Goal: Communication & Community: Answer question/provide support

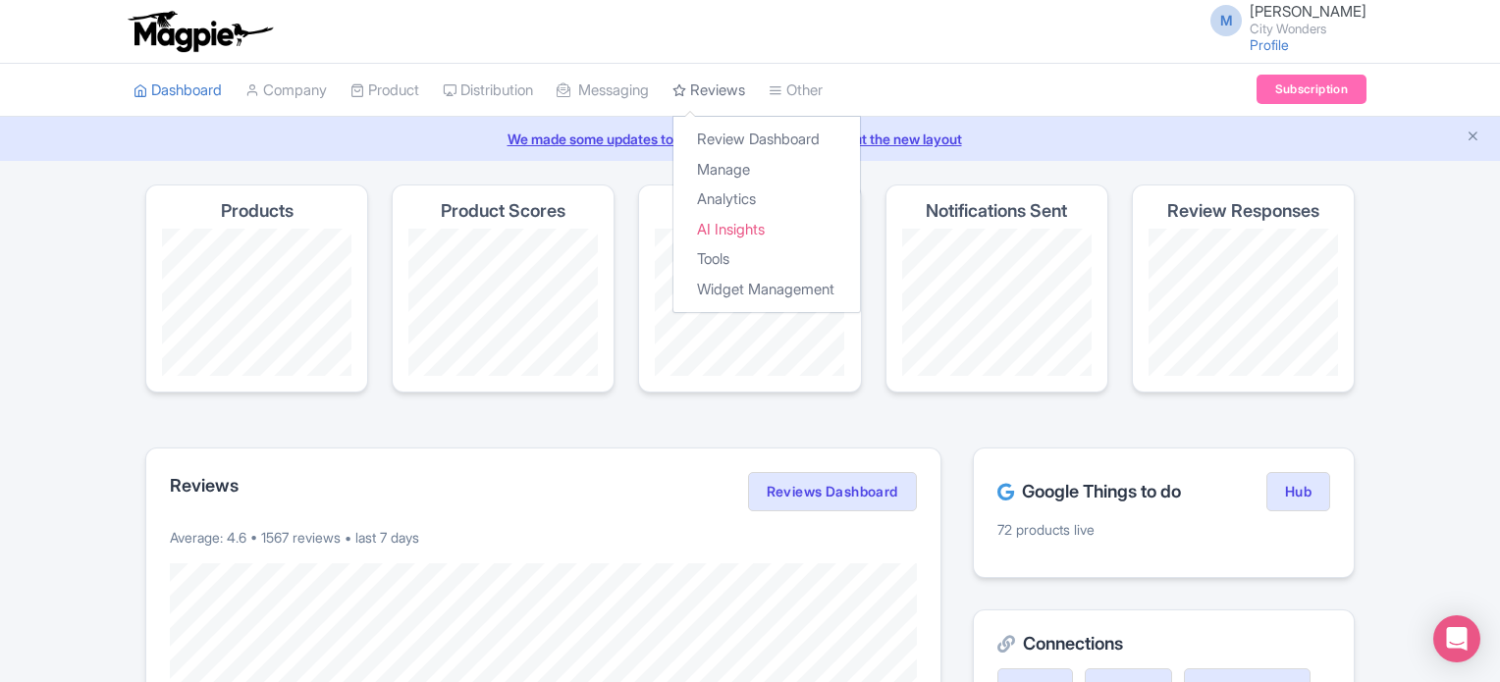
click at [728, 103] on link "Reviews" at bounding box center [708, 91] width 73 height 54
click at [760, 163] on link "Manage" at bounding box center [766, 170] width 186 height 30
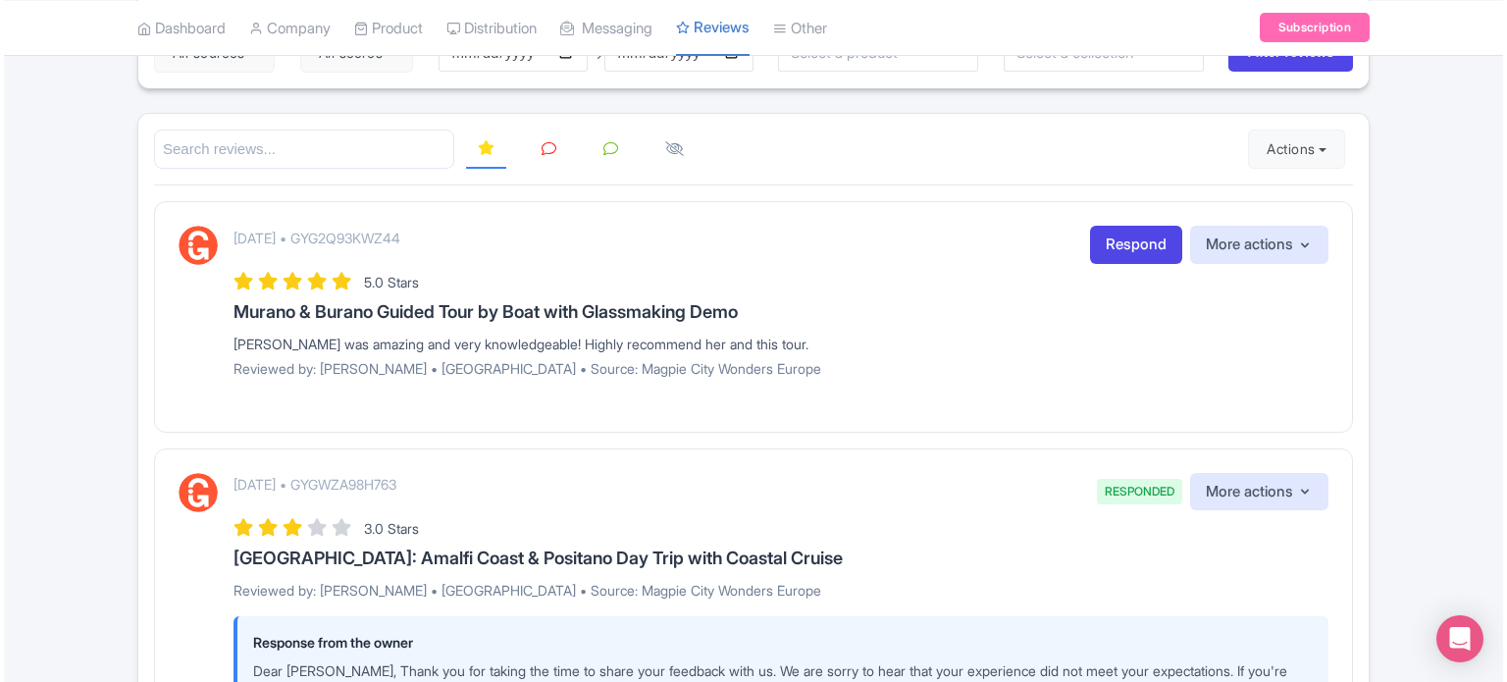
scroll to position [196, 0]
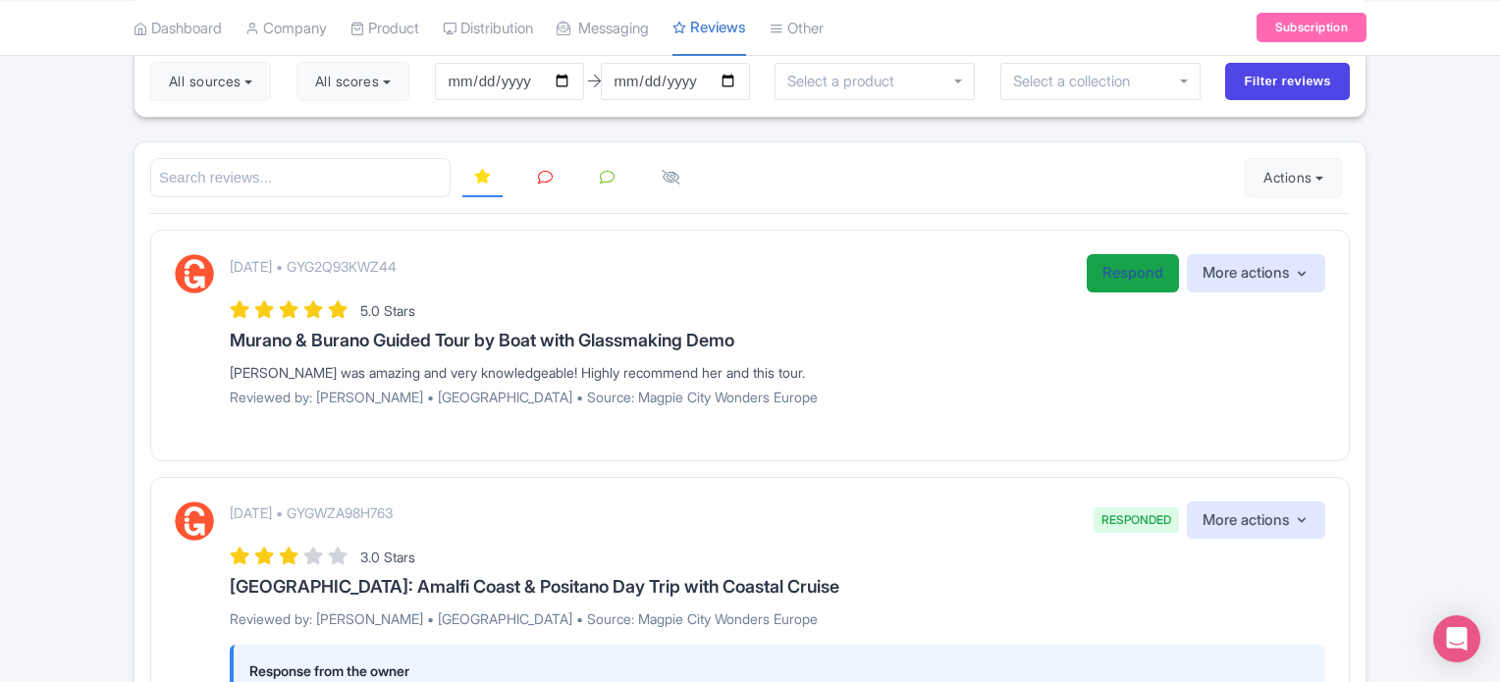
click at [1145, 267] on link "Respond" at bounding box center [1132, 273] width 92 height 38
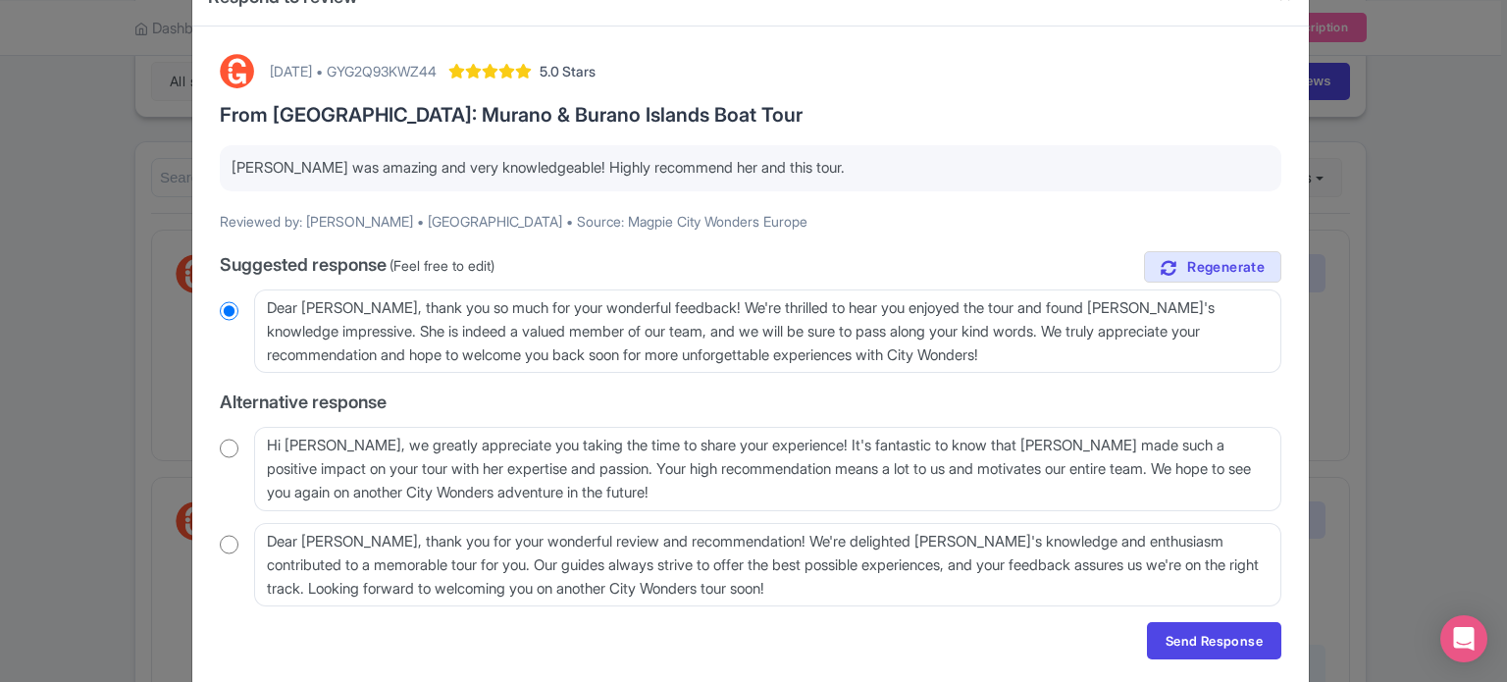
scroll to position [126, 0]
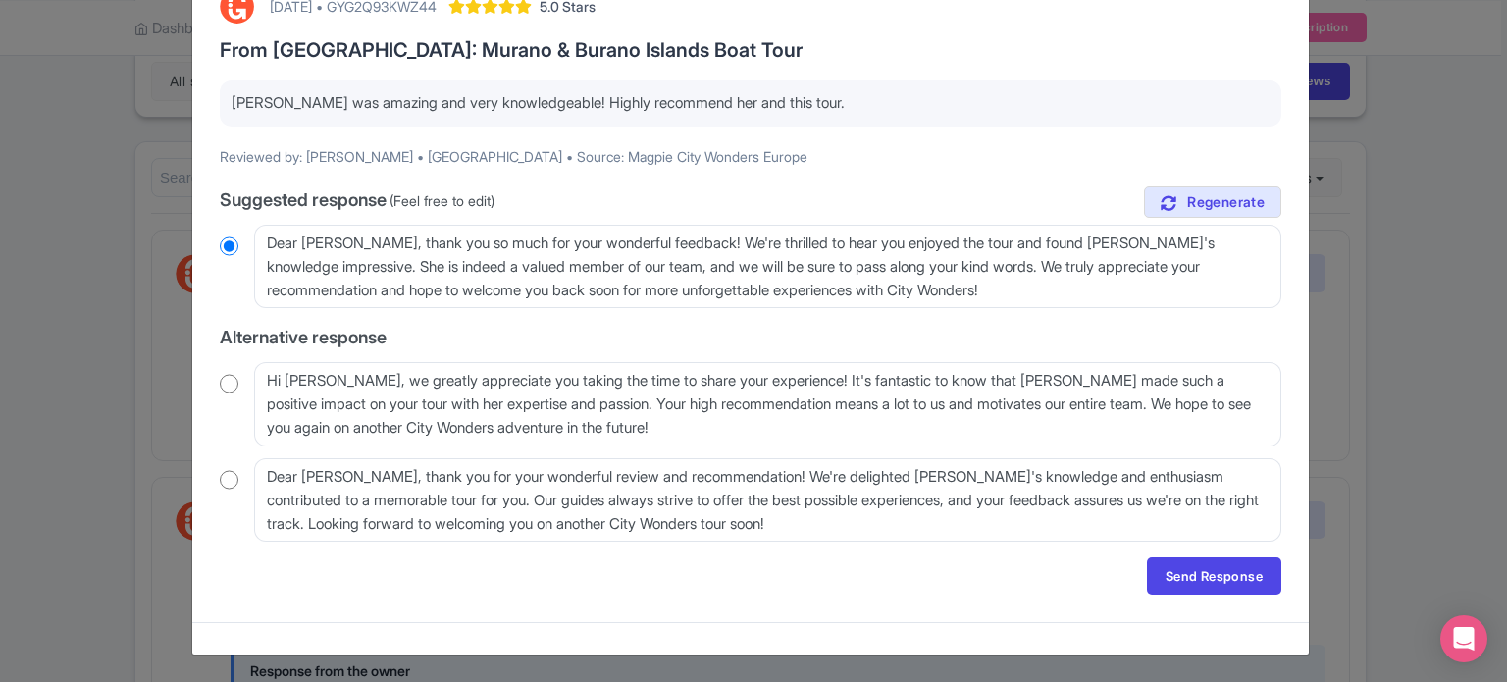
click at [221, 386] on input "radio" at bounding box center [229, 384] width 19 height 20
radio input "true"
click at [1203, 568] on link "Send Response" at bounding box center [1214, 575] width 134 height 37
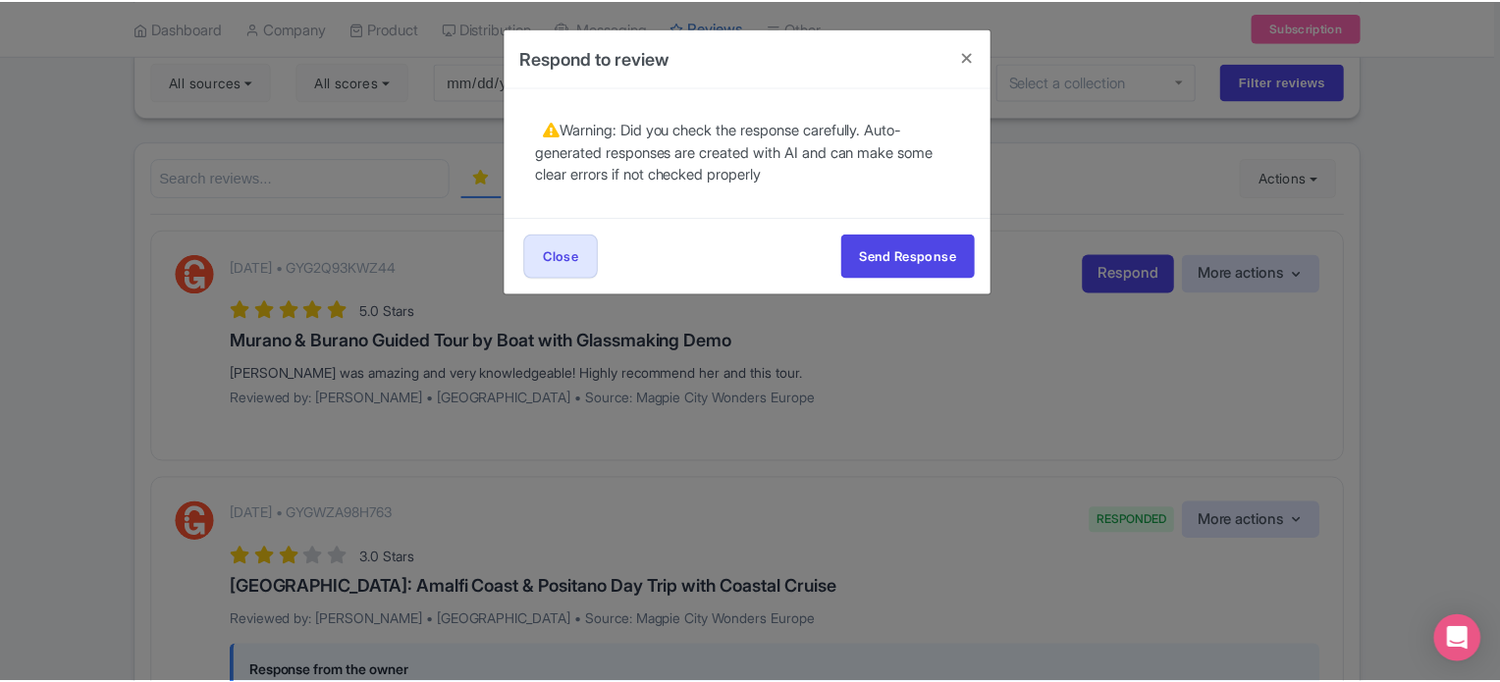
scroll to position [0, 0]
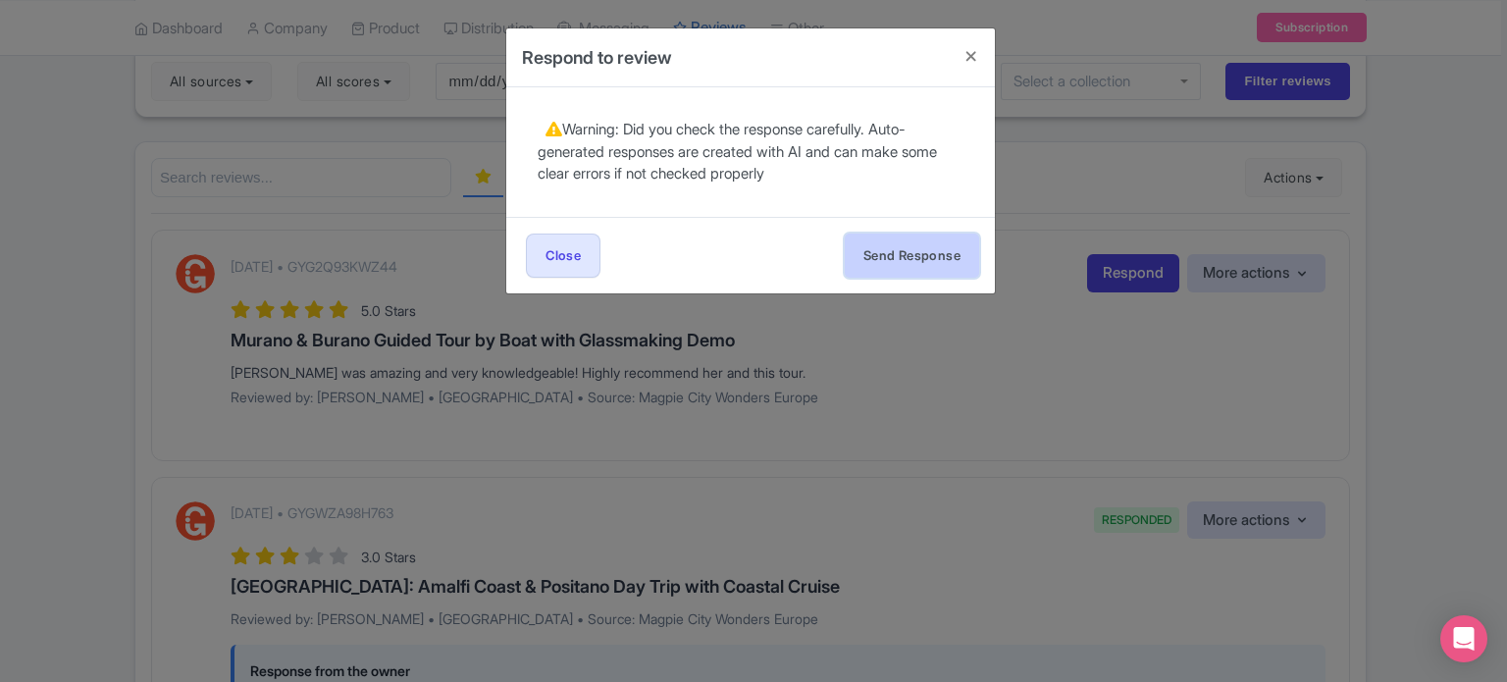
click at [942, 263] on button "Send Response" at bounding box center [912, 256] width 134 height 44
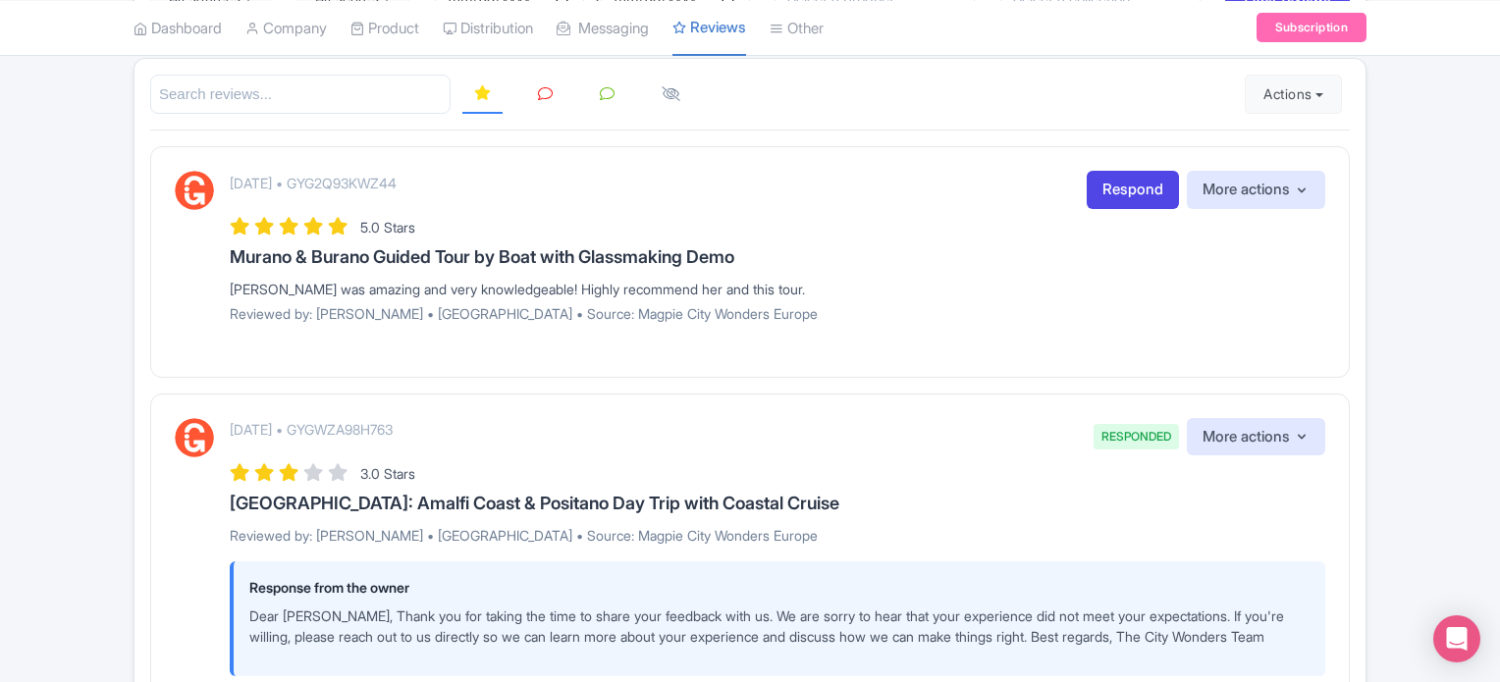
scroll to position [196, 0]
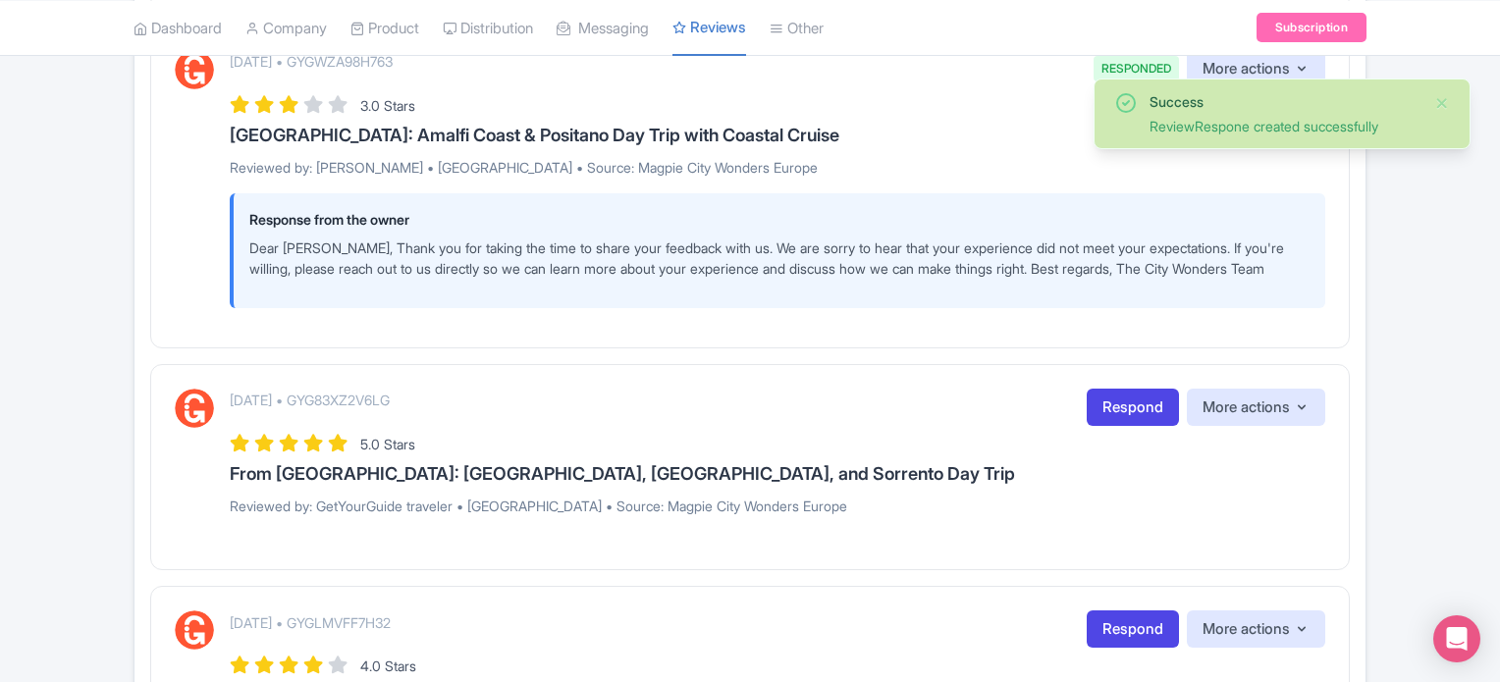
scroll to position [883, 0]
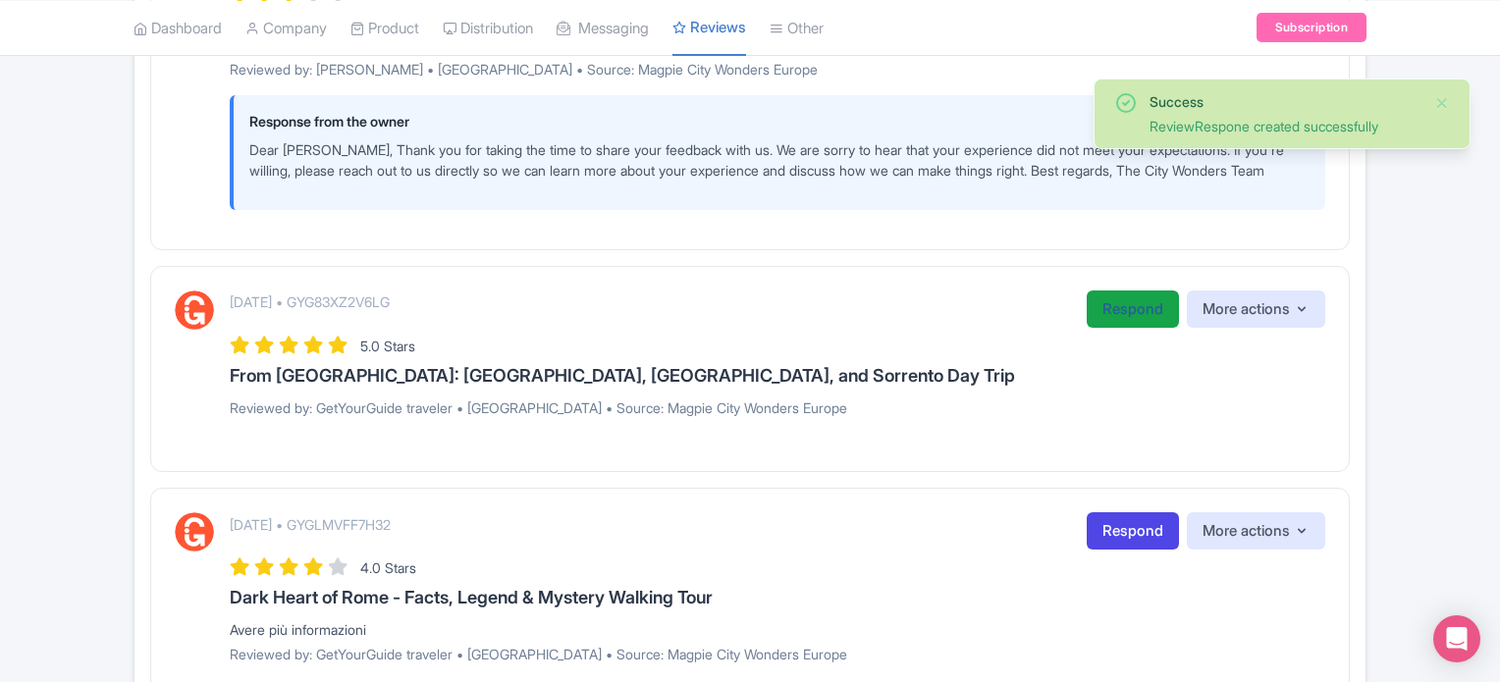
click at [1110, 311] on link "Respond" at bounding box center [1132, 310] width 92 height 38
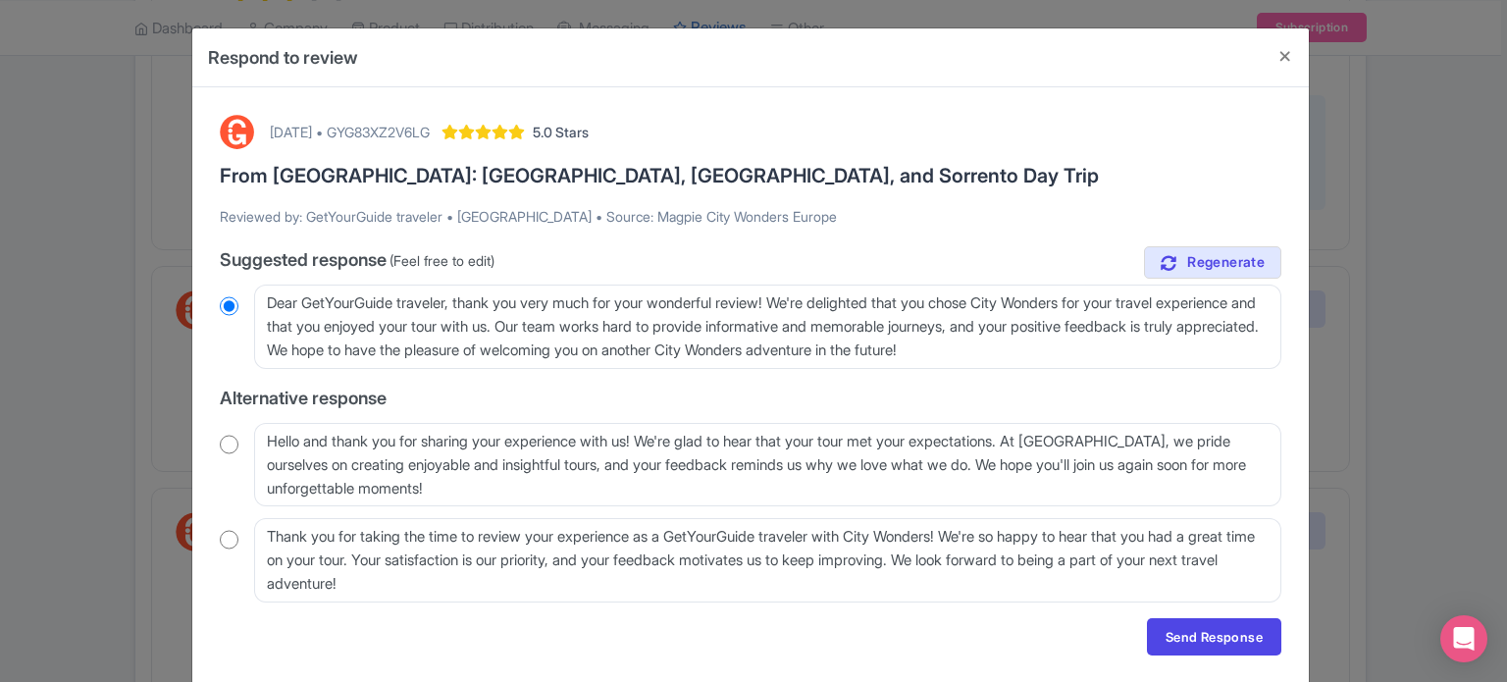
click at [226, 446] on input "radio" at bounding box center [229, 445] width 19 height 20
radio input "true"
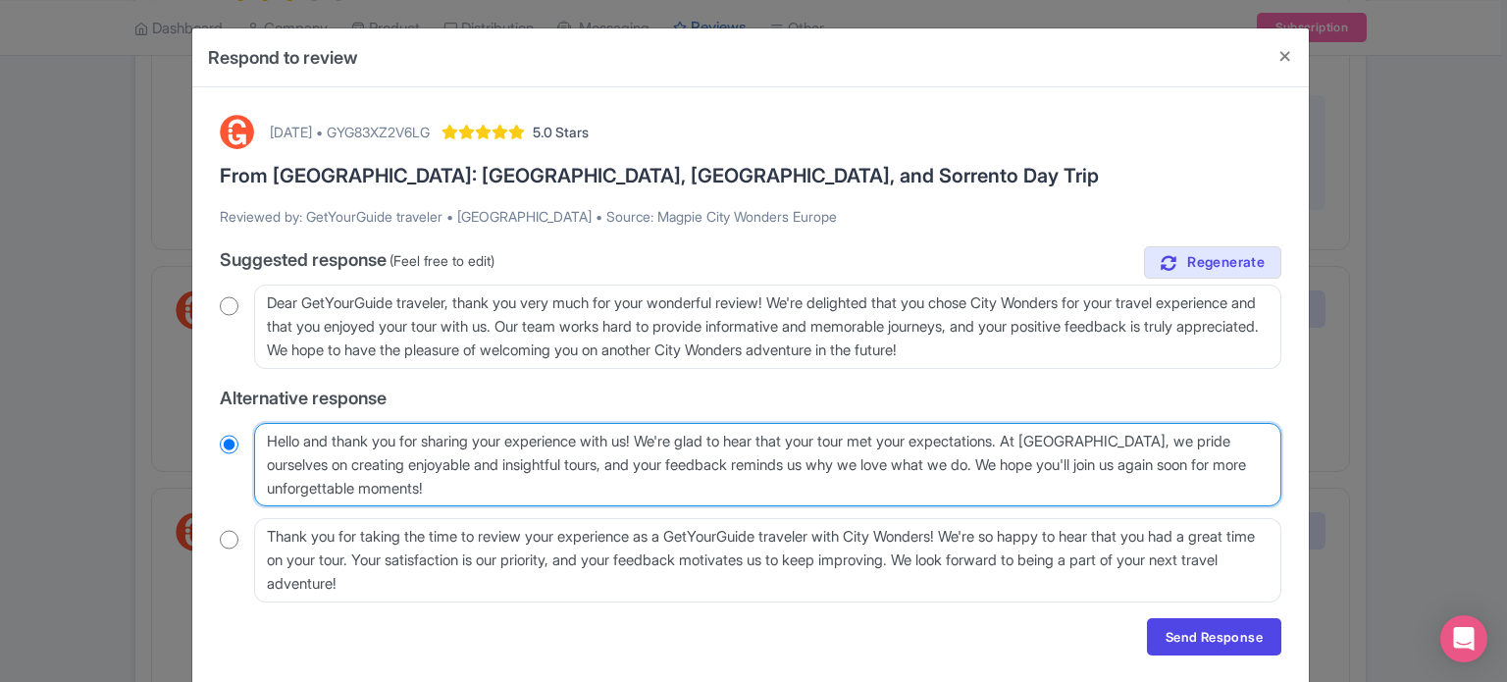
drag, startPoint x: 1048, startPoint y: 435, endPoint x: 1021, endPoint y: 463, distance: 39.6
click at [1021, 463] on textarea "Hello and thank you for sharing your experience with us! We're glad to hear tha…" at bounding box center [768, 465] width 1028 height 84
type textarea "Hello and thank you for sharing your experience with us! We're glad to hear tha…"
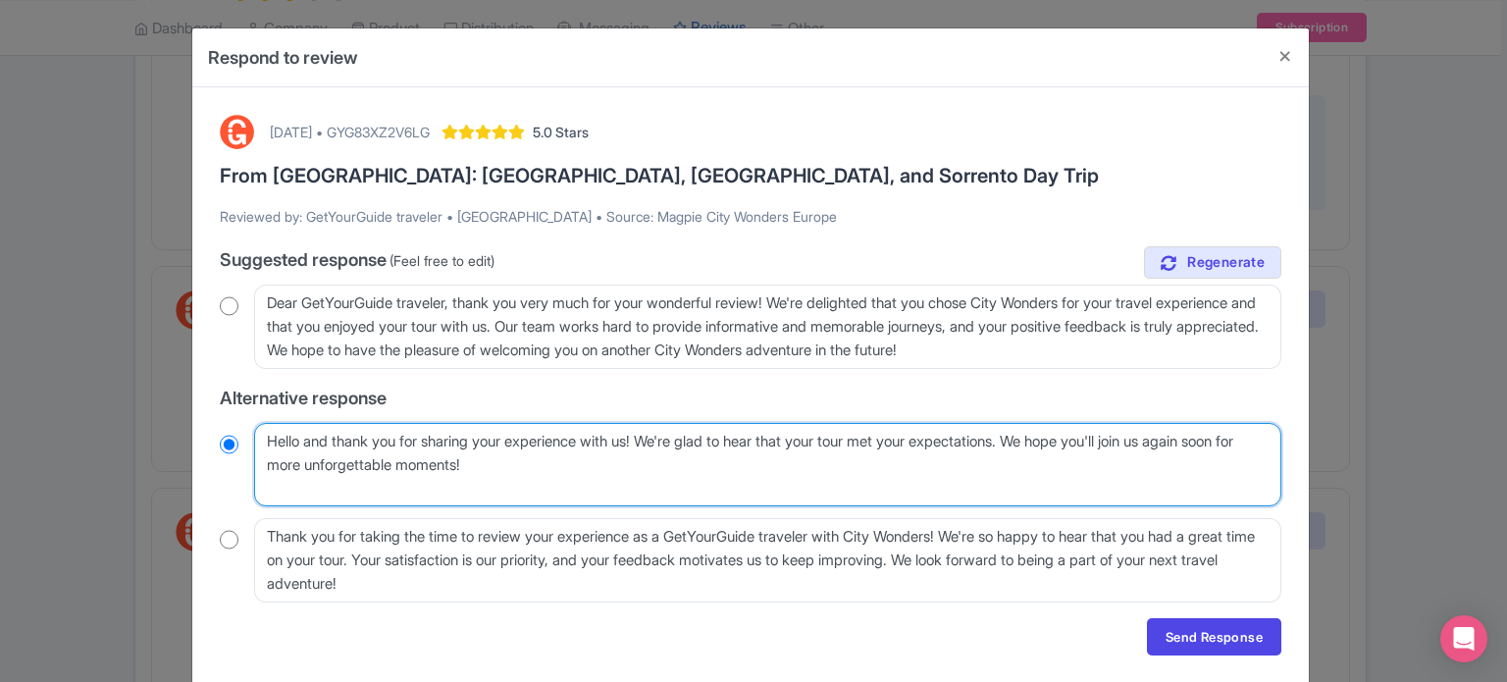
radio input "true"
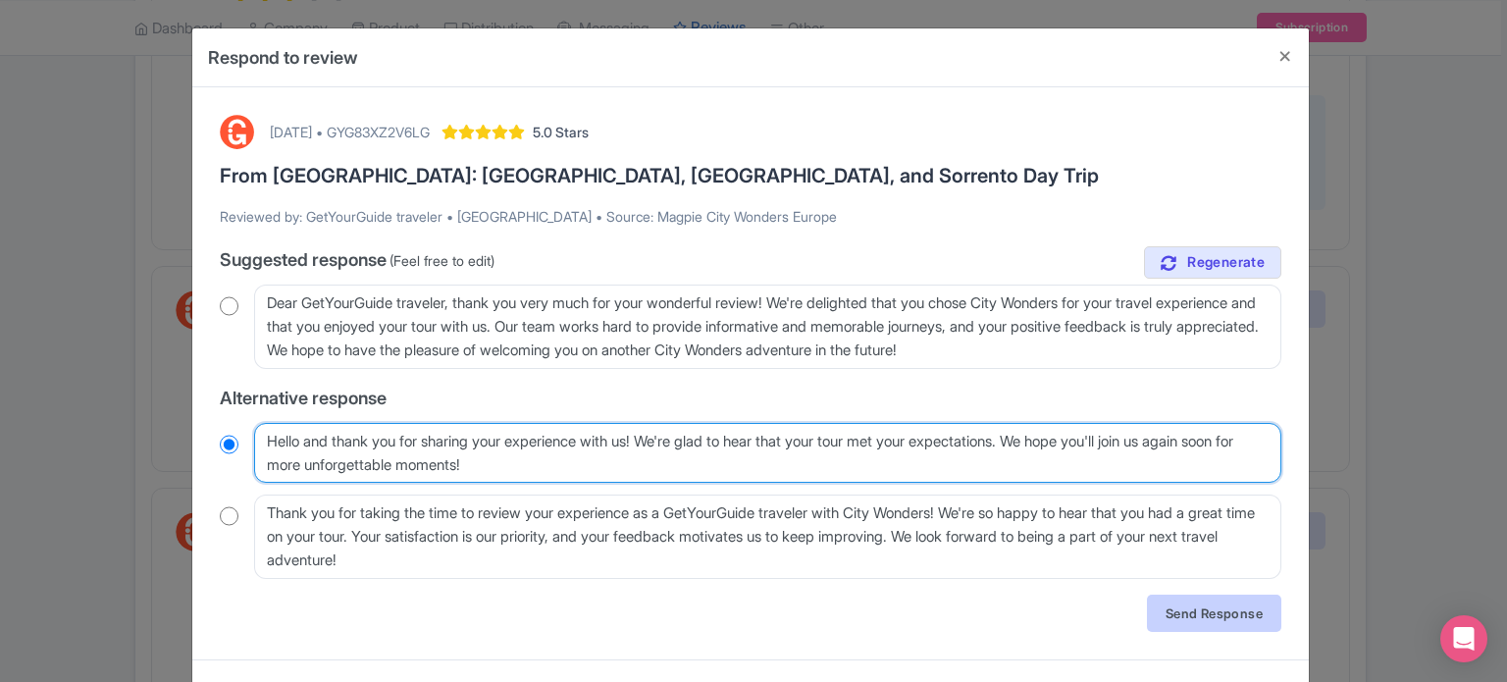
type textarea "Hello and thank you for sharing your experience with us! We're glad to hear tha…"
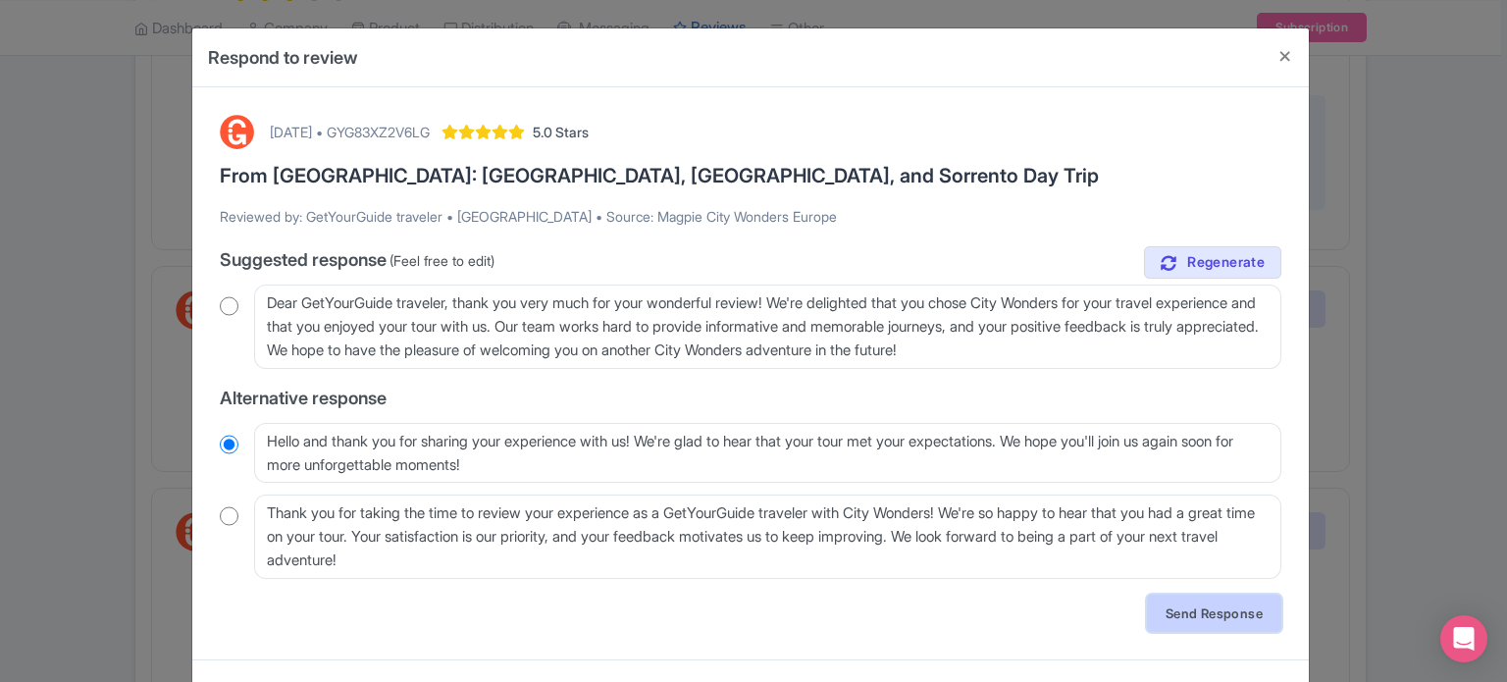
click at [1190, 608] on link "Send Response" at bounding box center [1214, 613] width 134 height 37
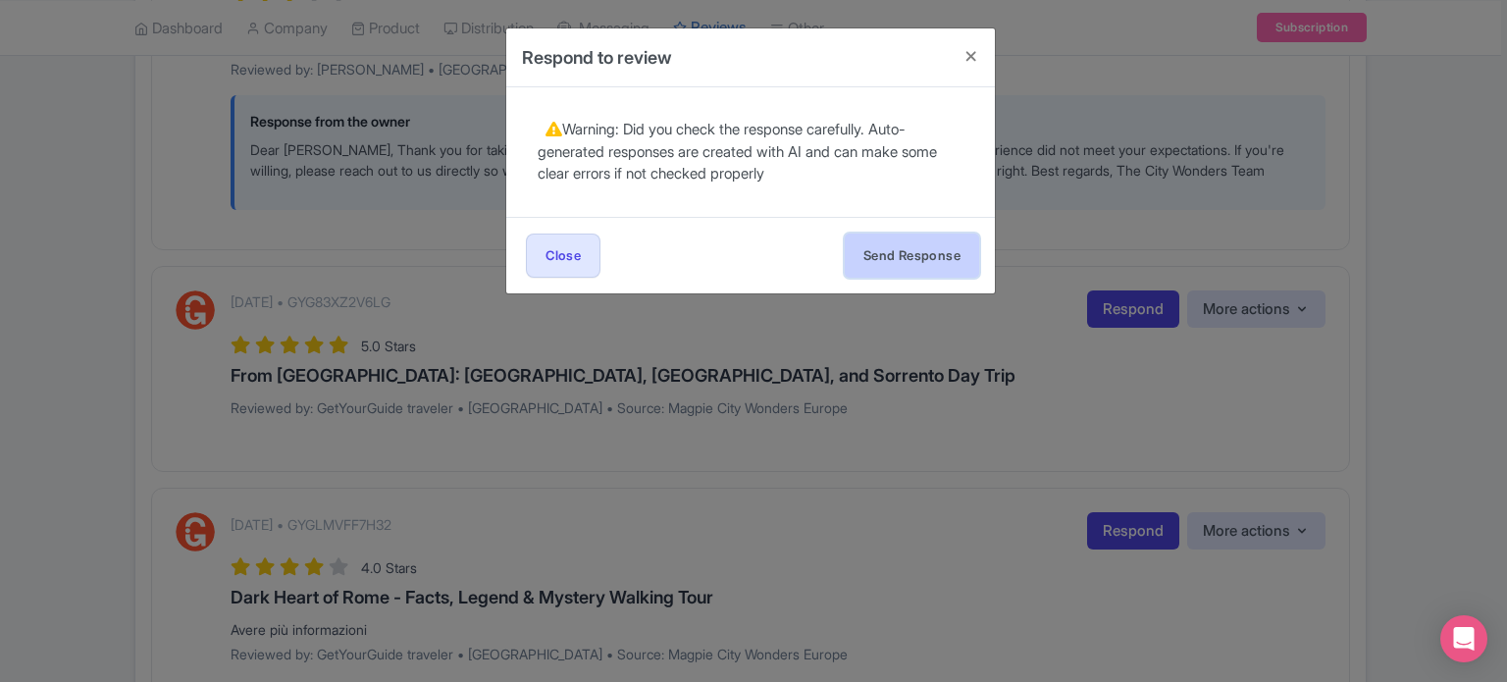
click at [911, 263] on button "Send Response" at bounding box center [912, 256] width 134 height 44
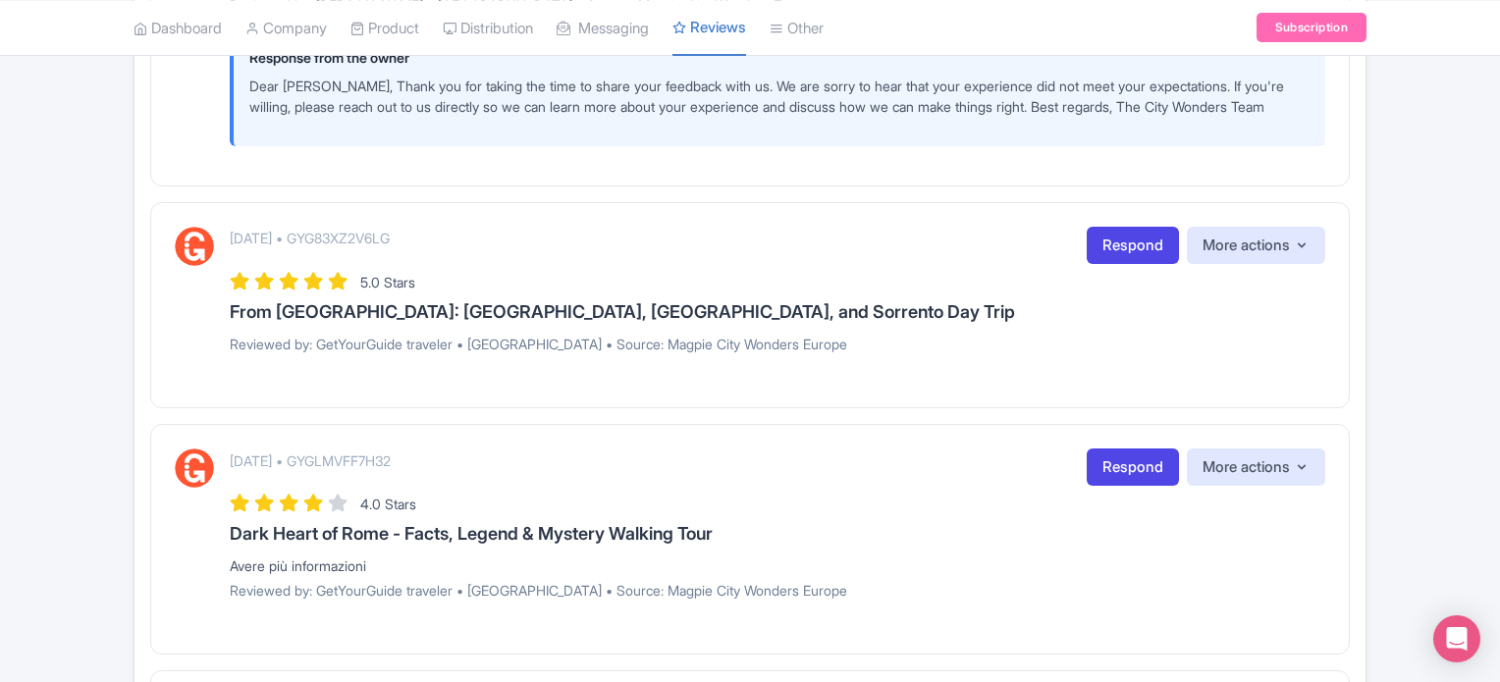
scroll to position [981, 0]
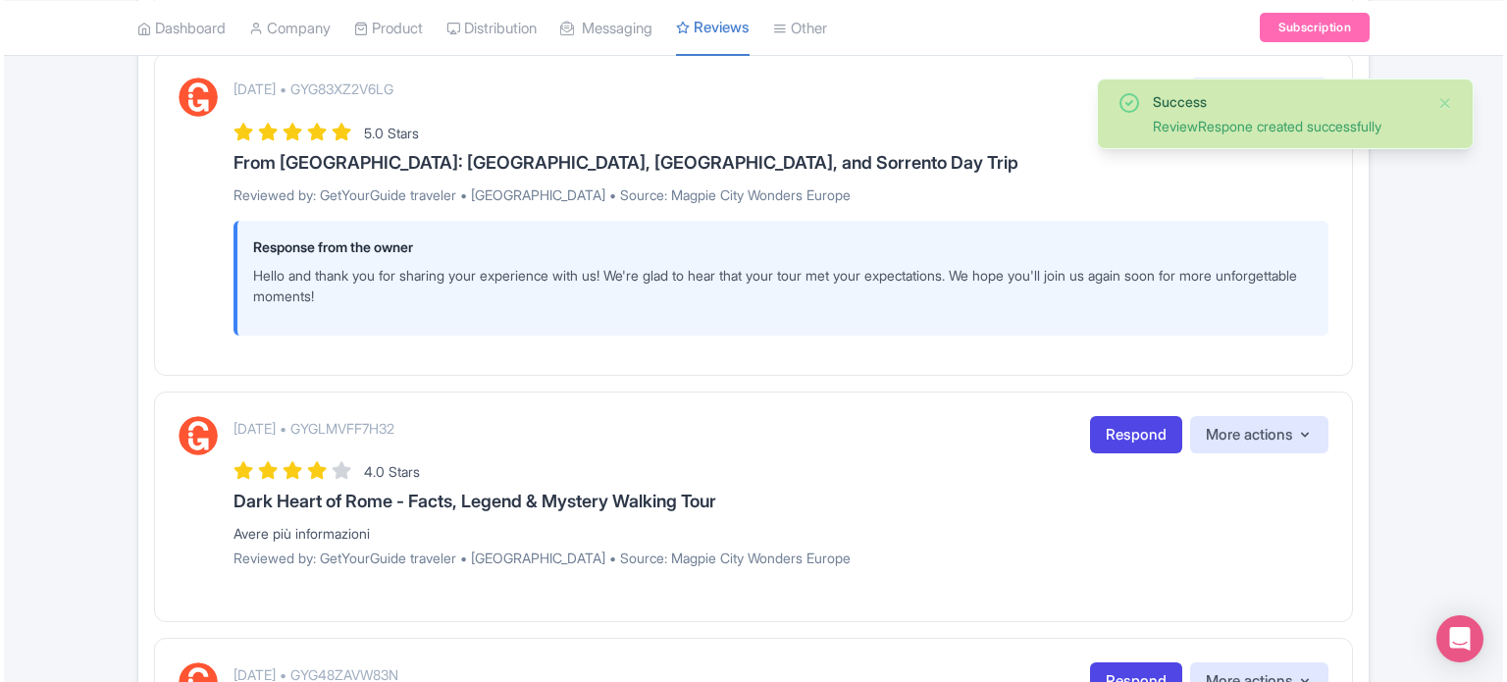
scroll to position [1276, 0]
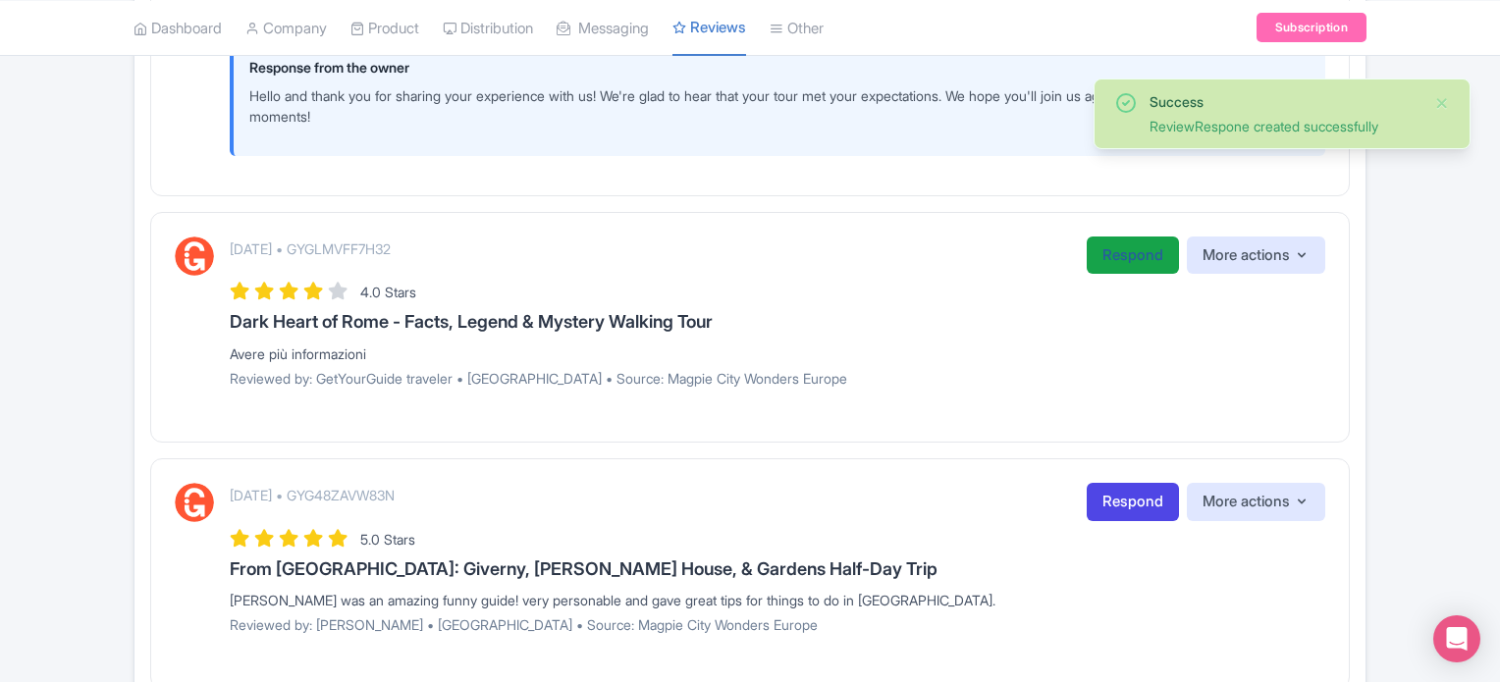
click at [1119, 275] on link "Respond" at bounding box center [1132, 256] width 92 height 38
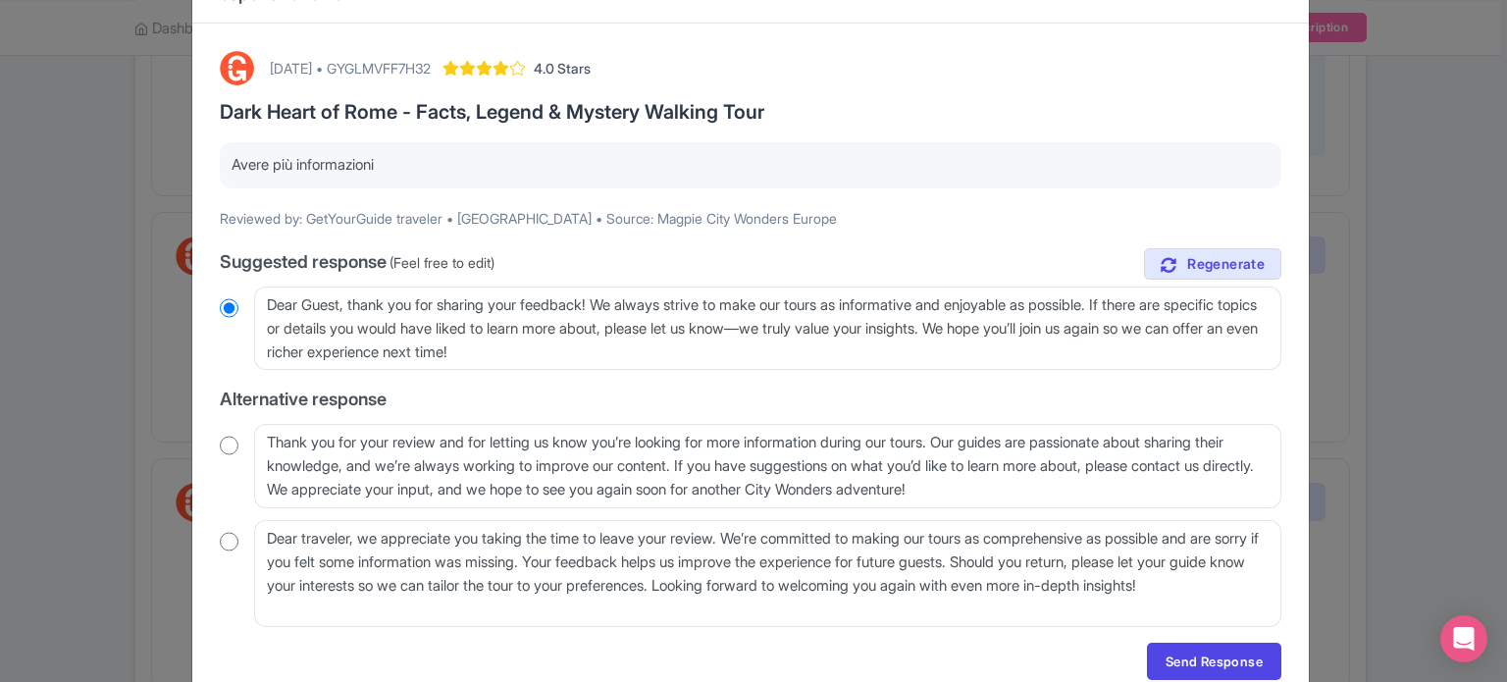
scroll to position [98, 0]
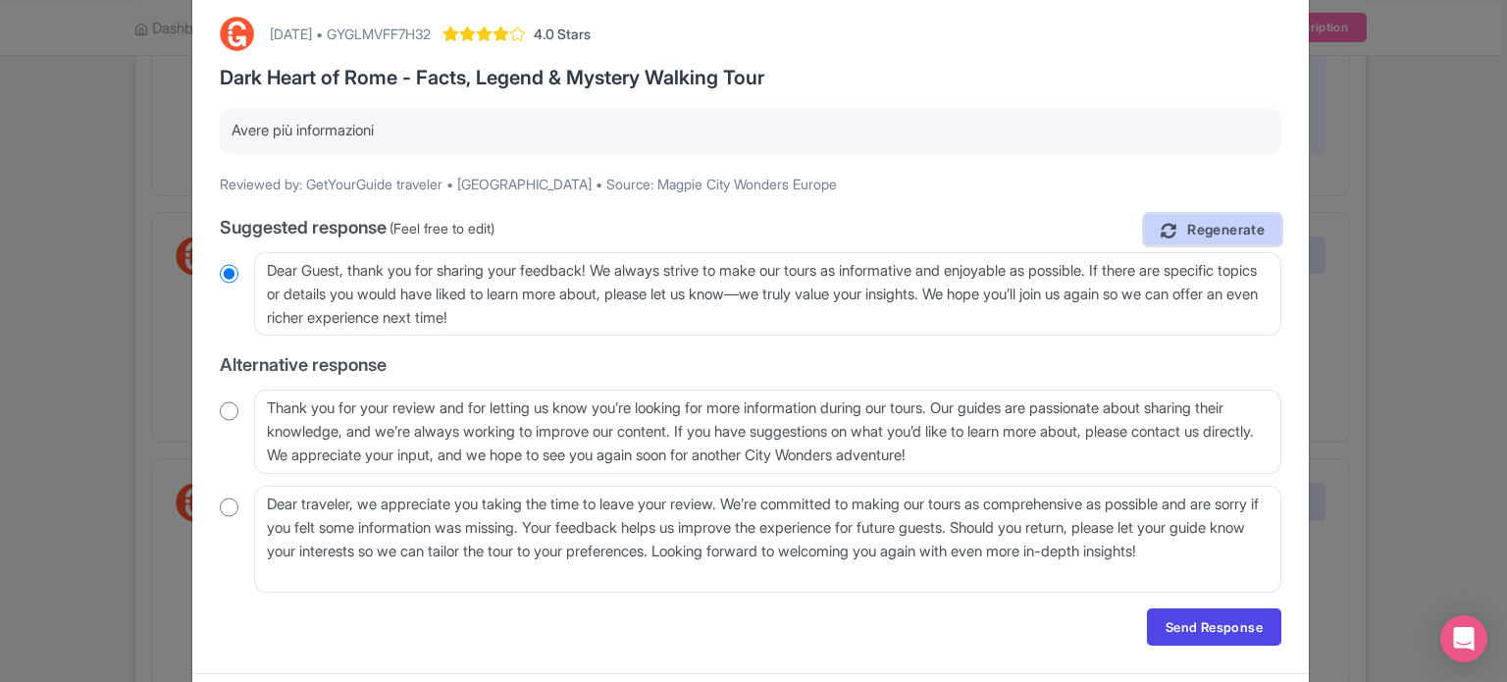
click at [1212, 233] on span "Regenerate" at bounding box center [1227, 230] width 78 height 19
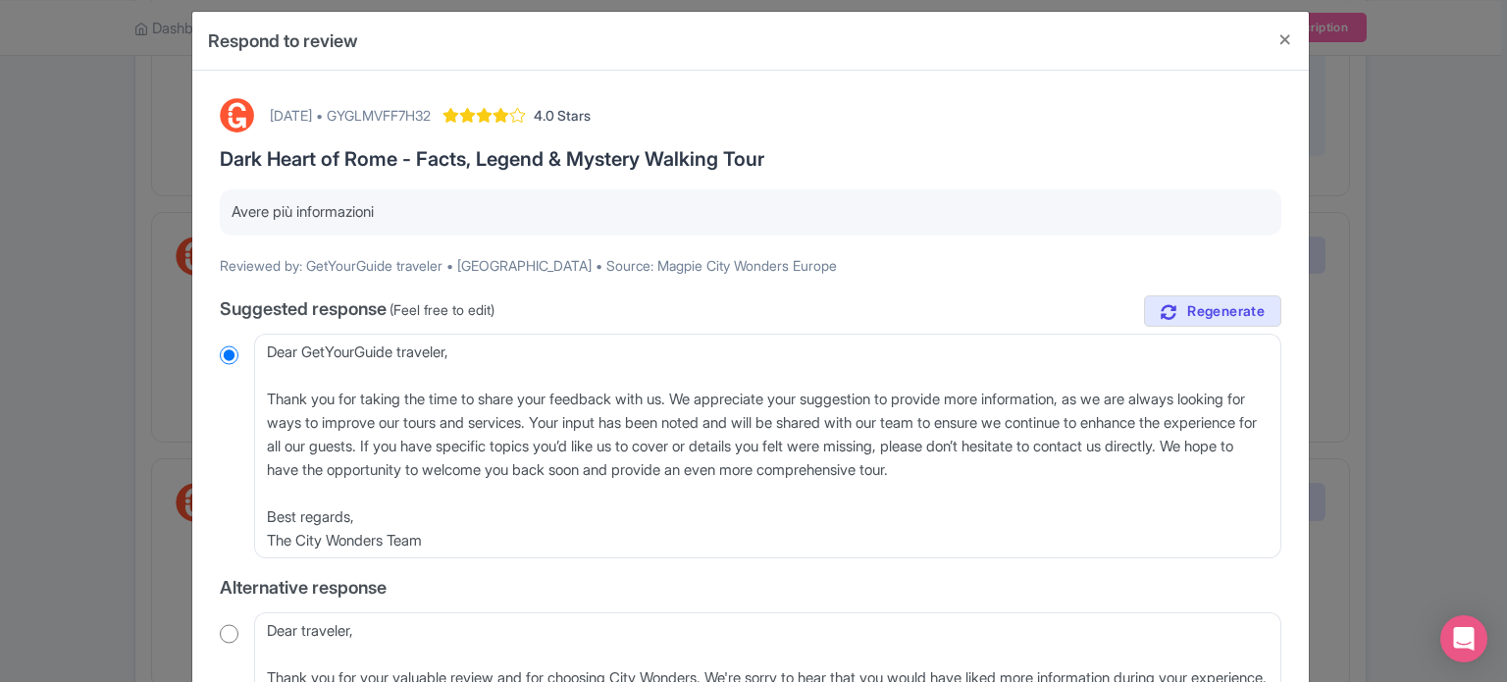
scroll to position [0, 0]
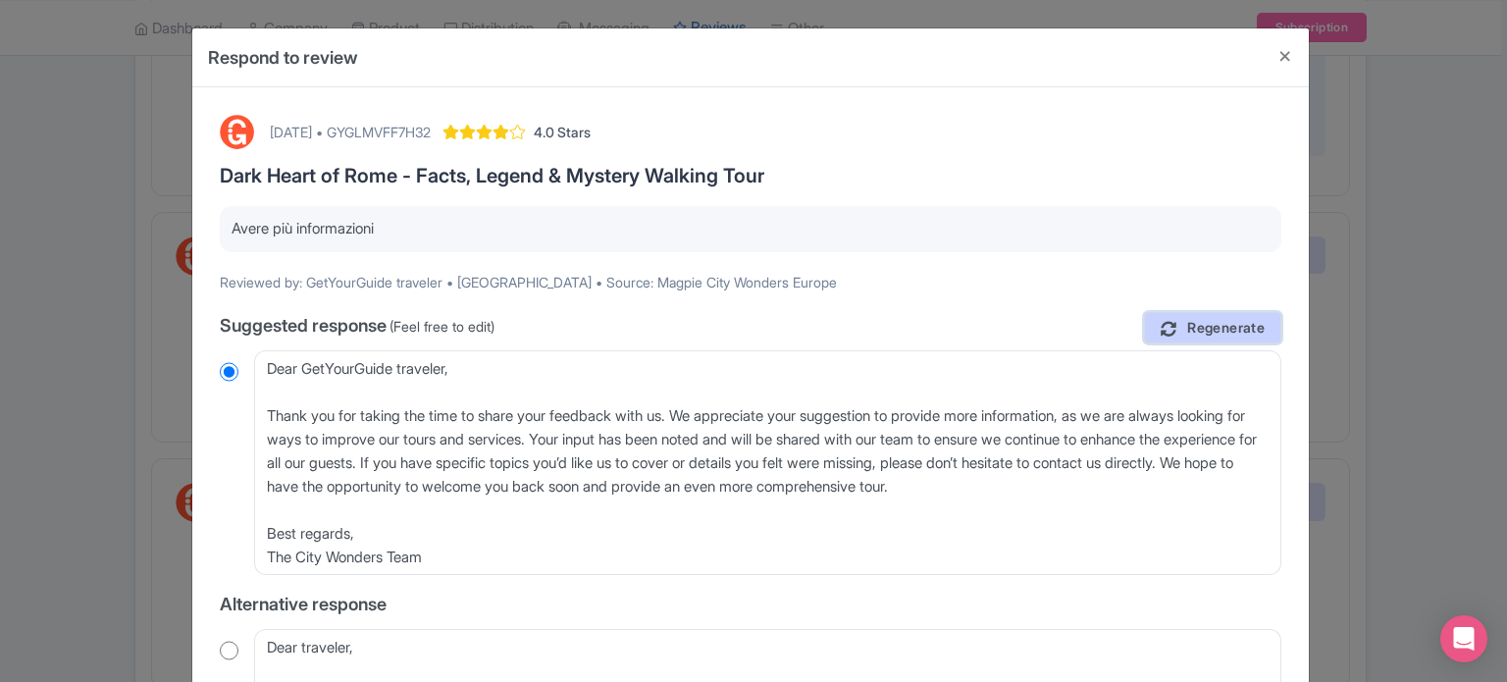
click at [1175, 326] on link "Regenerate" at bounding box center [1212, 328] width 137 height 32
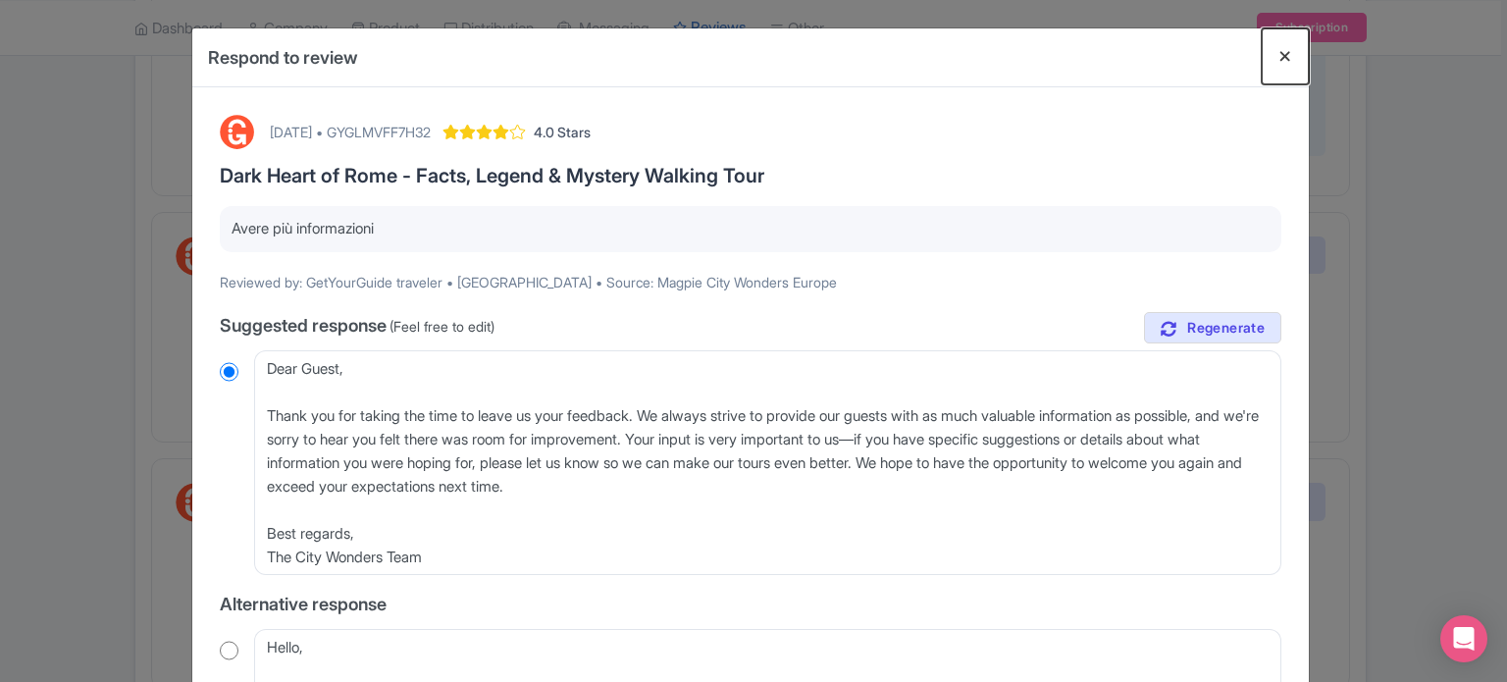
click at [1283, 65] on button "Close" at bounding box center [1285, 56] width 47 height 56
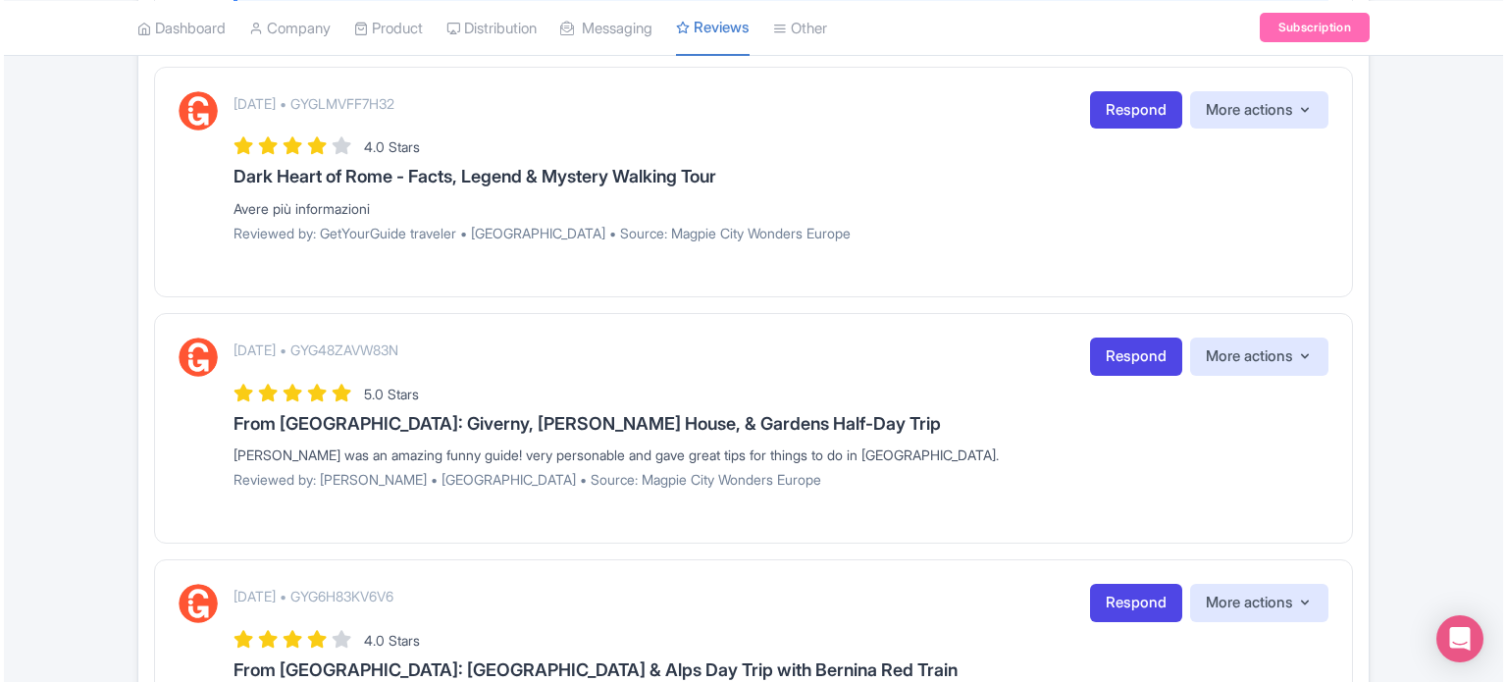
scroll to position [1570, 0]
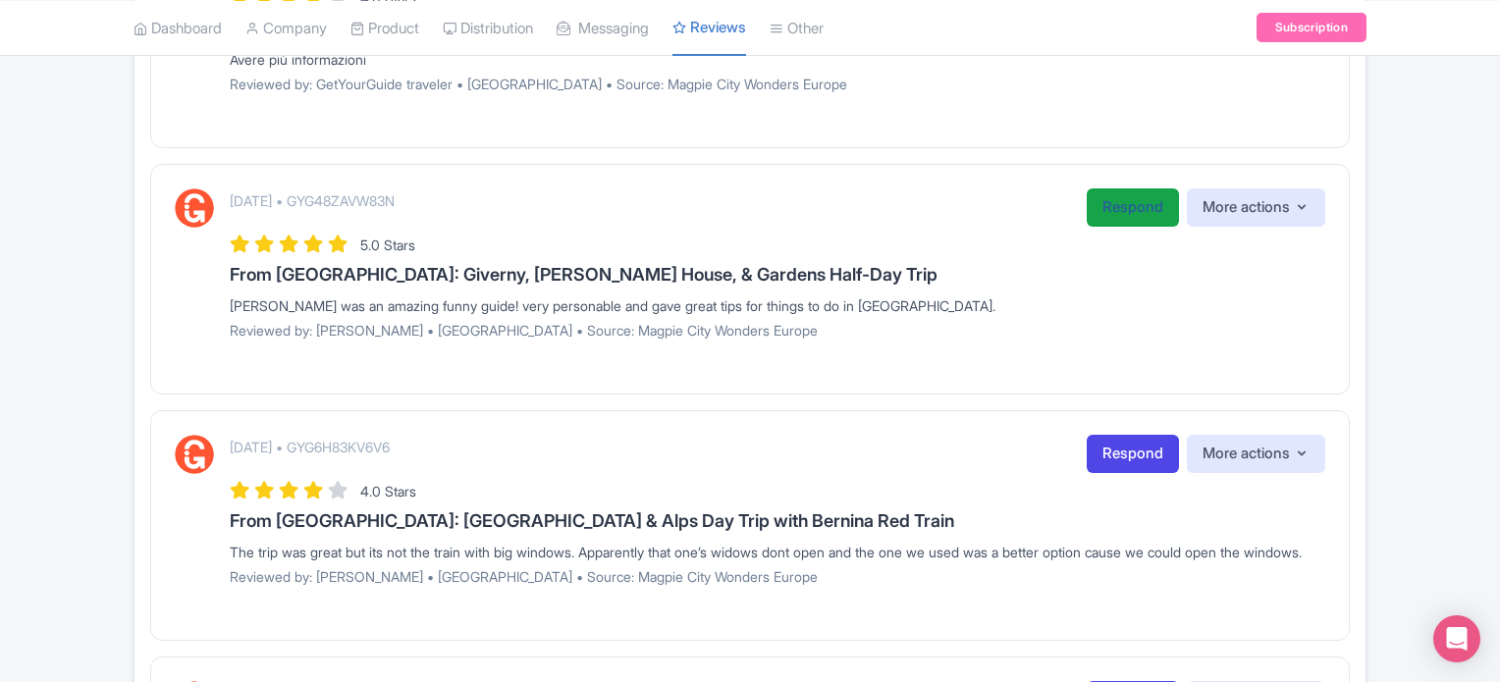
click at [1097, 213] on link "Respond" at bounding box center [1132, 207] width 92 height 38
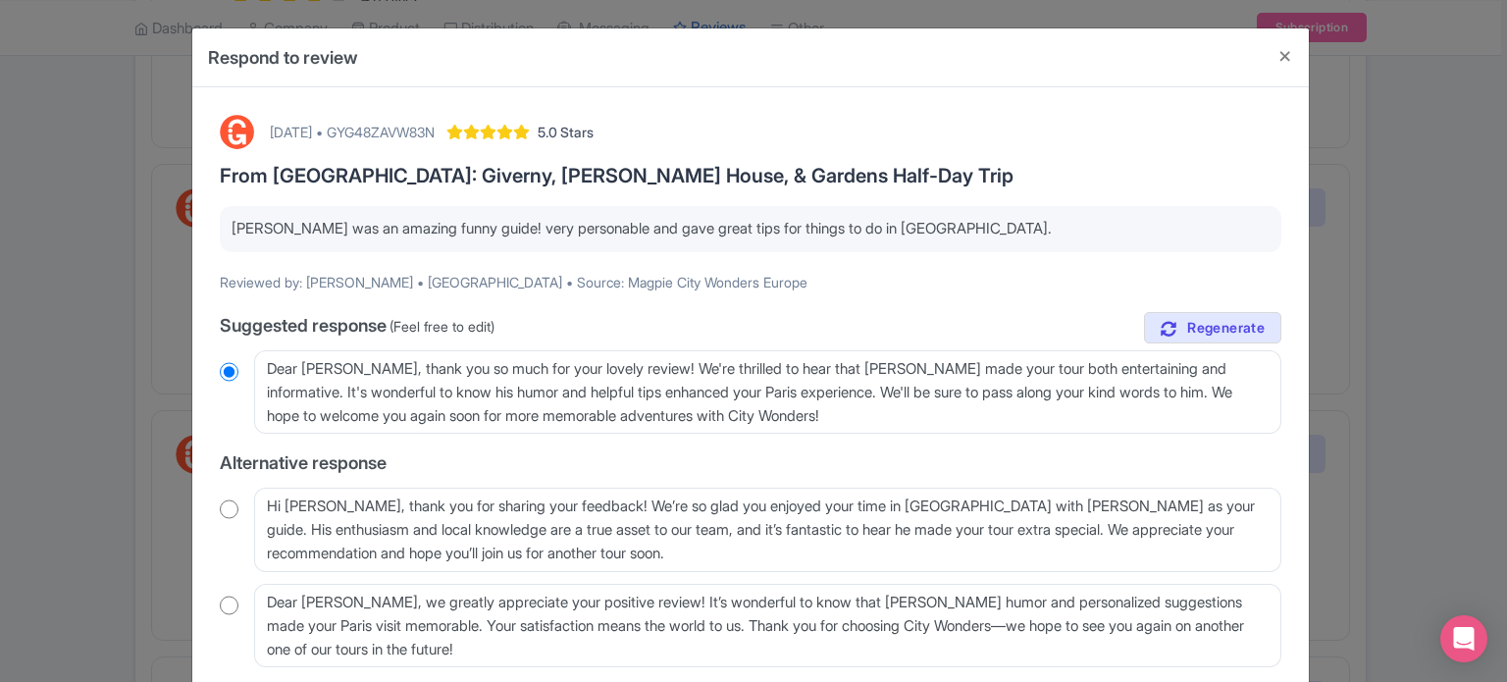
scroll to position [98, 0]
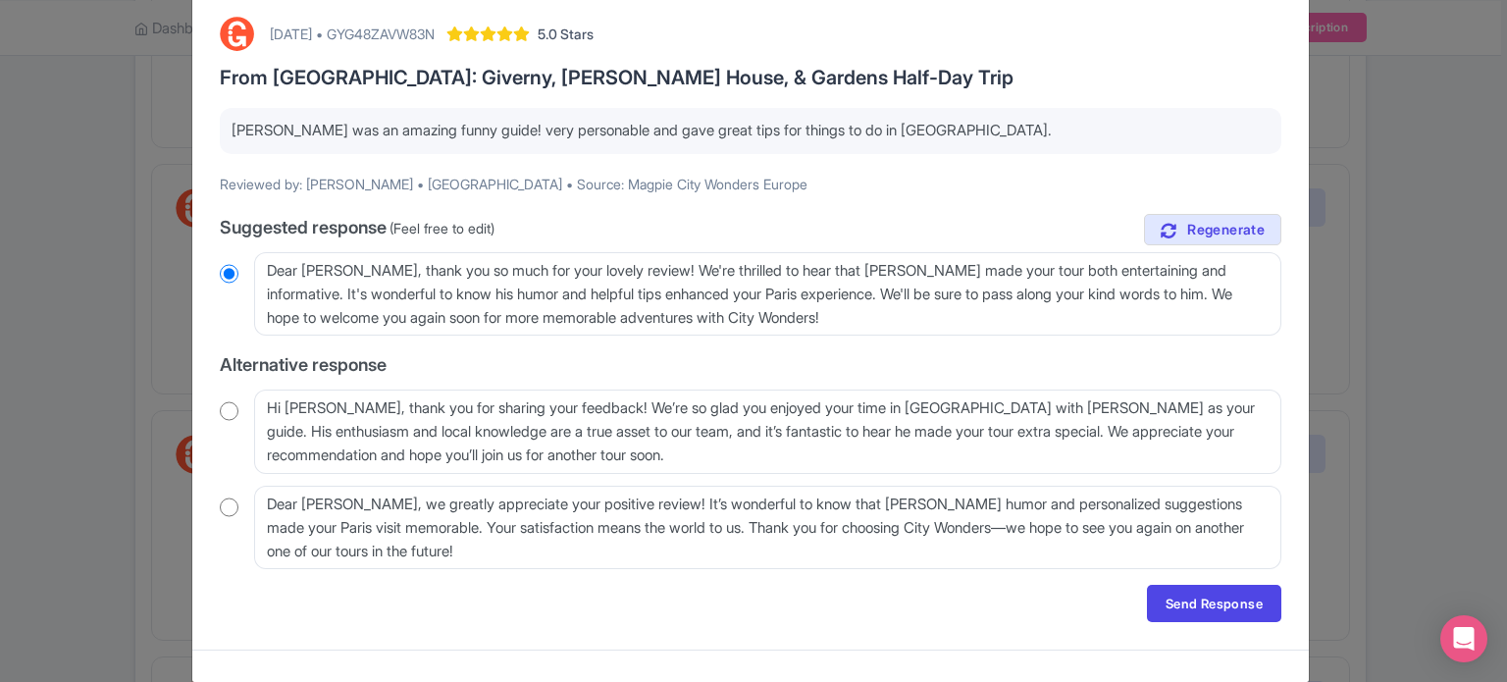
click at [220, 409] on input "radio" at bounding box center [229, 411] width 19 height 20
radio input "true"
click at [1183, 611] on link "Send Response" at bounding box center [1214, 603] width 134 height 37
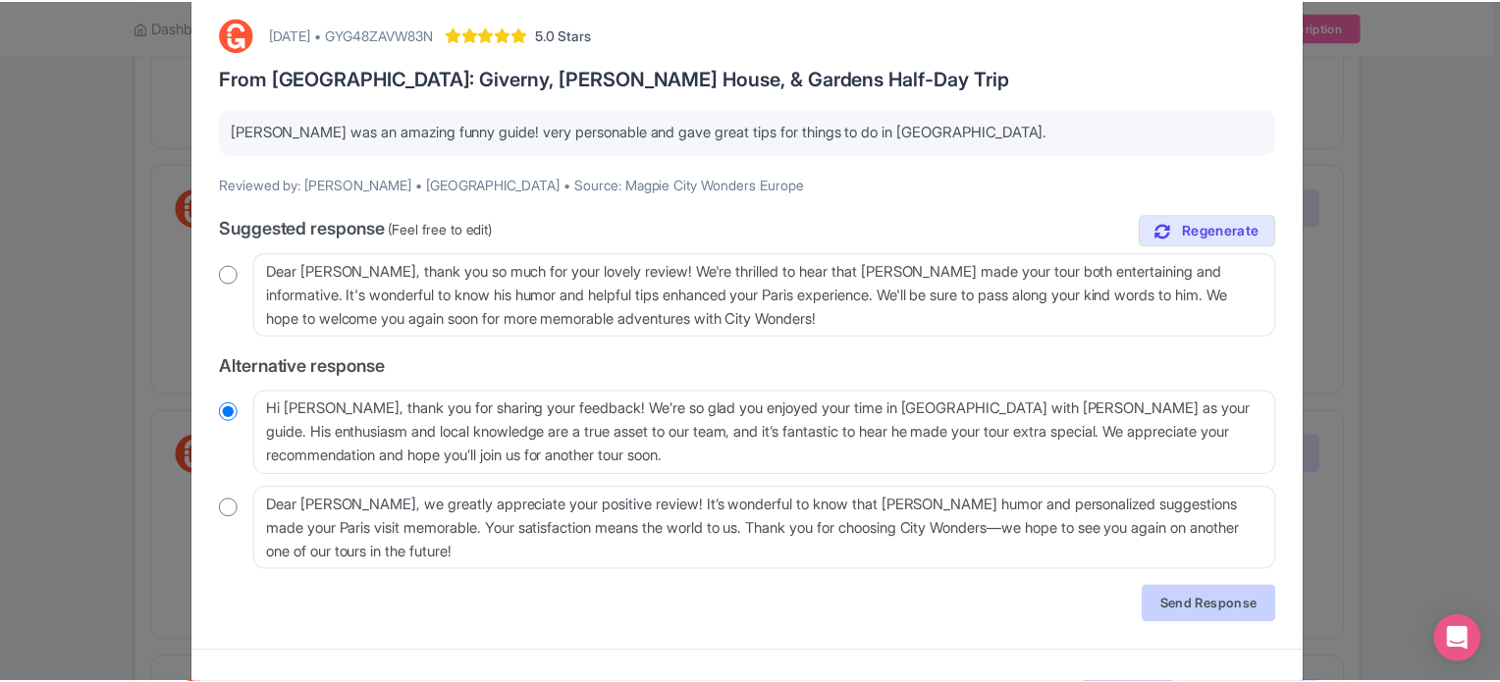
scroll to position [0, 0]
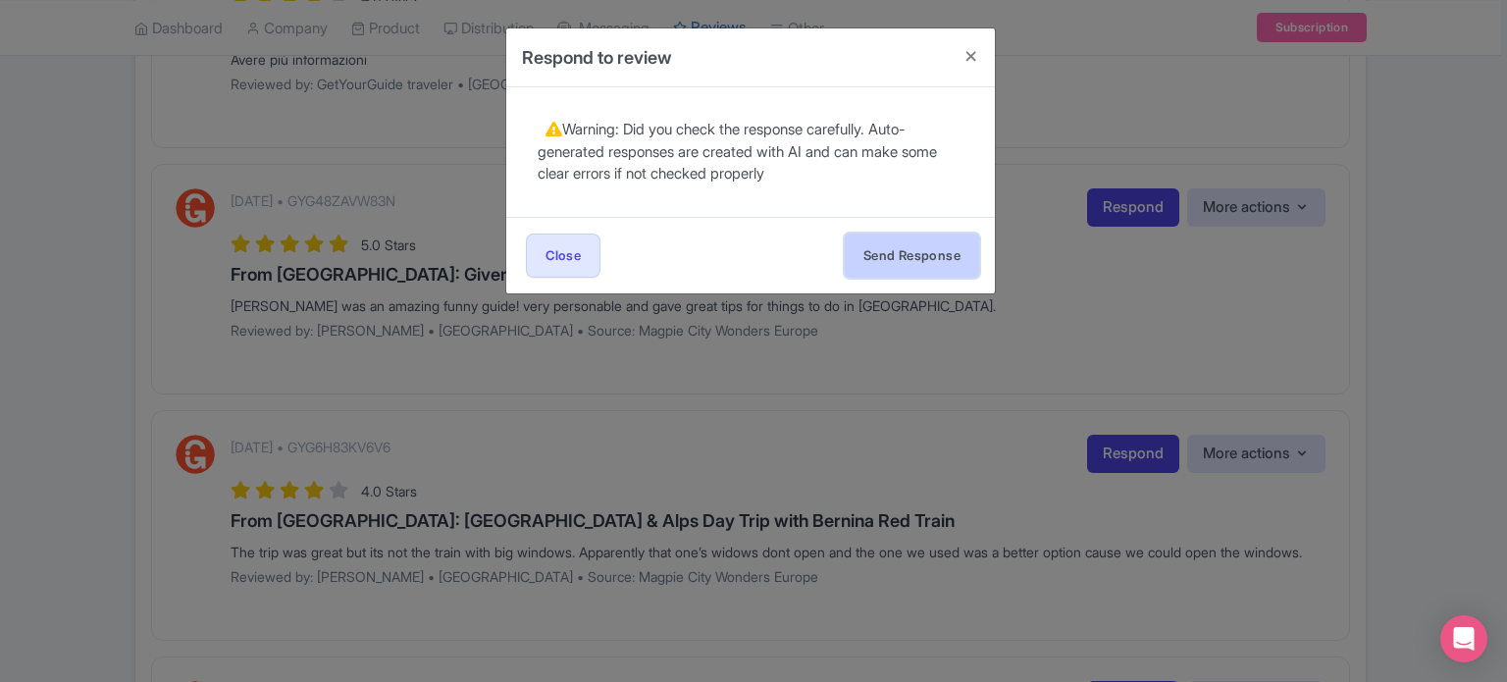
click at [892, 255] on button "Send Response" at bounding box center [912, 256] width 134 height 44
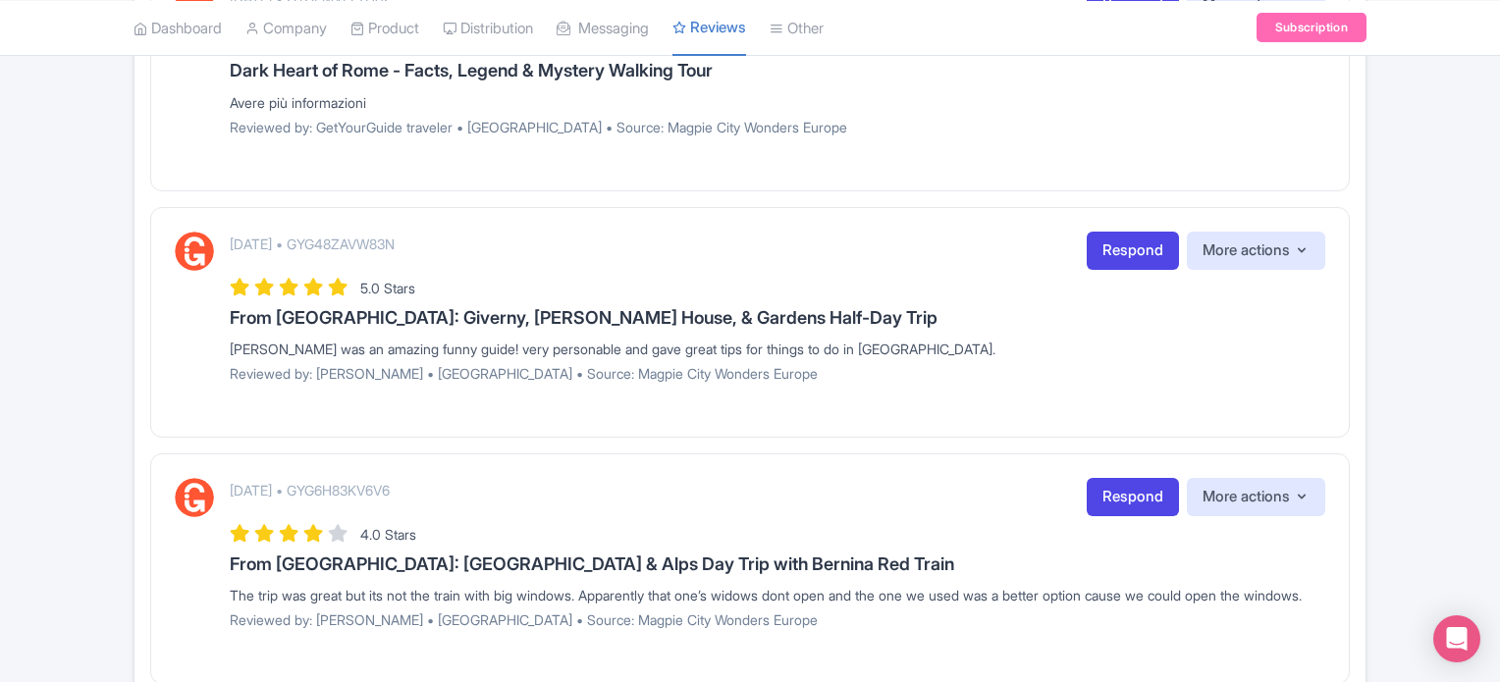
scroll to position [1570, 0]
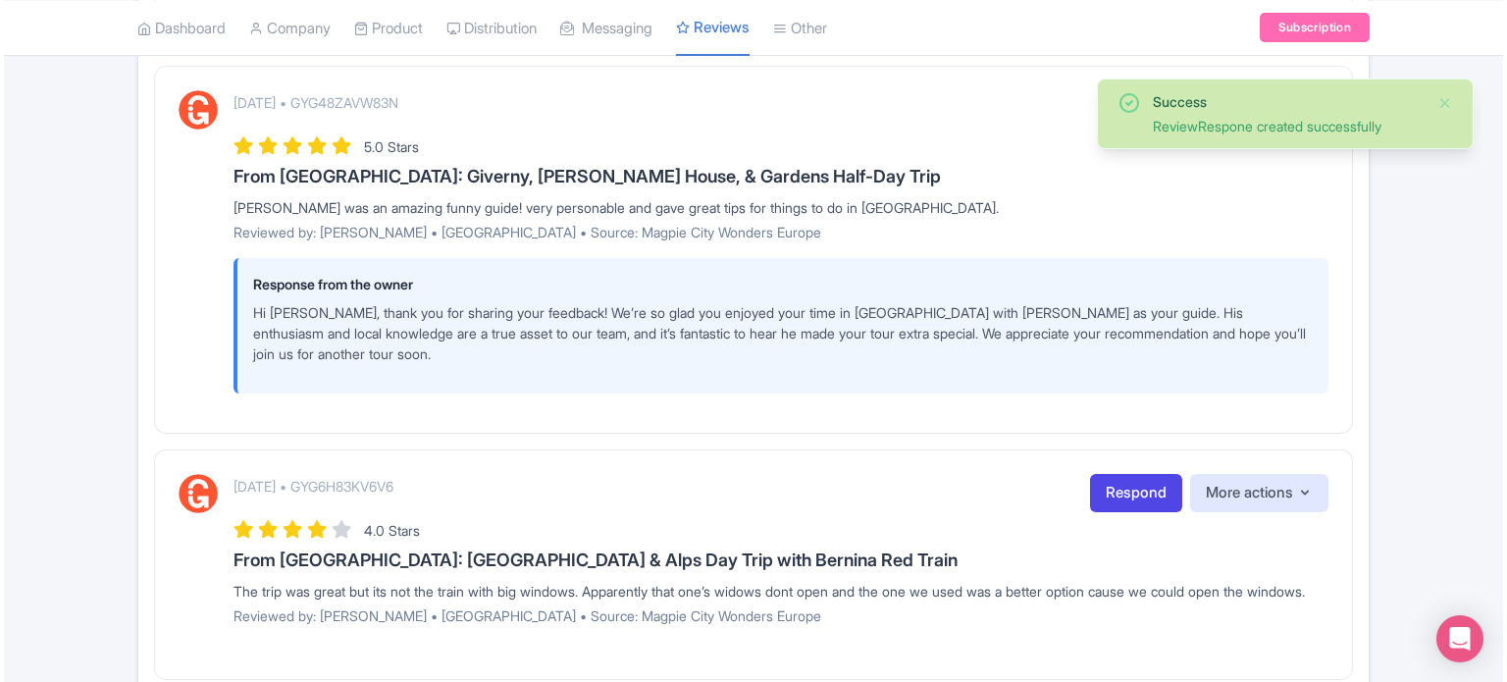
scroll to position [1865, 0]
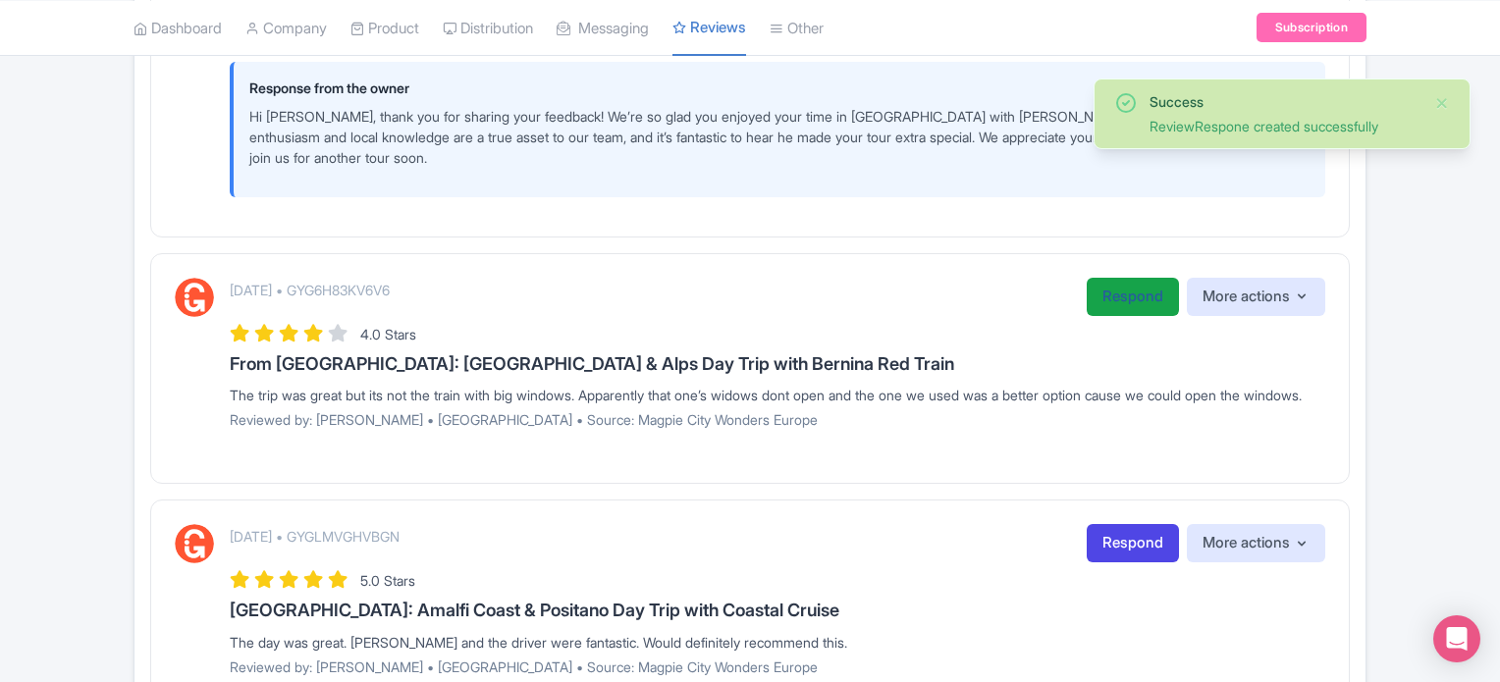
click at [1139, 284] on link "Respond" at bounding box center [1132, 297] width 92 height 38
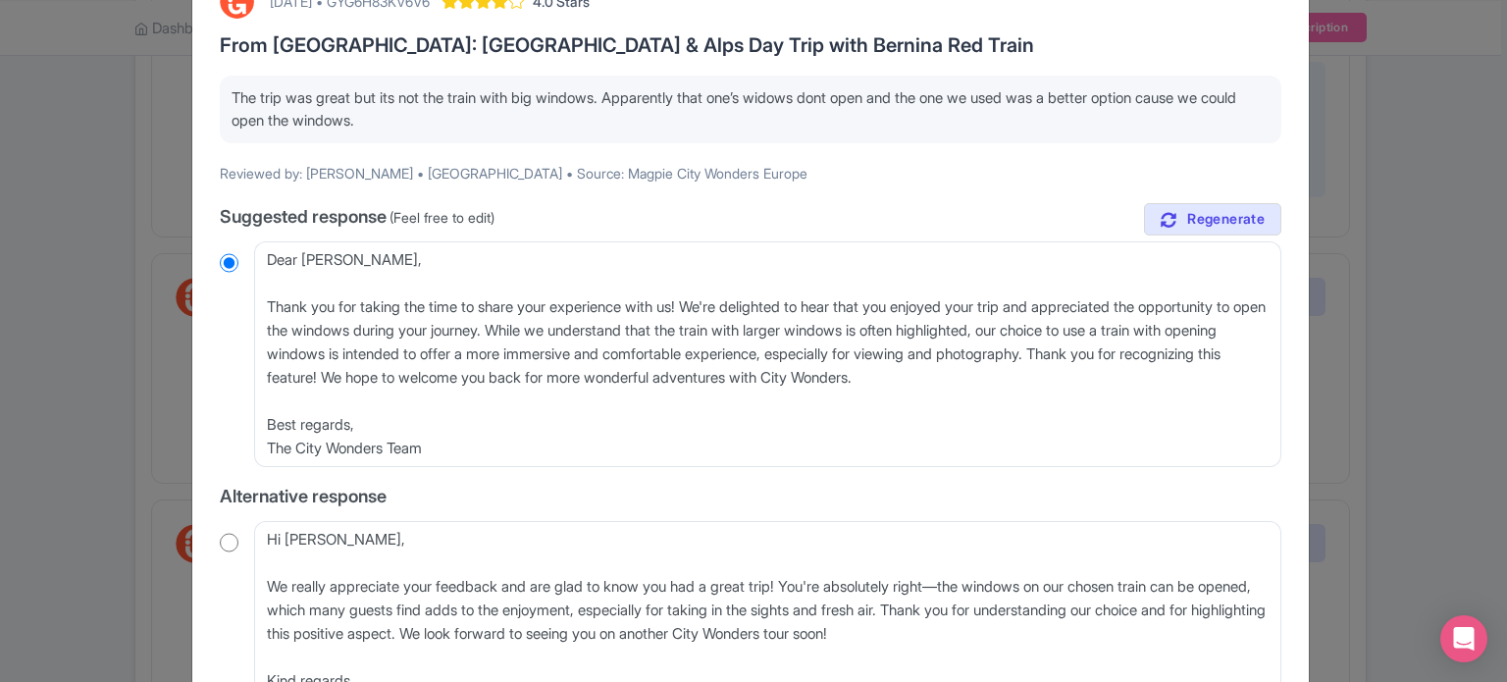
scroll to position [196, 0]
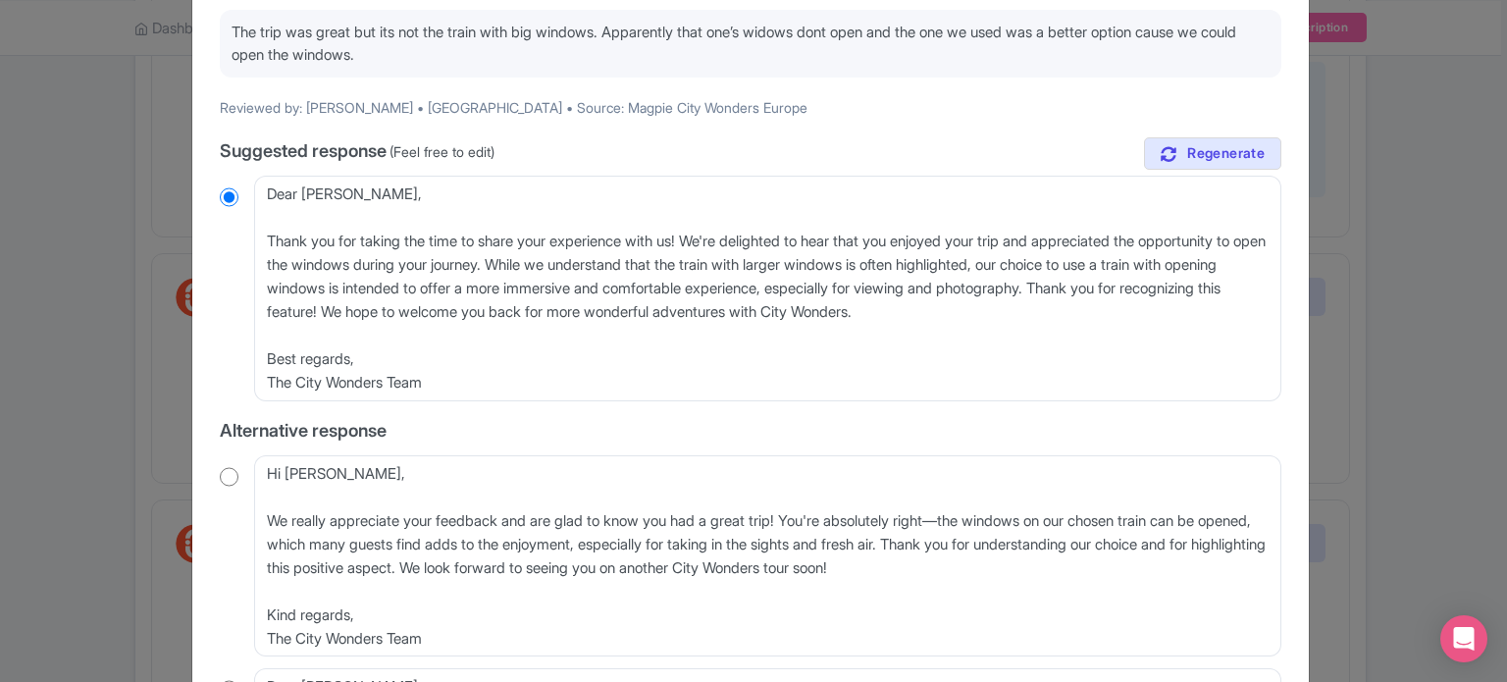
click at [238, 478] on div "Hi [PERSON_NAME], We really appreciate your feedback and are glad to know you h…" at bounding box center [751, 556] width 1062 height 202
click at [227, 487] on div "Hi Druscilla, We really appreciate your feedback and are glad to know you had a…" at bounding box center [751, 556] width 1062 height 202
click at [227, 479] on input "radio" at bounding box center [229, 477] width 19 height 20
radio input "true"
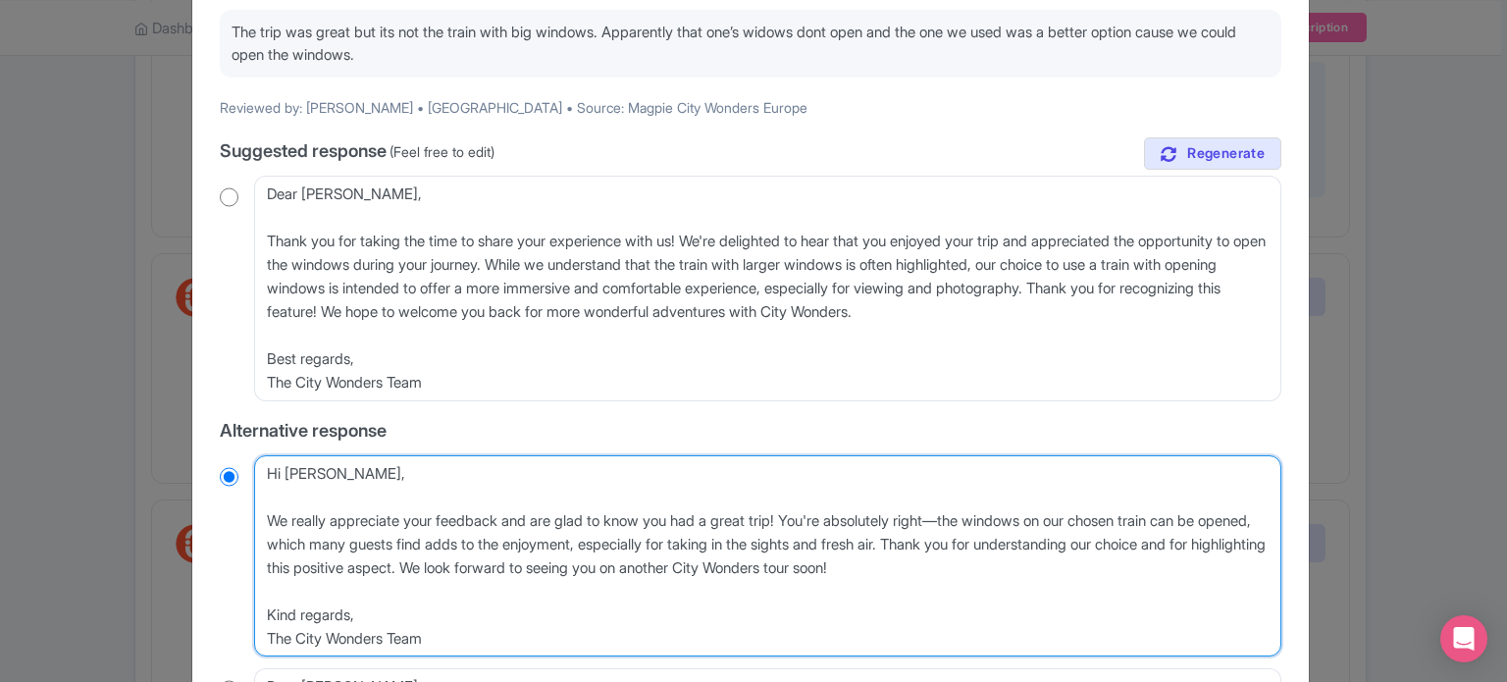
click at [263, 517] on textarea "Hi Druscilla, We really appreciate your feedback and are glad to know you had a…" at bounding box center [768, 556] width 1028 height 202
type textarea "Hi Druscilla, We really appreciate your feedback and are glad to know you had a…"
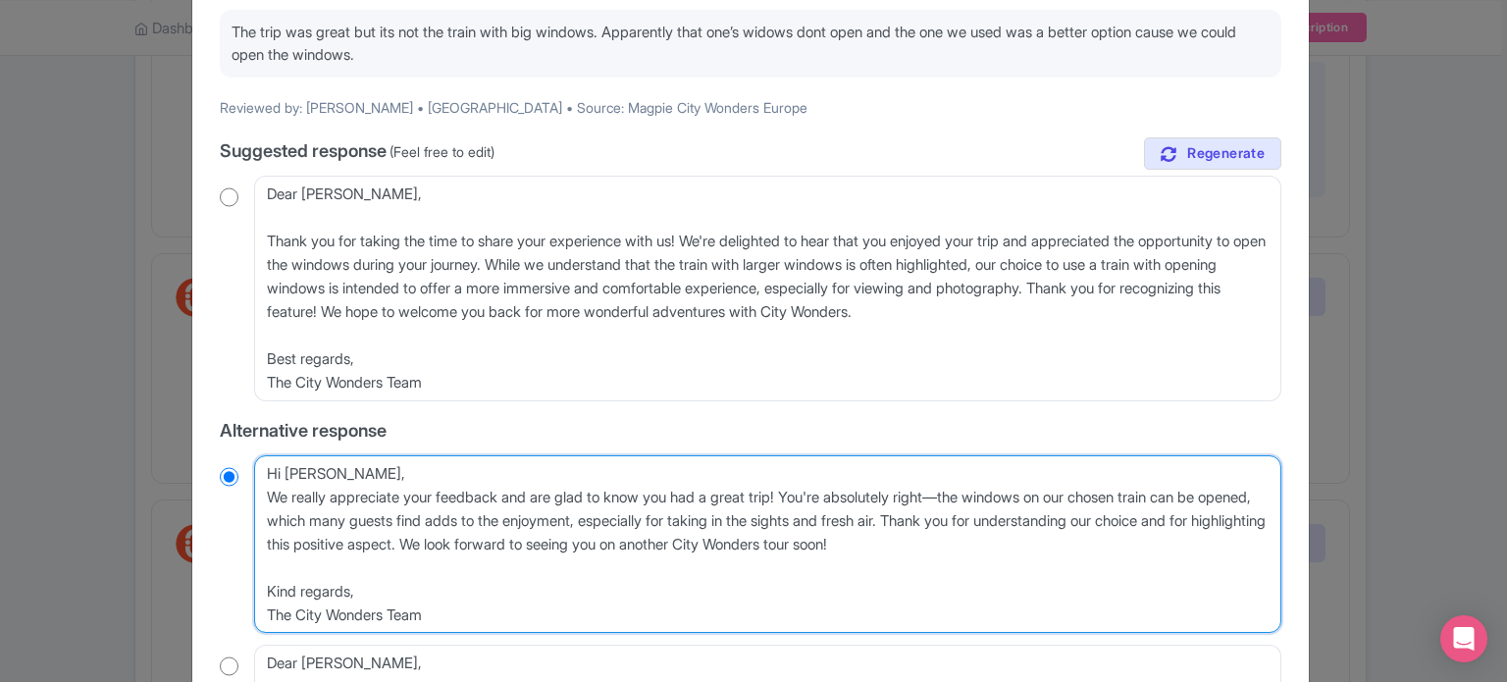
radio input "true"
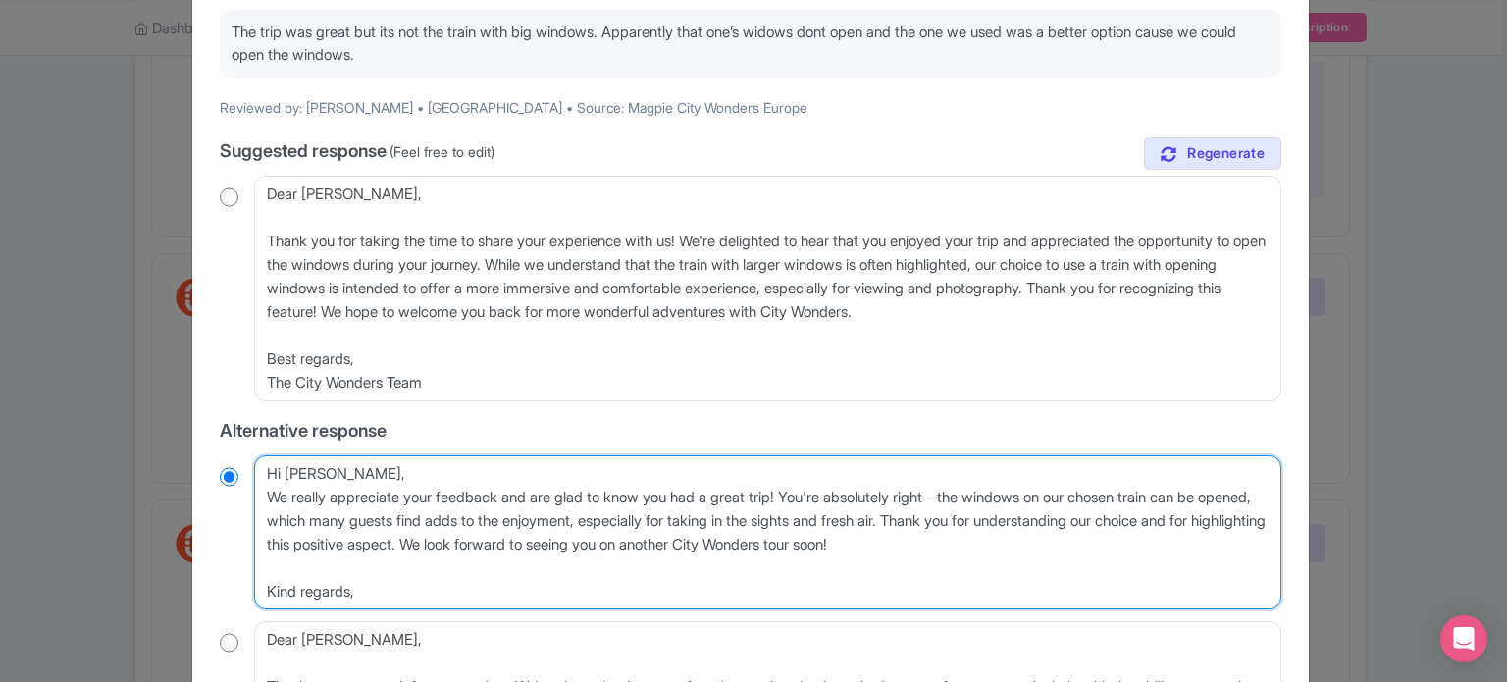
type textarea "Hi Druscilla,We really appreciate your feedback and are glad to know you had a …"
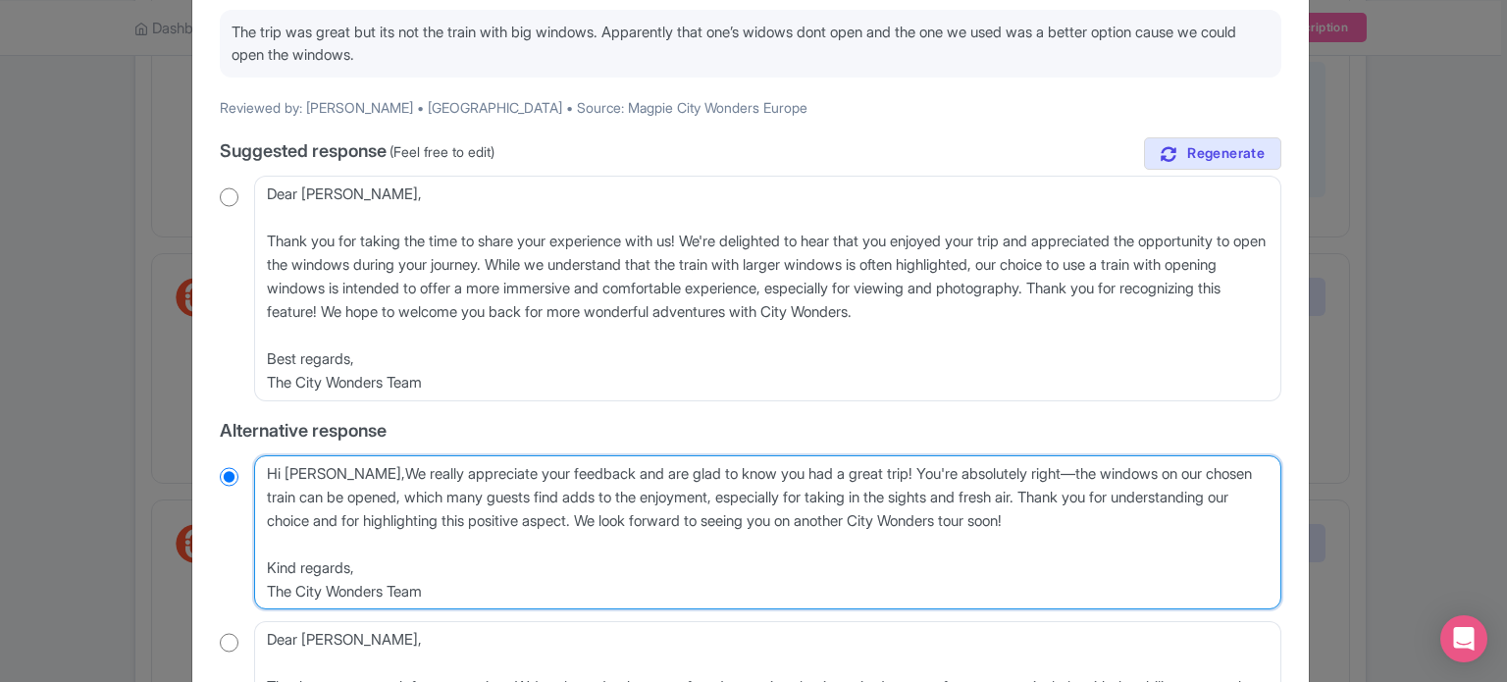
radio input "true"
drag, startPoint x: 470, startPoint y: 594, endPoint x: 243, endPoint y: 544, distance: 232.2
click at [243, 544] on div "Hi Druscilla, We really appreciate your feedback and are glad to know you had a…" at bounding box center [751, 532] width 1062 height 155
type textarea "Hi Druscilla,We really appreciate your feedback and are glad to know you had a …"
radio input "true"
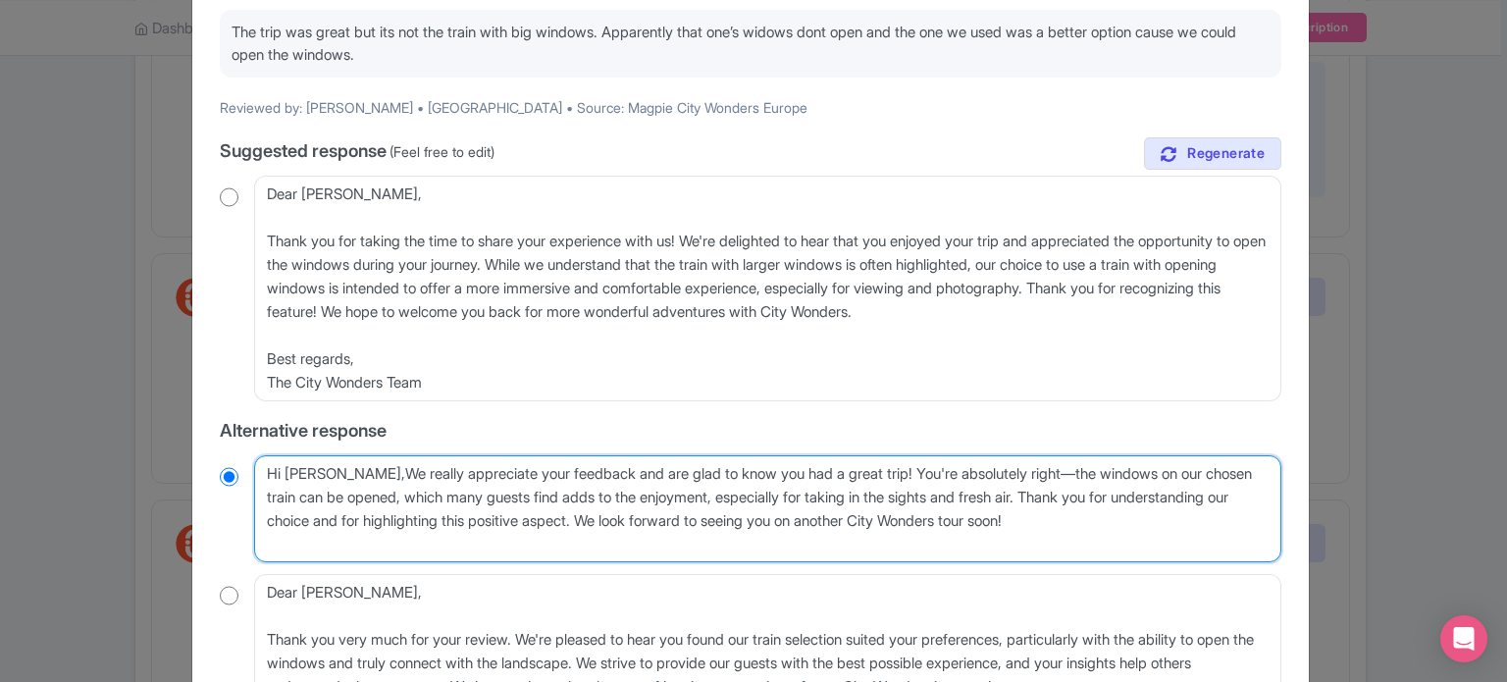
type textarea "Hi Druscilla,We really appreciate your feedback and are glad to know you had a …"
radio input "true"
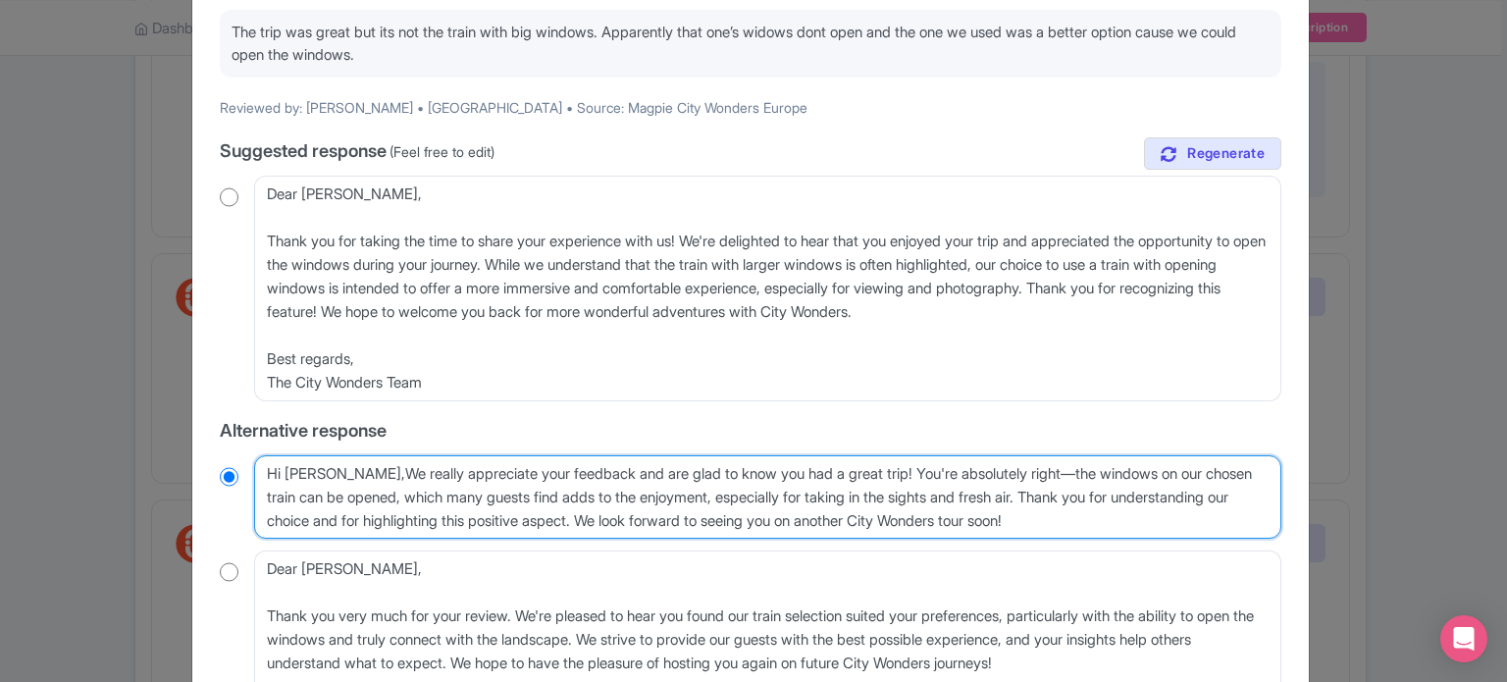
click at [356, 473] on textarea "Hi Druscilla, We really appreciate your feedback and are glad to know you had a…" at bounding box center [768, 497] width 1028 height 84
type textarea "Hi Druscilla,e really appreciate your feedback and are glad to know you had a g…"
radio input "true"
type textarea "Hi Druscilla, e really appreciate your feedback and are glad to know you had a …"
radio input "true"
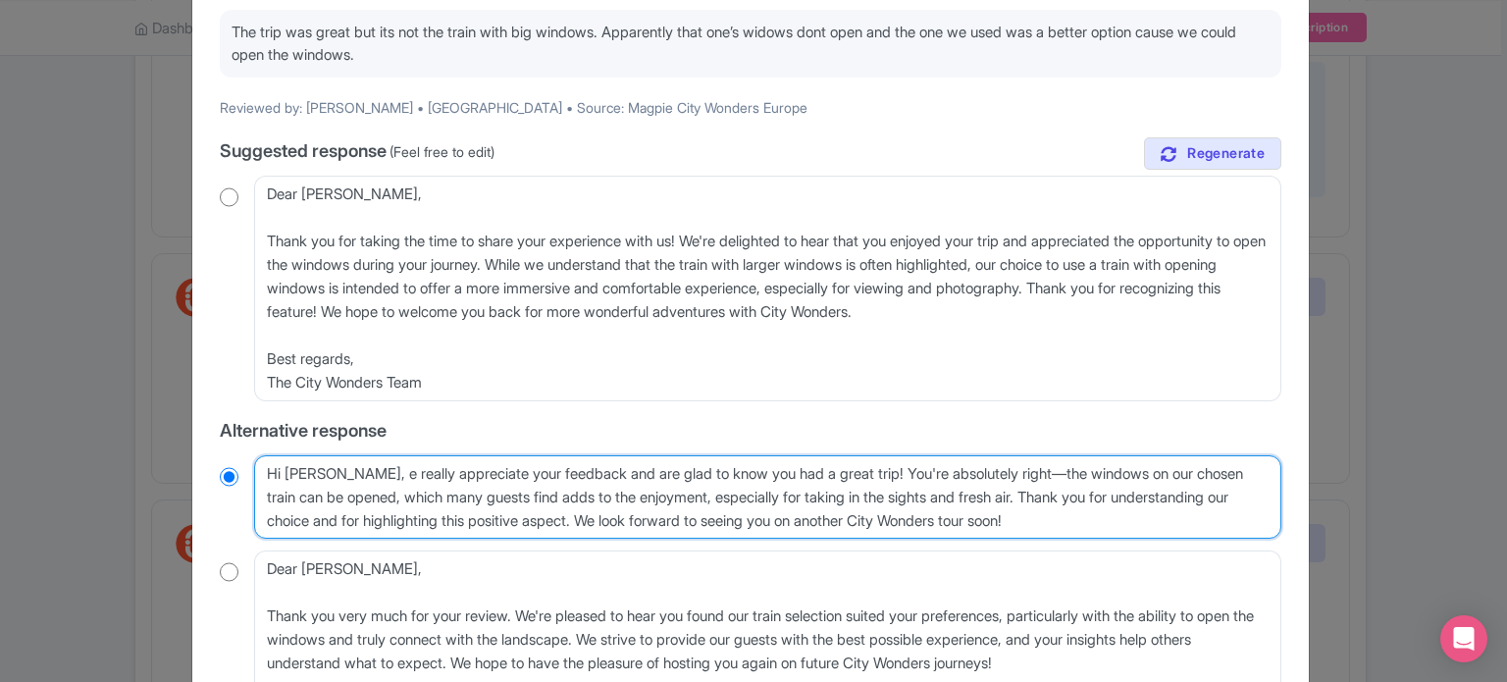
type textarea "Hi Druscilla, we really appreciate your feedback and are glad to know you had a…"
radio input "true"
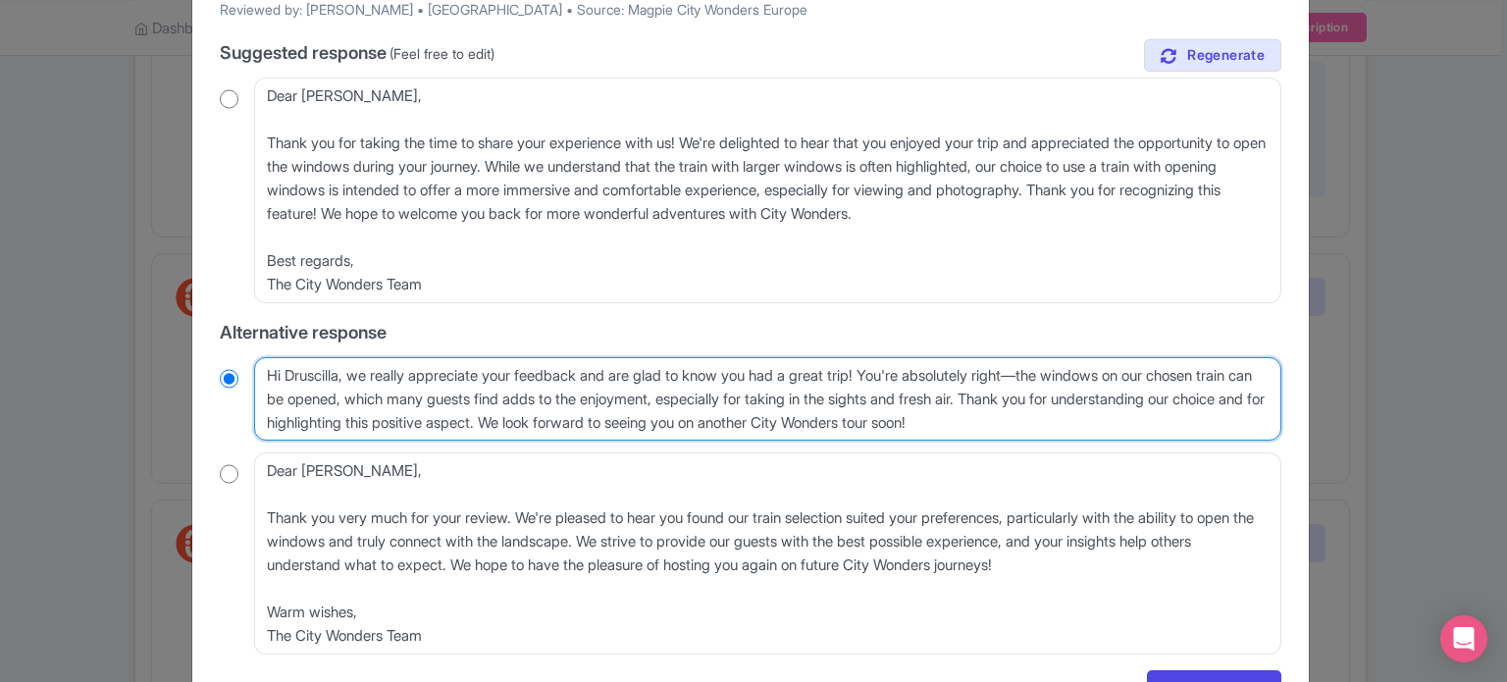
scroll to position [393, 0]
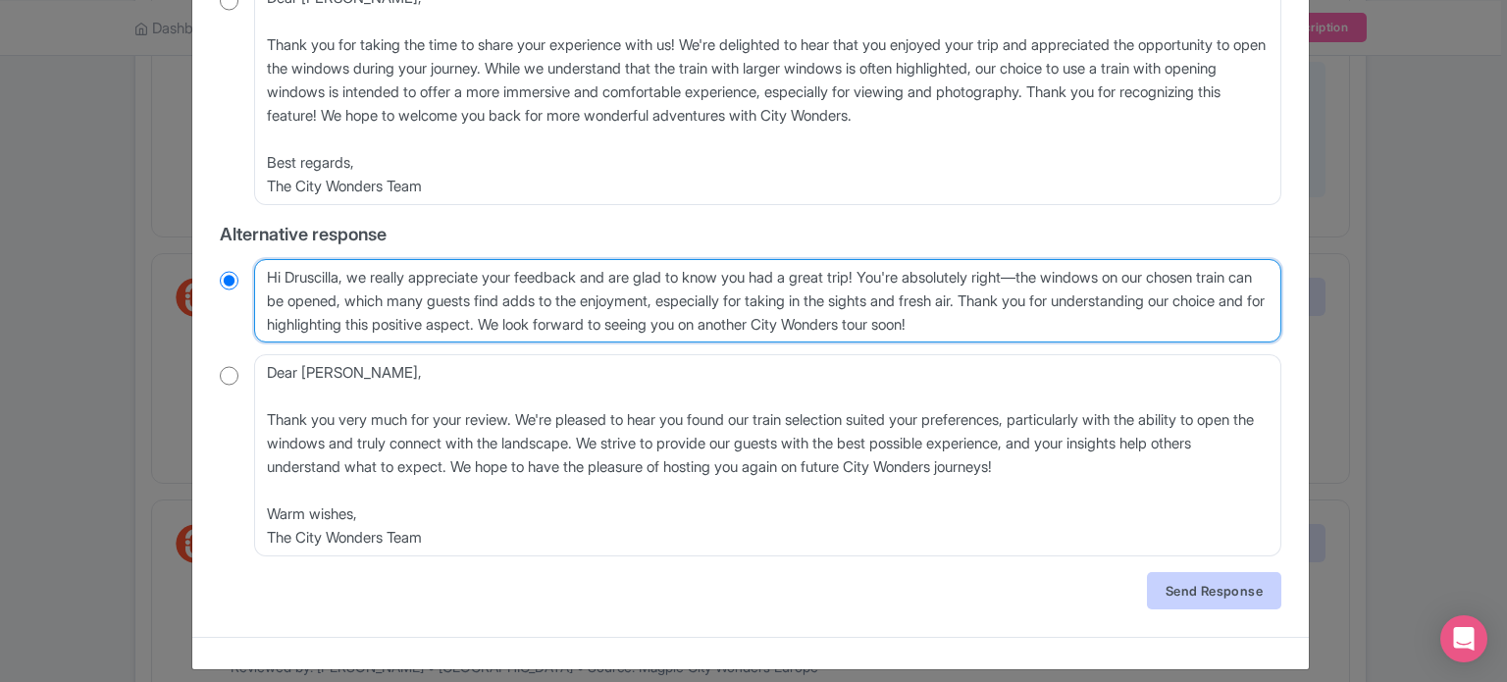
type textarea "Hi Druscilla, we really appreciate your feedback and are glad to know you had a…"
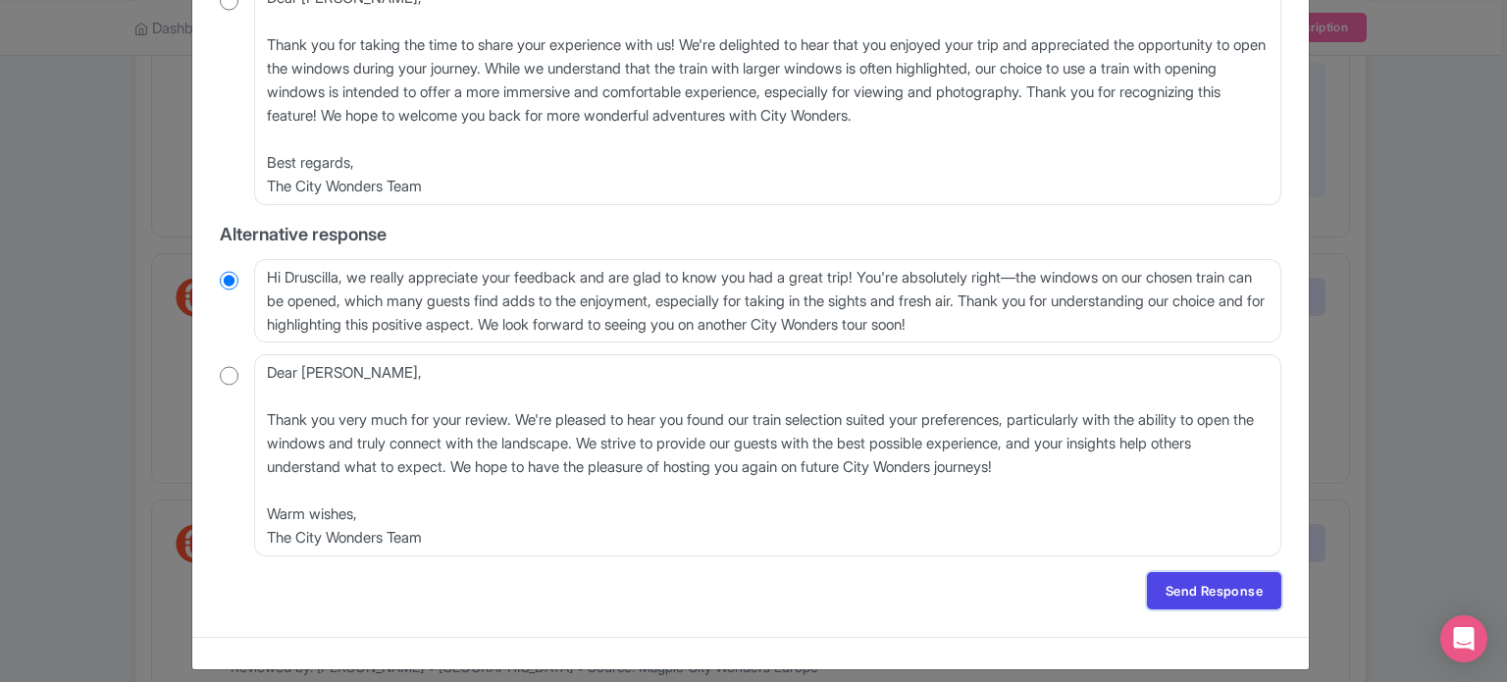
click at [1166, 588] on link "Send Response" at bounding box center [1214, 590] width 134 height 37
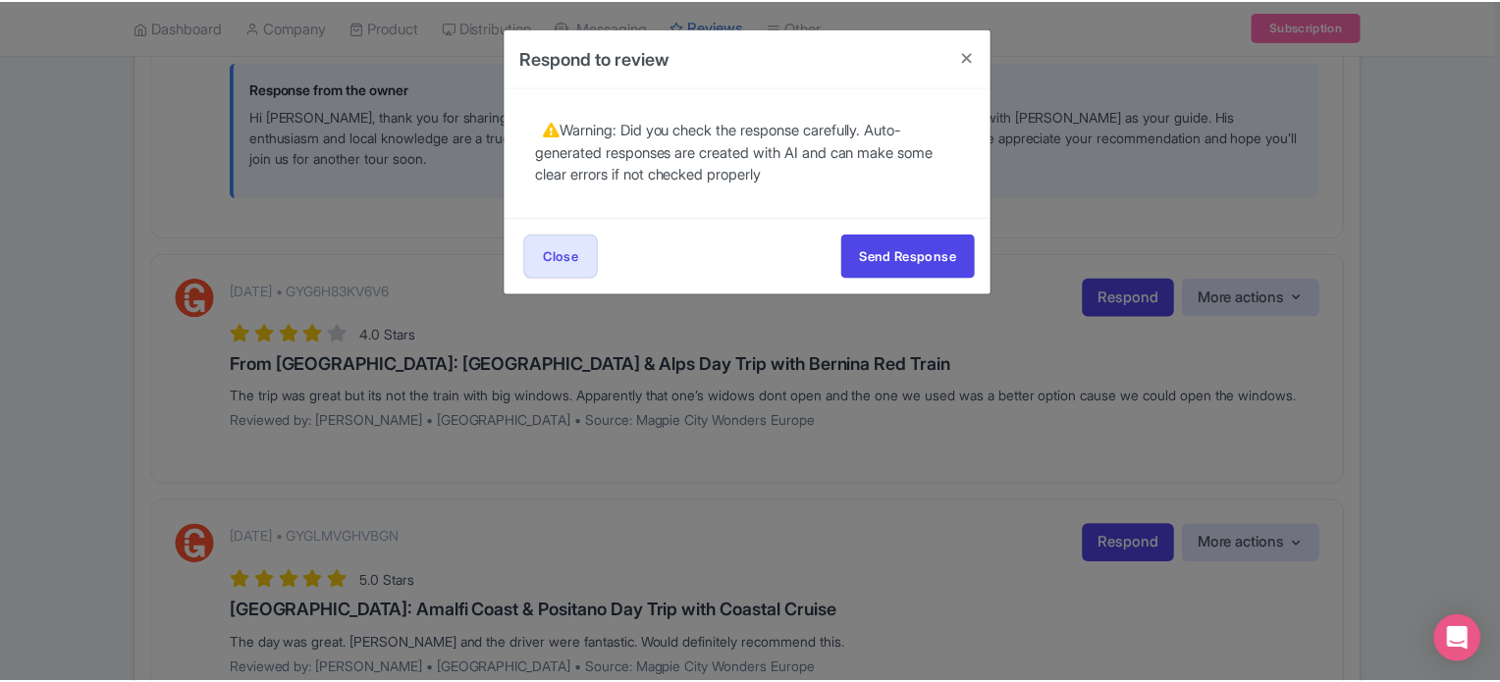
scroll to position [0, 0]
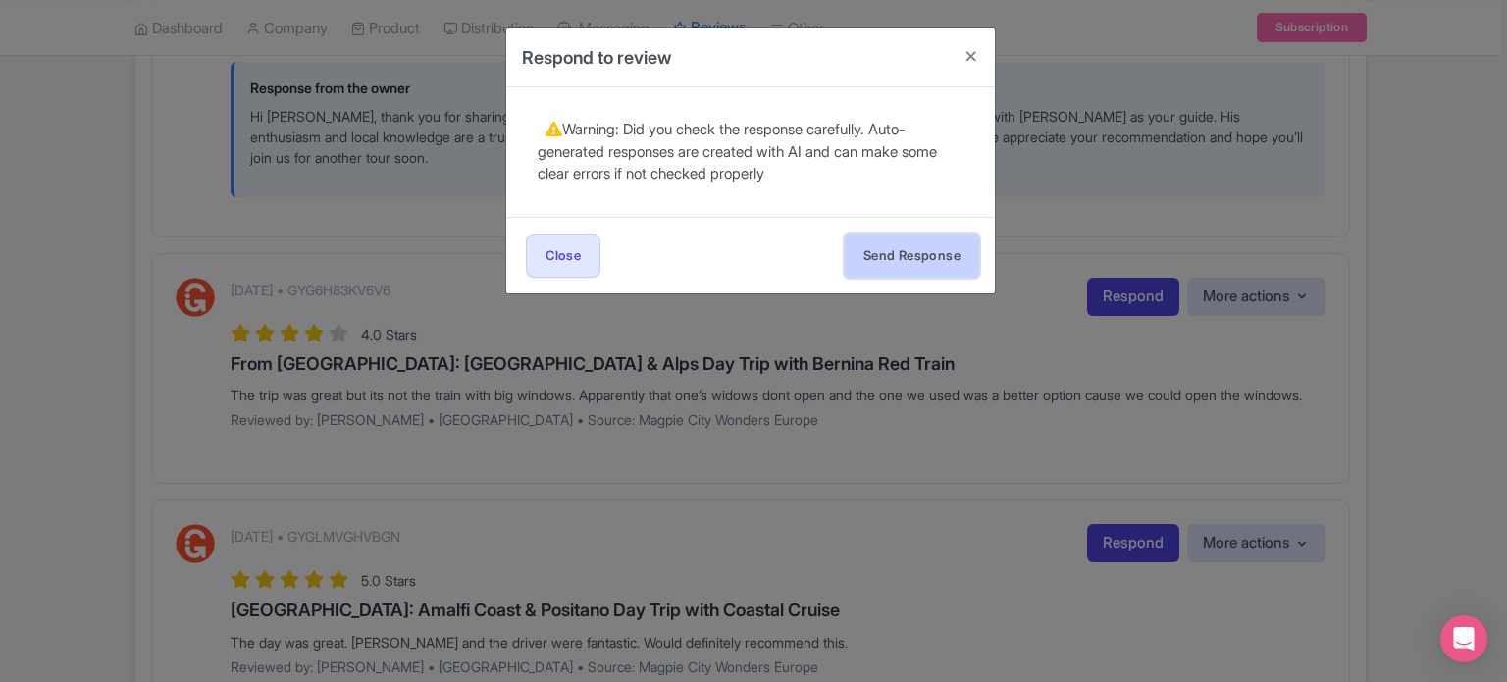
click at [926, 243] on button "Send Response" at bounding box center [912, 256] width 134 height 44
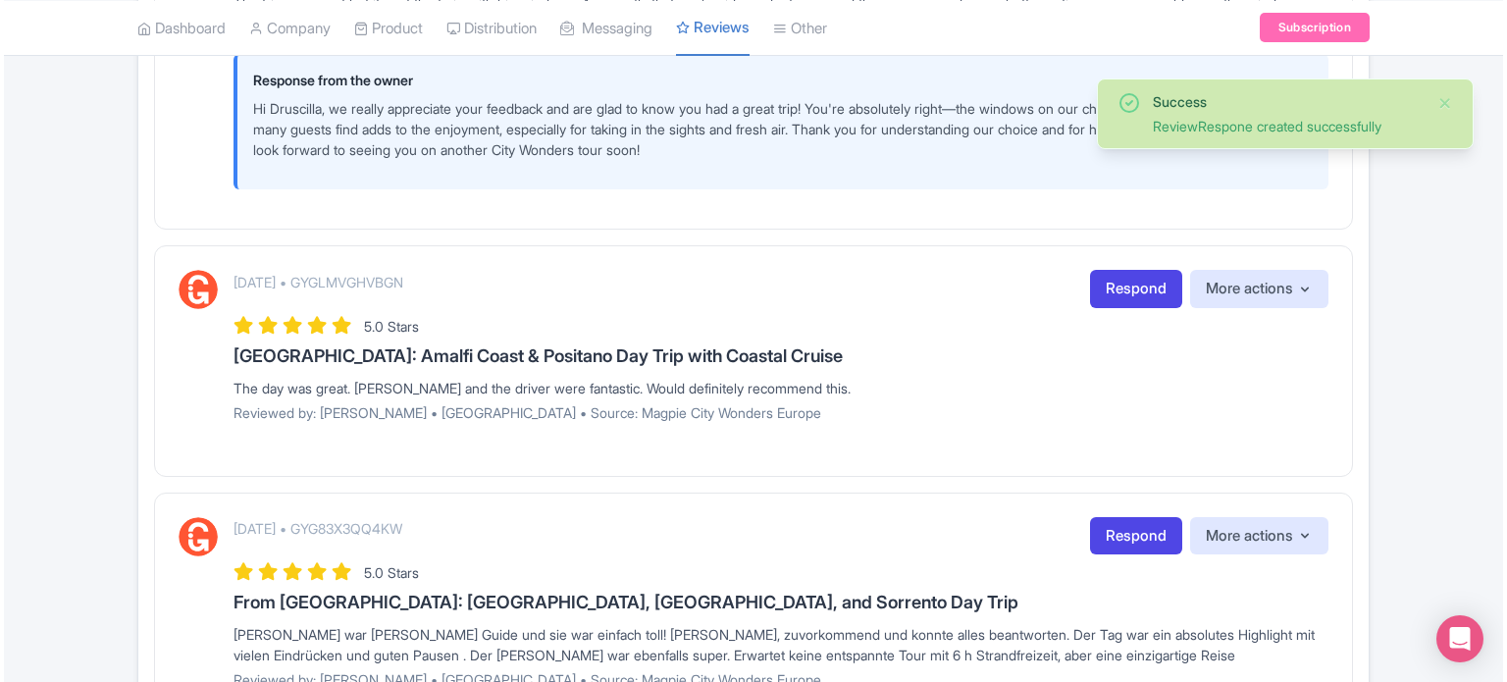
scroll to position [2257, 0]
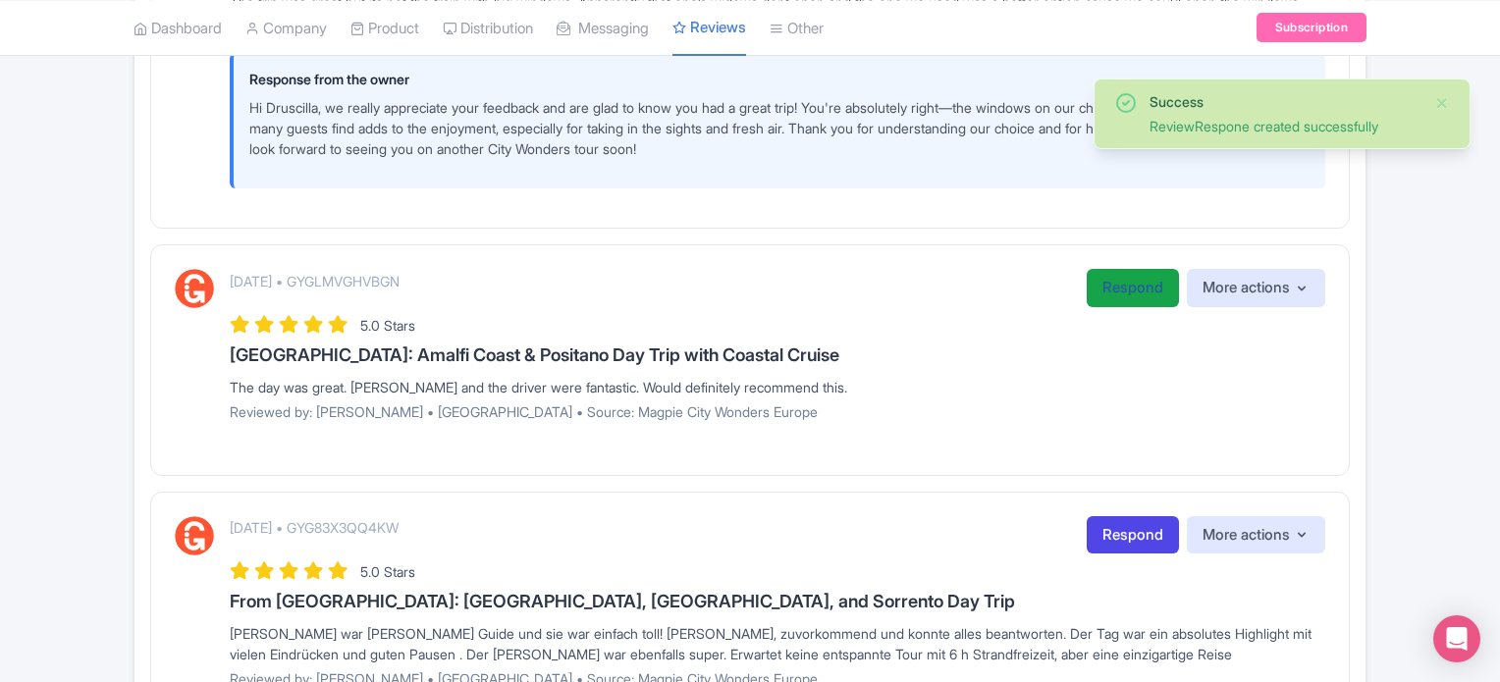
click at [1101, 307] on link "Respond" at bounding box center [1132, 288] width 92 height 38
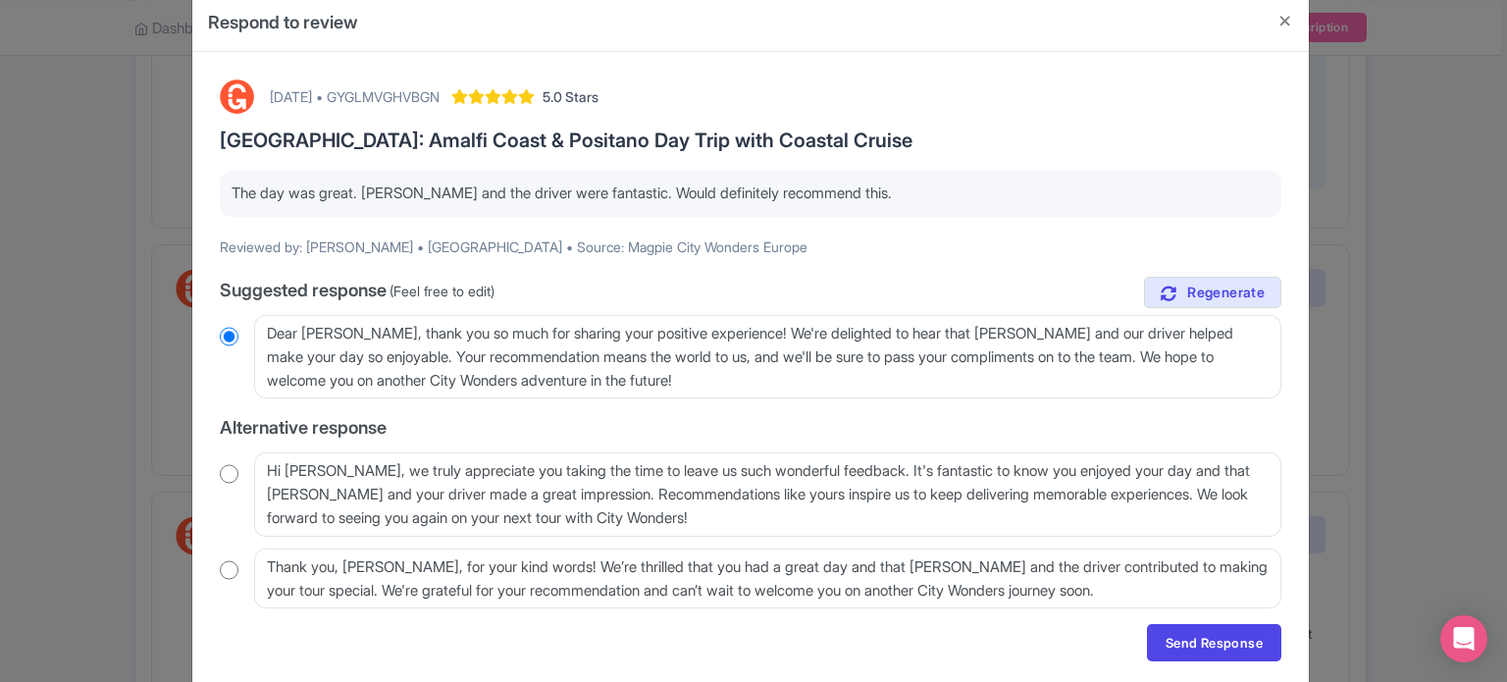
scroll to position [98, 0]
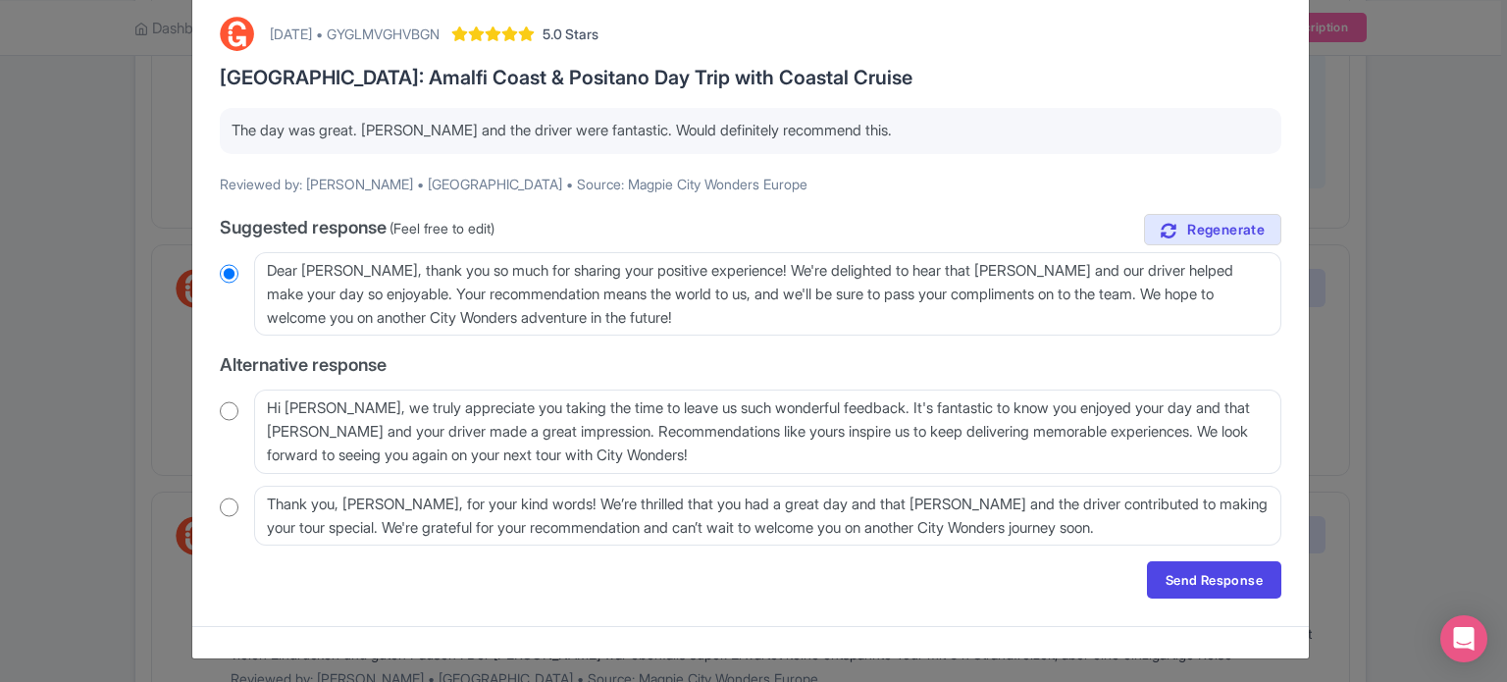
click at [224, 408] on input "radio" at bounding box center [229, 411] width 19 height 20
radio input "true"
click at [228, 270] on input "radio" at bounding box center [229, 274] width 19 height 20
radio input "true"
drag, startPoint x: 1202, startPoint y: 581, endPoint x: 1183, endPoint y: 558, distance: 29.9
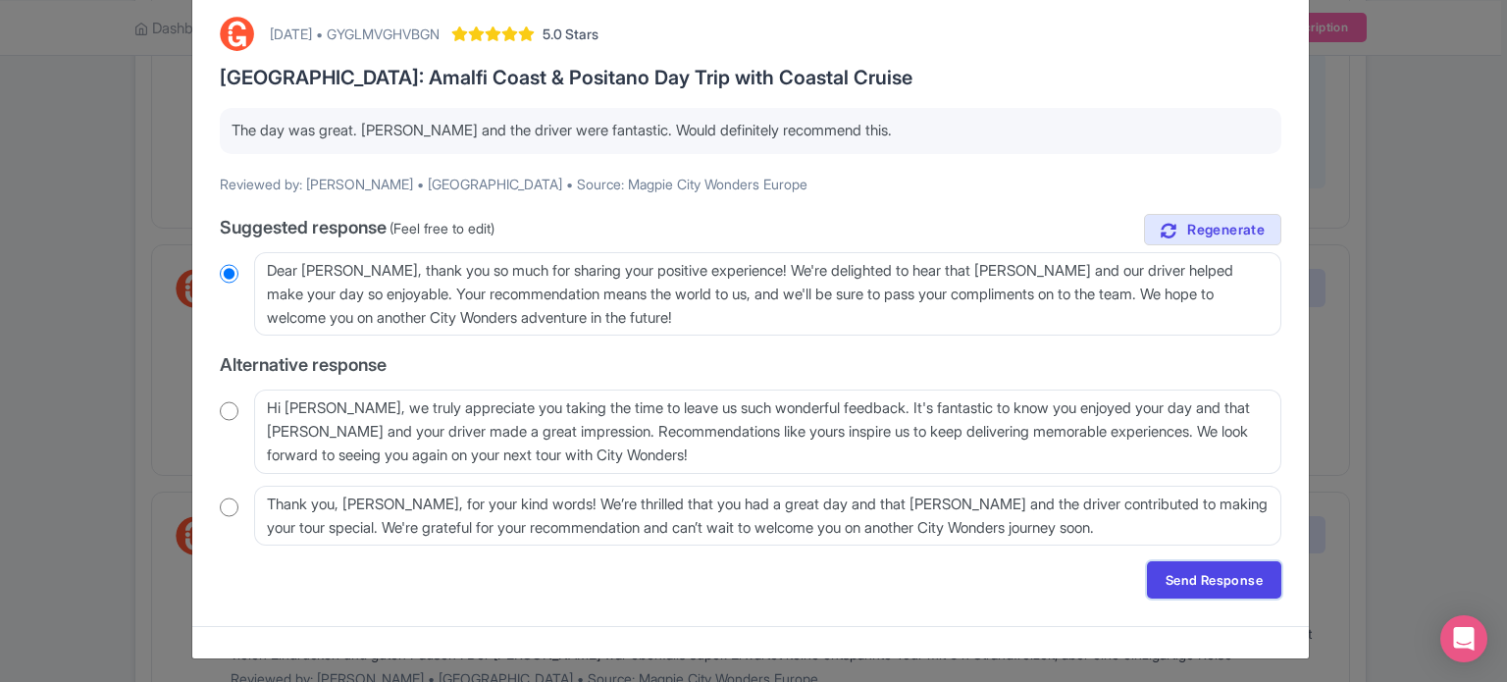
click at [1202, 581] on link "Send Response" at bounding box center [1214, 579] width 134 height 37
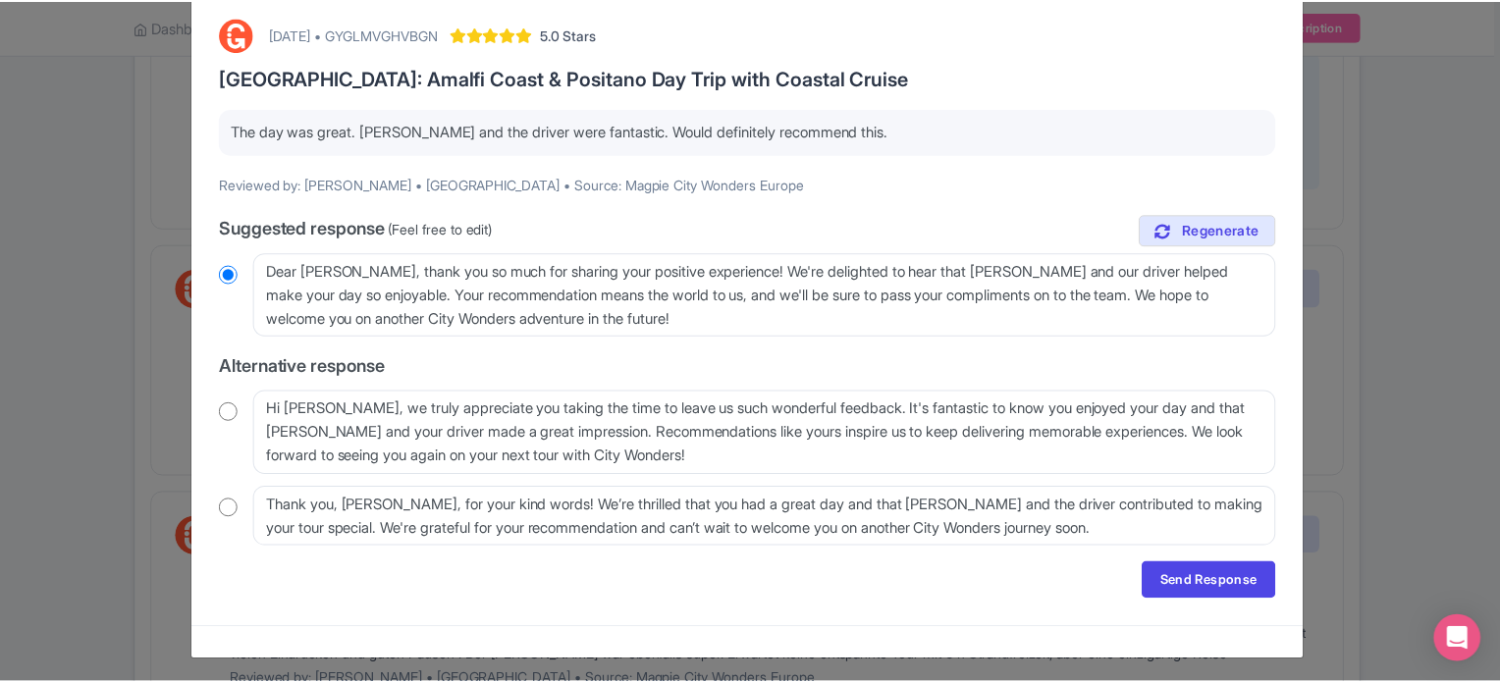
scroll to position [0, 0]
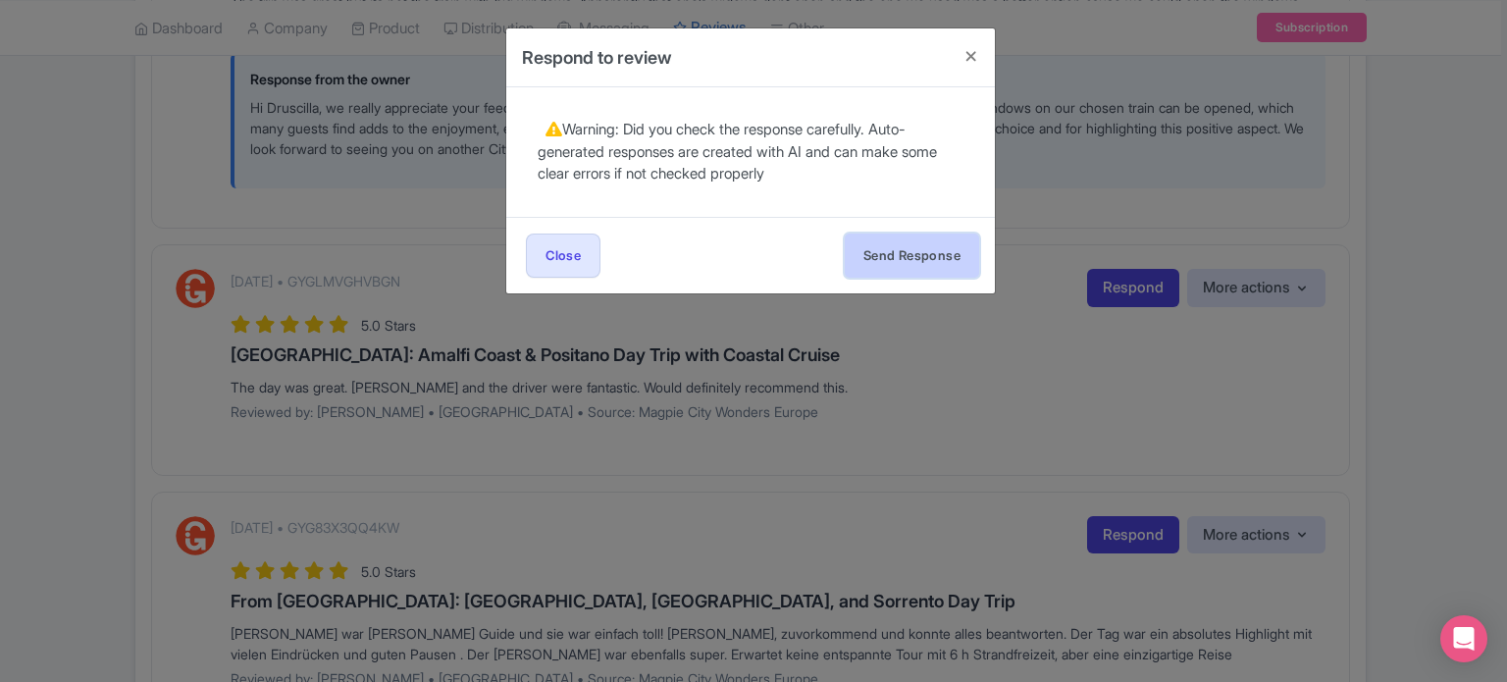
click at [924, 238] on button "Send Response" at bounding box center [912, 256] width 134 height 44
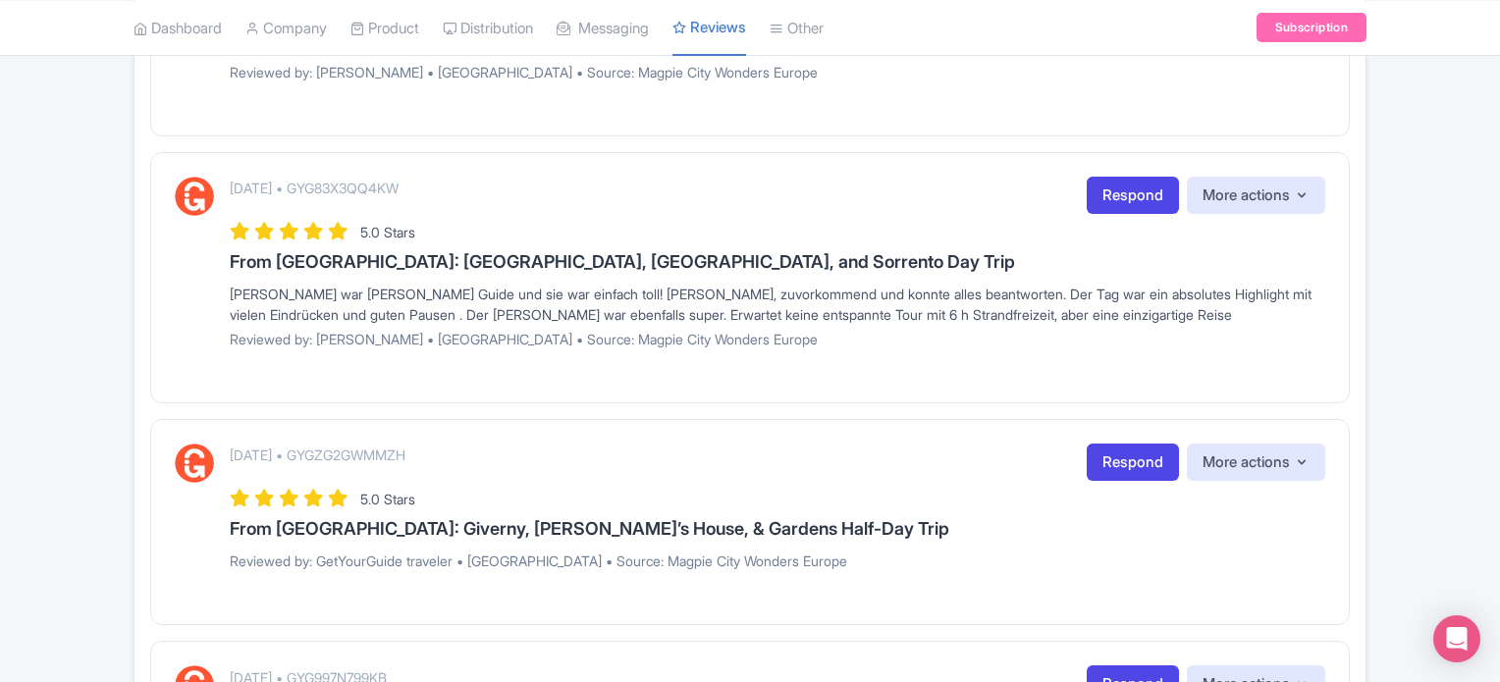
scroll to position [2552, 0]
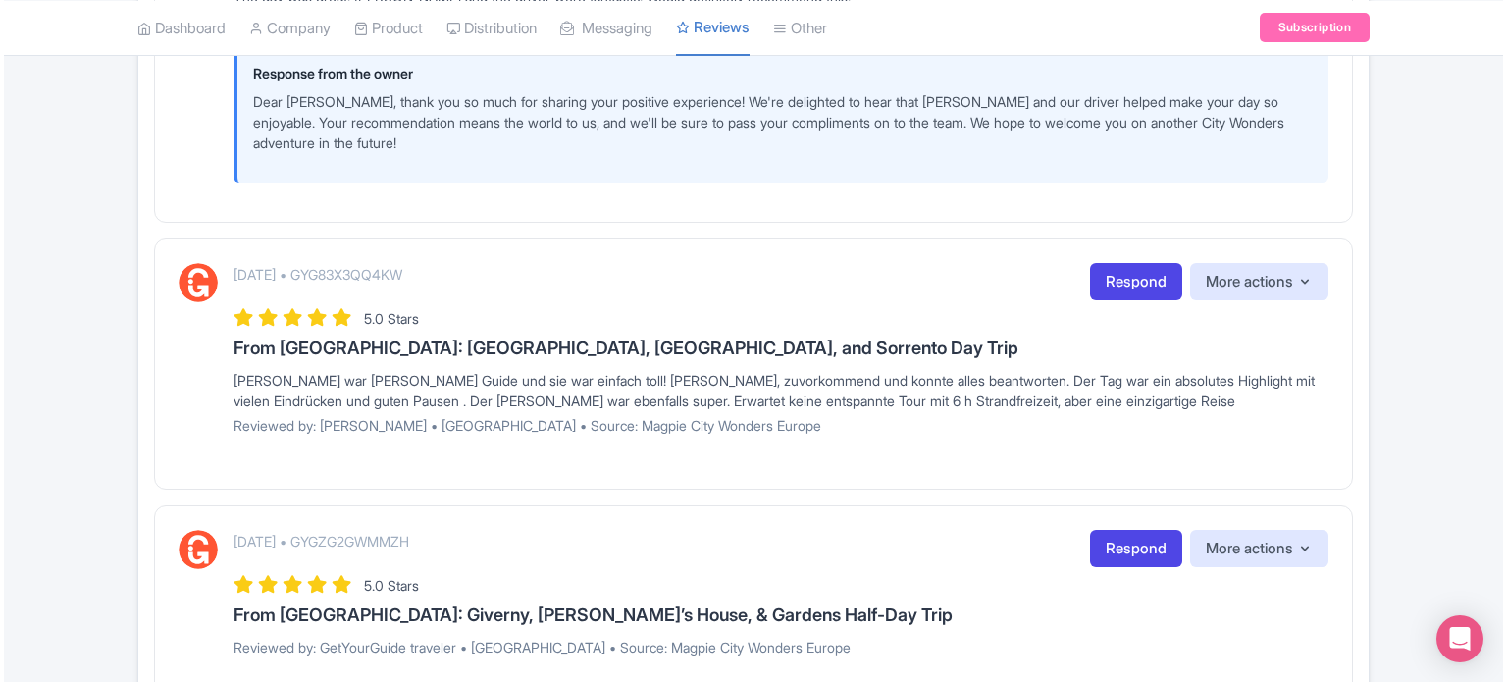
scroll to position [2846, 0]
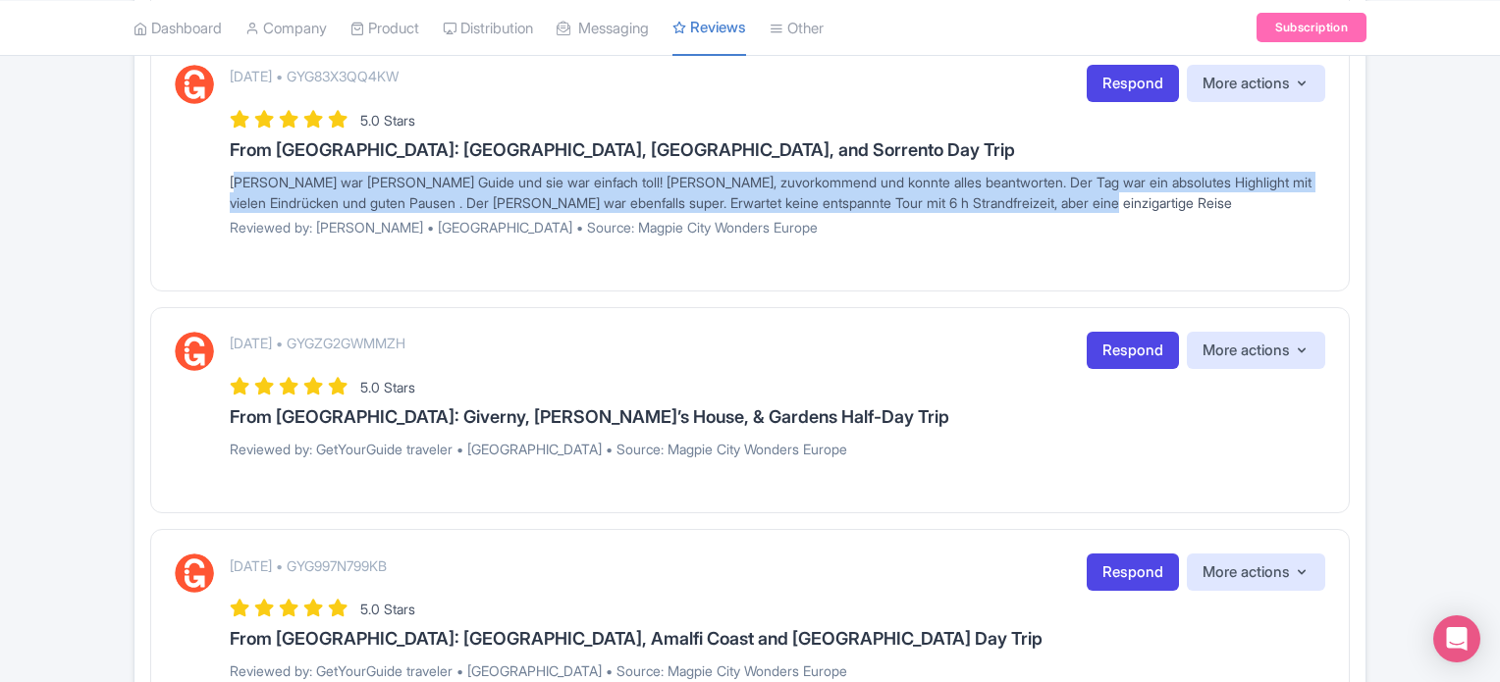
drag, startPoint x: 1152, startPoint y: 218, endPoint x: 331, endPoint y: 176, distance: 822.5
click at [216, 181] on div "[DATE] • GYG83X3QQ4KW Respond More actions Hide from this page Hide from review…" at bounding box center [750, 158] width 1150 height 186
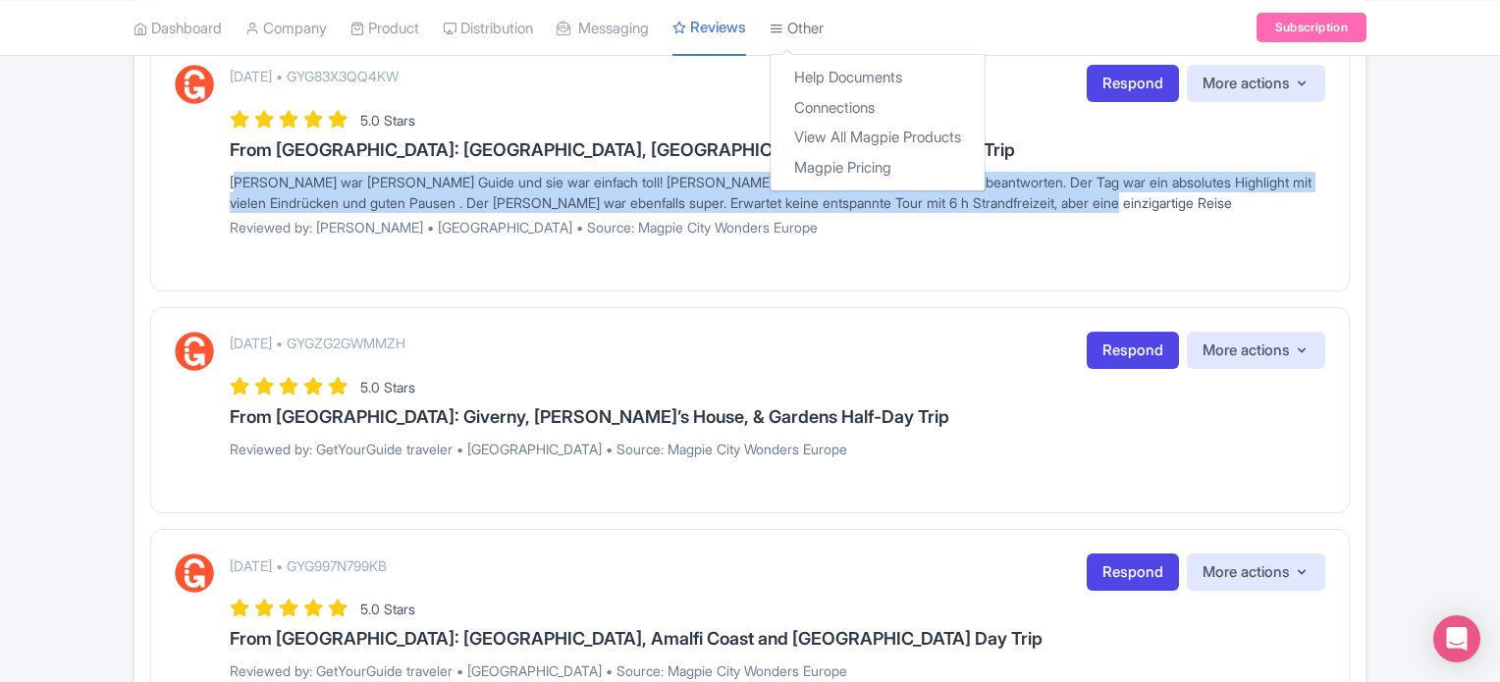
copy div "[PERSON_NAME] war [PERSON_NAME] Guide und sie war einfach toll! [PERSON_NAME], …"
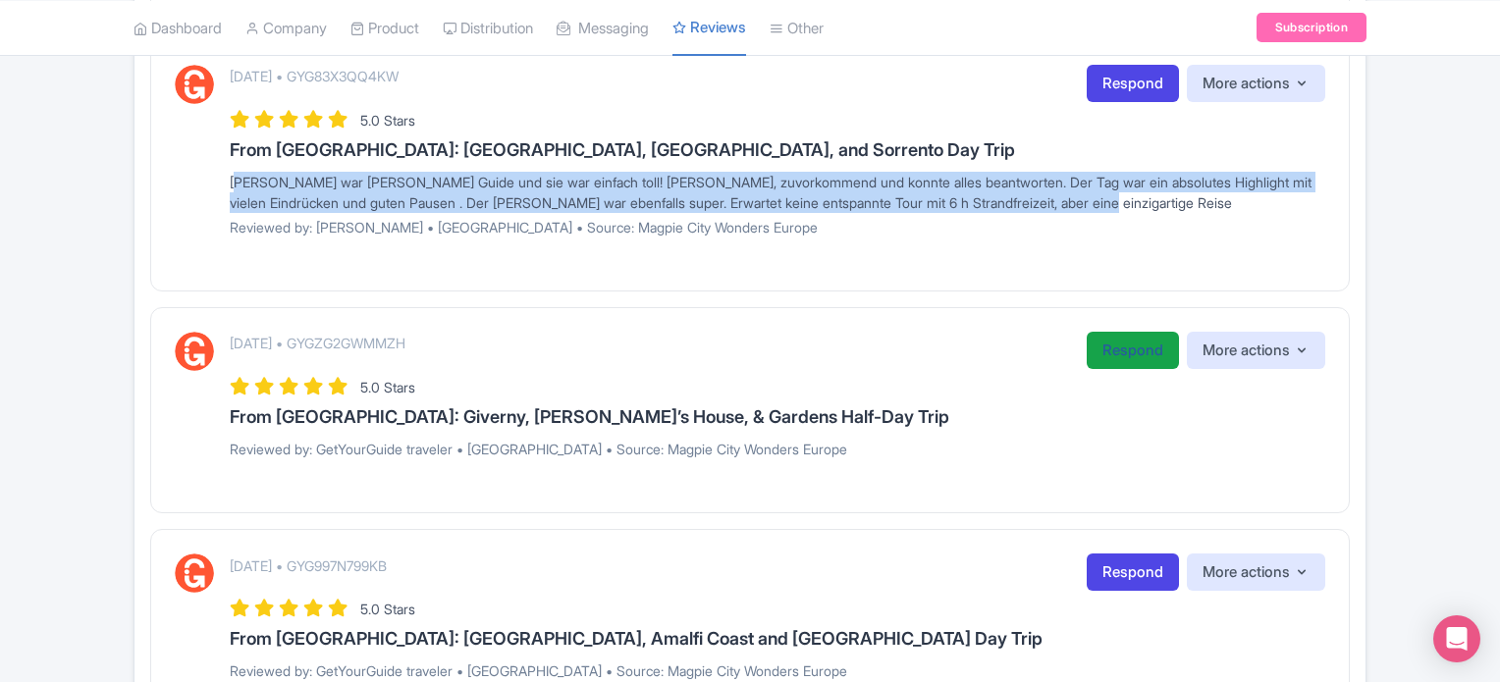
click at [1107, 367] on link "Respond" at bounding box center [1132, 351] width 92 height 38
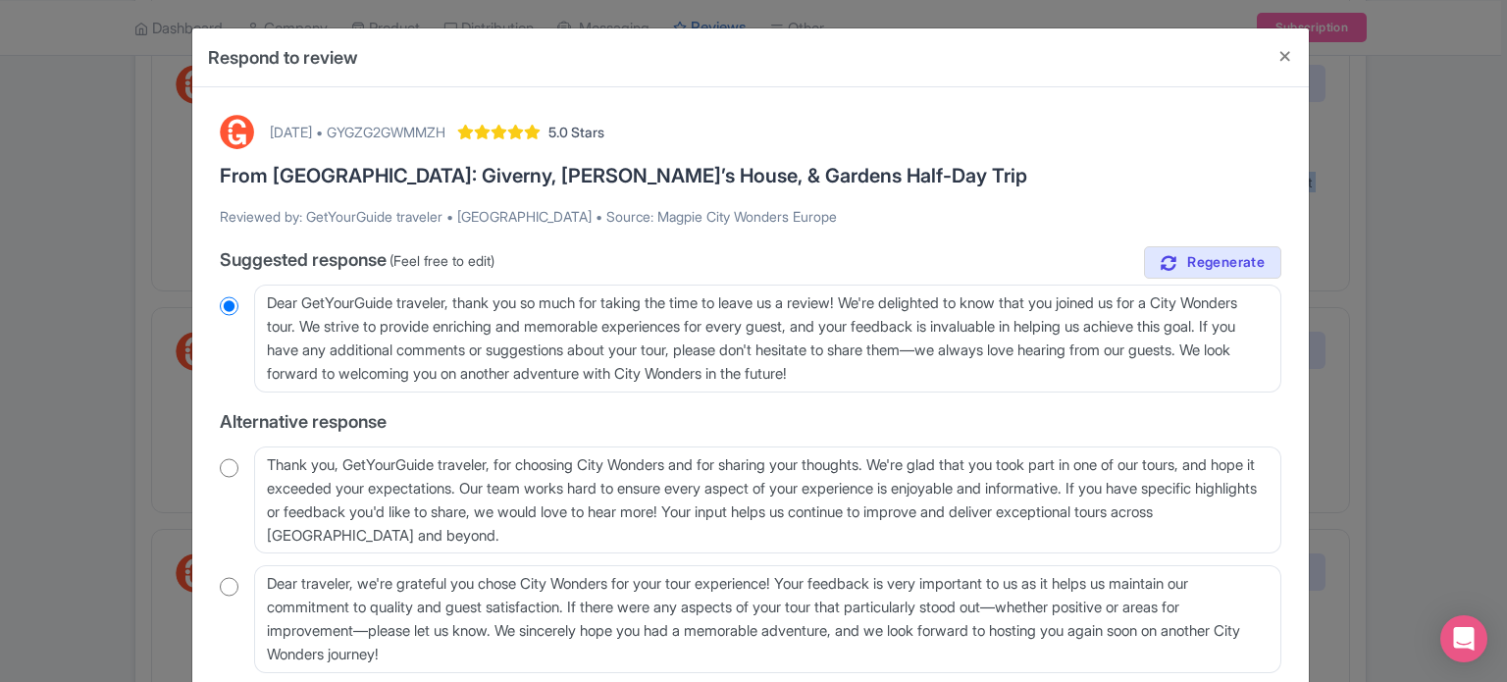
click at [220, 467] on input "radio" at bounding box center [229, 468] width 19 height 20
radio input "true"
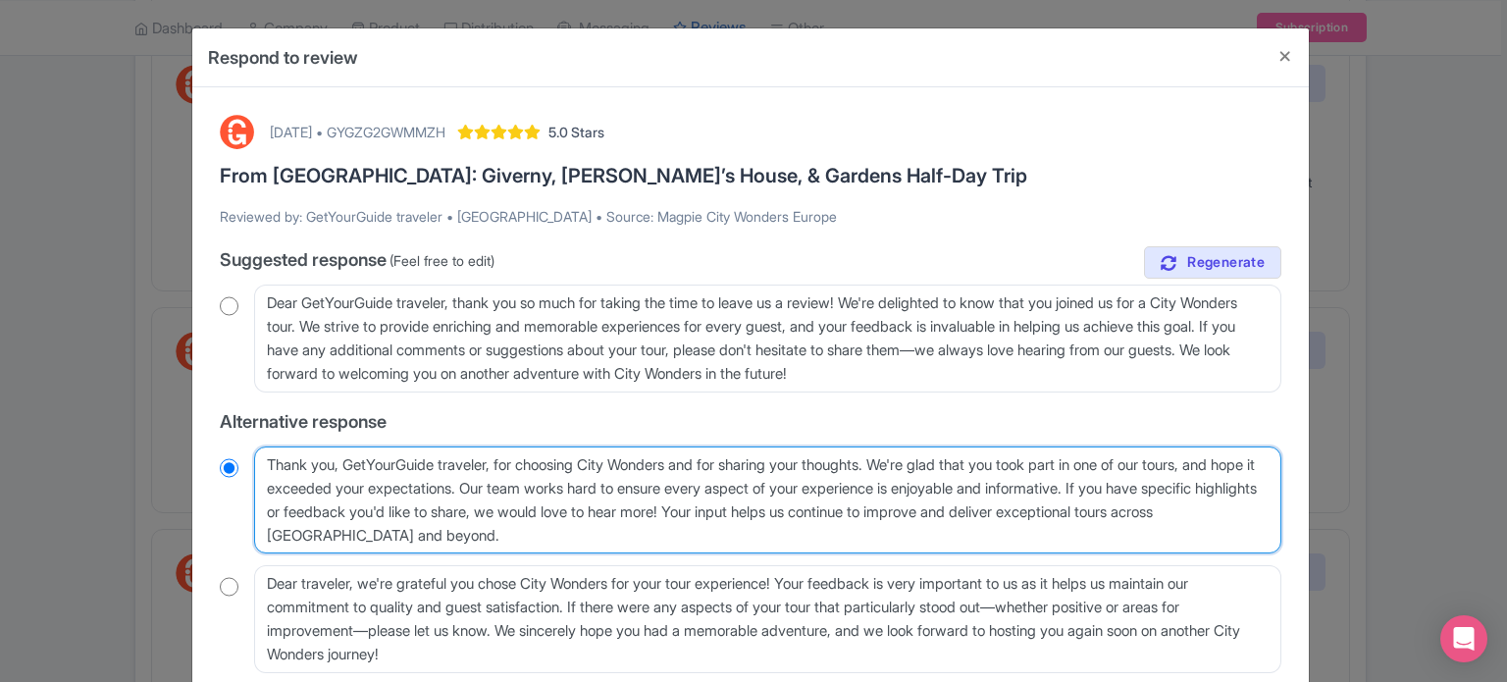
drag, startPoint x: 343, startPoint y: 461, endPoint x: 502, endPoint y: 458, distance: 159.0
click at [502, 458] on textarea "Thank you, GetYourGuide traveler, for choosing City Wonders and for sharing you…" at bounding box center [768, 501] width 1028 height 108
type textarea "Thank you, for choosing City Wonders and for sharing your thoughts. We're glad …"
radio input "true"
type textarea "Thank you, for choosing City Wonders and for sharing your thoughts. We're glad …"
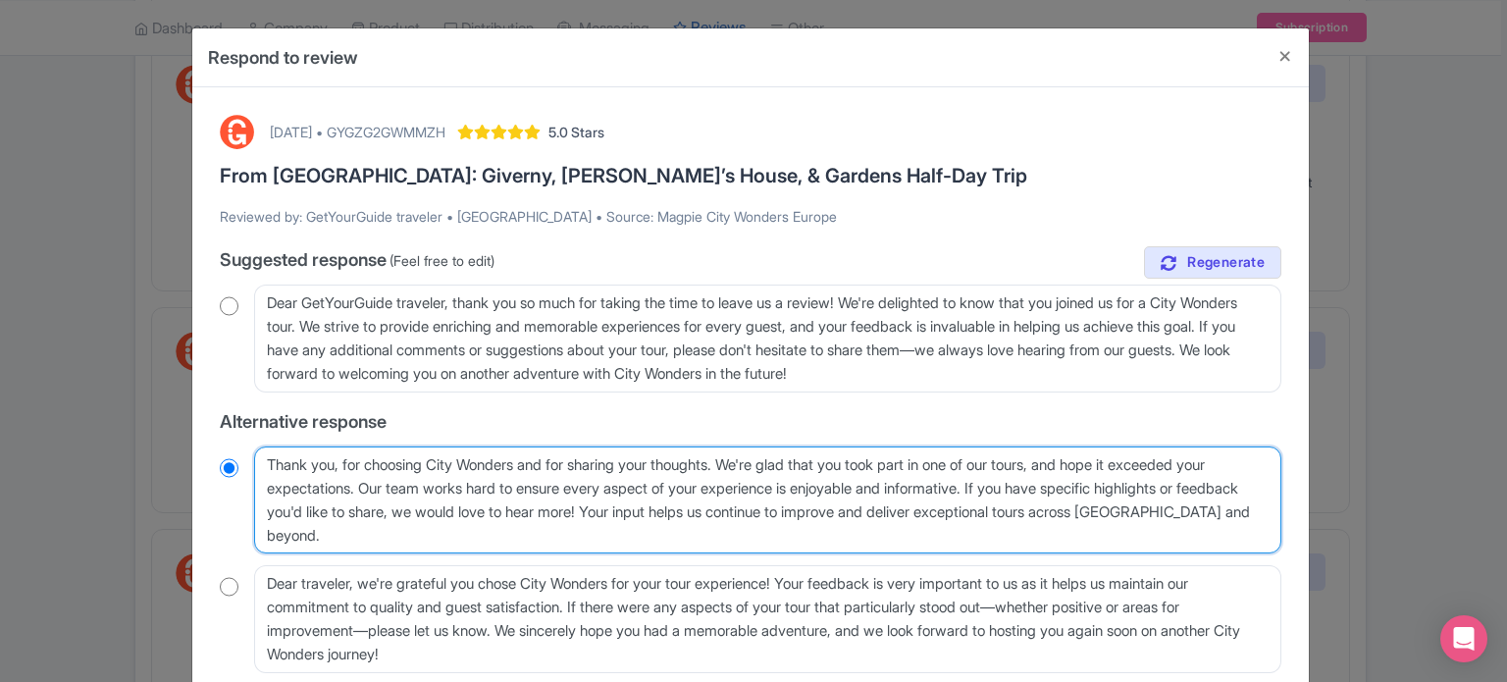
radio input "true"
type textarea "Thank you for choosing City Wonders and for sharing your thoughts. We're glad t…"
radio input "true"
drag, startPoint x: 730, startPoint y: 460, endPoint x: 675, endPoint y: 460, distance: 55.0
click at [675, 460] on textarea "Thank you, GetYourGuide traveler, for choosing City Wonders and for sharing you…" at bounding box center [768, 501] width 1028 height 108
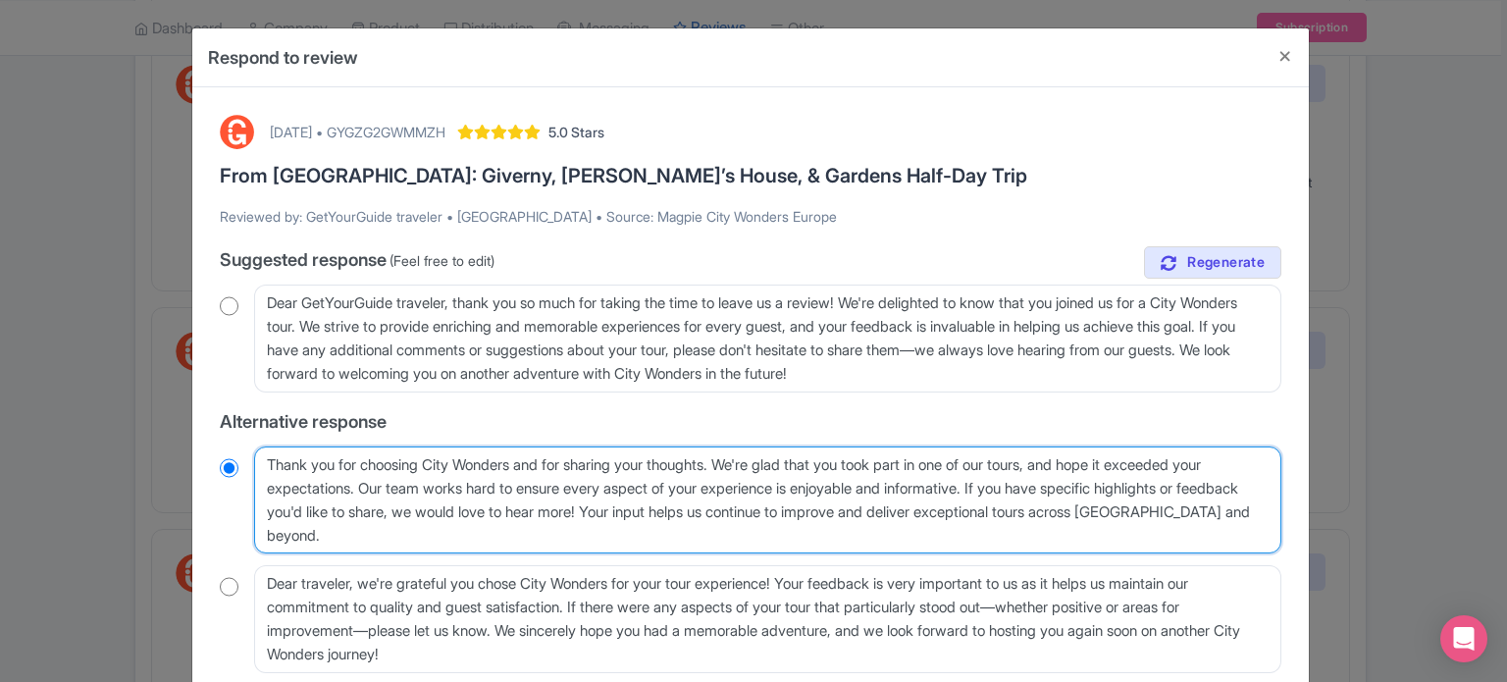
type textarea "Thank you for choosing City Wonders and for sharing your t. We're glad that you…"
radio input "true"
type textarea "Thank you for choosing City Wonders and for sharing your . We're glad that you …"
radio input "true"
type textarea "Thank you for choosing City Wonders and for sharing your r. We're glad that you…"
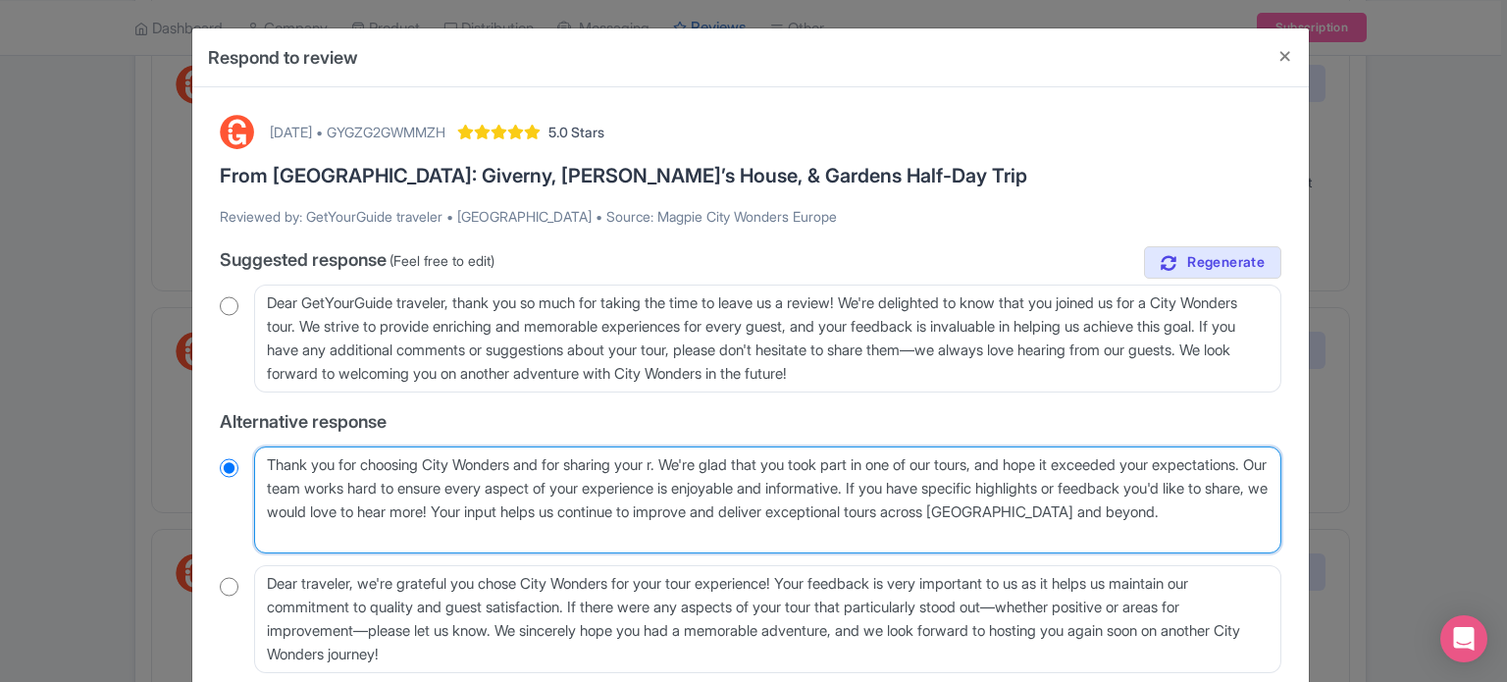
radio input "true"
type textarea "Thank you for choosing City Wonders and for sharing your rev. We're glad that y…"
radio input "true"
type textarea "Thank you for choosing City Wonders and for sharing your revi. We're glad that …"
radio input "true"
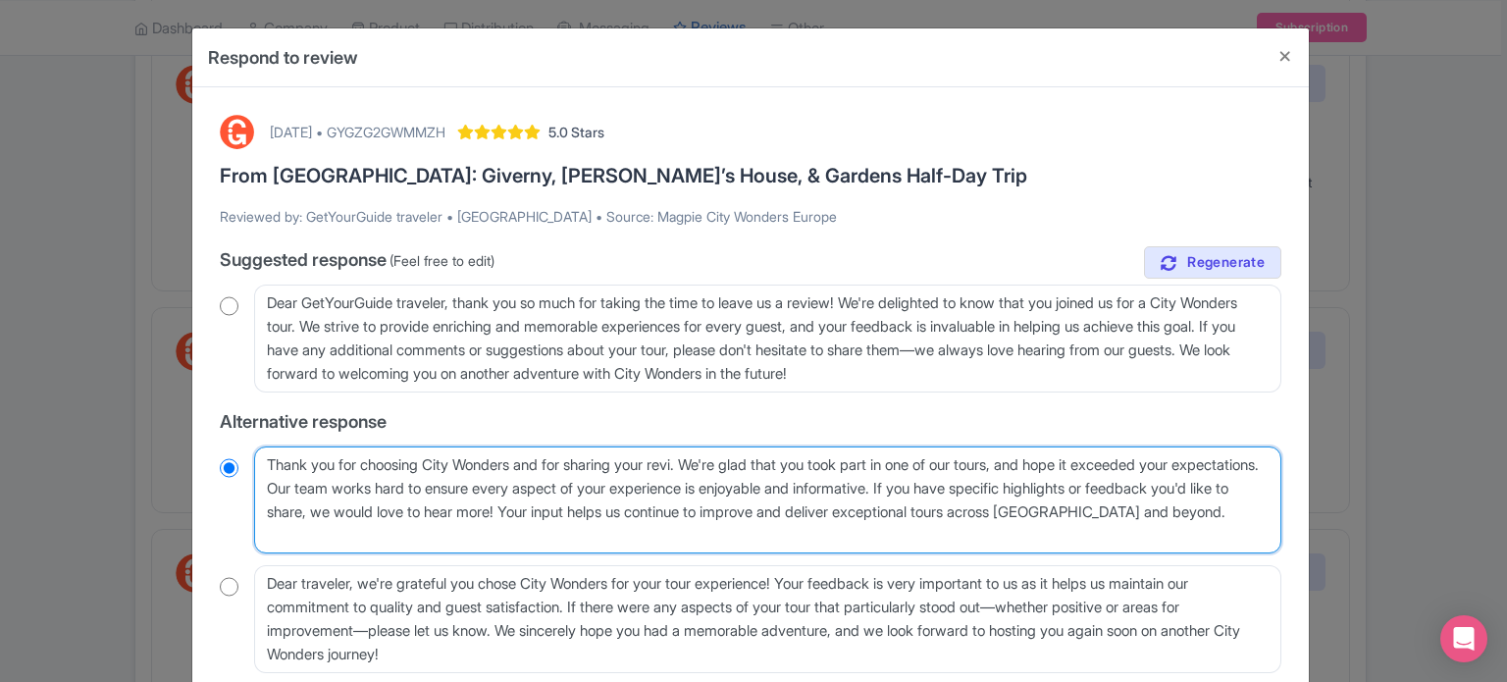
type textarea "Thank you for choosing City Wonders and for sharing your revie. We're glad that…"
radio input "true"
type textarea "Thank you for choosing City Wonders and for sharing your review. We're glad tha…"
radio input "true"
drag, startPoint x: 358, startPoint y: 489, endPoint x: 781, endPoint y: 555, distance: 428.1
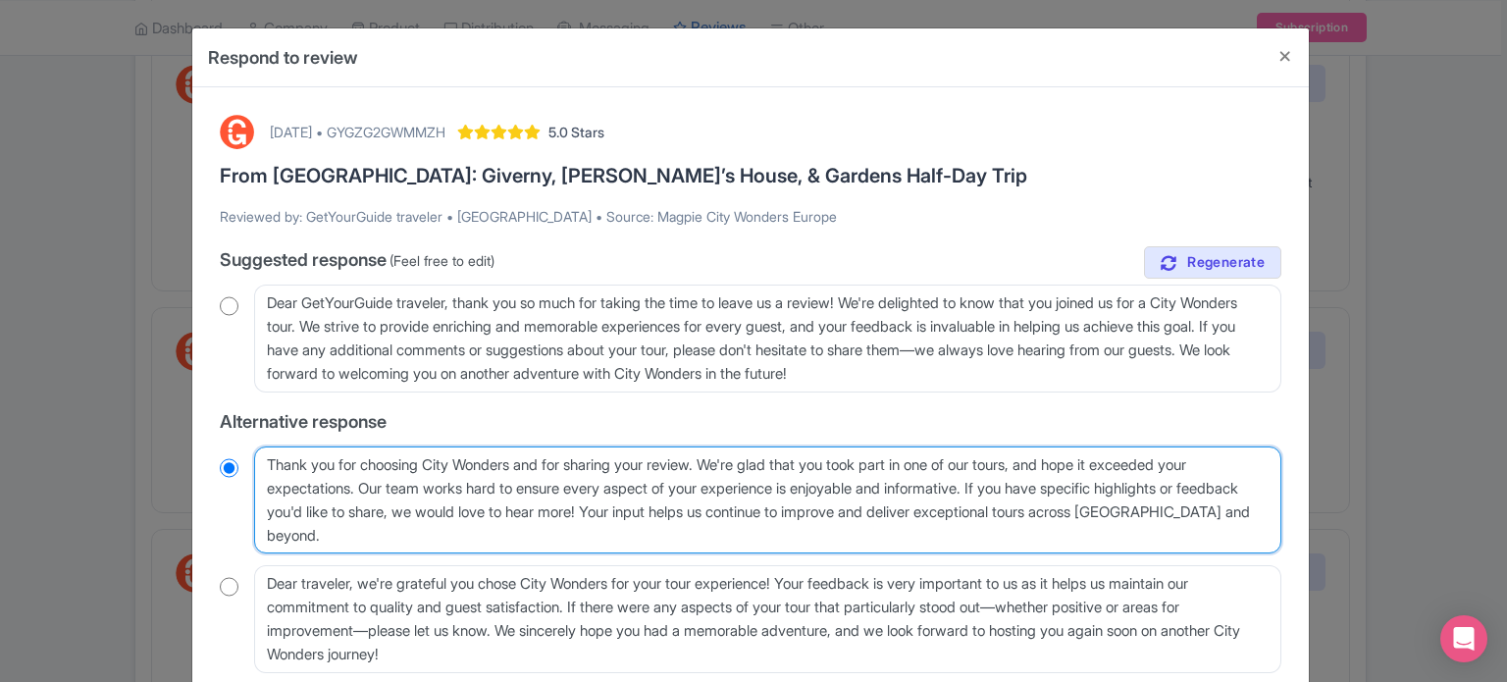
click at [781, 555] on div "true Suggested response (Feel free to edit) Dear GetYourGuide traveler, thank y…" at bounding box center [751, 459] width 1062 height 427
type textarea "Thank you for choosing City Wonders and for sharing your review. We're glad tha…"
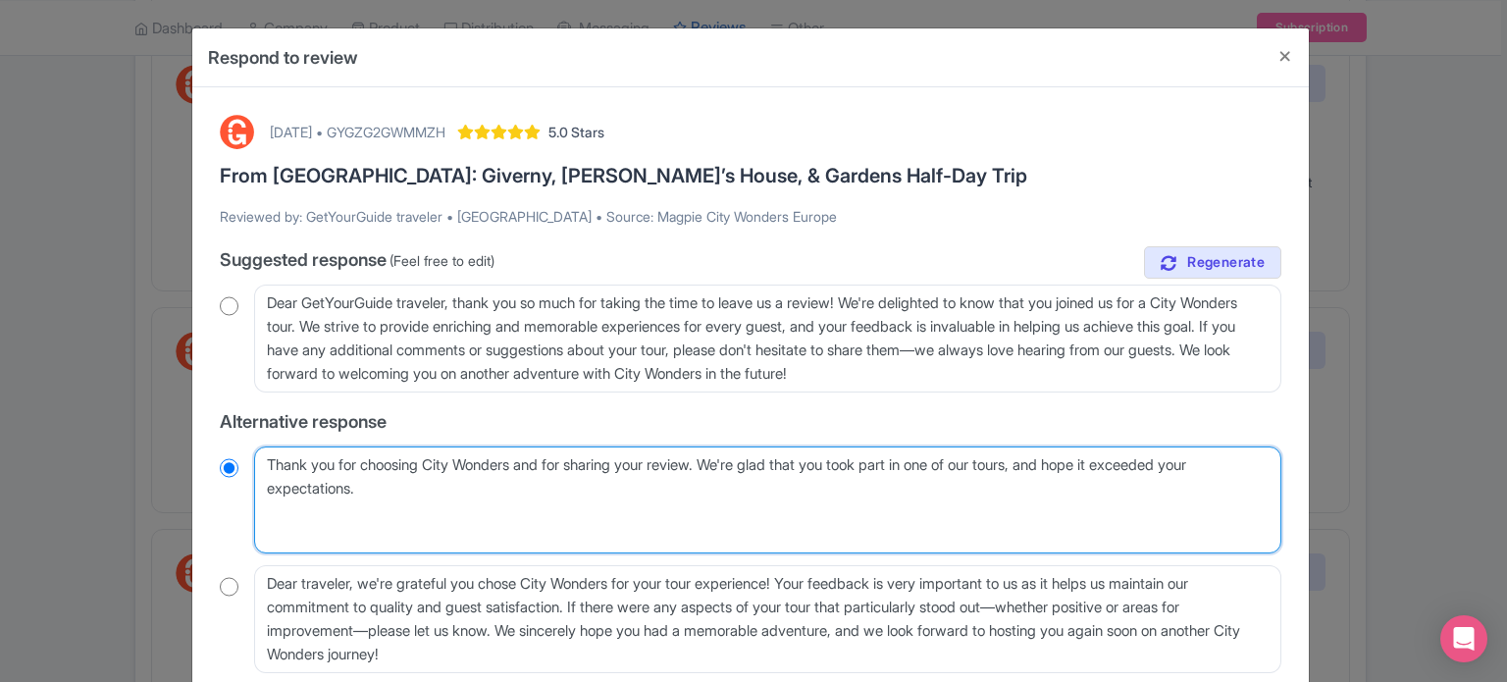
radio input "true"
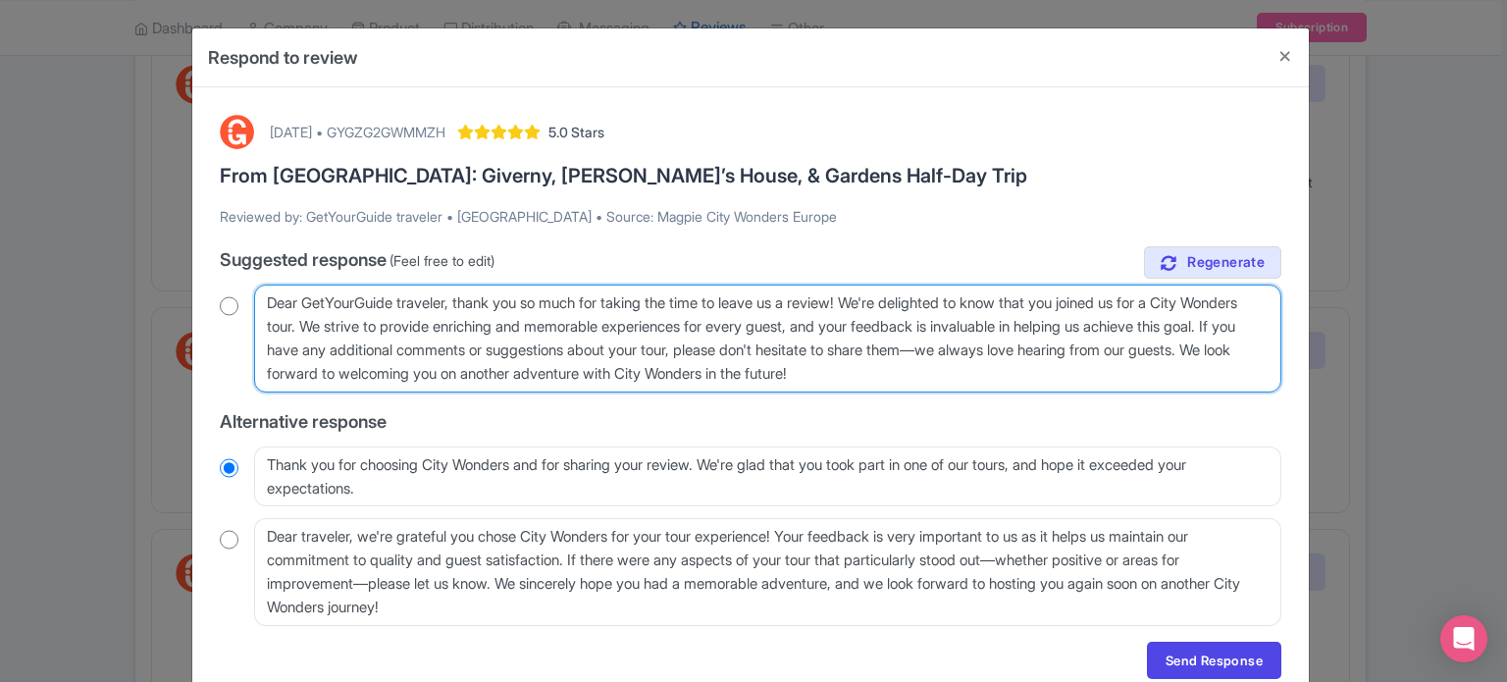
drag, startPoint x: 1022, startPoint y: 373, endPoint x: 373, endPoint y: 427, distance: 651.0
click at [348, 388] on textarea "Dear GetYourGuide traveler, thank you so much for taking the time to leave us a…" at bounding box center [768, 339] width 1028 height 108
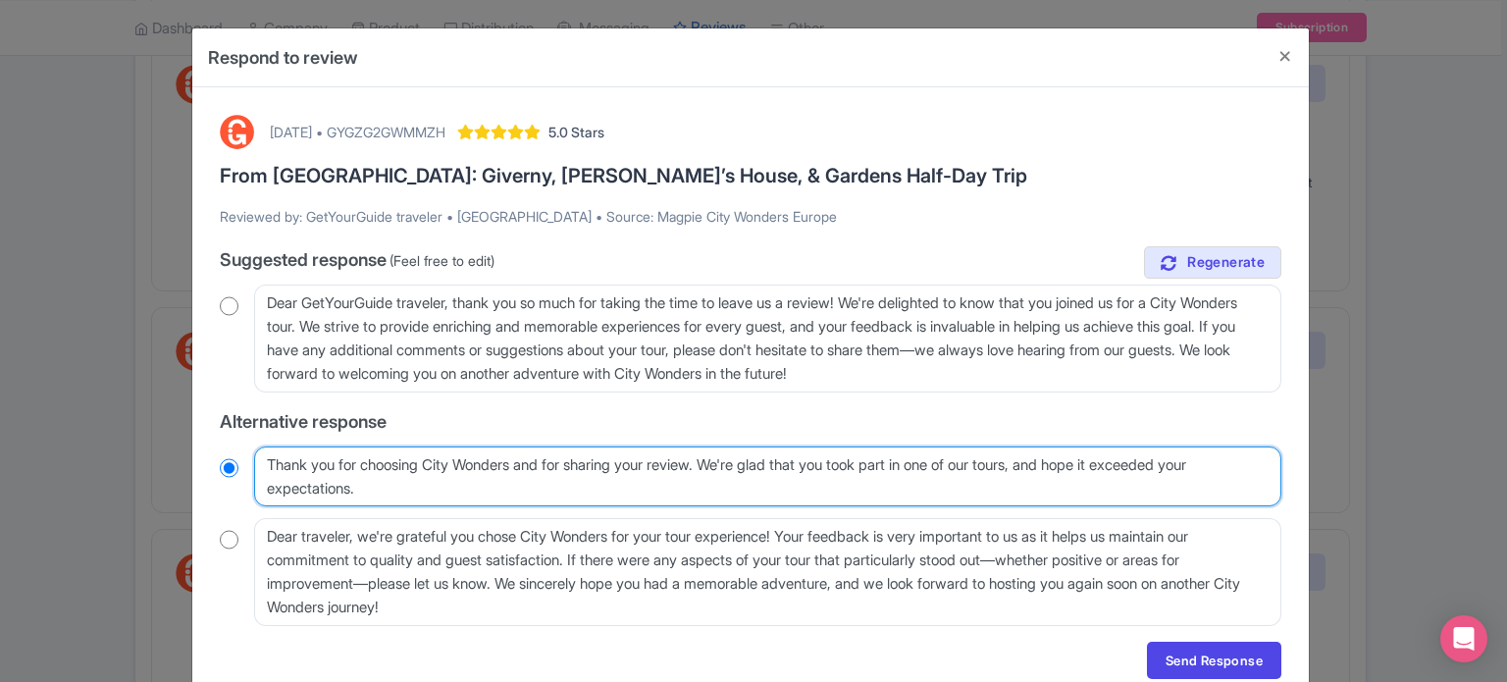
click at [386, 495] on textarea "Thank you, GetYourGuide traveler, for choosing City Wonders and for sharing you…" at bounding box center [768, 477] width 1028 height 61
paste textarea "We look forward to welcoming you on another adventure with City Wonders in the …"
type textarea "Thank you for choosing City Wonders and for sharing your review. We're glad tha…"
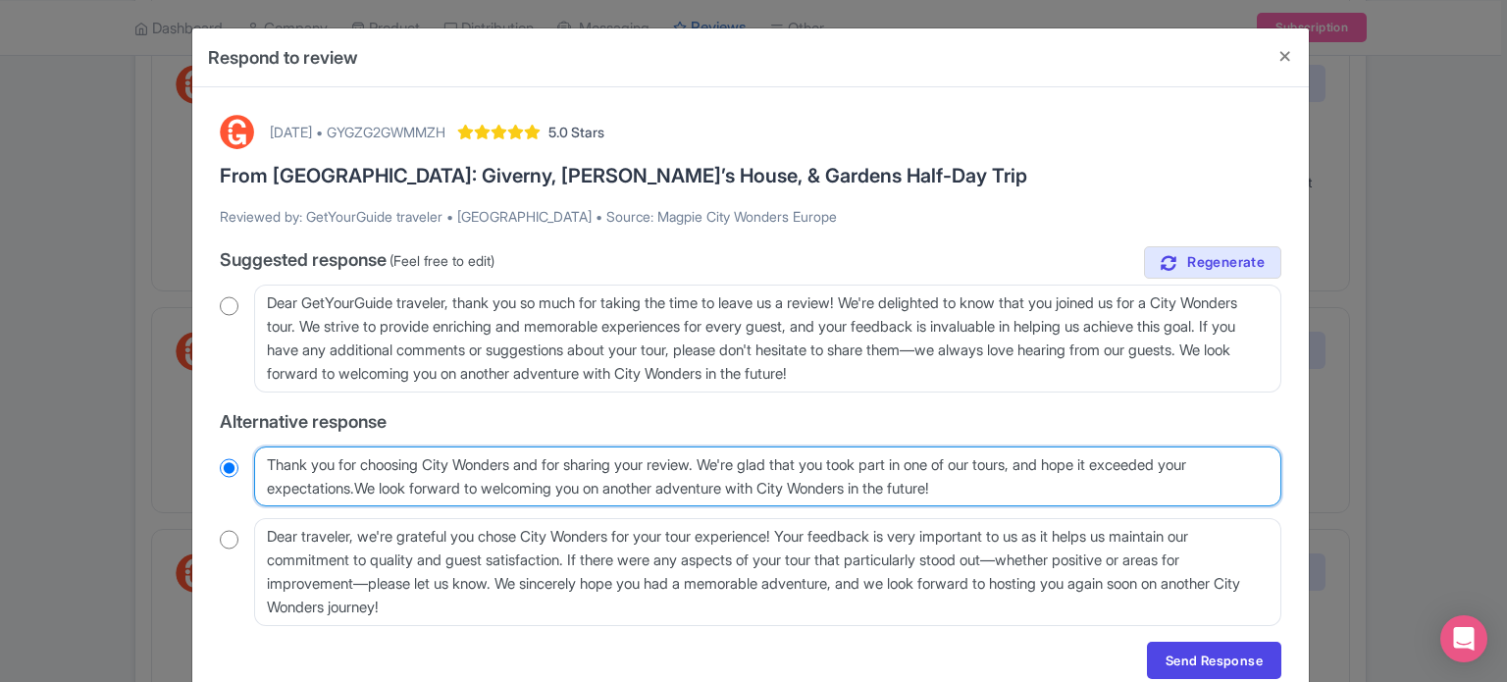
radio input "true"
click at [354, 488] on textarea "Thank you, GetYourGuide traveler, for choosing City Wonders and for sharing you…" at bounding box center [768, 477] width 1028 height 61
click at [358, 489] on textarea "Thank you, GetYourGuide traveler, for choosing City Wonders and for sharing you…" at bounding box center [768, 477] width 1028 height 61
type textarea "Thank you for choosing City Wonders and for sharing your review. We're glad tha…"
radio input "true"
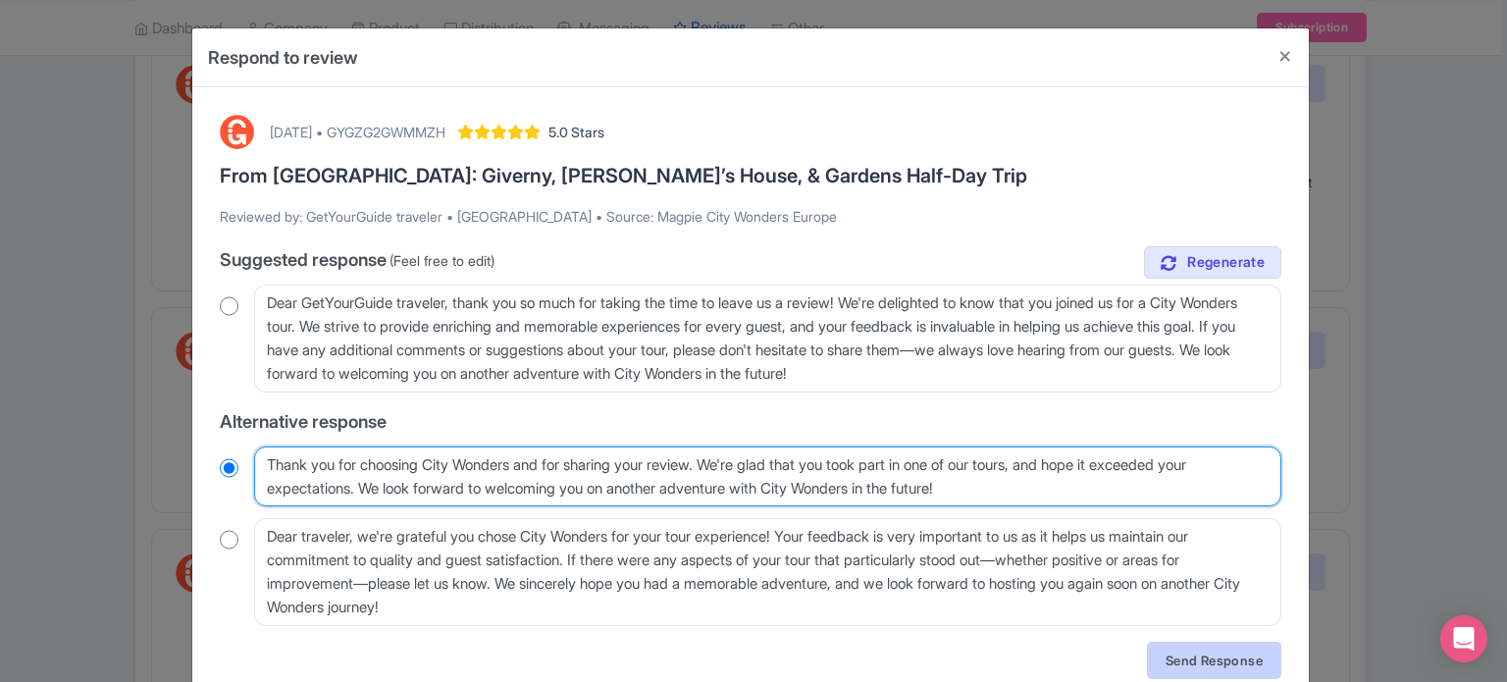
type textarea "Thank you for choosing City Wonders and for sharing your review. We're glad tha…"
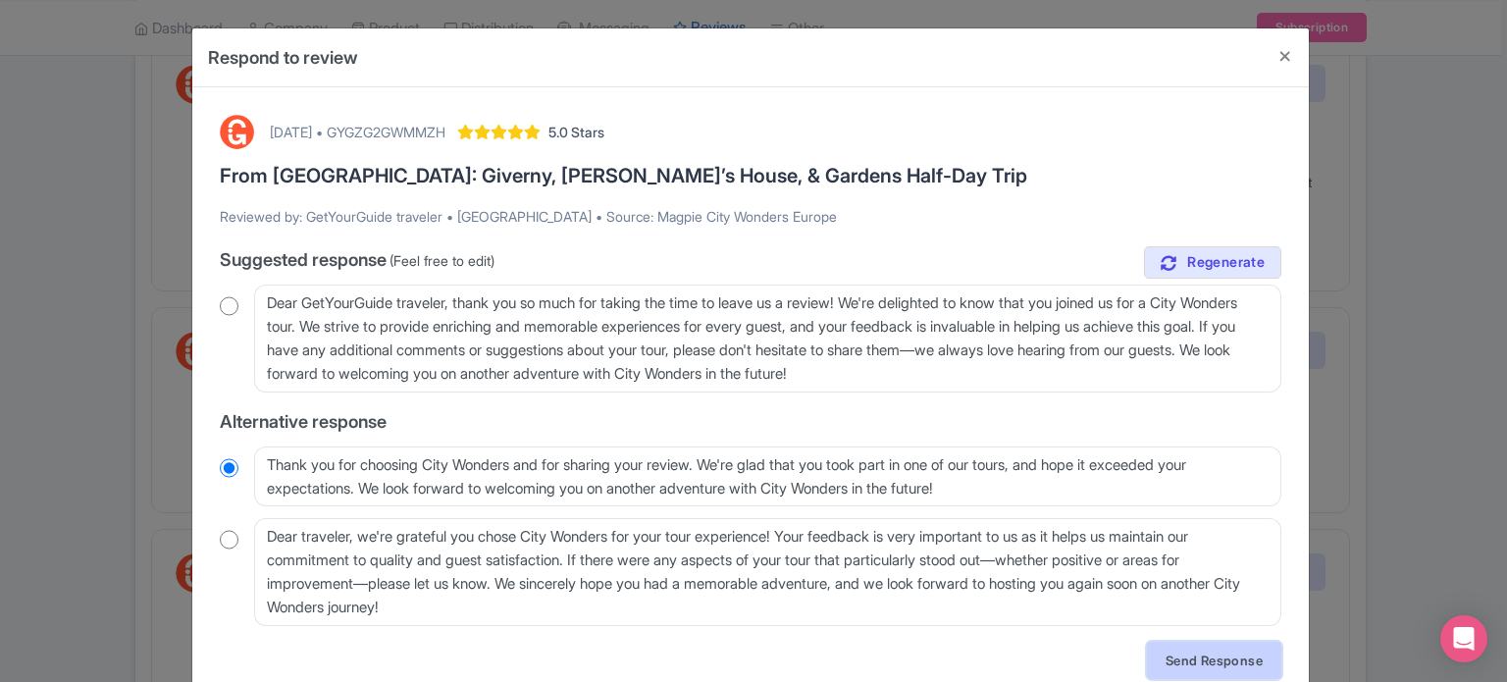
click at [1240, 654] on link "Send Response" at bounding box center [1214, 660] width 134 height 37
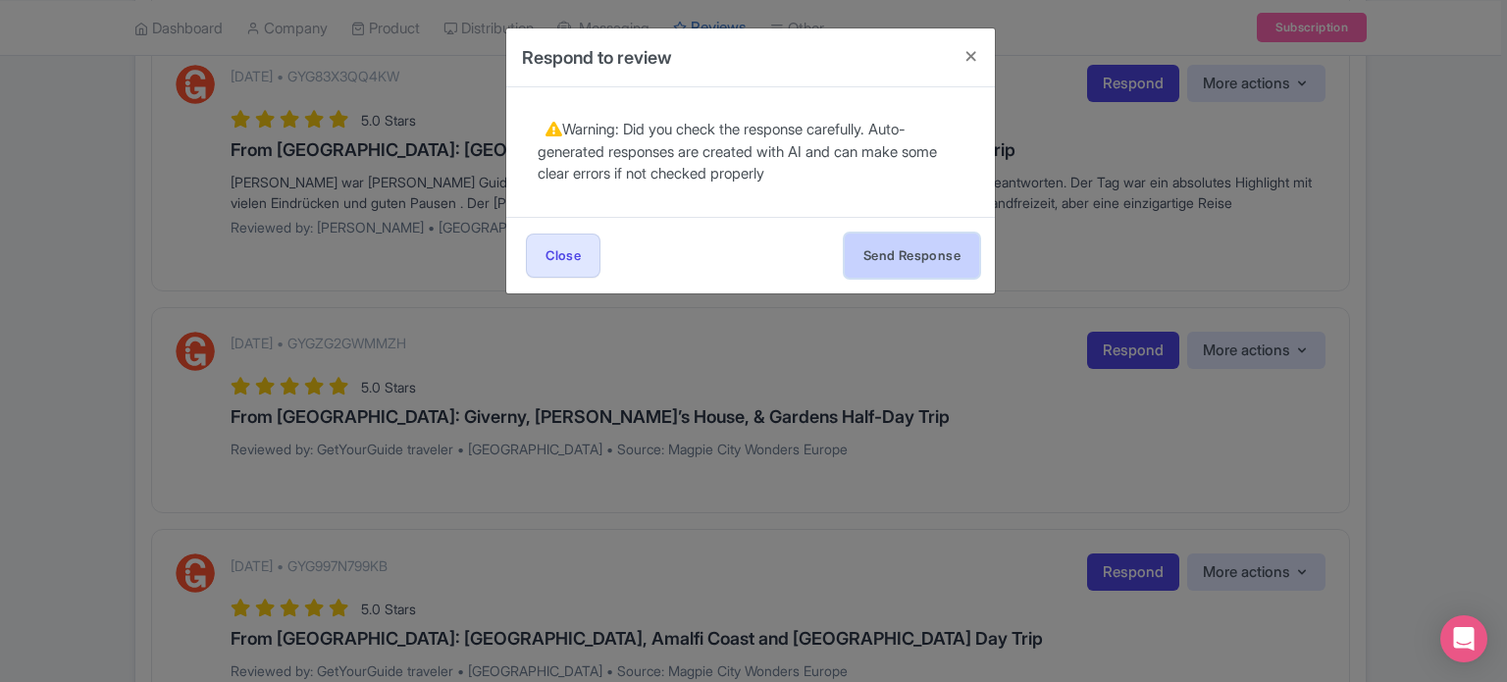
click at [937, 264] on button "Send Response" at bounding box center [912, 256] width 134 height 44
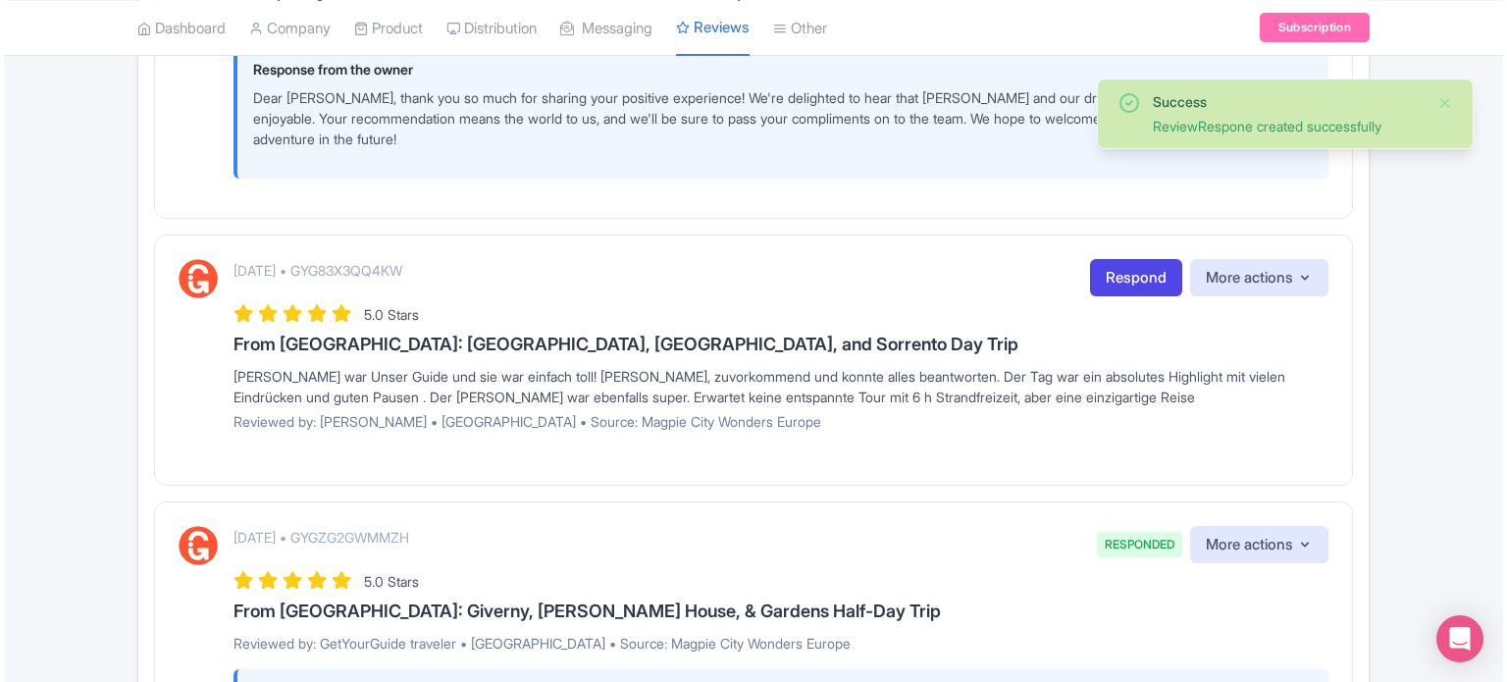
scroll to position [2650, 0]
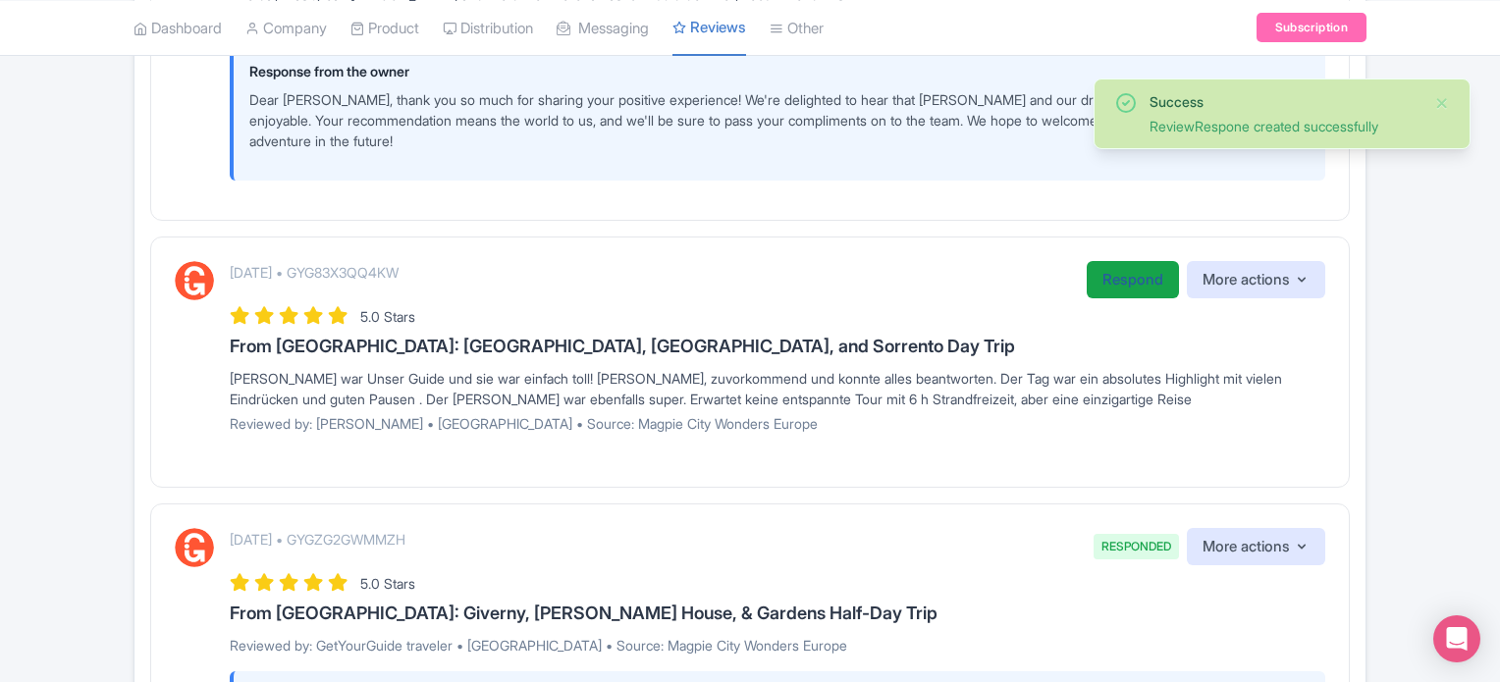
click at [1126, 299] on link "Respond" at bounding box center [1132, 280] width 92 height 38
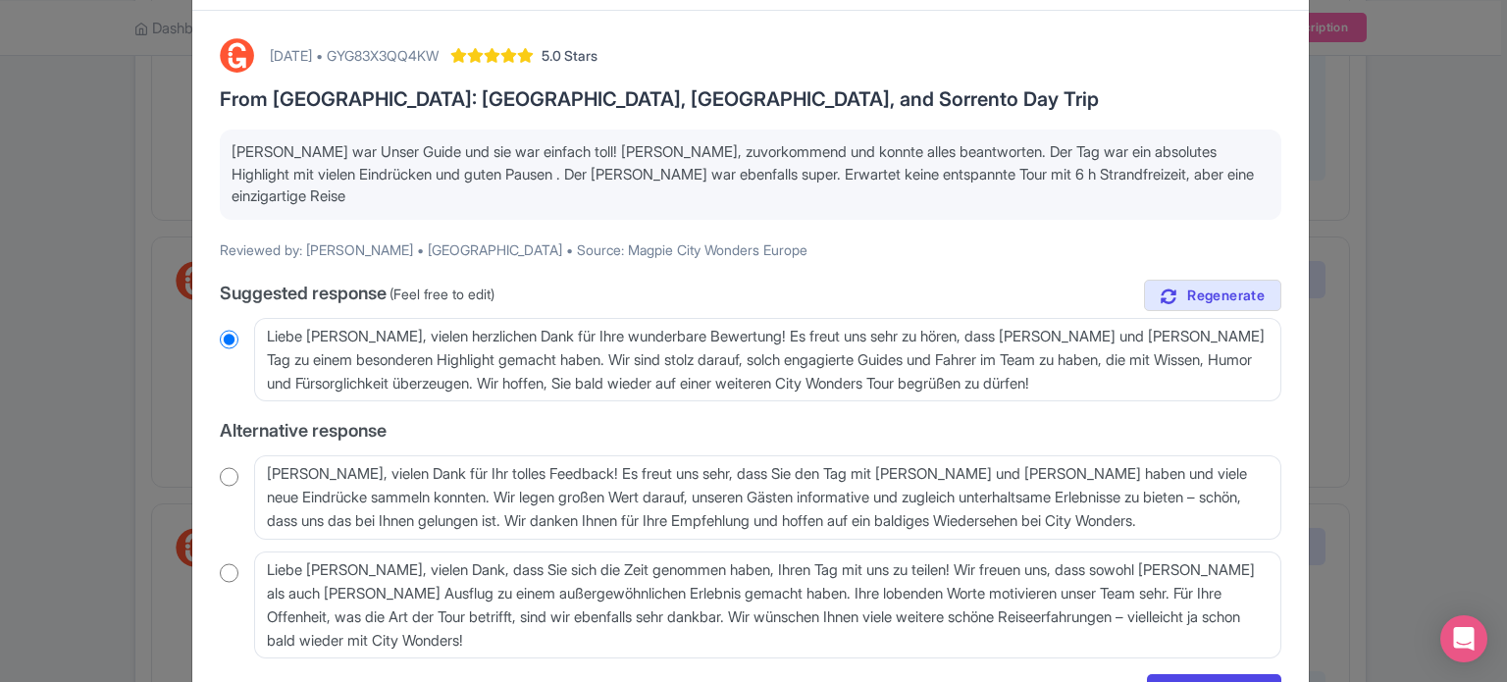
scroll to position [98, 0]
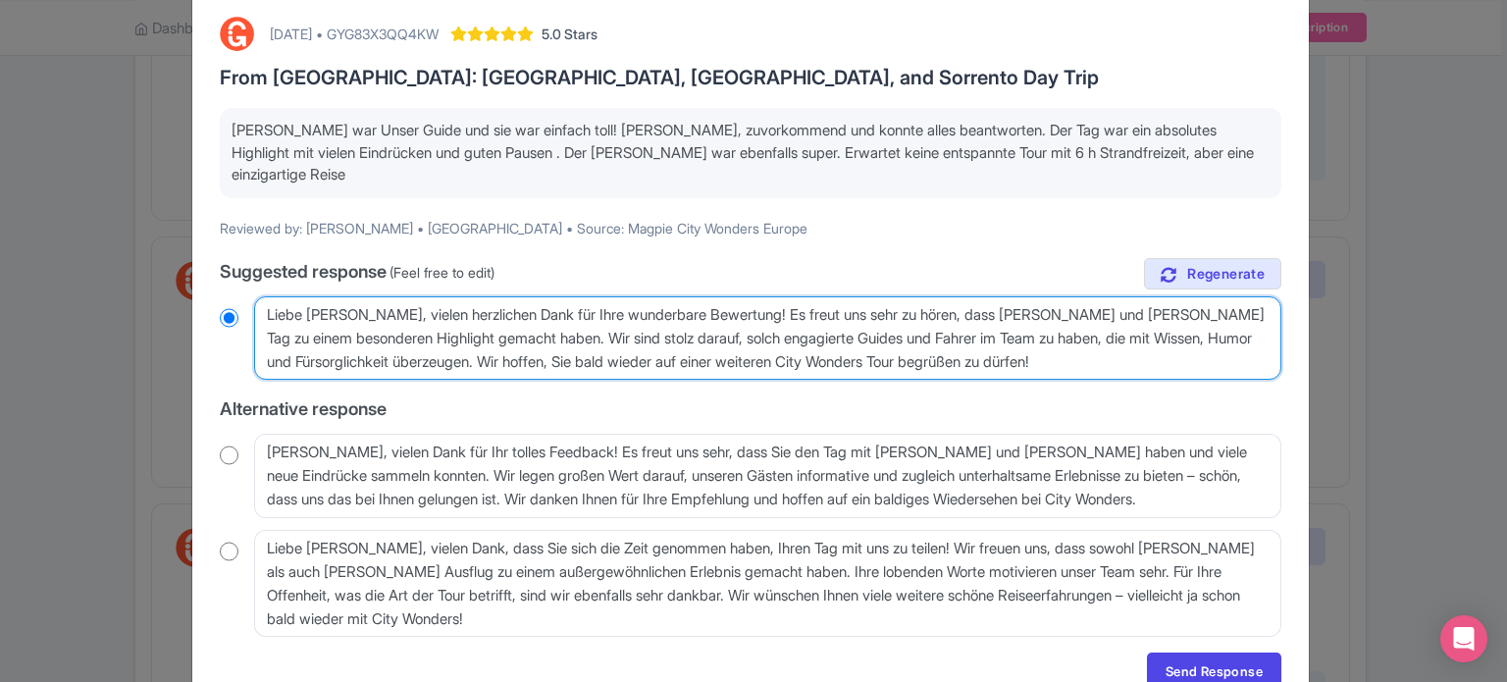
drag, startPoint x: 1068, startPoint y: 364, endPoint x: 243, endPoint y: 315, distance: 825.9
click at [240, 316] on div "Liebe [PERSON_NAME], vielen herzlichen Dank für Ihre wunderbare Bewertung! Es f…" at bounding box center [751, 338] width 1062 height 84
radio input "true"
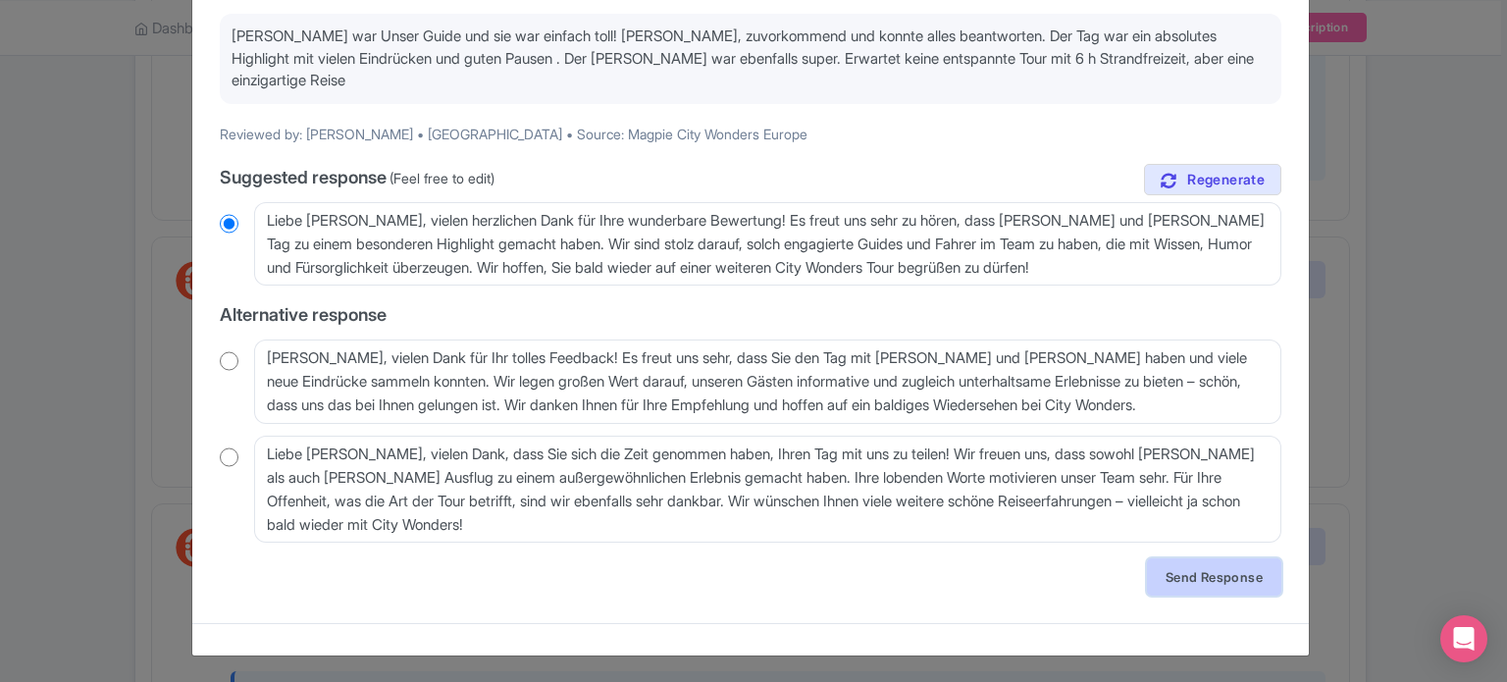
click at [1204, 573] on link "Send Response" at bounding box center [1214, 576] width 134 height 37
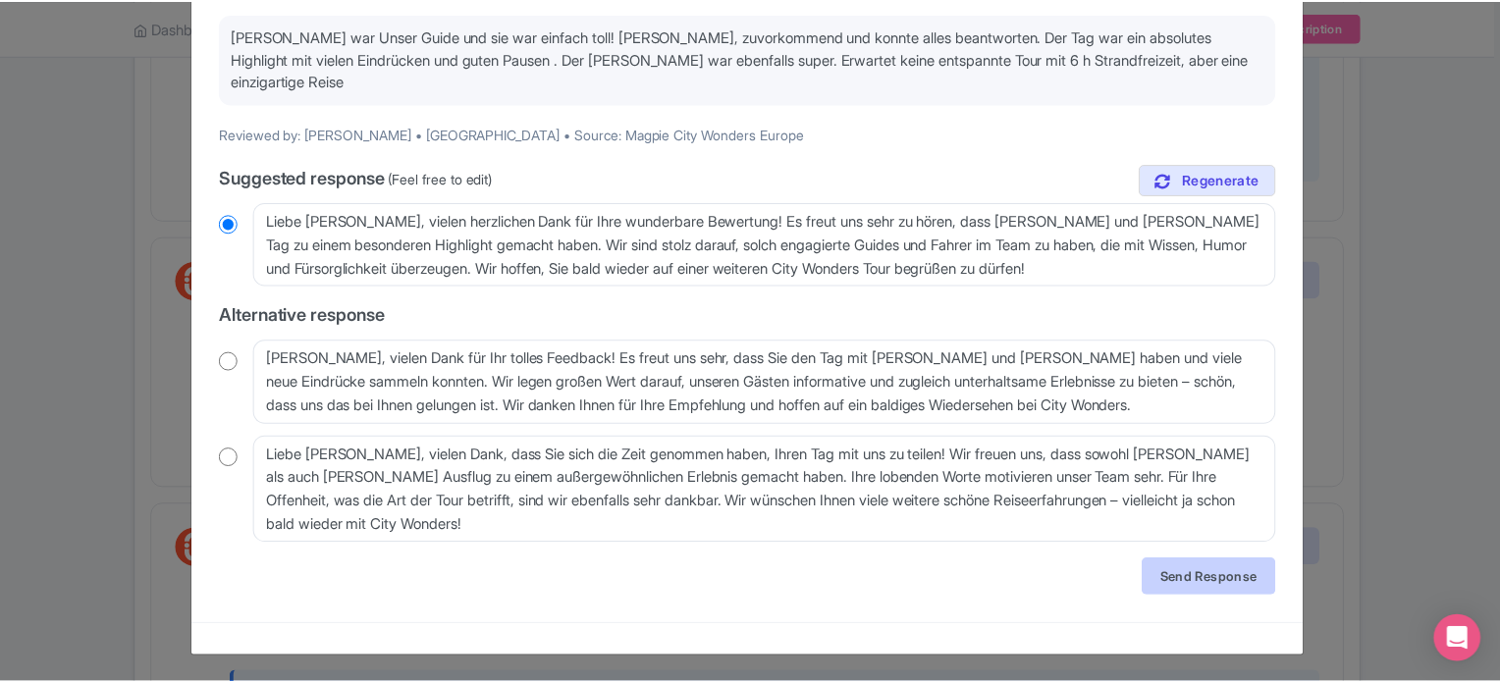
scroll to position [0, 0]
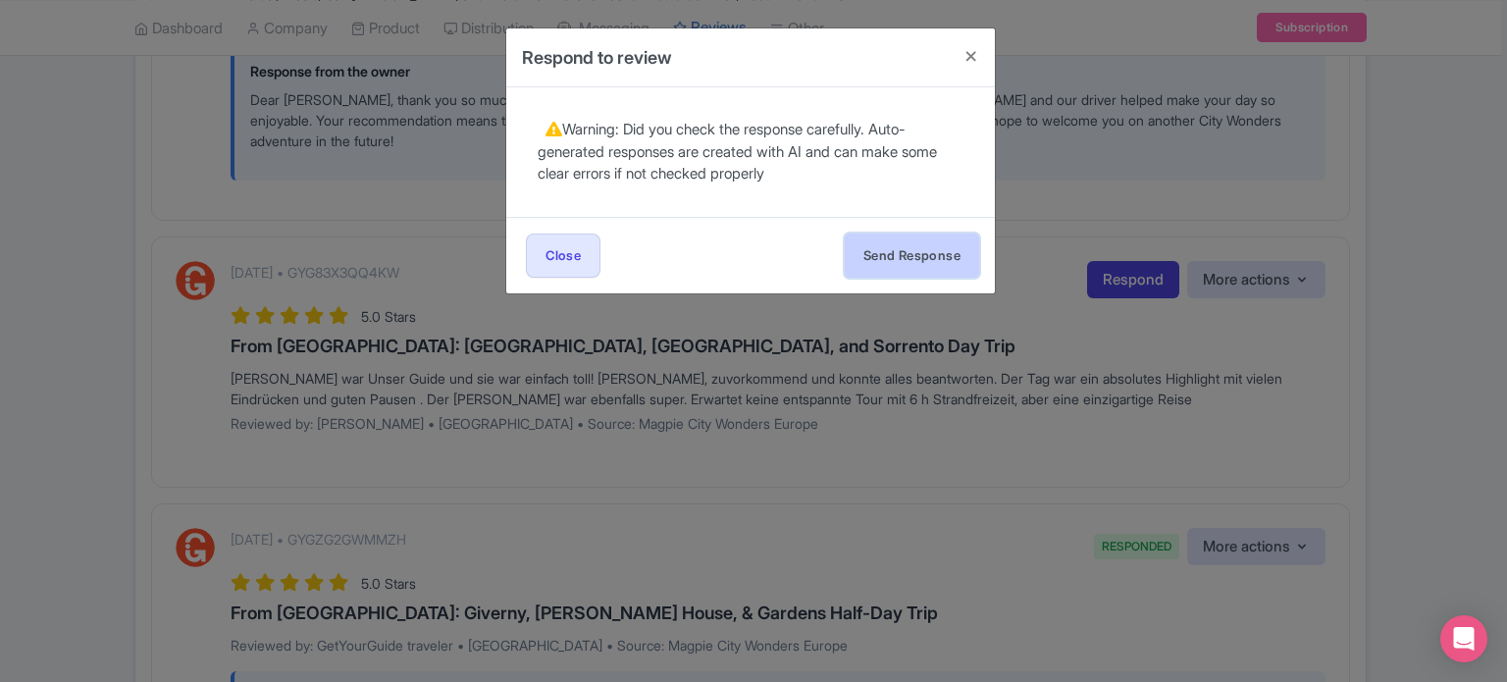
click at [914, 255] on button "Send Response" at bounding box center [912, 256] width 134 height 44
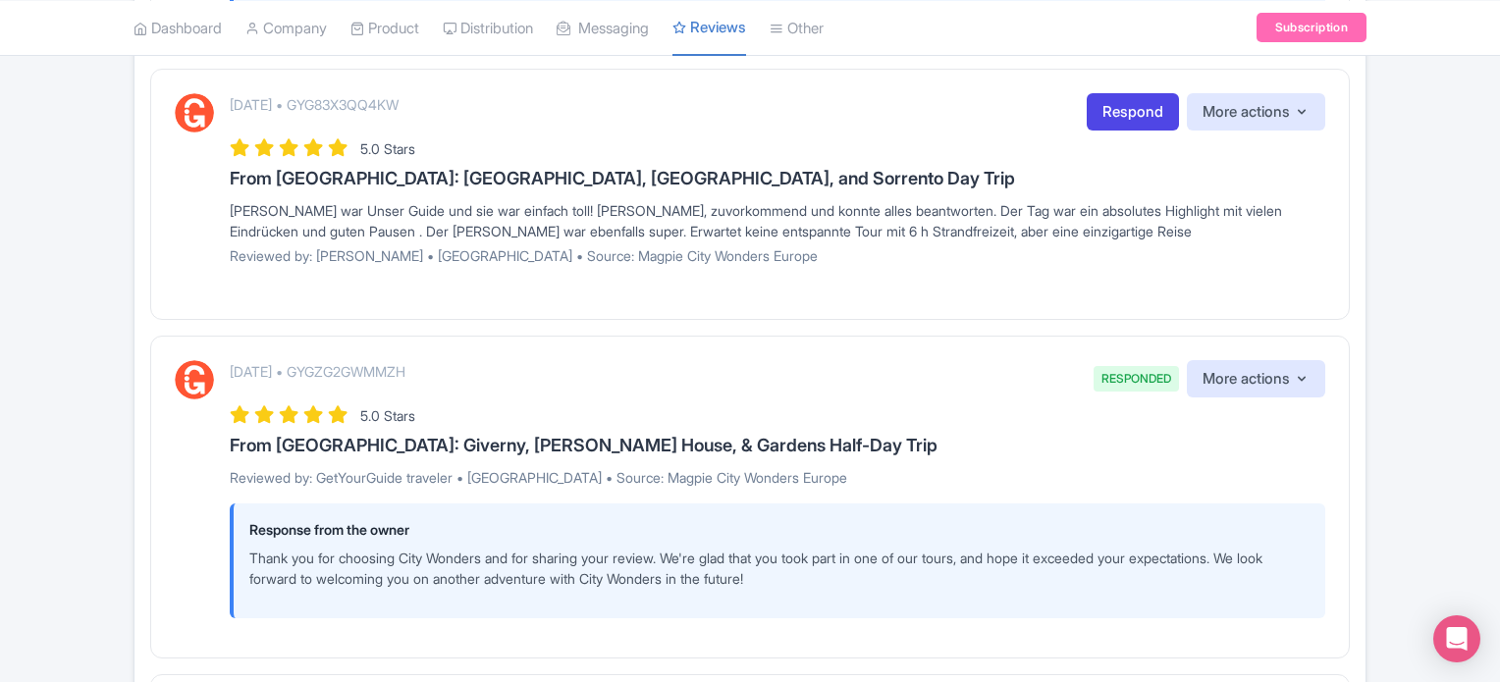
scroll to position [2846, 0]
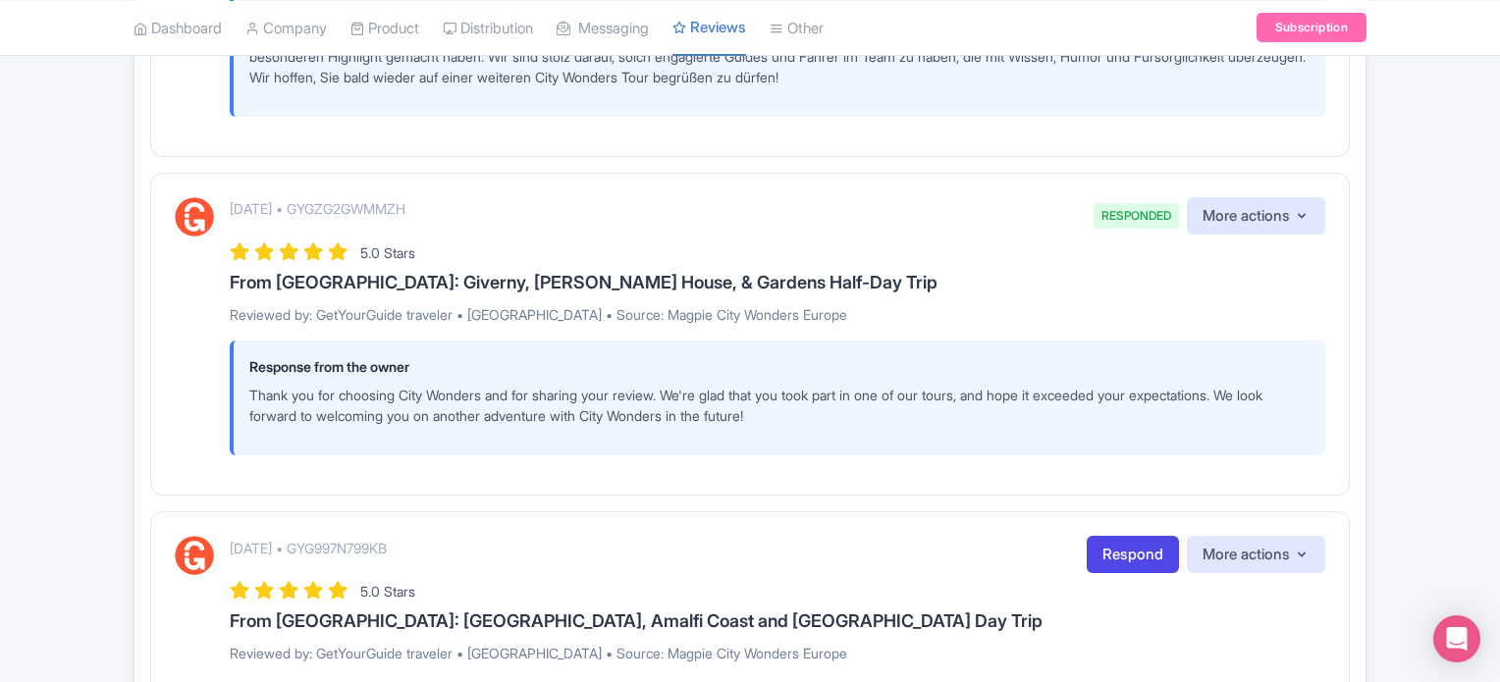
scroll to position [3334, 0]
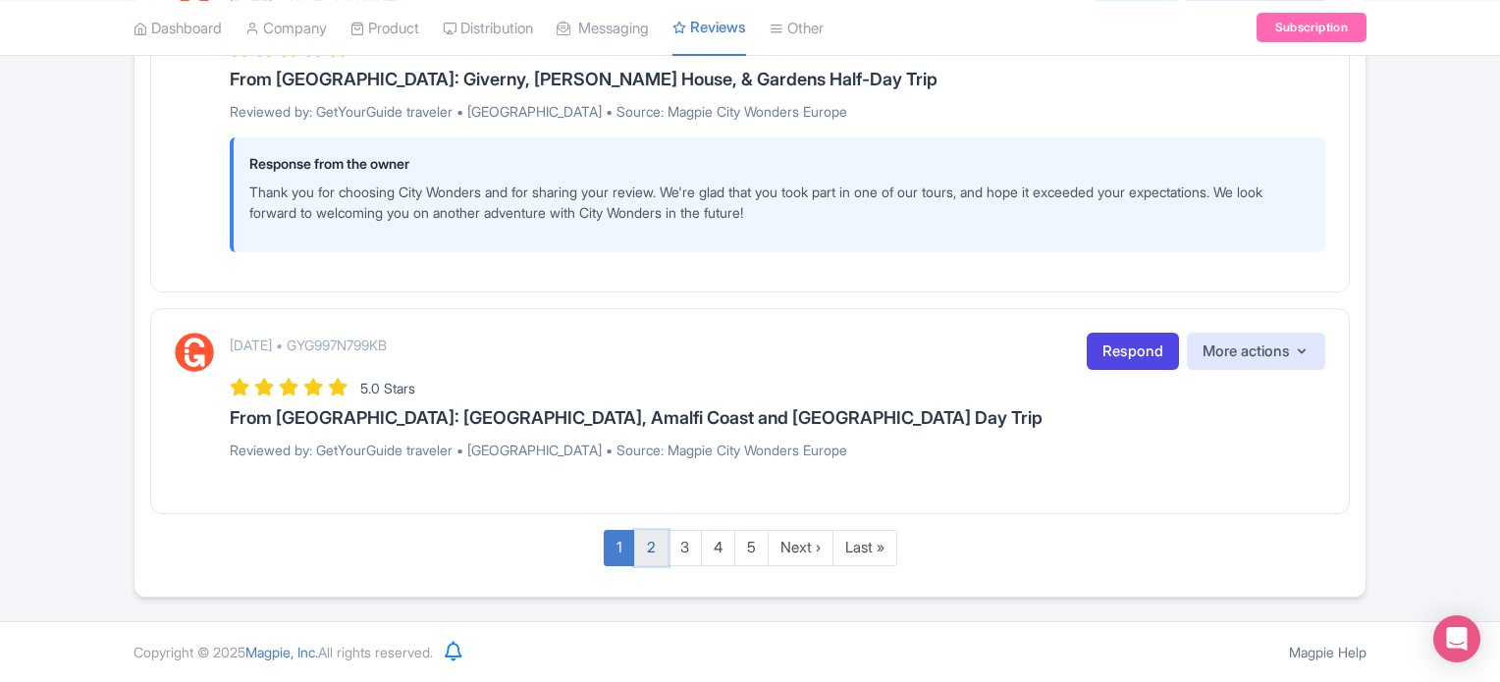
click at [641, 550] on link "2" at bounding box center [651, 548] width 34 height 36
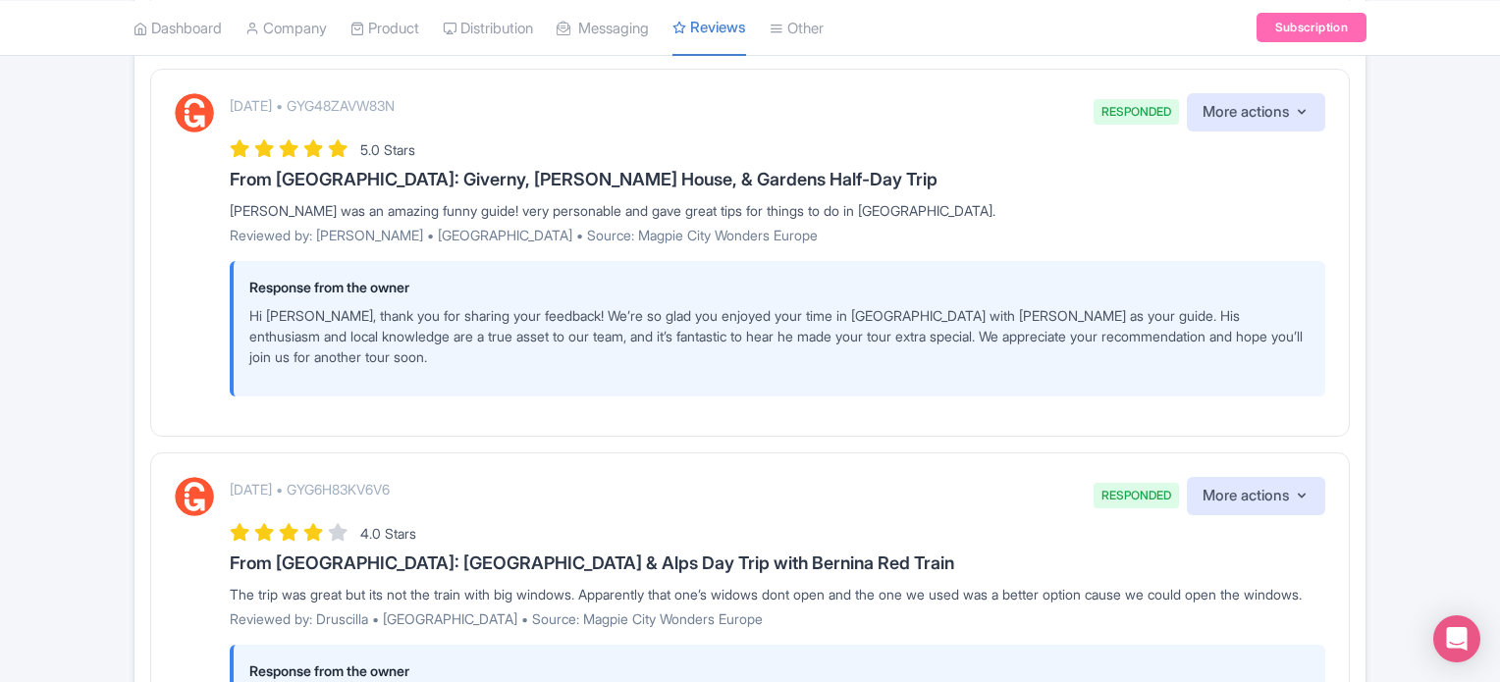
scroll to position [1586, 0]
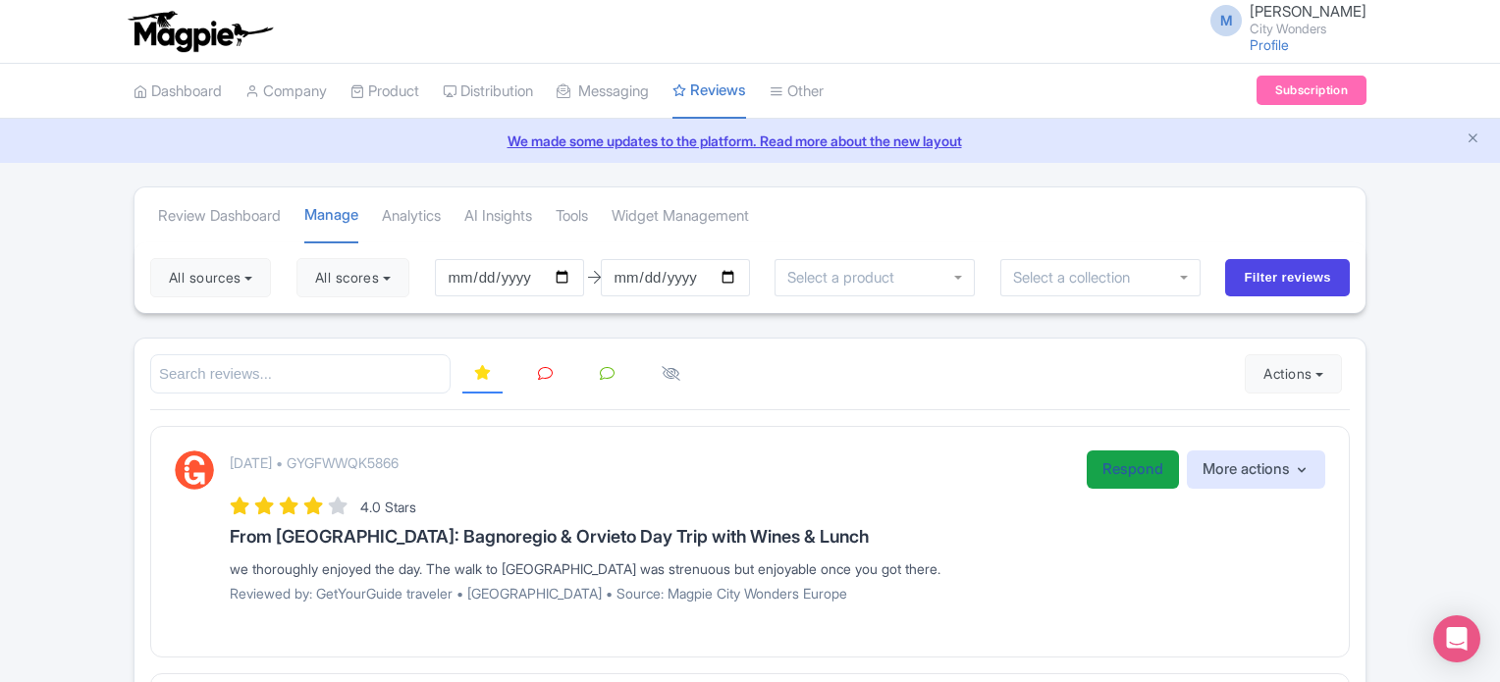
click at [1125, 470] on link "Respond" at bounding box center [1132, 469] width 92 height 38
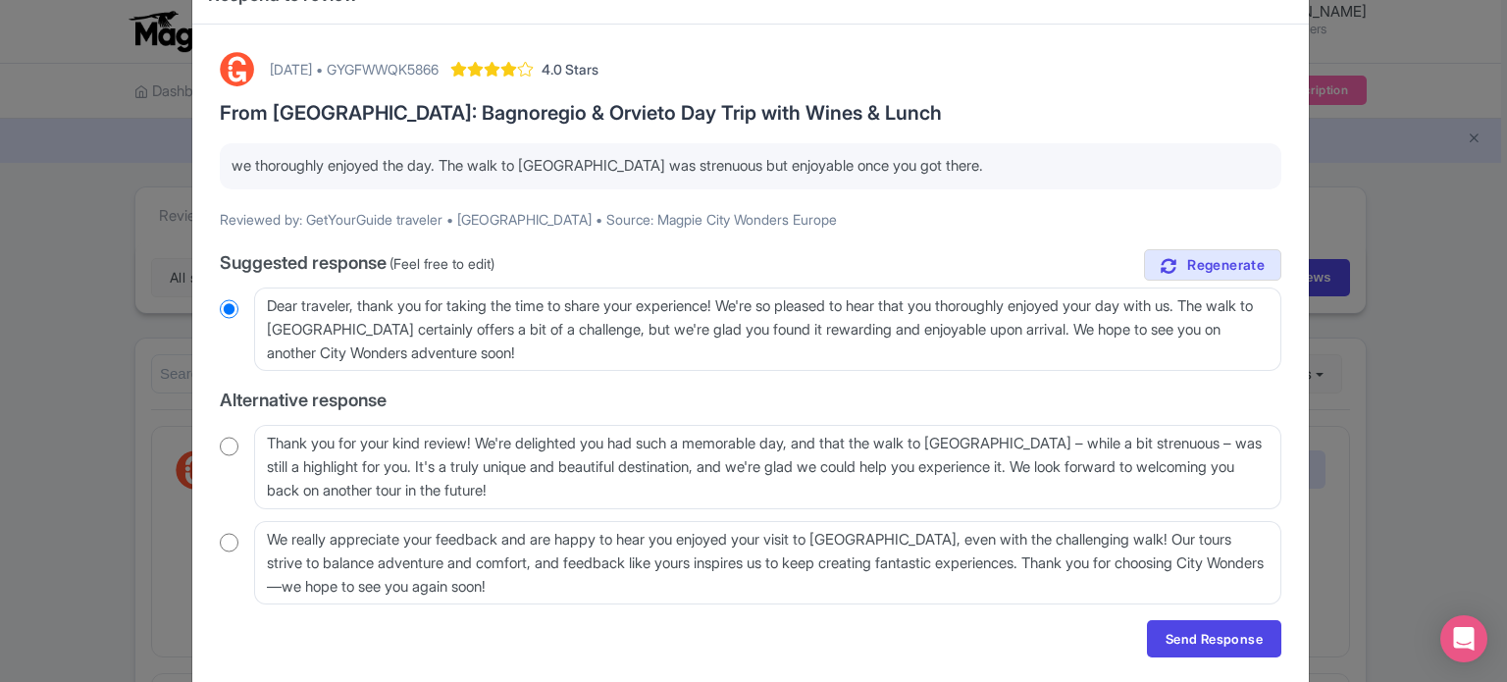
scroll to position [126, 0]
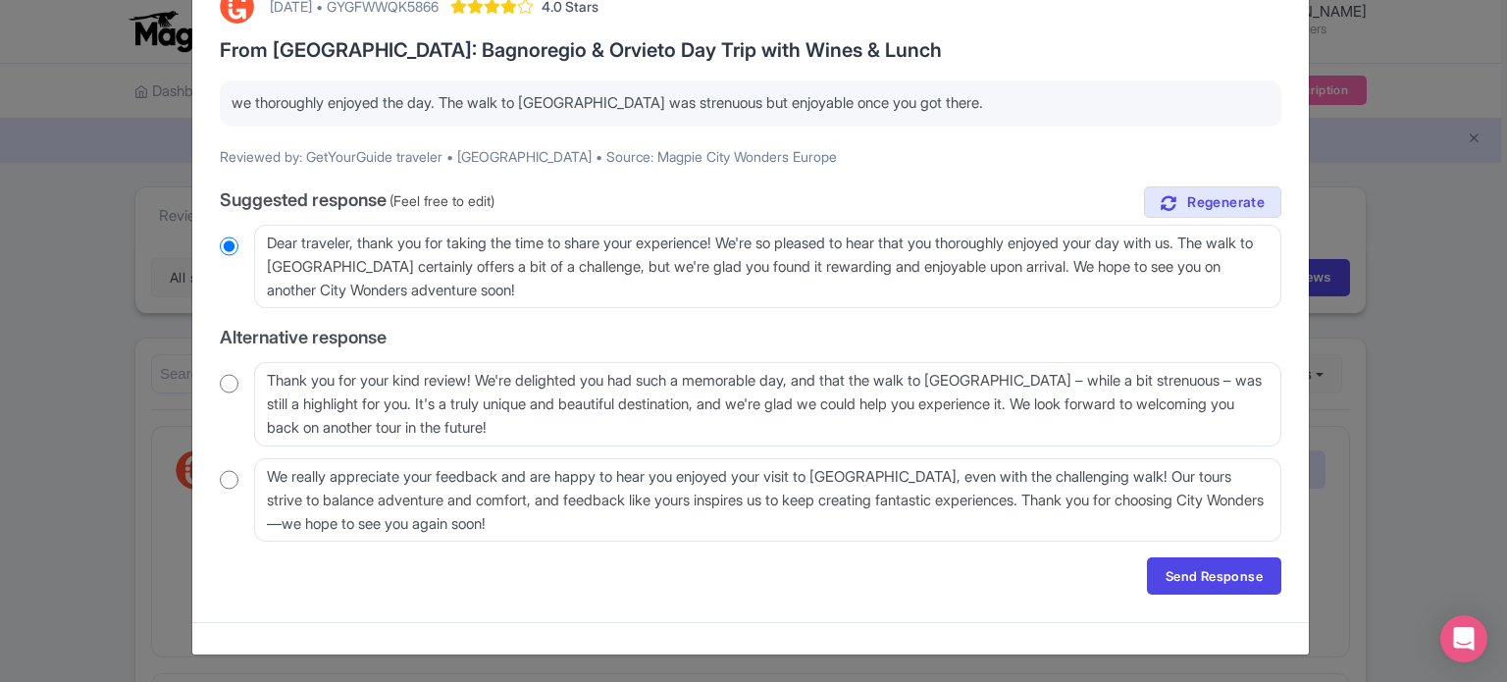
click at [224, 383] on input "radio" at bounding box center [229, 384] width 19 height 20
radio input "true"
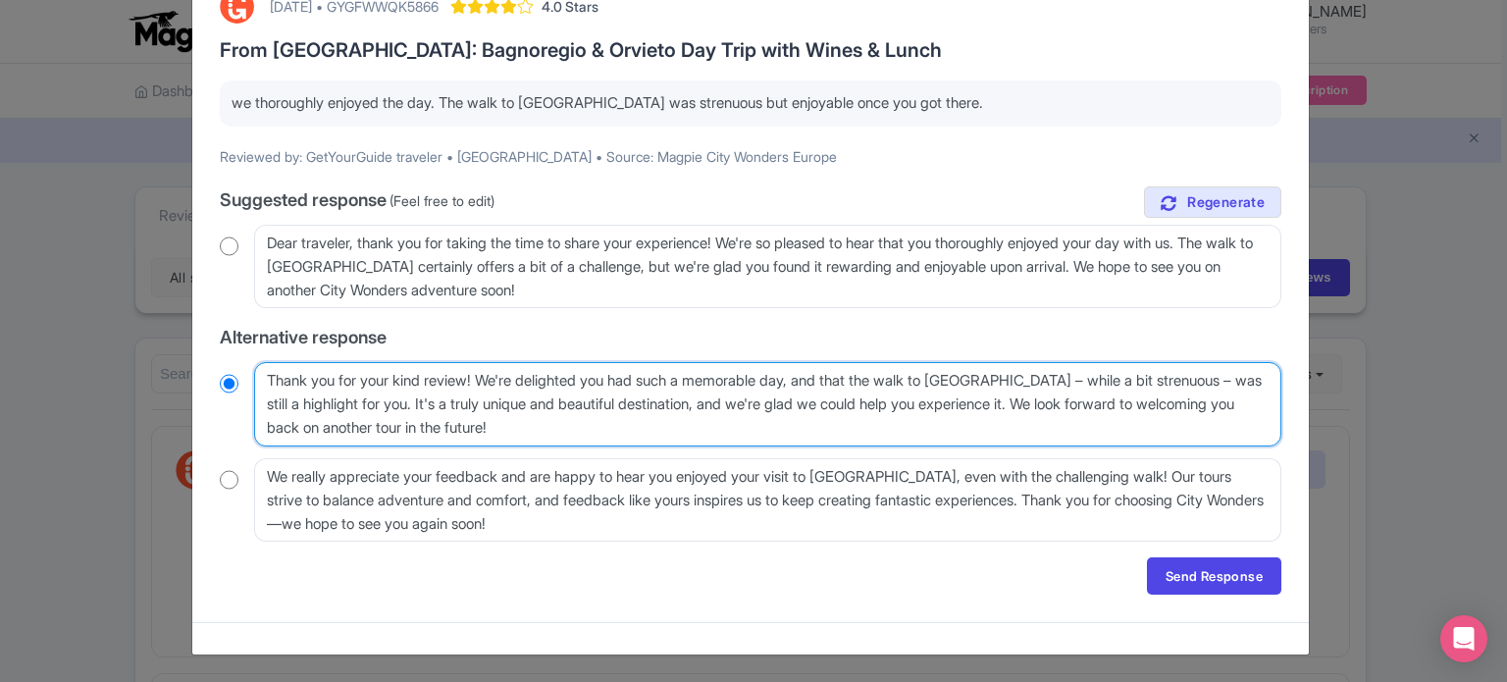
drag, startPoint x: 1048, startPoint y: 378, endPoint x: 1209, endPoint y: 364, distance: 161.5
click at [1209, 364] on textarea "Thank you for your kind review! We're delighted you had such a memorable day, a…" at bounding box center [768, 404] width 1028 height 84
type textarea "Thank you for your kind review! We're delighted you had such a memorable day, a…"
radio input "true"
type textarea "Thank you for your kind review! We're delighted you had such a memorable day, a…"
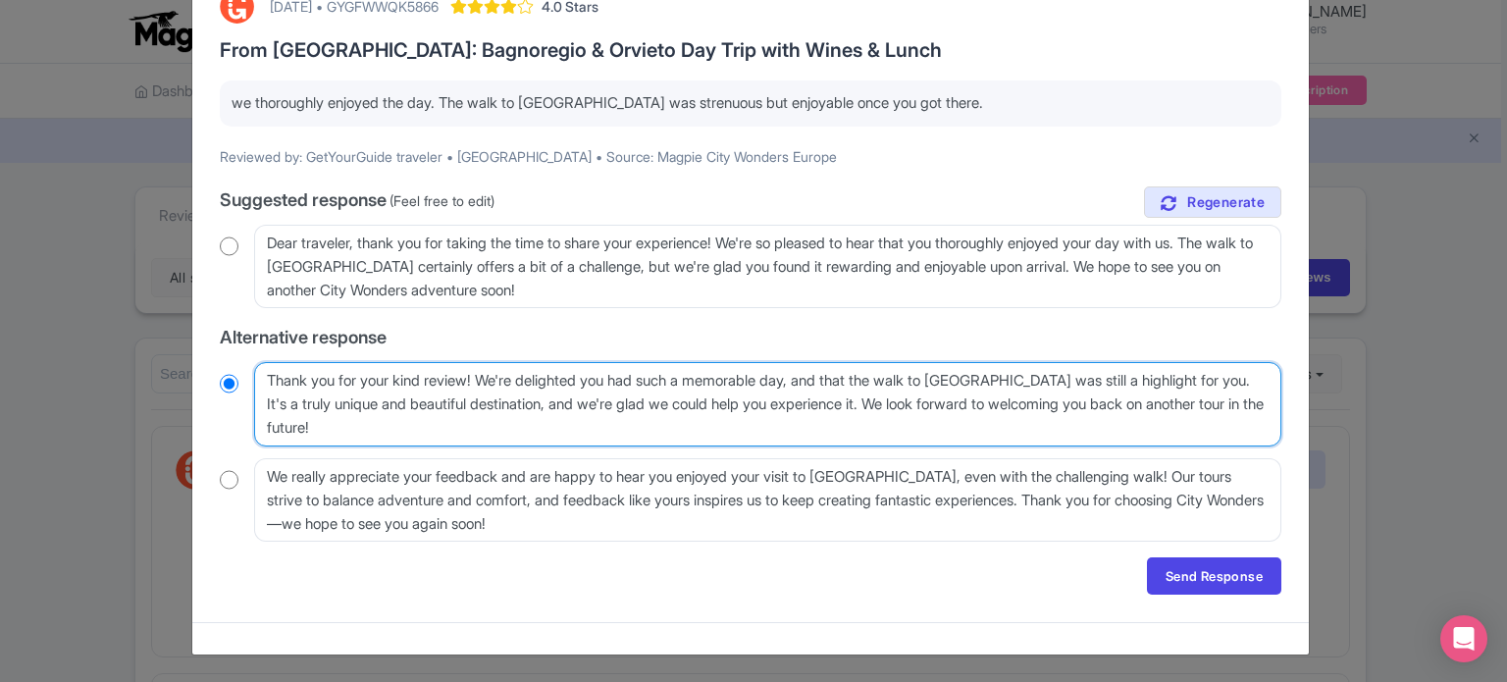
radio input "true"
drag, startPoint x: 1101, startPoint y: 379, endPoint x: 1088, endPoint y: 379, distance: 12.8
click at [1088, 379] on textarea "Thank you for your kind review! We're delighted you had such a memorable day, a…" at bounding box center [768, 404] width 1028 height 84
click at [1100, 378] on textarea "Thank you for your kind review! We're delighted you had such a memorable day, a…" at bounding box center [768, 404] width 1028 height 84
click at [1105, 377] on textarea "Thank you for your kind review! We're delighted you had such a memorable day, a…" at bounding box center [768, 404] width 1028 height 84
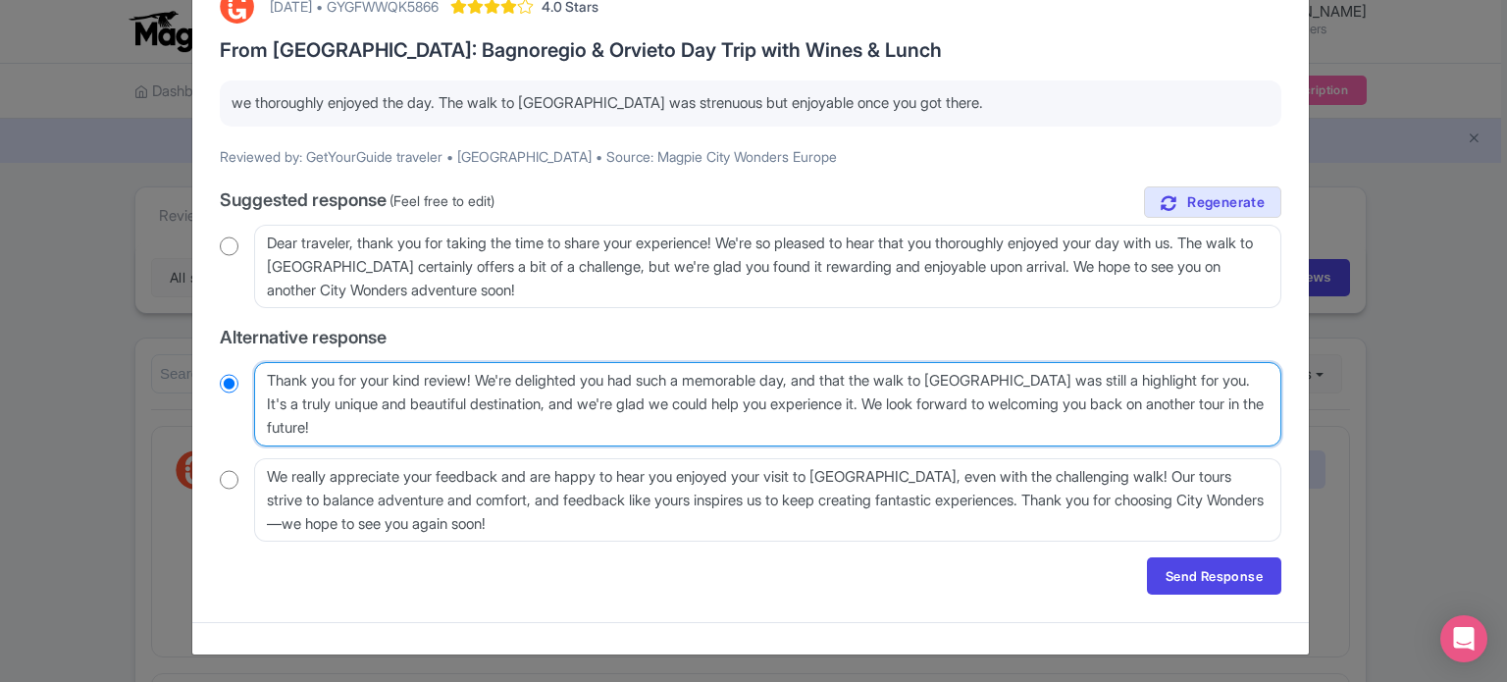
type textarea "Thank you for your kind review! We're delighted you had such a memorable day, a…"
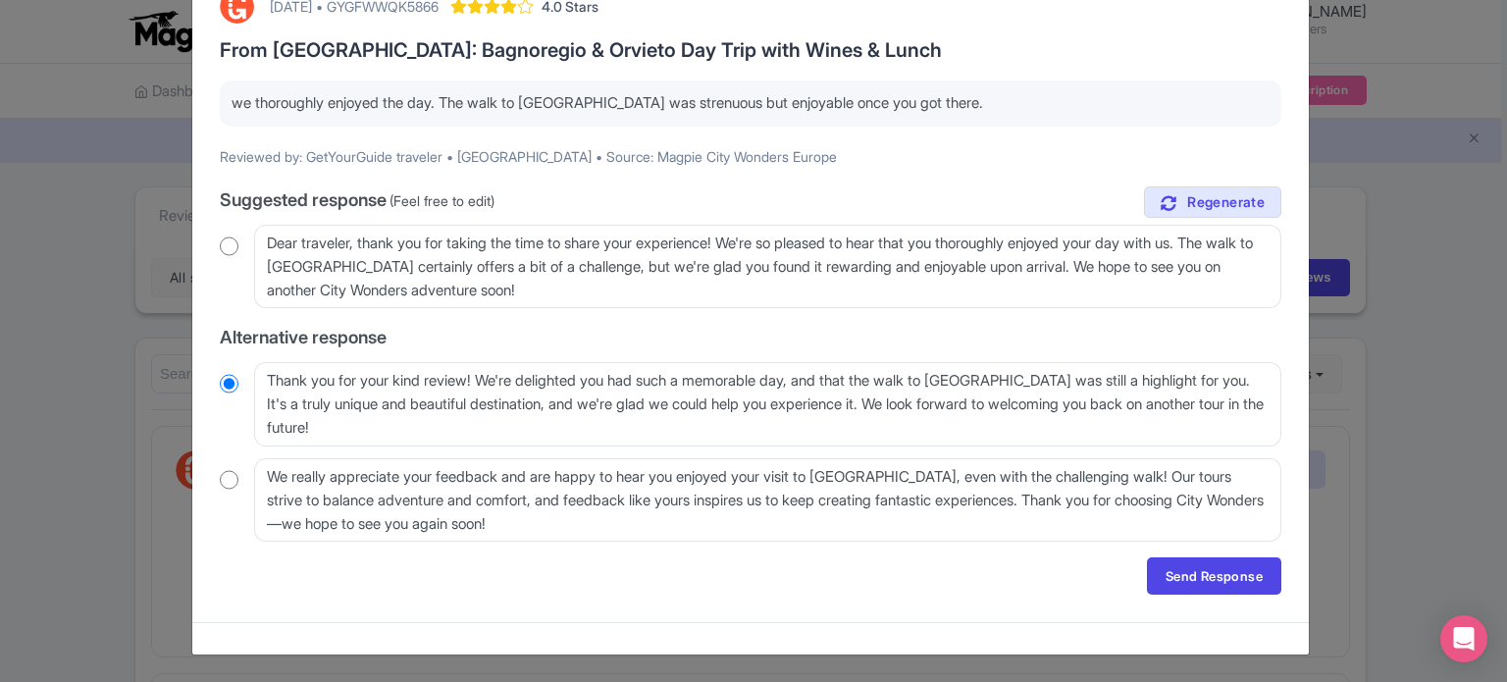
click at [228, 241] on input "radio" at bounding box center [229, 247] width 19 height 20
radio input "true"
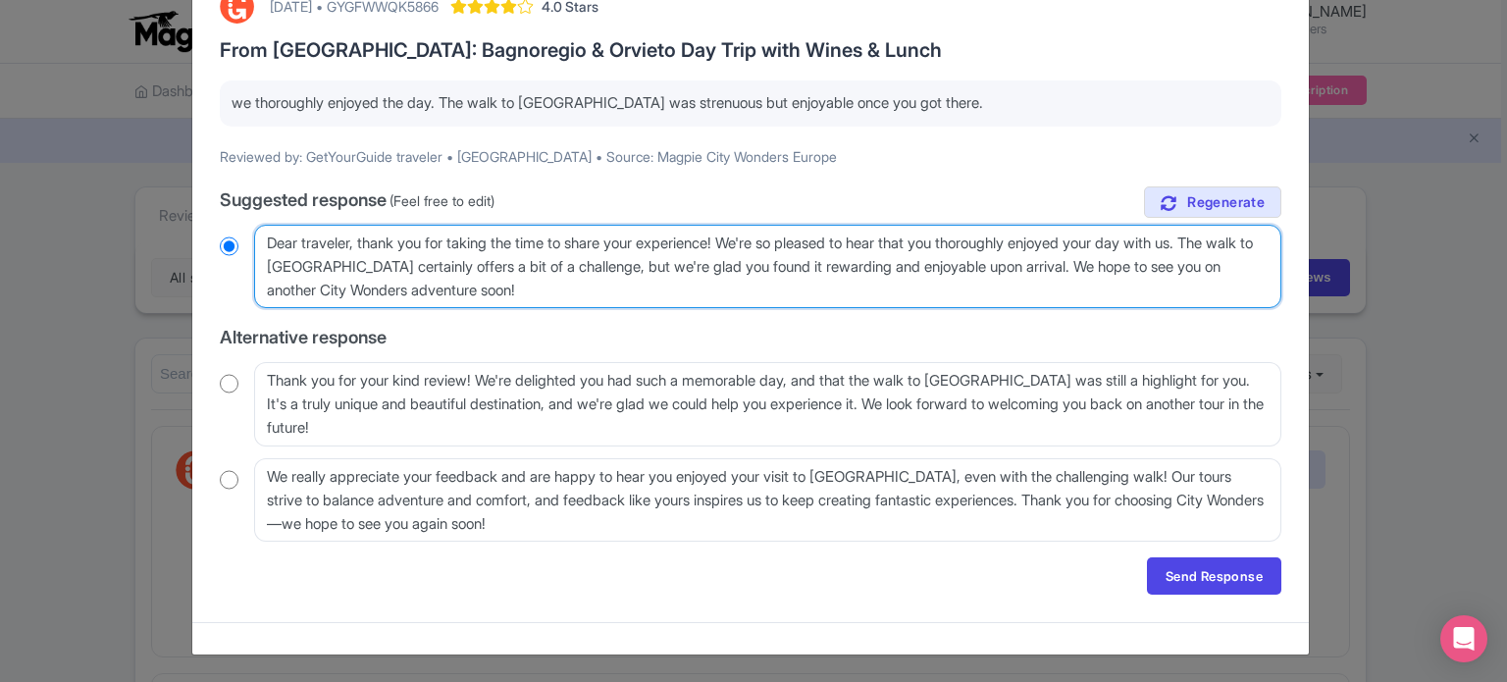
drag, startPoint x: 350, startPoint y: 242, endPoint x: 185, endPoint y: 246, distance: 165.9
click at [185, 246] on div "Respond to review August 29, 2025 • GYGFWWQK5866 4.0 Stars From Rome: Bagnoregi…" at bounding box center [753, 341] width 1507 height 682
type textarea ", thank you for taking the time to share your experience! We're so pleased to h…"
radio input "true"
type textarea "H, thank you for taking the time to share your experience! We're so pleased to …"
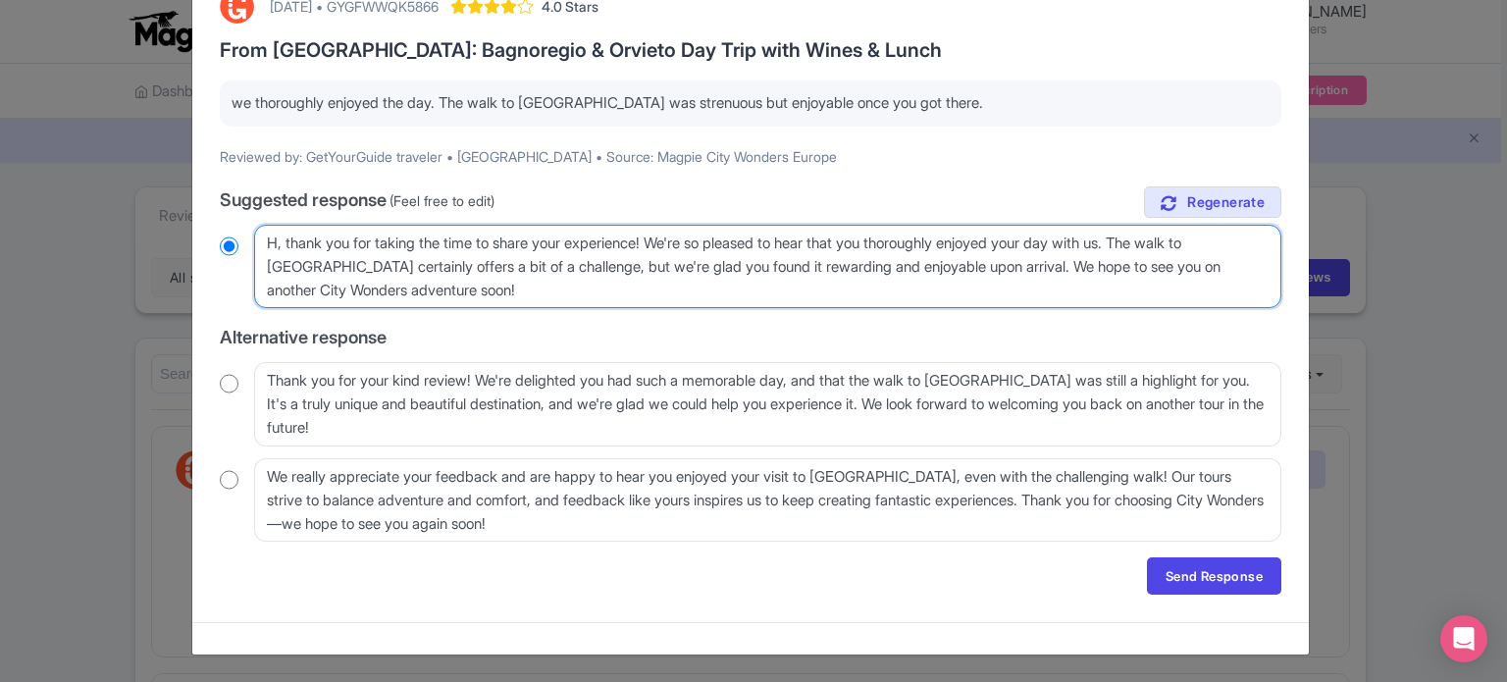
radio input "true"
type textarea "He, thank you for taking the time to share your experience! We're so pleased to…"
radio input "true"
type textarea "Hel, thank you for taking the time to share your experience! We're so pleased t…"
radio input "true"
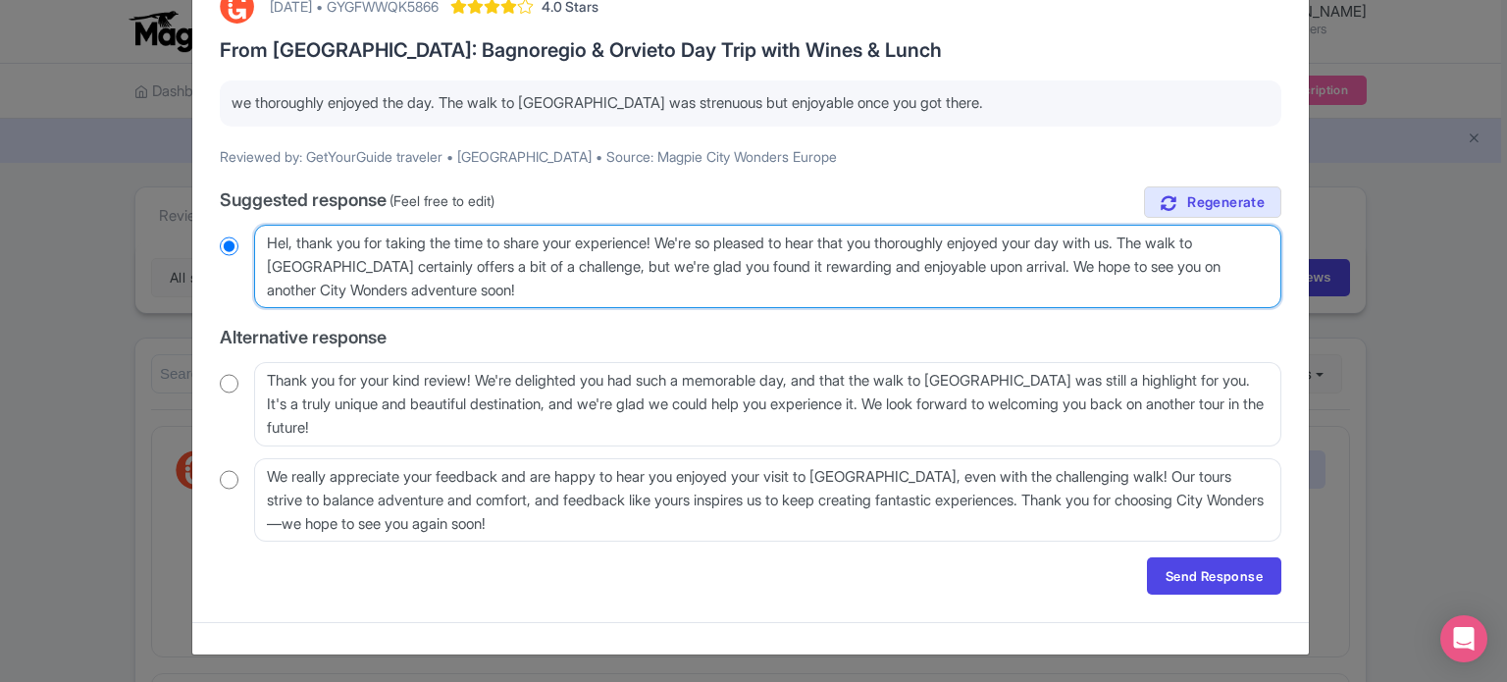
type textarea "Hell, thank you for taking the time to share your experience! We're so pleased …"
radio input "true"
type textarea "Hello, thank you for taking the time to share your experience! We're so pleased…"
radio input "true"
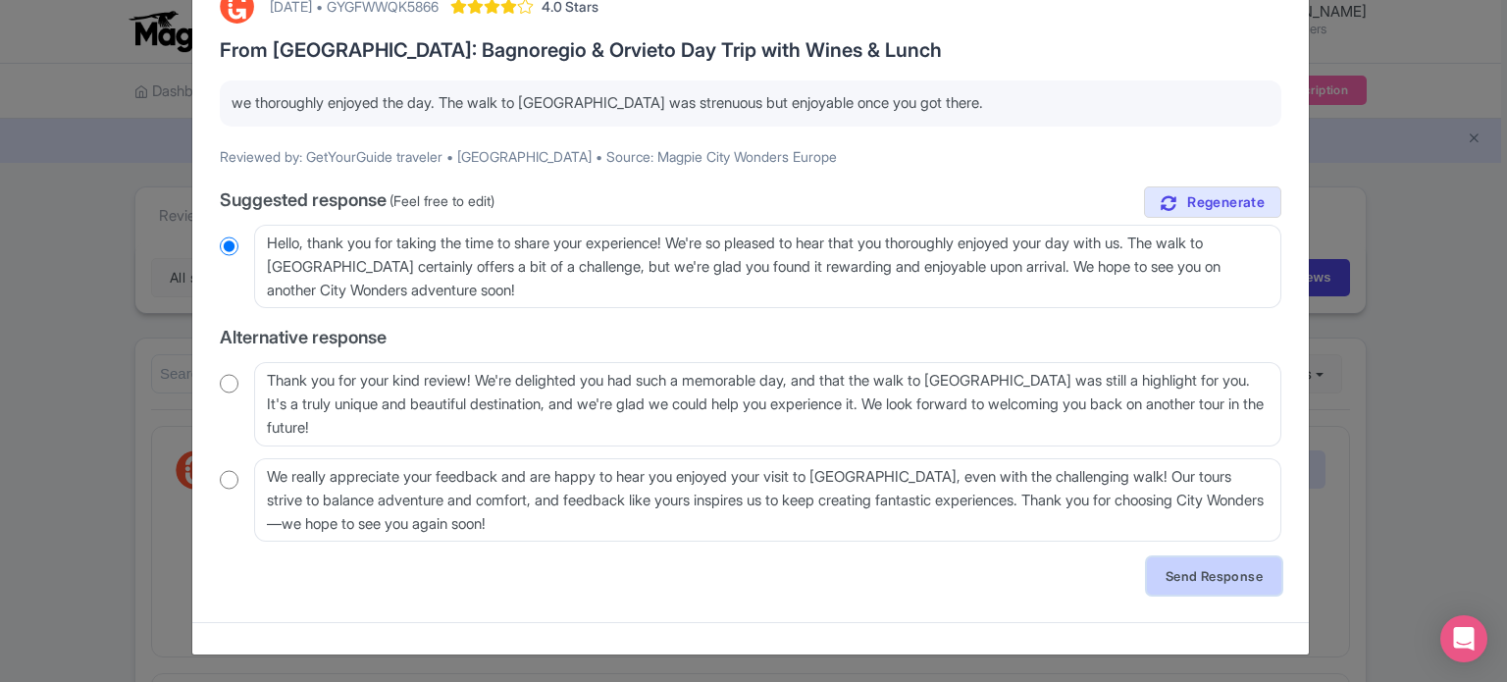
click at [1251, 576] on link "Send Response" at bounding box center [1214, 575] width 134 height 37
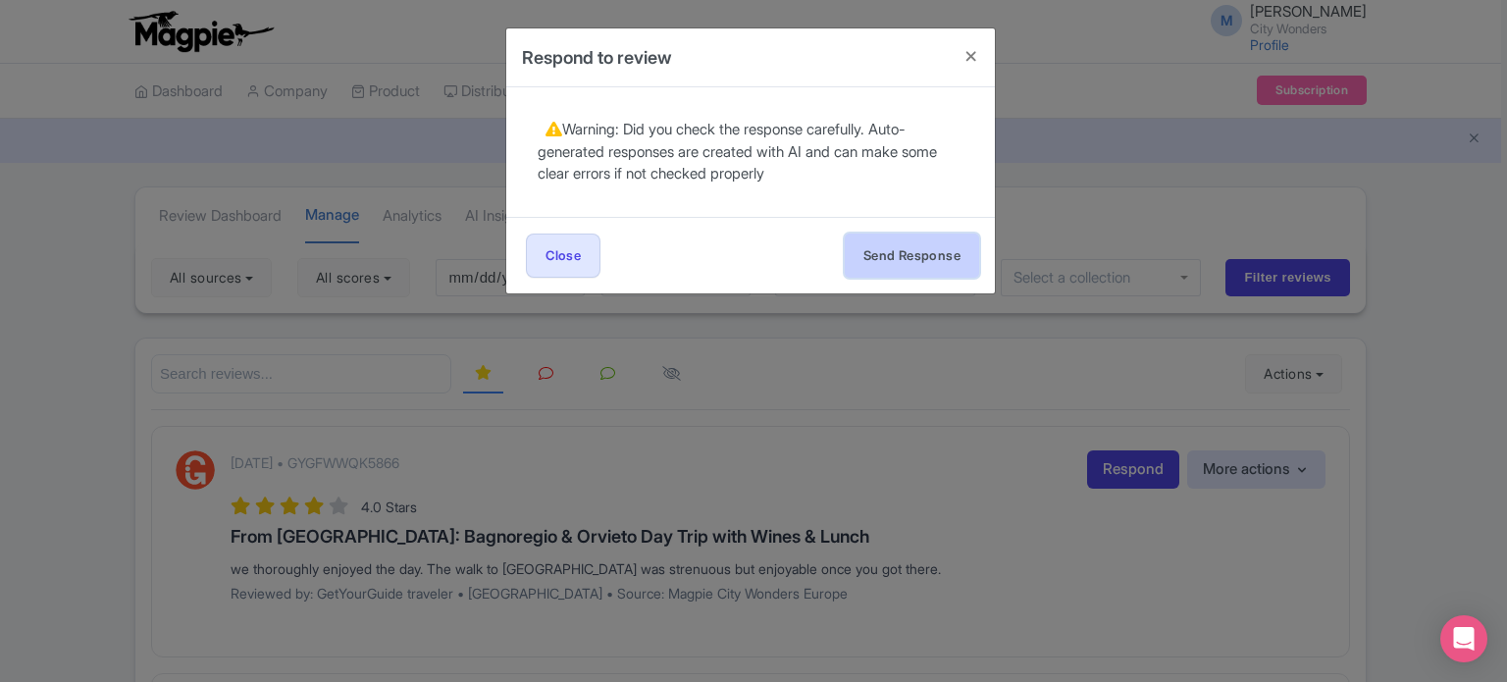
click at [934, 250] on button "Send Response" at bounding box center [912, 256] width 134 height 44
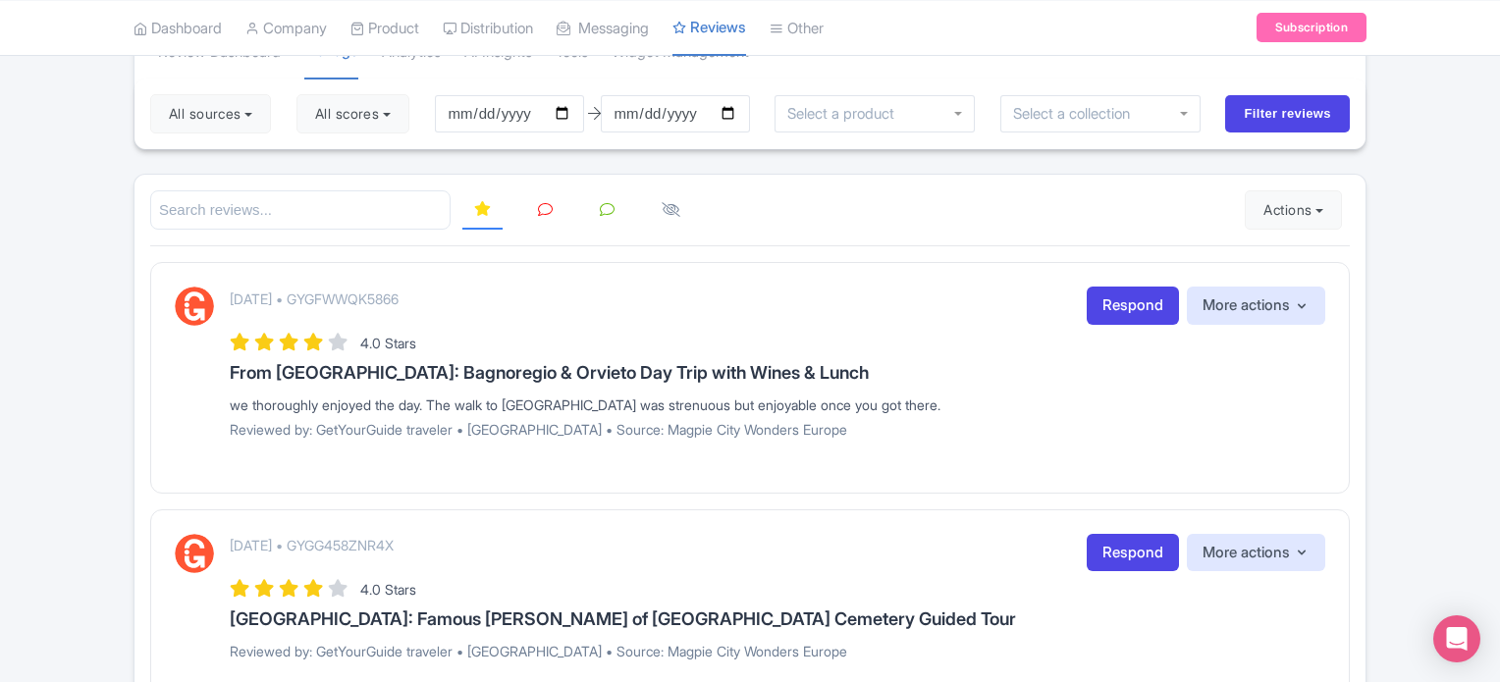
scroll to position [196, 0]
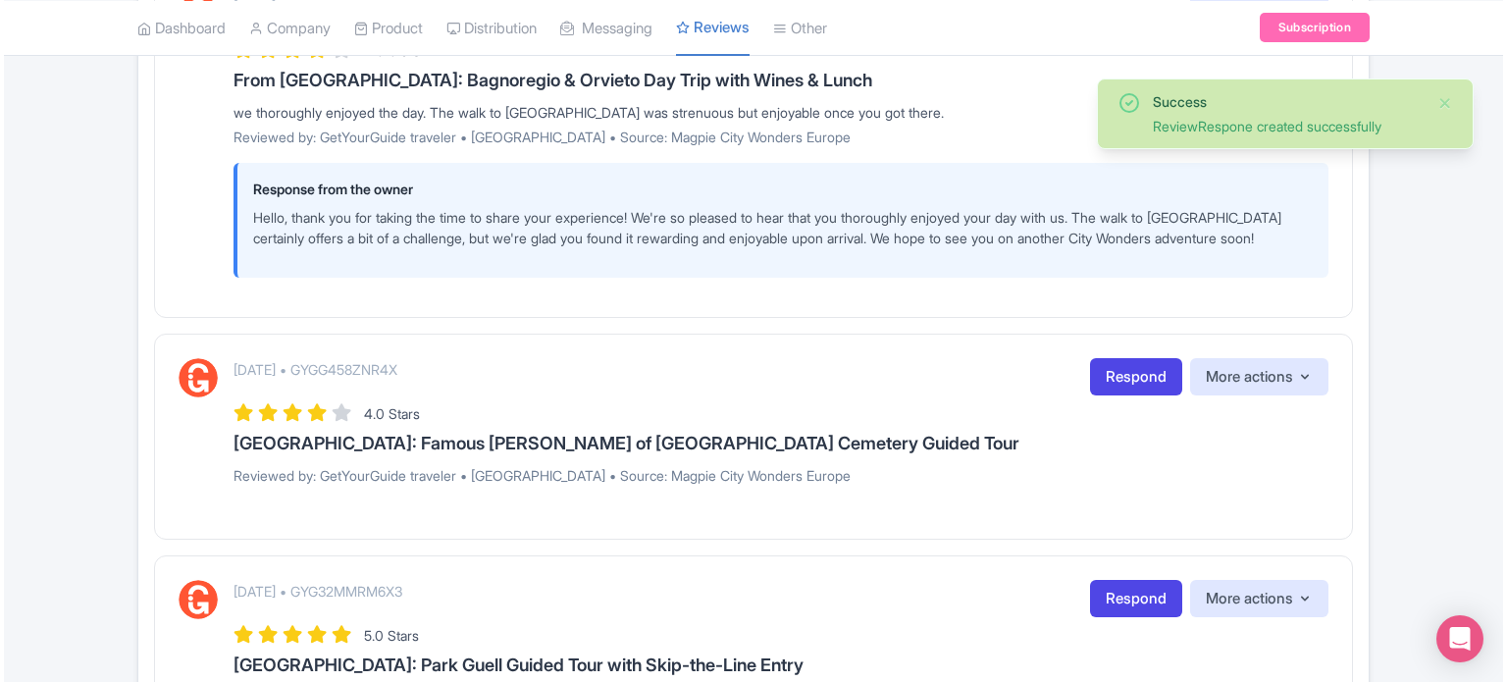
scroll to position [491, 0]
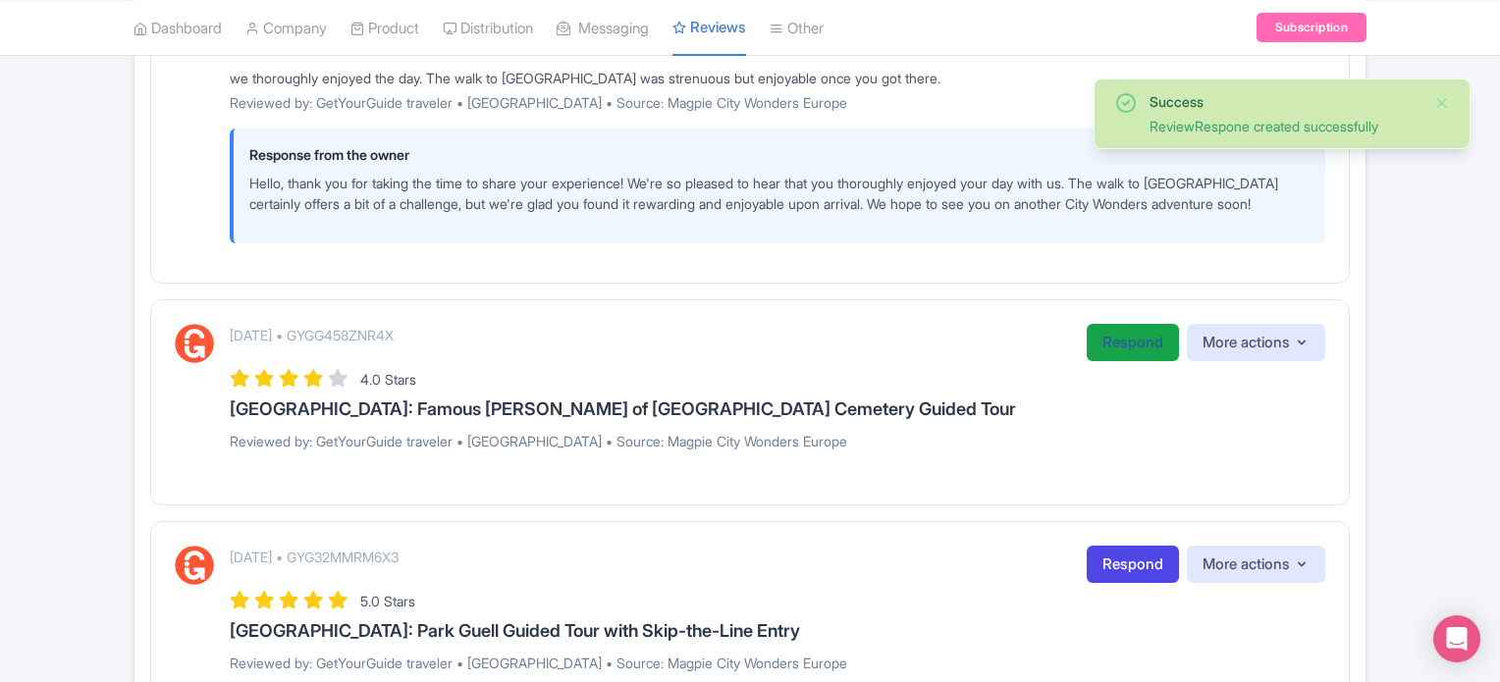
click at [1087, 362] on link "Respond" at bounding box center [1132, 343] width 92 height 38
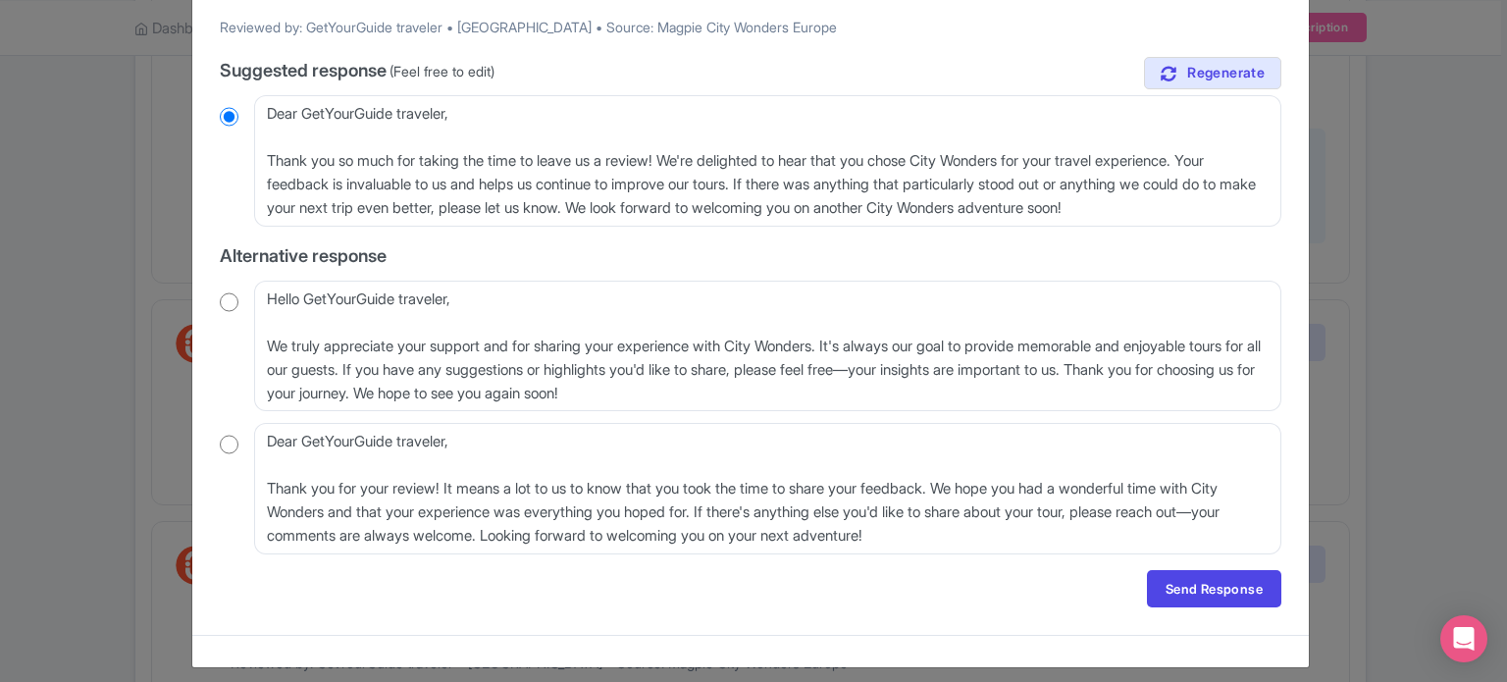
scroll to position [196, 0]
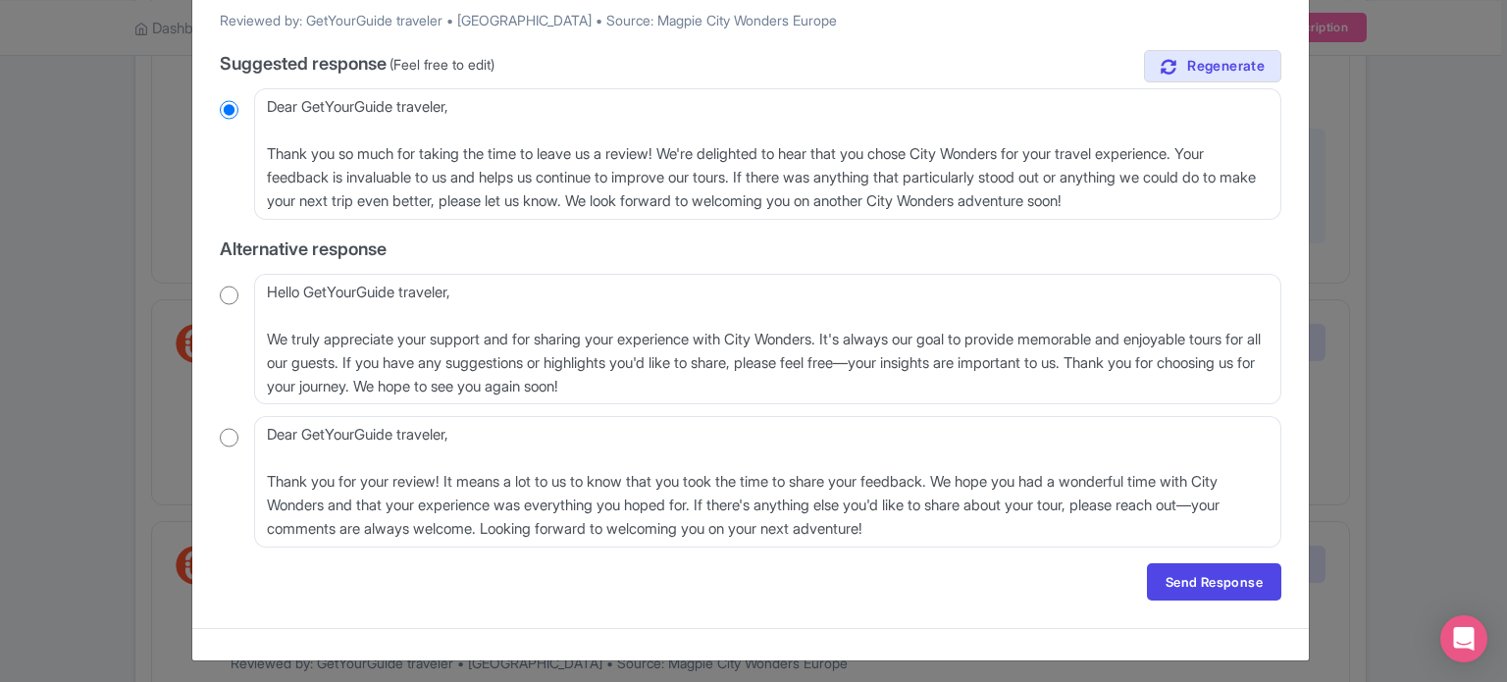
click at [226, 293] on input "radio" at bounding box center [229, 296] width 19 height 20
radio input "true"
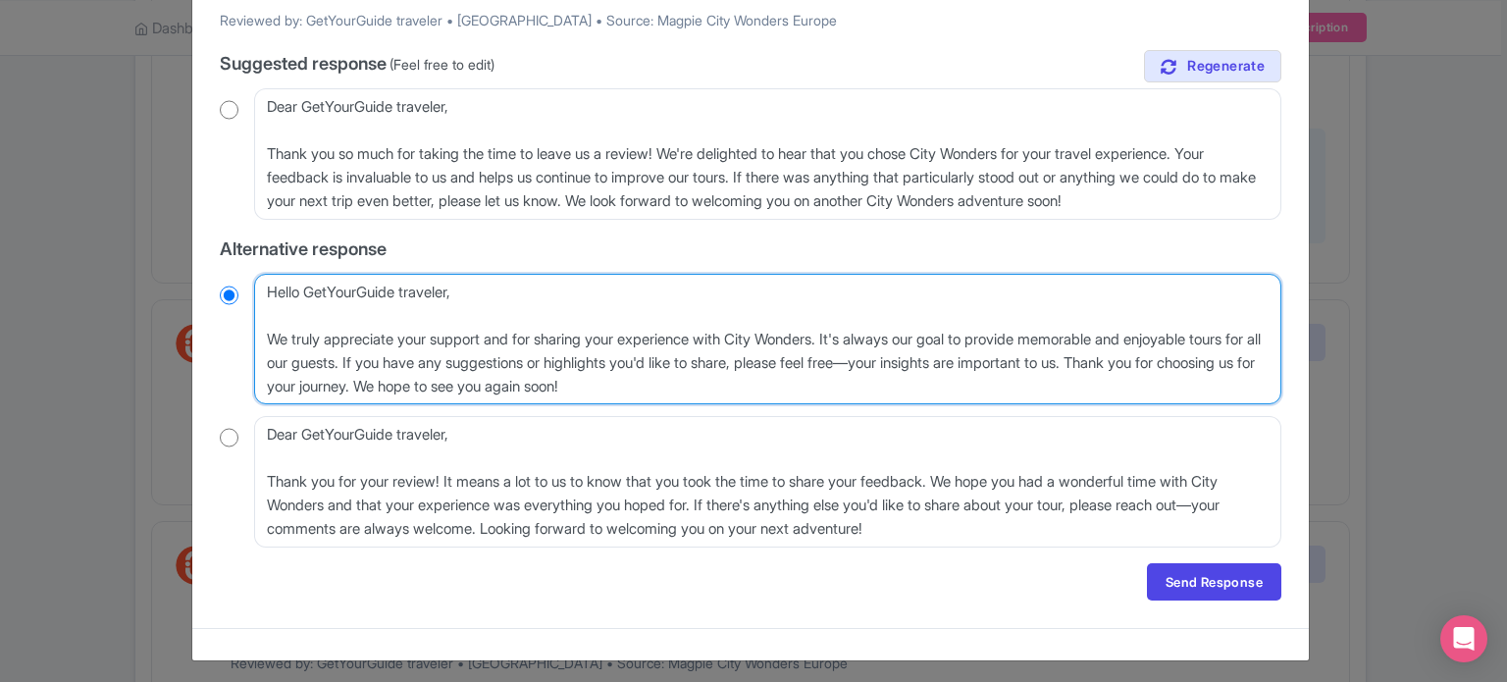
click at [259, 337] on textarea "Hello GetYourGuide traveler, We truly appreciate your support and for sharing y…" at bounding box center [768, 340] width 1028 height 132
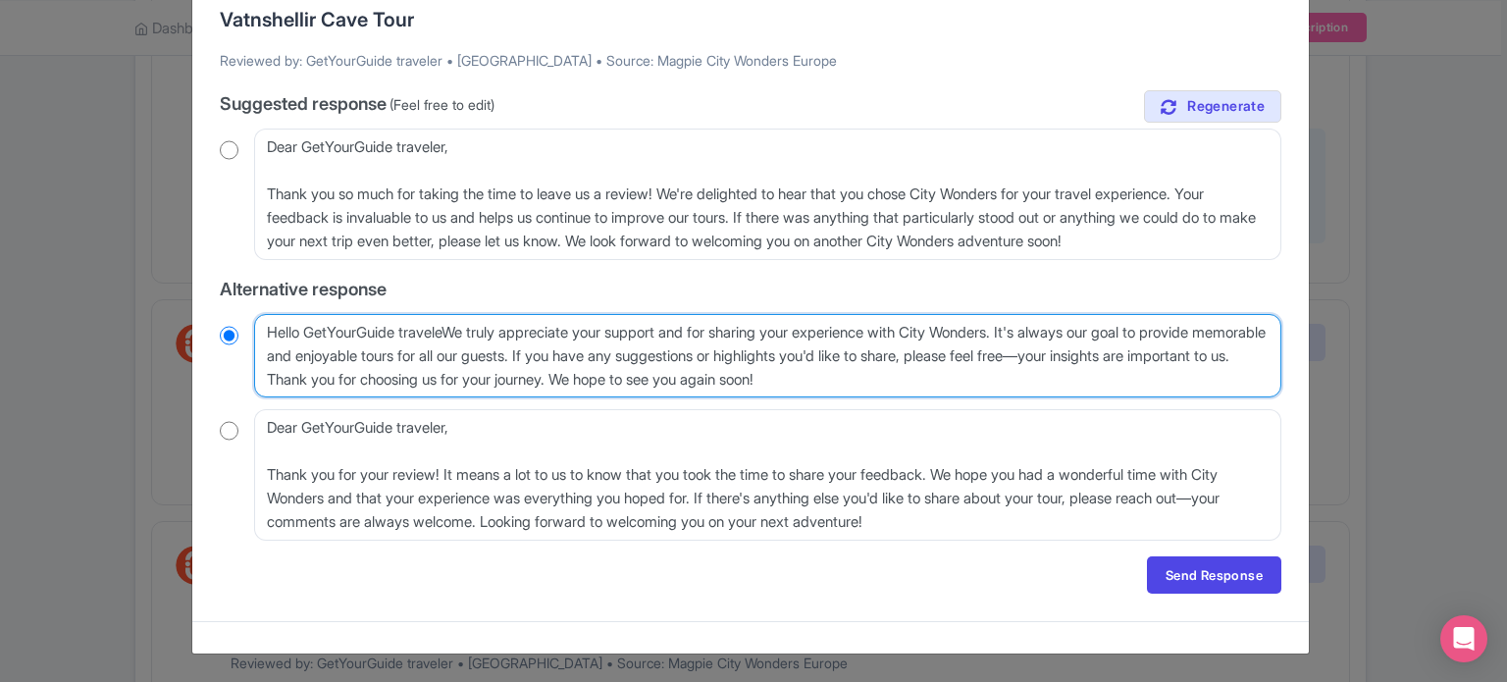
scroll to position [154, 0]
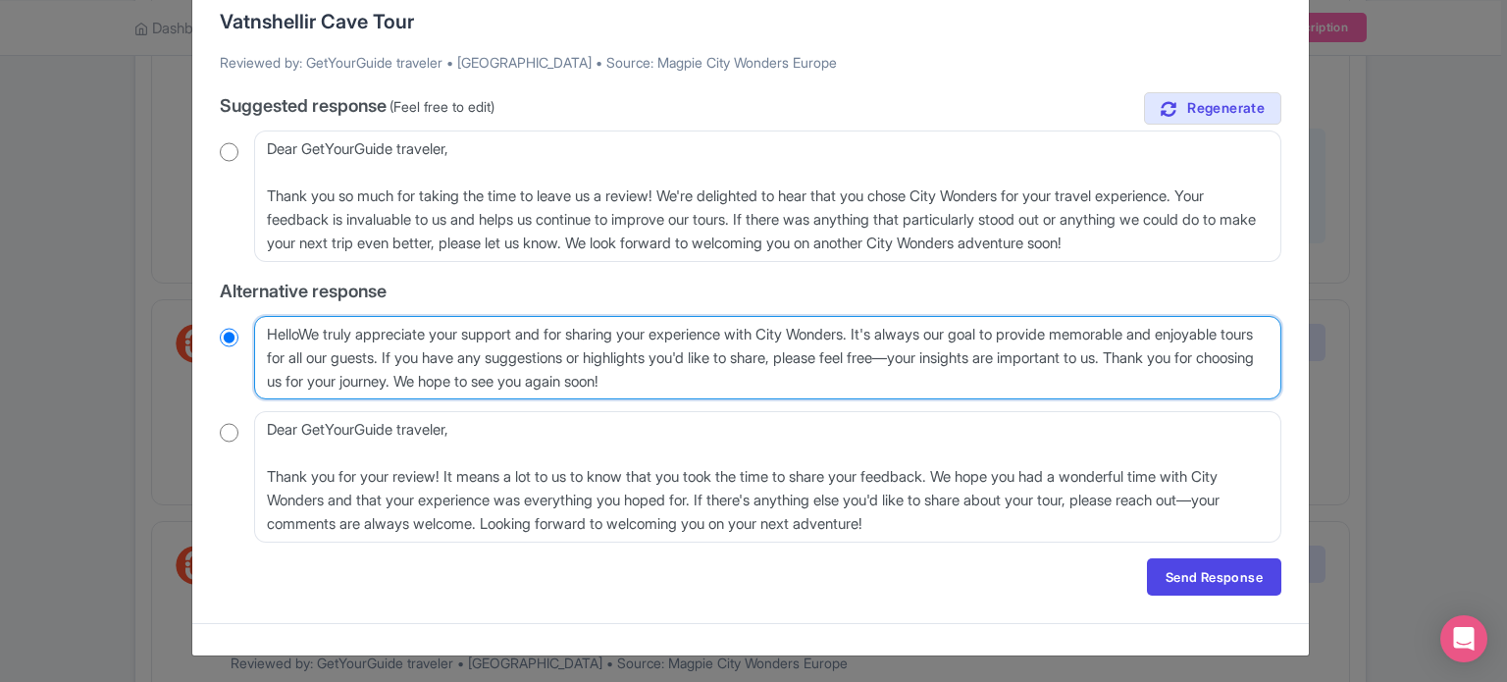
type textarea "HellWe truly appreciate your support and for sharing your experience with City …"
radio input "true"
type textarea "HelloWe truly appreciate your support and for sharing your experience with City…"
radio input "true"
type textarea "Hello,We truly appreciate your support and for sharing your experience with Cit…"
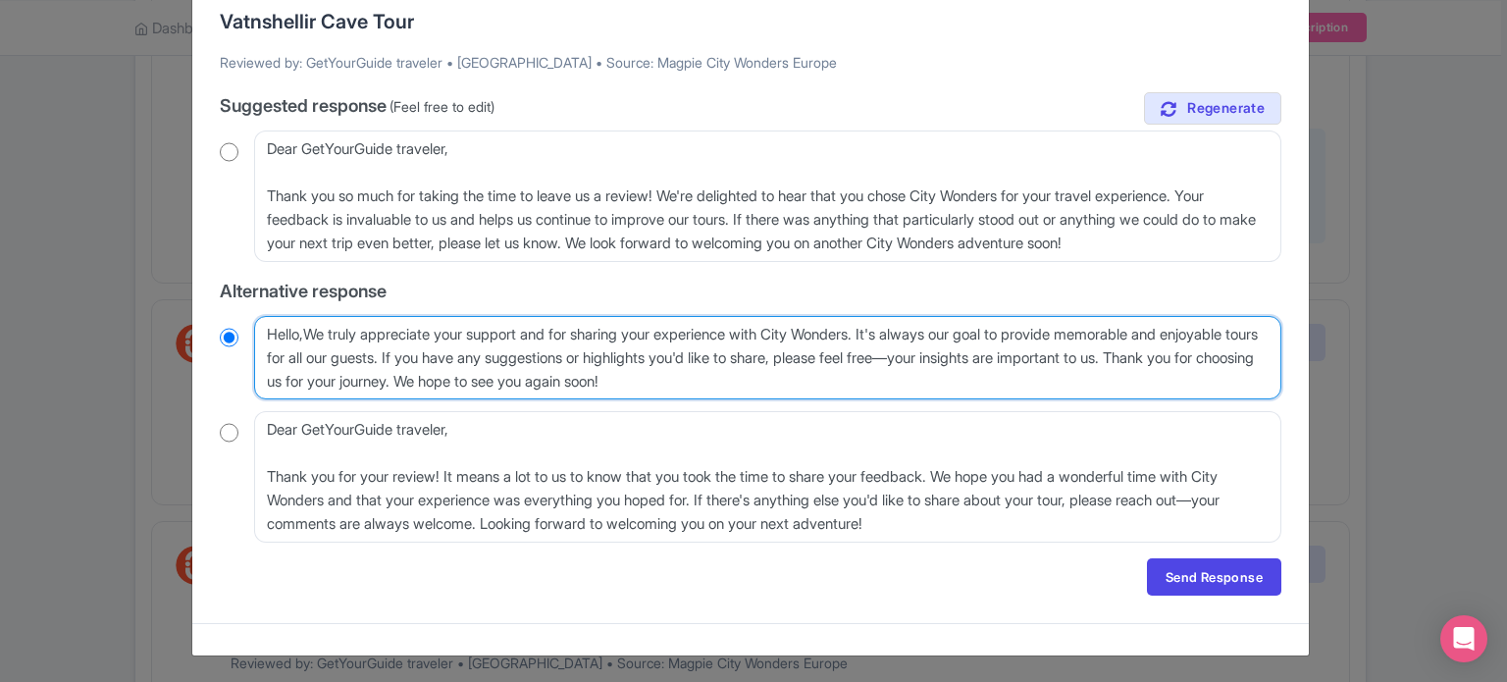
radio input "true"
type textarea "Hello, We truly appreciate your support and for sharing your experience with Ci…"
radio input "true"
click at [329, 326] on textarea "Hello GetYourGuide traveler, We truly appreciate your support and for sharing y…" at bounding box center [768, 358] width 1028 height 84
click at [320, 334] on textarea "Hello GetYourGuide traveler, We truly appreciate your support and for sharing y…" at bounding box center [768, 358] width 1028 height 84
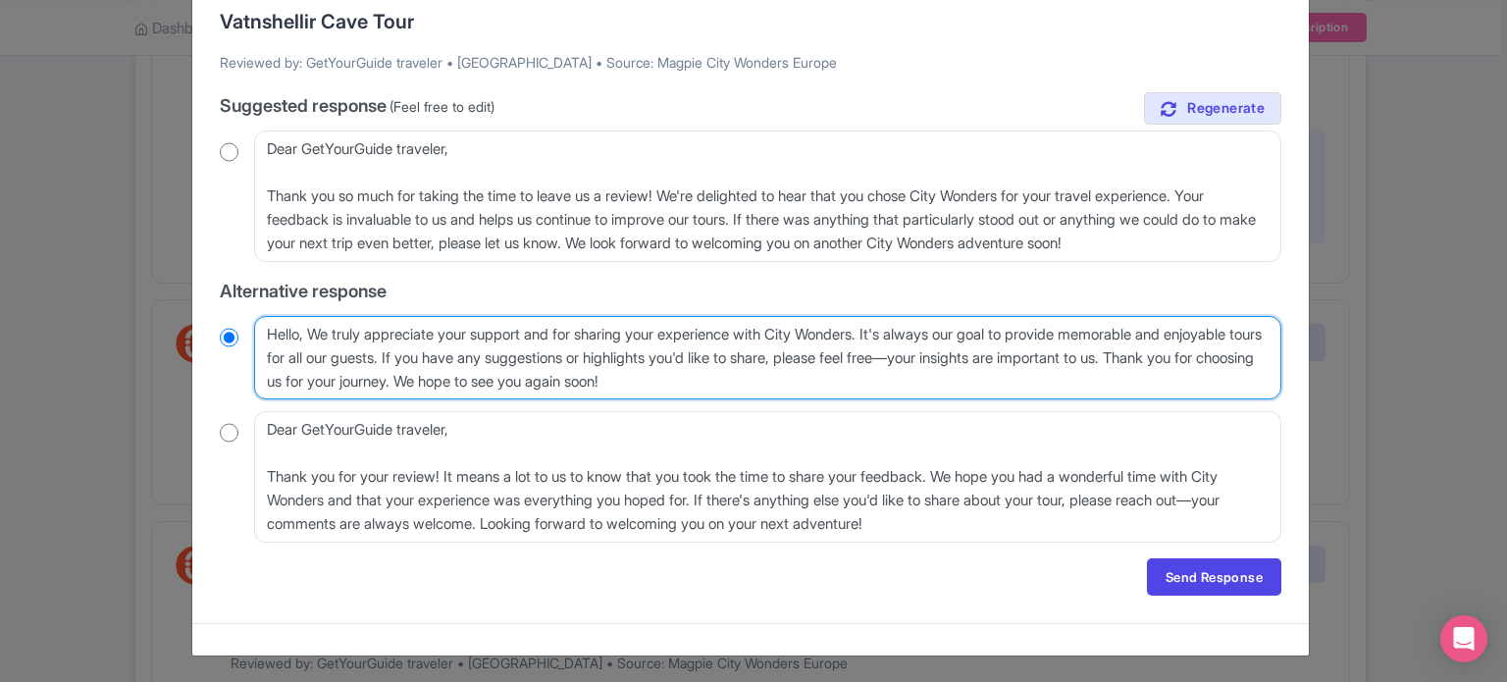
type textarea "Hello, e truly appreciate your support and for sharing your experience with Cit…"
radio input "true"
type textarea "Hello, we truly appreciate your support and for sharing your experience with Ci…"
radio input "true"
type textarea "Hello, we truly appreciate your support and for sharing your experience with Ci…"
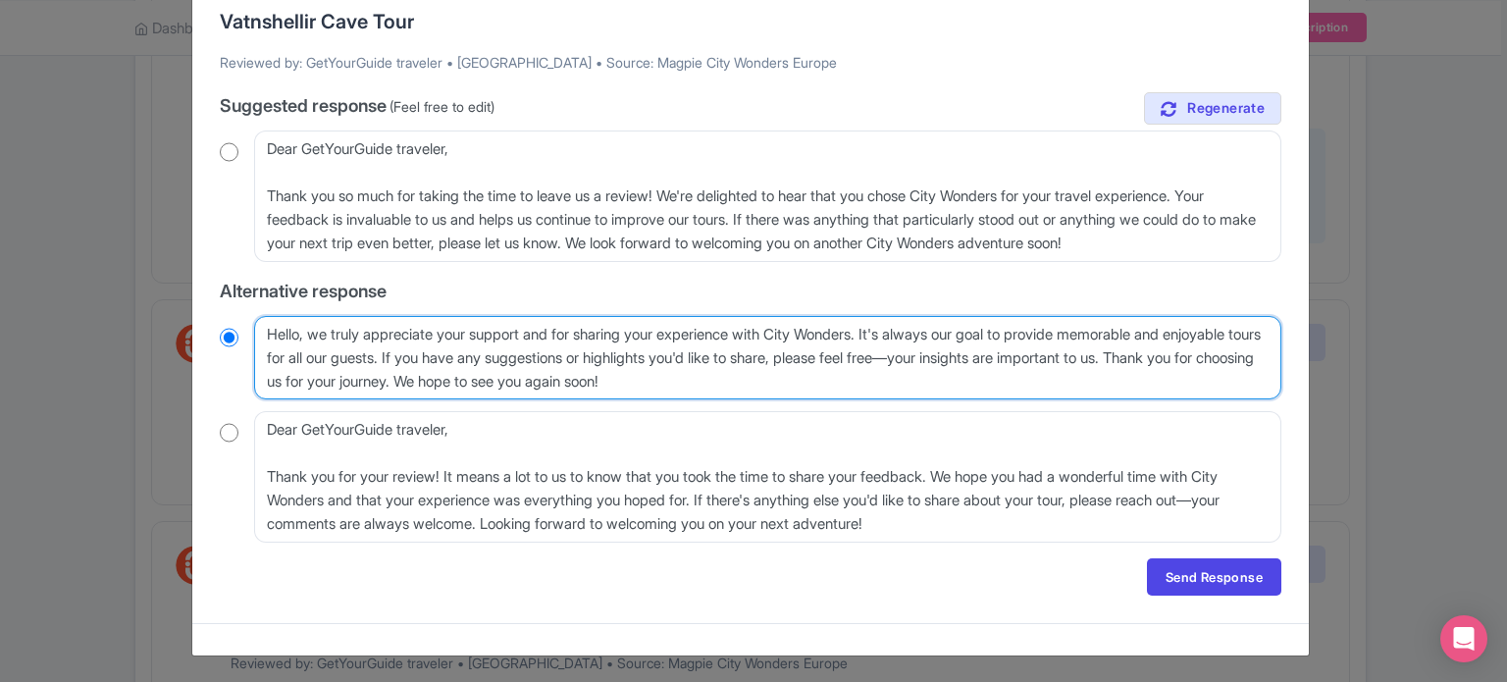
click at [348, 349] on textarea "Hello GetYourGuide traveler, We truly appreciate your support and for sharing y…" at bounding box center [768, 358] width 1028 height 84
drag, startPoint x: 287, startPoint y: 335, endPoint x: 804, endPoint y: 344, distance: 517.3
click at [777, 338] on textarea "Hello GetYourGuide traveler, We truly appreciate your support and for sharing y…" at bounding box center [768, 358] width 1028 height 84
click at [881, 376] on textarea "Hello GetYourGuide traveler, We truly appreciate your support and for sharing y…" at bounding box center [768, 358] width 1028 height 84
drag, startPoint x: 319, startPoint y: 325, endPoint x: 825, endPoint y: 350, distance: 507.1
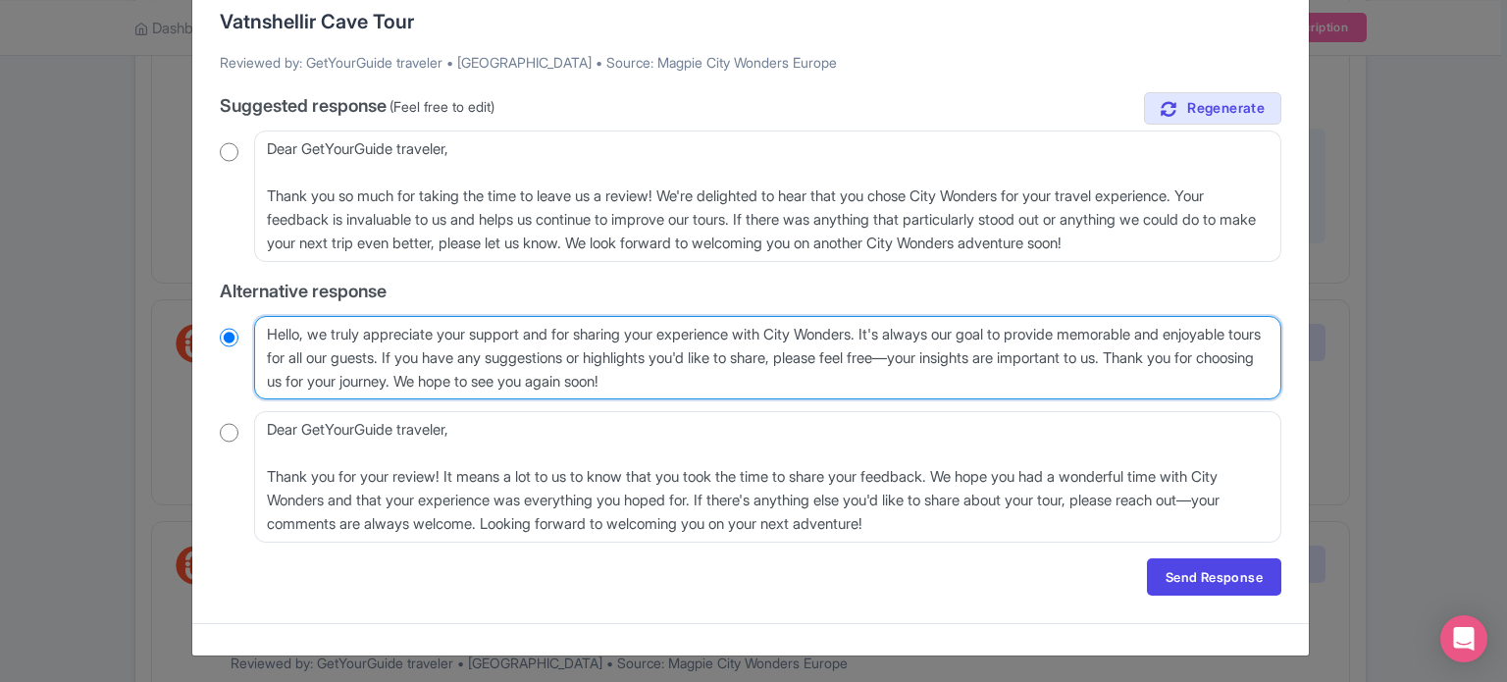
click at [825, 350] on textarea "Hello GetYourGuide traveler, We truly appreciate your support and for sharing y…" at bounding box center [768, 358] width 1028 height 84
click at [881, 375] on textarea "Hello GetYourGuide traveler, We truly appreciate your support and for sharing y…" at bounding box center [768, 358] width 1028 height 84
drag, startPoint x: 328, startPoint y: 330, endPoint x: 873, endPoint y: 333, distance: 545.7
click at [872, 333] on textarea "Hello GetYourGuide traveler, We truly appreciate your support and for sharing y…" at bounding box center [768, 358] width 1028 height 84
click at [925, 377] on textarea "Hello GetYourGuide traveler, We truly appreciate your support and for sharing y…" at bounding box center [768, 358] width 1028 height 84
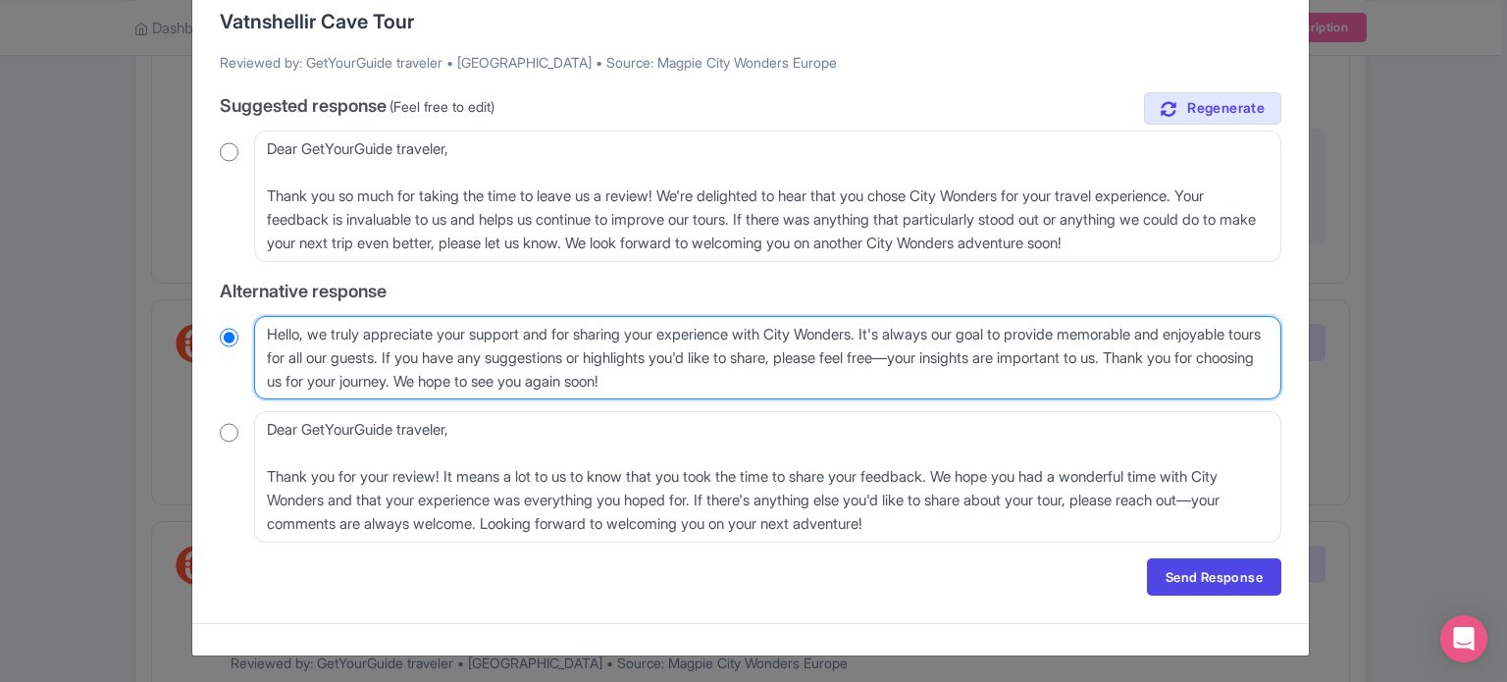
drag, startPoint x: 926, startPoint y: 328, endPoint x: 1132, endPoint y: 363, distance: 208.1
click at [1132, 363] on textarea "Hello GetYourGuide traveler, We truly appreciate your support and for sharing y…" at bounding box center [768, 358] width 1028 height 84
click at [557, 368] on textarea "Hello GetYourGuide traveler, We truly appreciate your support and for sharing y…" at bounding box center [768, 358] width 1028 height 84
drag, startPoint x: 482, startPoint y: 351, endPoint x: 816, endPoint y: 394, distance: 336.3
click at [816, 394] on textarea "Hello GetYourGuide traveler, We truly appreciate your support and for sharing y…" at bounding box center [768, 358] width 1028 height 84
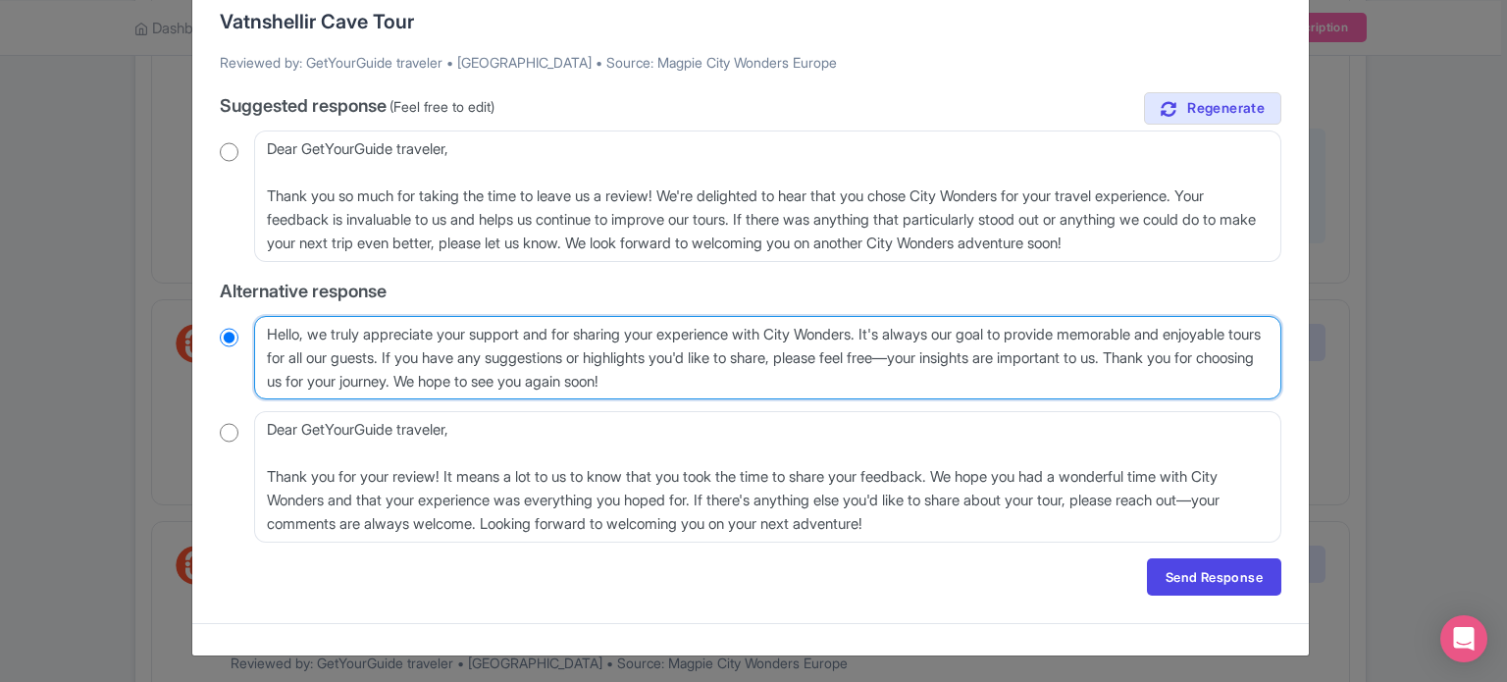
click at [864, 394] on textarea "Hello GetYourGuide traveler, We truly appreciate your support and for sharing y…" at bounding box center [768, 358] width 1028 height 84
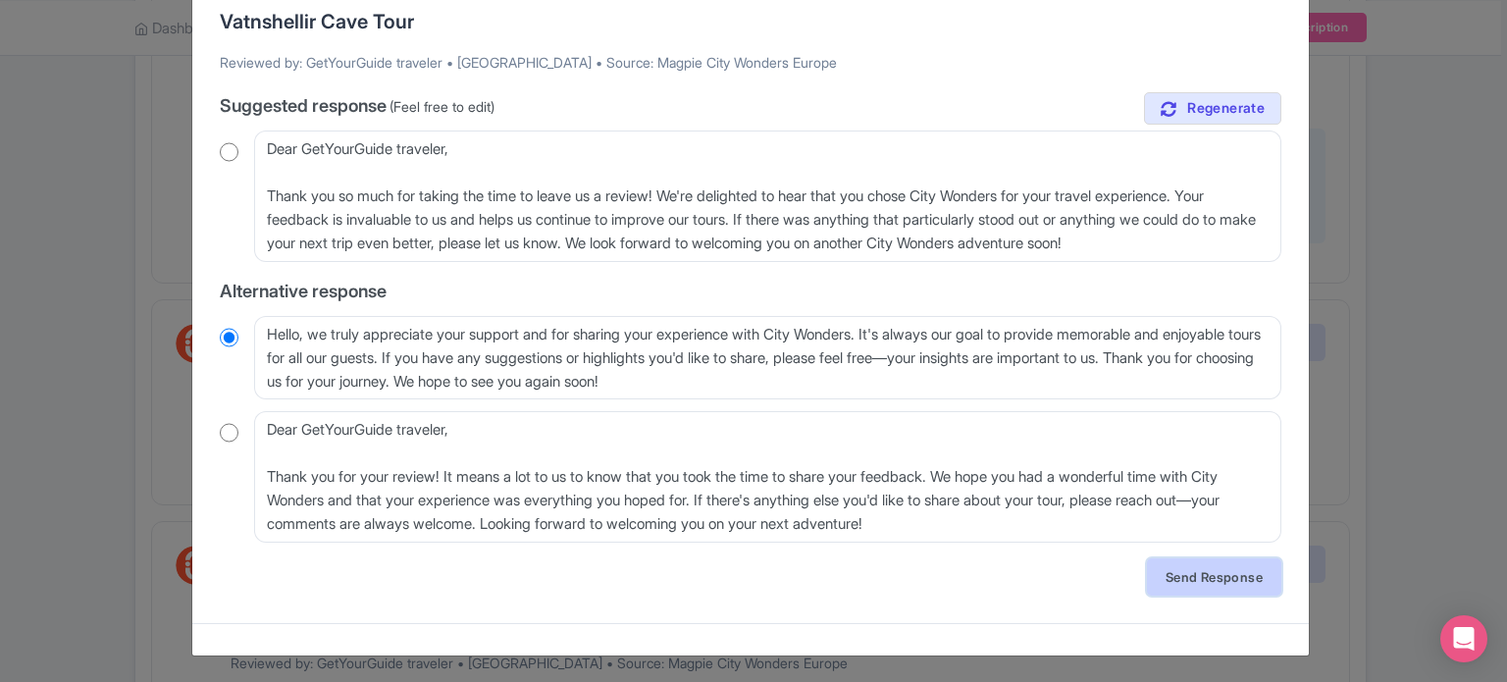
click at [1186, 570] on link "Send Response" at bounding box center [1214, 576] width 134 height 37
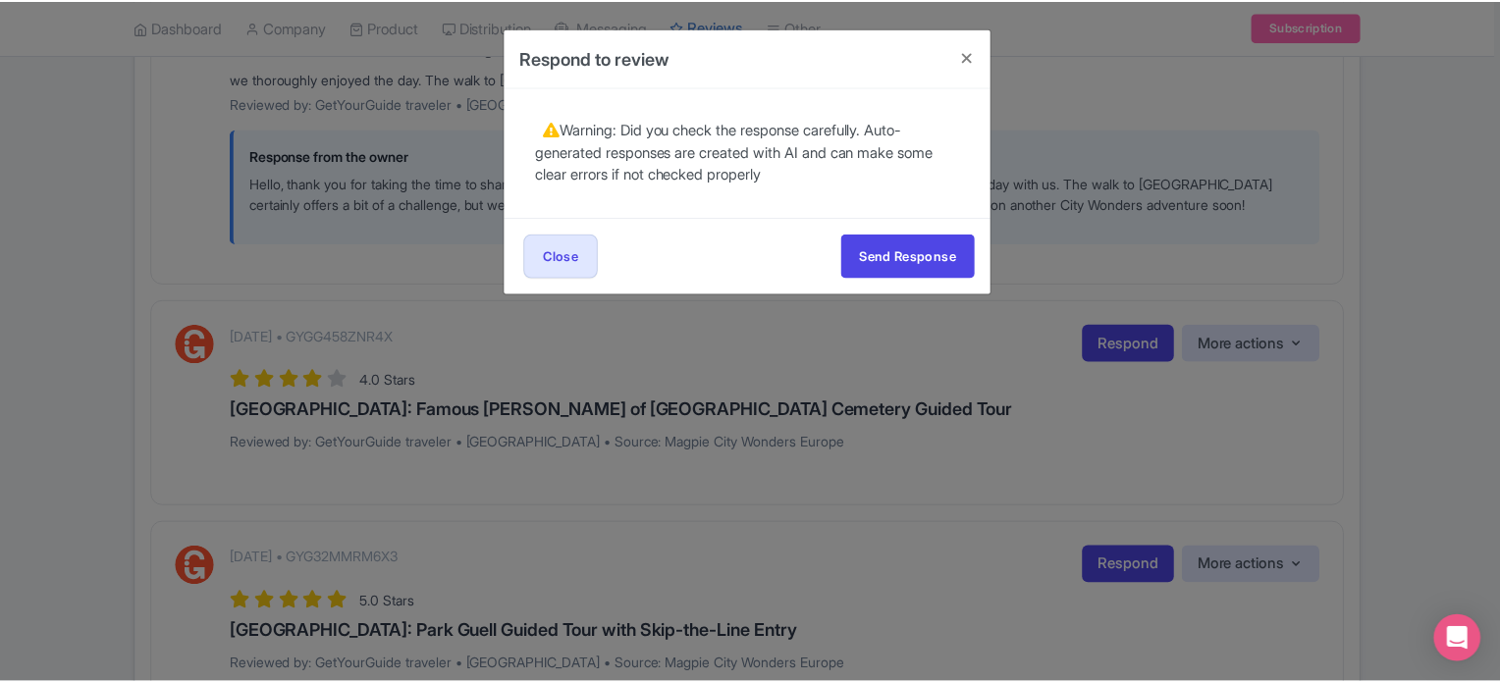
scroll to position [0, 0]
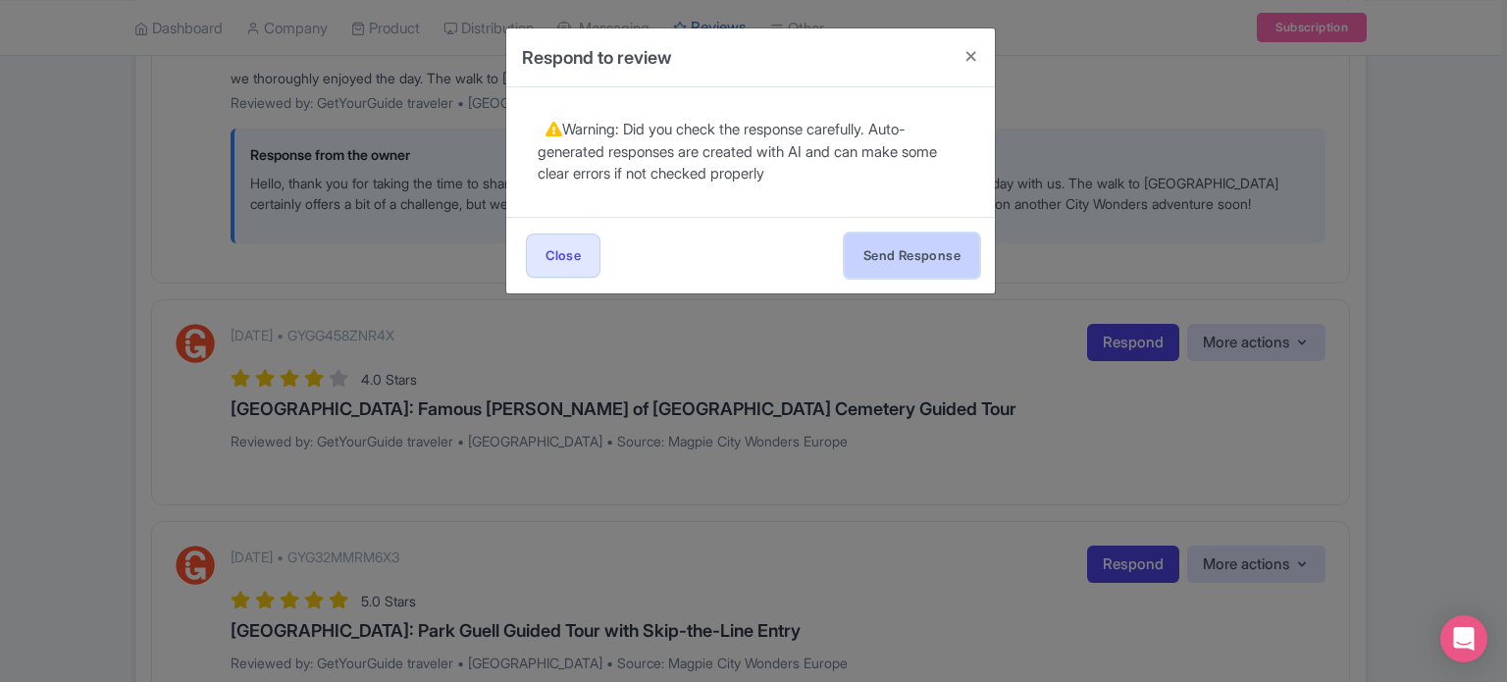
click at [924, 257] on button "Send Response" at bounding box center [912, 256] width 134 height 44
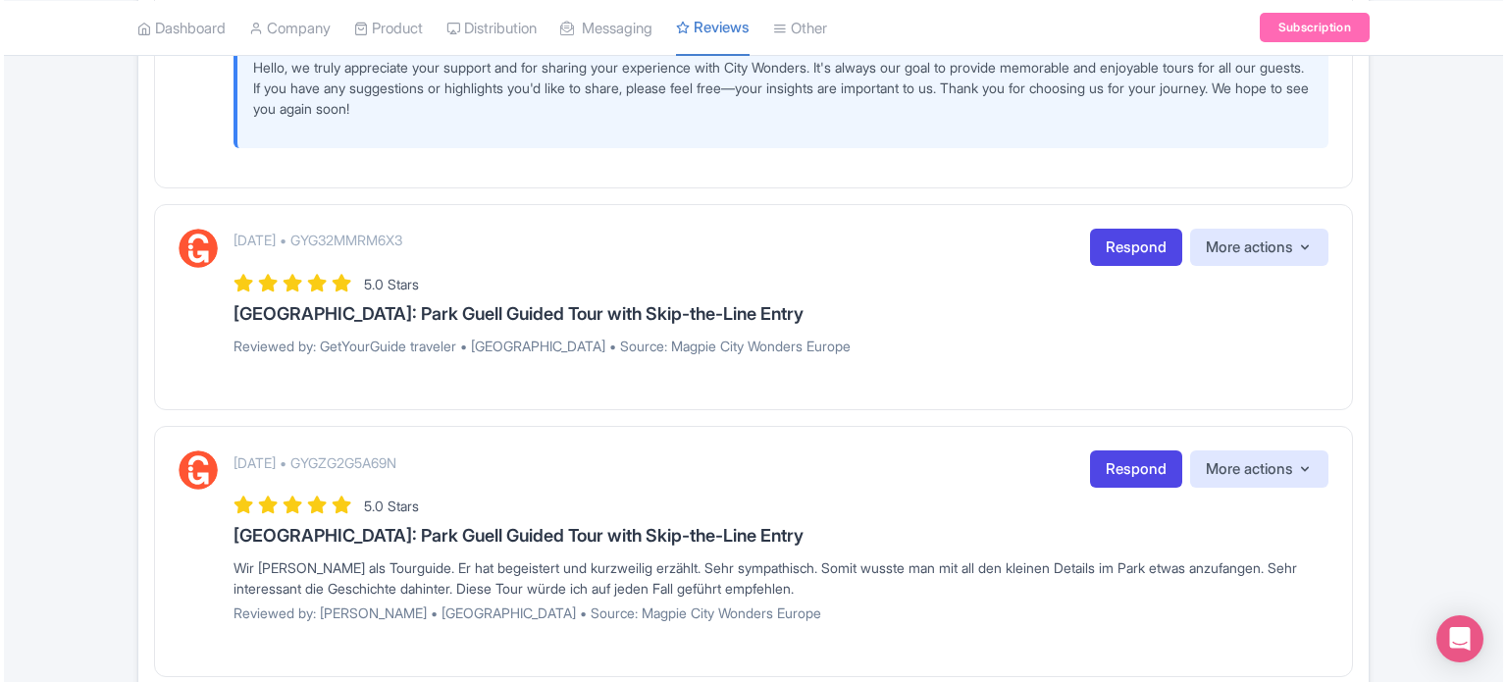
scroll to position [981, 0]
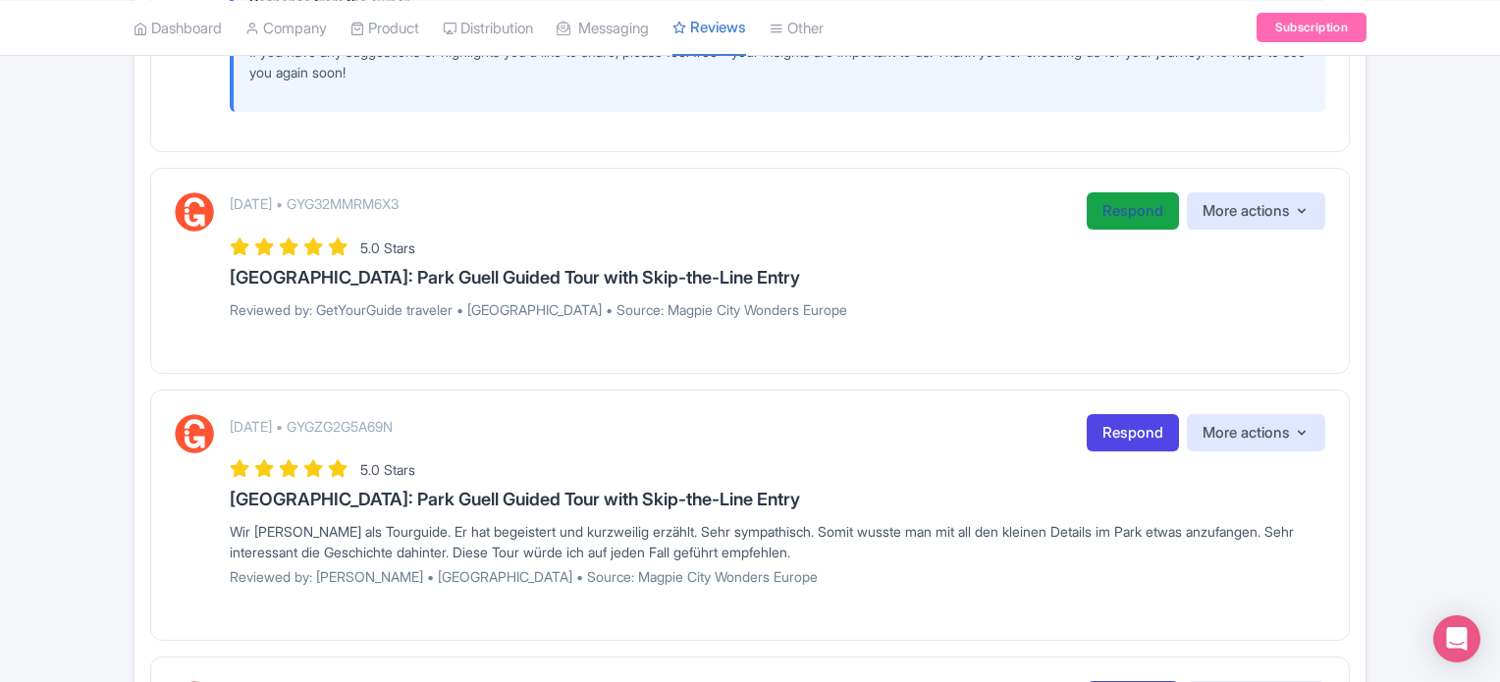
click at [1137, 231] on link "Respond" at bounding box center [1132, 211] width 92 height 38
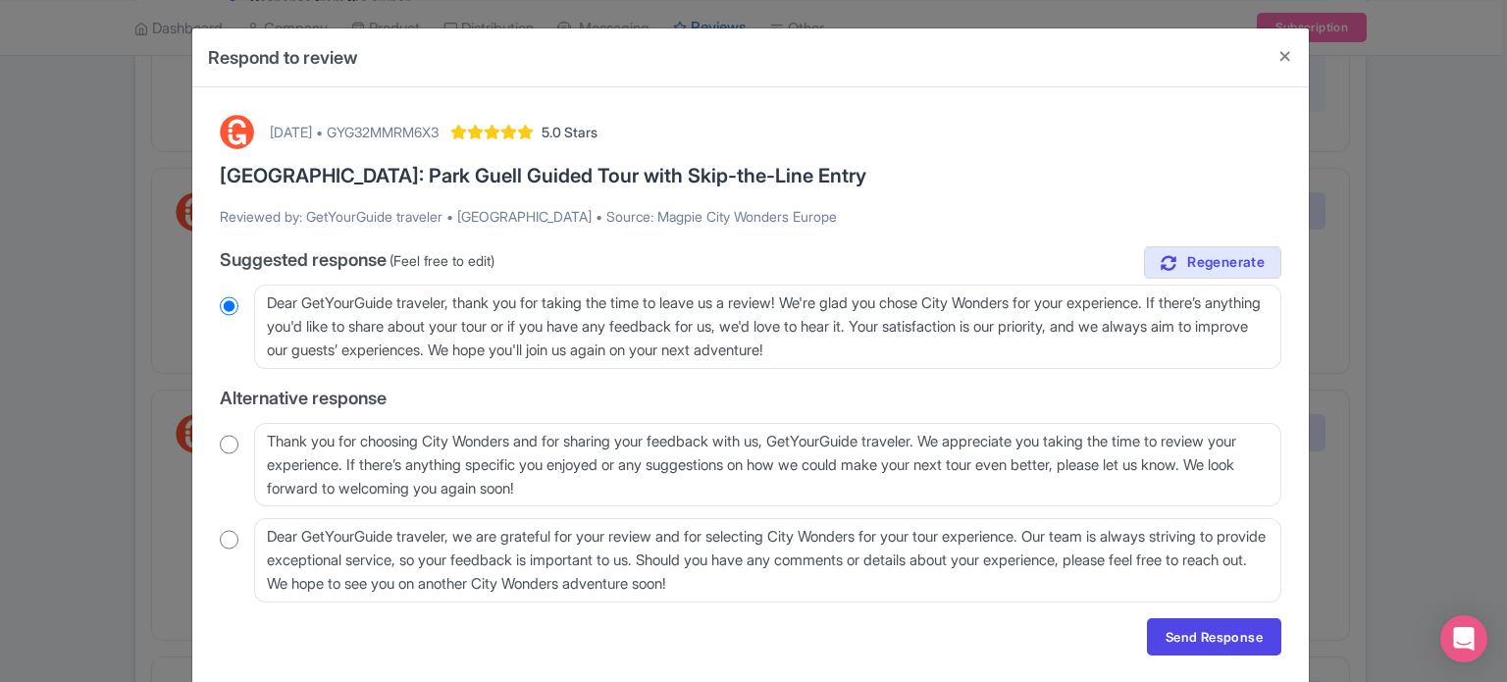
click at [231, 445] on input "radio" at bounding box center [229, 445] width 19 height 20
radio input "true"
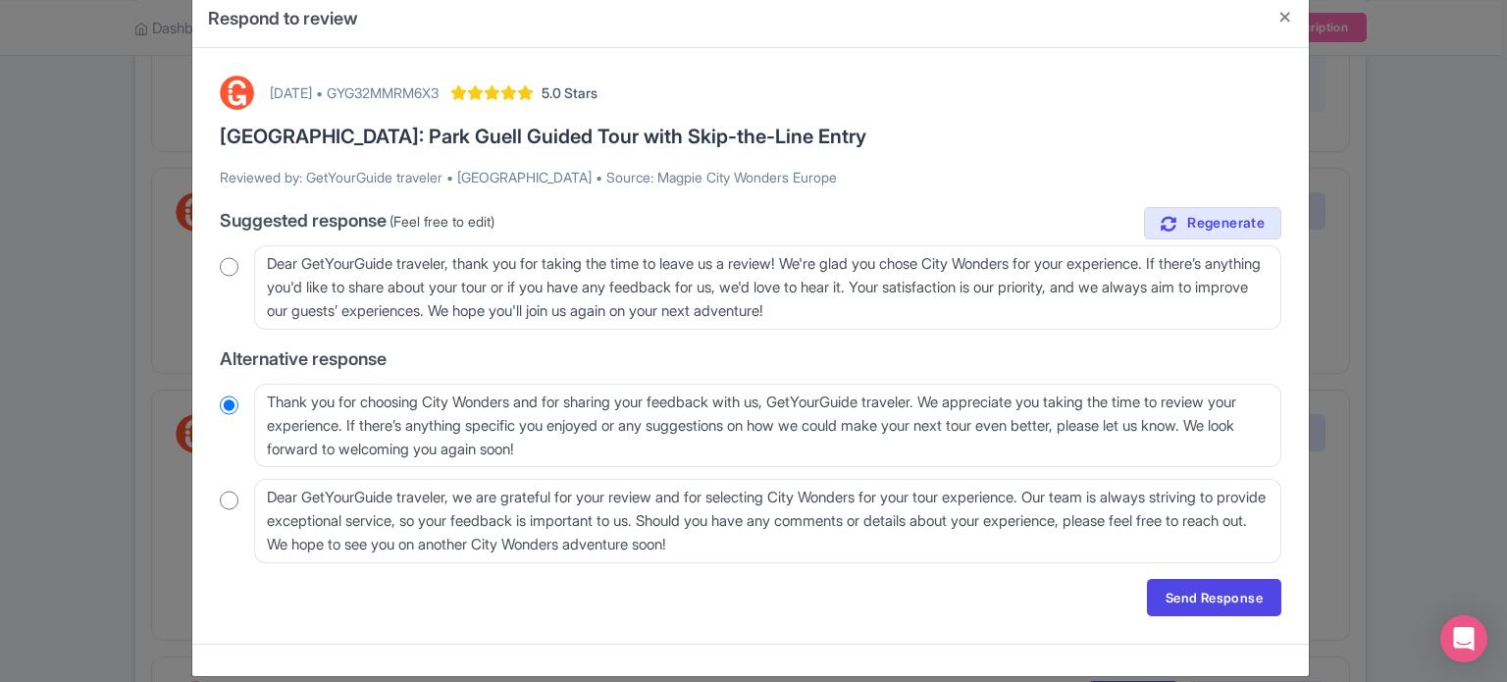
scroll to position [60, 0]
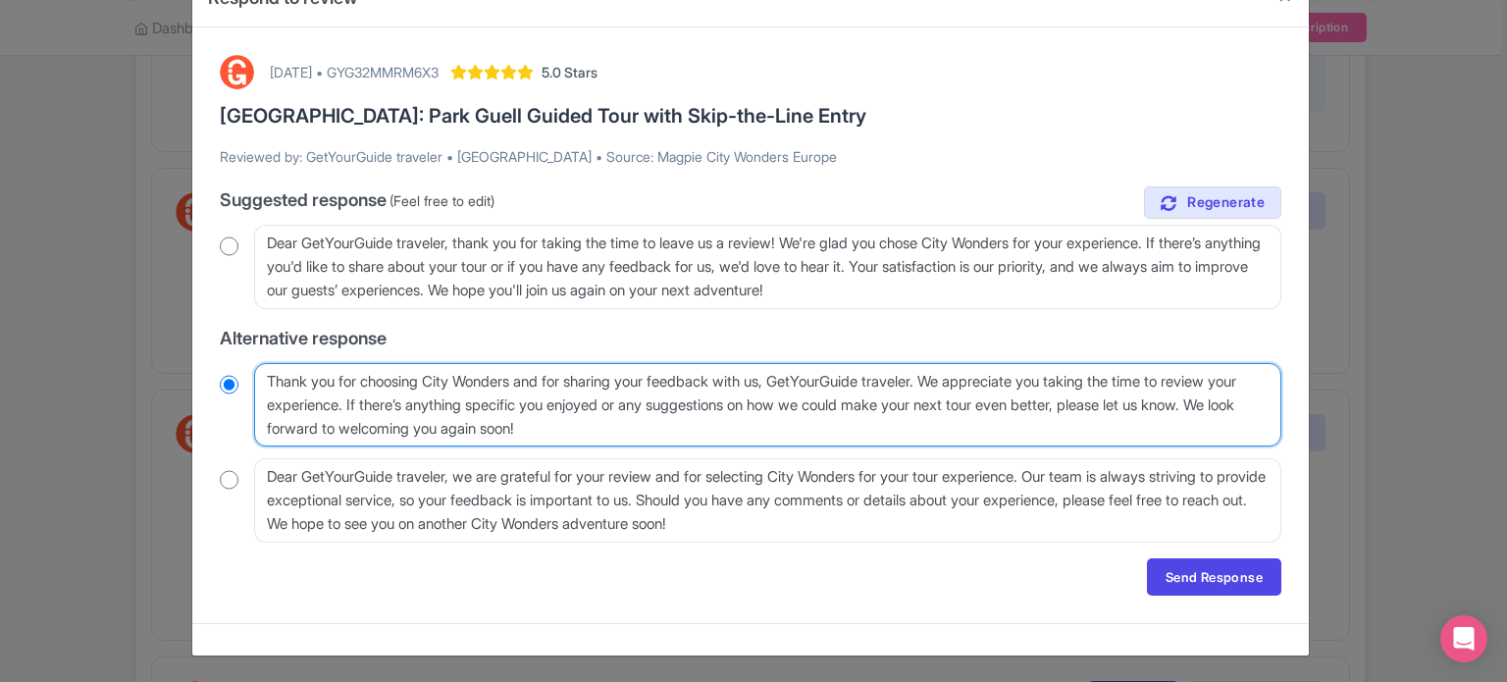
drag, startPoint x: 801, startPoint y: 377, endPoint x: 954, endPoint y: 385, distance: 153.3
click at [954, 385] on textarea "Thank you for choosing City Wonders and for sharing your feedback with us, GetY…" at bounding box center [768, 405] width 1028 height 84
type textarea "Thank you for choosing City Wonders and for sharing your feedback with us, We a…"
radio input "true"
type textarea "Thank you for choosing City Wonders and for sharing your feedback with us, We a…"
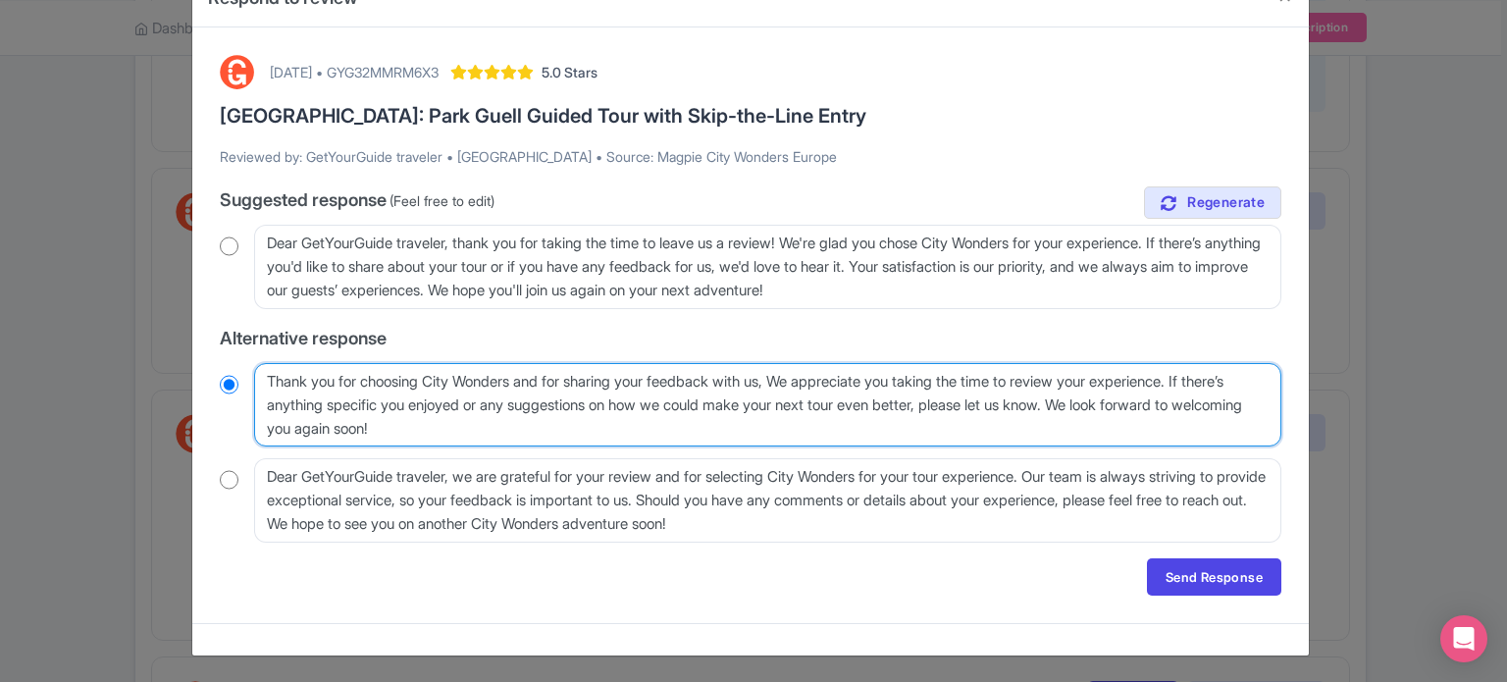
radio input "true"
type textarea "Thank you for choosing City Wonders and for sharing your feedback with us We ap…"
radio input "true"
type textarea "Thank you for choosing City Wonders and for sharing your feedback with us. We a…"
radio input "true"
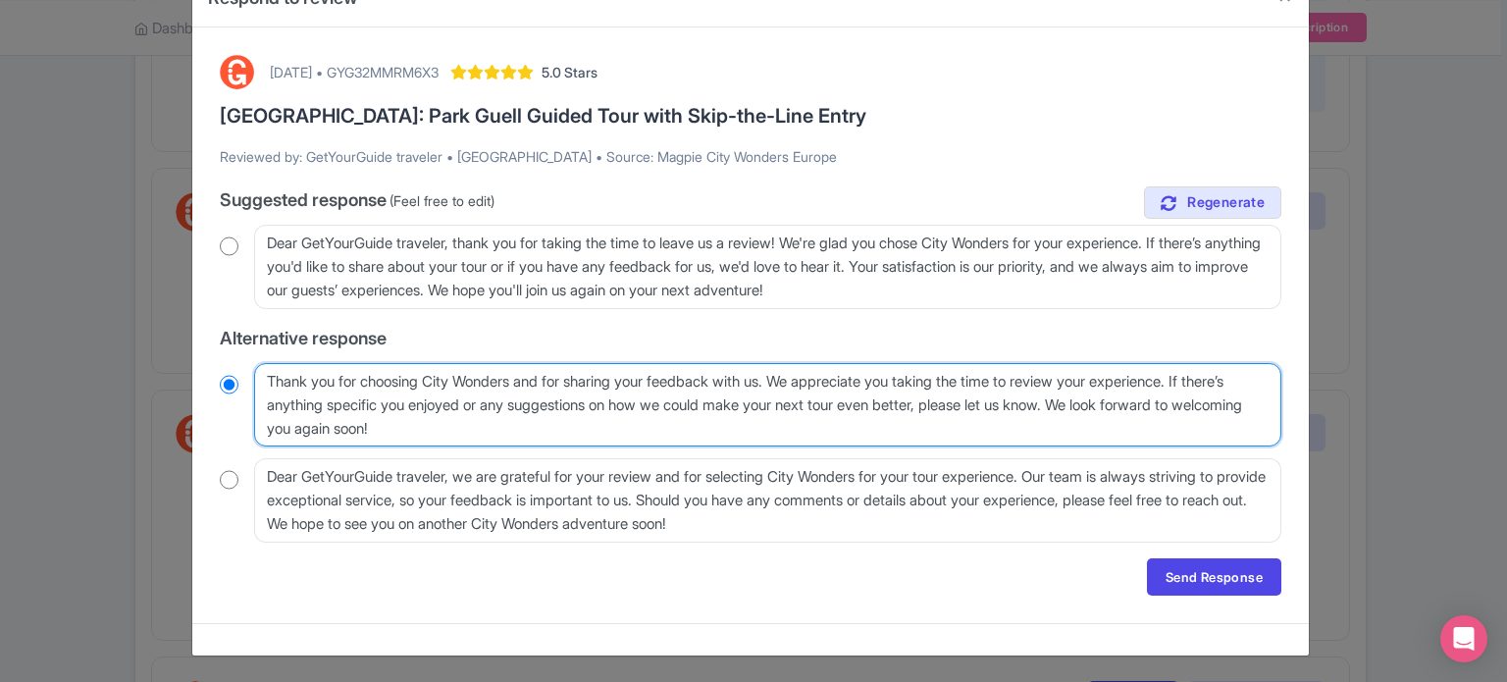
drag, startPoint x: 1227, startPoint y: 377, endPoint x: 1149, endPoint y: 403, distance: 81.9
click at [1149, 403] on textarea "Thank you for choosing City Wonders and for sharing your feedback with us, GetY…" at bounding box center [768, 405] width 1028 height 84
type textarea "Thank you for choosing City Wonders and for sharing your feedback with us. We a…"
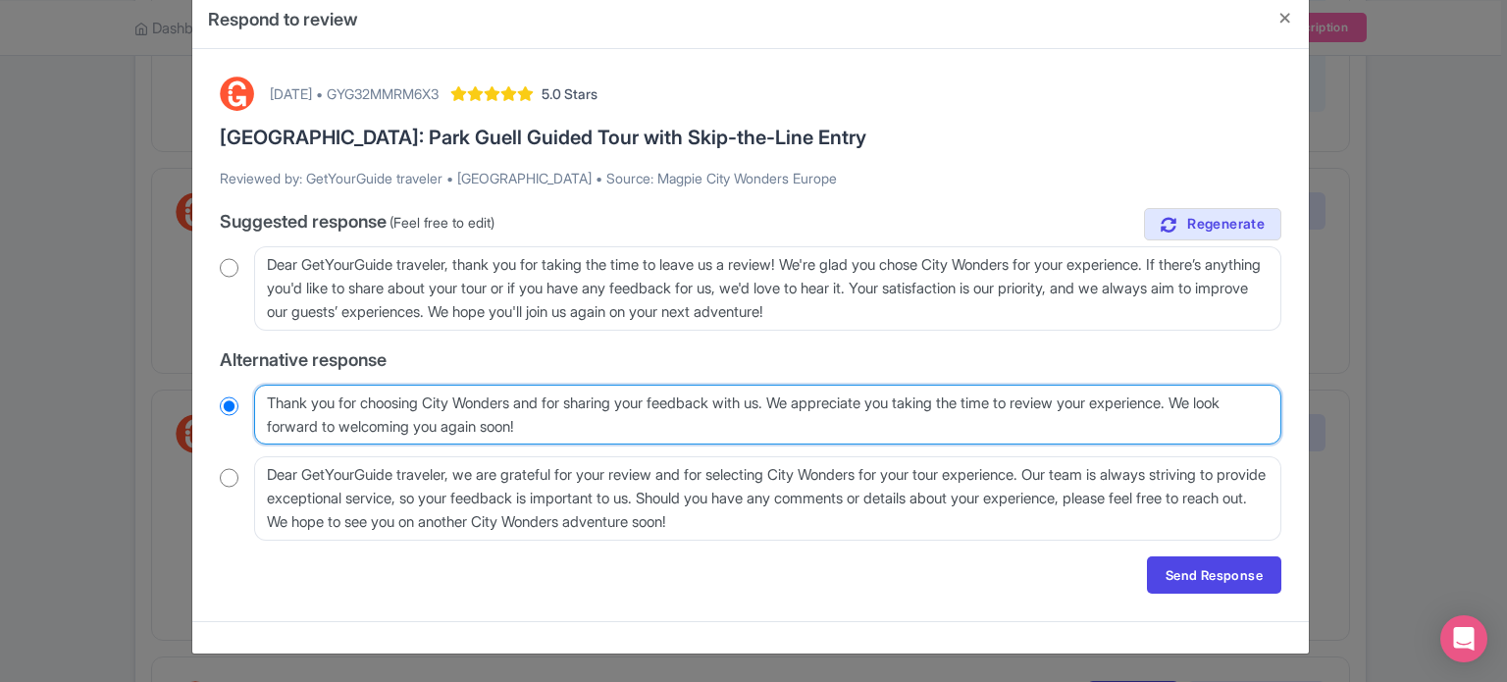
scroll to position [36, 0]
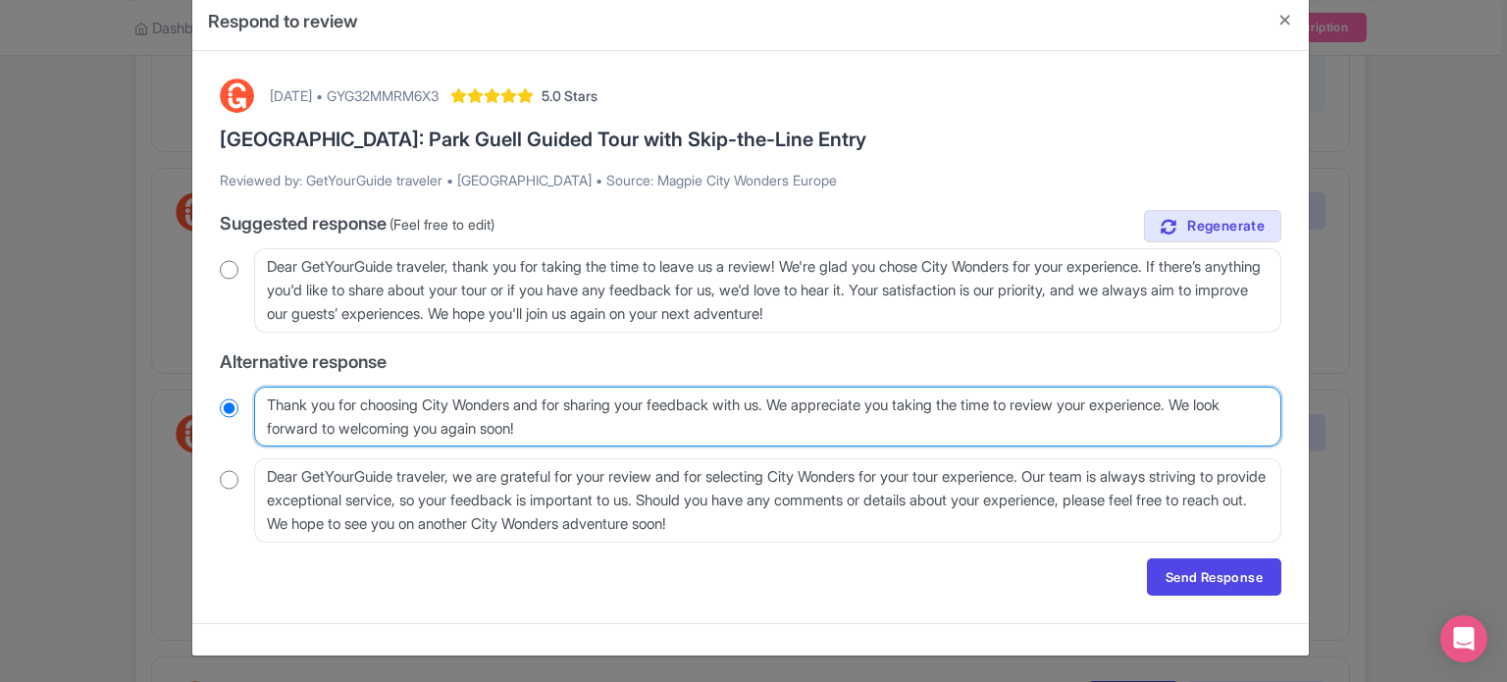
radio input "true"
type textarea "Thank you for choosing City Wonders and for sharing your feedback with us. We a…"
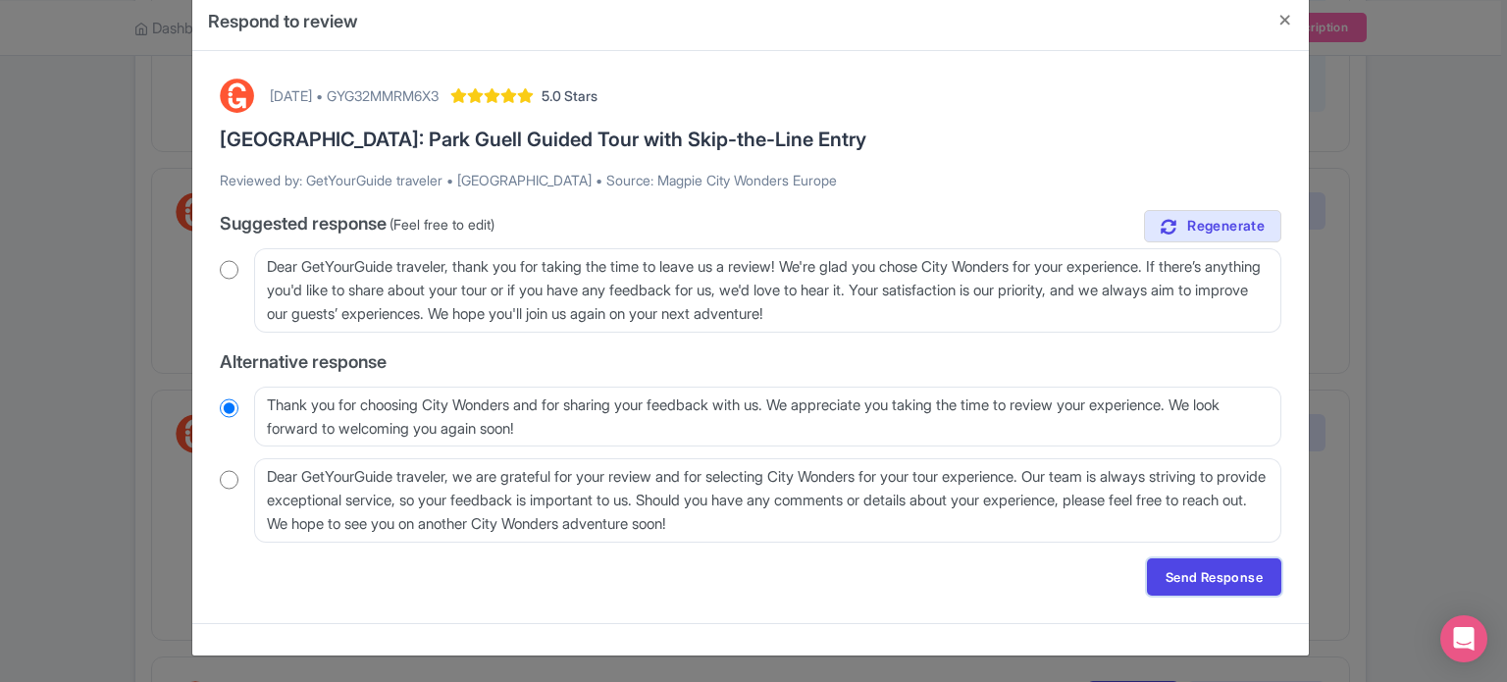
click at [1189, 587] on link "Send Response" at bounding box center [1214, 576] width 134 height 37
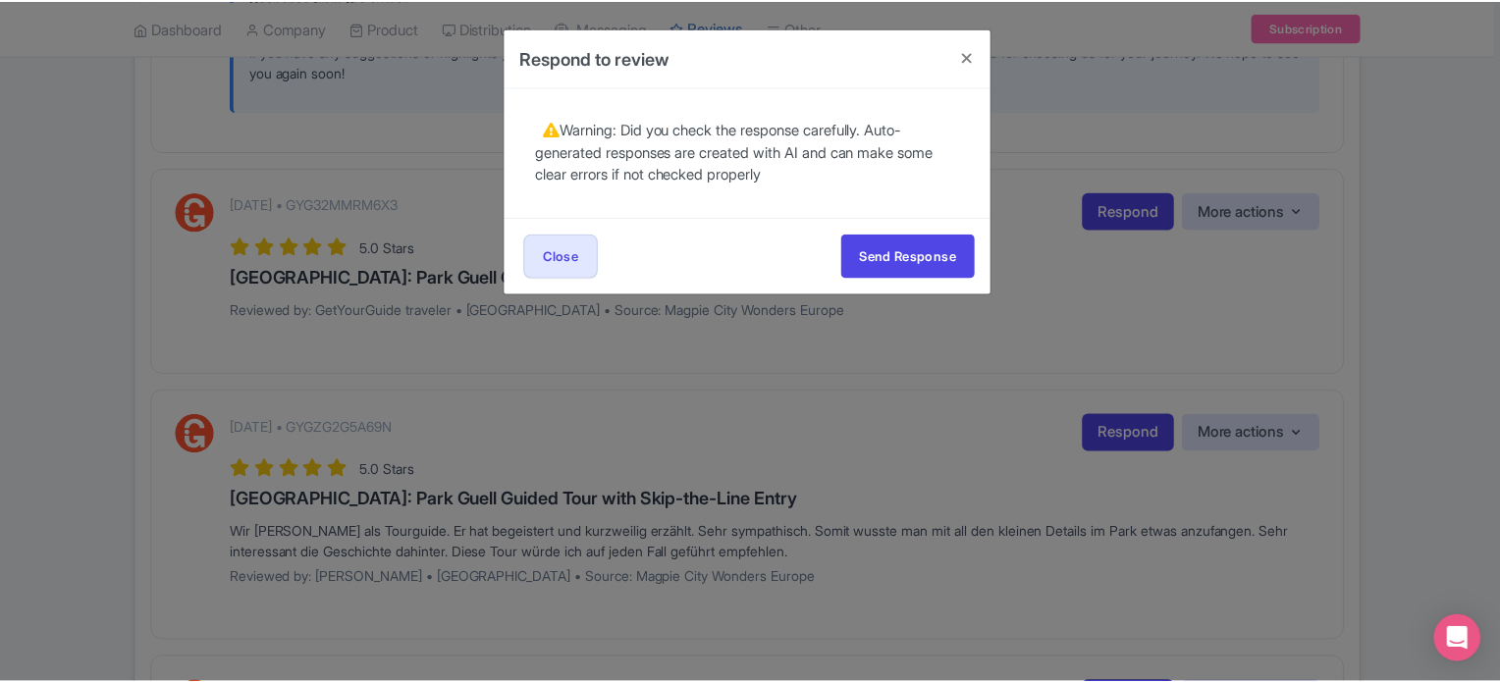
scroll to position [0, 0]
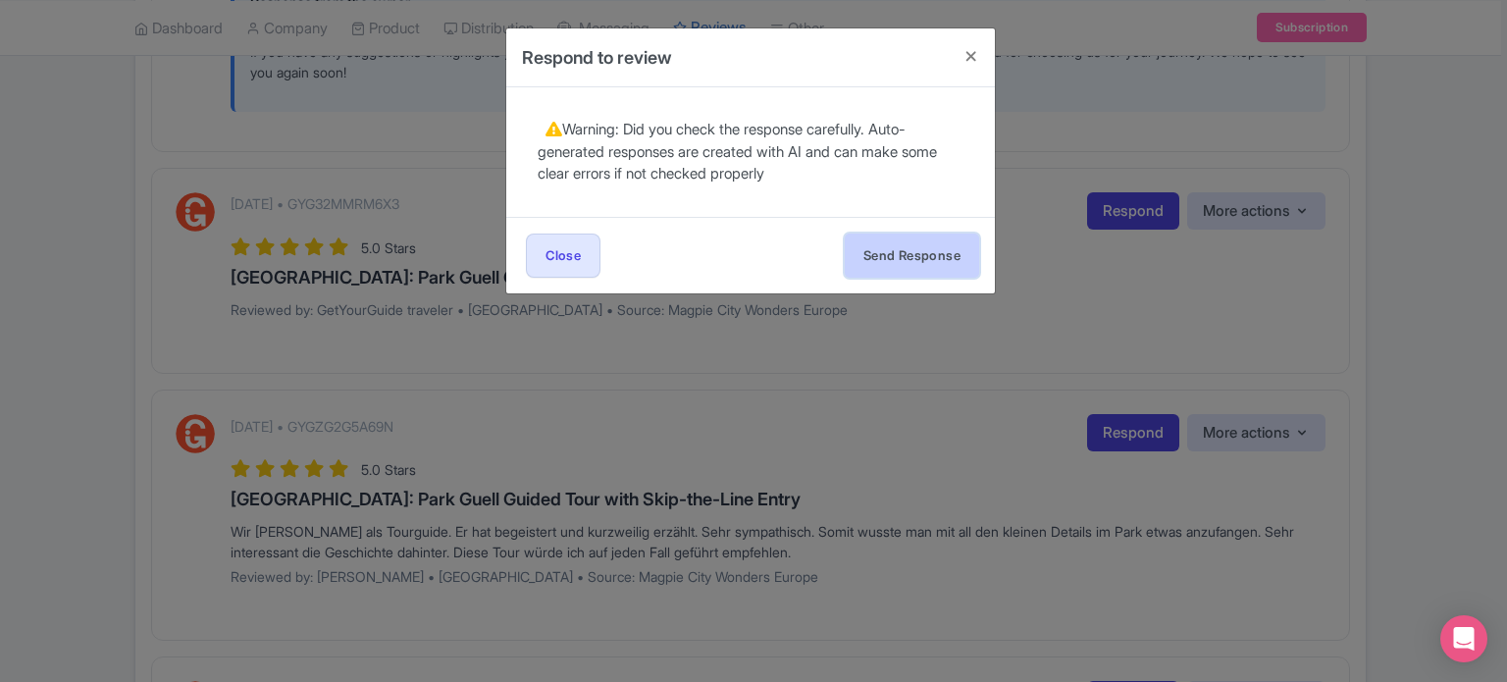
click at [902, 254] on button "Send Response" at bounding box center [912, 256] width 134 height 44
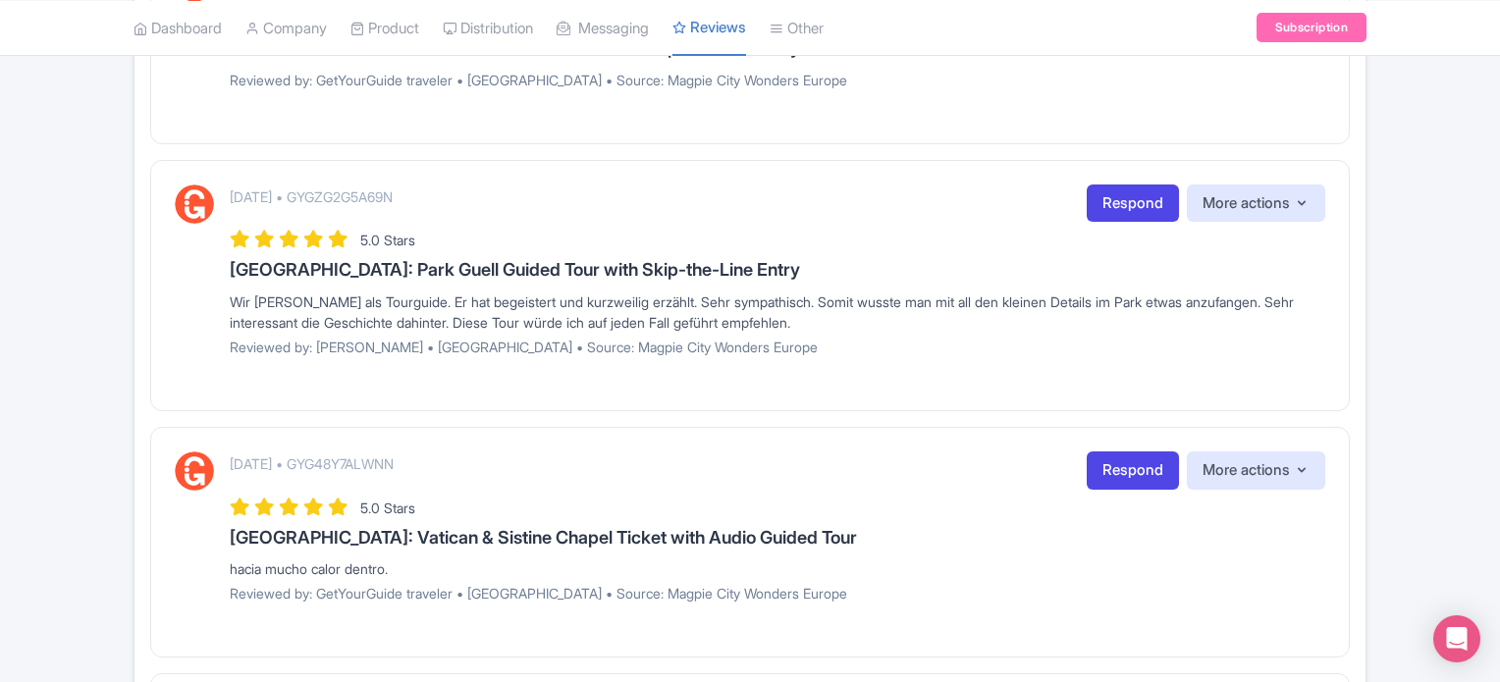
scroll to position [1178, 0]
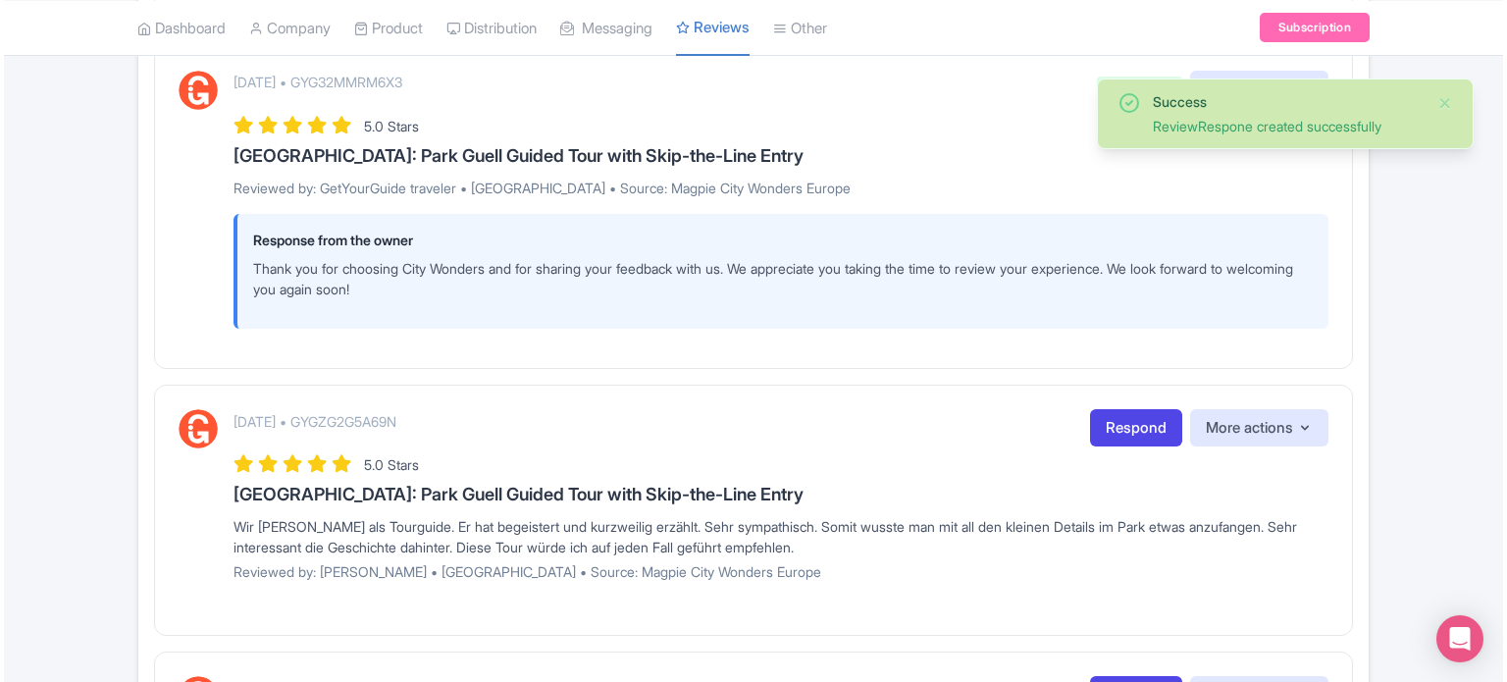
scroll to position [1276, 0]
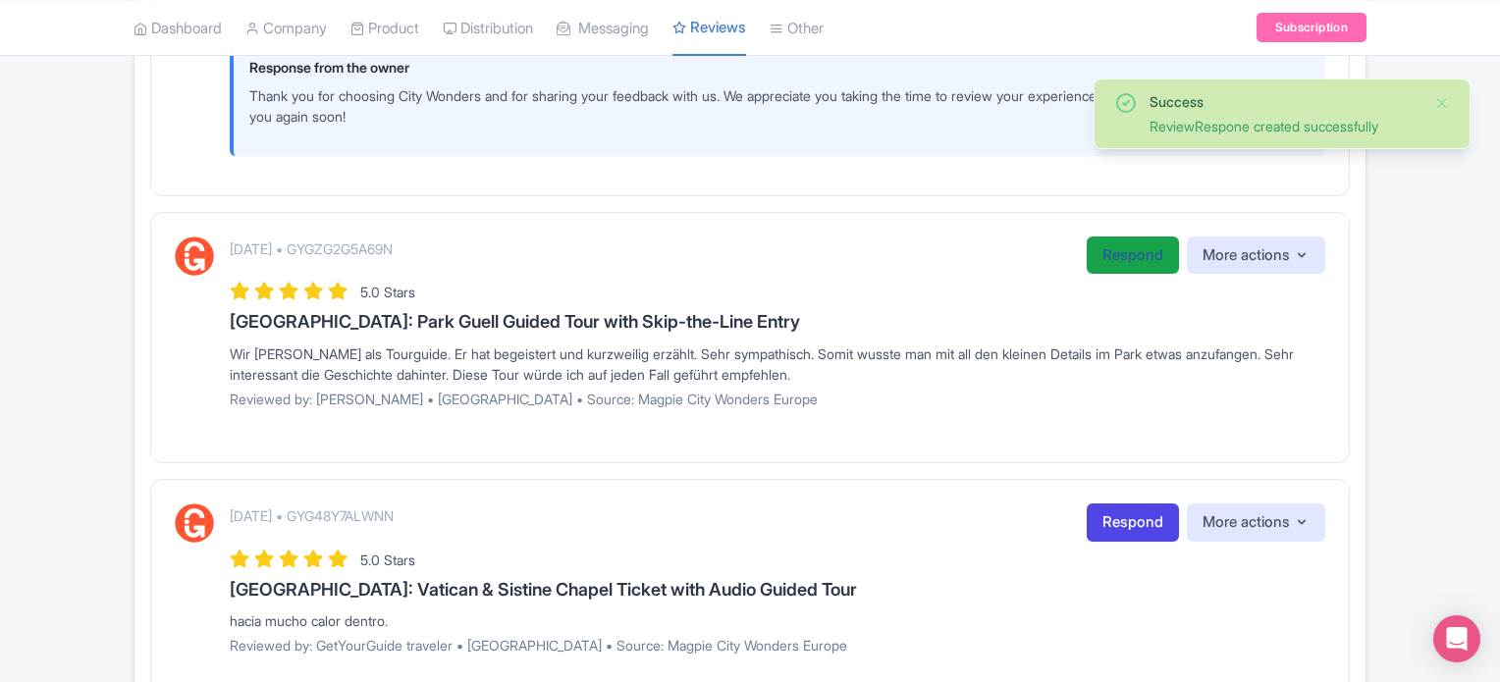
click at [1119, 275] on link "Respond" at bounding box center [1132, 256] width 92 height 38
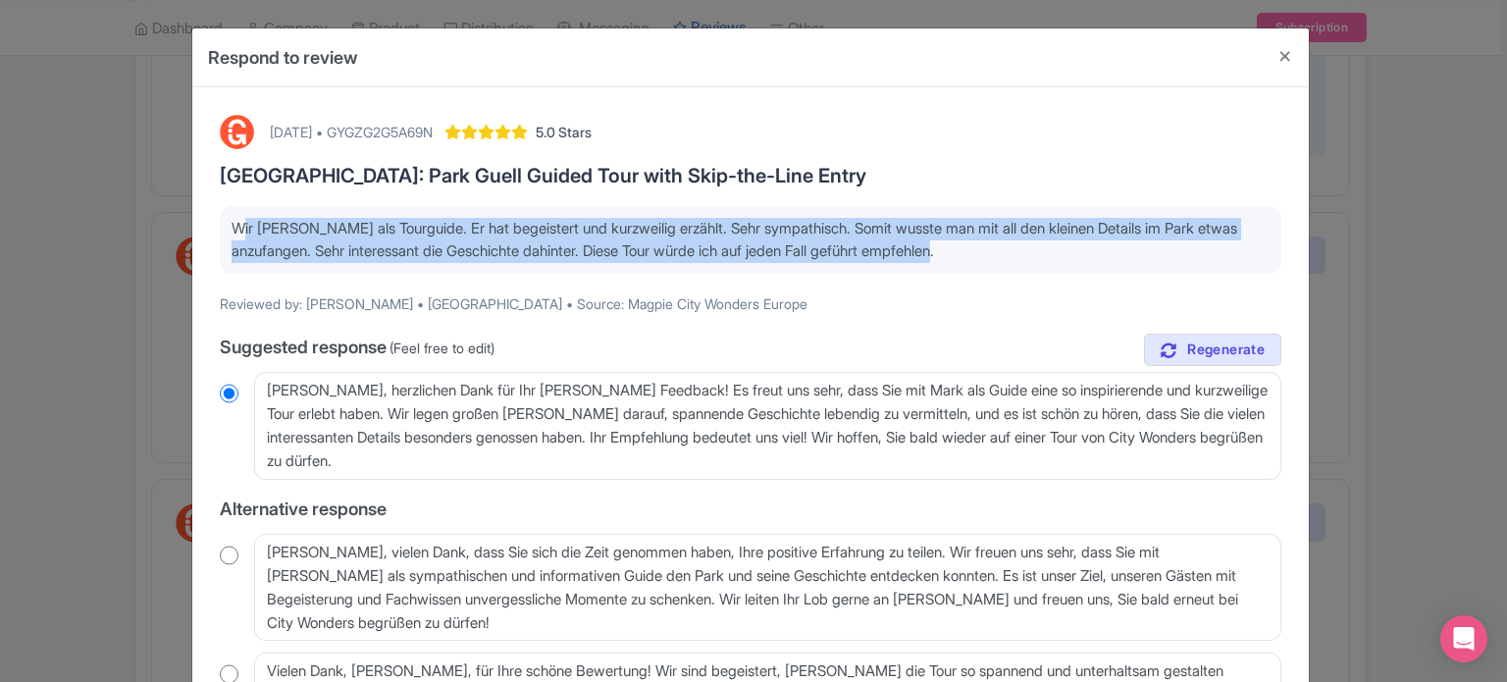
drag, startPoint x: 1003, startPoint y: 254, endPoint x: 656, endPoint y: 122, distance: 371.8
click at [204, 232] on div "[DATE] • GYGZG2G5A69N 5.0 Stars [GEOGRAPHIC_DATA]: Park Guell Guided Tour with …" at bounding box center [750, 452] width 1117 height 730
copy p "Wir [PERSON_NAME] als Tourguide. Er hat begeistert und kurzweilig erzählt. Sehr…"
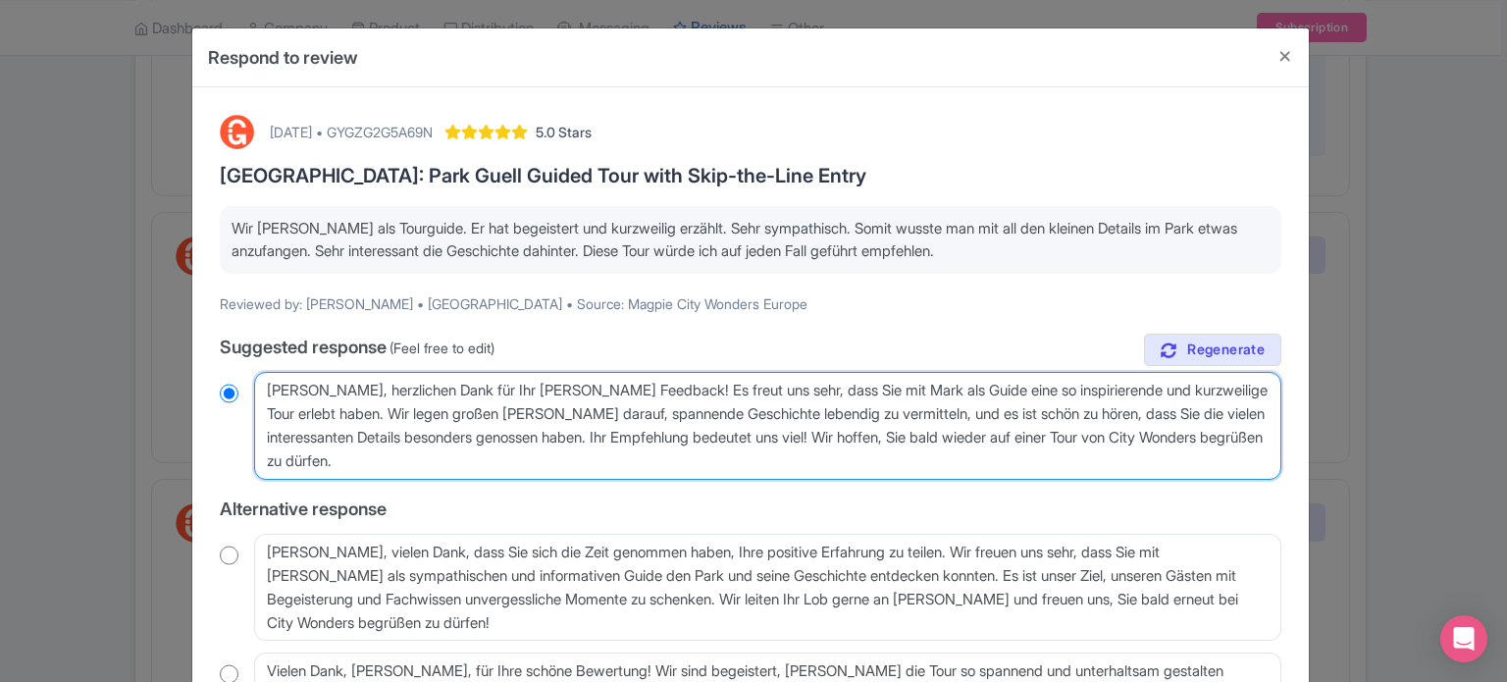
drag, startPoint x: 439, startPoint y: 478, endPoint x: 240, endPoint y: 387, distance: 218.2
click at [240, 387] on div "[PERSON_NAME], herzlichen Dank für Ihr [PERSON_NAME] Feedback! Es freut uns seh…" at bounding box center [751, 426] width 1062 height 108
radio input "true"
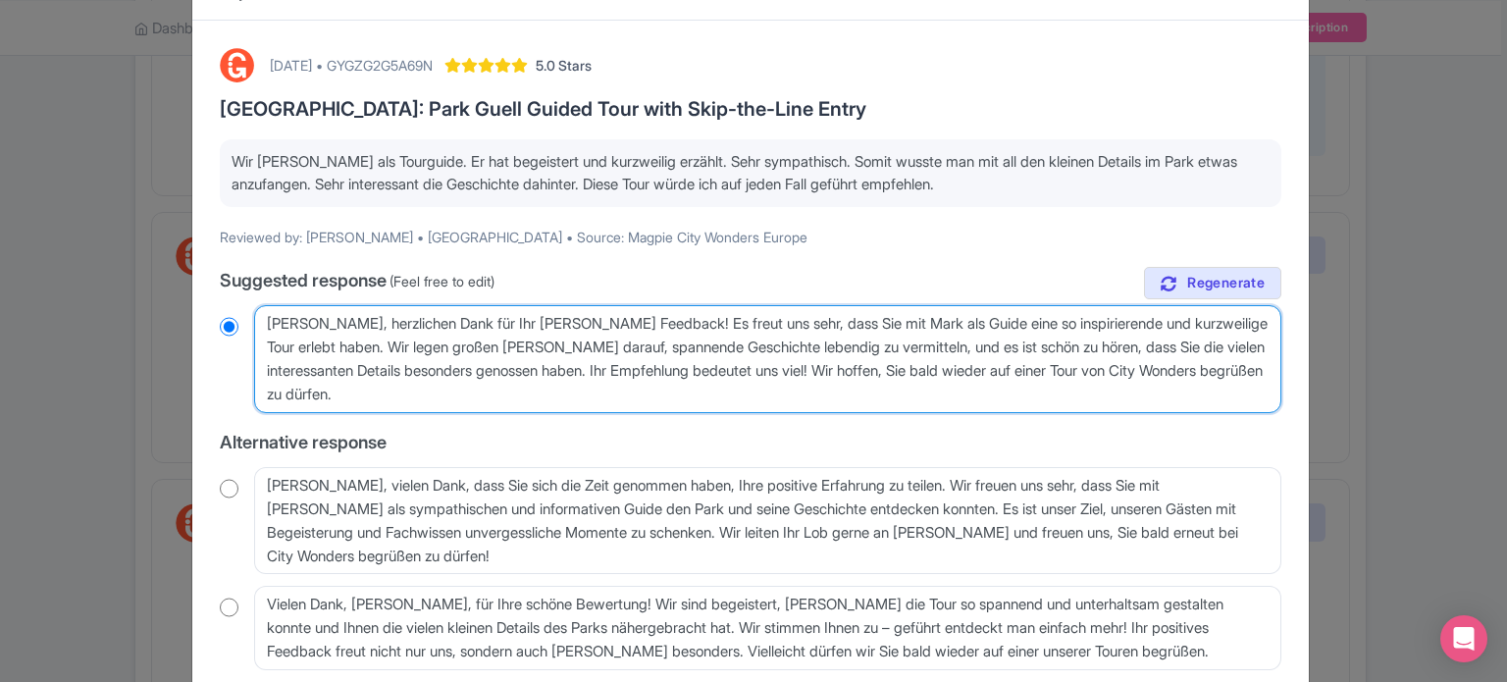
scroll to position [194, 0]
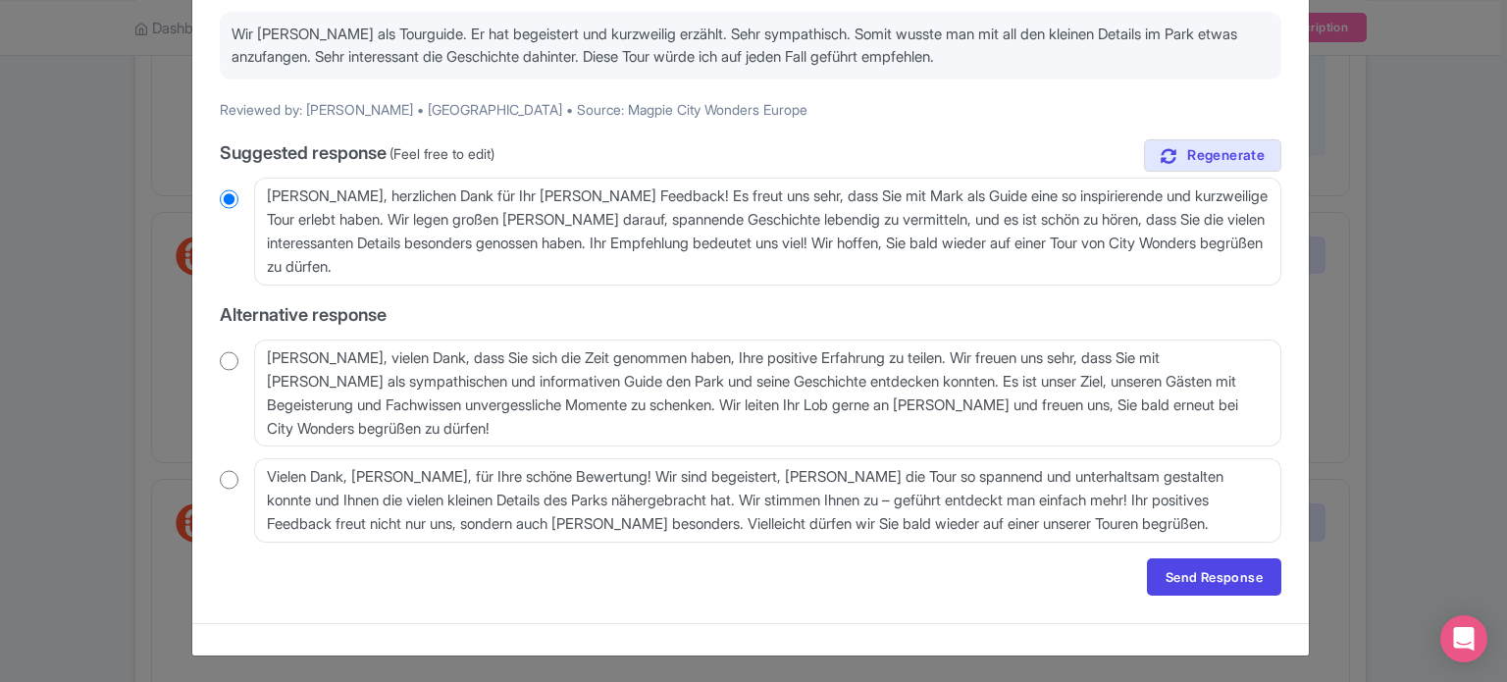
click at [1191, 596] on div "[DATE] • GYGZG2G5A69N 5.0 Stars [GEOGRAPHIC_DATA]: Park Guell Guided Tour with …" at bounding box center [750, 258] width 1085 height 699
click at [1194, 585] on link "Send Response" at bounding box center [1214, 576] width 134 height 37
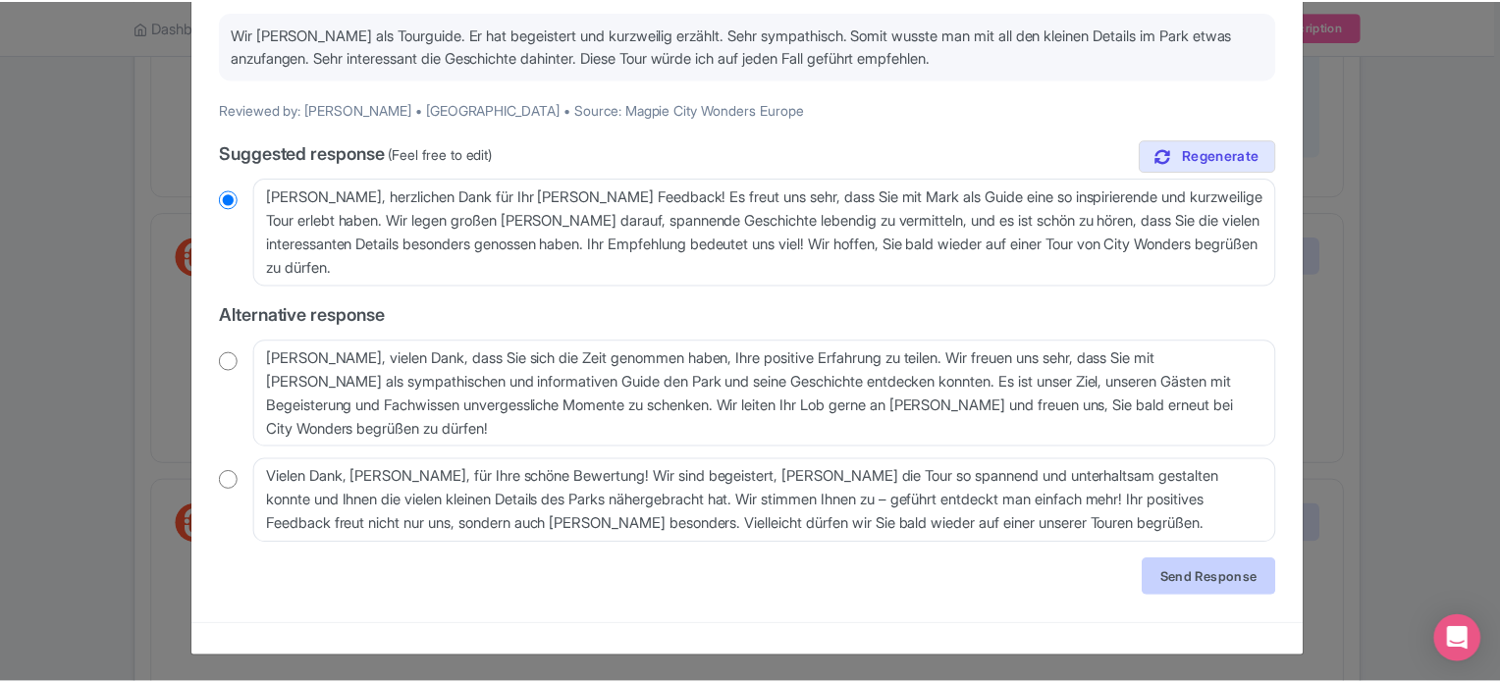
scroll to position [0, 0]
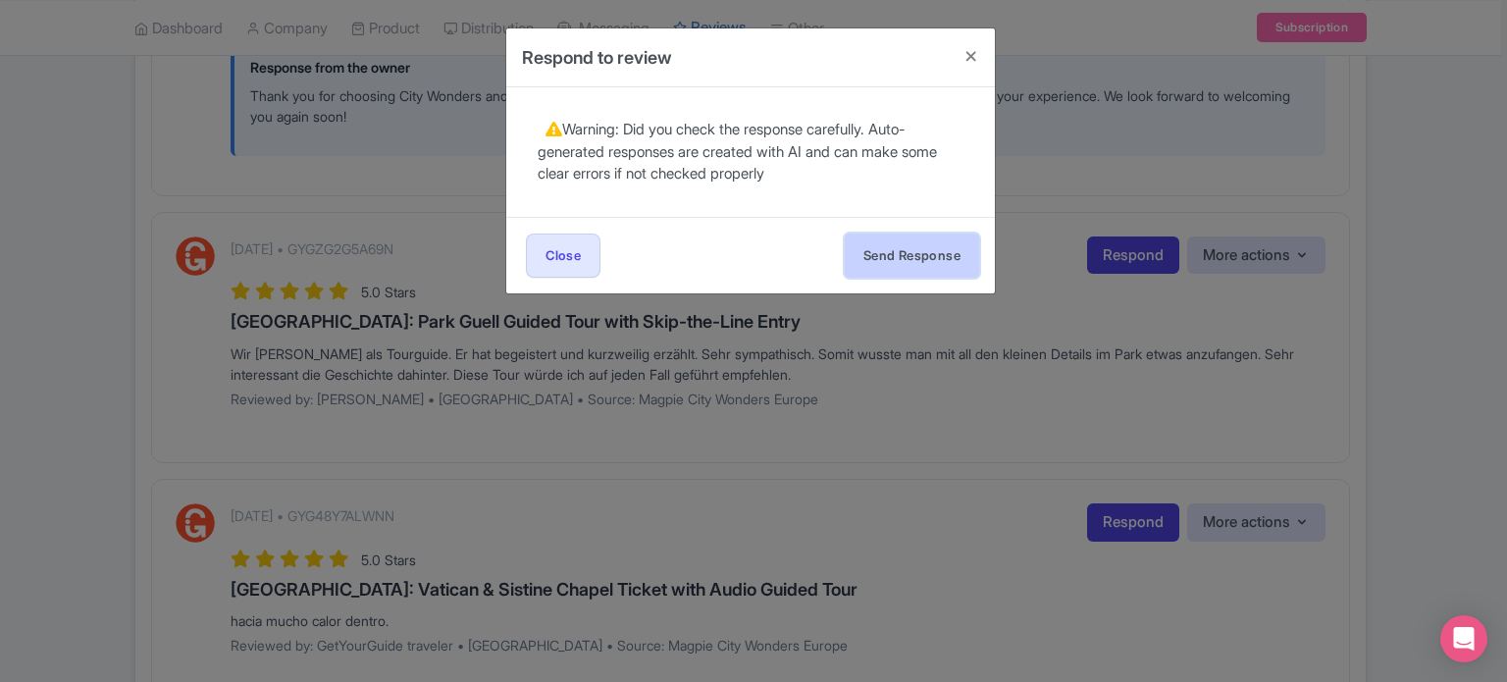
click at [900, 256] on button "Send Response" at bounding box center [912, 256] width 134 height 44
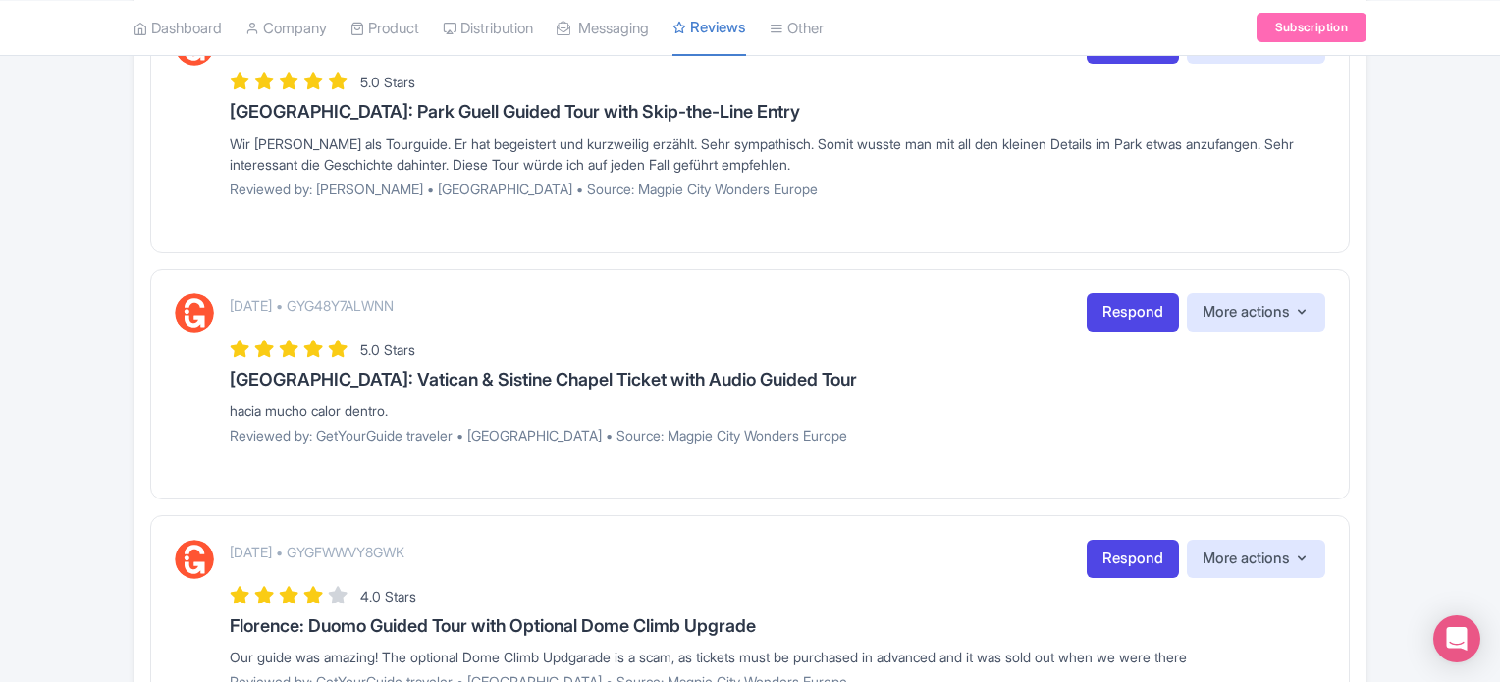
scroll to position [1374, 0]
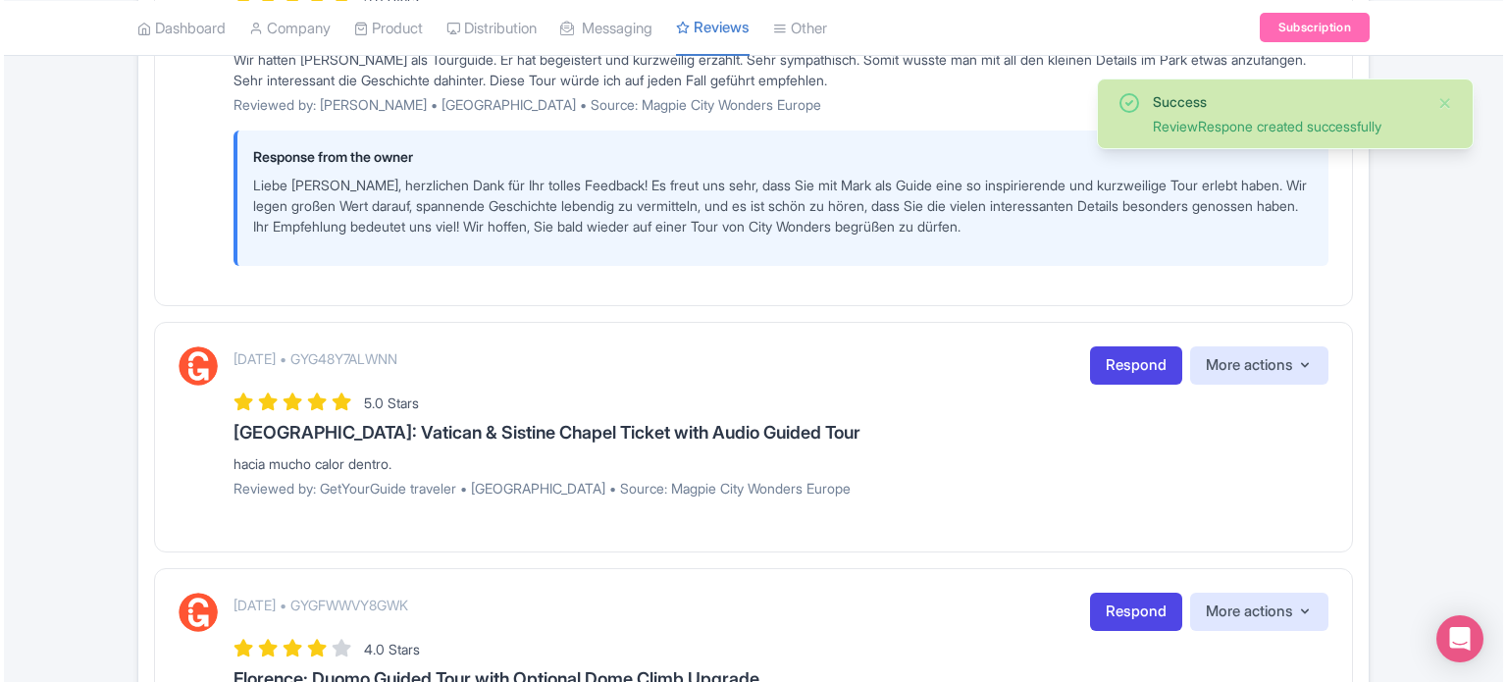
scroll to position [1570, 0]
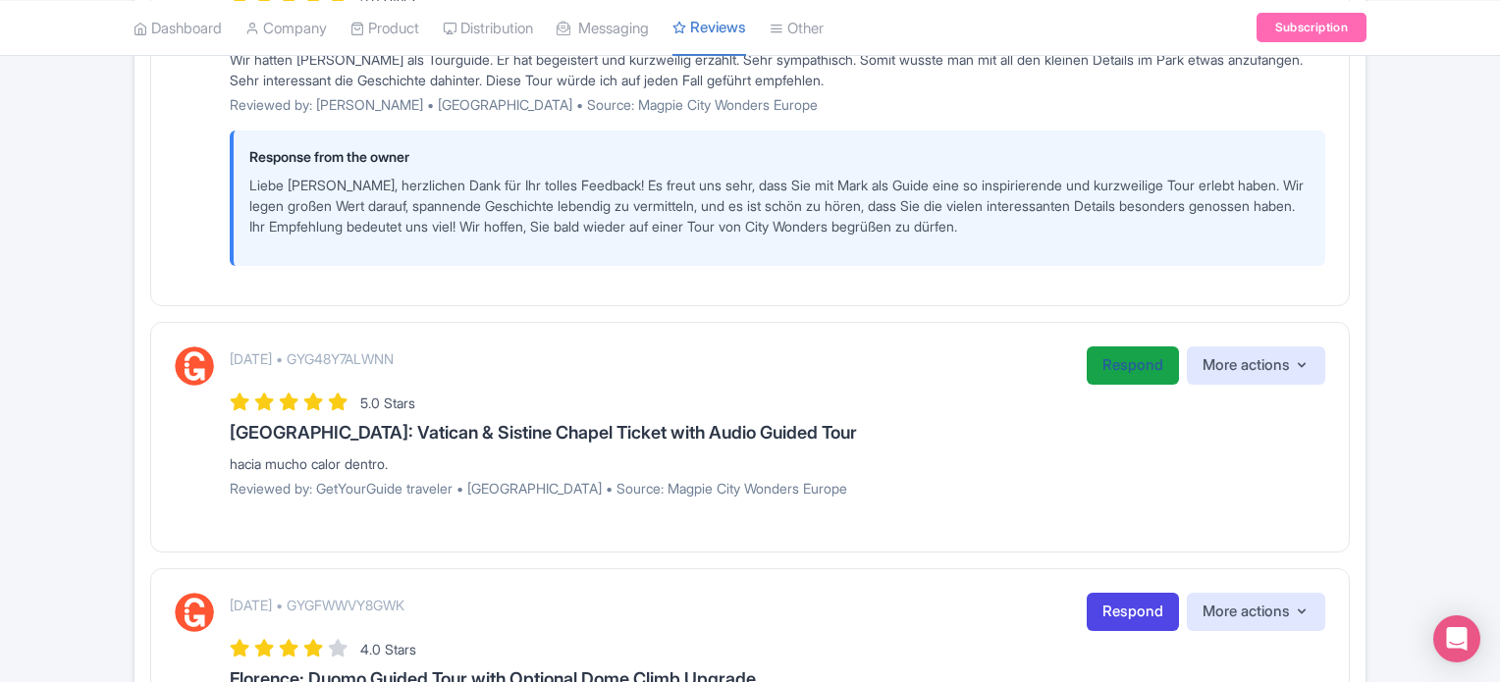
click at [1142, 385] on link "Respond" at bounding box center [1132, 365] width 92 height 38
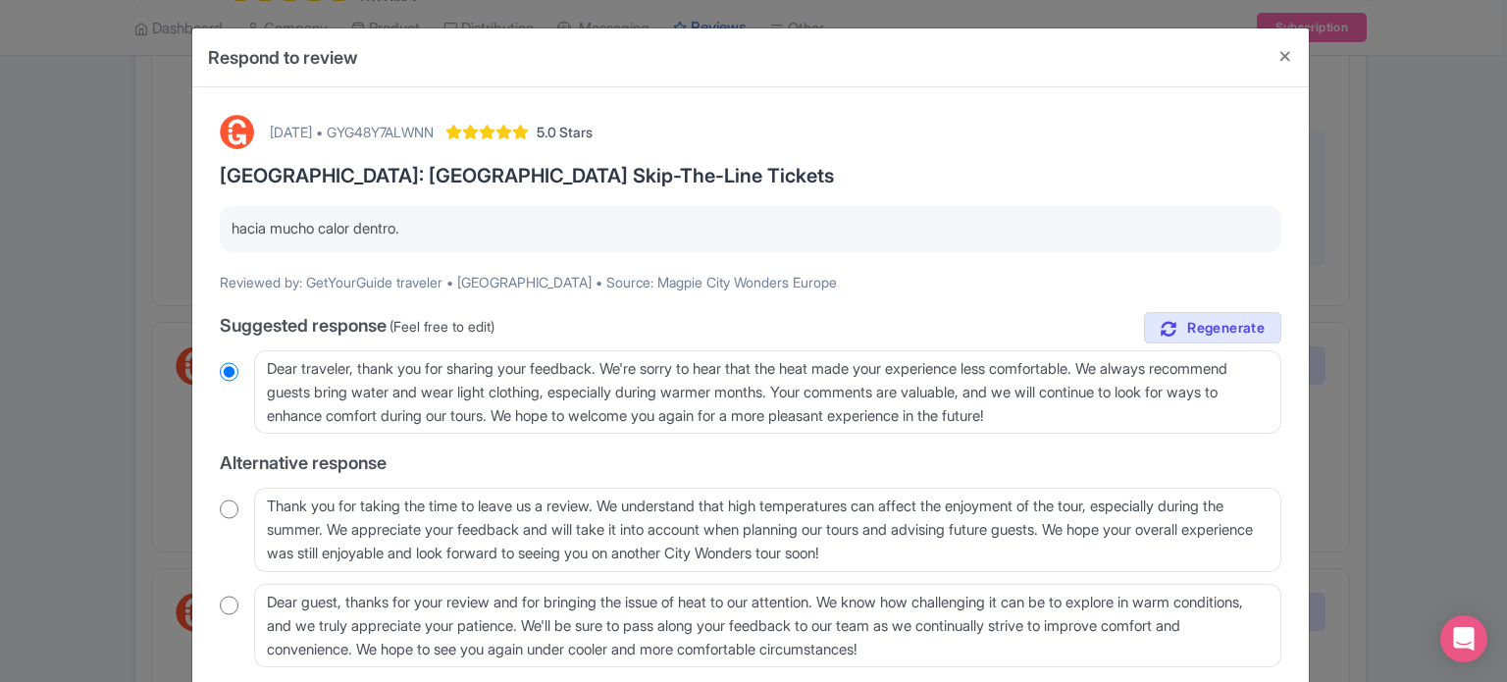
scroll to position [126, 0]
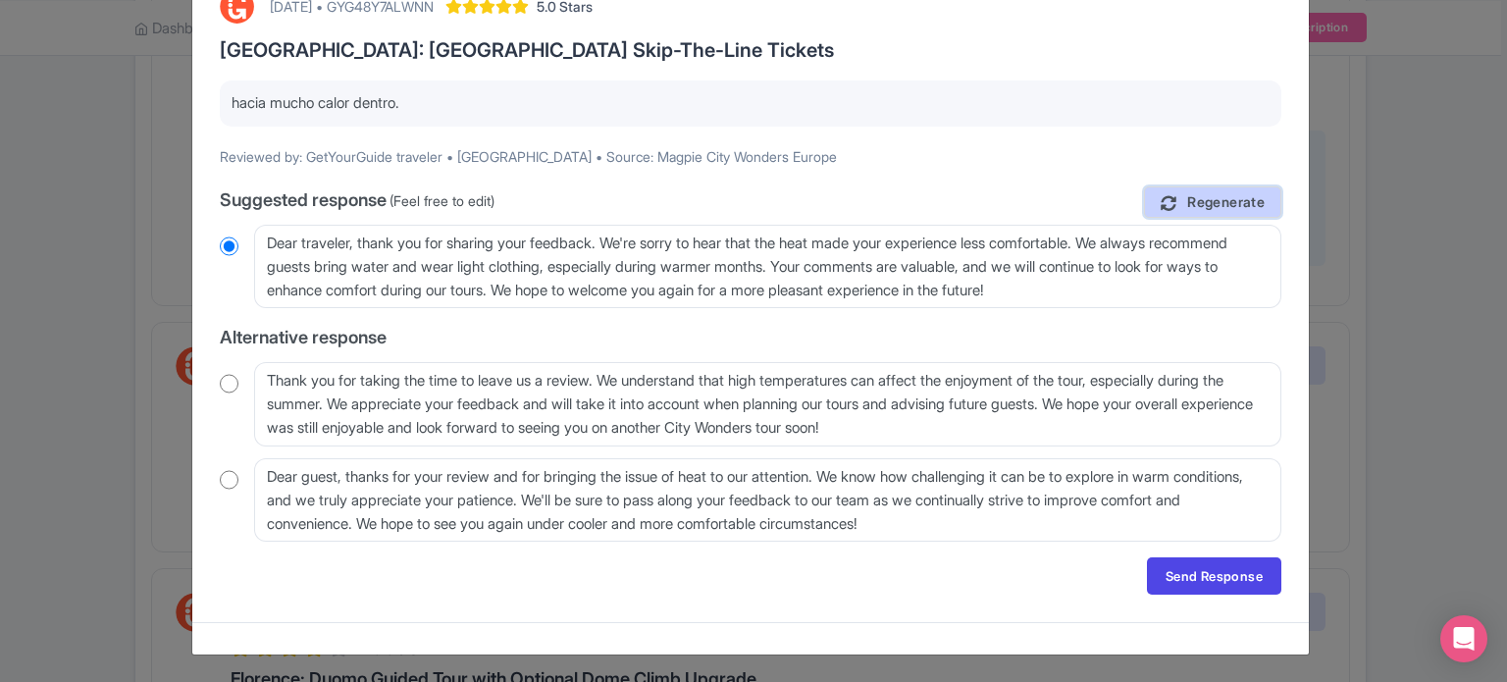
click at [1199, 198] on span "Regenerate" at bounding box center [1227, 202] width 78 height 19
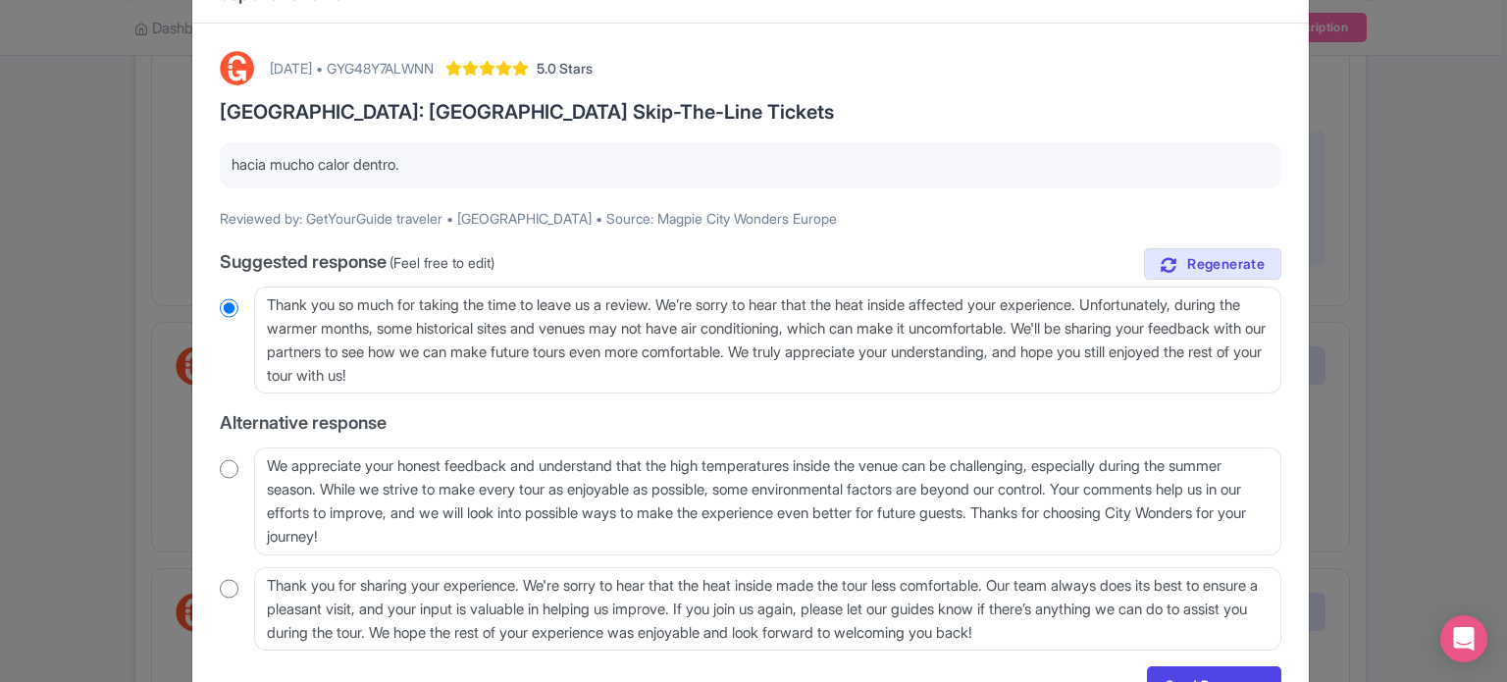
scroll to position [98, 0]
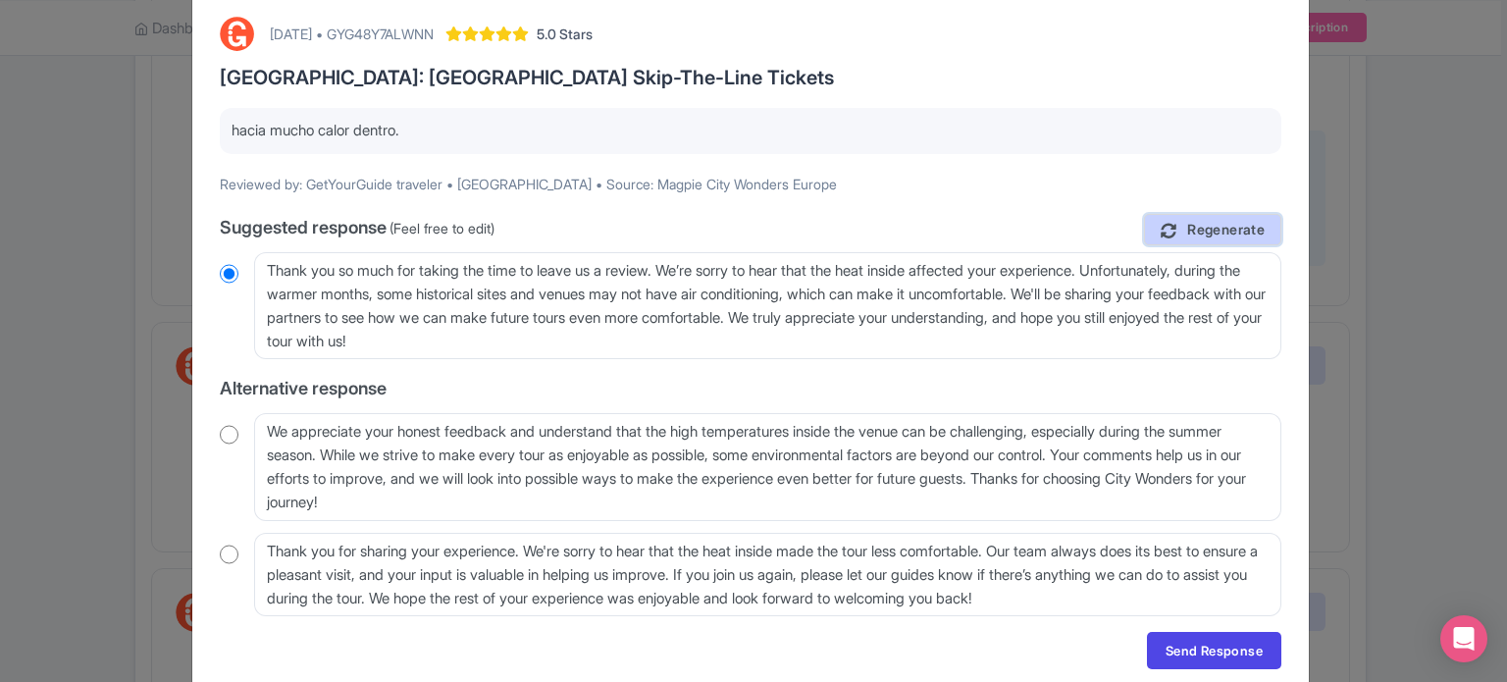
click at [1233, 216] on link "Regenerate" at bounding box center [1212, 230] width 137 height 32
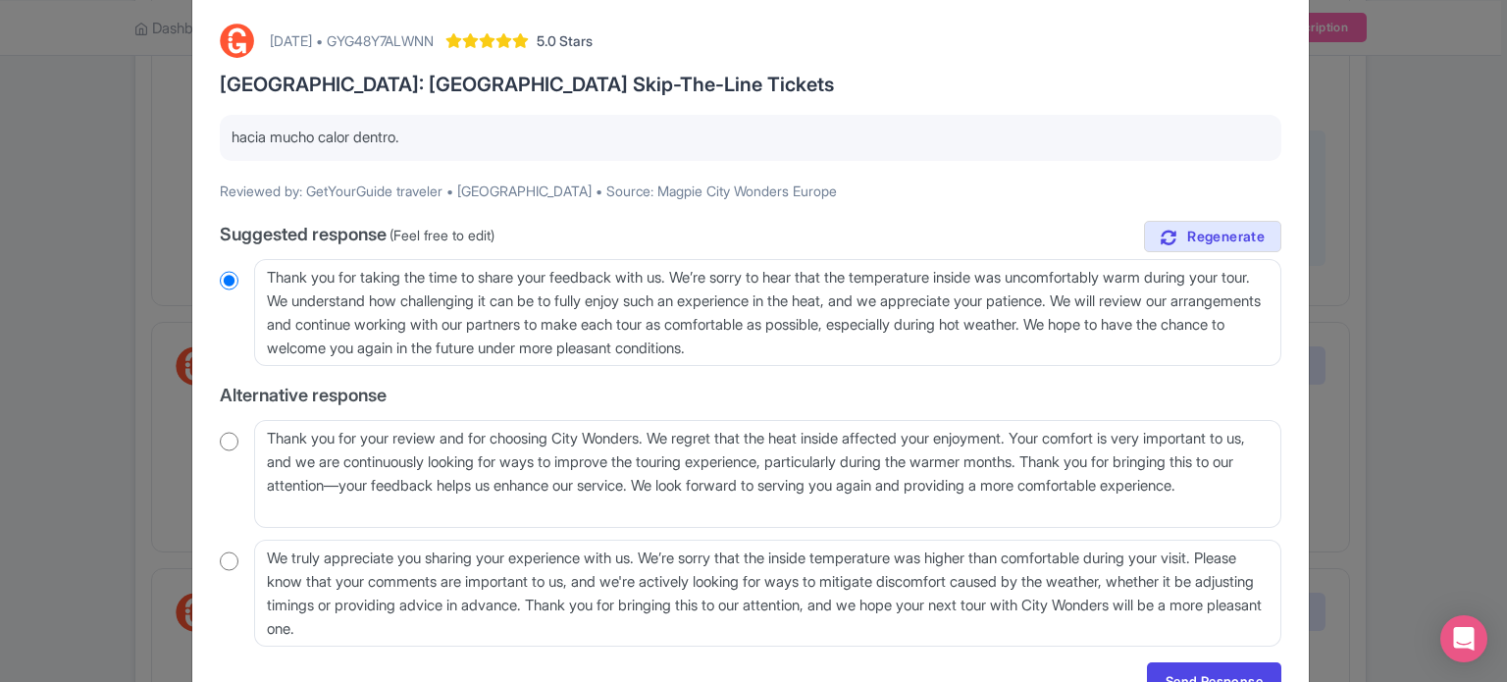
scroll to position [0, 0]
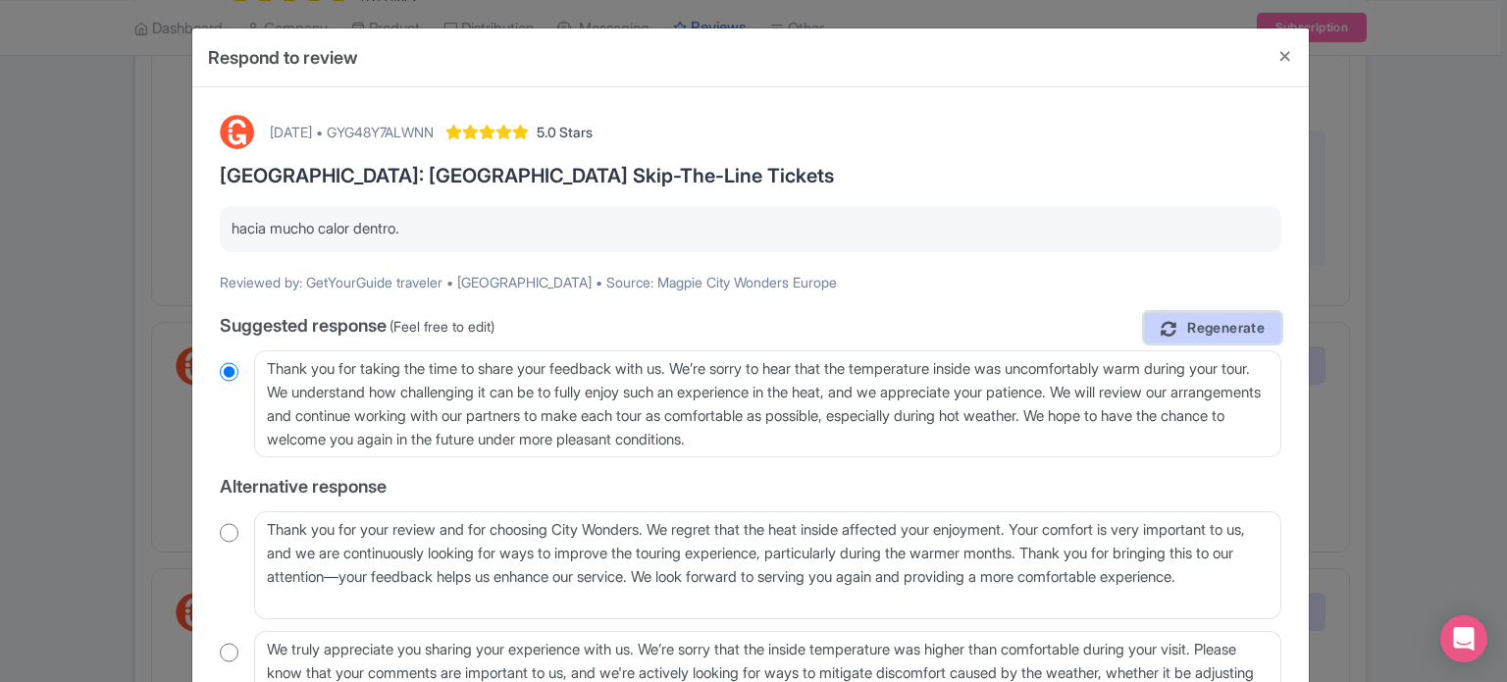
click at [1191, 324] on span "Regenerate" at bounding box center [1227, 328] width 78 height 19
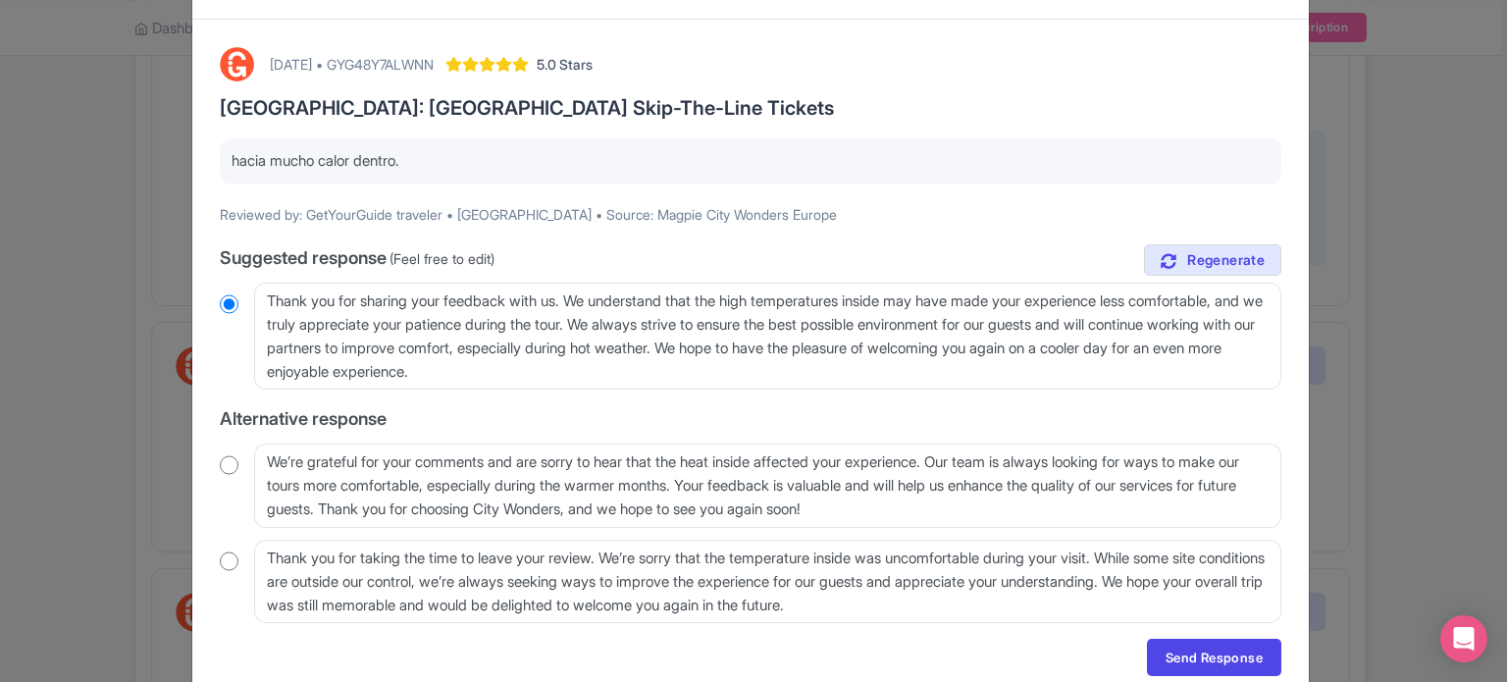
scroll to position [98, 0]
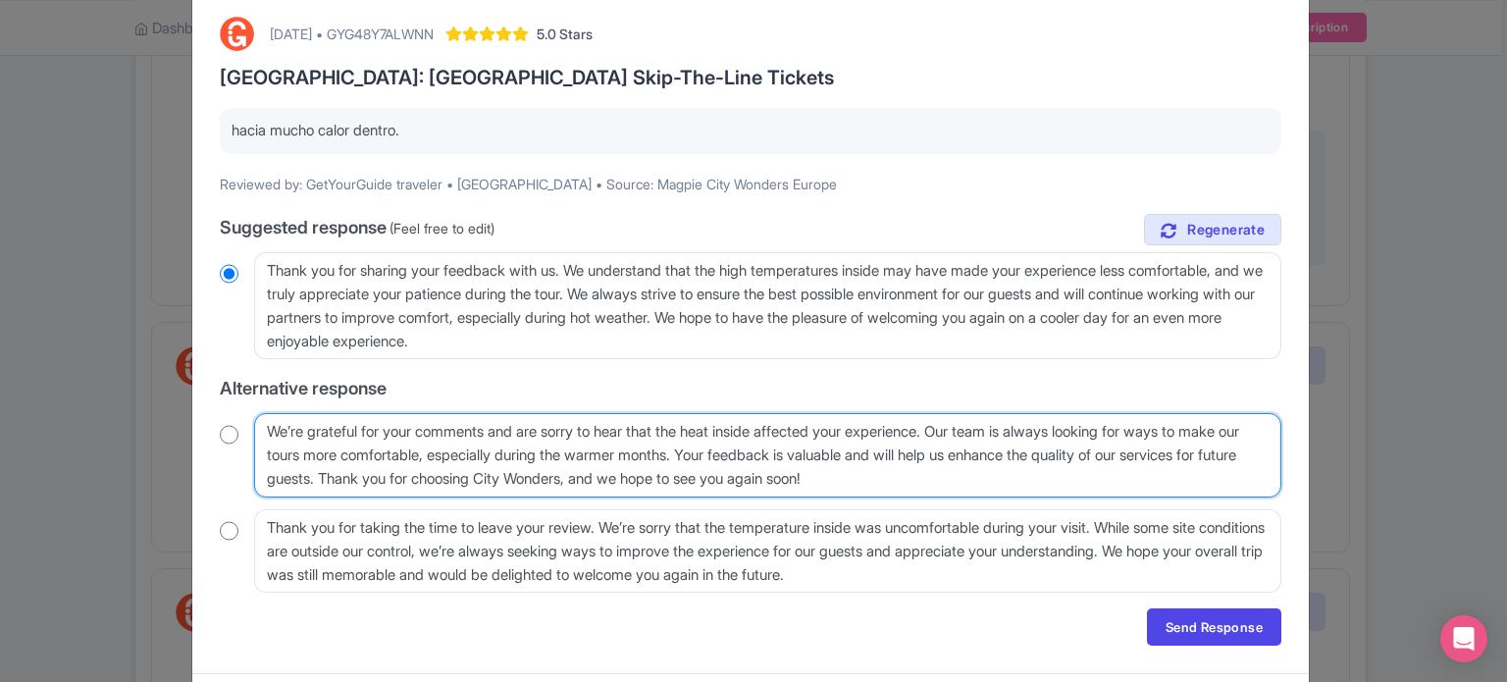
drag, startPoint x: 1005, startPoint y: 474, endPoint x: 942, endPoint y: 464, distance: 63.6
click at [942, 464] on textarea "We’re grateful for your comments and are sorry to hear that the heat inside aff…" at bounding box center [768, 455] width 1028 height 84
click at [981, 484] on textarea "We’re grateful for your comments and are sorry to hear that the heat inside aff…" at bounding box center [768, 455] width 1028 height 84
drag, startPoint x: 965, startPoint y: 427, endPoint x: 447, endPoint y: 473, distance: 520.2
click at [447, 473] on textarea "We’re grateful for your comments and are sorry to hear that the heat inside aff…" at bounding box center [768, 455] width 1028 height 84
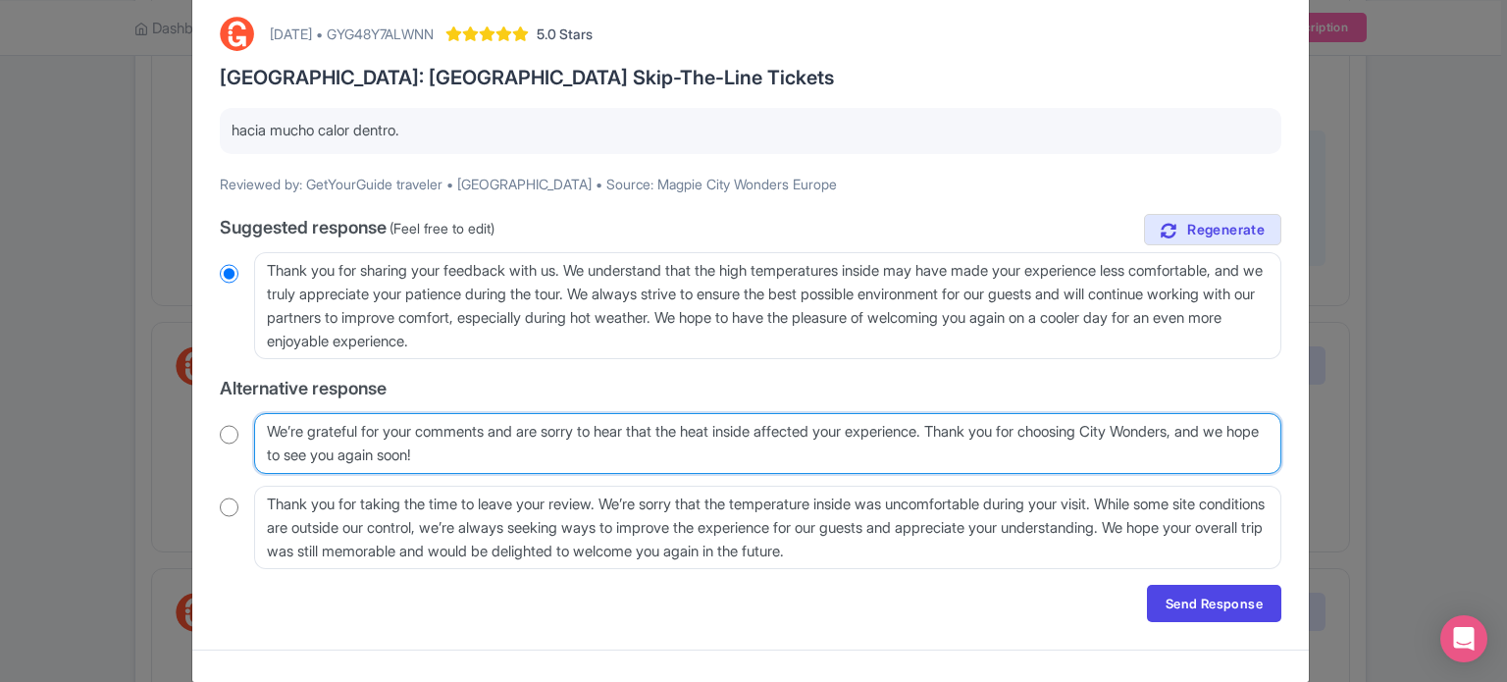
drag, startPoint x: 534, startPoint y: 461, endPoint x: 141, endPoint y: 429, distance: 393.9
click at [141, 429] on div "Respond to review August 29, 2025 • GYG48Y7ALWNN 5.0 Stars Rome: Vatican Museum…" at bounding box center [753, 341] width 1507 height 682
click at [516, 449] on textarea "We’re grateful for your comments and are sorry to hear that the heat inside aff…" at bounding box center [768, 443] width 1028 height 61
drag, startPoint x: 523, startPoint y: 455, endPoint x: 17, endPoint y: 394, distance: 510.2
click at [32, 392] on div "Respond to review August 29, 2025 • GYG48Y7ALWNN 5.0 Stars Rome: Vatican Museum…" at bounding box center [753, 341] width 1507 height 682
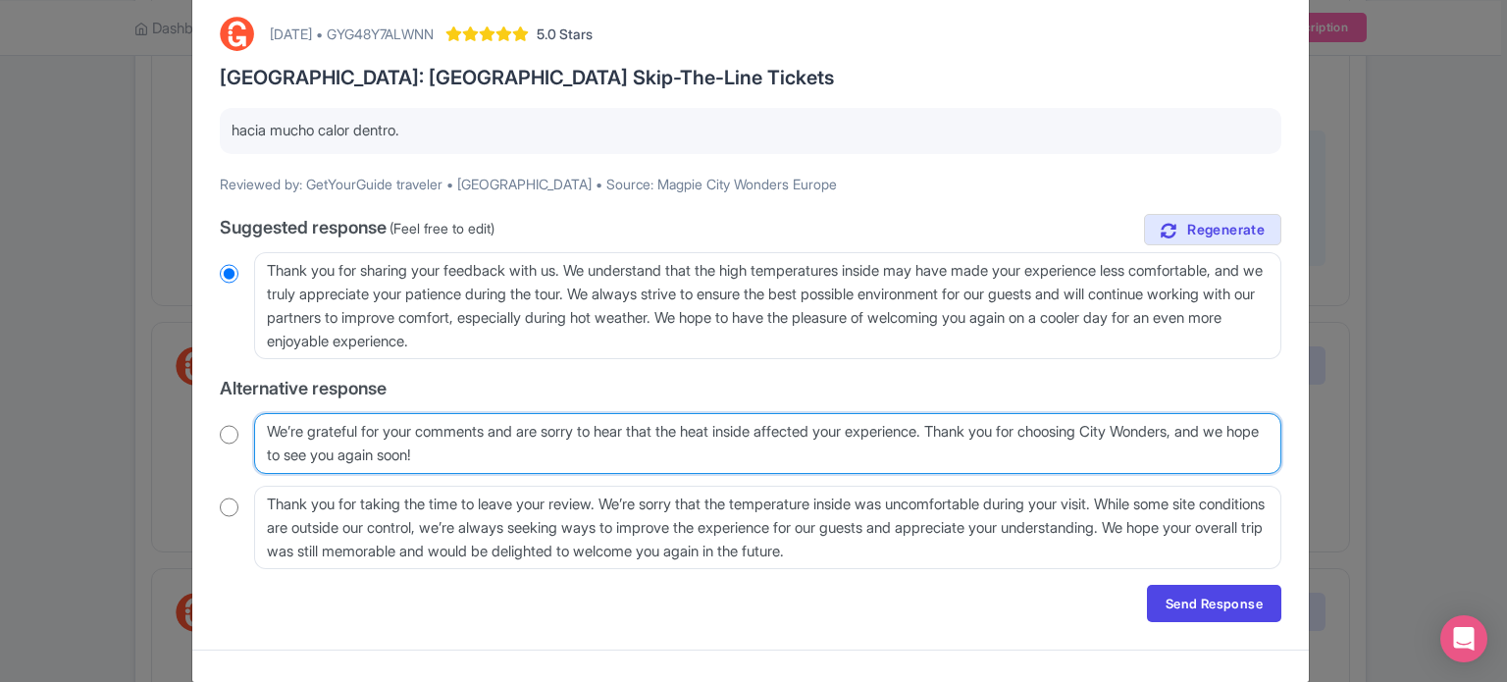
paste textarea "Agradecemos sus comentarios y lamentamos que el calor en el interior haya afect…"
type textarea "Agradecemos sus comentarios y lamentamos que el calor en el interior haya afect…"
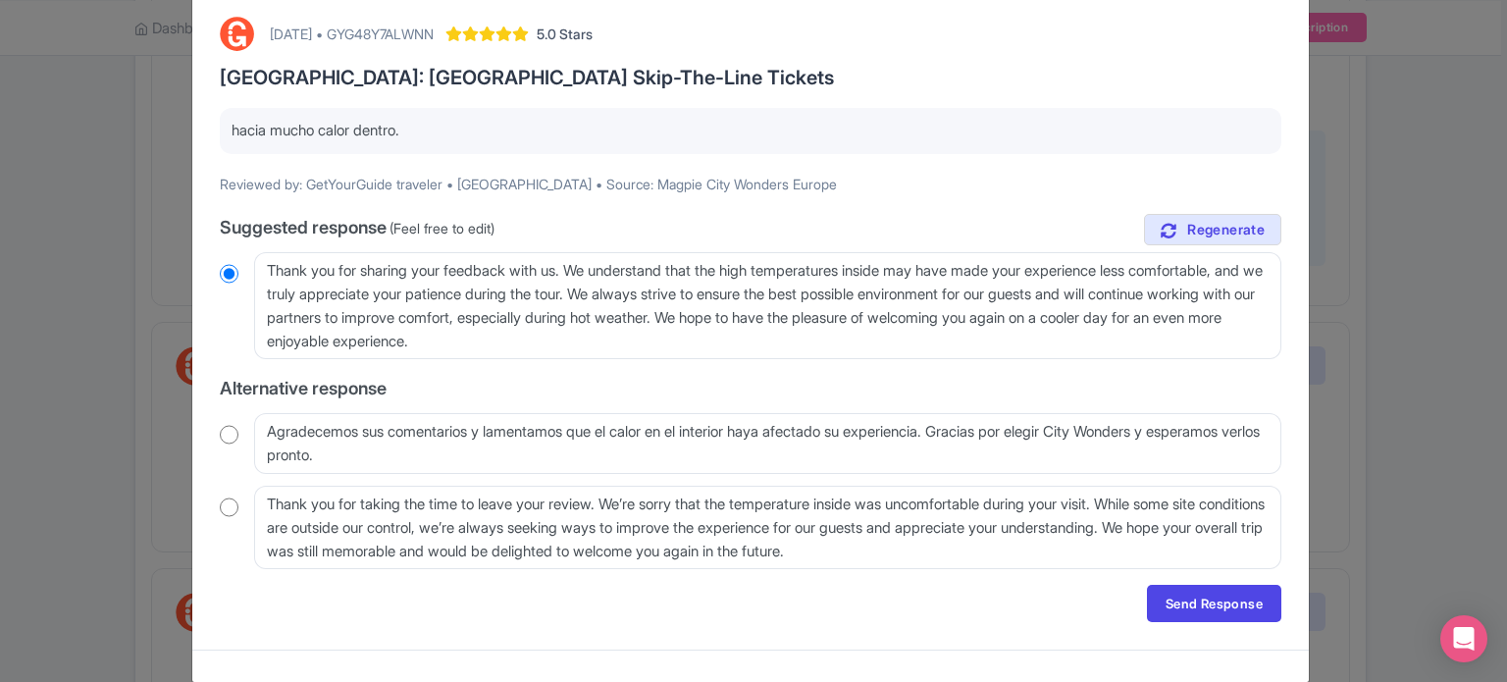
click at [224, 434] on input "radio" at bounding box center [229, 435] width 19 height 20
radio input "true"
click at [1190, 601] on link "Send Response" at bounding box center [1214, 603] width 134 height 37
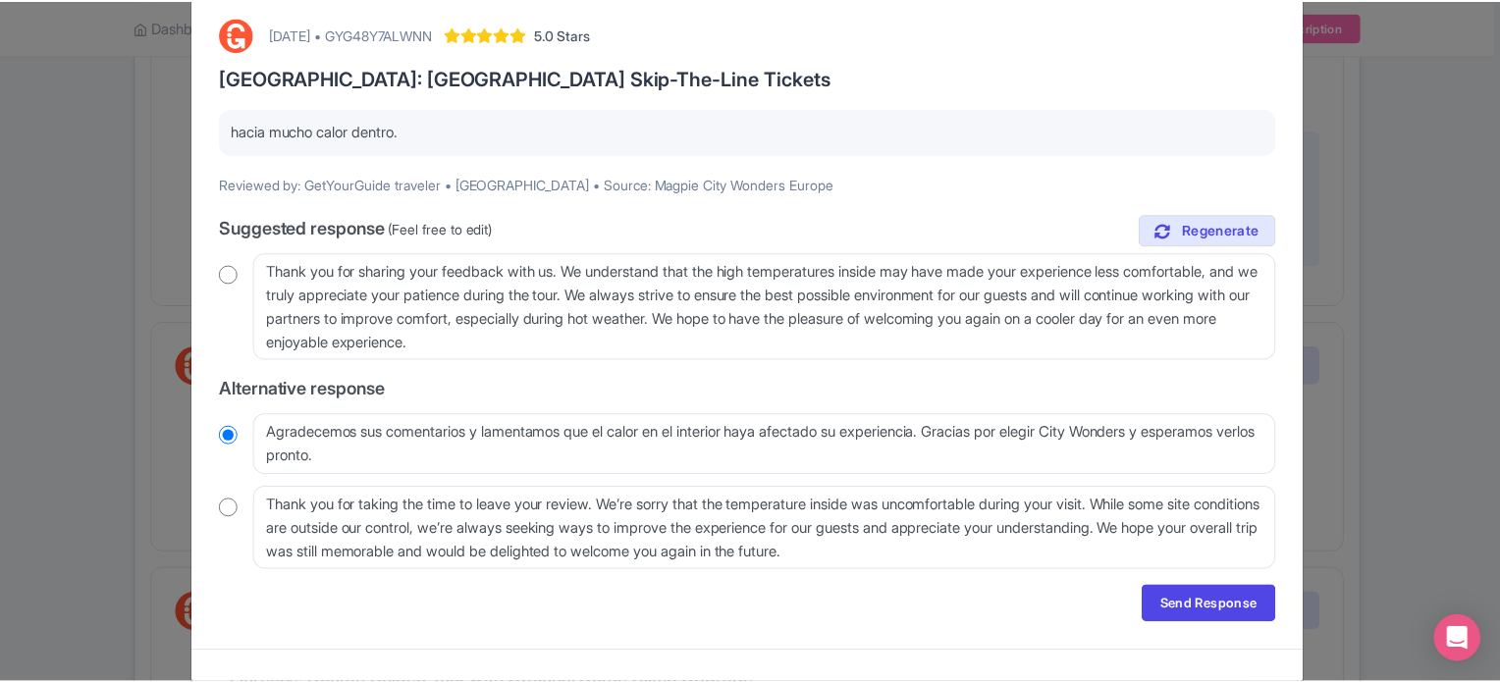
scroll to position [0, 0]
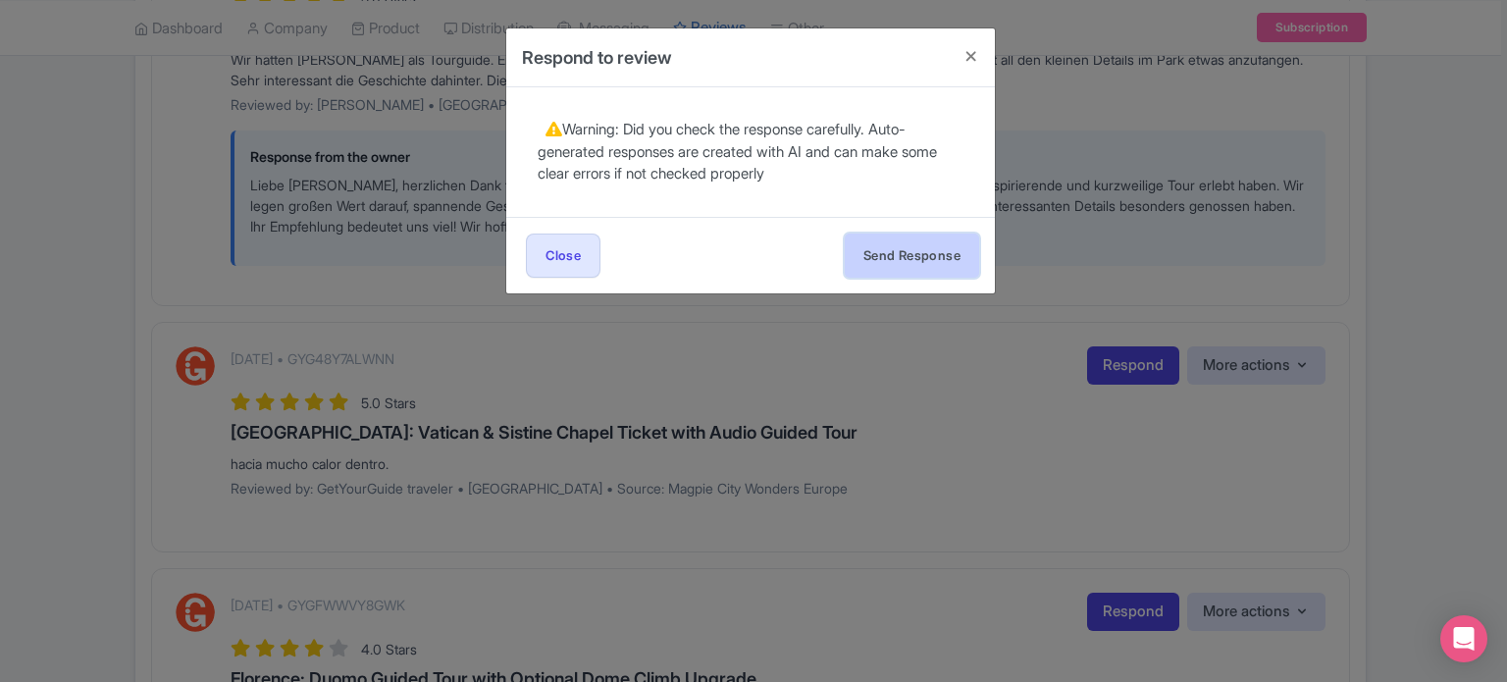
click at [932, 239] on button "Send Response" at bounding box center [912, 256] width 134 height 44
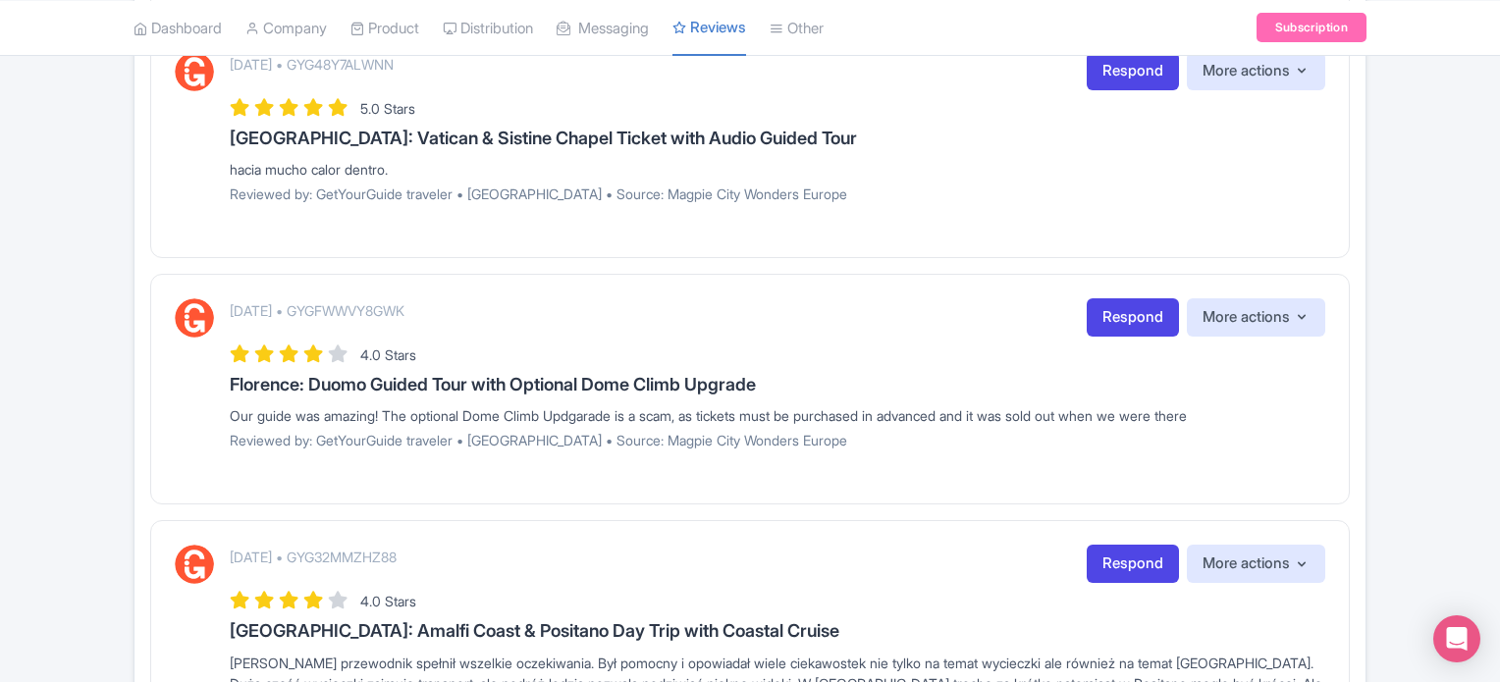
scroll to position [1963, 0]
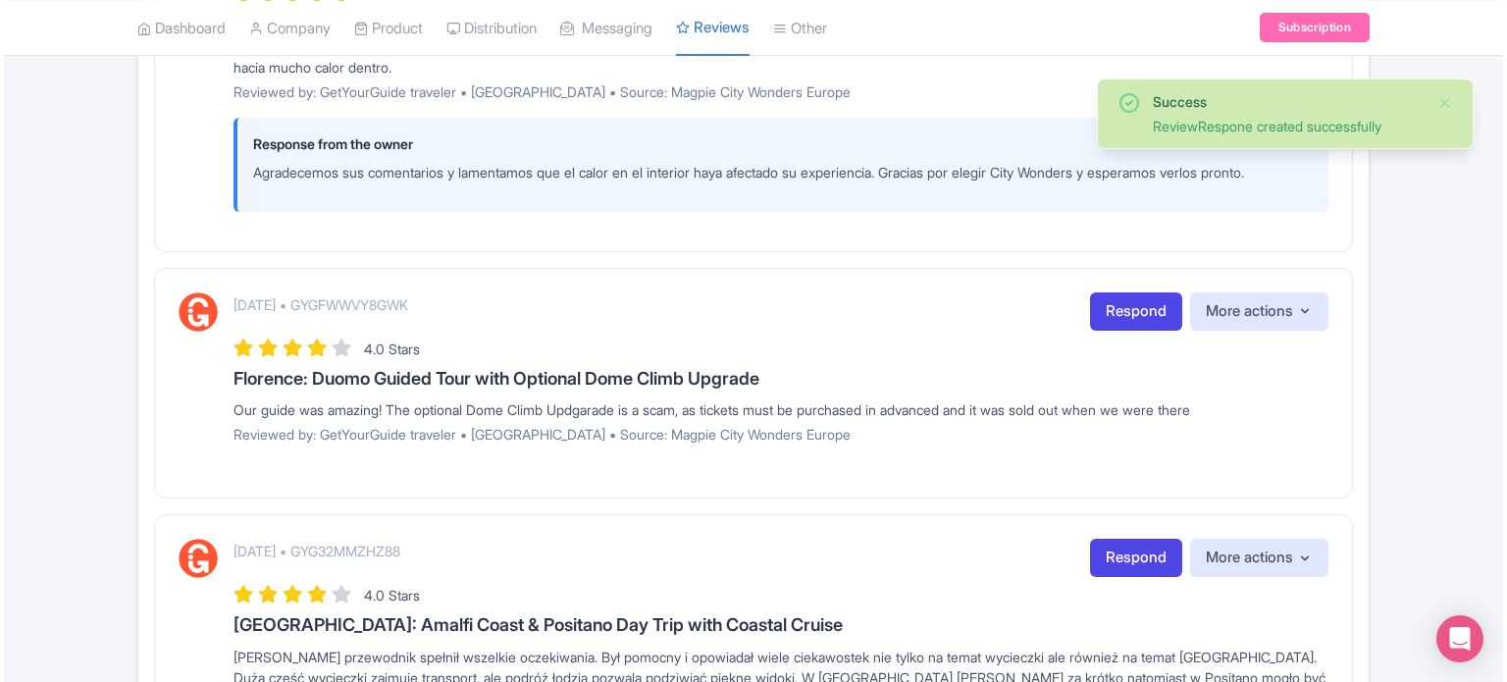
scroll to position [1963, 0]
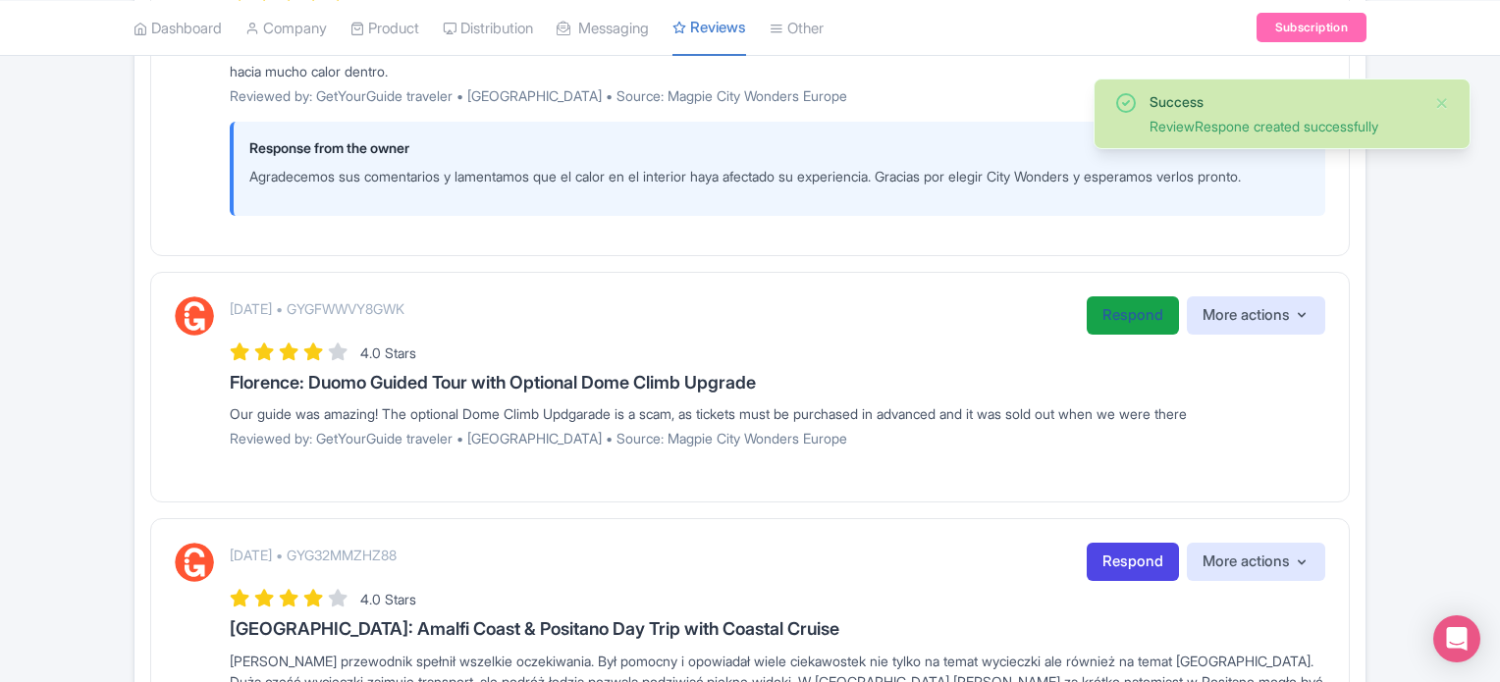
click at [1138, 330] on link "Respond" at bounding box center [1132, 315] width 92 height 38
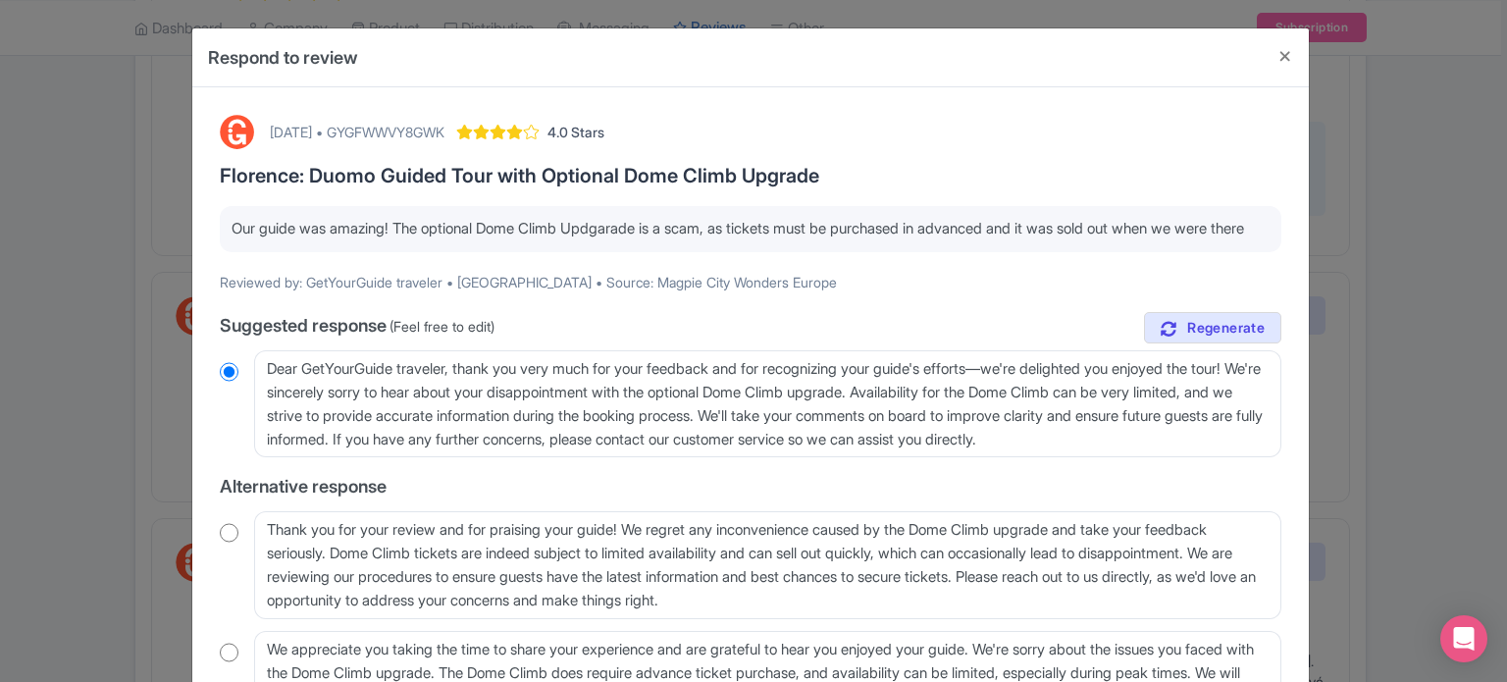
drag, startPoint x: 469, startPoint y: 176, endPoint x: 838, endPoint y: 176, distance: 369.0
click at [838, 176] on h3 "Florence: Duomo Guided Tour with Optional Dome Climb Upgrade" at bounding box center [751, 176] width 1062 height 22
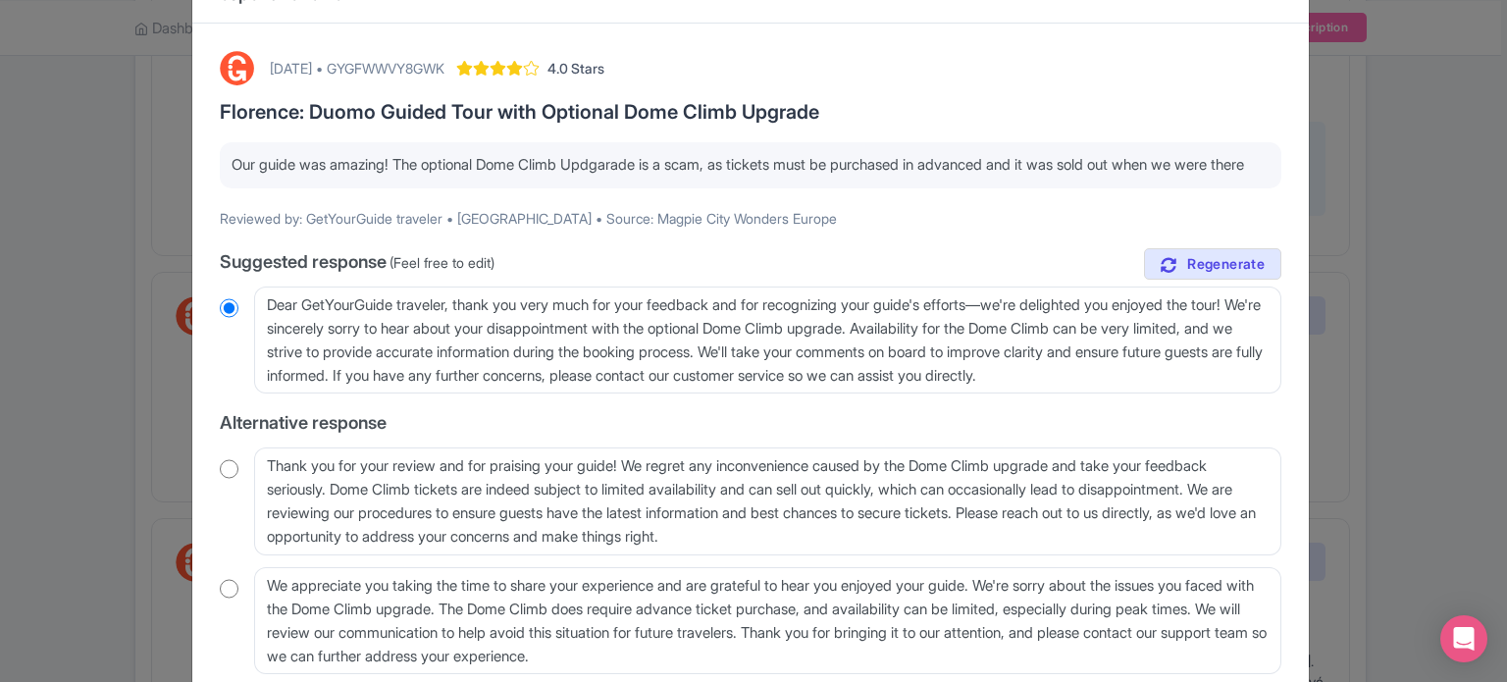
scroll to position [98, 0]
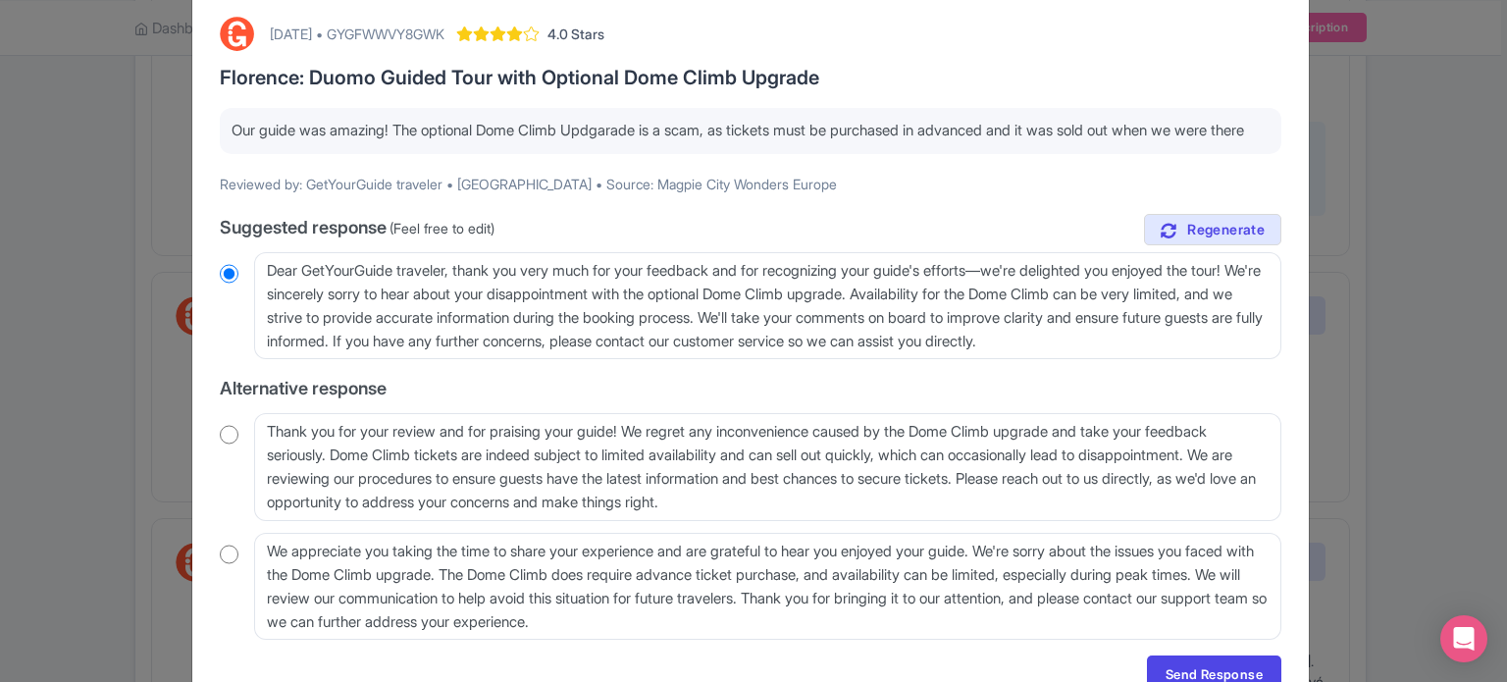
click at [232, 445] on input "radio" at bounding box center [229, 435] width 19 height 20
radio input "true"
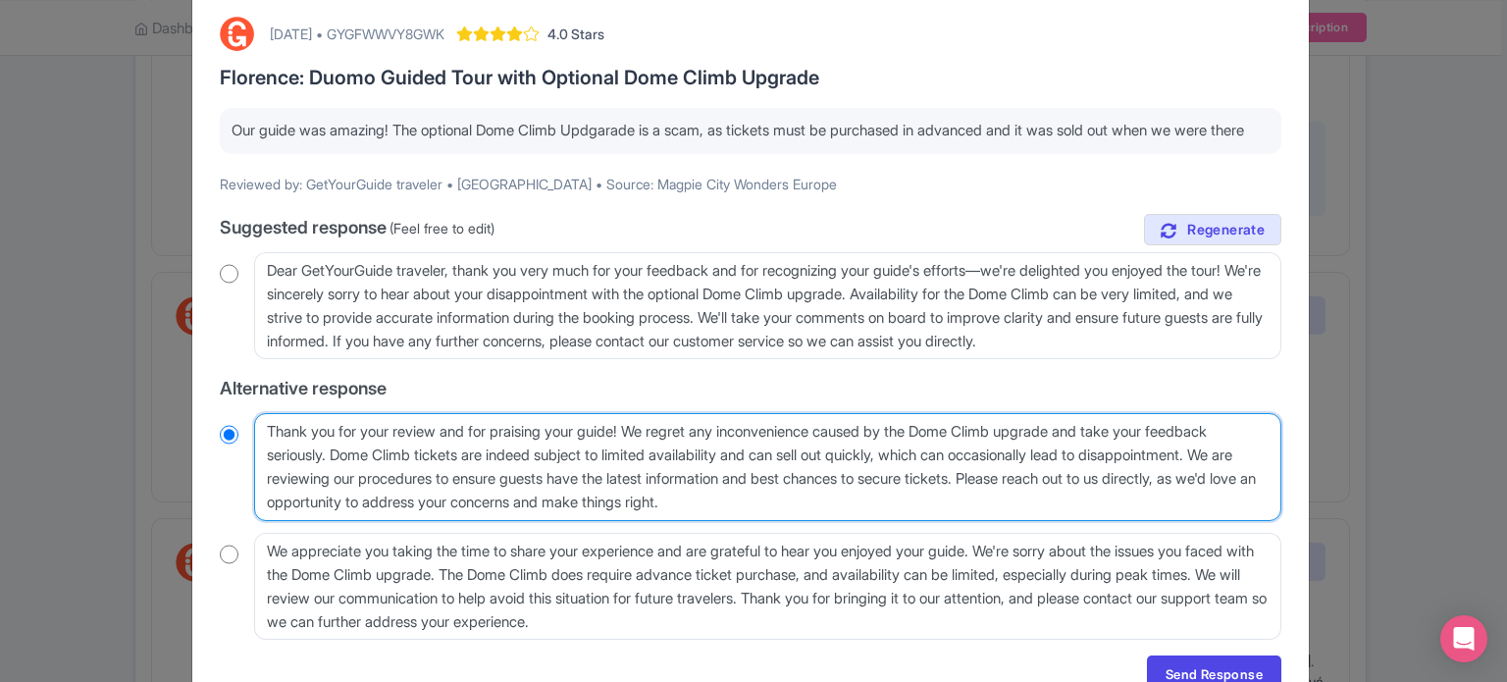
drag, startPoint x: 344, startPoint y: 477, endPoint x: 682, endPoint y: 474, distance: 337.6
click at [643, 474] on textarea "Thank you for your review and for praising your guide! We regret any inconvenie…" at bounding box center [768, 467] width 1028 height 108
click at [722, 483] on textarea "Thank you for your review and for praising your guide! We regret any inconvenie…" at bounding box center [768, 467] width 1028 height 108
drag, startPoint x: 268, startPoint y: 502, endPoint x: 889, endPoint y: 532, distance: 621.9
click at [889, 521] on textarea "Thank you for your review and for praising your guide! We regret any inconvenie…" at bounding box center [768, 467] width 1028 height 108
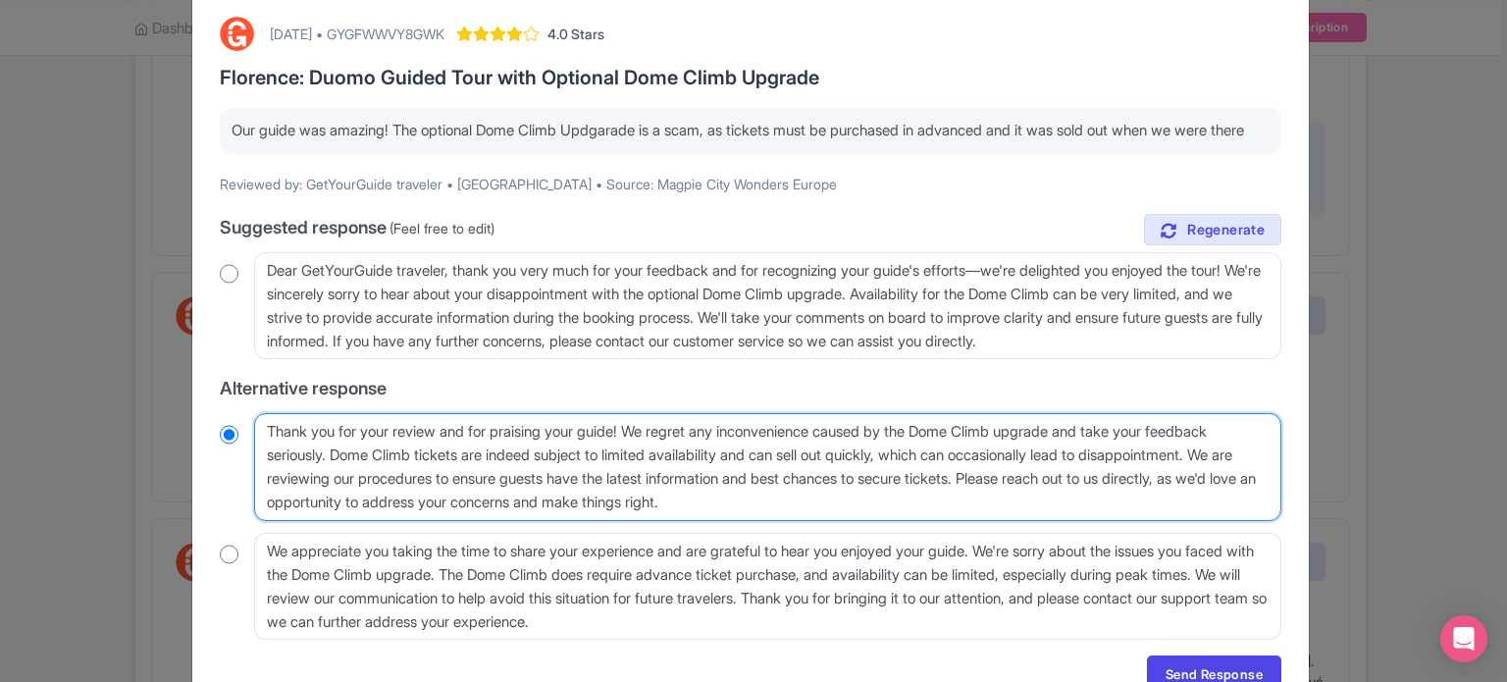
type textarea "Thank you for your review and for praising your guide! We regret any inconvenie…"
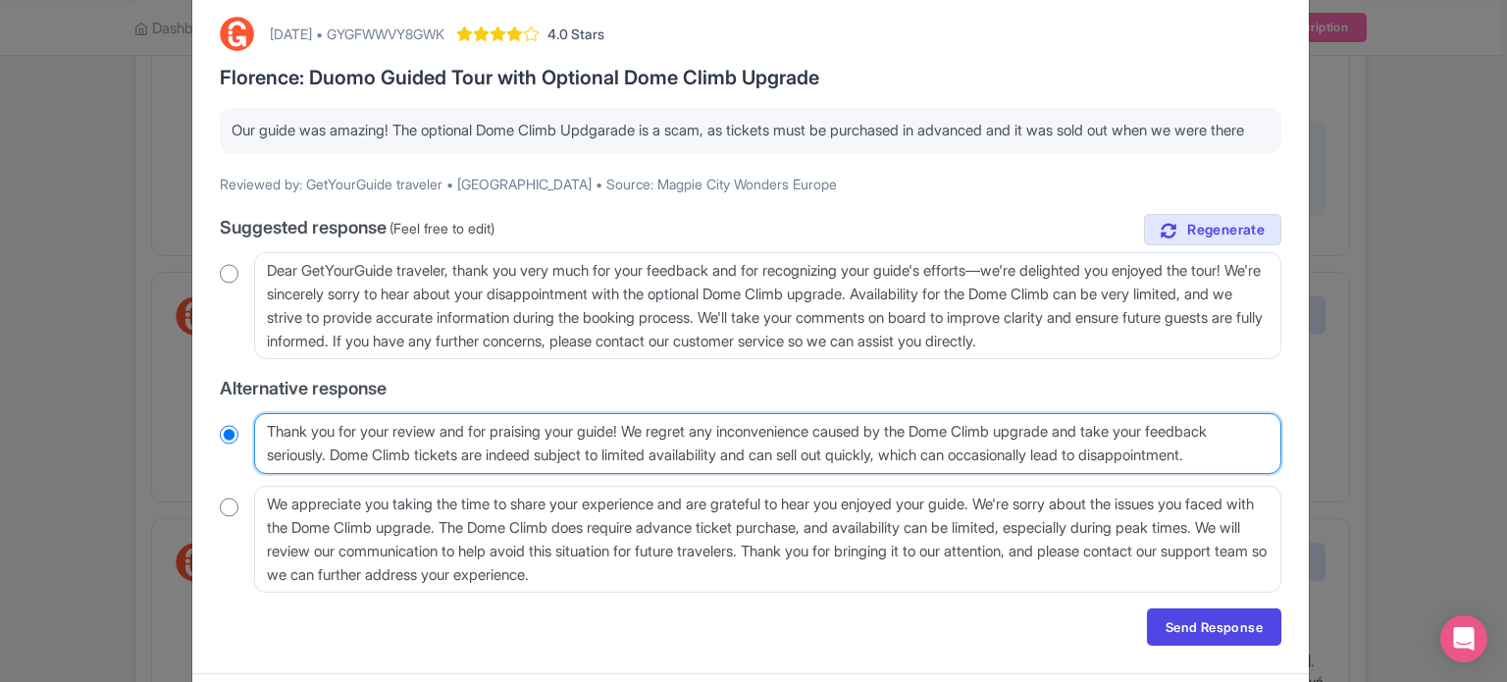
radio input "true"
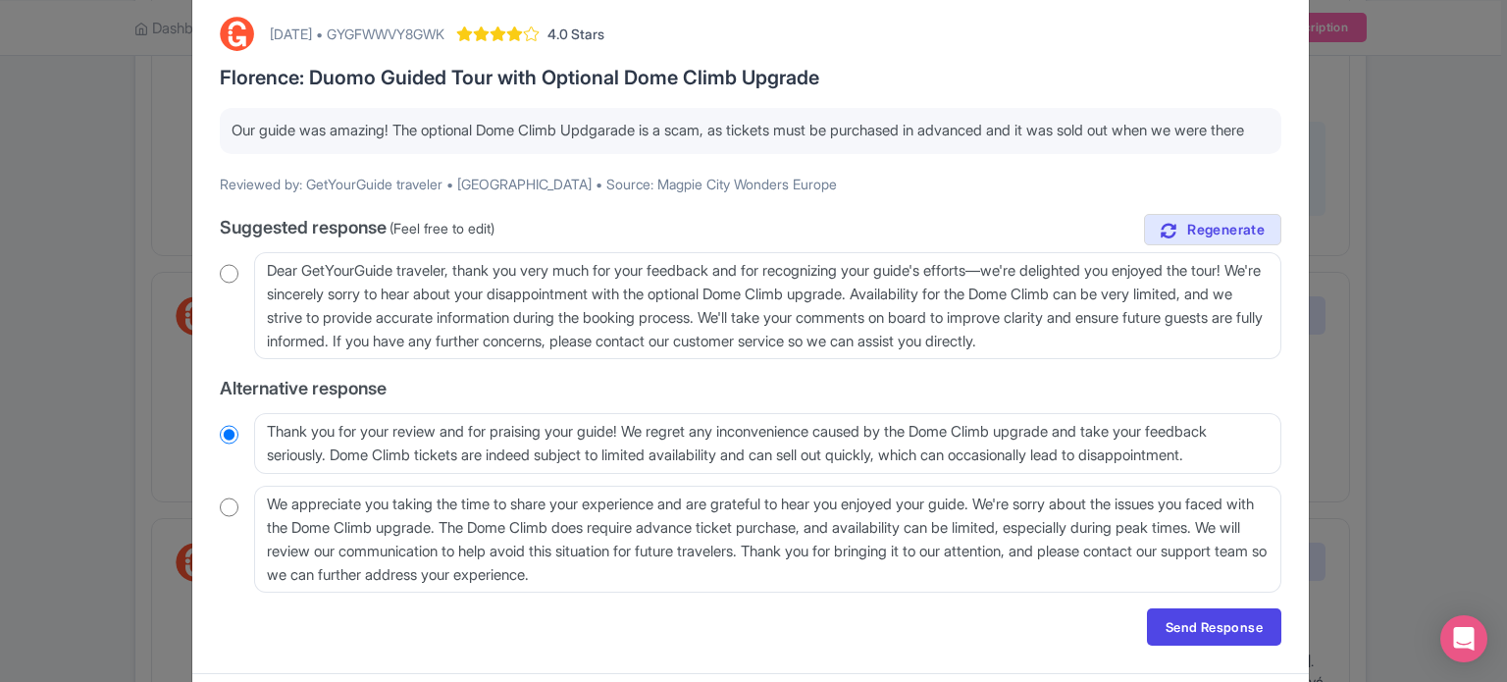
click at [430, 36] on div "[DATE] • GYGFWWVY8GWK" at bounding box center [357, 34] width 175 height 21
copy div "GYGFWWVY8GWK"
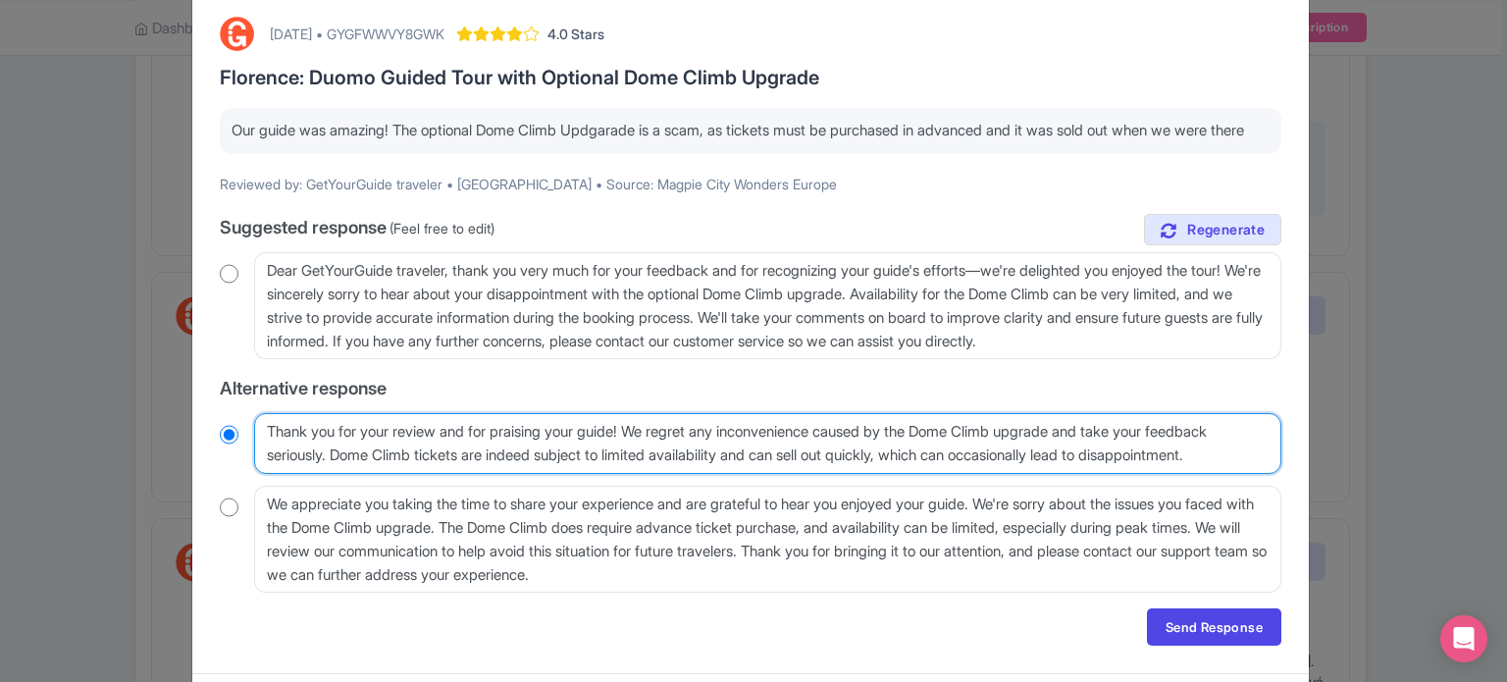
click at [1245, 474] on textarea "Thank you for your review and for praising your guide! We regret any inconvenie…" at bounding box center [768, 443] width 1028 height 61
type textarea "Thank you for your review and for praising your guide! We regret any inconvenie…"
radio input "true"
type textarea "Thank you for your review and for praising your guide! We regret any inconvenie…"
radio input "true"
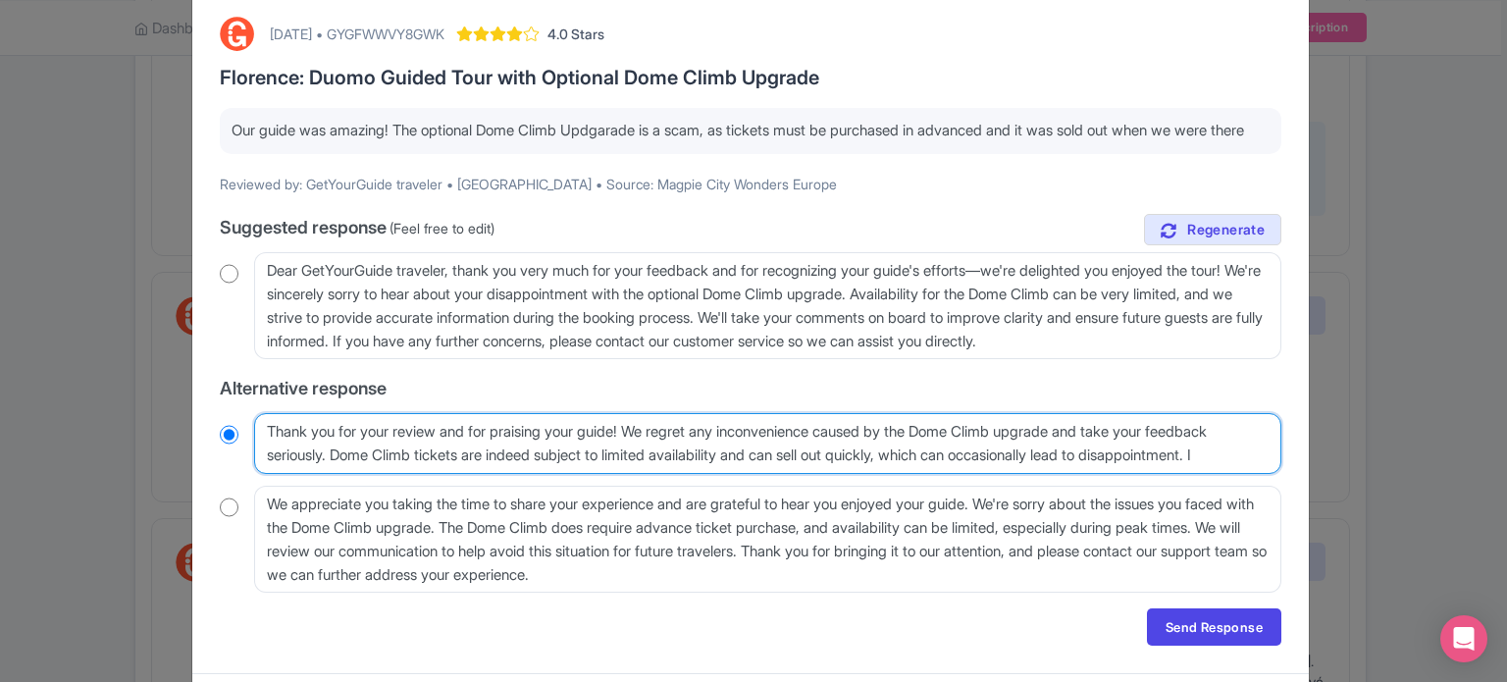
type textarea "Thank you for your review and for praising your guide! We regret any inconvenie…"
radio input "true"
type textarea "Thank you for your review and for praising your guide! We regret any inconvenie…"
radio input "true"
type textarea "Thank you for your review and for praising your guide! We regret any inconvenie…"
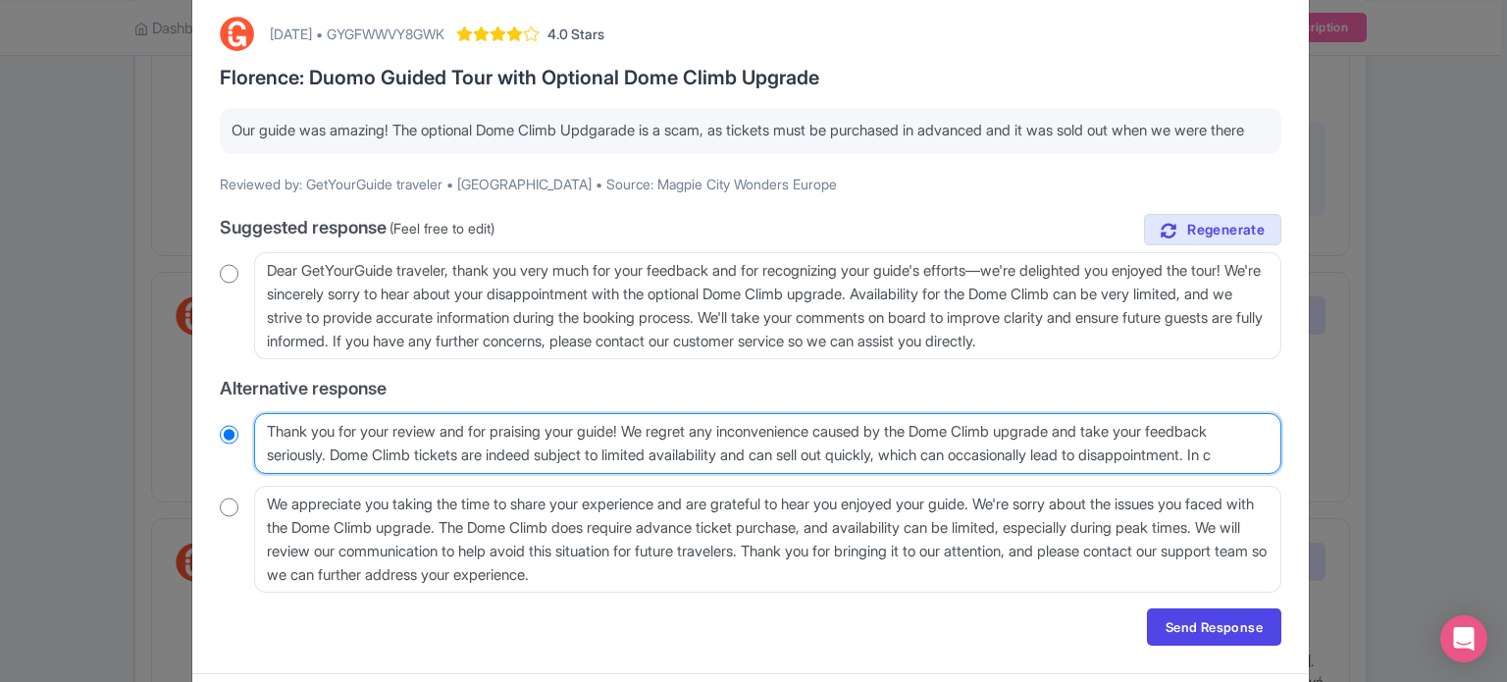
radio input "true"
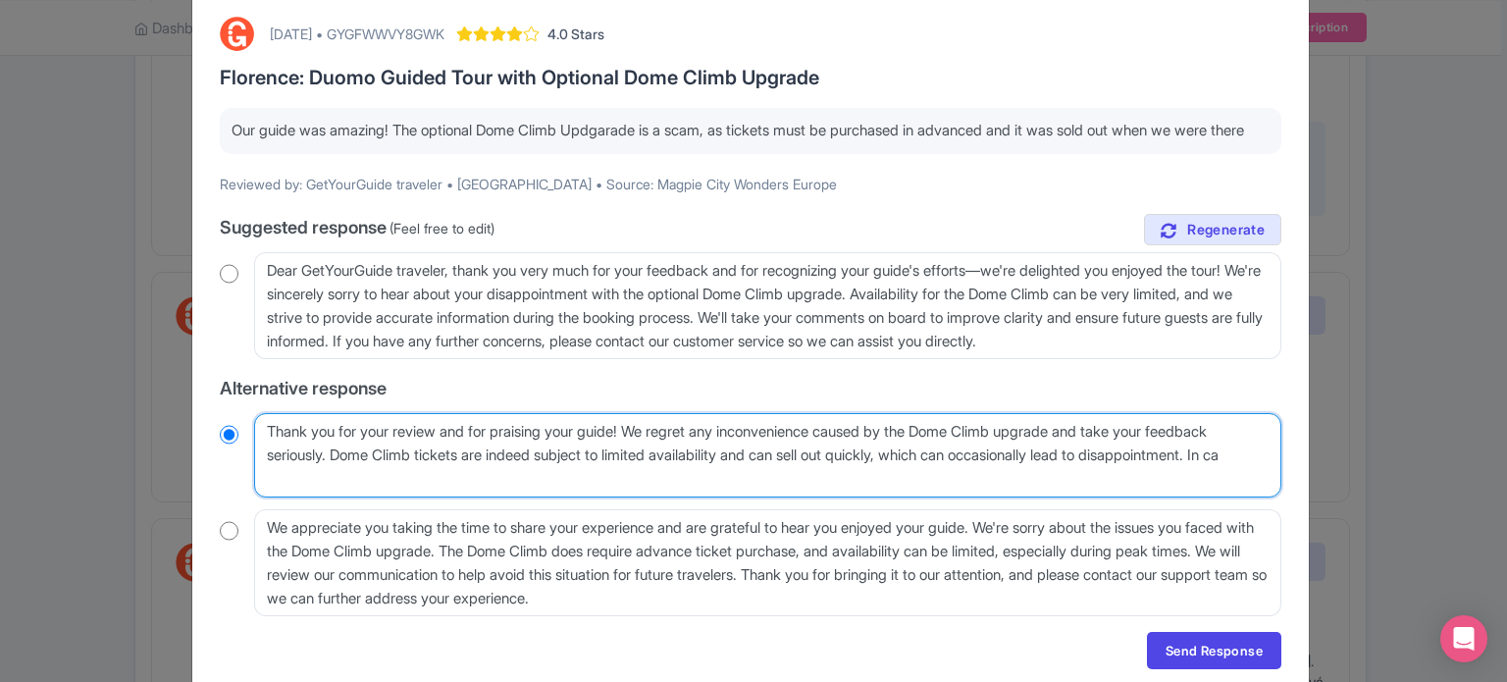
type textarea "Thank you for your review and for praising your guide! We regret any inconvenie…"
radio input "true"
type textarea "Thank you for your review and for praising your guide! We regret any inconvenie…"
radio input "true"
type textarea "Thank you for your review and for praising your guide! We regret any inconvenie…"
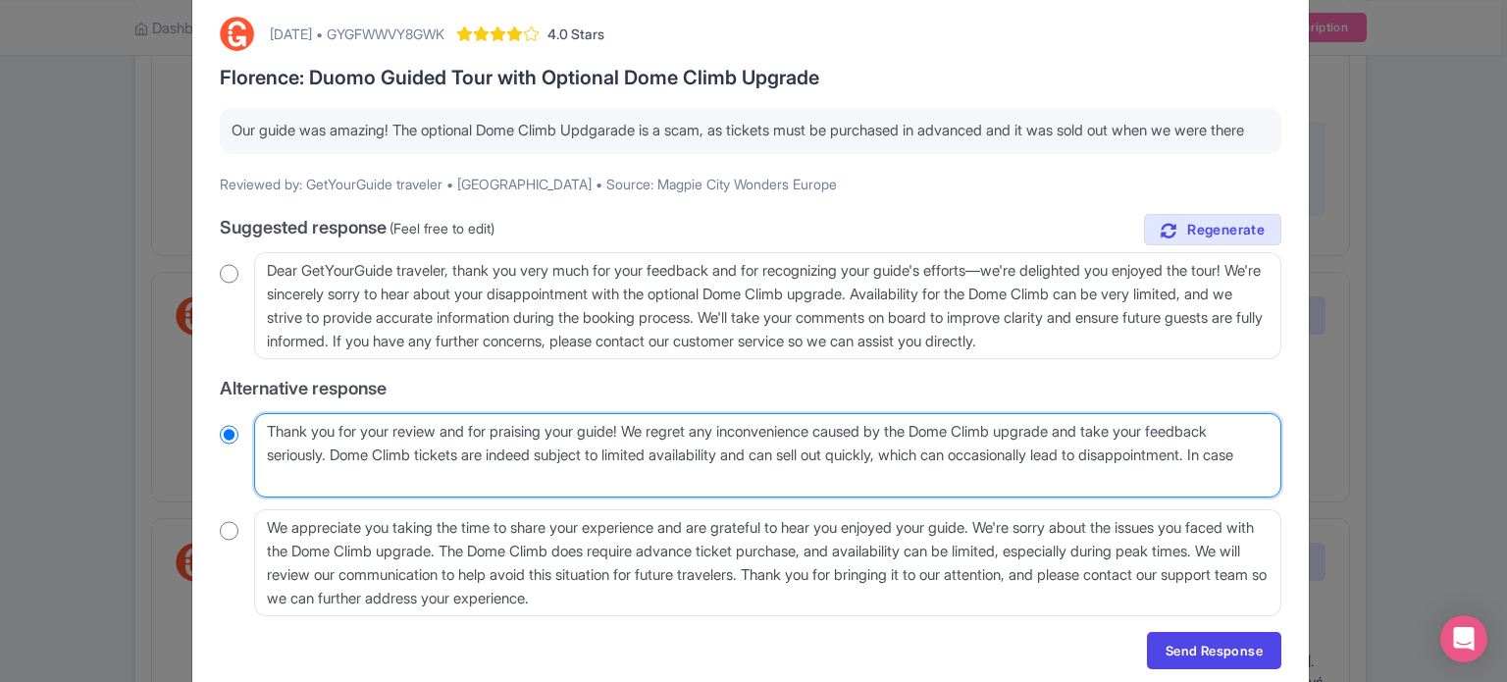
radio input "true"
type textarea "Thank you for your review and for praising your guide! We regret any inconvenie…"
radio input "true"
type textarea "Thank you for your review and for praising your guide! We regret any inconvenie…"
radio input "true"
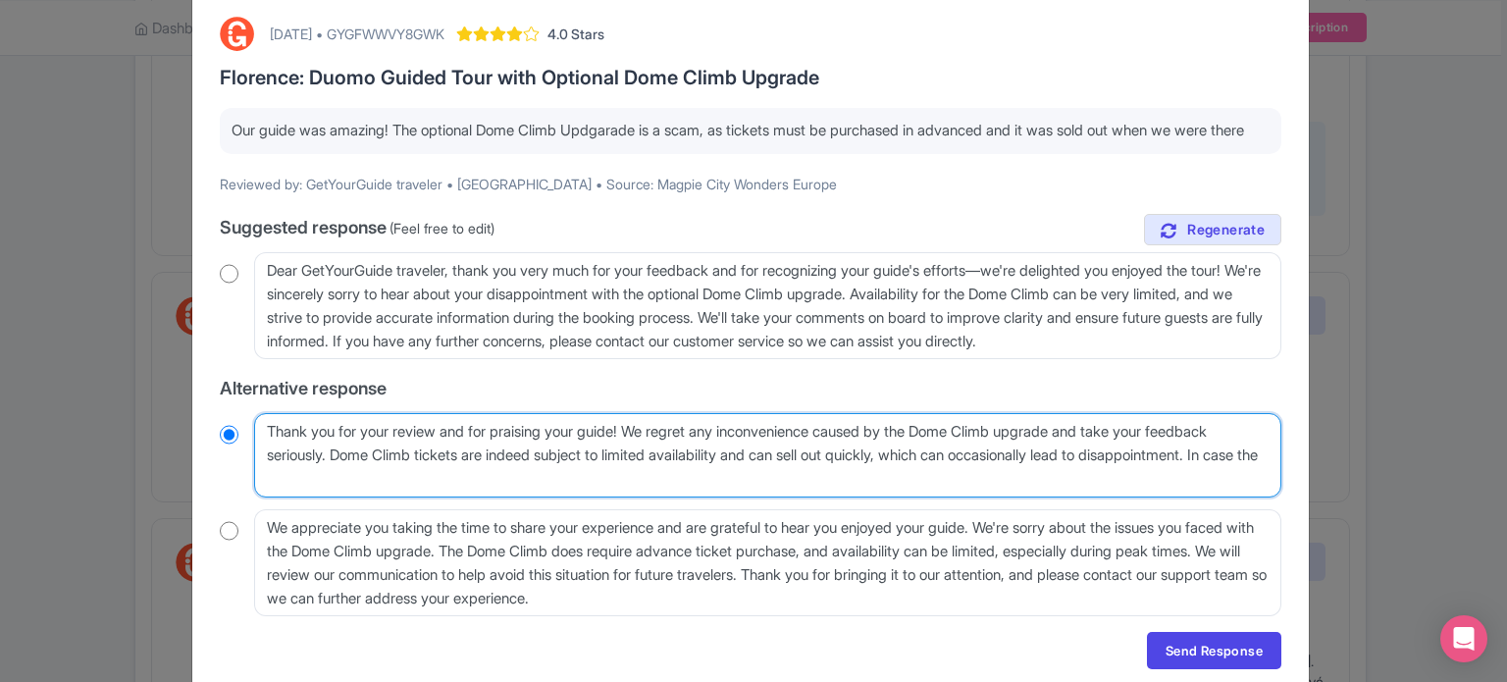
type textarea "Thank you for your review and for praising your guide! We regret any inconvenie…"
radio input "true"
type textarea "Thank you for your review and for praising your guide! We regret any inconvenie…"
radio input "true"
type textarea "Thank you for your review and for praising your guide! We regret any inconvenie…"
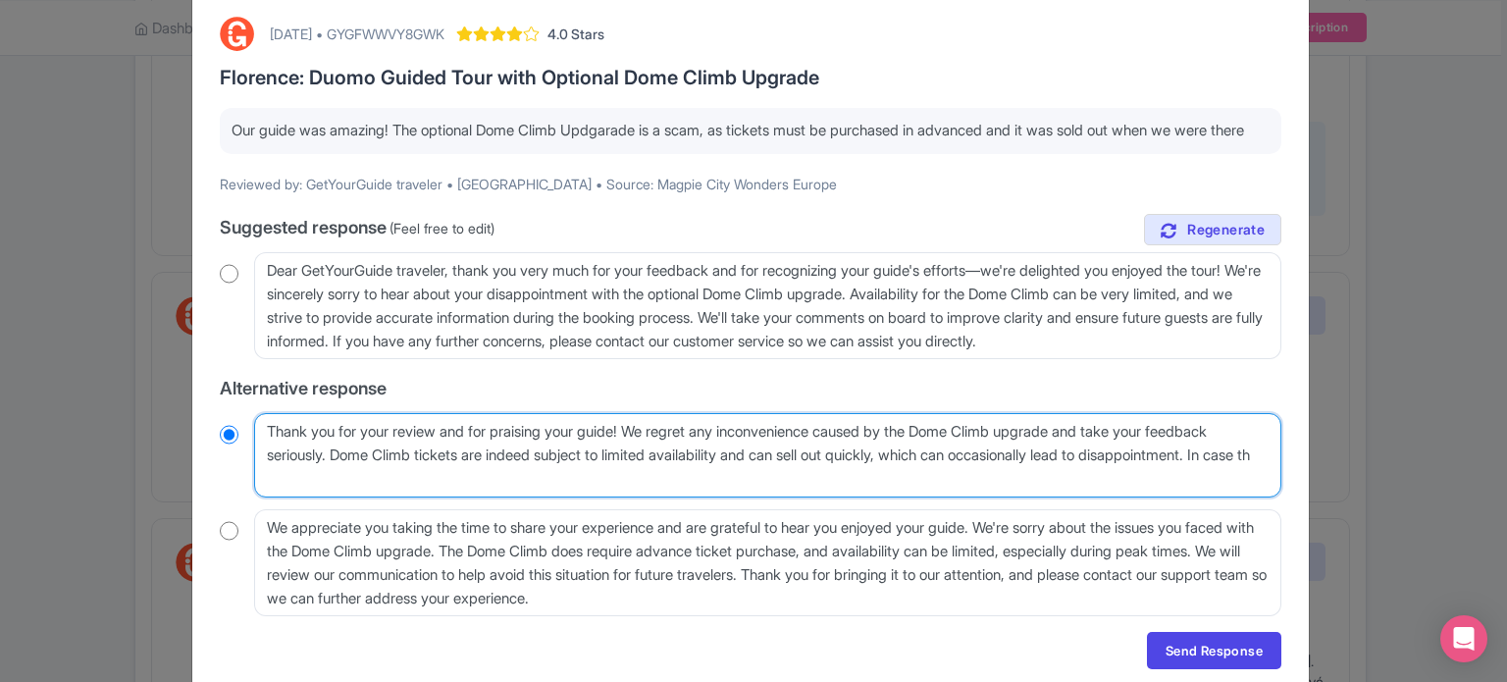
radio input "true"
type textarea "Thank you for your review and for praising your guide! We regret any inconvenie…"
radio input "true"
type textarea "Thank you for your review and for praising your guide! We regret any inconvenie…"
radio input "true"
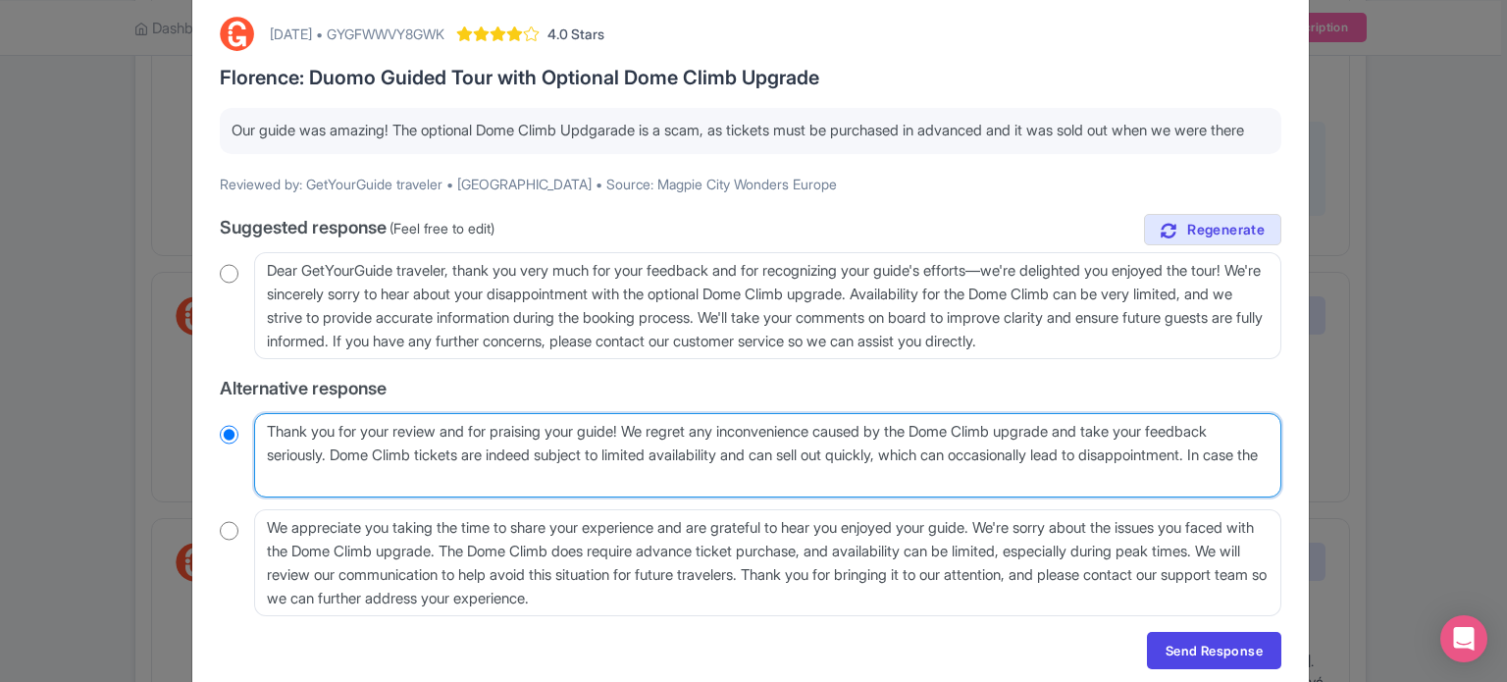
type textarea "Thank you for your review and for praising your guide! We regret any inconvenie…"
radio input "true"
type textarea "Thank you for your review and for praising your guide! We regret any inconvenie…"
radio input "true"
type textarea "Thank you for your review and for praising your guide! We regret any inconvenie…"
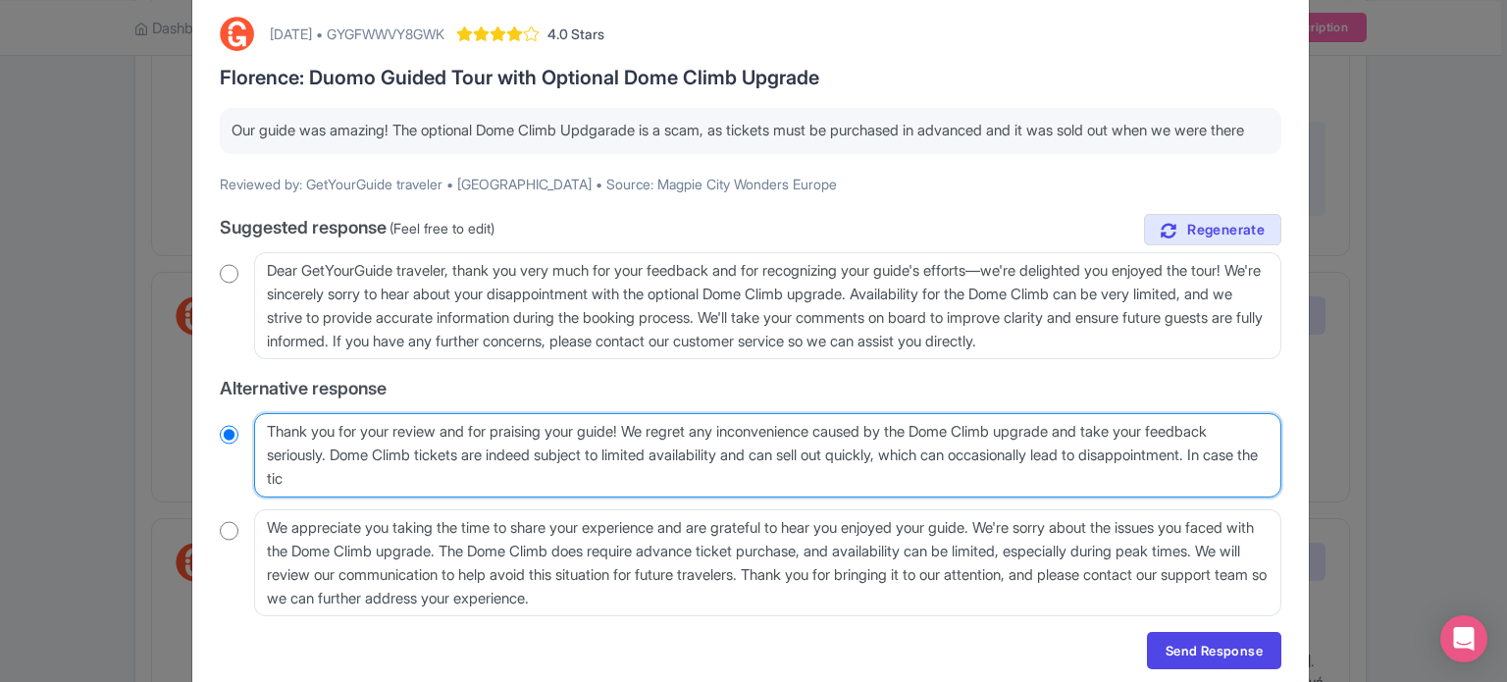
radio input "true"
type textarea "Thank you for your review and for praising your guide! We regret any inconvenie…"
radio input "true"
type textarea "Thank you for your review and for praising your guide! We regret any inconvenie…"
radio input "true"
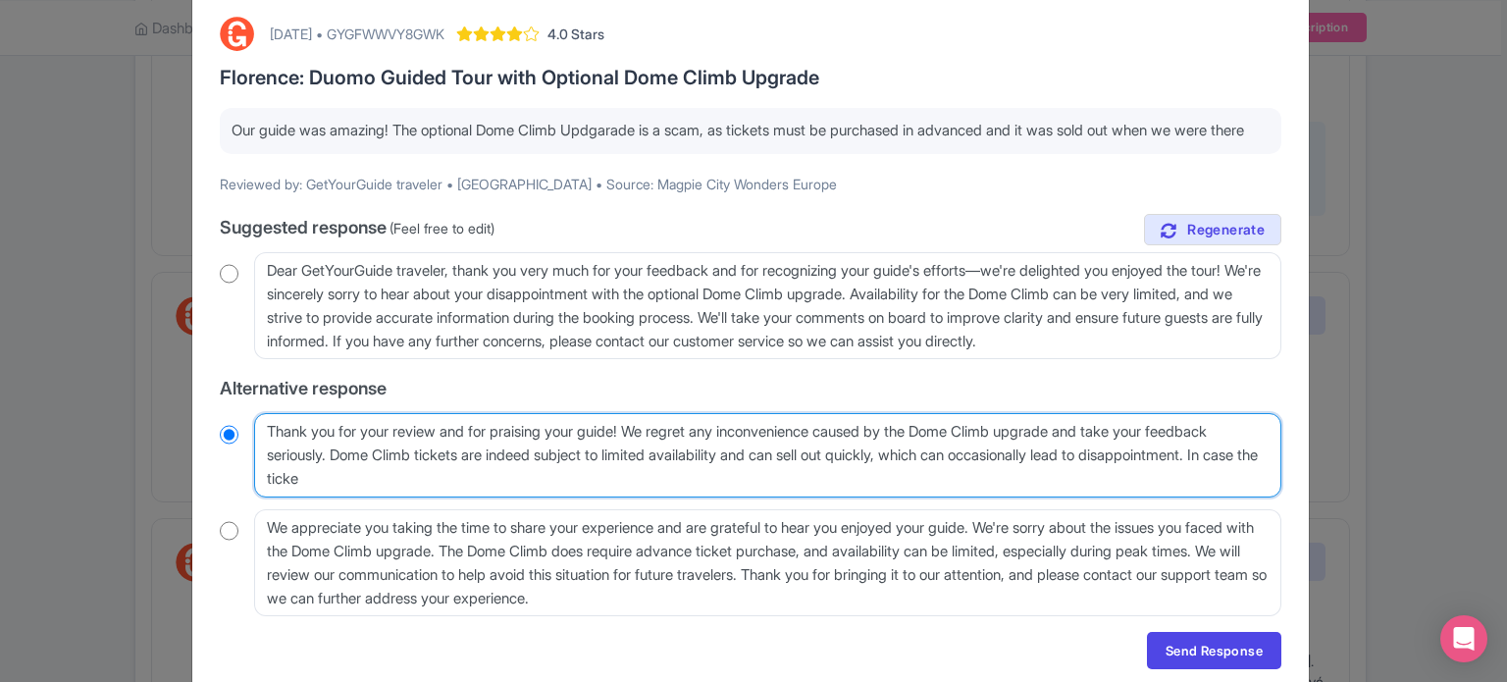
type textarea "Thank you for your review and for praising your guide! We regret any inconvenie…"
radio input "true"
type textarea "Thank you for your review and for praising your guide! We regret any inconvenie…"
radio input "true"
type textarea "Thank you for your review and for praising your guide! We regret any inconvenie…"
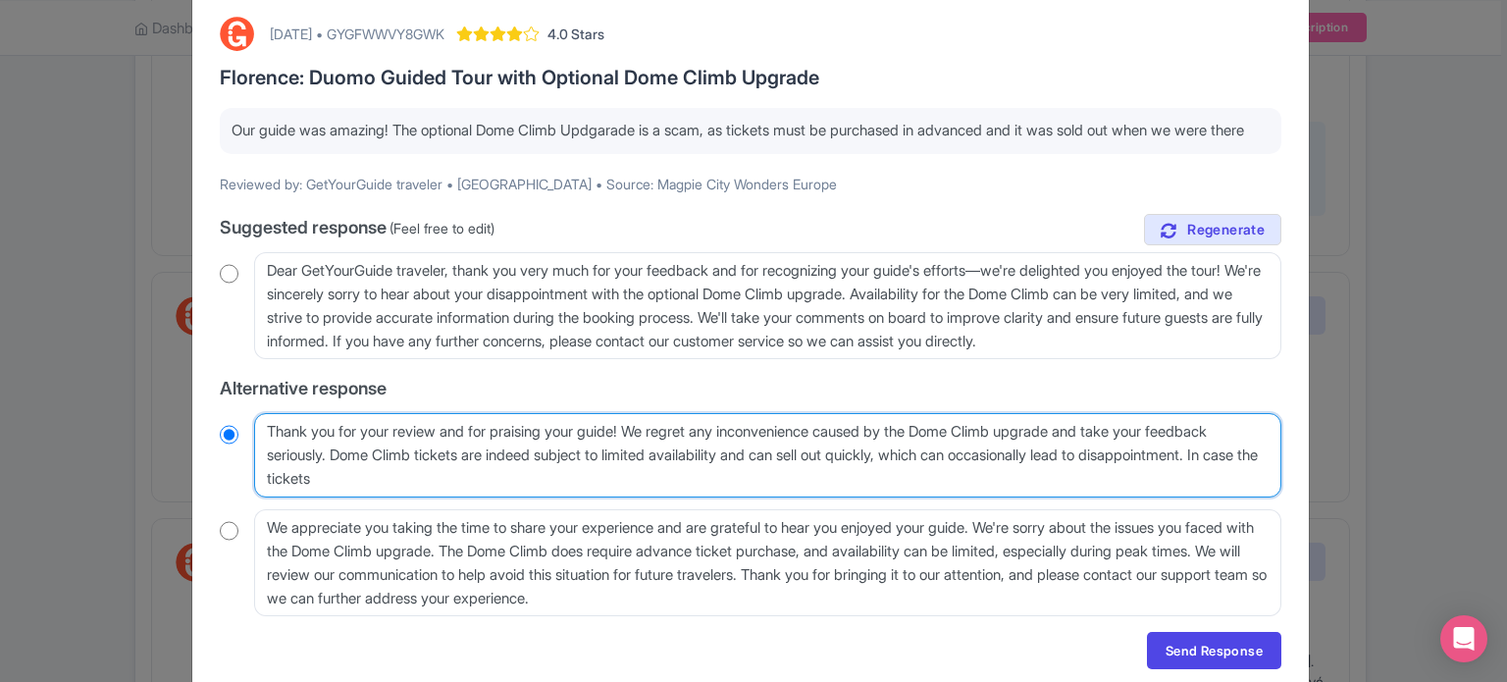
radio input "true"
type textarea "Thank you for your review and for praising your guide! We regret any inconvenie…"
radio input "true"
type textarea "Thank you for your review and for praising your guide! We regret any inconvenie…"
radio input "true"
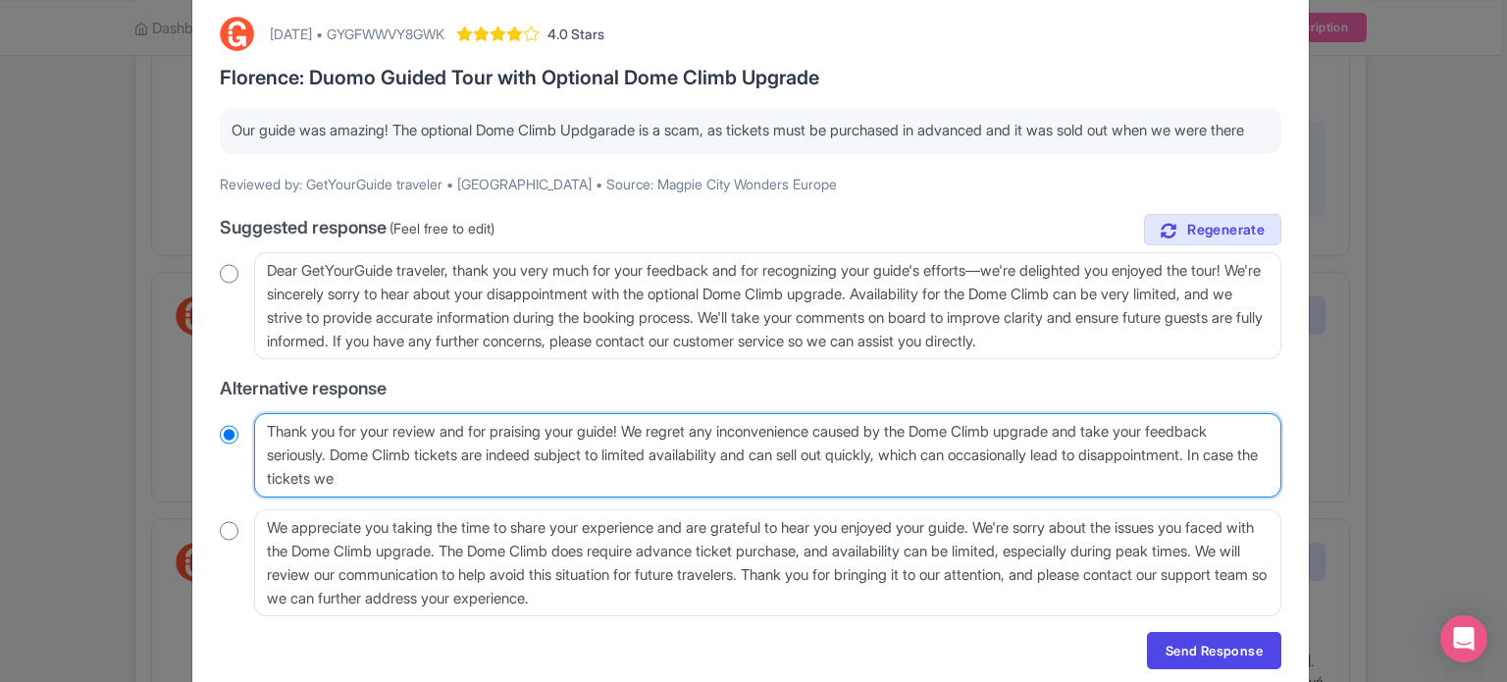
type textarea "Thank you for your review and for praising your guide! We regret any inconvenie…"
radio input "true"
type textarea "Thank you for your review and for praising your guide! We regret any inconvenie…"
radio input "true"
type textarea "Thank you for your review and for praising your guide! We regret any inconvenie…"
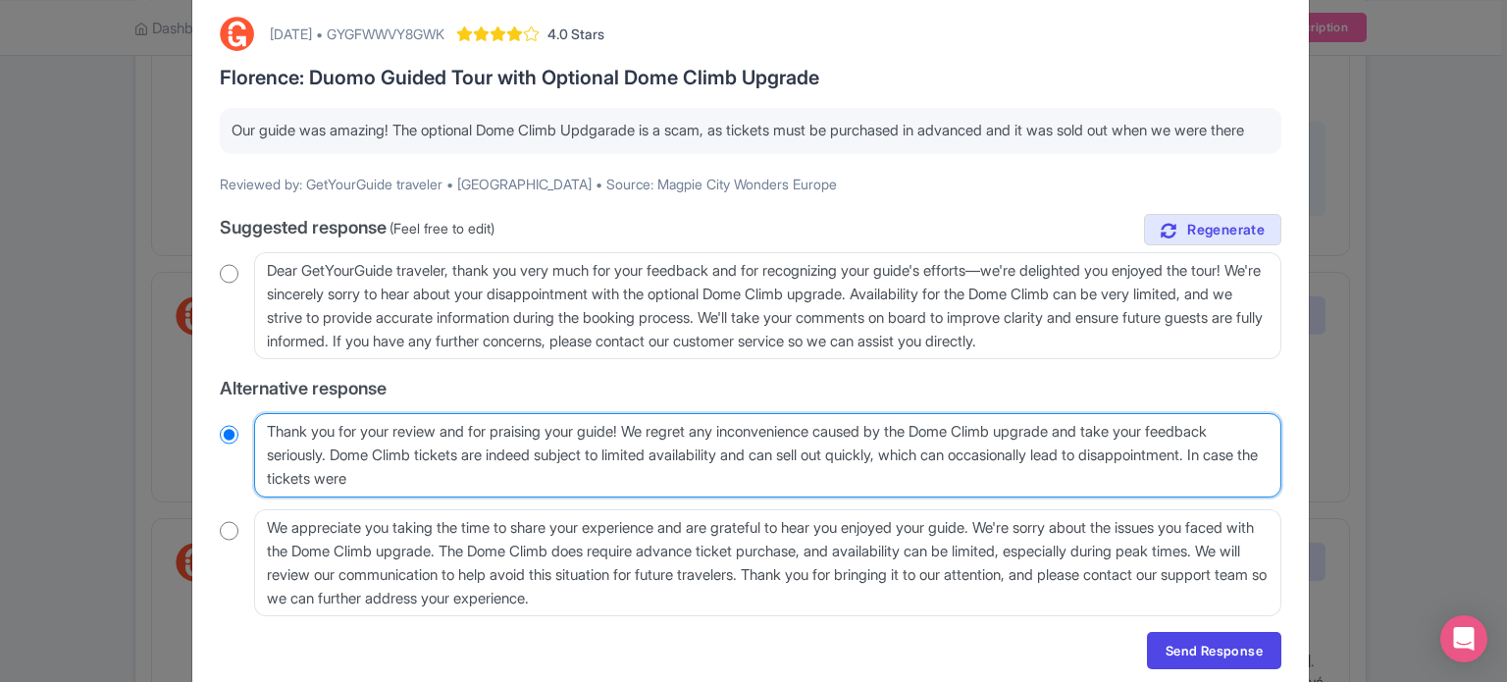
radio input "true"
type textarea "Thank you for your review and for praising your guide! We regret any inconvenie…"
radio input "true"
type textarea "Thank you for your review and for praising your guide! We regret any inconvenie…"
radio input "true"
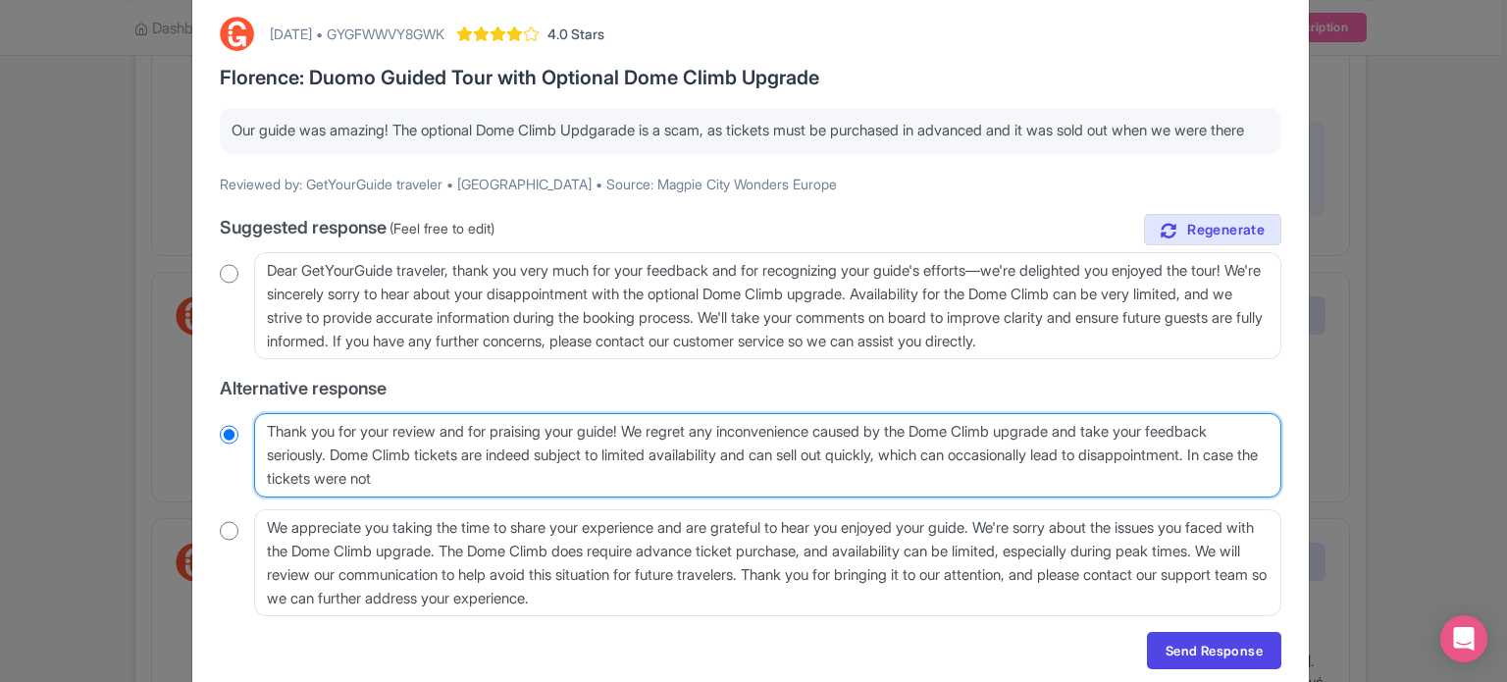
type textarea "Thank you for your review and for praising your guide! We regret any inconvenie…"
radio input "true"
type textarea "Thank you for your review and for praising your guide! We regret any inconvenie…"
radio input "true"
type textarea "Thank you for your review and for praising your guide! We regret any inconvenie…"
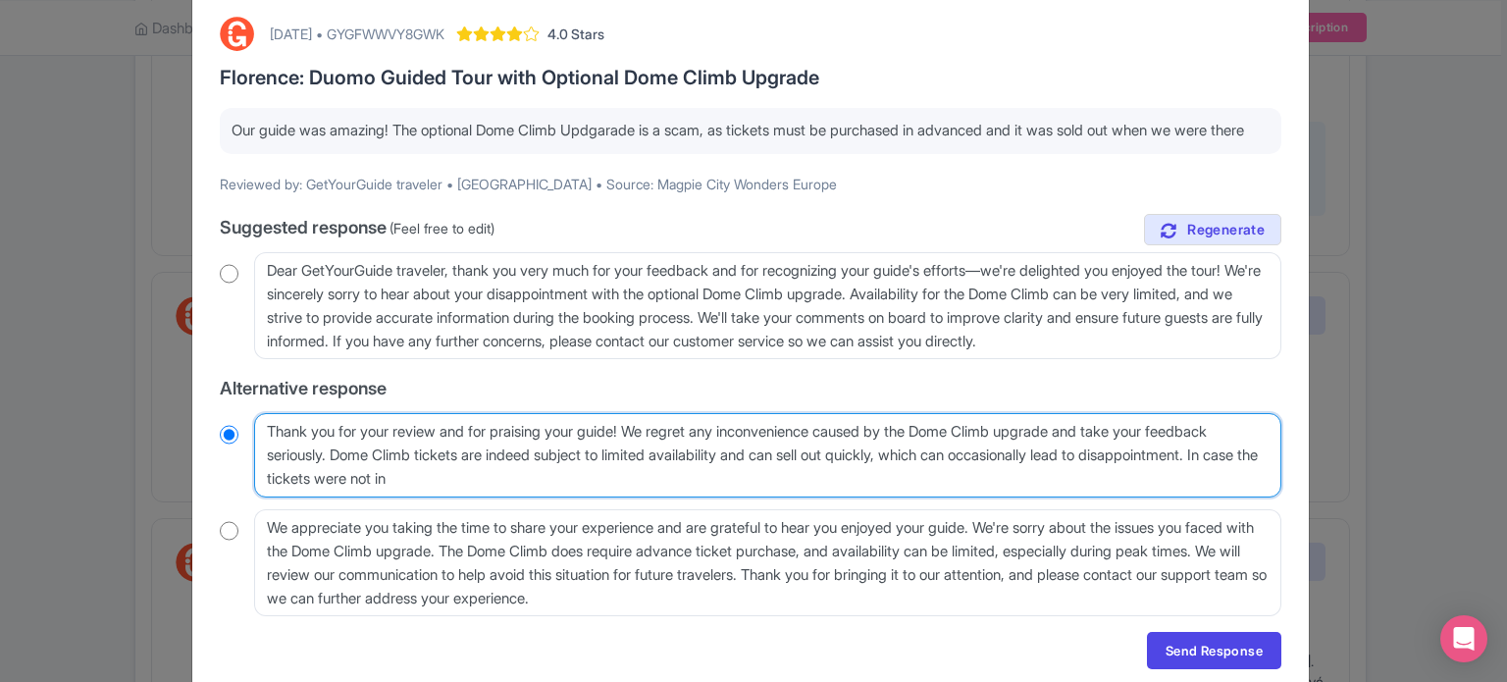
radio input "true"
type textarea "Thank you for your review and for praising your guide! We regret any inconvenie…"
radio input "true"
type textarea "Thank you for your review and for praising your guide! We regret any inconvenie…"
radio input "true"
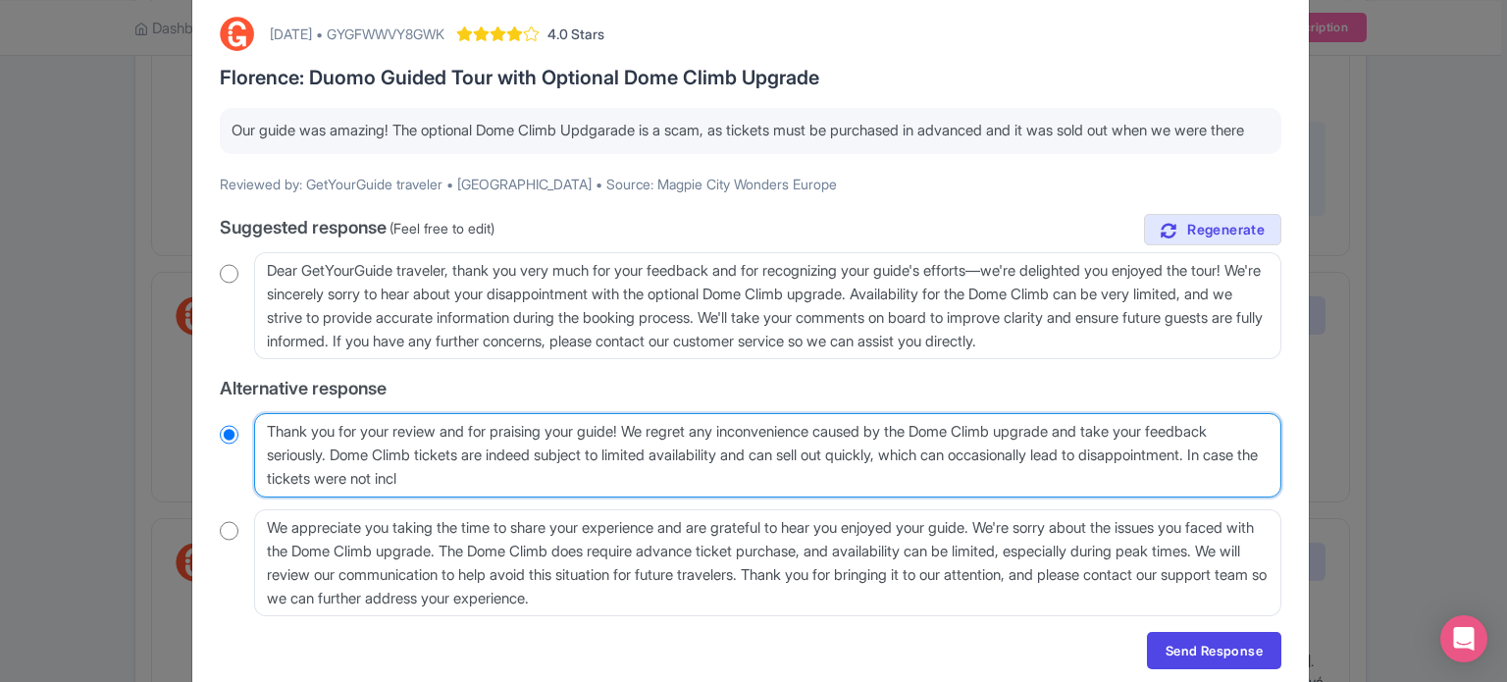
type textarea "Thank you for your review and for praising your guide! We regret any inconvenie…"
radio input "true"
type textarea "Thank you for your review and for praising your guide! We regret any inconvenie…"
radio input "true"
type textarea "Thank you for your review and for praising your guide! We regret any inconvenie…"
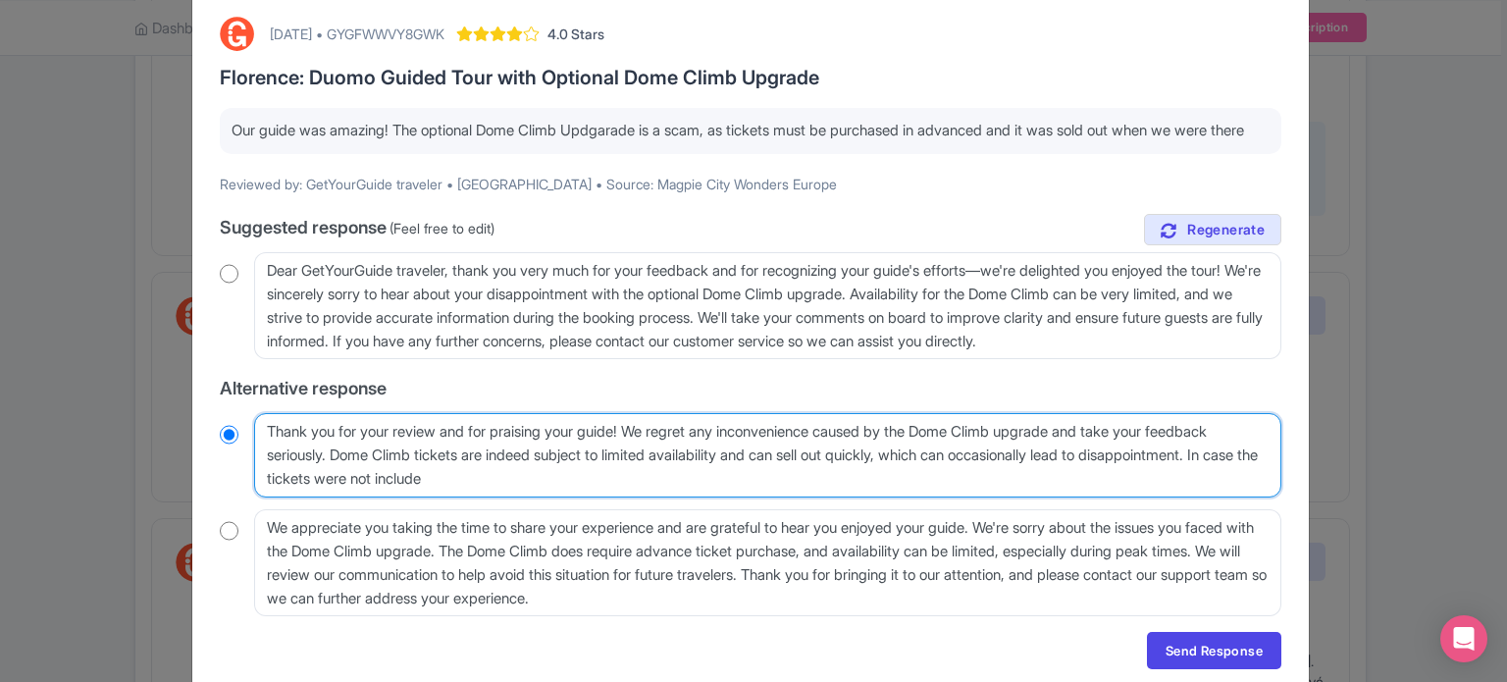
radio input "true"
type textarea "Thank you for your review and for praising your guide! We regret any inconvenie…"
radio input "true"
type textarea "Thank you for your review and for praising your guide! We regret any inconvenie…"
radio input "true"
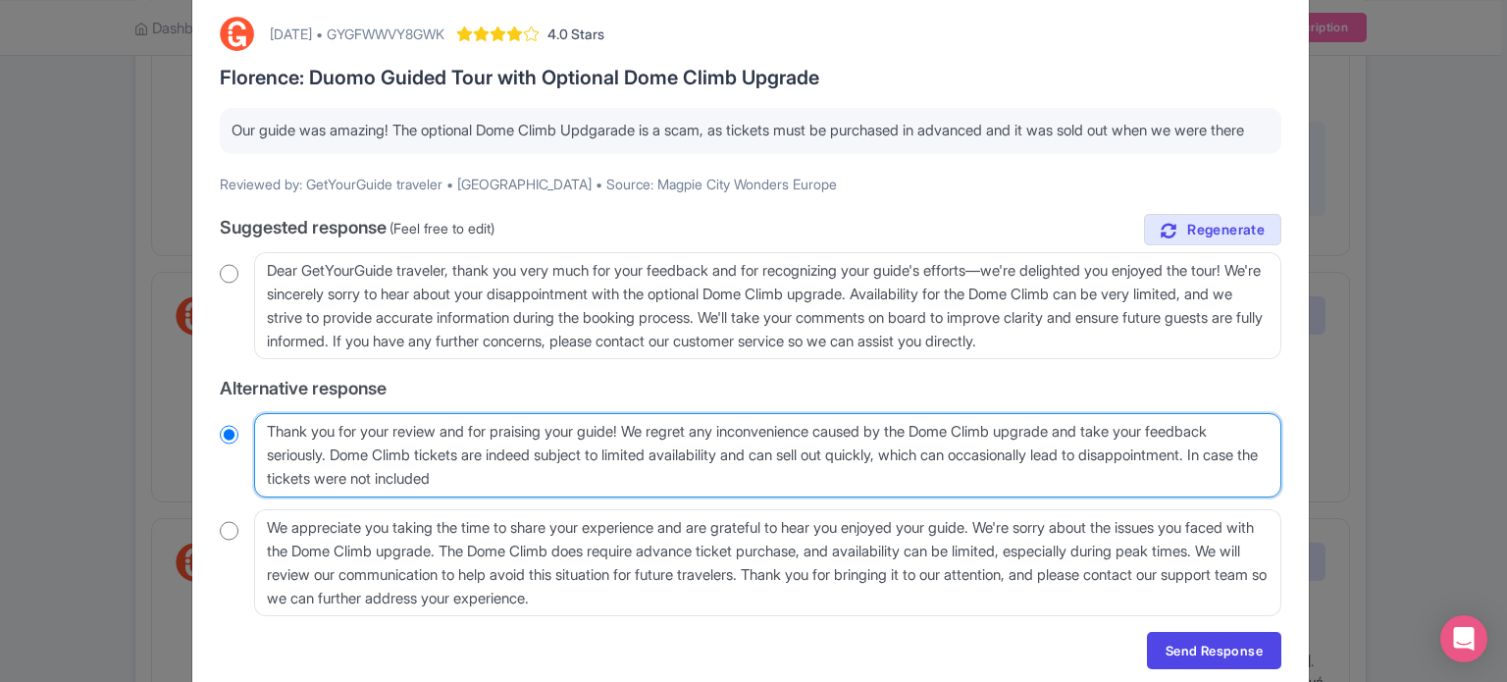
type textarea "Thank you for your review and for praising your guide! We regret any inconvenie…"
radio input "true"
type textarea "Thank you for your review and for praising your guide! We regret any inconvenie…"
radio input "true"
type textarea "Thank you for your review and for praising your guide! We regret any inconvenie…"
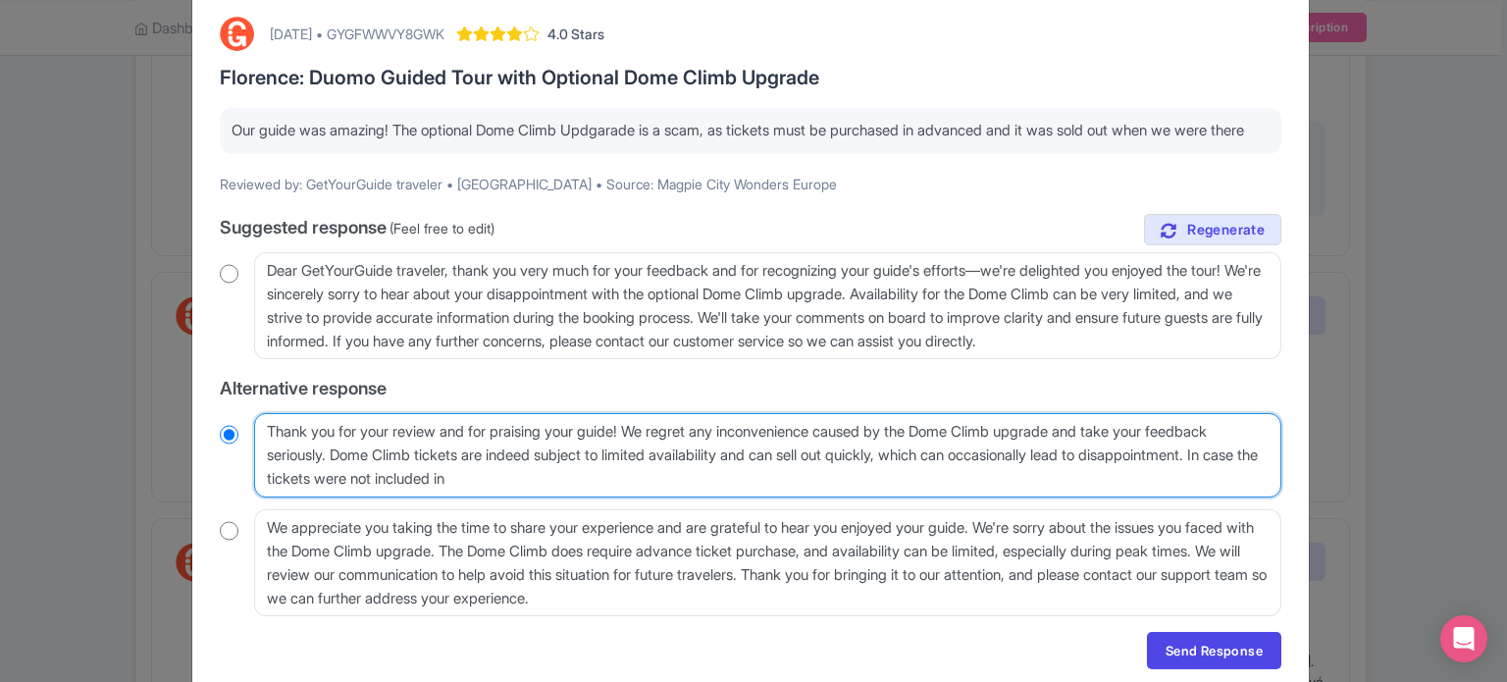
radio input "true"
type textarea "Thank you for your review and for praising your guide! We regret any inconvenie…"
radio input "true"
type textarea "Thank you for your review and for praising your guide! We regret any inconvenie…"
radio input "true"
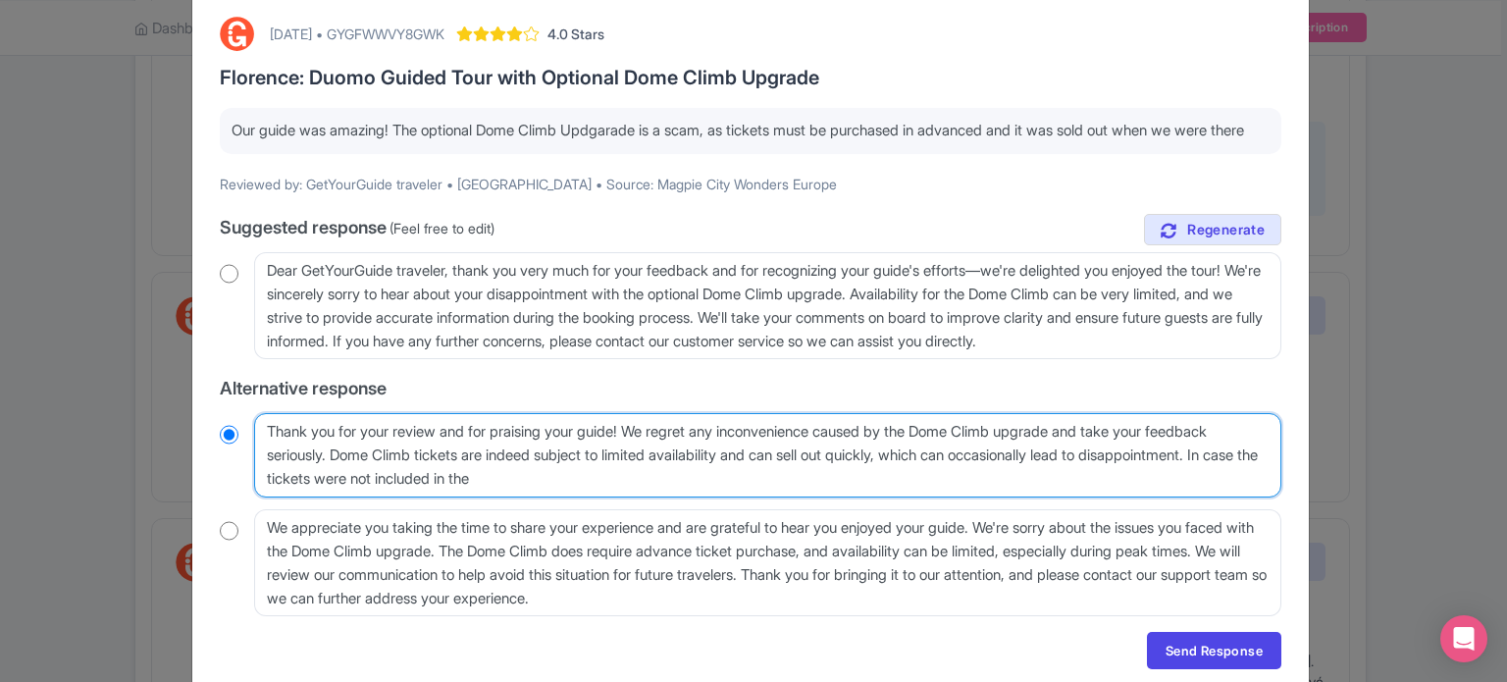
type textarea "Thank you for your review and for praising your guide! We regret any inconvenie…"
radio input "true"
type textarea "Thank you for your review and for praising your guide! We regret any inconvenie…"
radio input "true"
type textarea "Thank you for your review and for praising your guide! We regret any inconvenie…"
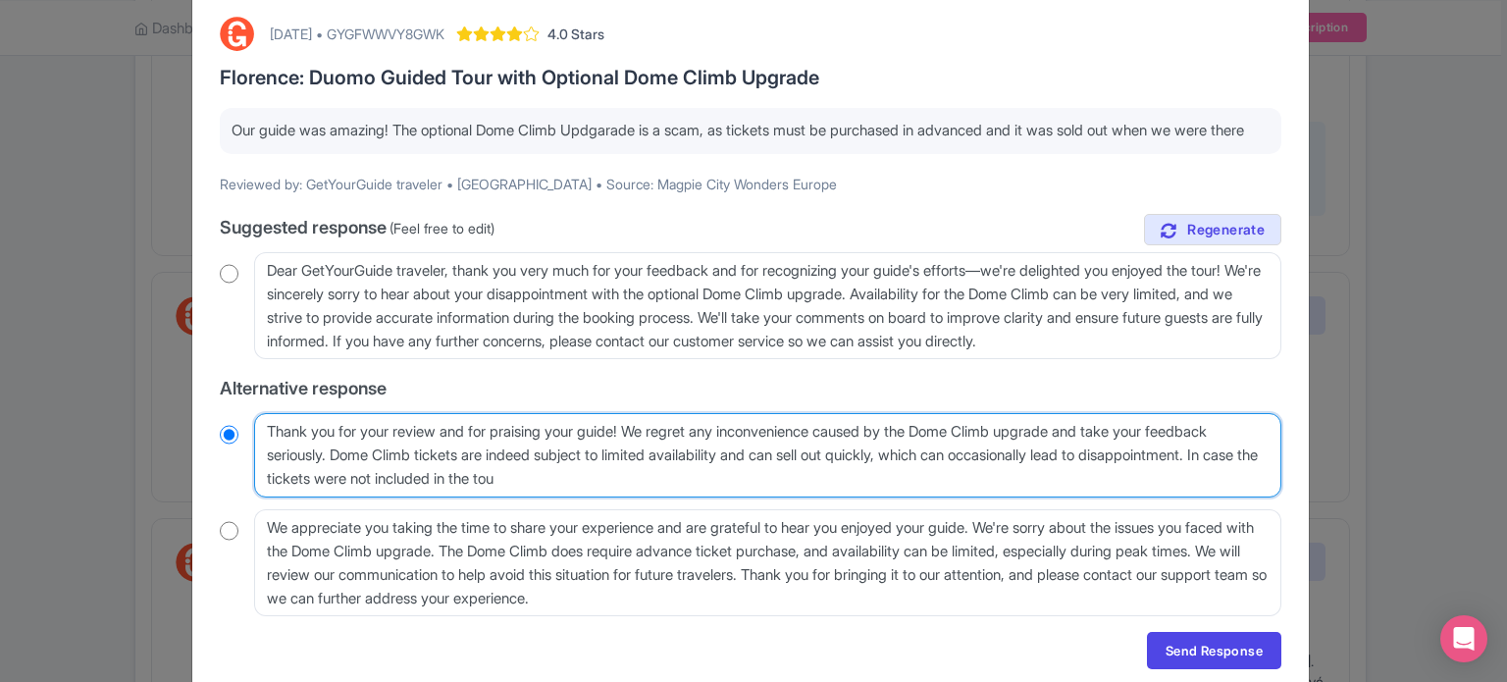
radio input "true"
type textarea "Thank you for your review and for praising your guide! We regret any inconvenie…"
radio input "true"
type textarea "Thank you for your review and for praising your guide! We regret any inconvenie…"
radio input "true"
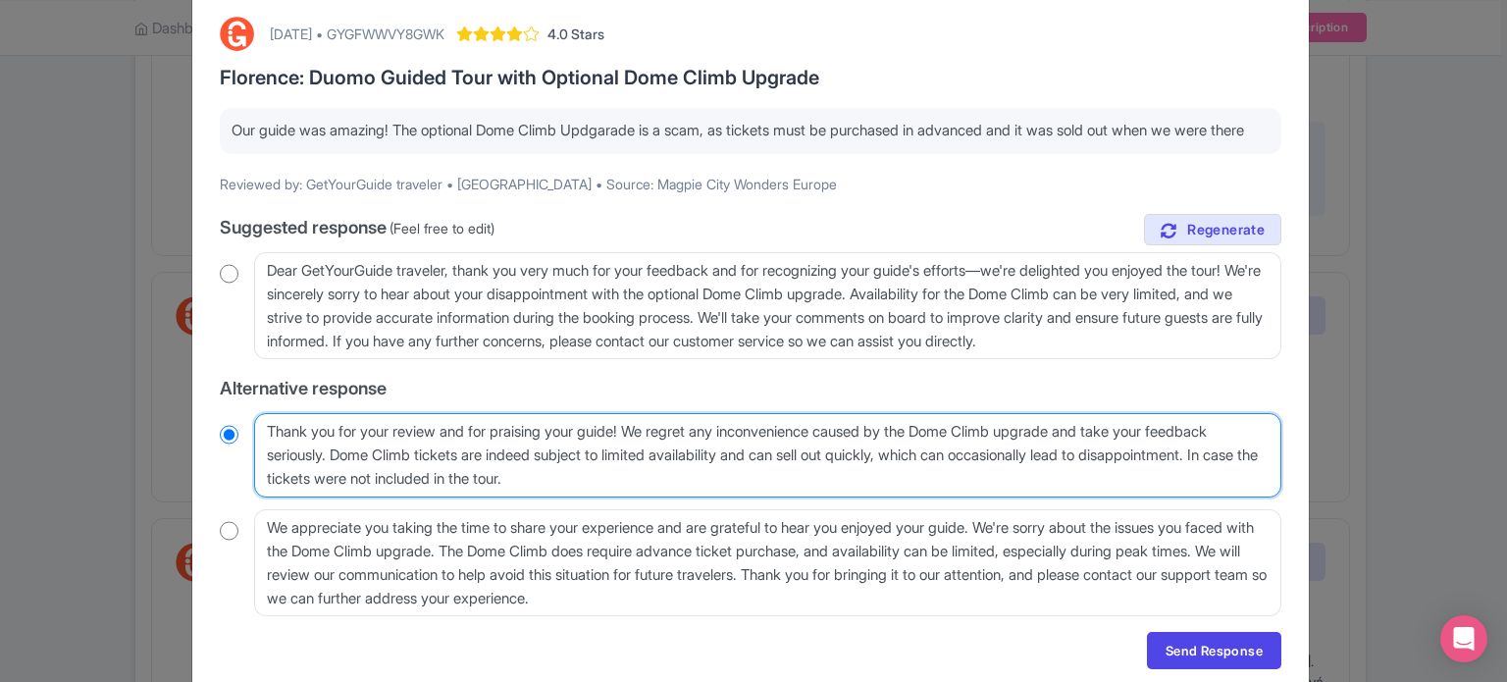
type textarea "Thank you for your review and for praising your guide! We regret any inconvenie…"
drag, startPoint x: 586, startPoint y: 504, endPoint x: 1250, endPoint y: 469, distance: 665.4
click at [1250, 469] on textarea "Thank you for your review and for praising your guide! We regret any inconvenie…" at bounding box center [768, 455] width 1028 height 84
radio input "true"
click at [331, 476] on textarea "Thank you for your review and for praising your guide! We regret any inconvenie…" at bounding box center [768, 455] width 1028 height 84
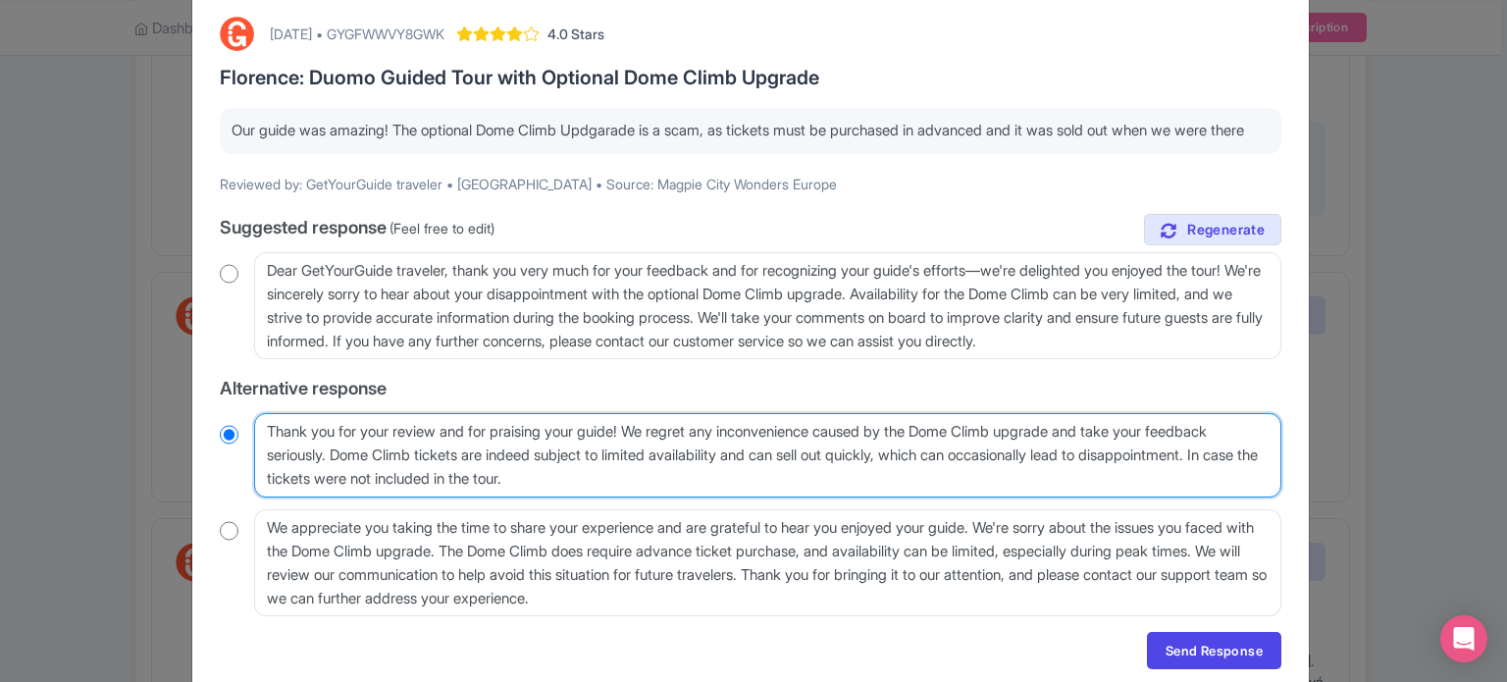
paste textarea "In case the tickets were not included in the tour."
type textarea "Thank you for your review and for praising your guide! We regret any inconvenie…"
radio input "true"
click at [334, 476] on textarea "Thank you for your review and for praising your guide! We regret any inconvenie…" at bounding box center [768, 455] width 1028 height 84
click at [327, 477] on textarea "Thank you for your review and for praising your guide! We regret any inconvenie…" at bounding box center [768, 455] width 1028 height 84
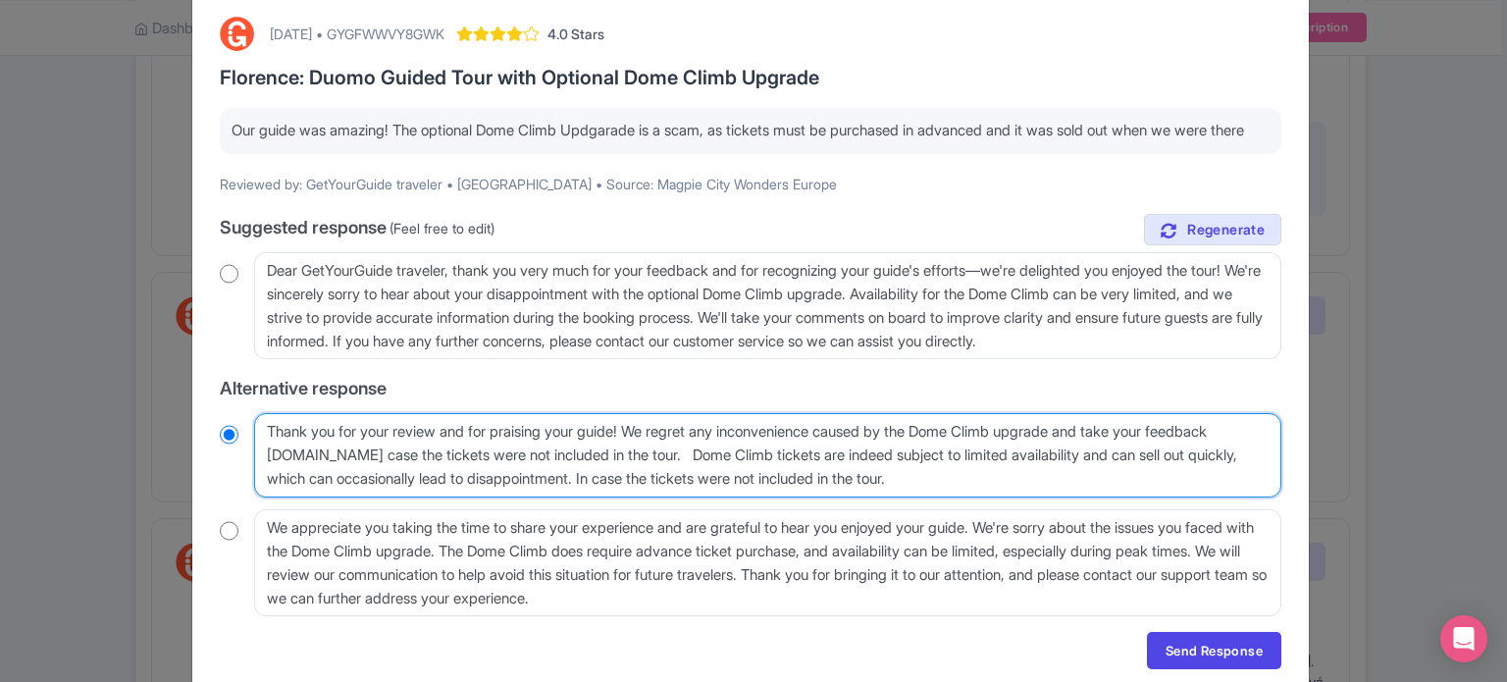
click at [329, 477] on textarea "Thank you for your review and for praising your guide! We regret any inconvenie…" at bounding box center [768, 455] width 1028 height 84
type textarea "Thank you for your review and for praising your guide! We regret any inconvenie…"
radio input "true"
click at [355, 477] on textarea "Thank you for your review and for praising your guide! We regret any inconvenie…" at bounding box center [768, 455] width 1028 height 84
click at [352, 473] on textarea "Thank you for your review and for praising your guide! We regret any inconvenie…" at bounding box center [768, 455] width 1028 height 84
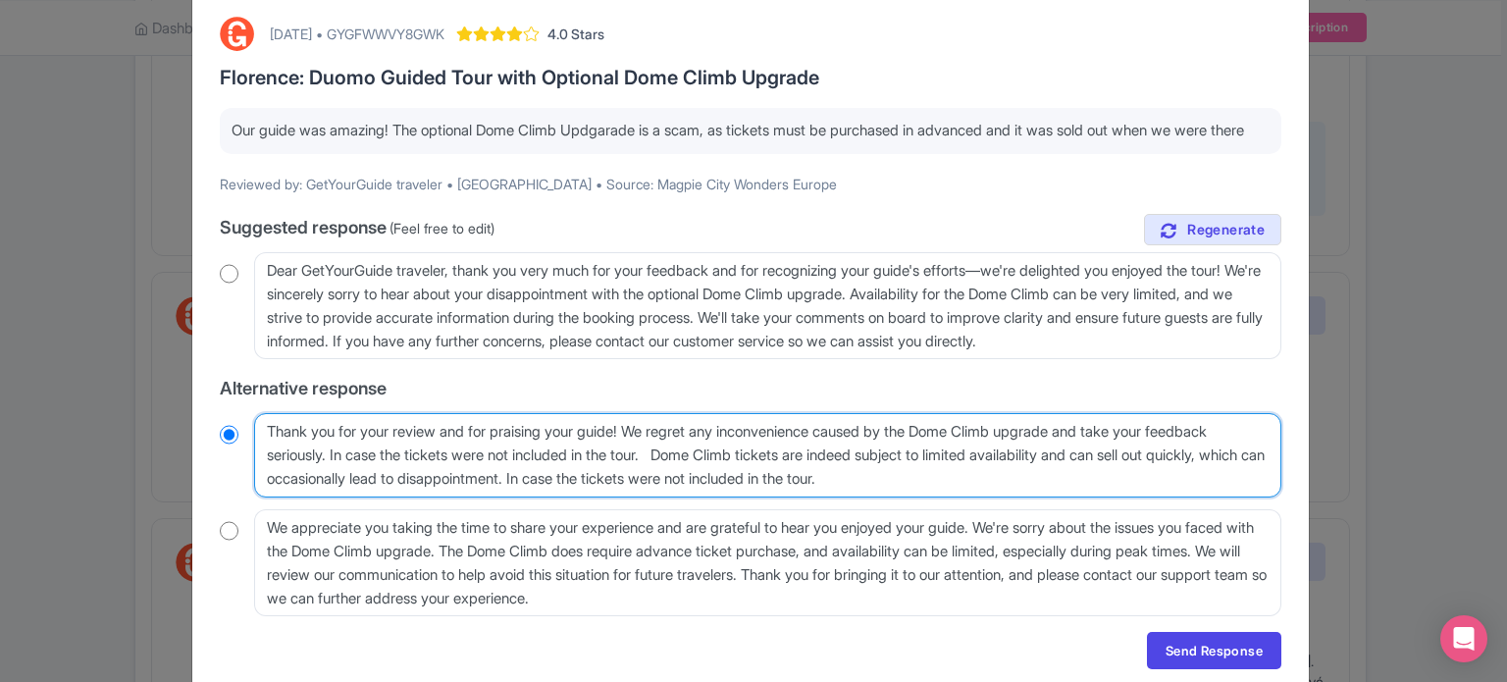
type textarea "Thank you for your review and for praising your guide! We regret any inconvenie…"
radio input "true"
type textarea "Thank you for your review and for praising your guide! We regret any inconvenie…"
radio input "true"
type textarea "Thank you for your review and for praising your guide! We regret any inconvenie…"
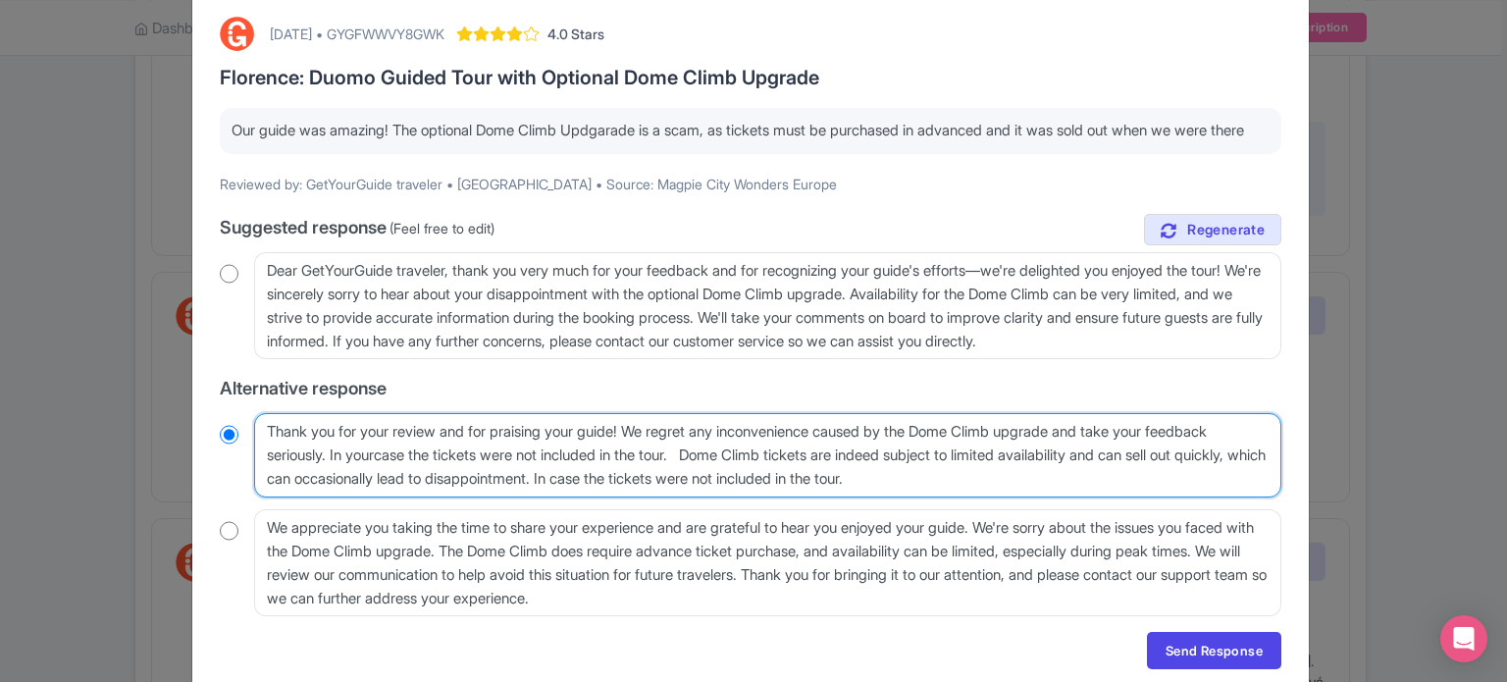
radio input "true"
type textarea "Thank you for your review and for praising your guide! We regret any inconvenie…"
radio input "true"
drag, startPoint x: 1018, startPoint y: 512, endPoint x: 653, endPoint y: 498, distance: 365.4
click at [653, 498] on textarea "Thank you for your review and for praising your guide! We regret any inconvenie…" at bounding box center [768, 455] width 1028 height 84
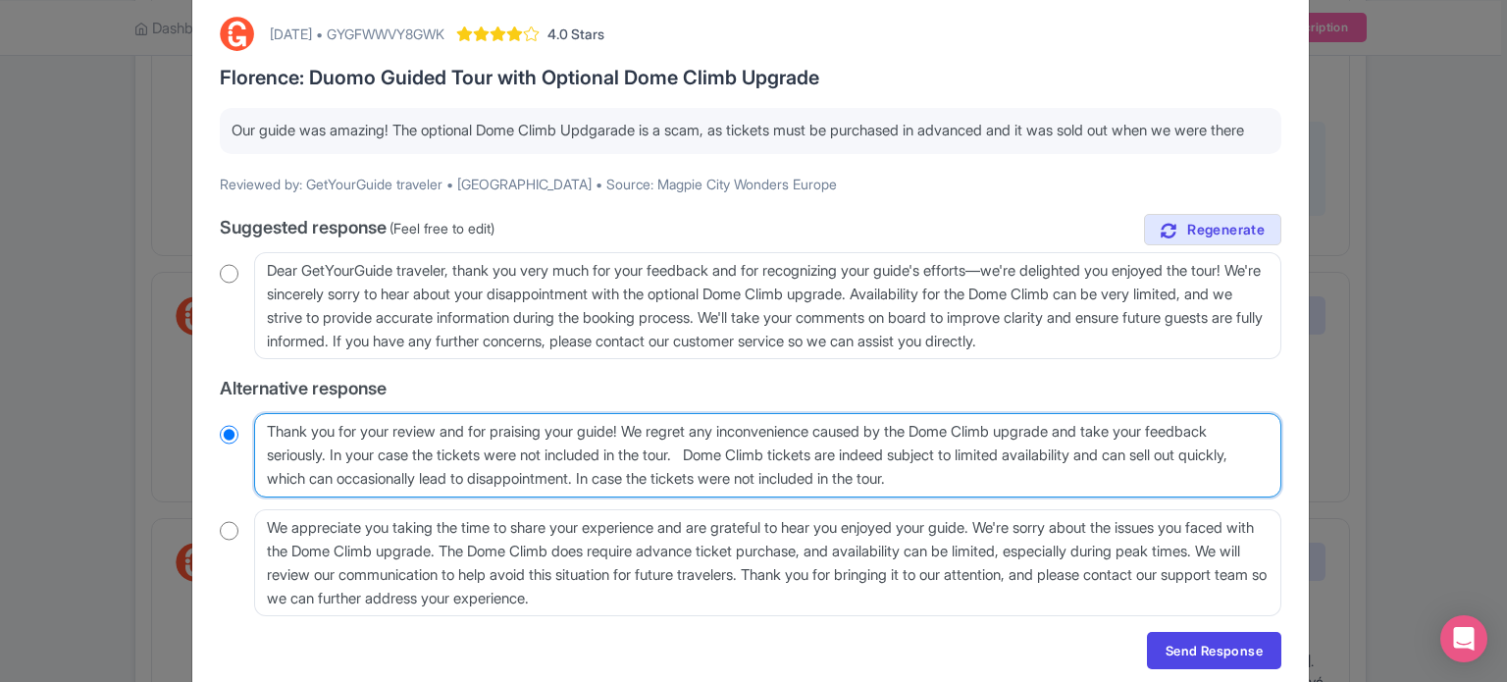
type textarea "Thank you for your review and for praising your guide! We regret any inconvenie…"
radio input "true"
click at [710, 476] on textarea "Thank you for your review and for praising your guide! We regret any inconvenie…" at bounding box center [768, 455] width 1028 height 84
type textarea "Thank you for your review and for praising your guide! We regret any inconvenie…"
radio input "true"
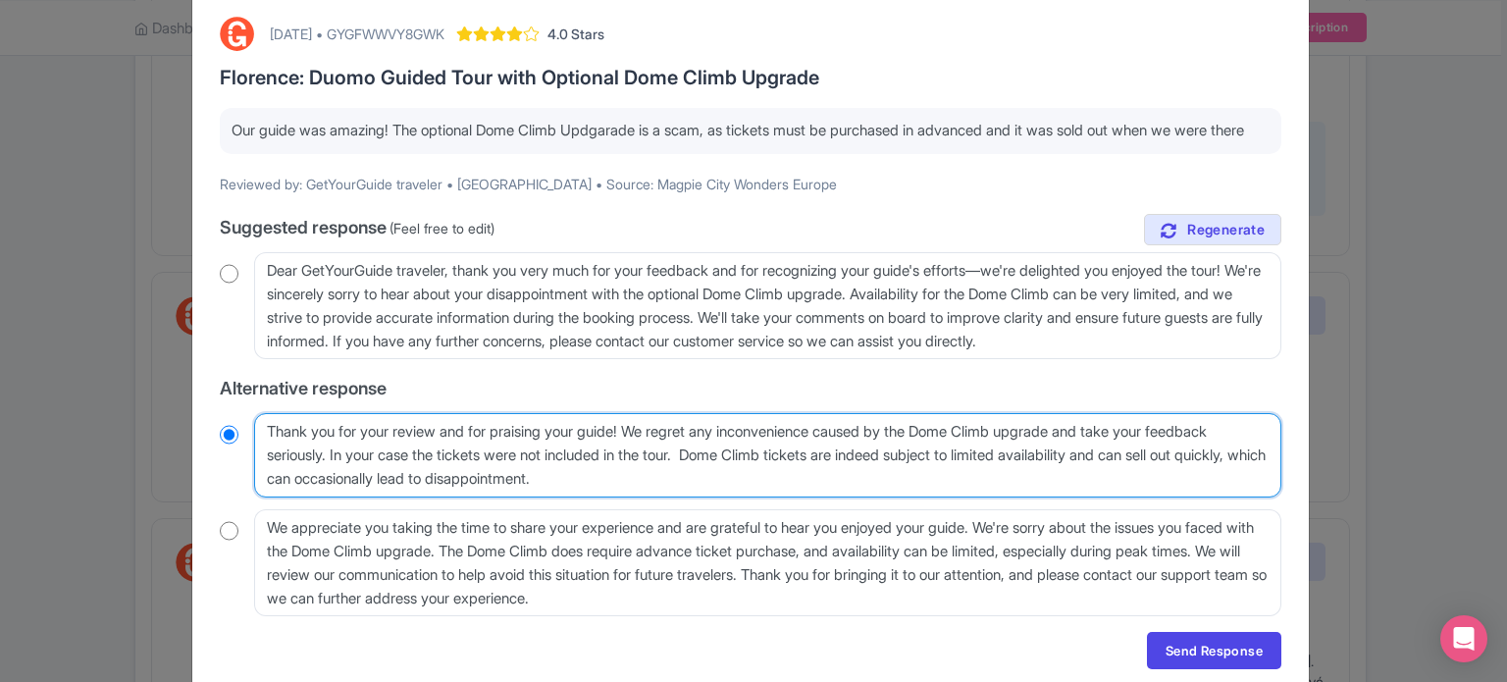
type textarea "Thank you for your review and for praising your guide! We regret any inconvenie…"
radio input "true"
type textarea "Thank you for your review and for praising your guide! We regret any inconvenie…"
radio input "true"
type textarea "Thank you for your review and for praising your guide! We regret any inconvenie…"
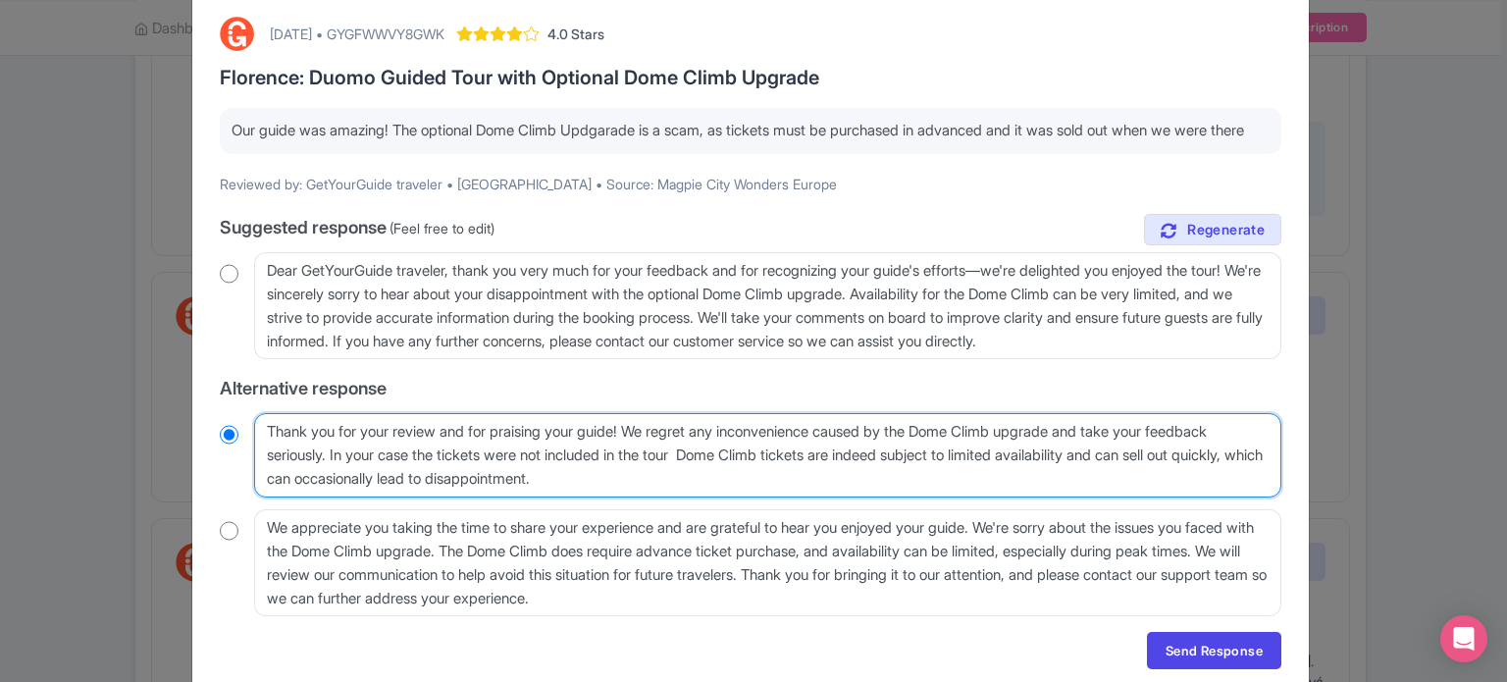
radio input "true"
type textarea "Thank you for your review and for praising your guide! We regret any inconvenie…"
radio input "true"
type textarea "Thank you for your review and for praising your guide! We regret any inconvenie…"
radio input "true"
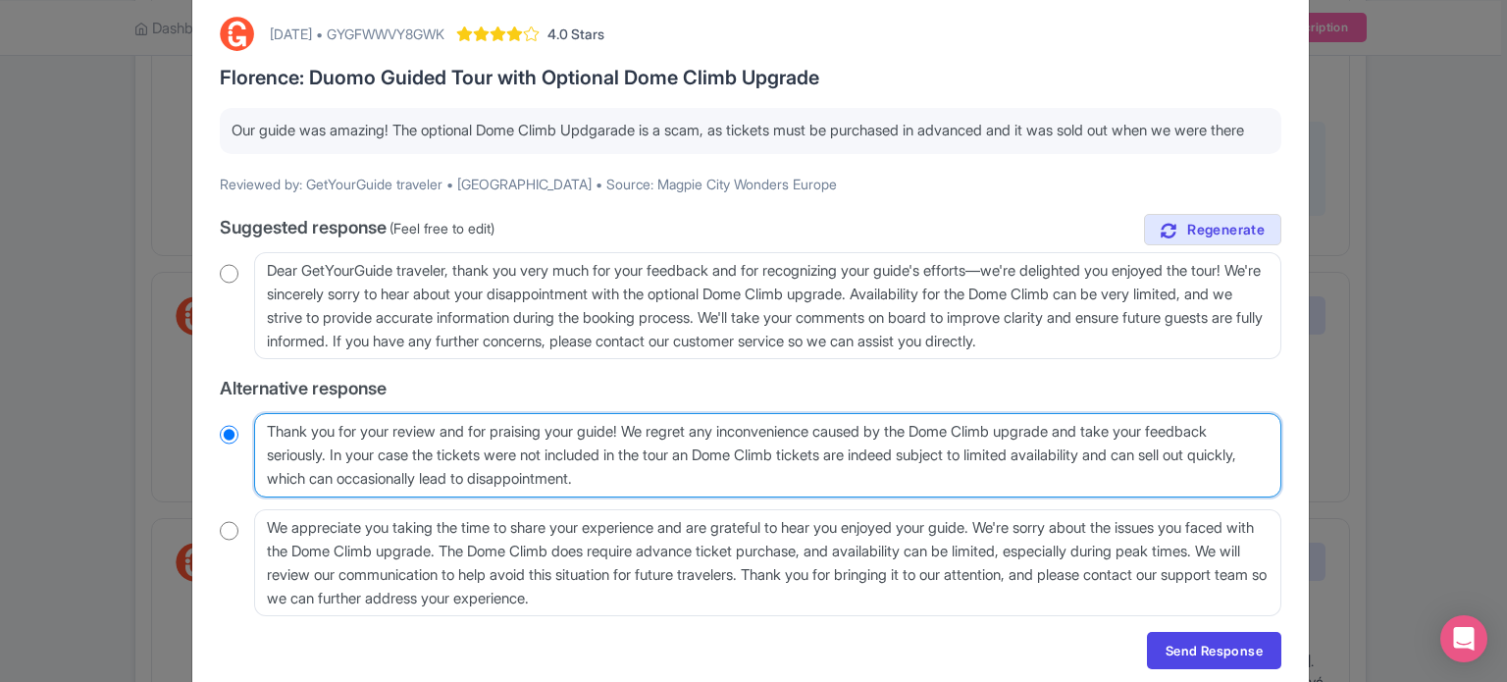
type textarea "Thank you for your review and for praising your guide! We regret any inconvenie…"
radio input "true"
type textarea "Thank you for your review and for praising your guide! We regret any inconvenie…"
radio input "true"
type textarea "Thank you for your review and for praising your guide! We regret any inconvenie…"
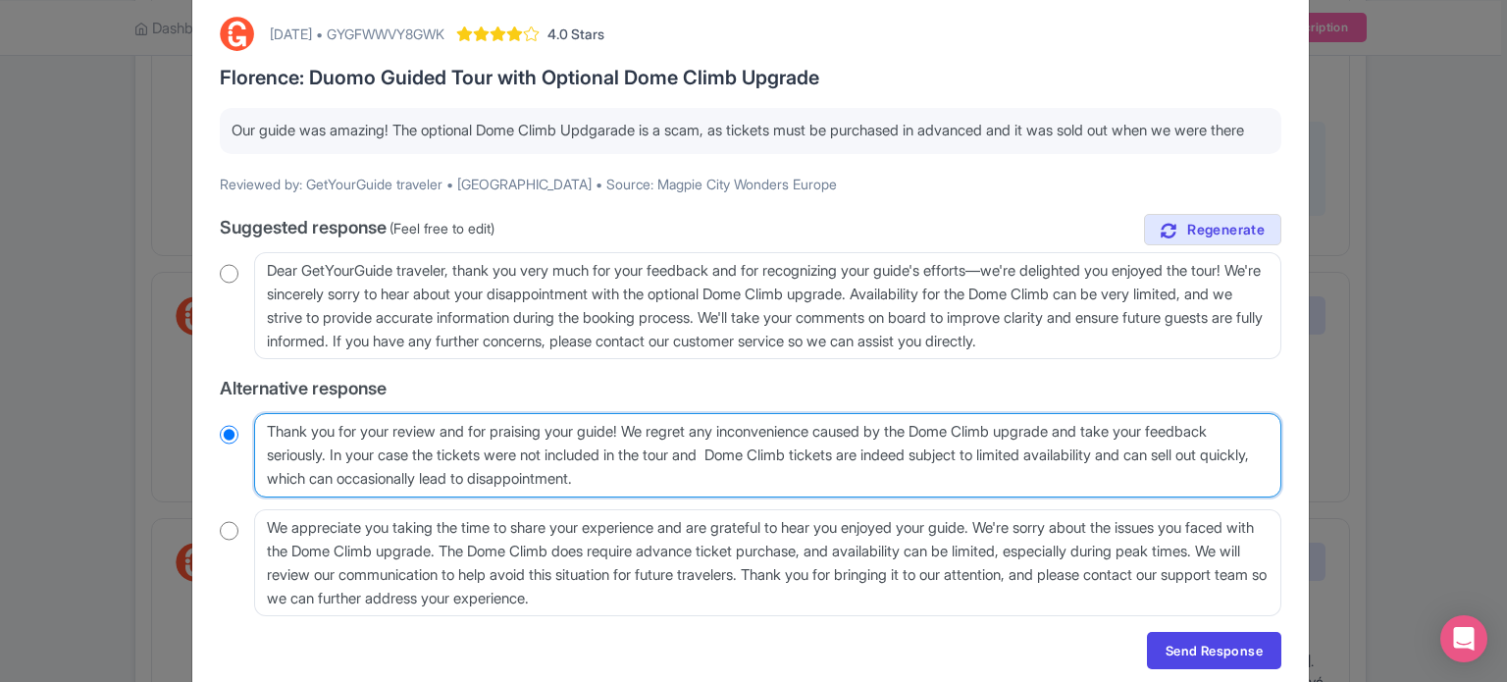
radio input "true"
type textarea "Thank you for your review and for praising your guide! We regret any inconvenie…"
radio input "true"
type textarea "Thank you for your review and for praising your guide! We regret any inconvenie…"
radio input "true"
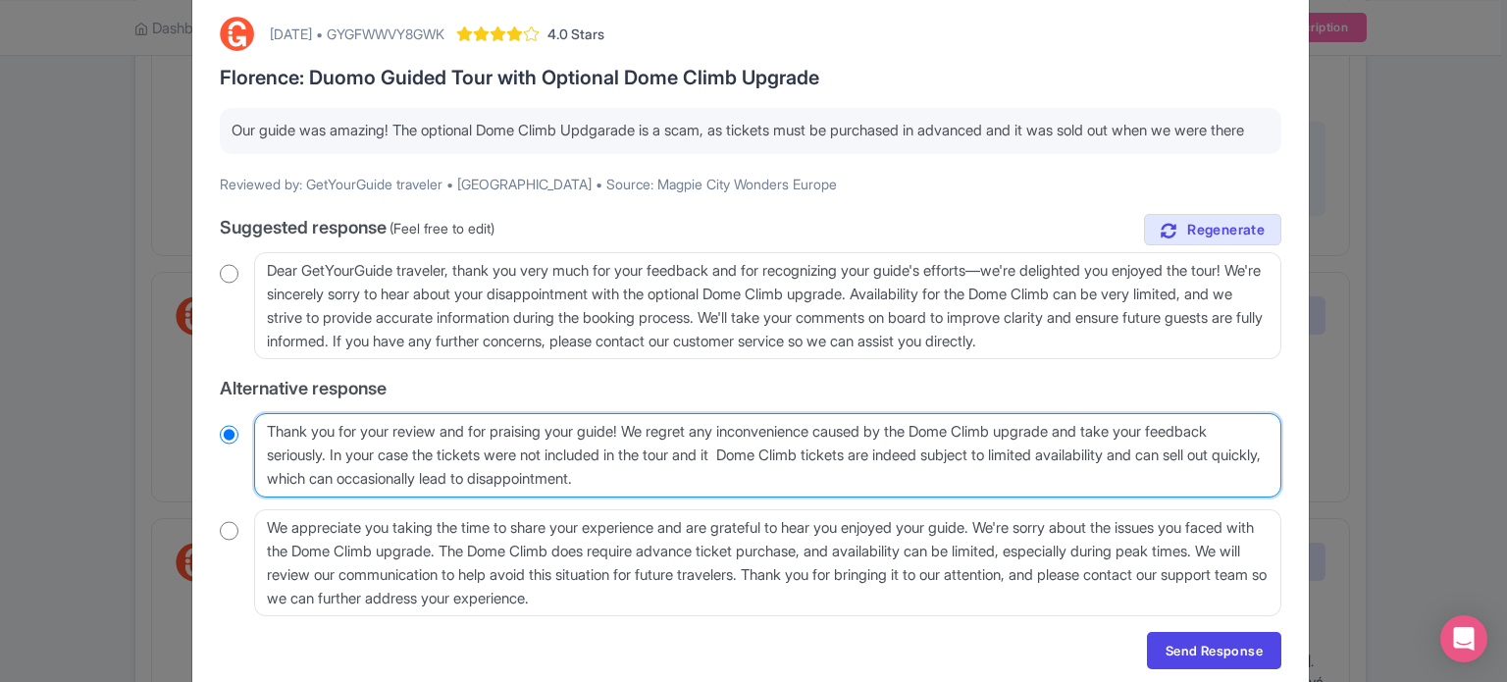
type textarea "Thank you for your review and for praising your guide! We regret any inconvenie…"
radio input "true"
type textarea "Thank you for your review and for praising your guide! We regret any inconvenie…"
radio input "true"
type textarea "Thank you for your review and for praising your guide! We regret any inconvenie…"
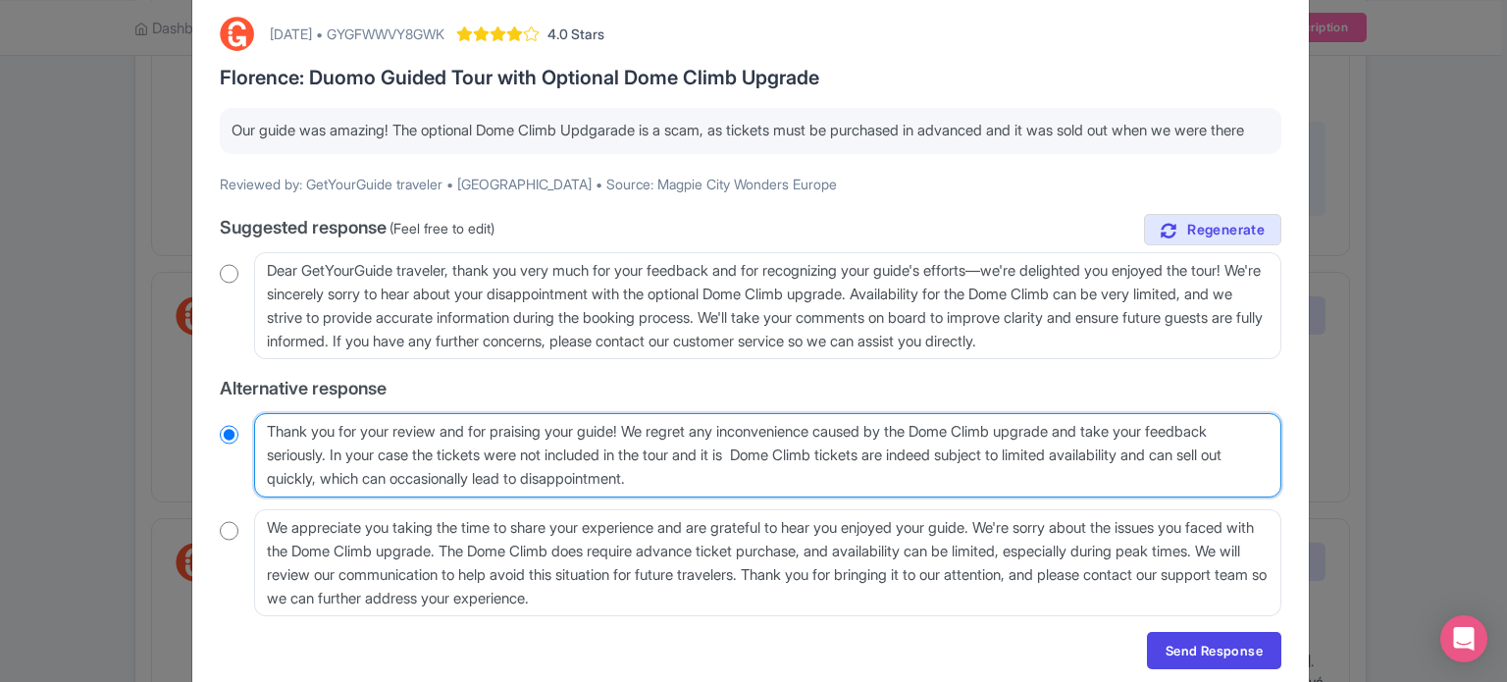
radio input "true"
type textarea "Thank you for your review and for praising your guide! We regret any inconvenie…"
radio input "true"
type textarea "Thank you for your review and for praising your guide! We regret any inconvenie…"
radio input "true"
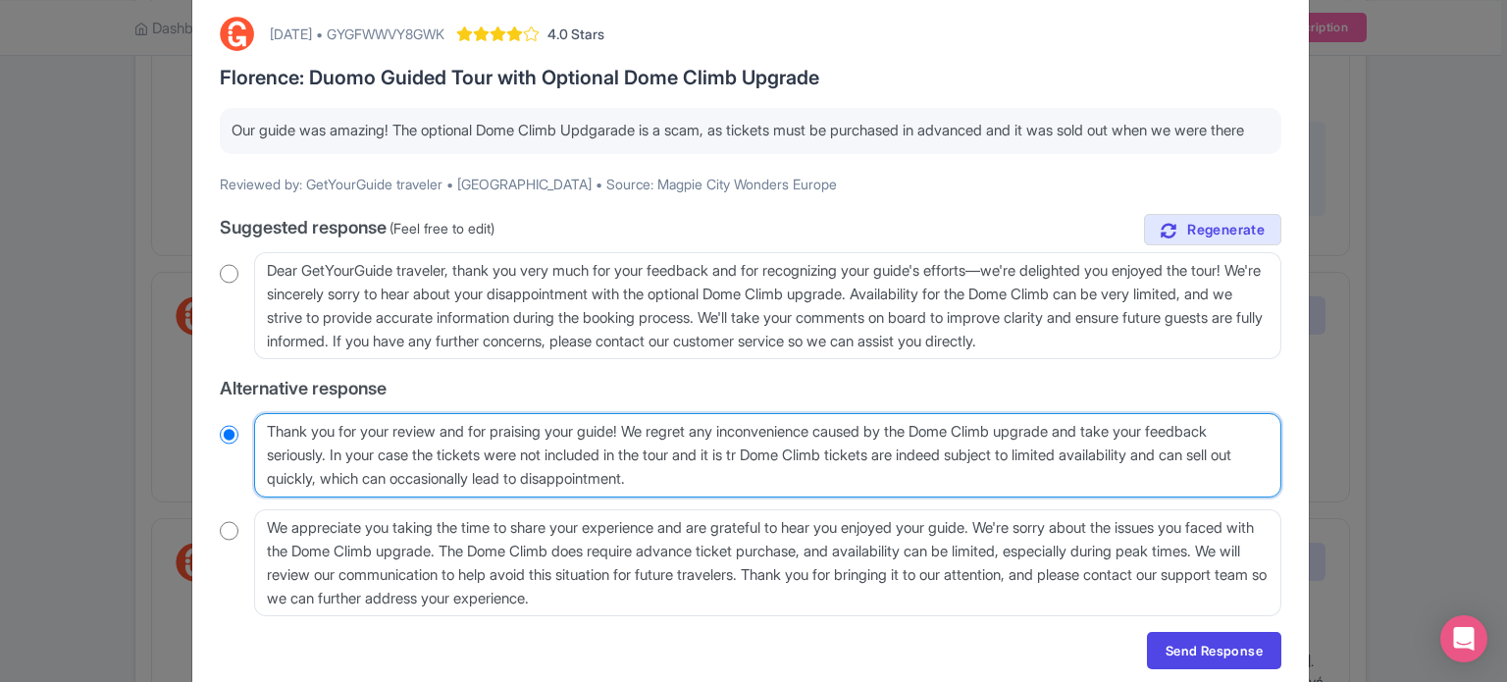
type textarea "Thank you for your review and for praising your guide! We regret any inconvenie…"
radio input "true"
type textarea "Thank you for your review and for praising your guide! We regret any inconvenie…"
radio input "true"
type textarea "Thank you for your review and for praising your guide! We regret any inconvenie…"
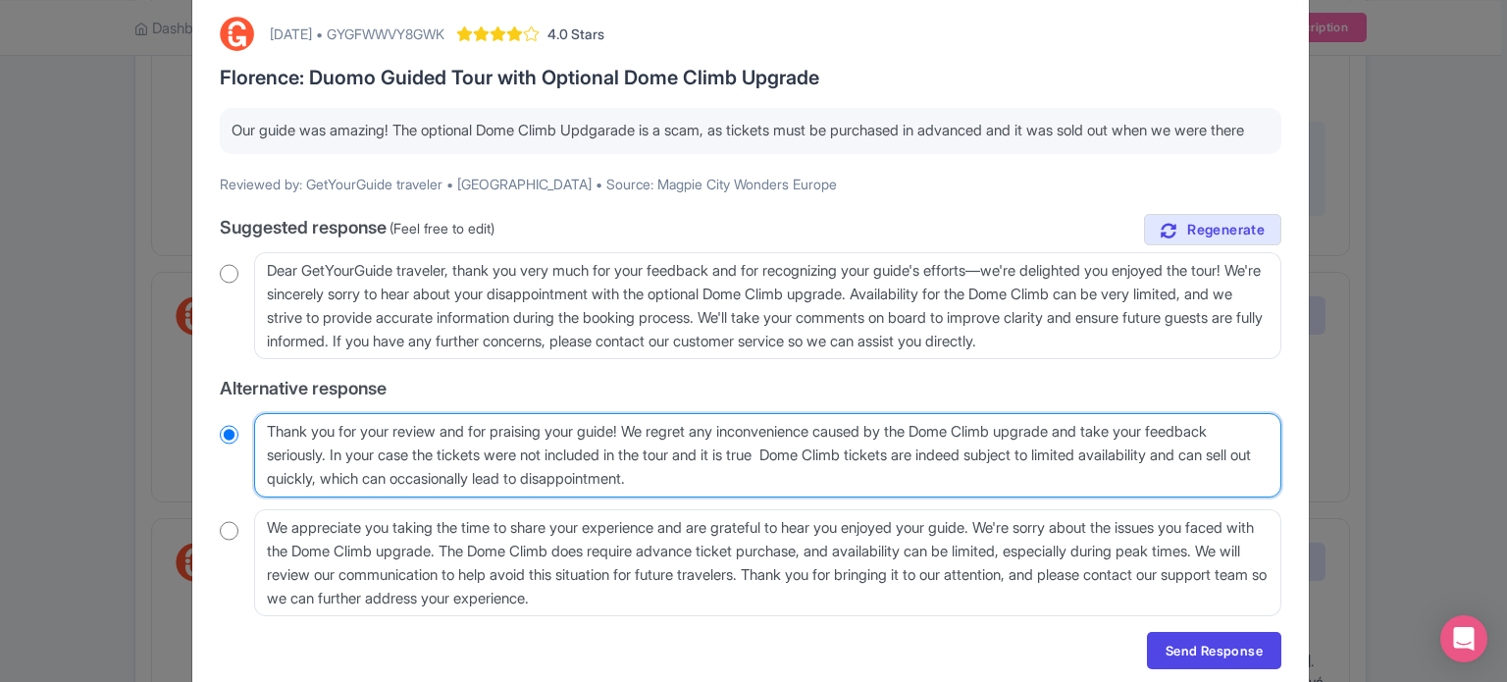
radio input "true"
type textarea "Thank you for your review and for praising your guide! We regret any inconvenie…"
radio input "true"
type textarea "Thank you for your review and for praising your guide! We regret any inconvenie…"
radio input "true"
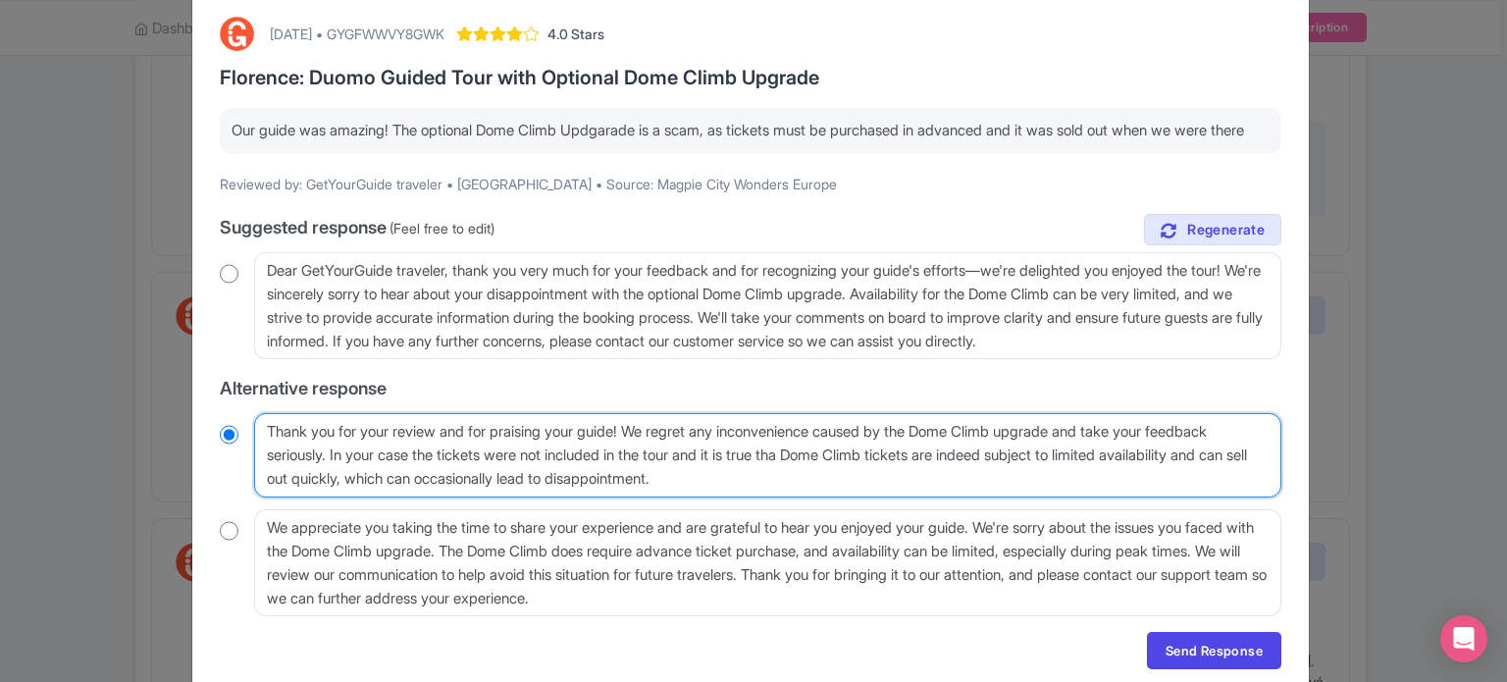
type textarea "Thank you for your review and for praising your guide! We regret any inconvenie…"
radio input "true"
click at [801, 497] on textarea "Thank you for your review and for praising your guide! We regret any inconvenie…" at bounding box center [768, 455] width 1028 height 84
type textarea "Thank you for your review and for praising your guide! We regret any inconvenie…"
radio input "true"
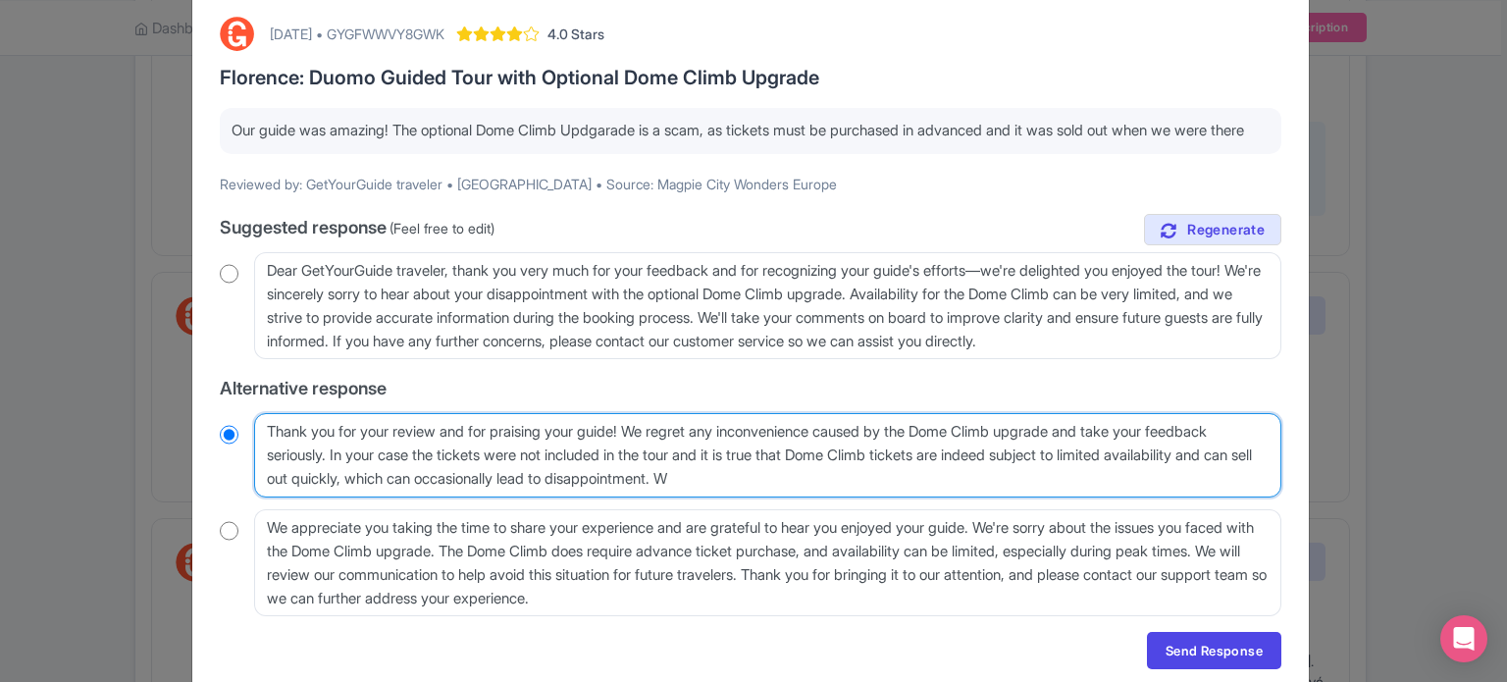
type textarea "Thank you for your review and for praising your guide! We regret any inconvenie…"
radio input "true"
type textarea "Thank you for your review and for praising your guide! We regret any inconvenie…"
radio input "true"
type textarea "Thank you for your review and for praising your guide! We regret any inconvenie…"
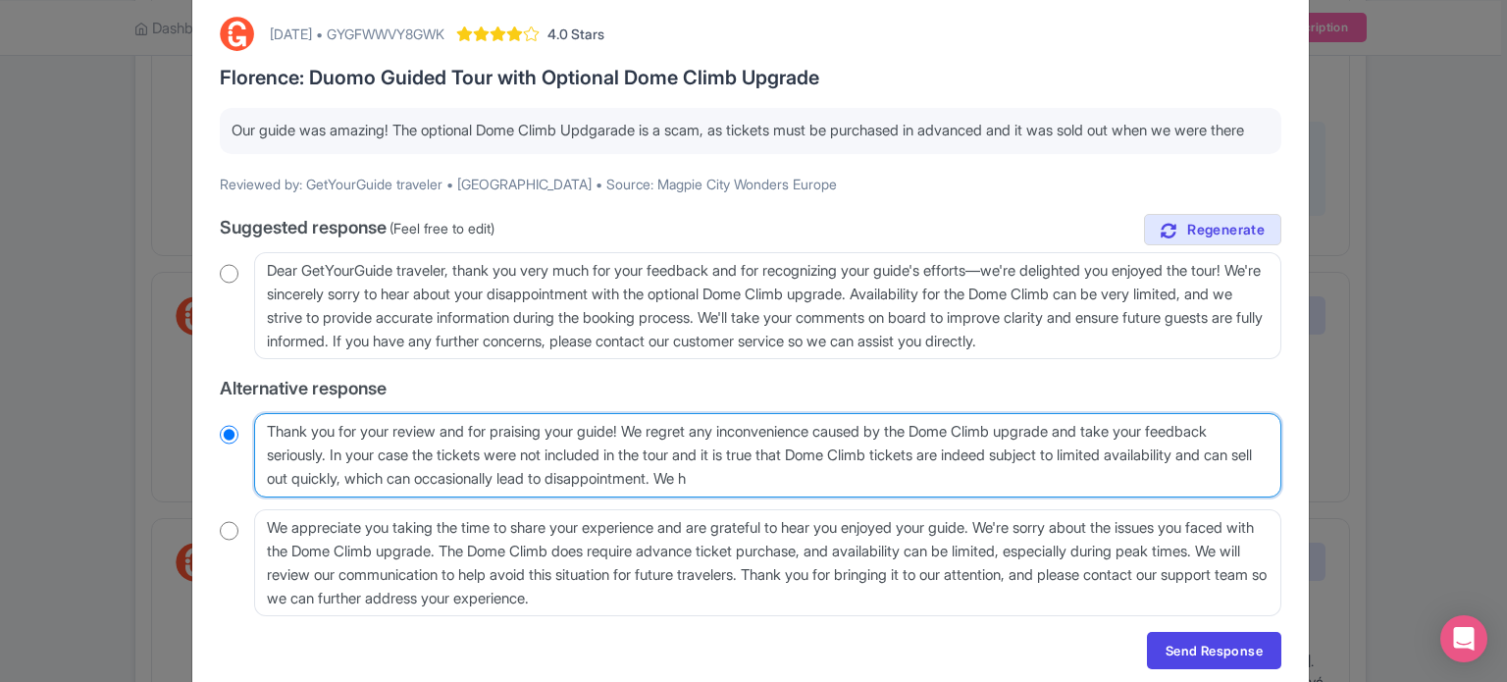
radio input "true"
type textarea "Thank you for your review and for praising your guide! We regret any inconvenie…"
radio input "true"
type textarea "Thank you for your review and for praising your guide! We regret any inconvenie…"
radio input "true"
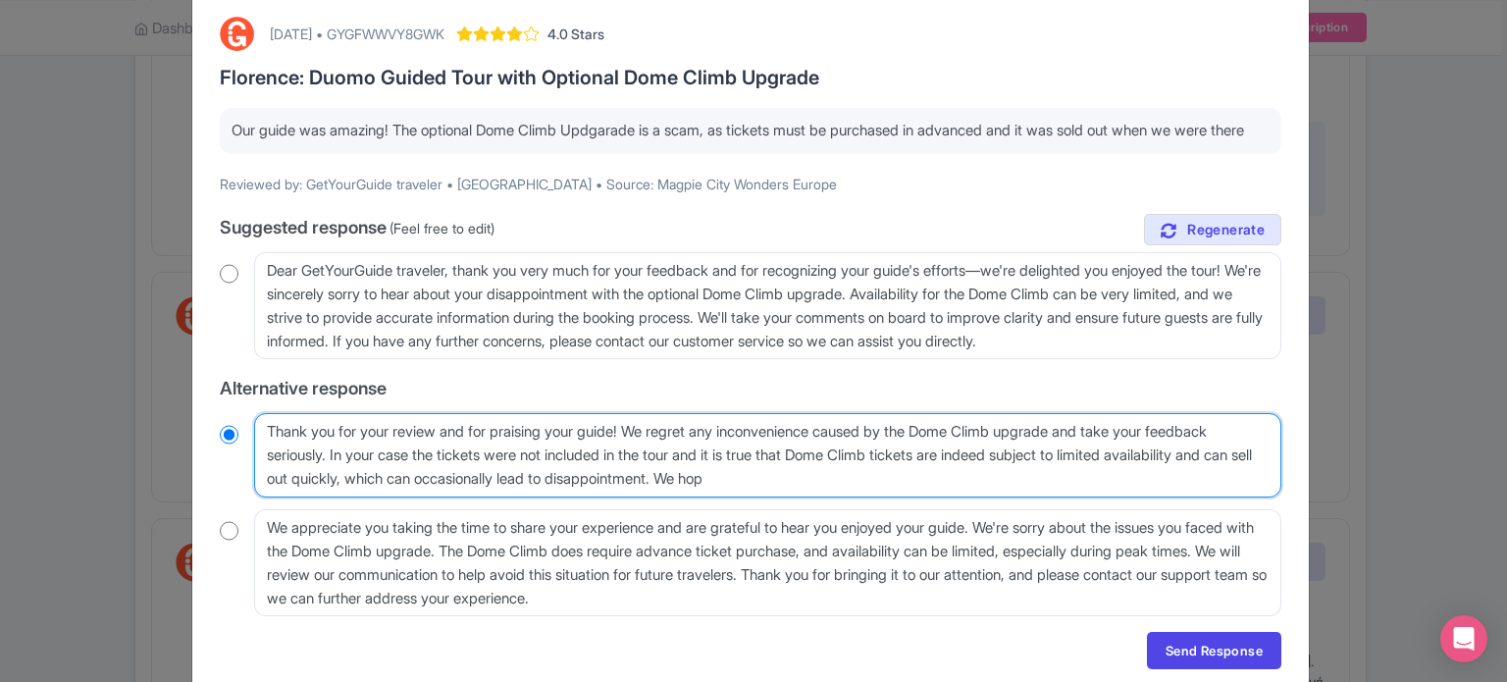
type textarea "Thank you for your review and for praising your guide! We regret any inconvenie…"
radio input "true"
type textarea "Thank you for your review and for praising your guide! We regret any inconvenie…"
radio input "true"
type textarea "Thank you for your review and for praising your guide! We regret any inconvenie…"
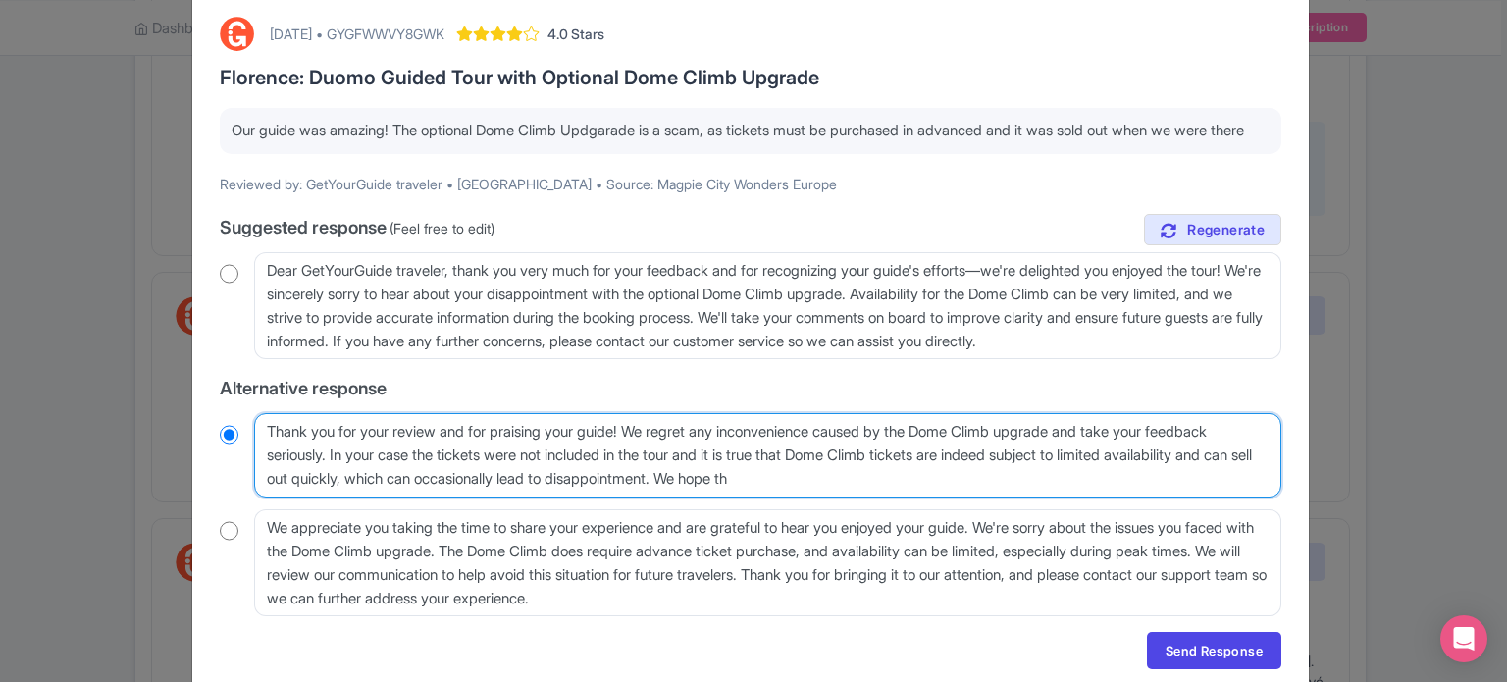
radio input "true"
type textarea "Thank you for your review and for praising your guide! We regret any inconvenie…"
radio input "true"
type textarea "Thank you for your review and for praising your guide! We regret any inconvenie…"
radio input "true"
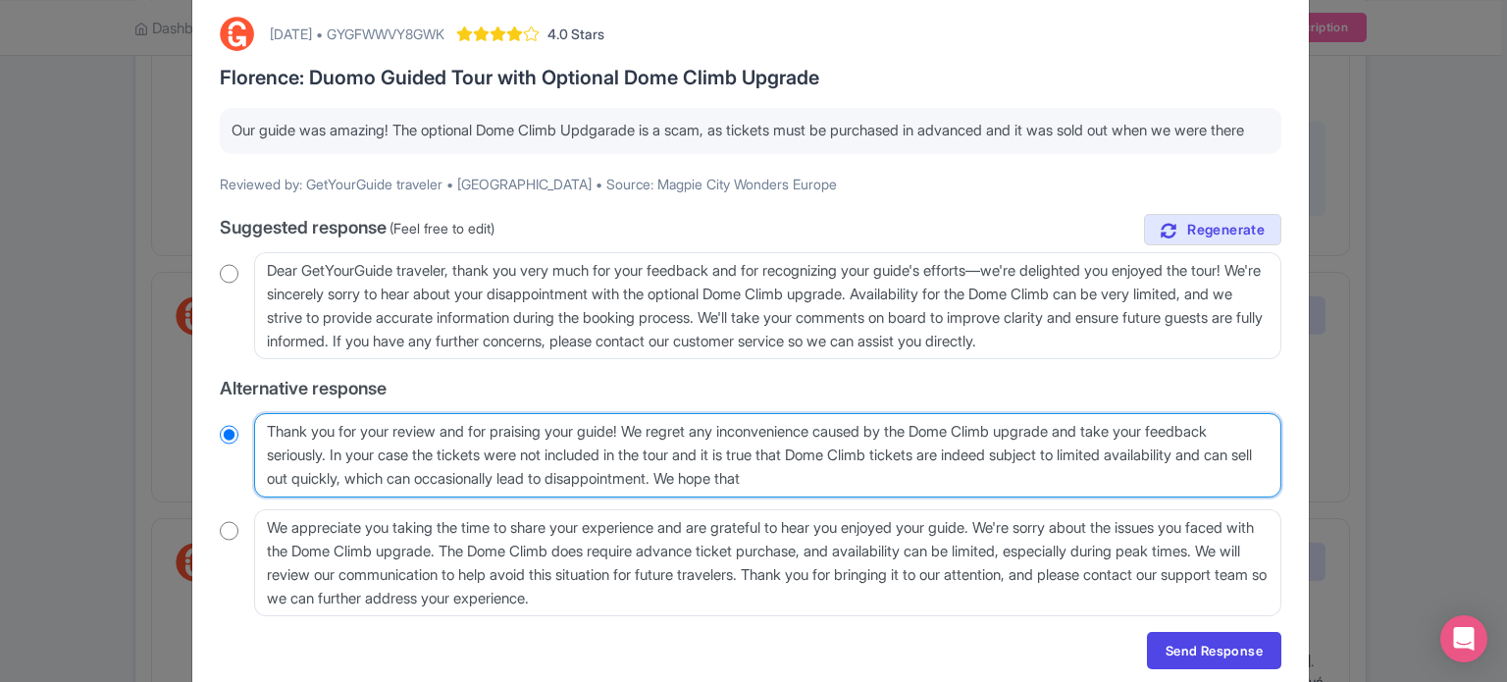
type textarea "Thank you for your review and for praising your guide! We regret any inconvenie…"
radio input "true"
type textarea "Thank you for your review and for praising your guide! We regret any inconvenie…"
radio input "true"
type textarea "Thank you for your review and for praising your guide! We regret any inconvenie…"
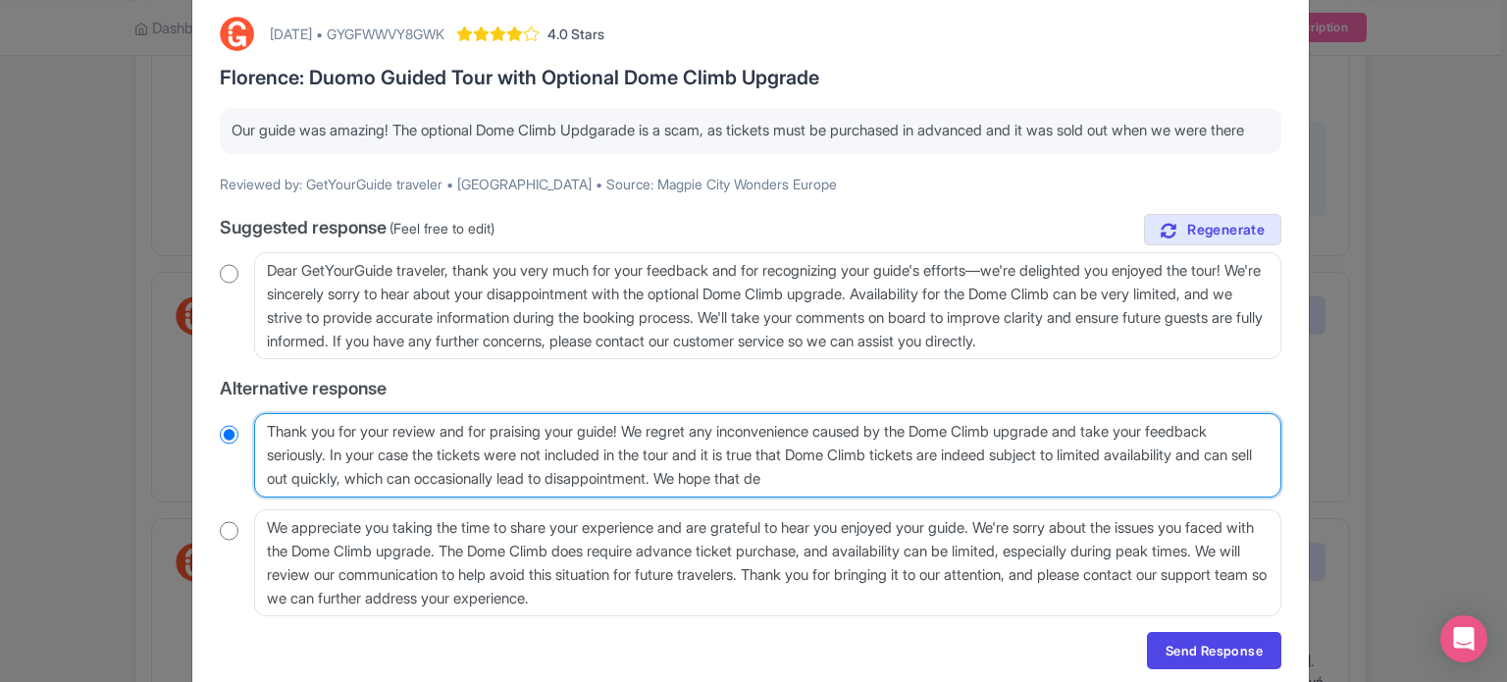
radio input "true"
type textarea "Thank you for your review and for praising your guide! We regret any inconvenie…"
radio input "true"
type textarea "Thank you for your review and for praising your guide! We regret any inconvenie…"
radio input "true"
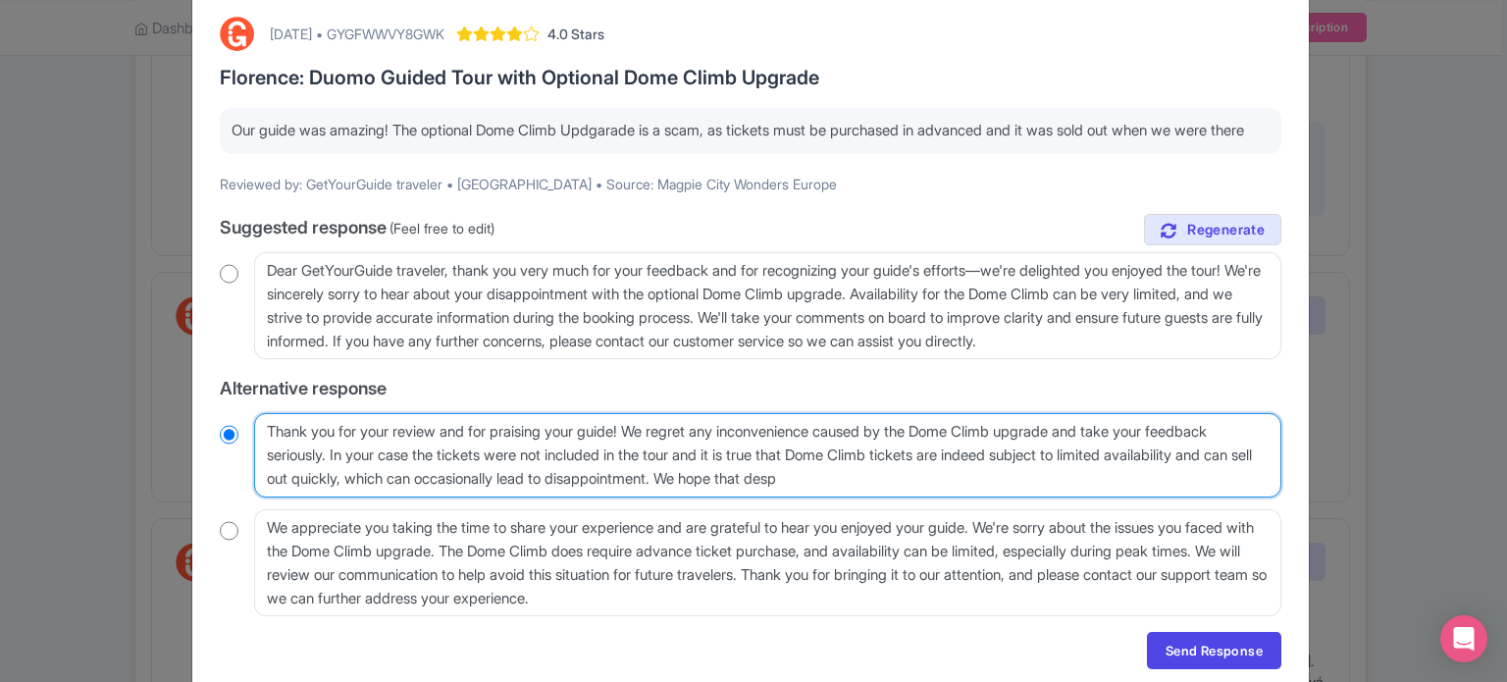
type textarea "Thank you for your review and for praising your guide! We regret any inconvenie…"
radio input "true"
type textarea "Thank you for your review and for praising your guide! We regret any inconvenie…"
radio input "true"
type textarea "Thank you for your review and for praising your guide! We regret any inconvenie…"
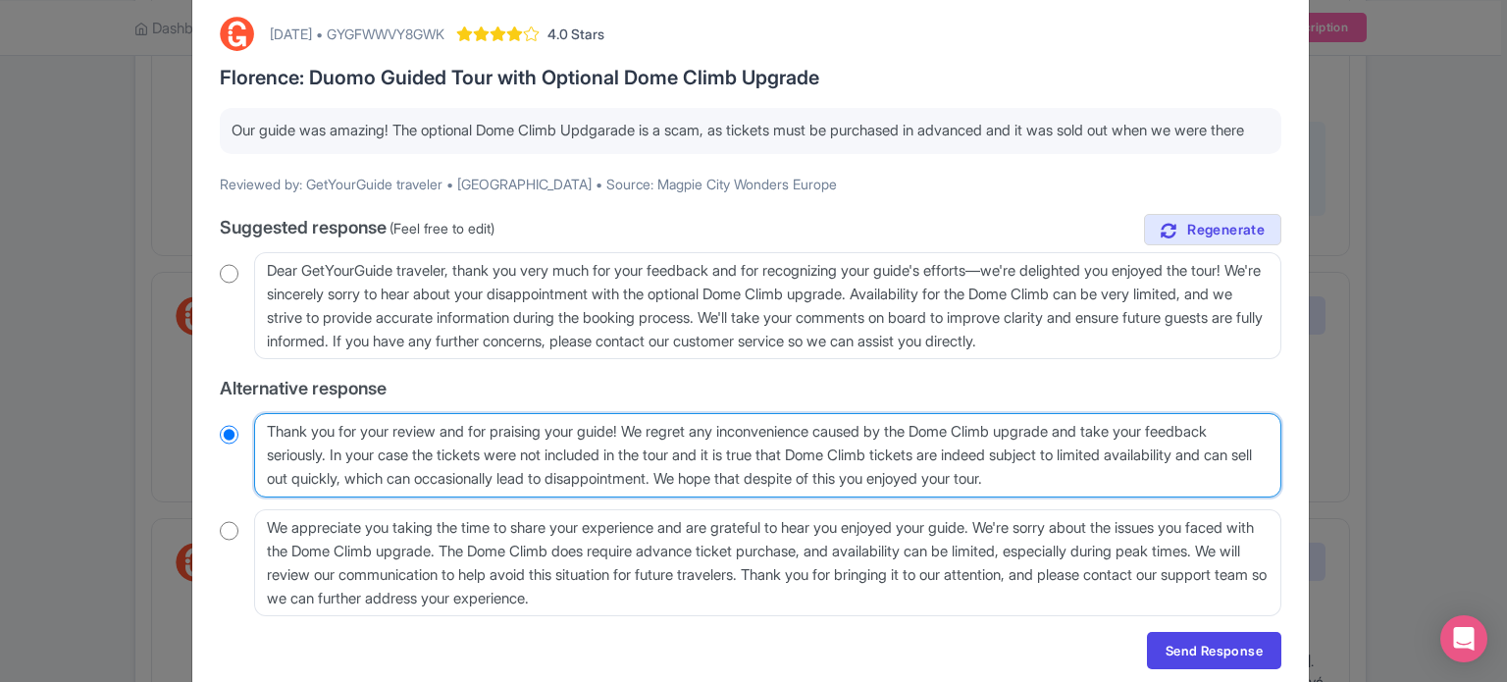
scroll to position [194, 0]
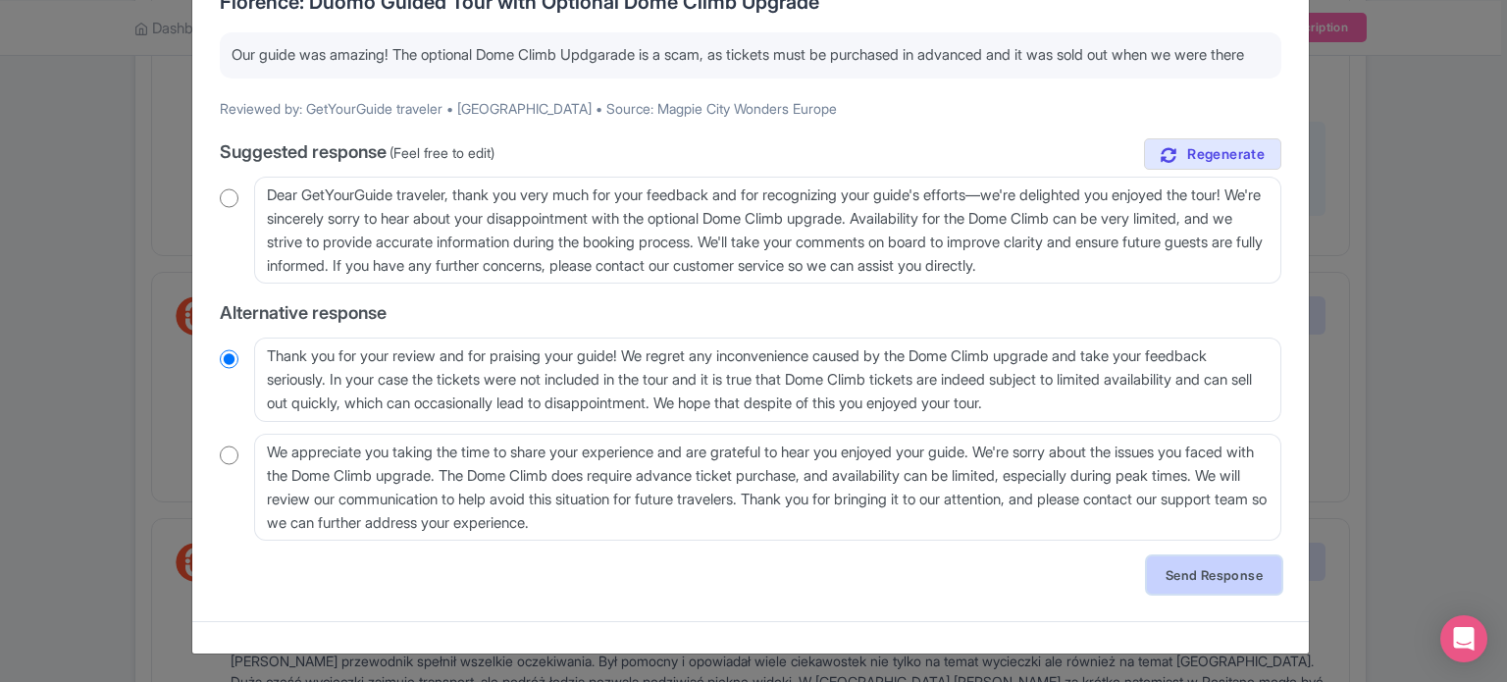
click at [1191, 576] on link "Send Response" at bounding box center [1214, 574] width 134 height 37
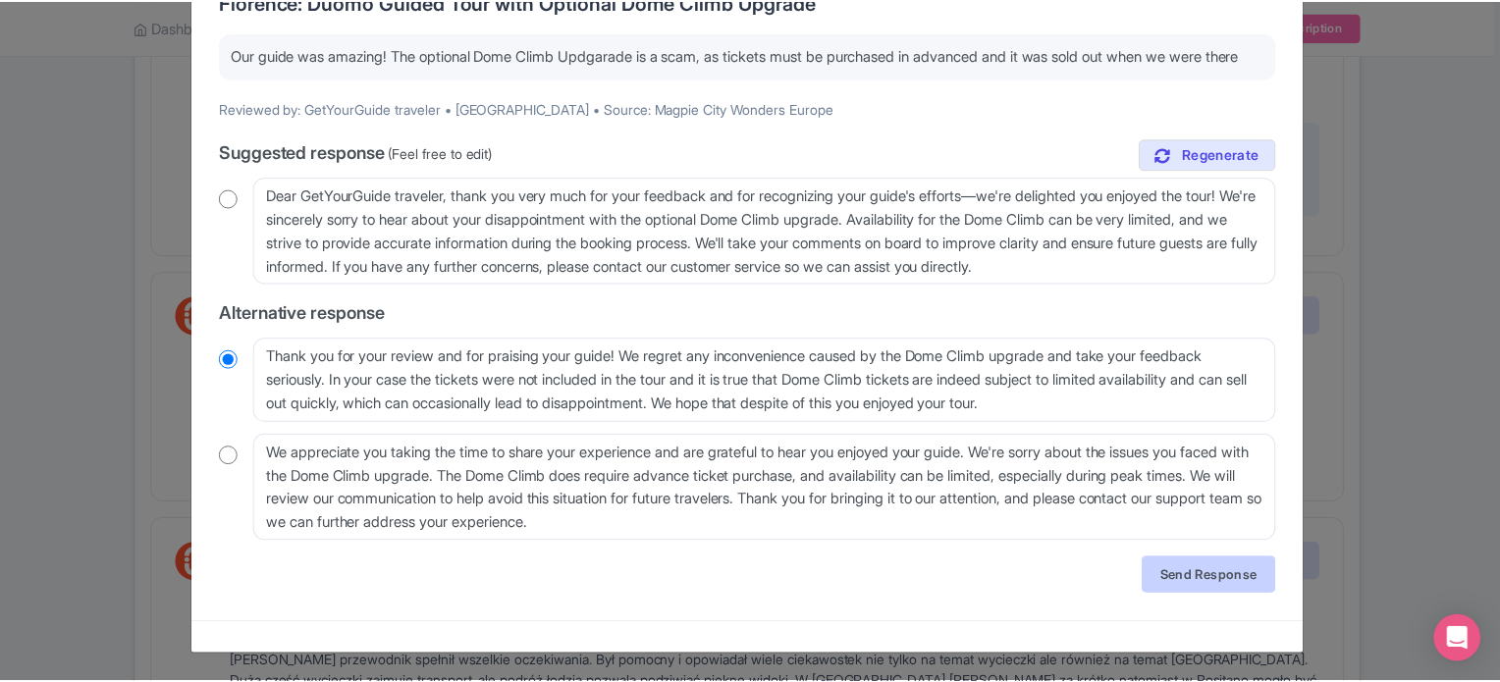
scroll to position [0, 0]
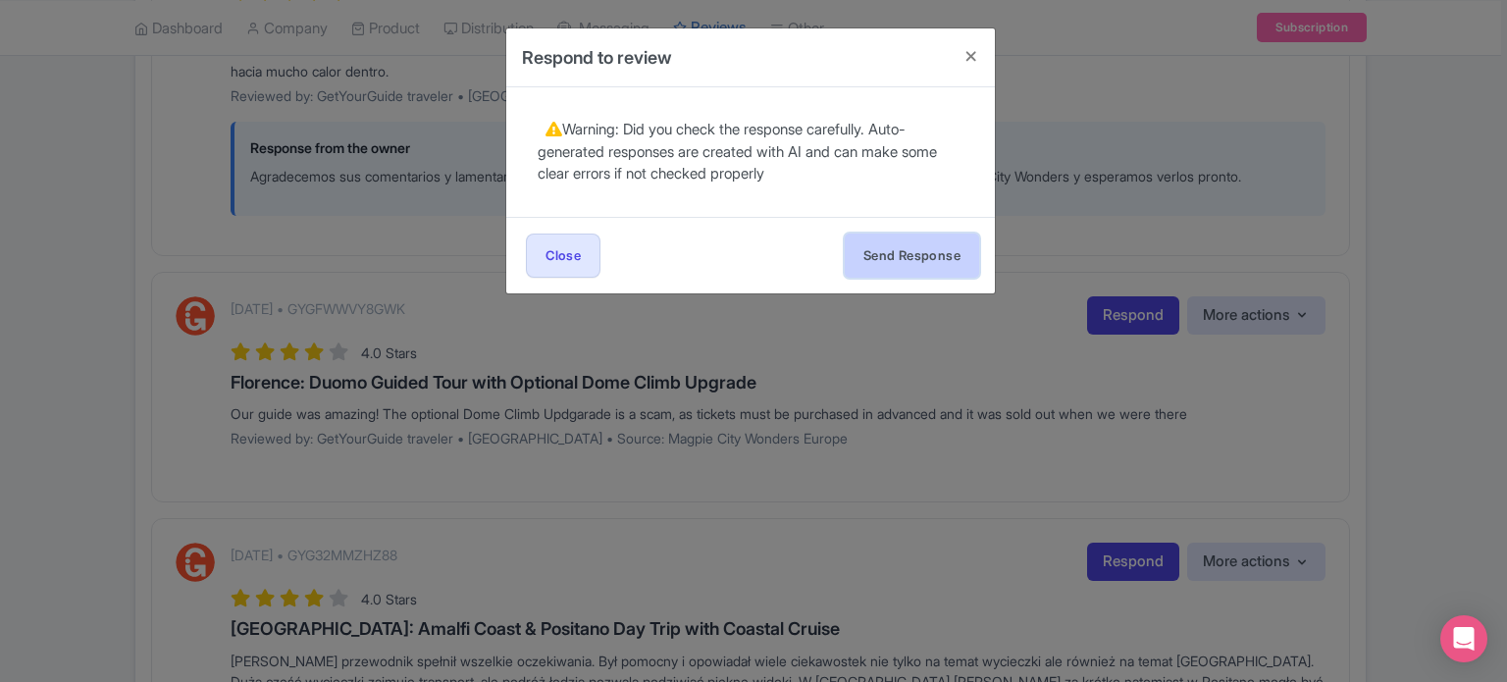
click at [923, 263] on button "Send Response" at bounding box center [912, 256] width 134 height 44
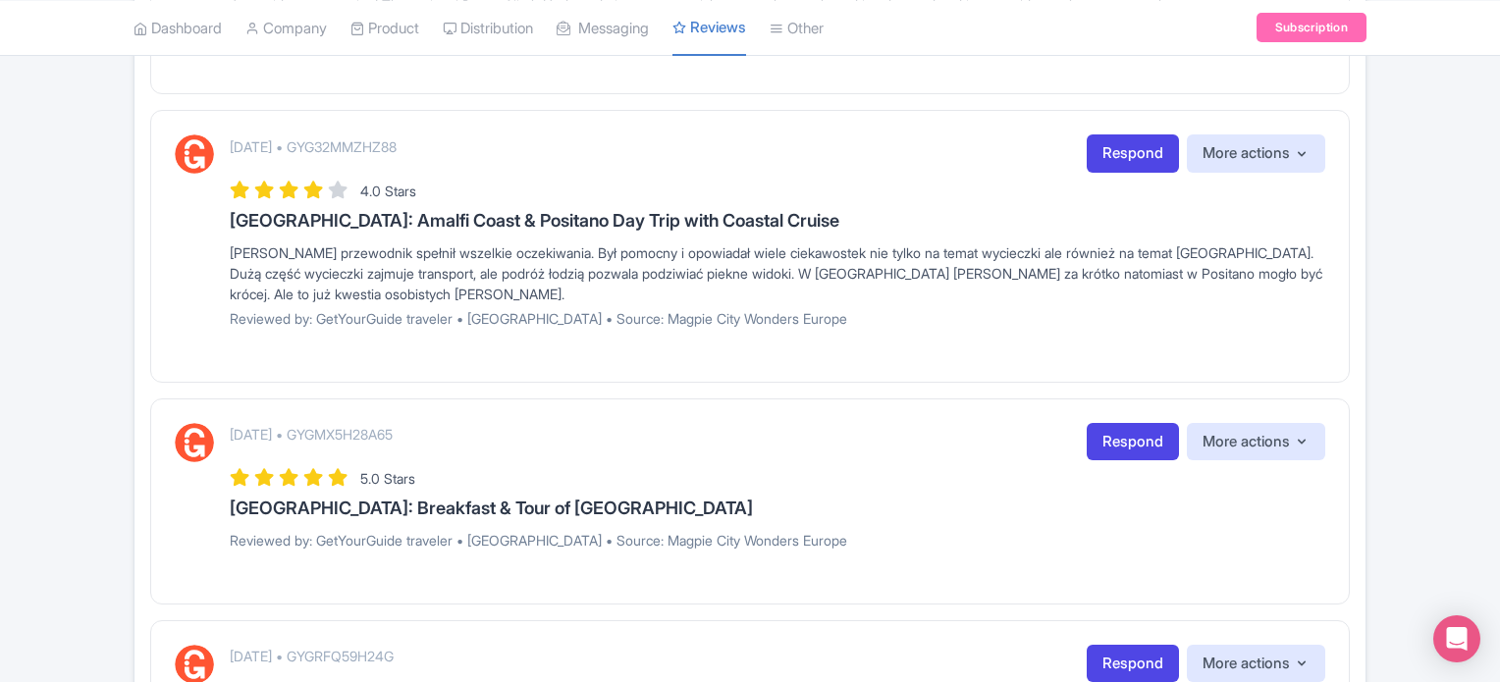
scroll to position [2257, 0]
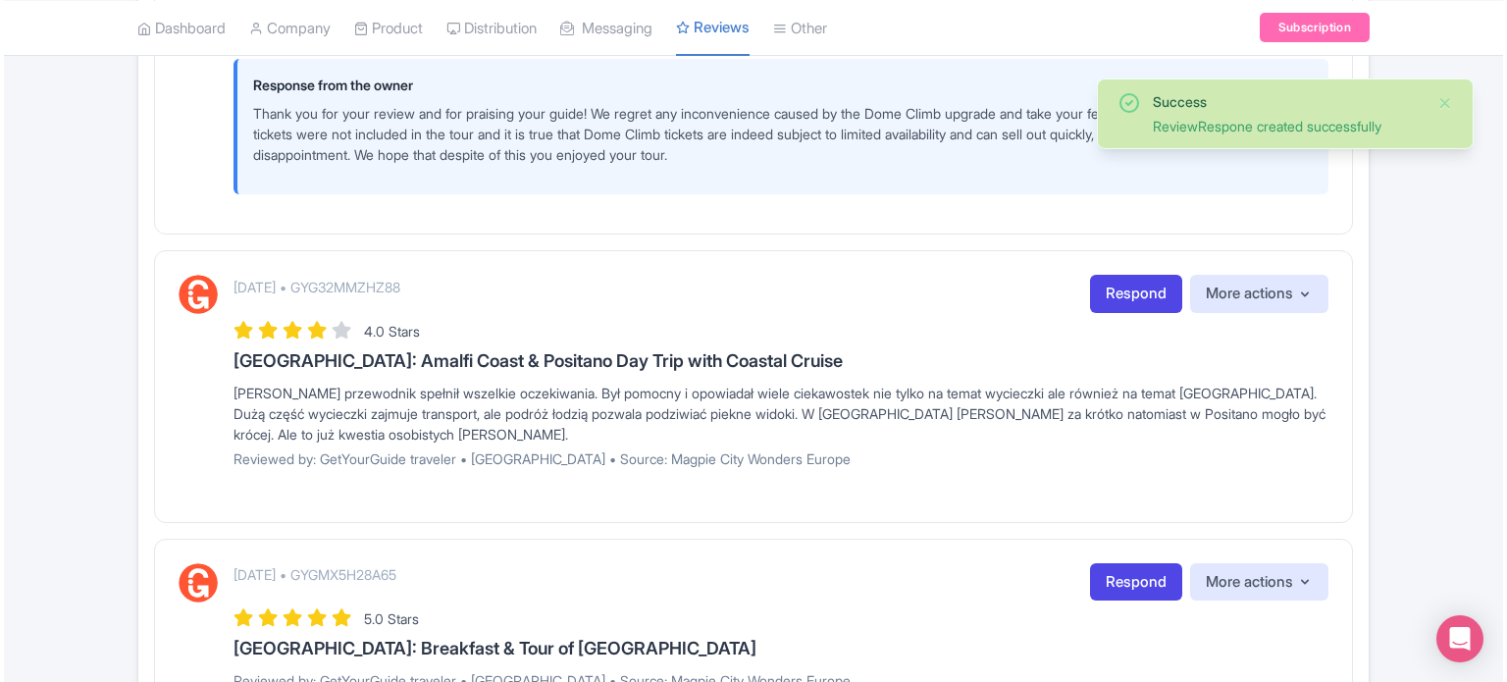
scroll to position [2257, 0]
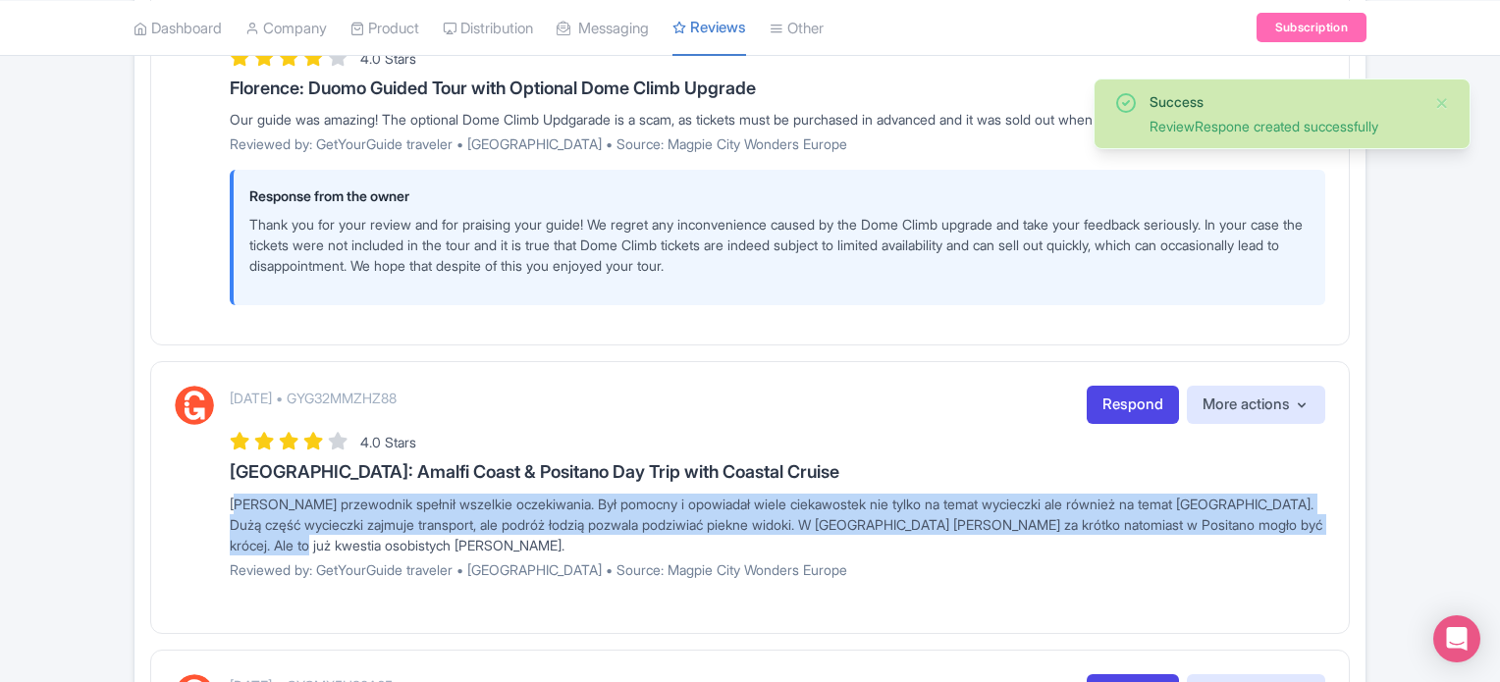
drag, startPoint x: 382, startPoint y: 553, endPoint x: 217, endPoint y: 516, distance: 168.8
click at [217, 516] on div "[DATE] • GYG32MMZHZ88 Respond More actions Hide from this page Hide from review…" at bounding box center [750, 489] width 1150 height 207
copy div "[PERSON_NAME] przewodnik spełnił wszelkie oczekiwania. Był pomocny i opowiadał …"
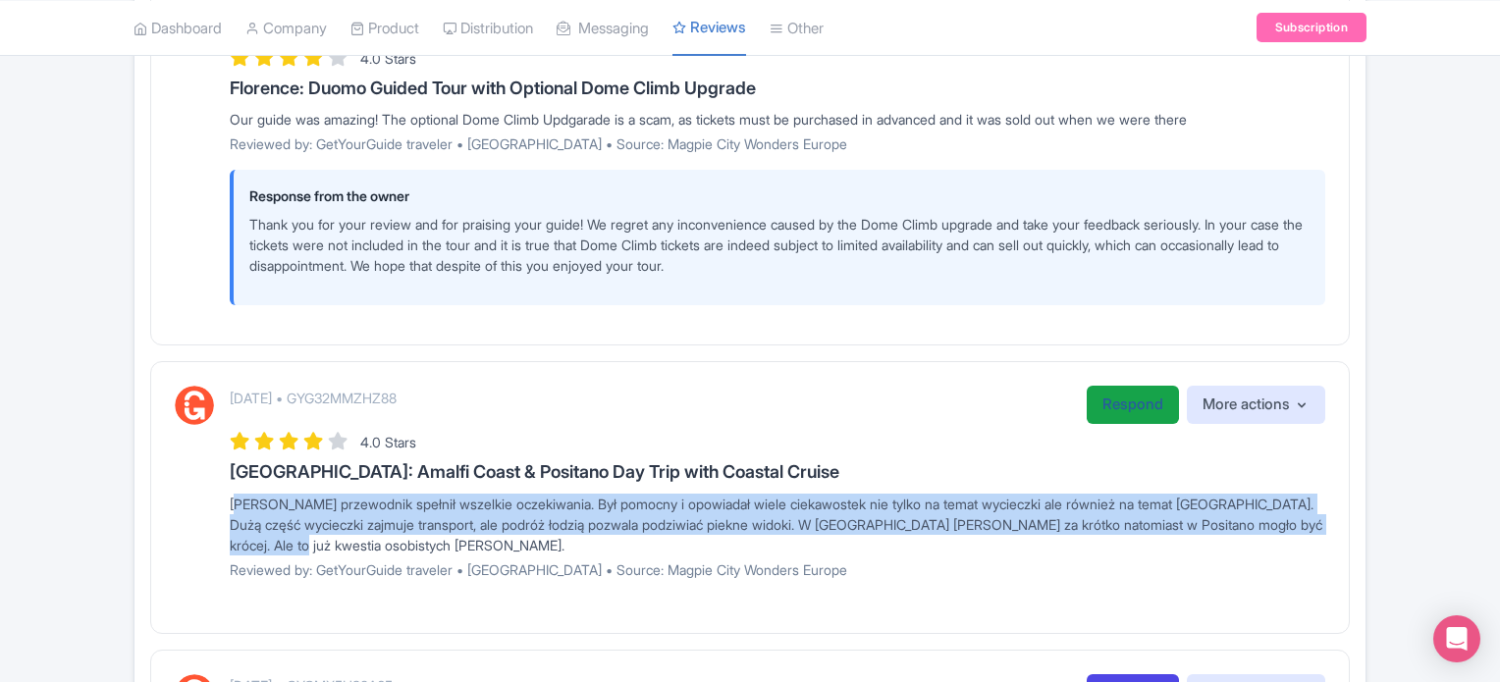
click at [1107, 424] on link "Respond" at bounding box center [1132, 405] width 92 height 38
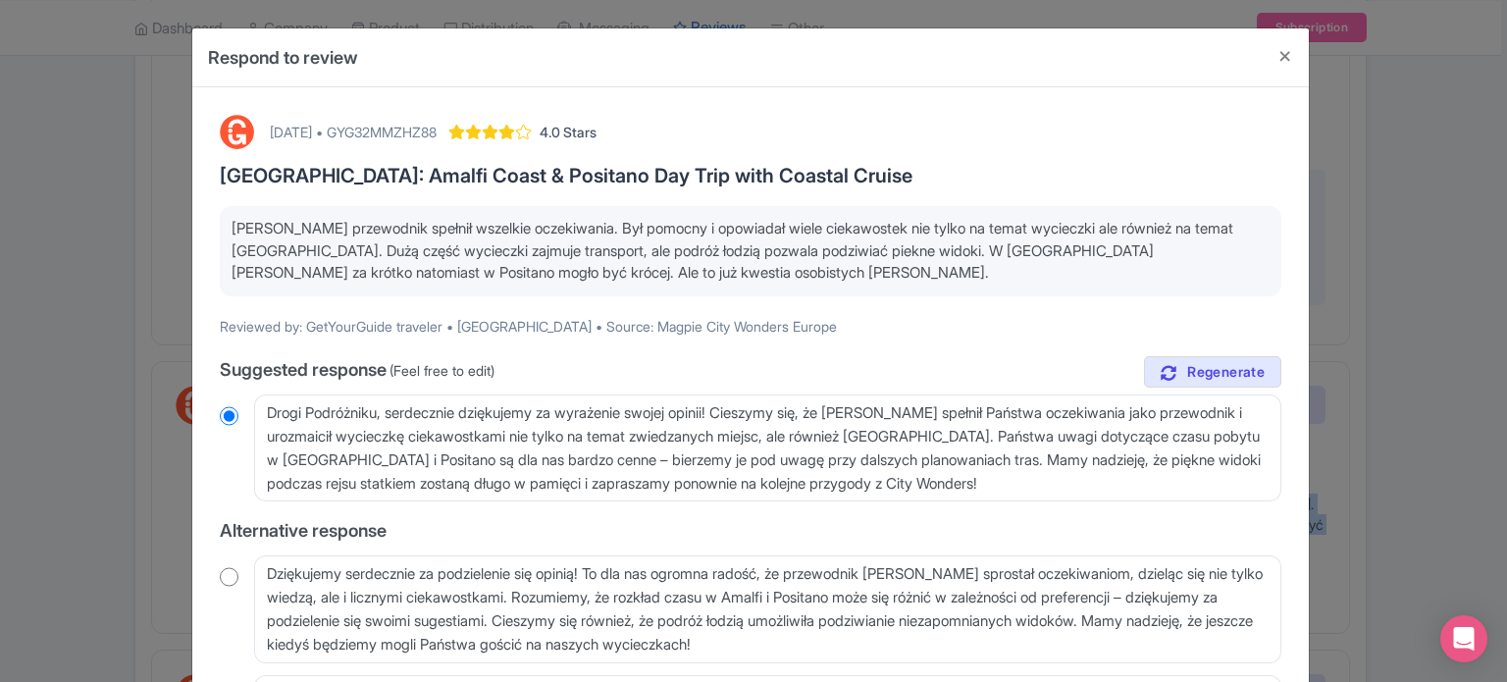
scroll to position [98, 0]
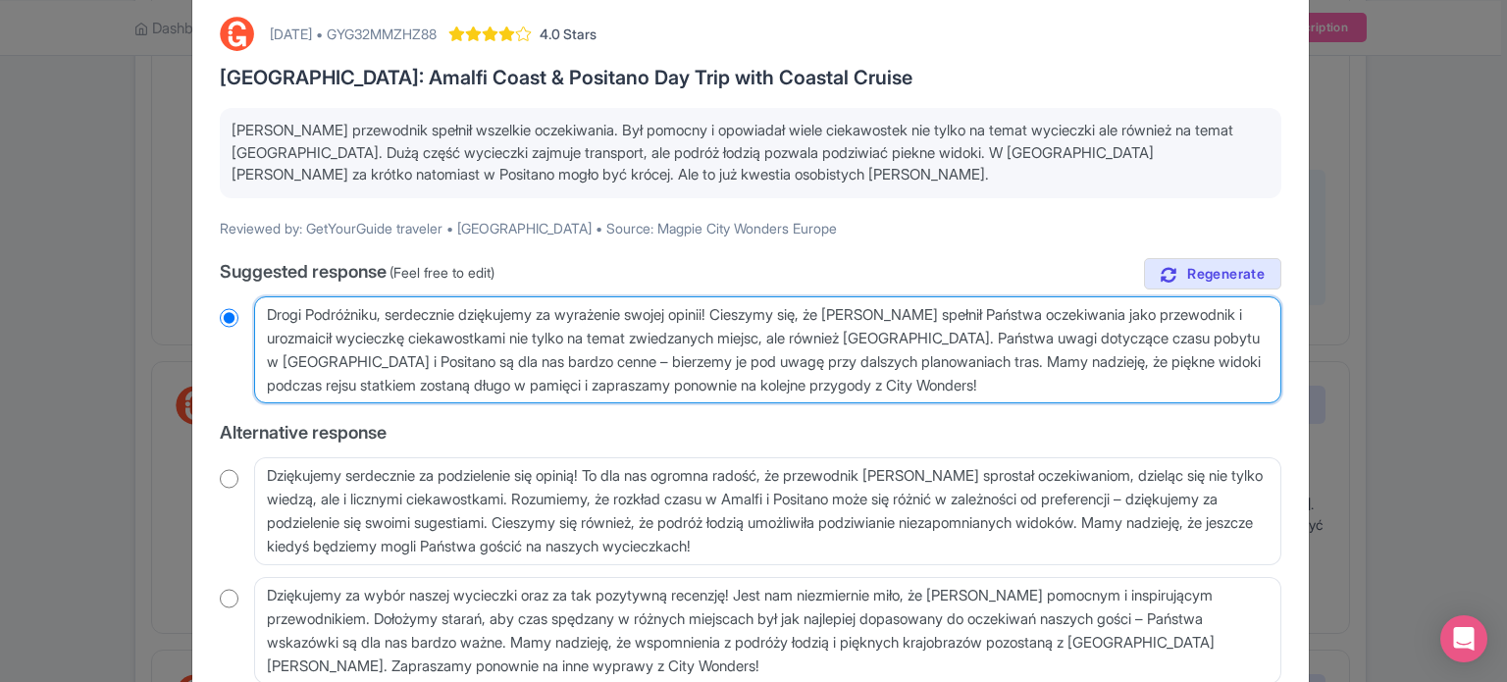
drag, startPoint x: 986, startPoint y: 383, endPoint x: 257, endPoint y: 313, distance: 732.5
click at [257, 313] on textarea "Drogi Podróżniku, serdecznie dziękujemy za wyrażenie swojej opinii! Cieszymy si…" at bounding box center [768, 350] width 1028 height 108
radio input "true"
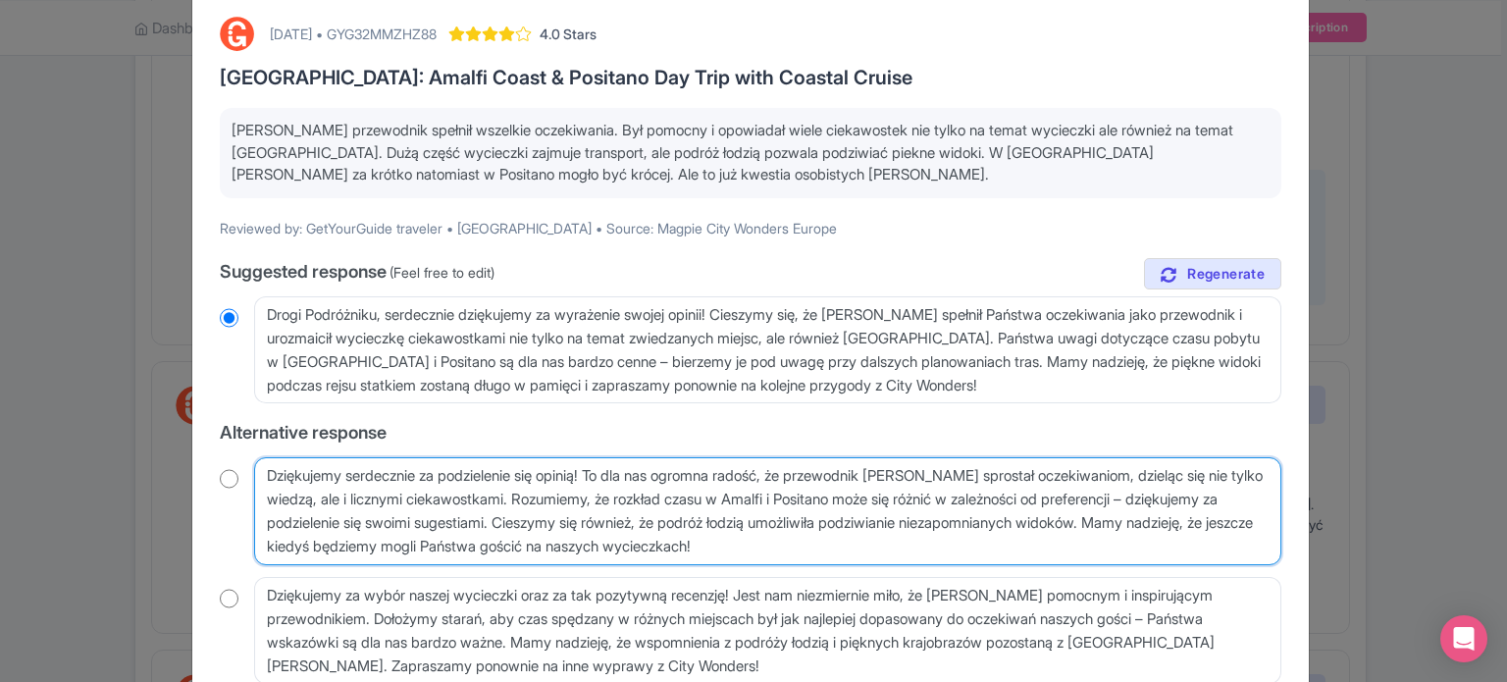
drag, startPoint x: 881, startPoint y: 549, endPoint x: 255, endPoint y: 462, distance: 632.1
click at [255, 462] on textarea "Dziękujemy serdecznie za podzielenie się opinią! To dla nas ogromna radość, że …" at bounding box center [768, 511] width 1028 height 108
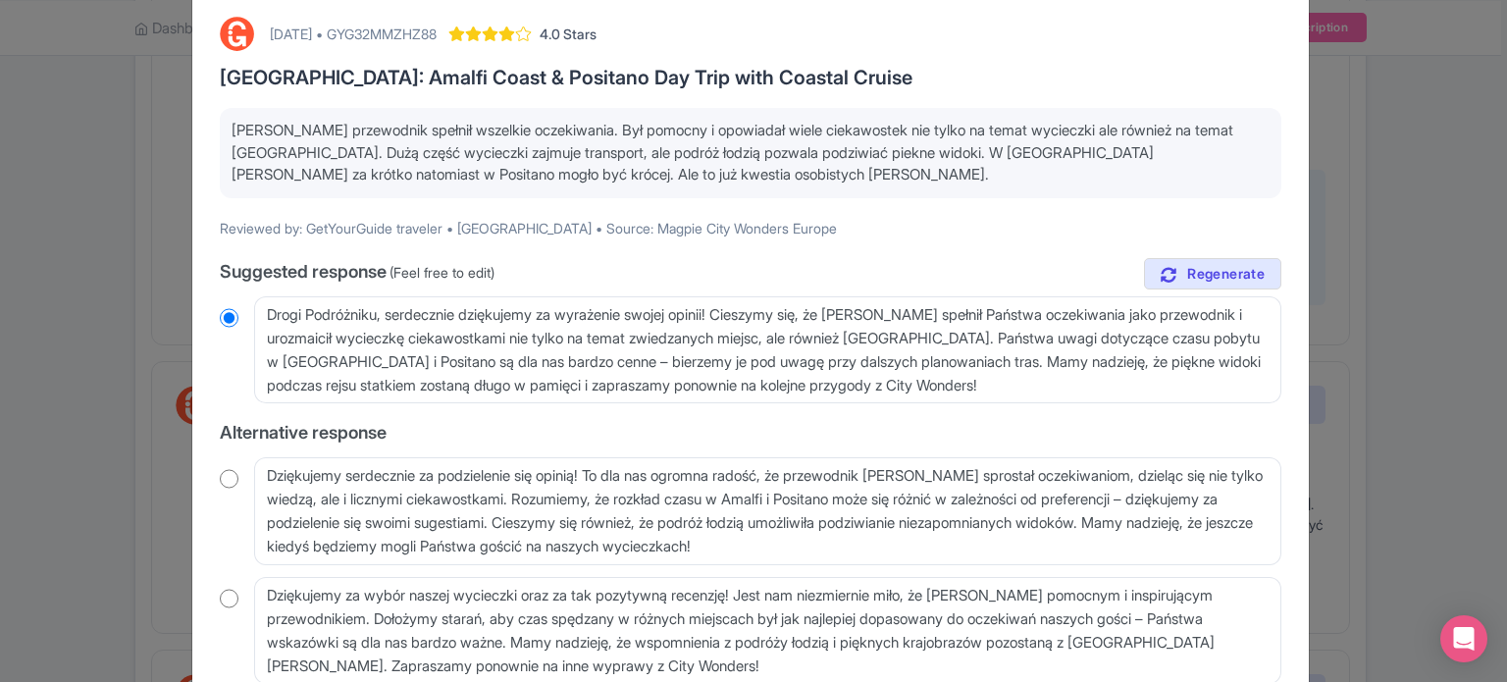
click at [228, 483] on input "radio" at bounding box center [229, 479] width 19 height 20
radio input "true"
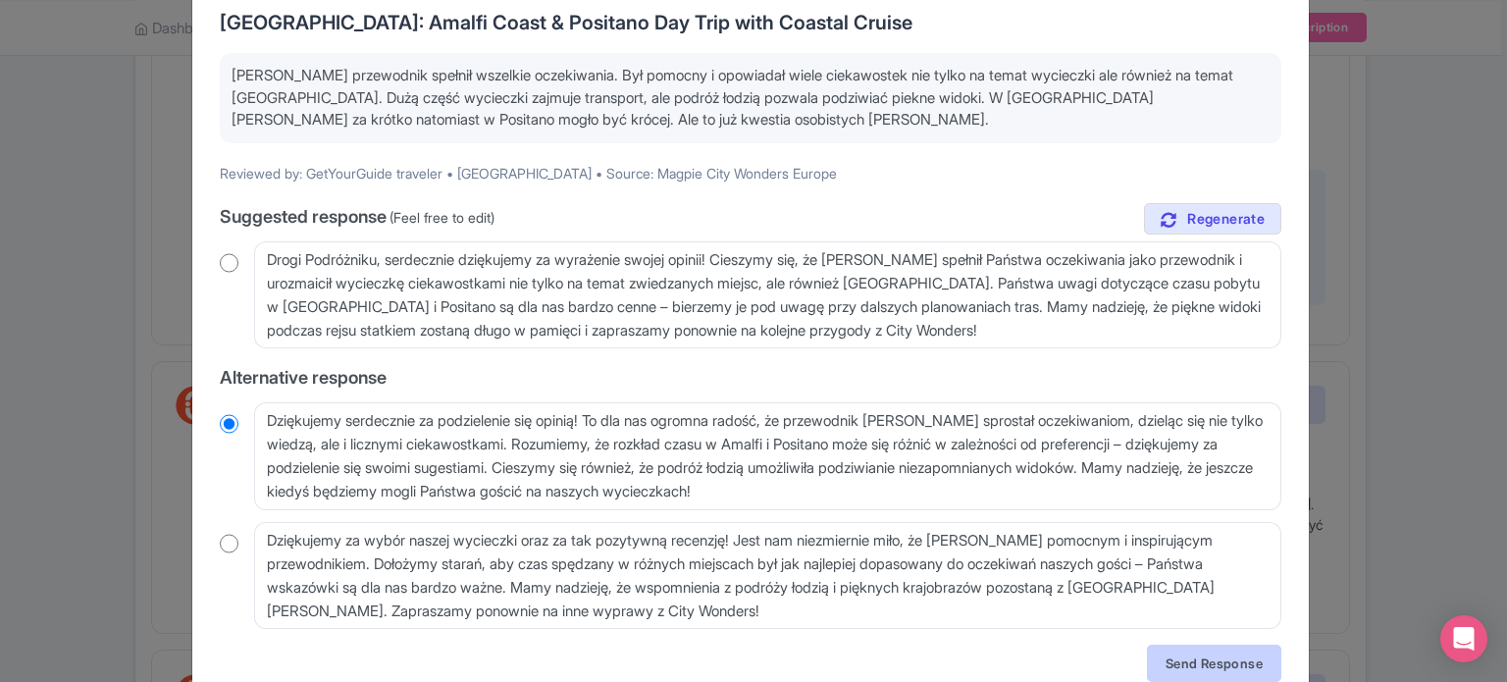
scroll to position [239, 0]
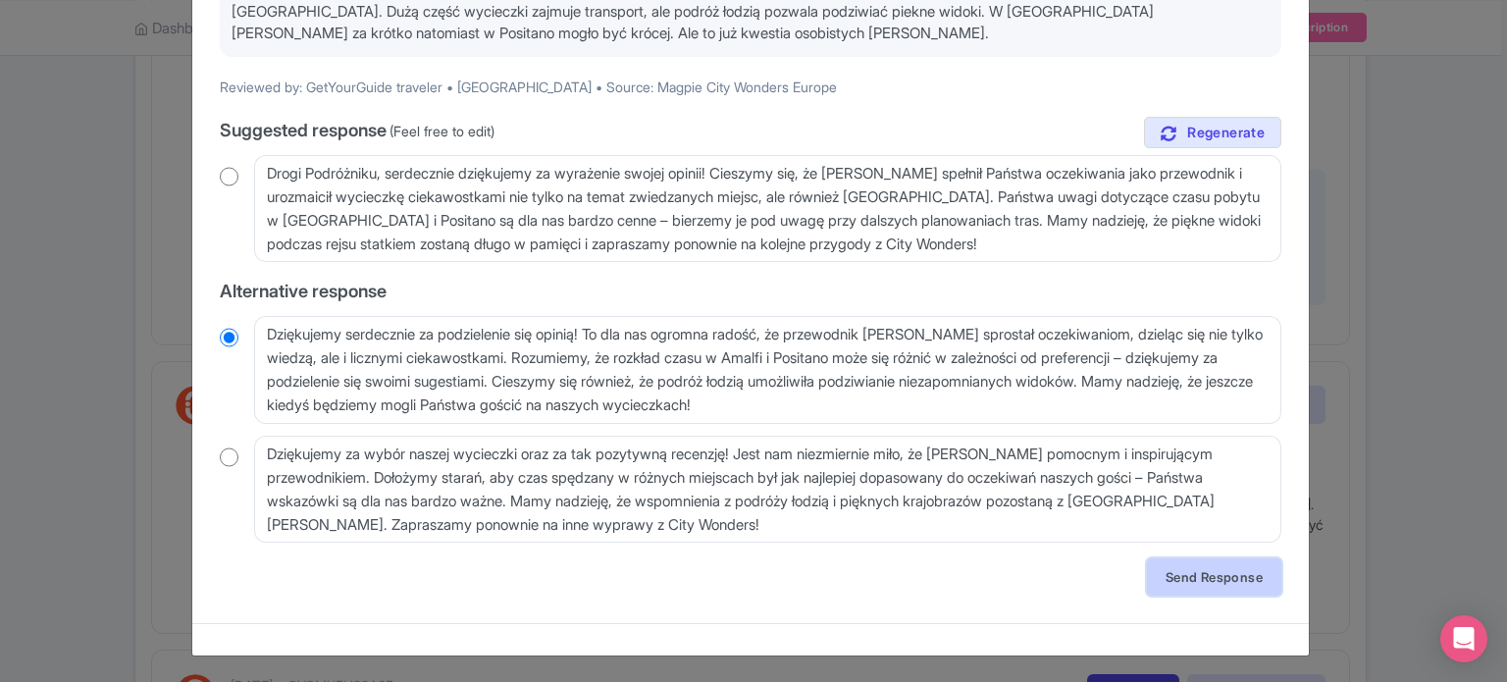
click at [1197, 582] on link "Send Response" at bounding box center [1214, 576] width 134 height 37
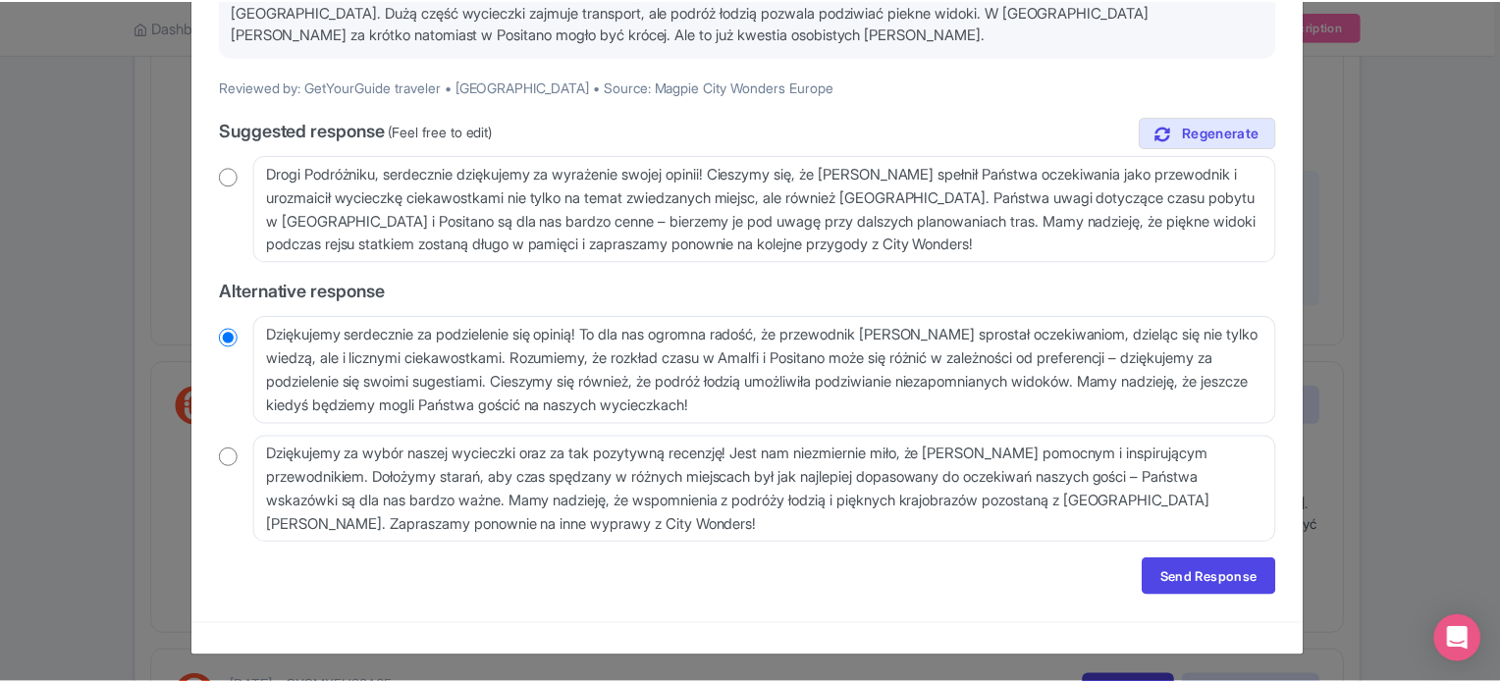
scroll to position [0, 0]
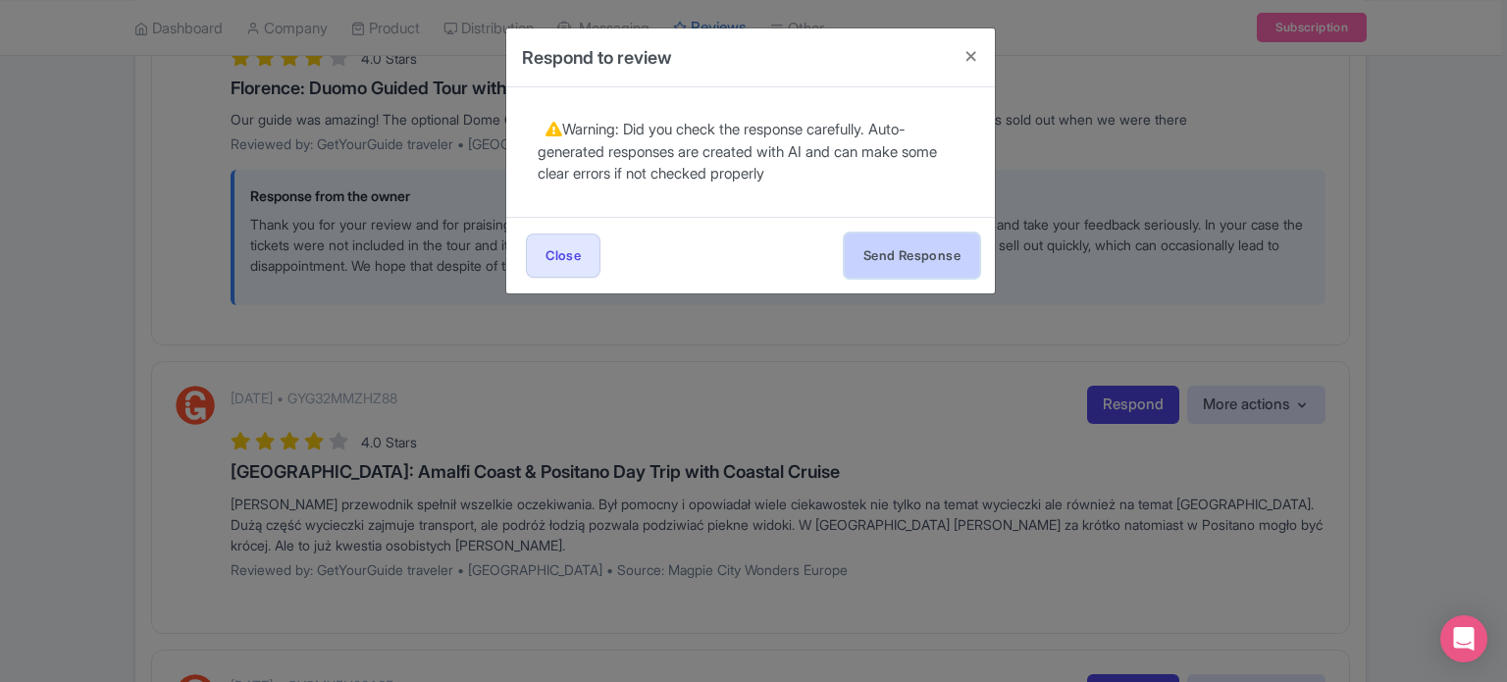
click at [910, 242] on button "Send Response" at bounding box center [912, 256] width 134 height 44
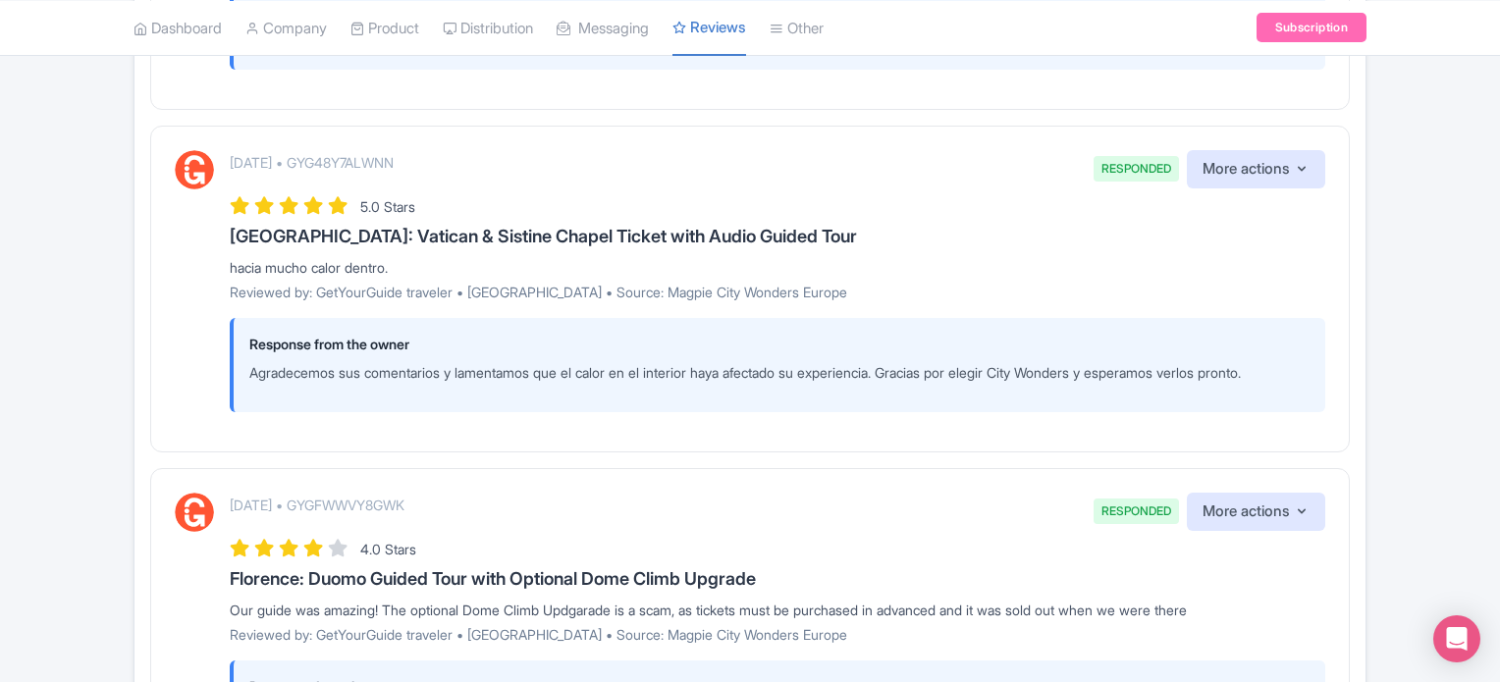
scroll to position [1380, 0]
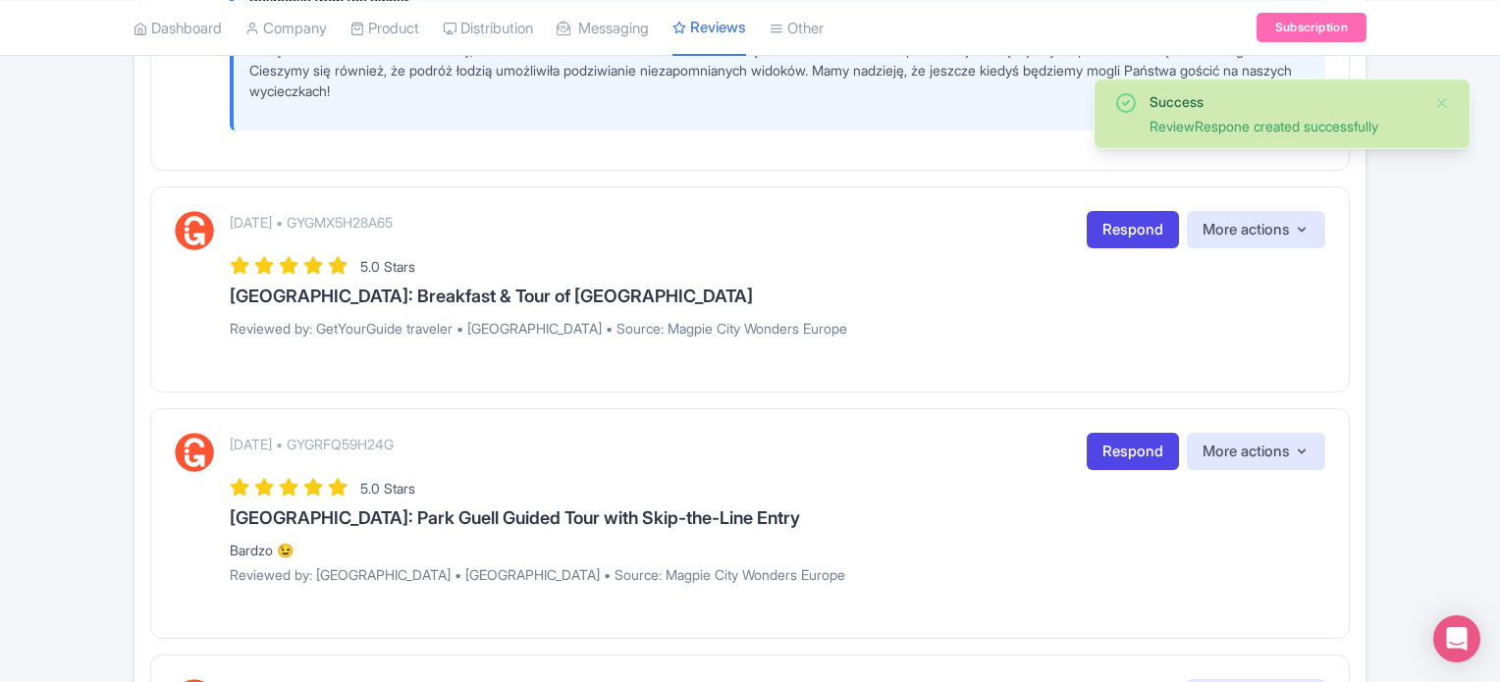
scroll to position [2846, 0]
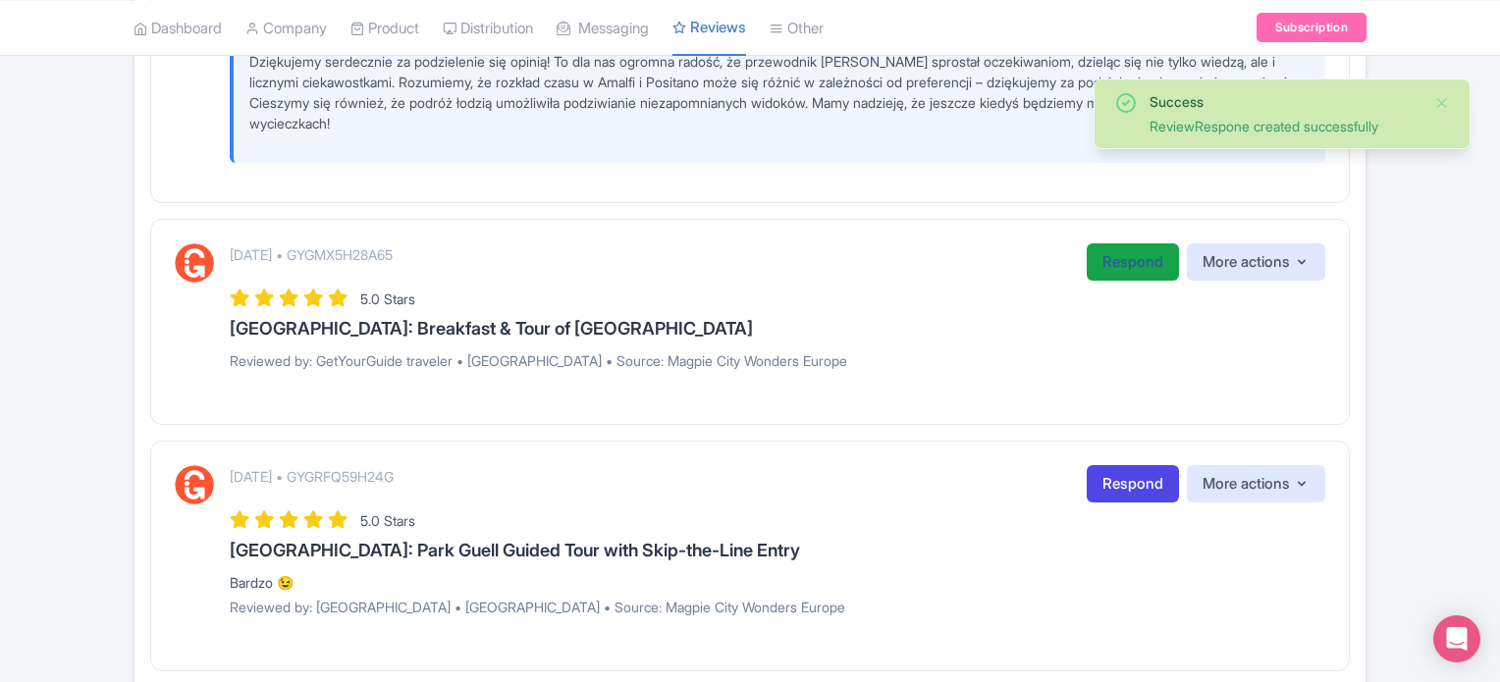
click at [1130, 272] on link "Respond" at bounding box center [1132, 262] width 92 height 38
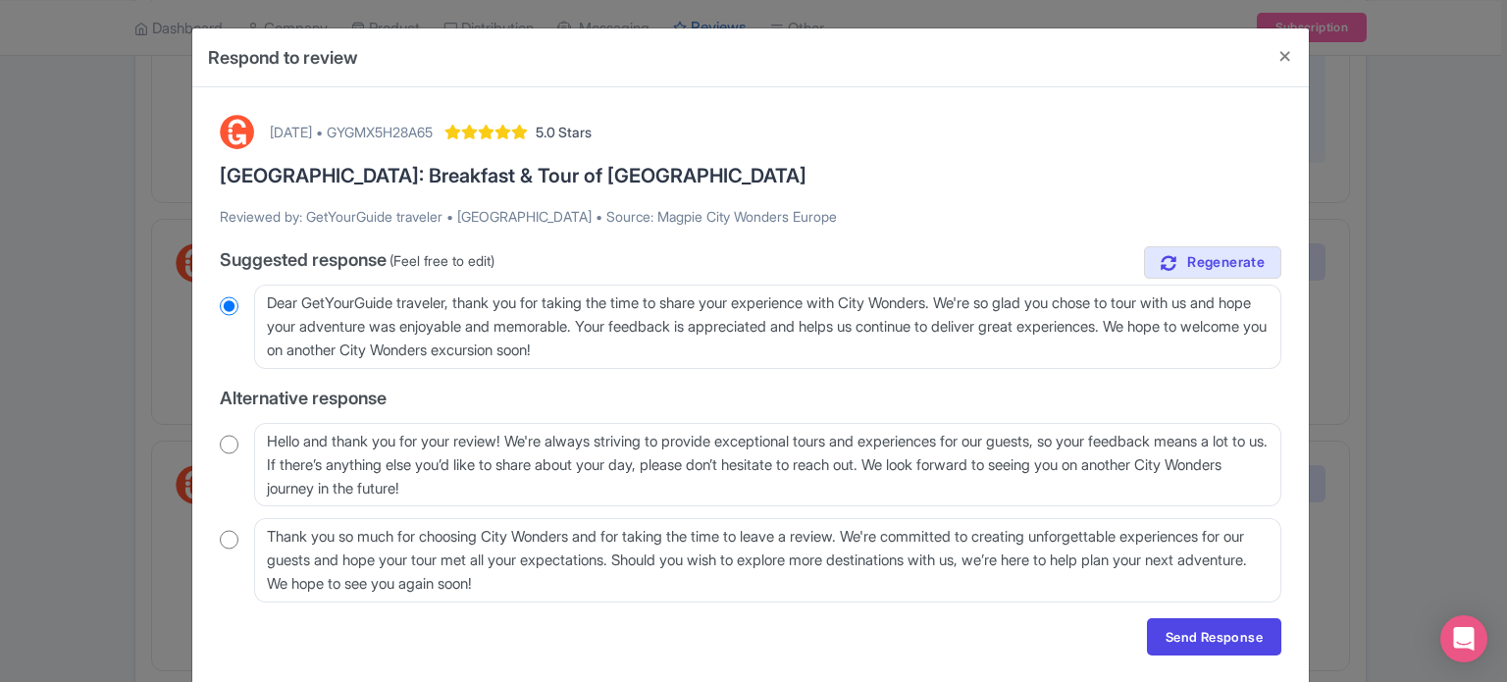
click at [241, 446] on div "Hello and thank you for your review! We're always striving to provide exception…" at bounding box center [751, 465] width 1062 height 84
click at [228, 443] on input "radio" at bounding box center [229, 445] width 19 height 20
radio input "true"
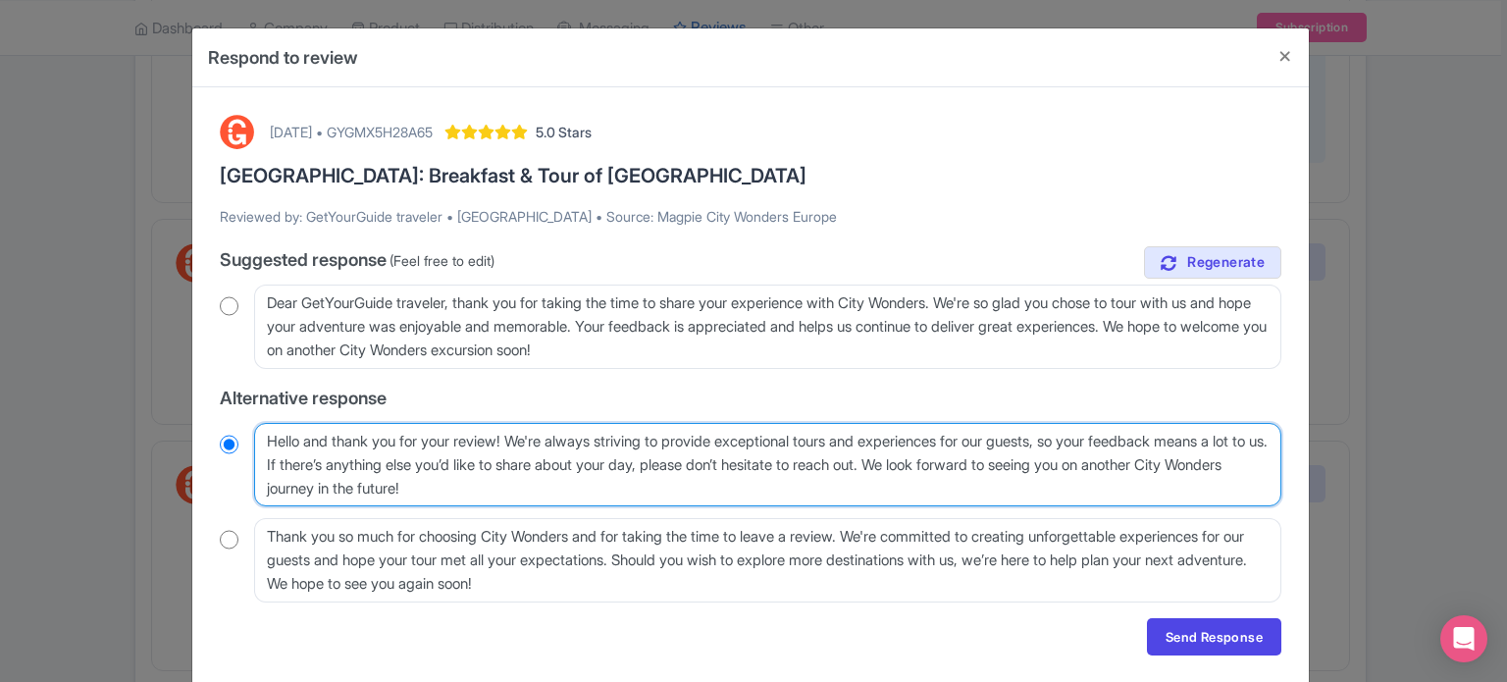
drag, startPoint x: 338, startPoint y: 462, endPoint x: 977, endPoint y: 455, distance: 639.9
click at [977, 455] on textarea "Hello and thank you for your review! We're always striving to provide exception…" at bounding box center [768, 465] width 1028 height 84
type textarea "Hello and thank you for your review! We're always striving to provide exception…"
radio input "true"
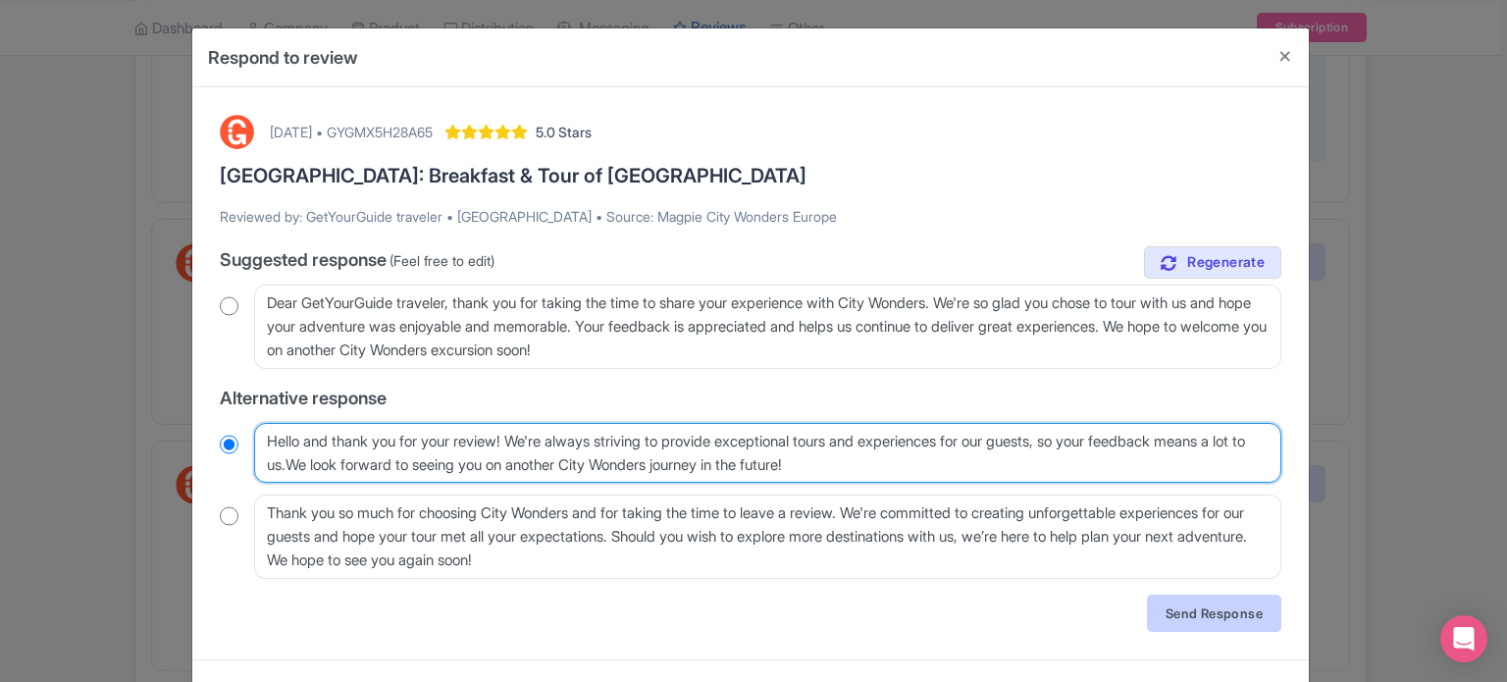
type textarea "Hello and thank you for your review! We're always striving to provide exception…"
radio input "true"
type textarea "Hello and thank you for your review! We're always striving to provide exception…"
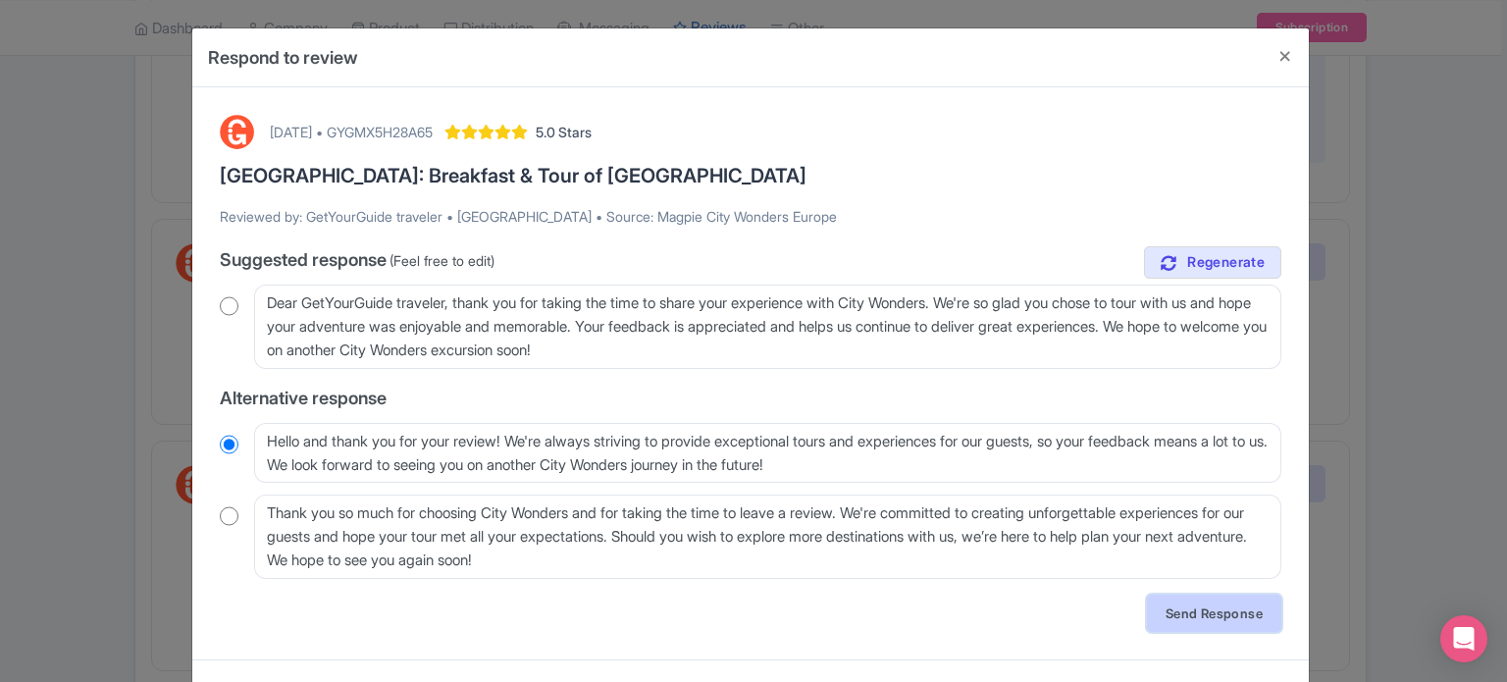
click at [1244, 610] on link "Send Response" at bounding box center [1214, 613] width 134 height 37
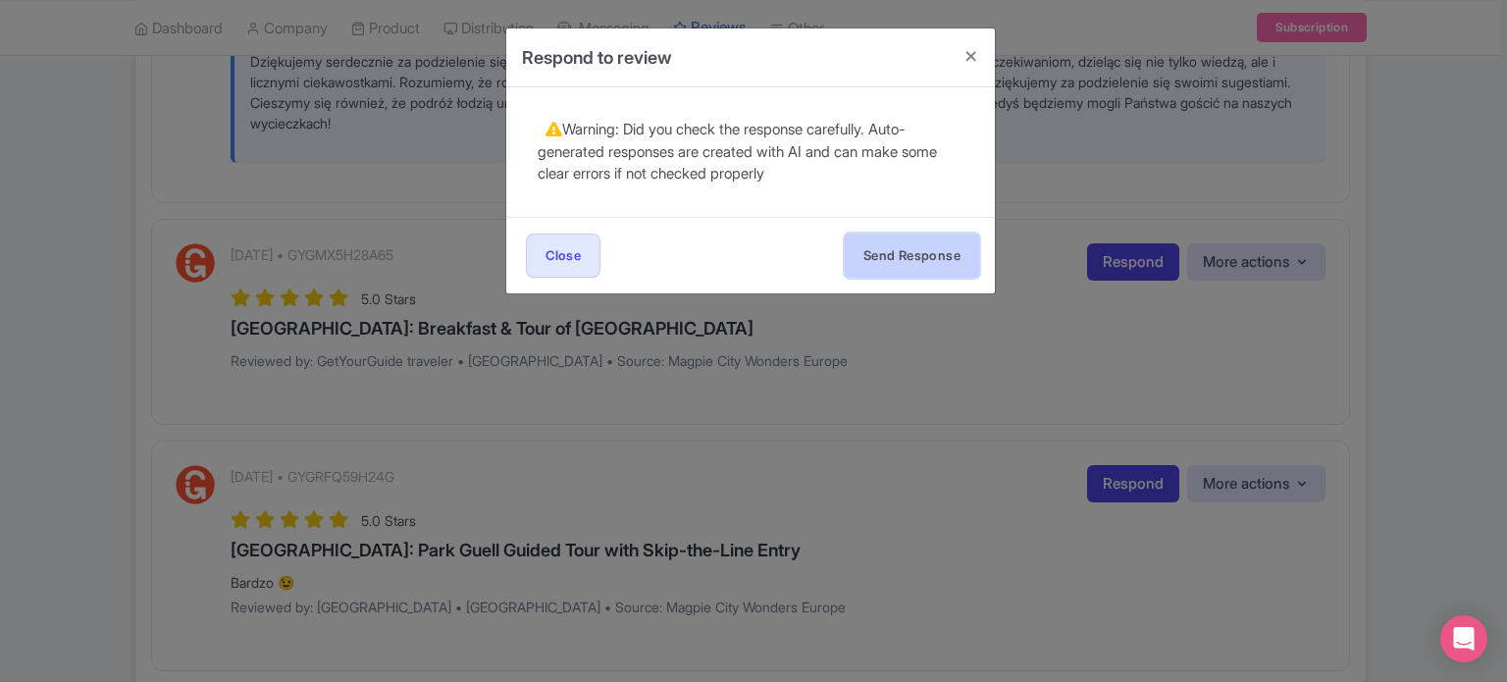
click at [934, 263] on button "Send Response" at bounding box center [912, 256] width 134 height 44
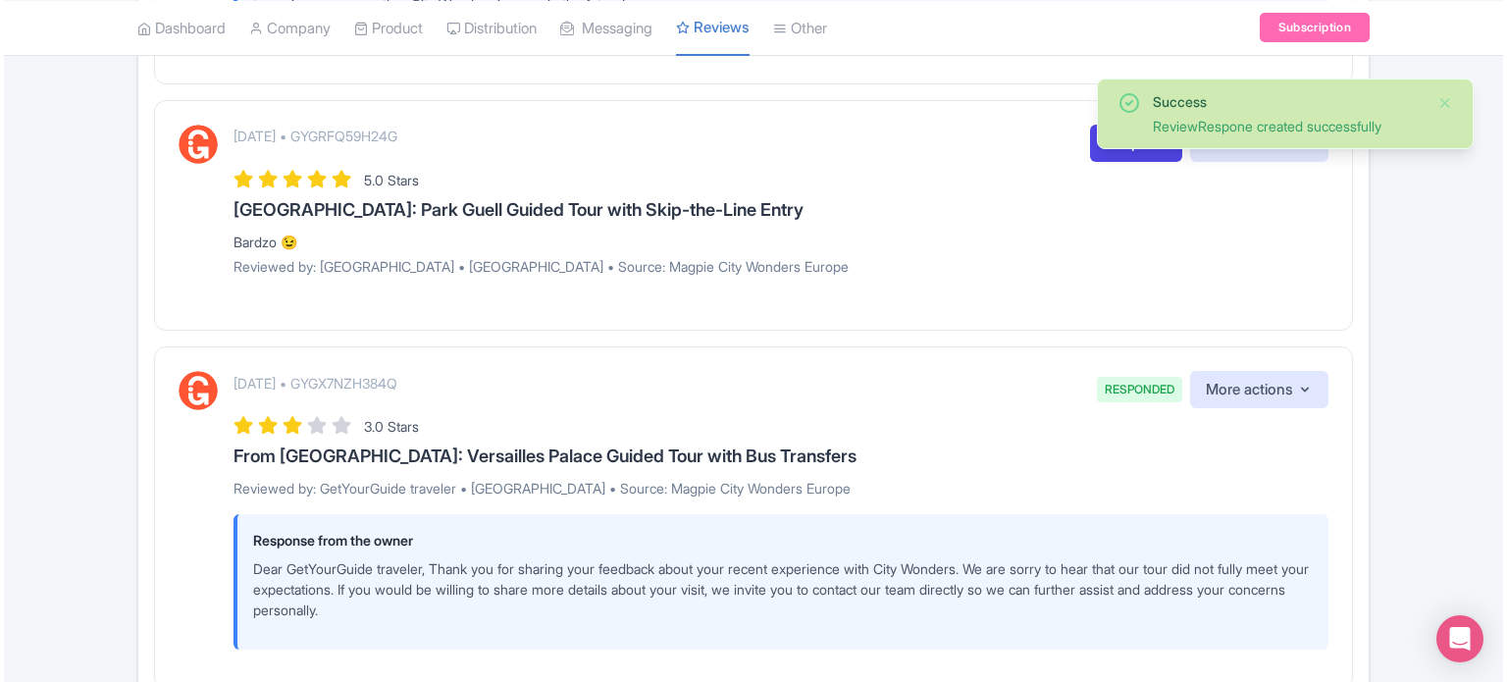
scroll to position [3197, 0]
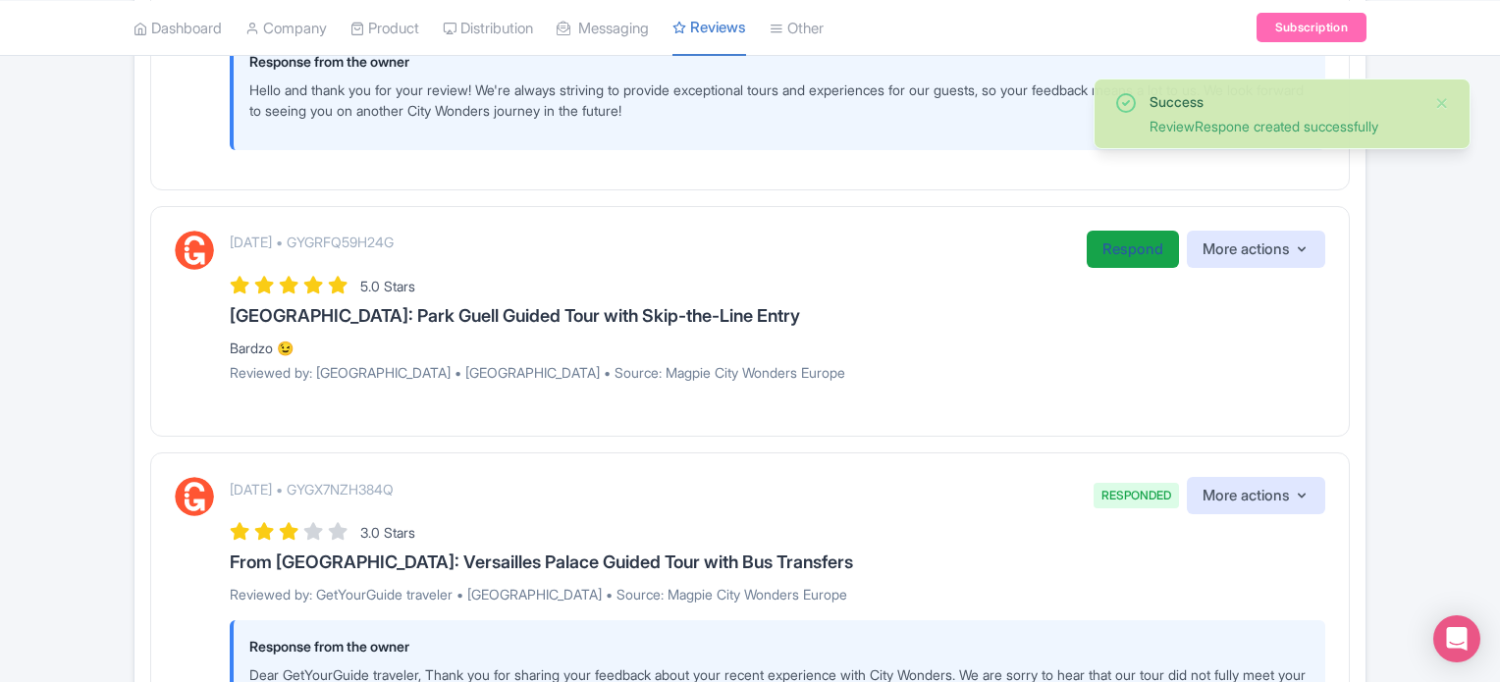
click at [1135, 263] on link "Respond" at bounding box center [1132, 250] width 92 height 38
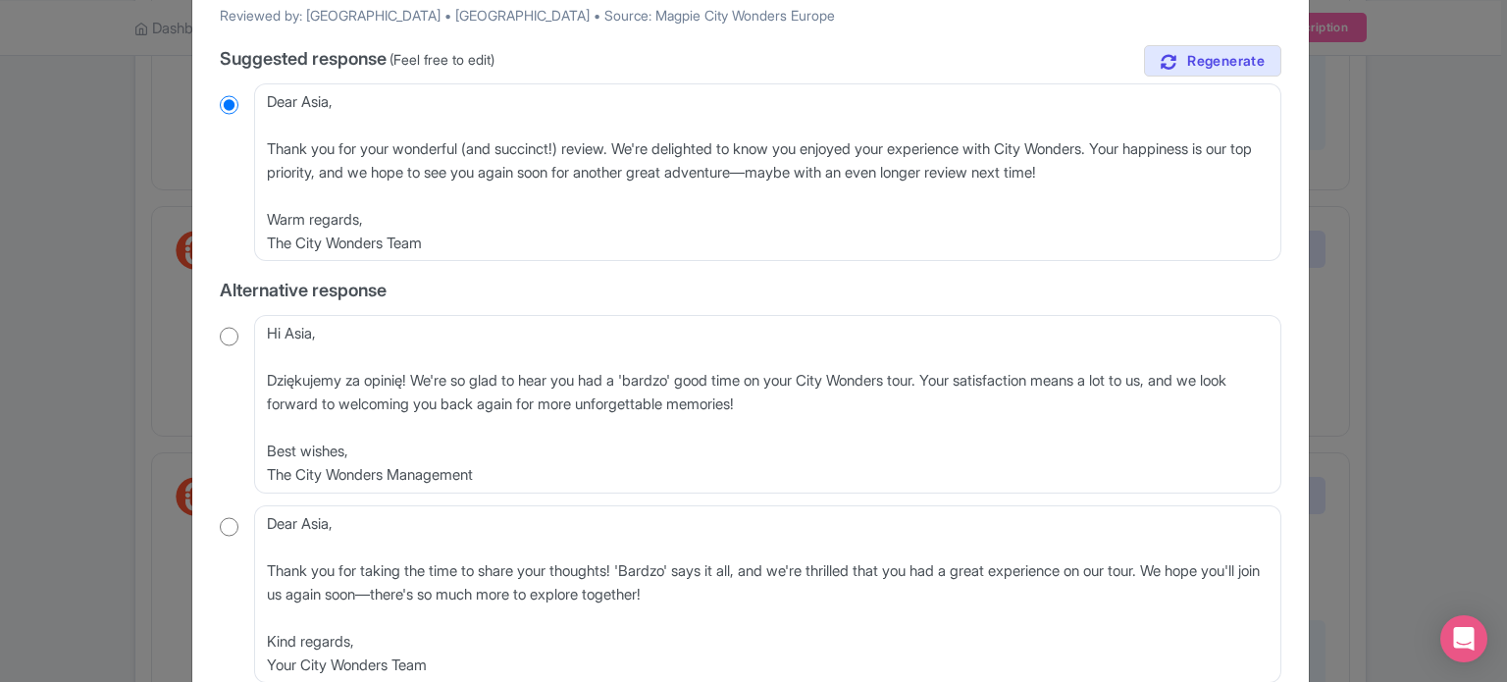
scroll to position [212, 0]
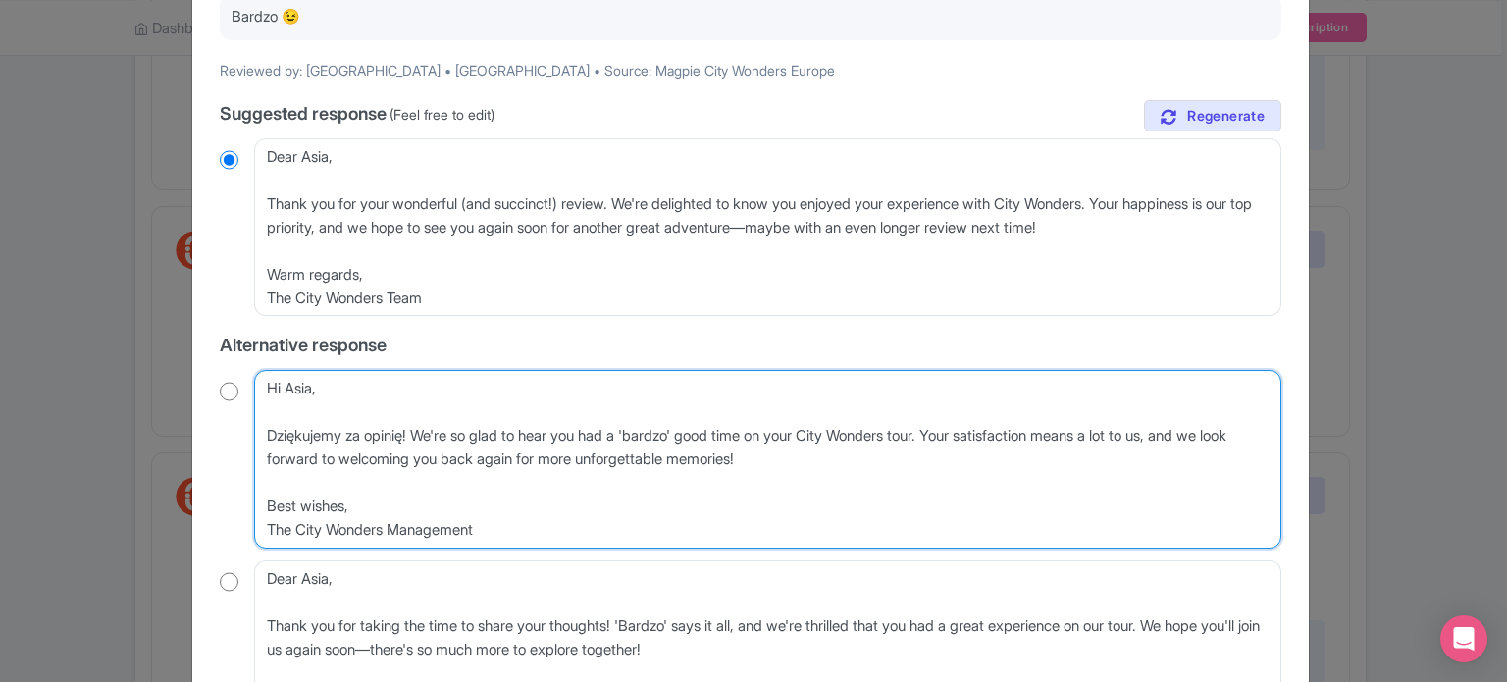
click at [792, 454] on textarea "Hi Asia, Dziękujemy za opinię! We're so glad to hear you had a 'bardzo' good ti…" at bounding box center [768, 459] width 1028 height 179
drag, startPoint x: 805, startPoint y: 457, endPoint x: 262, endPoint y: 443, distance: 542.9
click at [262, 443] on textarea "Hi Asia, Dziękujemy za opinię! We're so glad to hear you had a 'bardzo' good ti…" at bounding box center [768, 459] width 1028 height 179
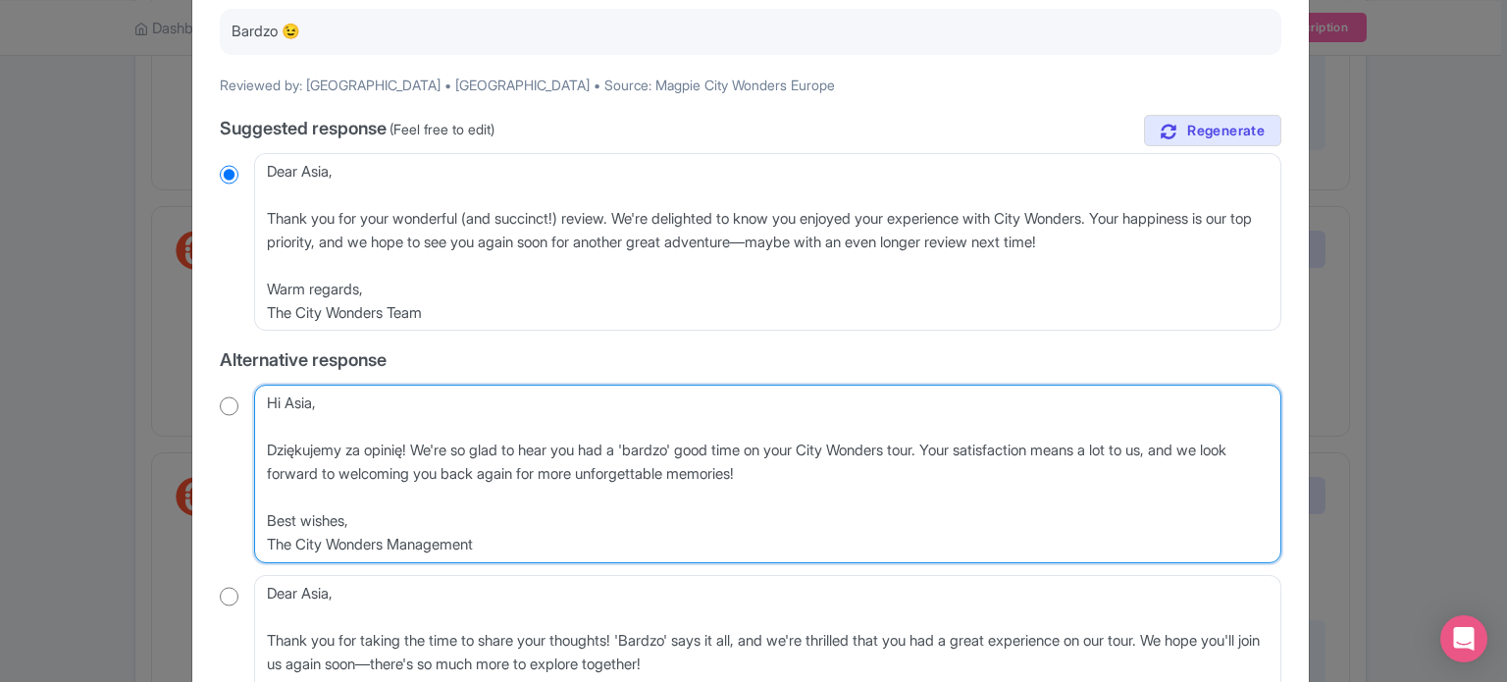
scroll to position [114, 0]
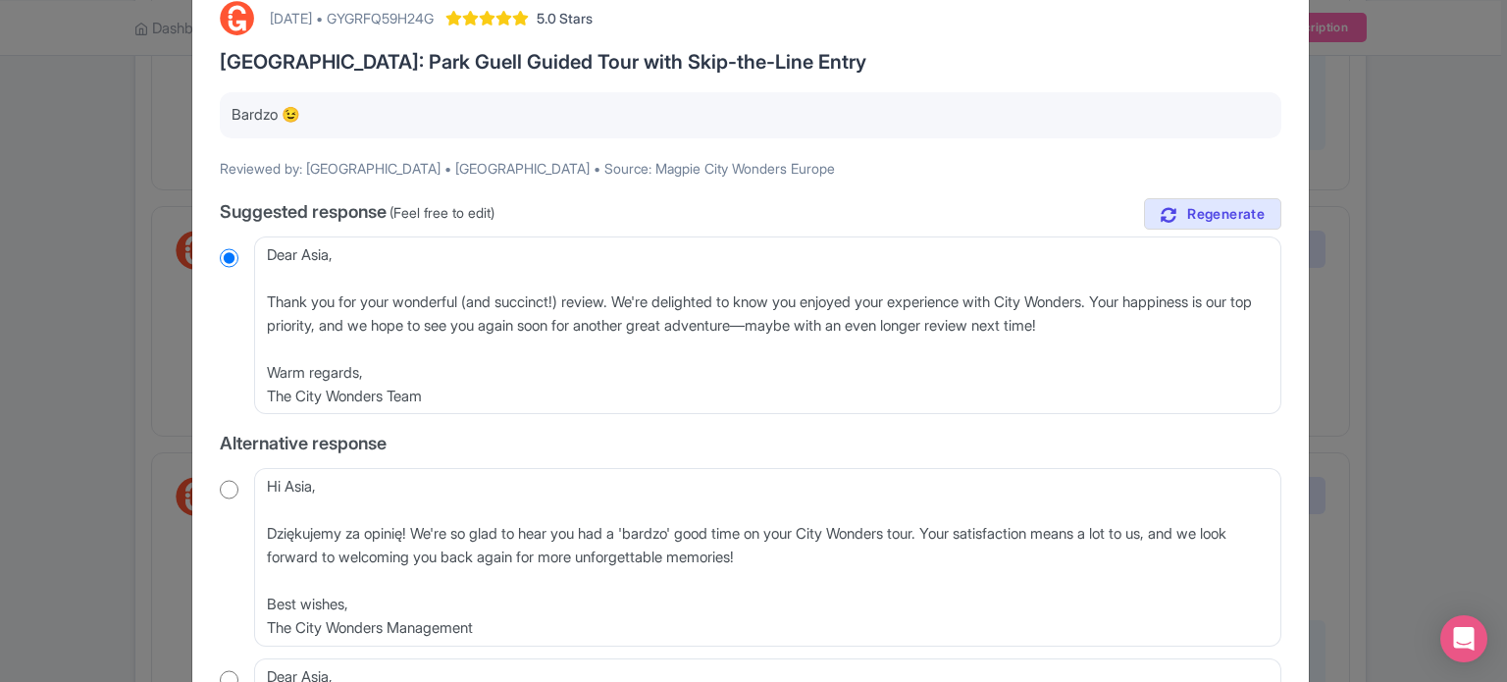
drag, startPoint x: 330, startPoint y: 114, endPoint x: 259, endPoint y: 140, distance: 75.5
click at [223, 115] on div "Bardzo 😉" at bounding box center [751, 115] width 1062 height 46
click at [1199, 218] on span "Regenerate" at bounding box center [1227, 214] width 78 height 19
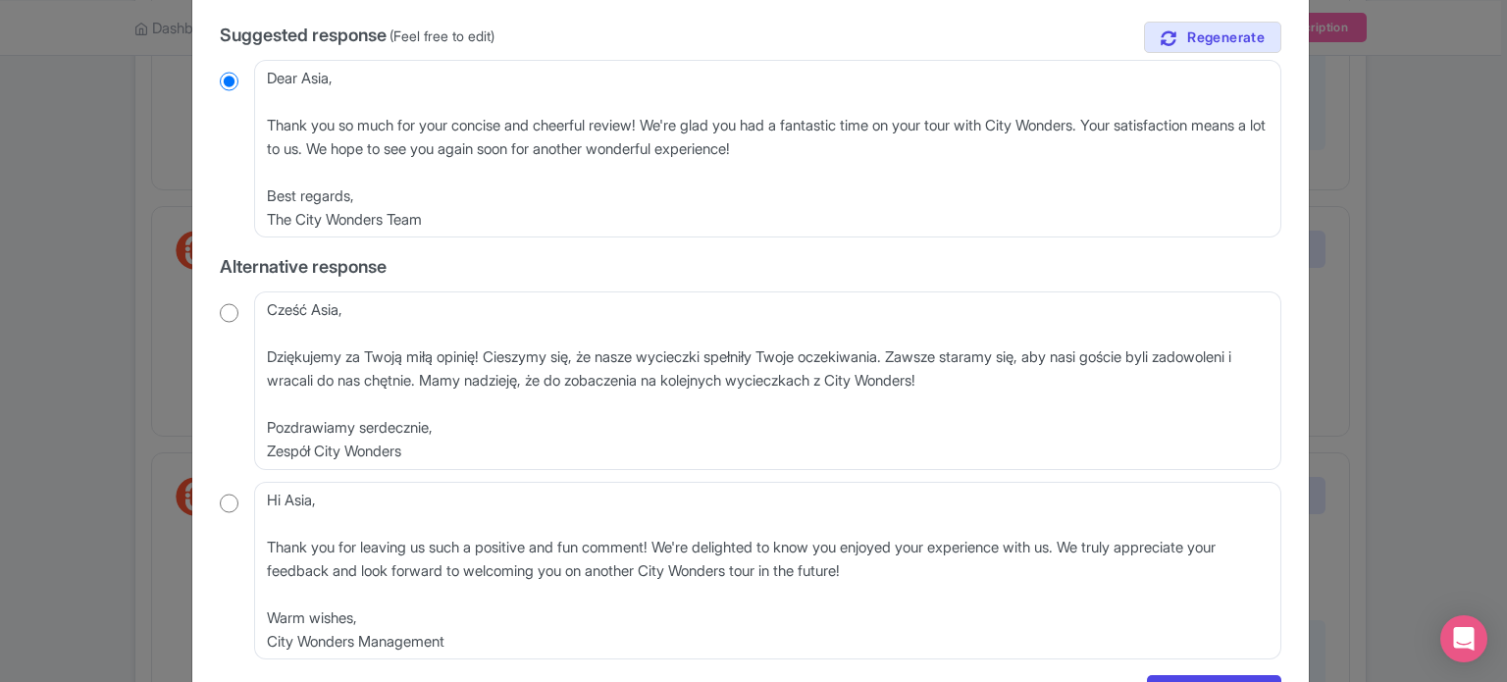
scroll to position [294, 0]
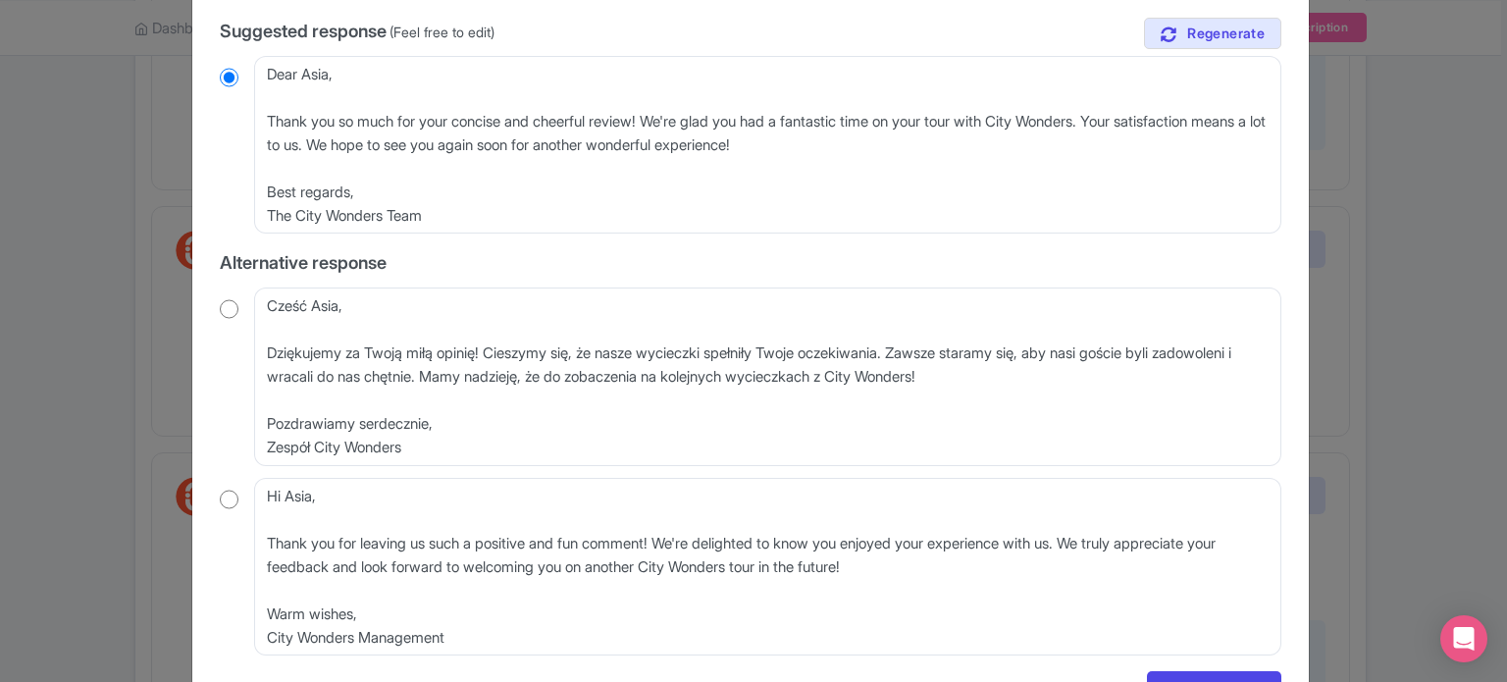
click at [230, 311] on input "radio" at bounding box center [229, 309] width 19 height 20
radio input "true"
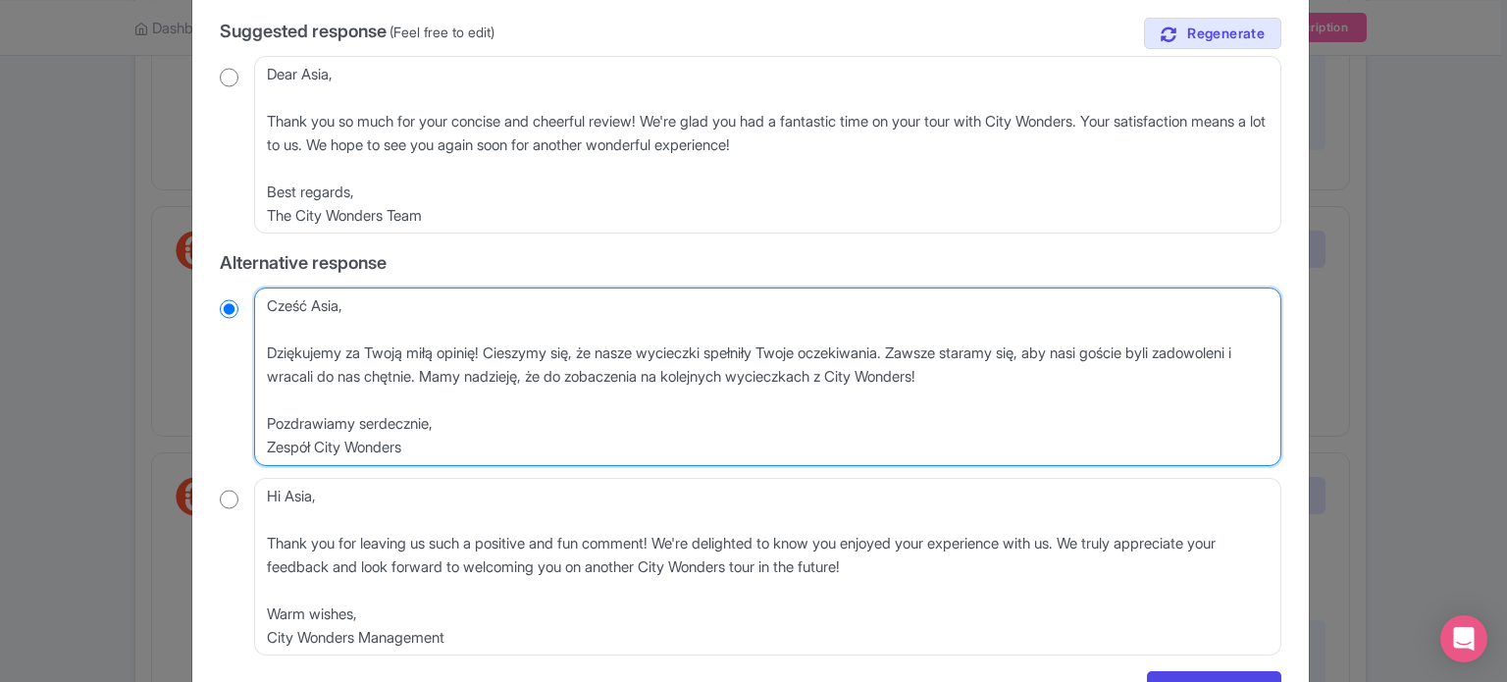
drag, startPoint x: 462, startPoint y: 455, endPoint x: 260, endPoint y: 394, distance: 211.4
click at [260, 394] on textarea "Cześć Asia, Dziękujemy za Twoją miłą opinię! Cieszymy się, że nasze wycieczki s…" at bounding box center [768, 377] width 1028 height 179
type textarea "Cześć Asia, Dziękujemy za Twoją miłą opinię! Cieszymy się, że nasze wycieczki s…"
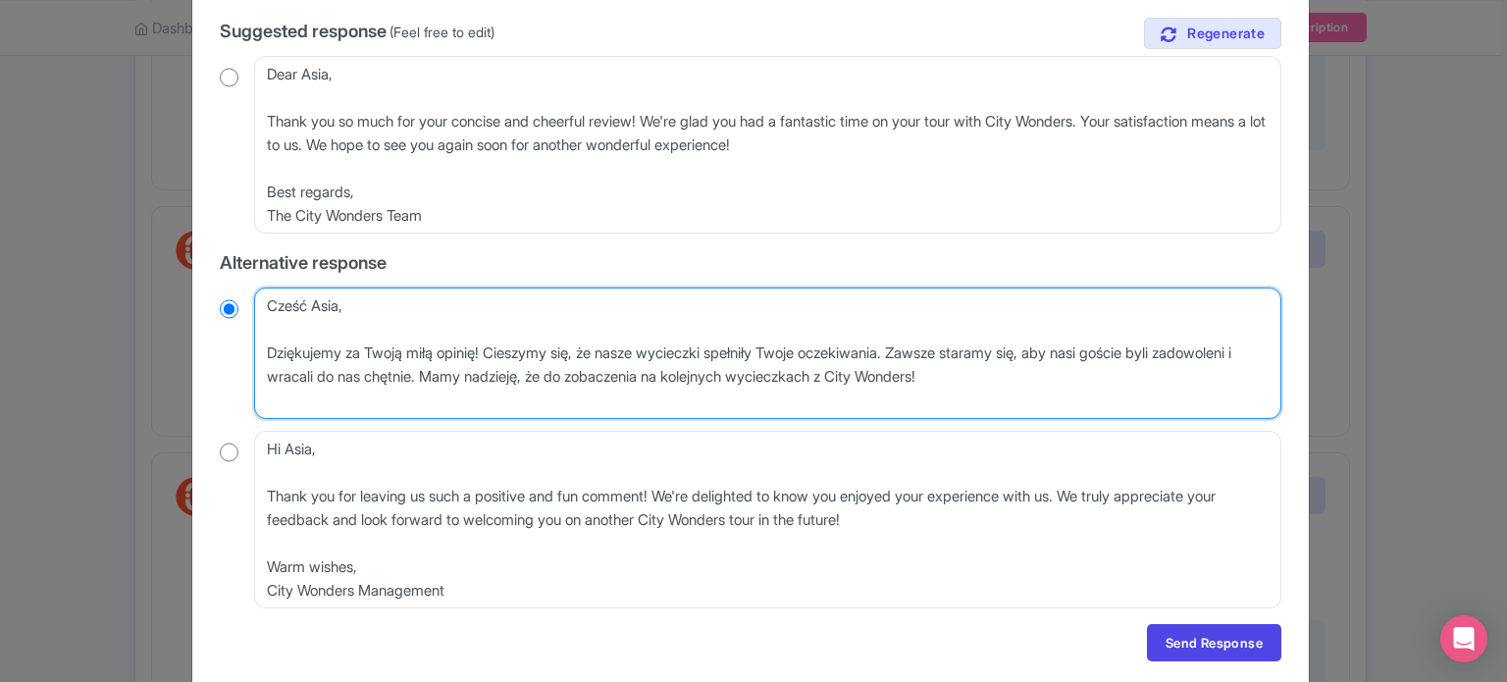
radio input "true"
click at [263, 352] on textarea "Cześć Asia, Dziękujemy za Twoją miłą opinię! Cieszymy się, że nasze wycieczki s…" at bounding box center [768, 354] width 1028 height 132
type textarea "Cześć Asia, Dziękujemy za Twoją miłą opinię! Cieszymy się, że nasze wycieczki s…"
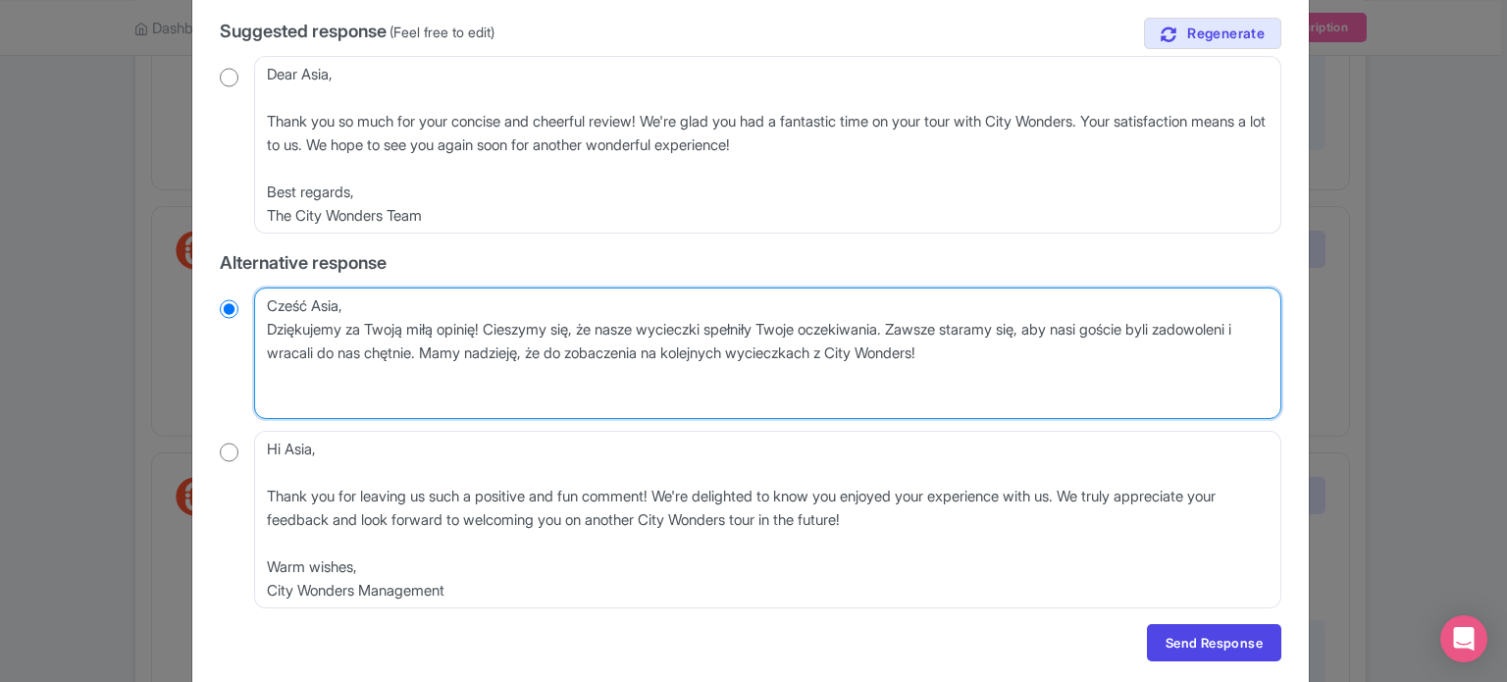
radio input "true"
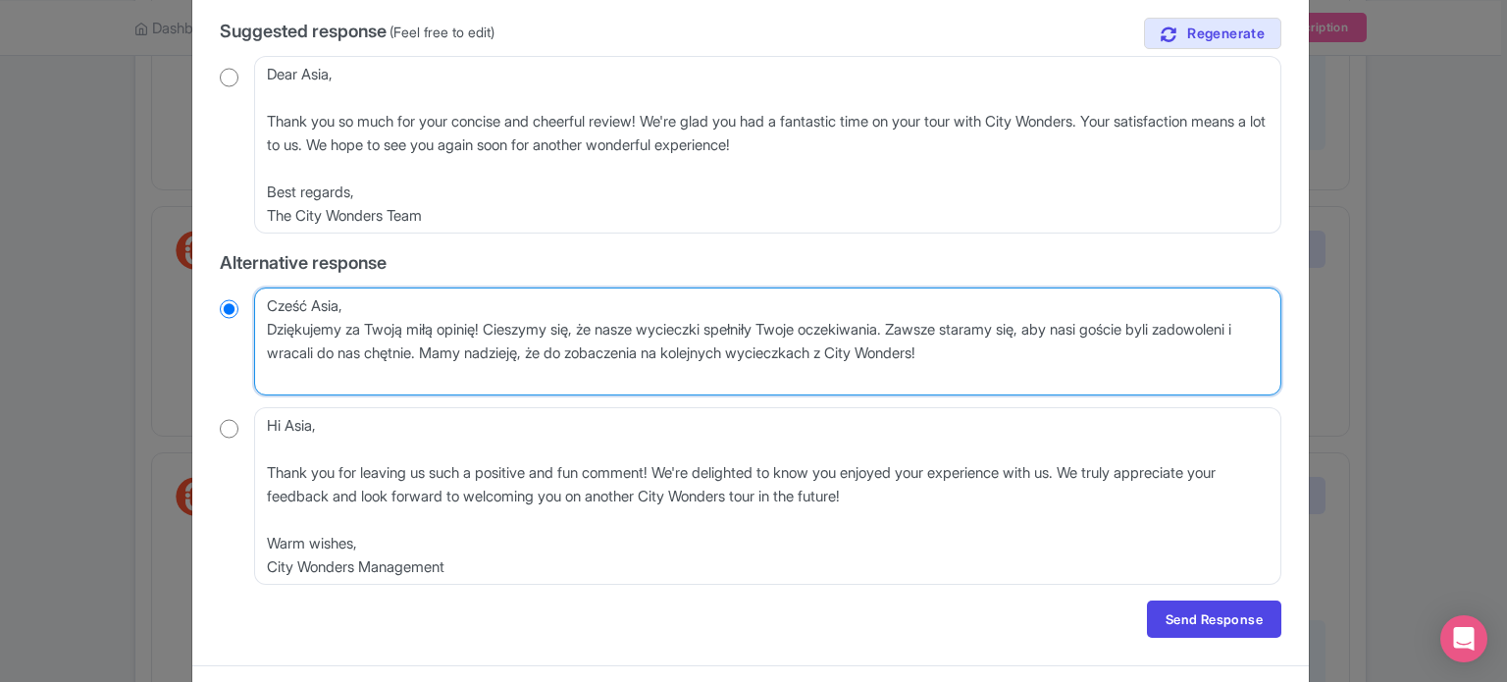
type textarea "Cześć Asia,Dziękujemy za Twoją miłą opinię! Cieszymy się, że nasze wycieczki sp…"
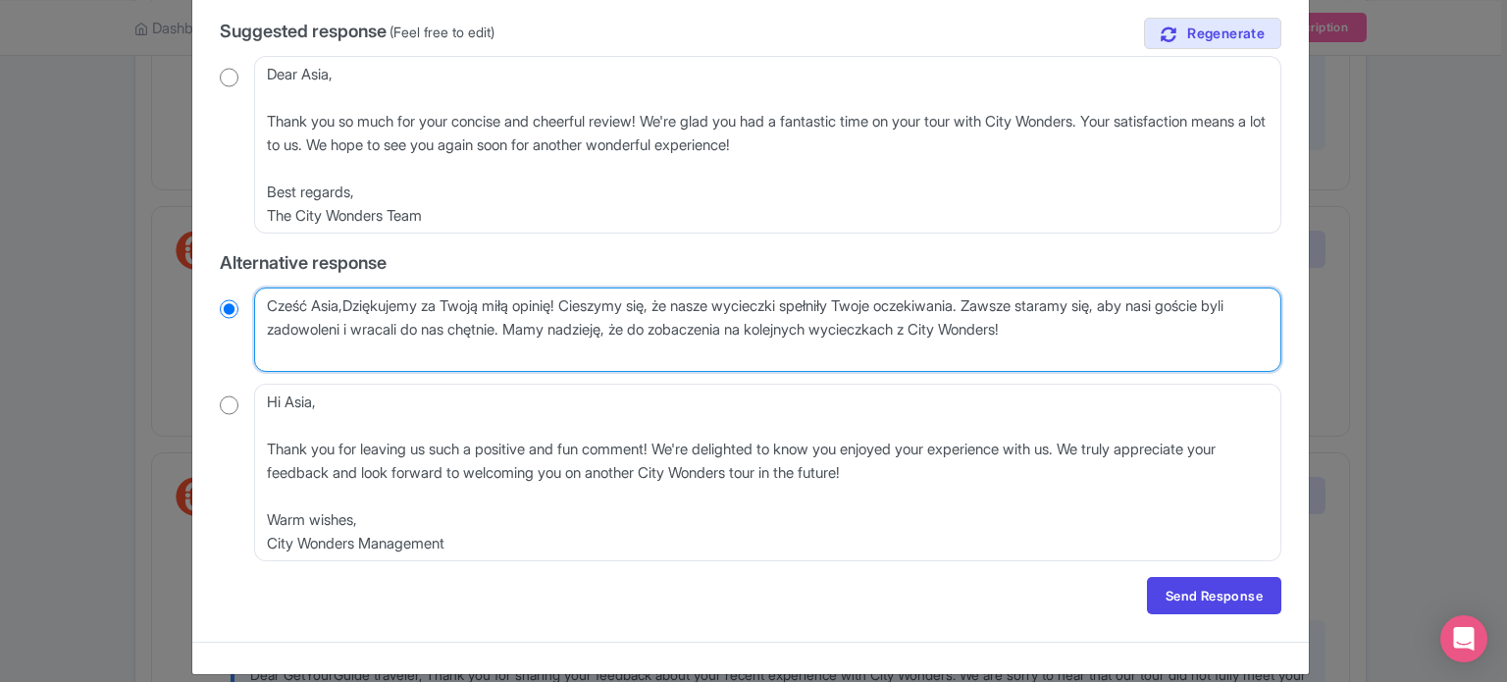
radio input "true"
type textarea "Cześć Asia, Dziękujemy za Twoją miłą opinię! Cieszymy się, że nasze wycieczki s…"
drag, startPoint x: 1160, startPoint y: 331, endPoint x: 253, endPoint y: 313, distance: 907.0
click at [212, 294] on div "August 29, 2025 • GYGRFQ59H24G 5.0 Stars Barcelona: Park Guell Guided Tour with…" at bounding box center [750, 218] width 1085 height 818
radio input "true"
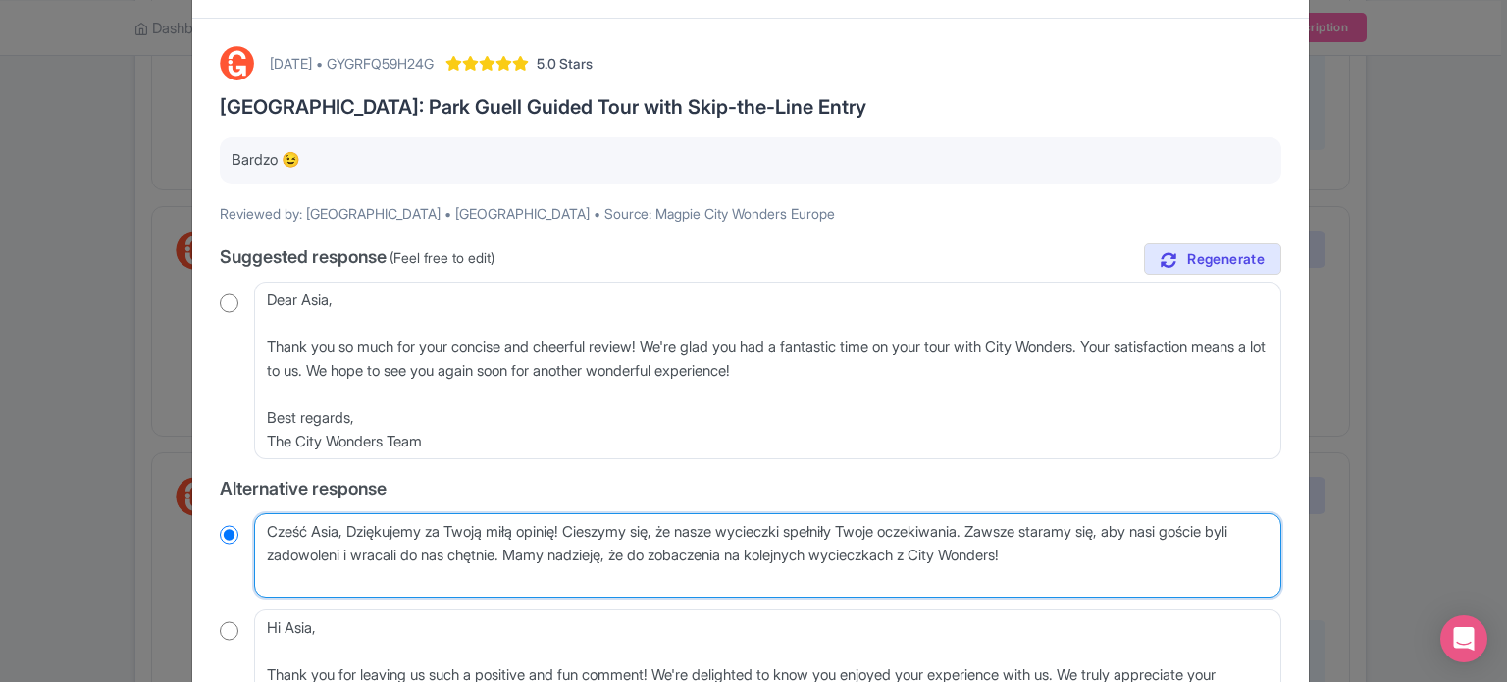
scroll to position [98, 0]
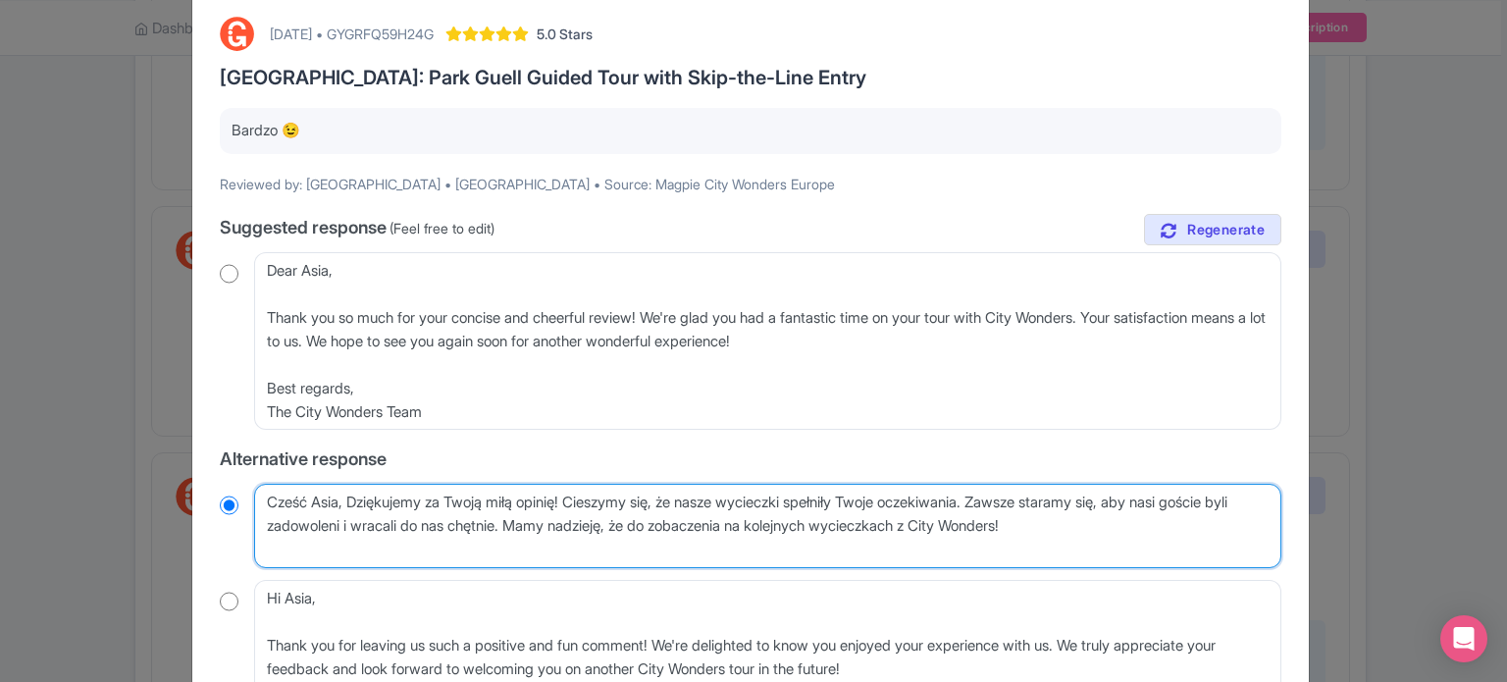
type textarea "Cześć Asia, Dziękujemy za Twoją miłą opinię! Cieszymy się, że nasze wycieczki s…"
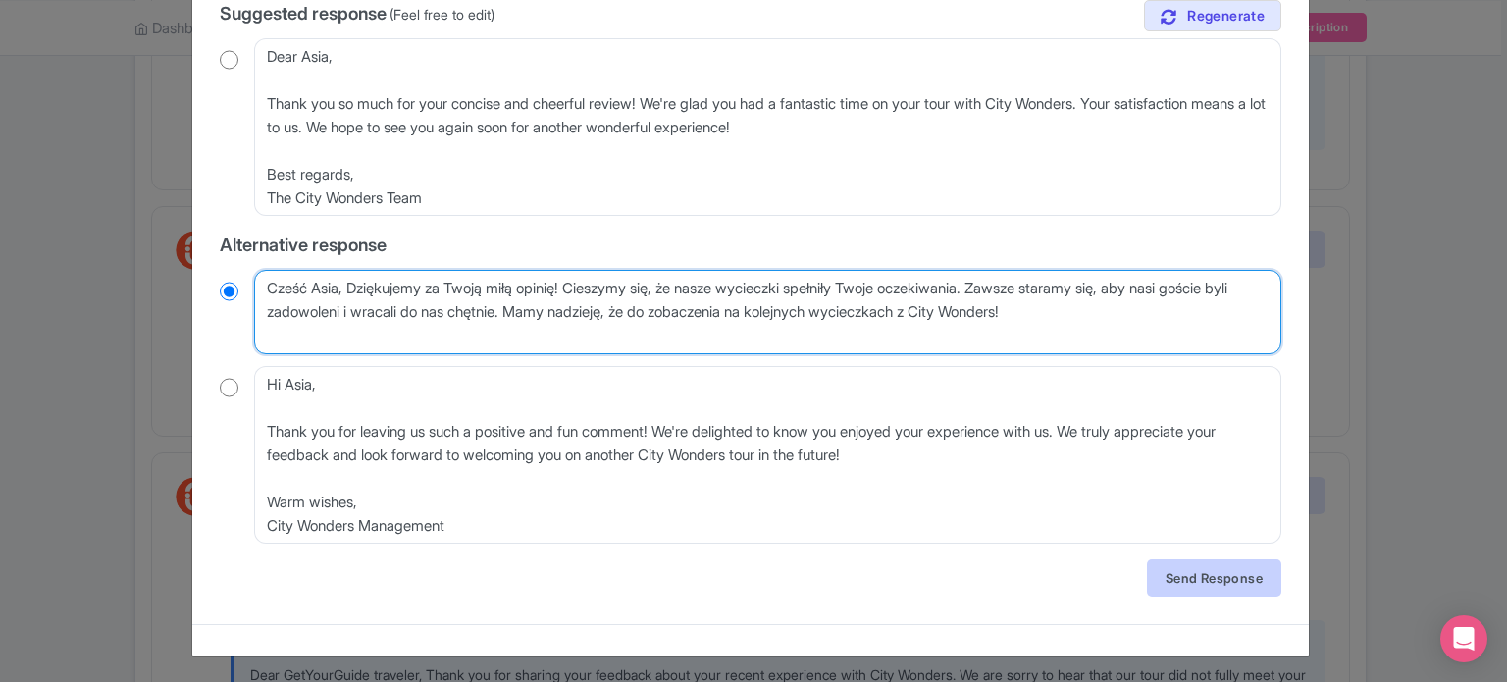
scroll to position [314, 0]
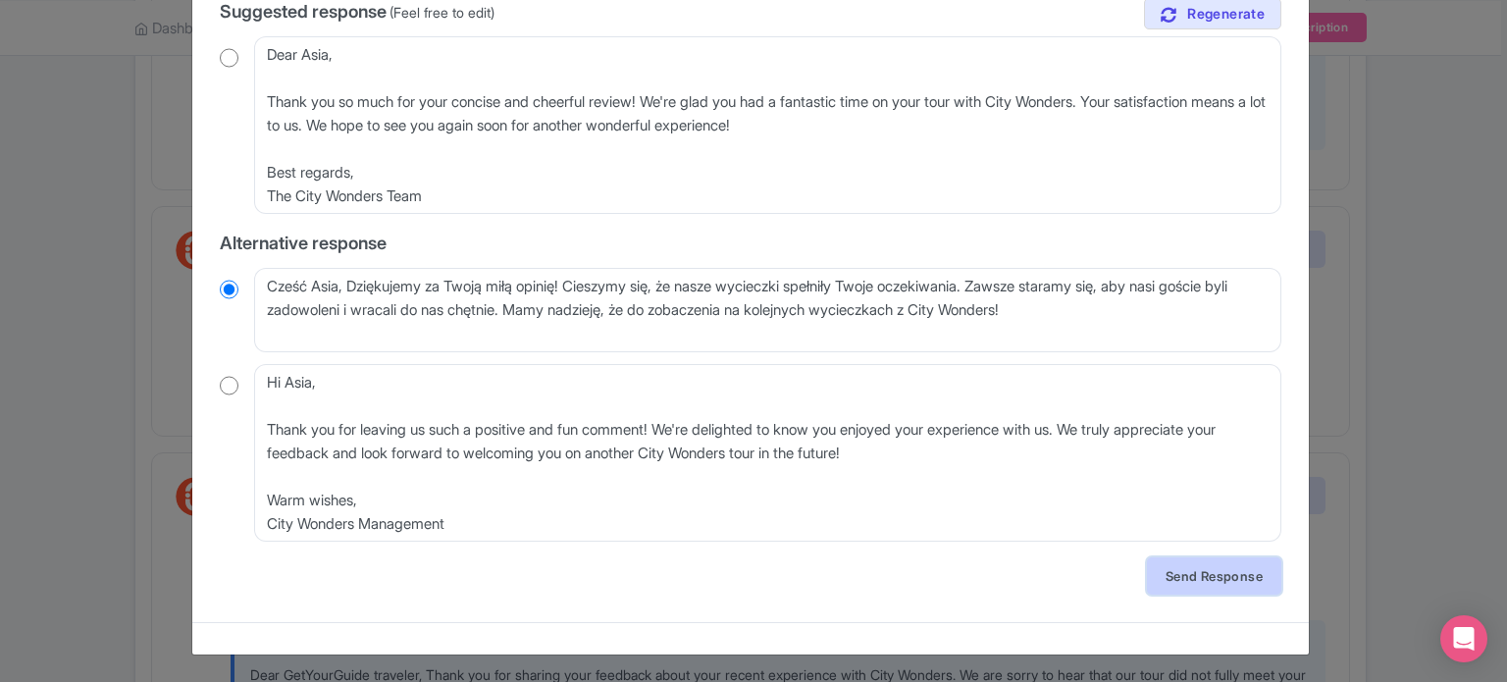
click at [1195, 564] on link "Send Response" at bounding box center [1214, 575] width 134 height 37
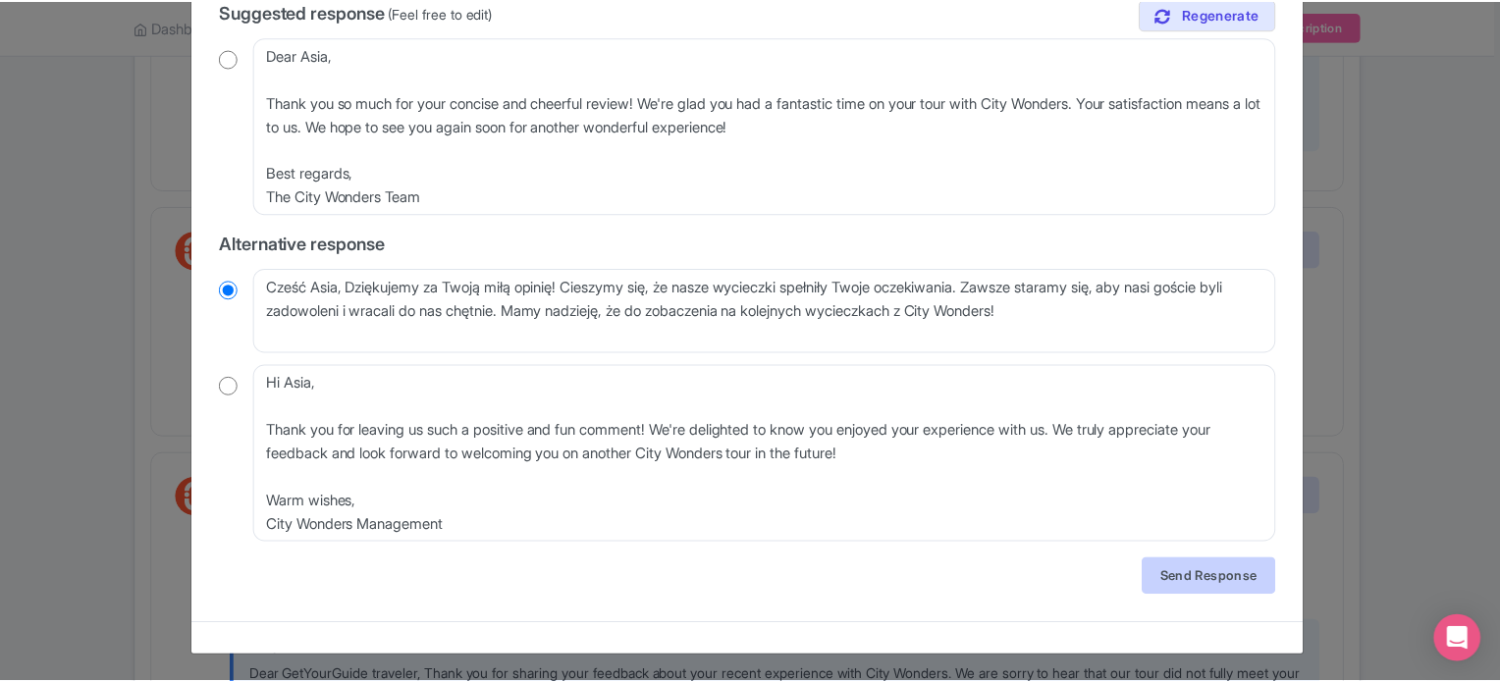
scroll to position [0, 0]
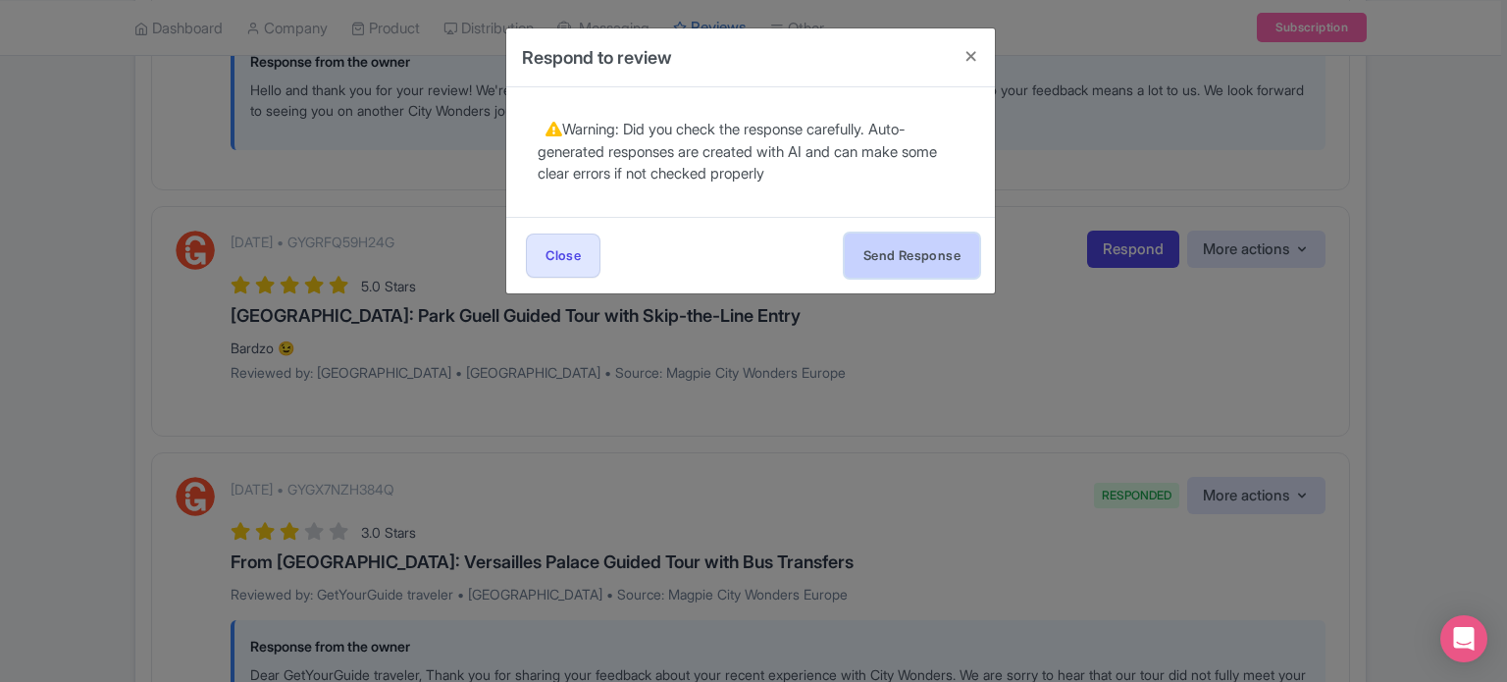
click at [906, 250] on button "Send Response" at bounding box center [912, 256] width 134 height 44
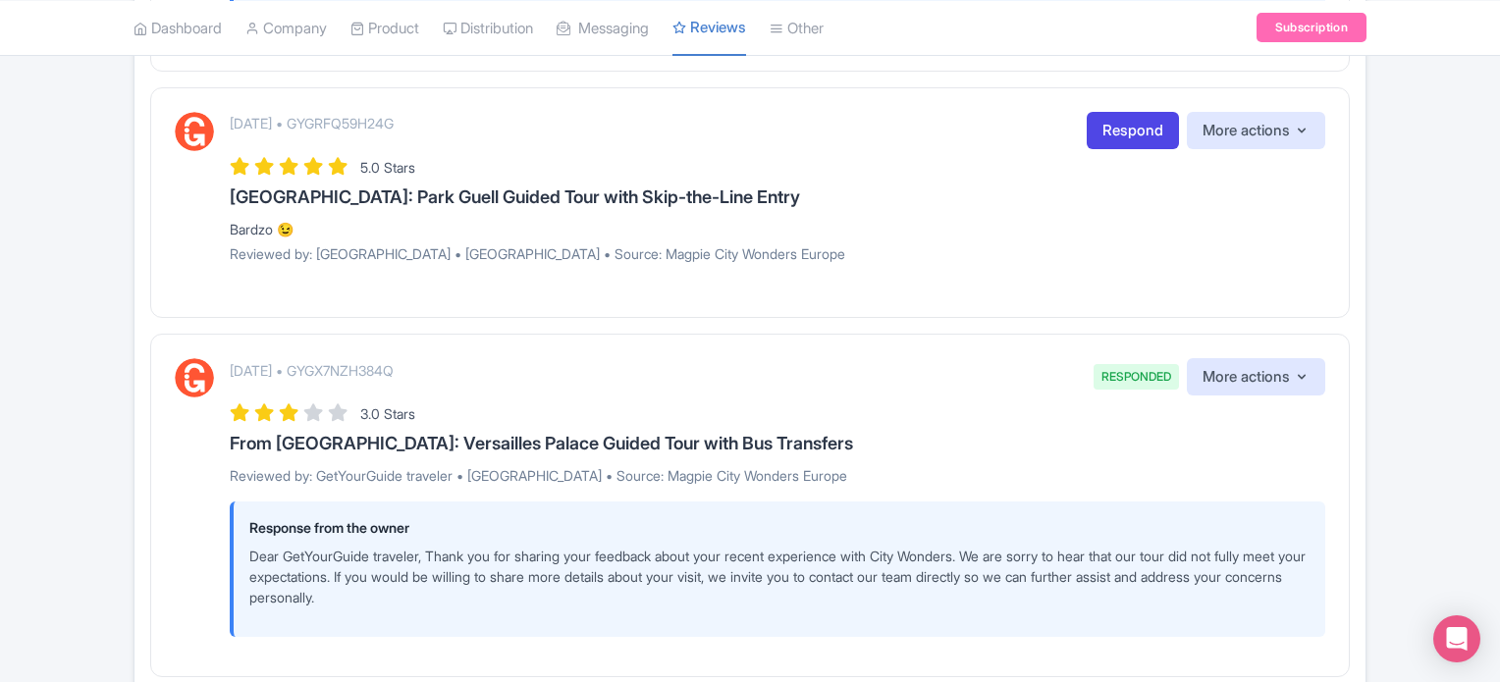
scroll to position [3394, 0]
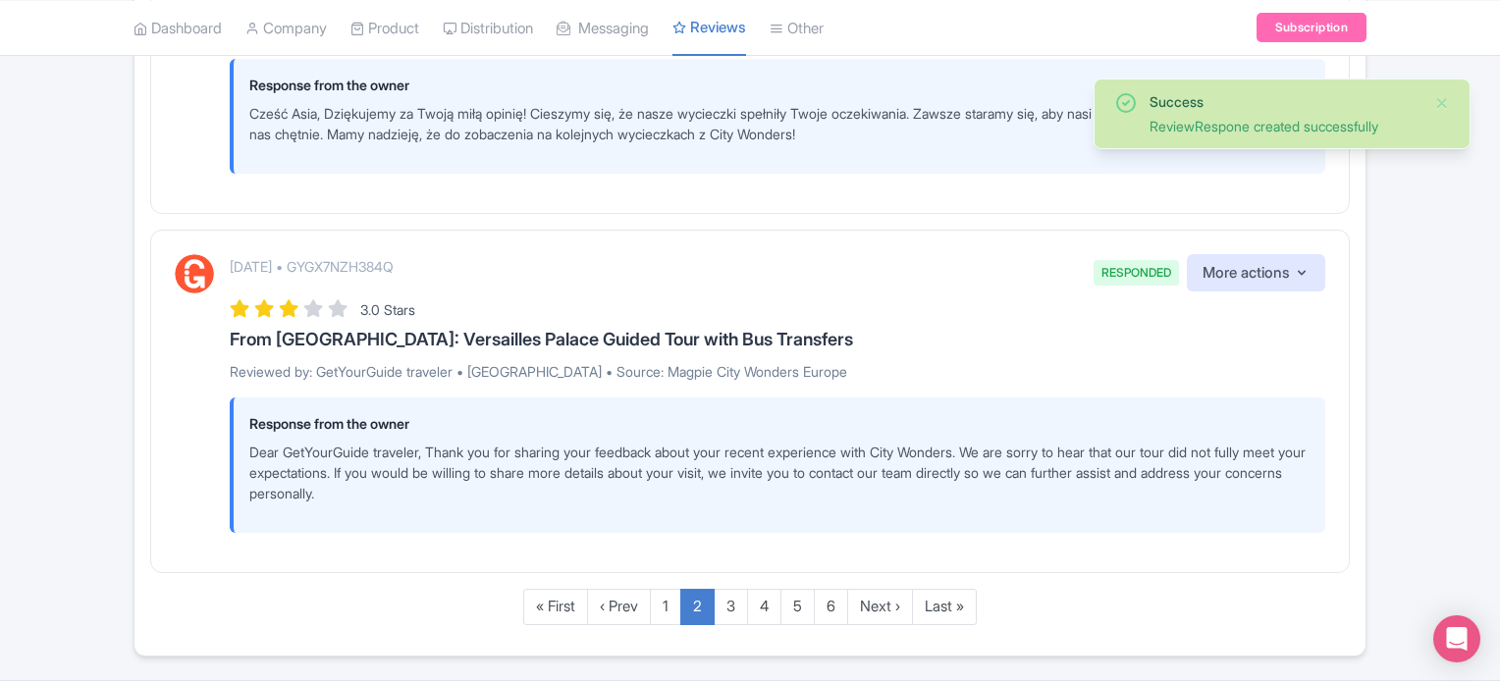
scroll to position [3609, 0]
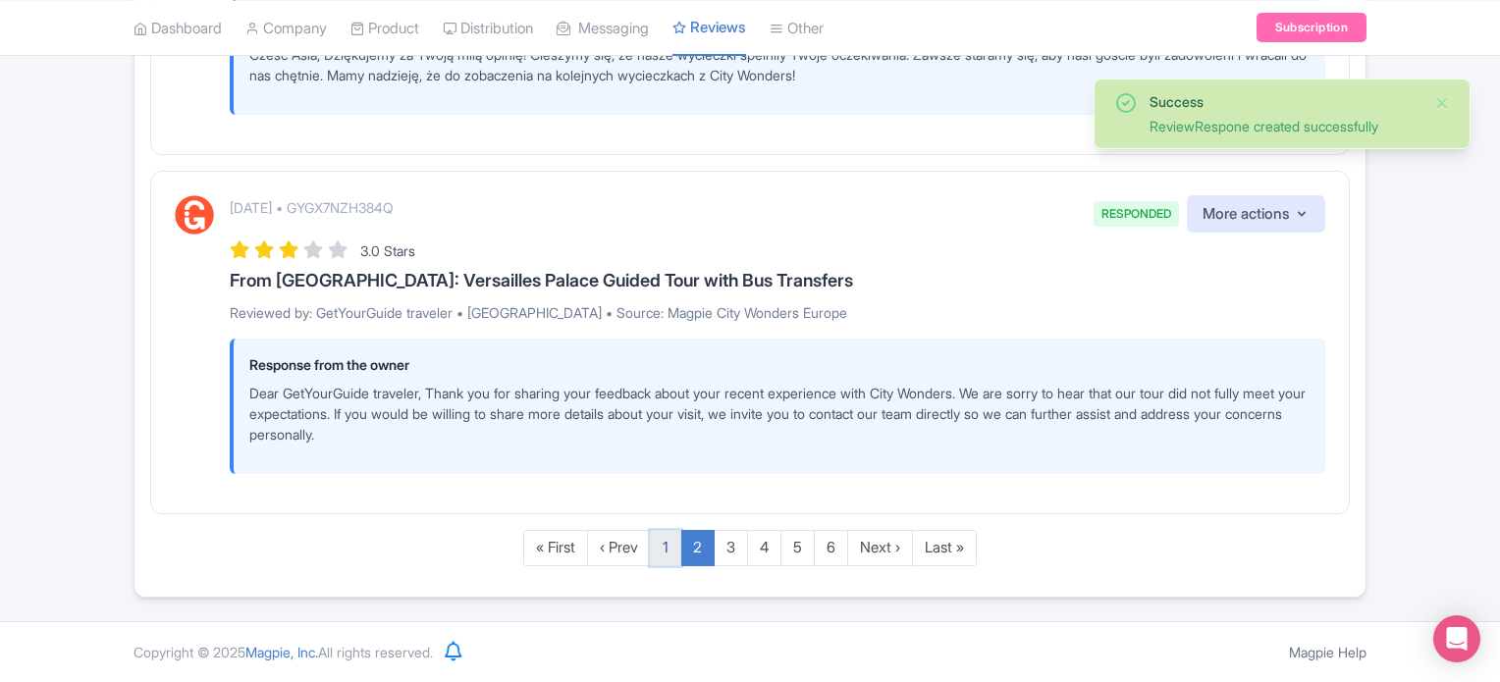
click at [667, 552] on link "1" at bounding box center [665, 548] width 31 height 36
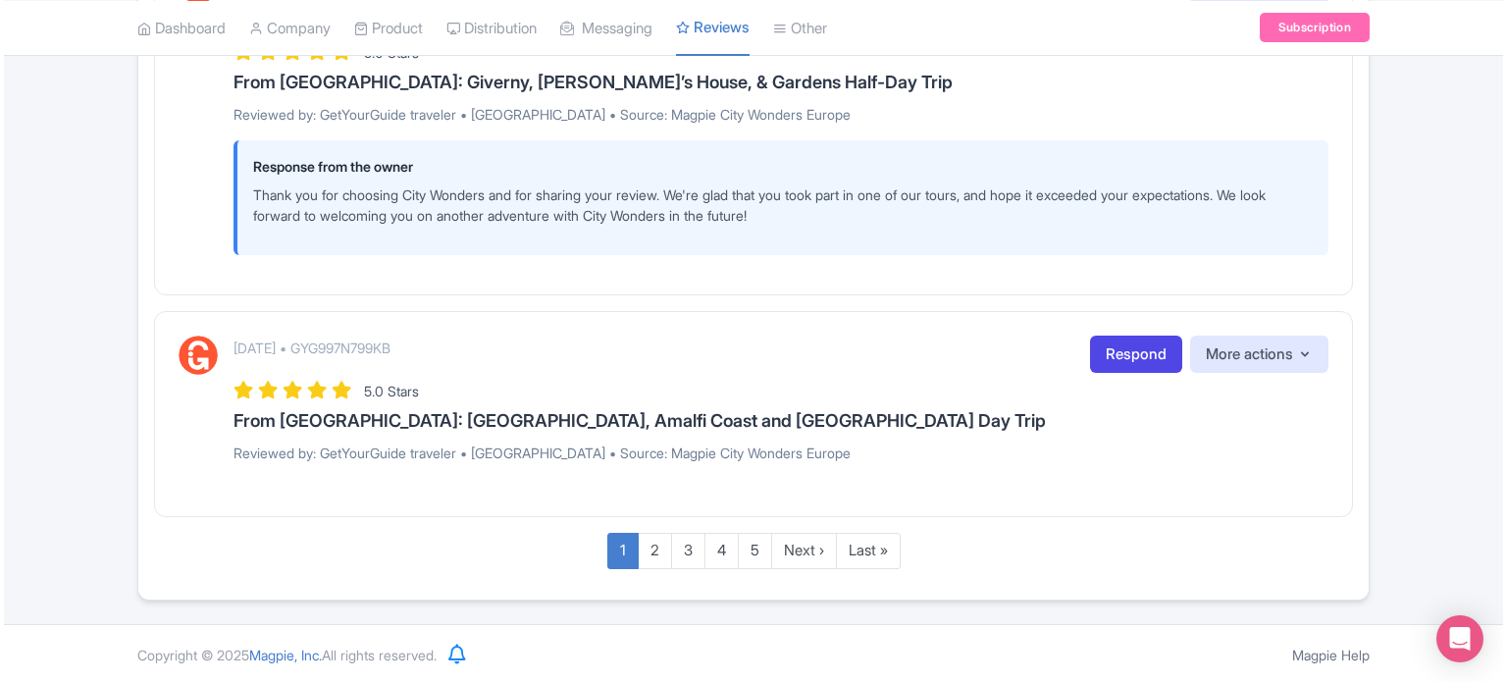
scroll to position [3334, 0]
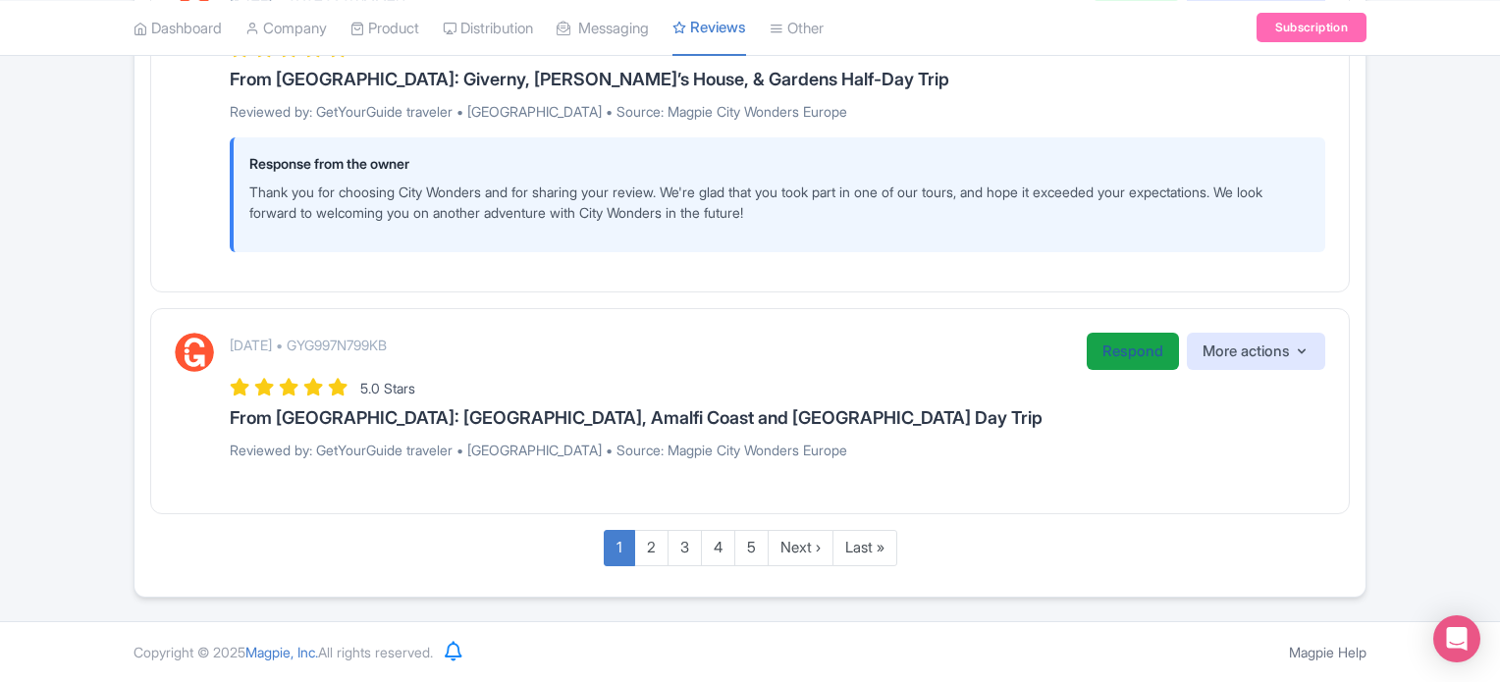
click at [1133, 351] on link "Respond" at bounding box center [1132, 352] width 92 height 38
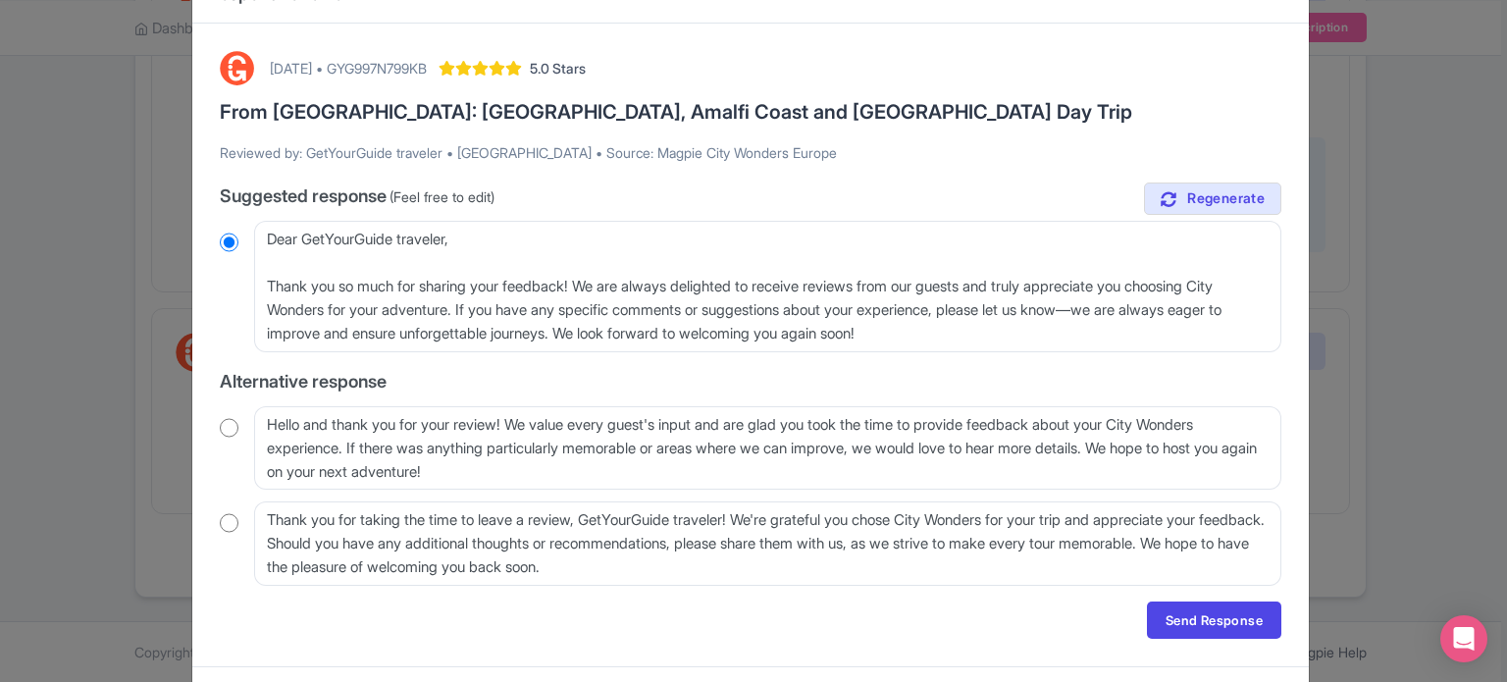
scroll to position [98, 0]
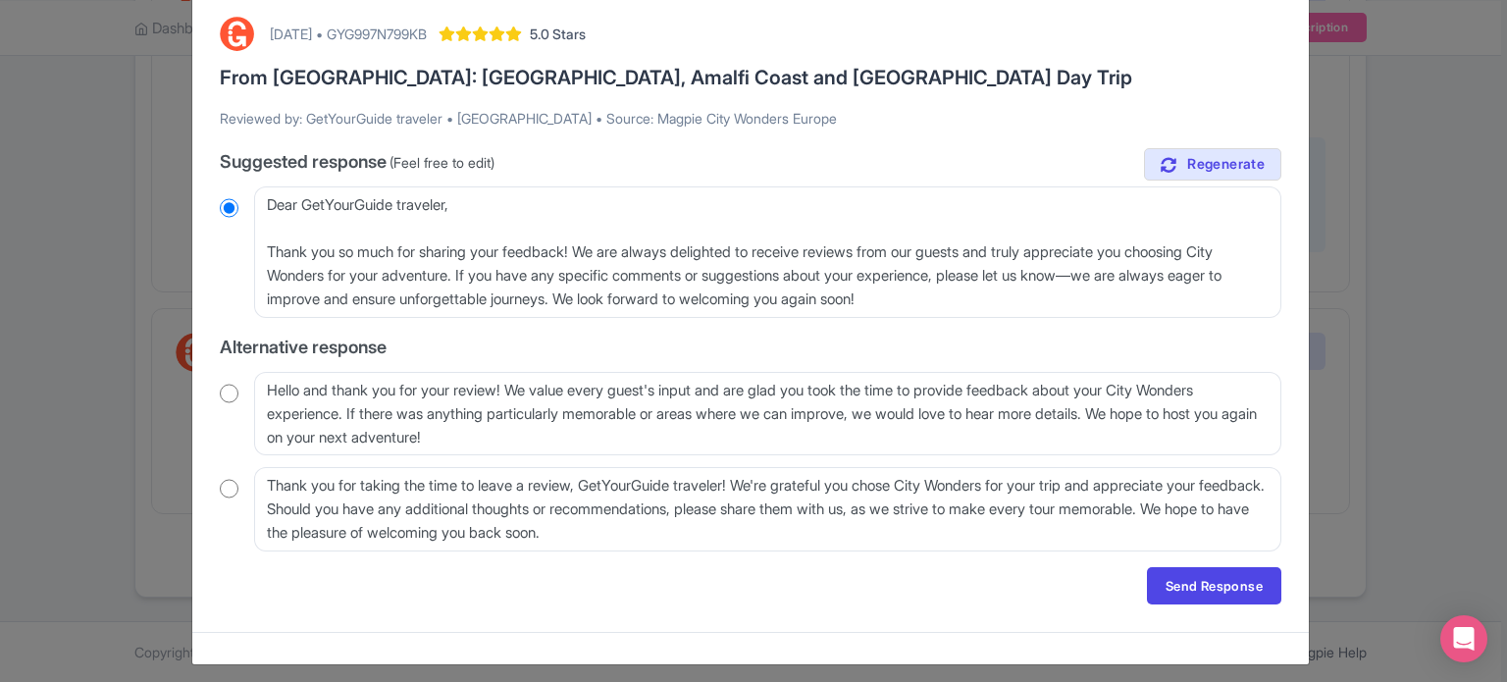
click at [232, 395] on input "radio" at bounding box center [229, 394] width 19 height 20
radio input "true"
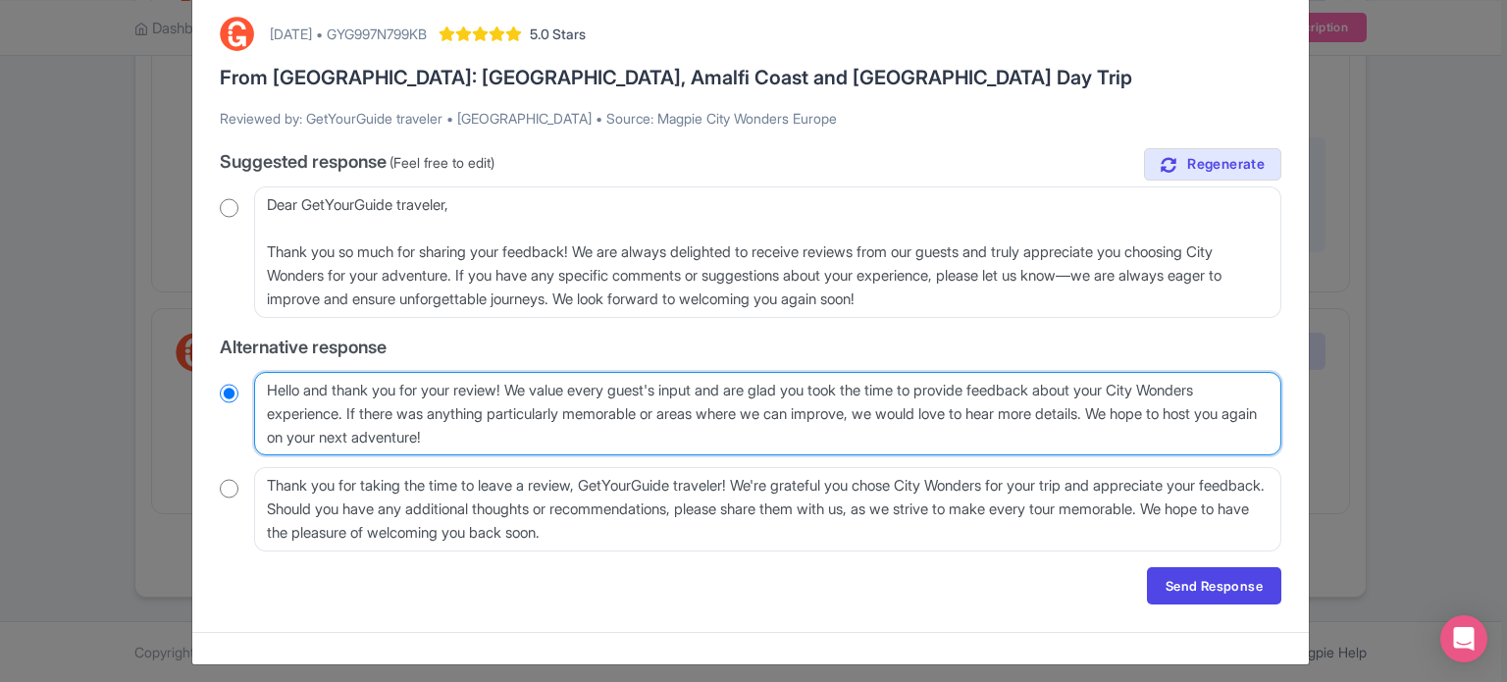
drag, startPoint x: 349, startPoint y: 412, endPoint x: 787, endPoint y: 412, distance: 437.7
click at [787, 412] on textarea "Hello and thank you for your review! We value every guest's input and are glad …" at bounding box center [768, 414] width 1028 height 84
drag, startPoint x: 779, startPoint y: 447, endPoint x: 795, endPoint y: 443, distance: 16.2
click at [778, 447] on textarea "Hello and thank you for your review! We value every guest's input and are glad …" at bounding box center [768, 414] width 1028 height 84
drag, startPoint x: 348, startPoint y: 414, endPoint x: 1133, endPoint y: 411, distance: 784.2
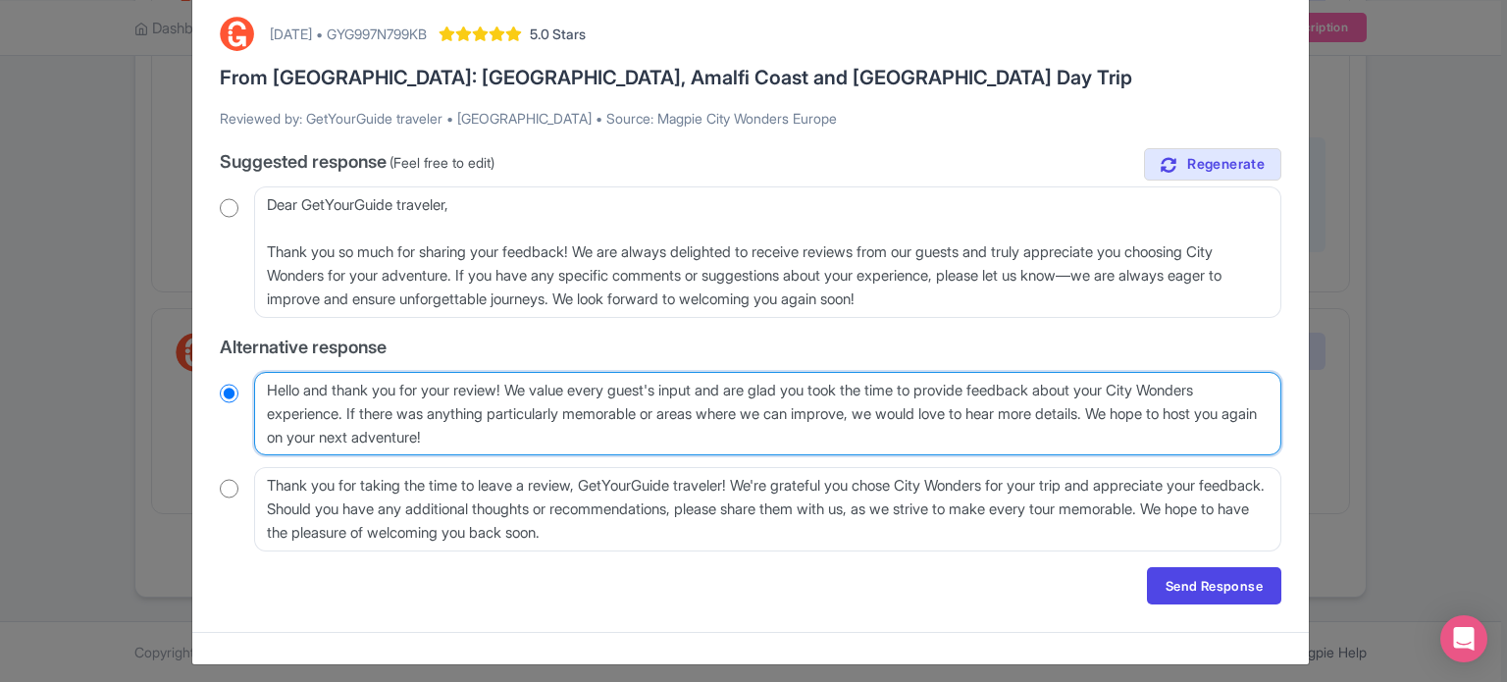
click at [1133, 411] on textarea "Hello and thank you for your review! We value every guest's input and are glad …" at bounding box center [768, 414] width 1028 height 84
type textarea "Hello and thank you for your review! We value every guest's input and are glad …"
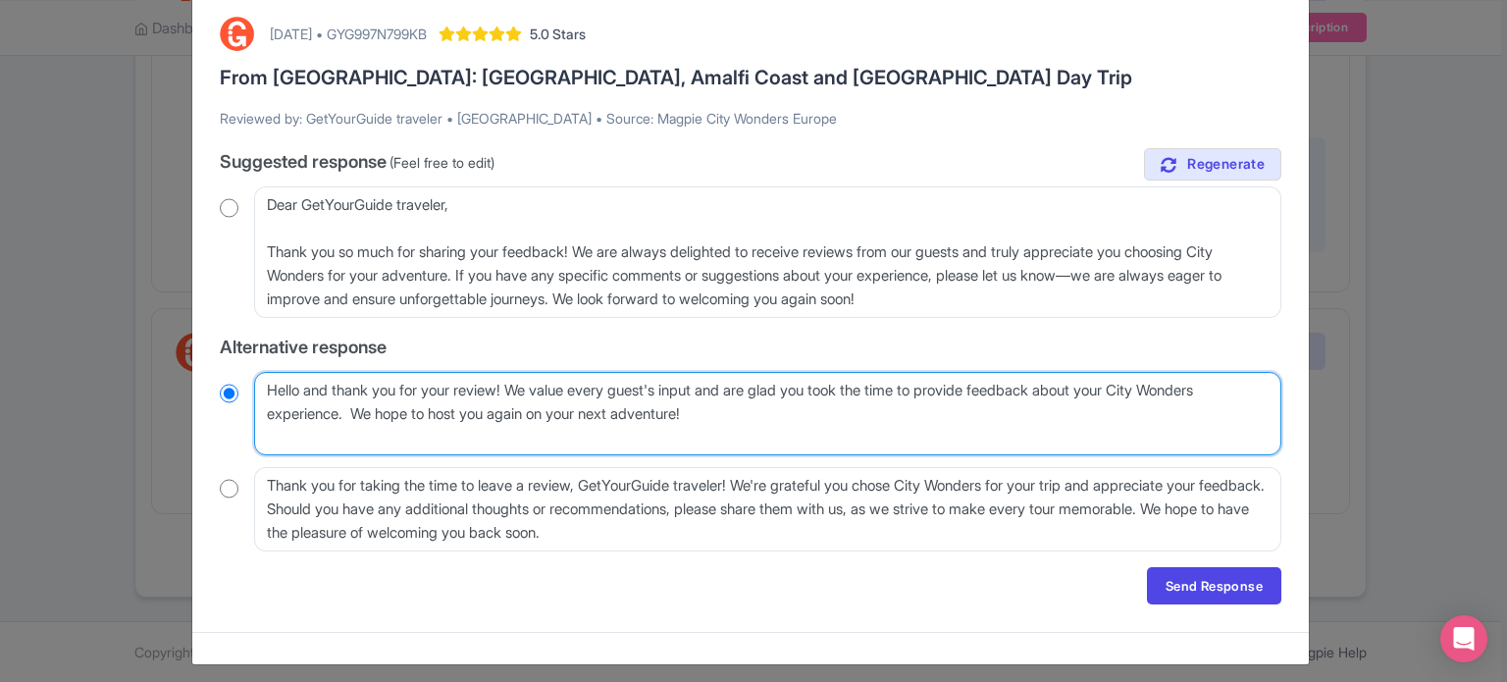
scroll to position [83, 0]
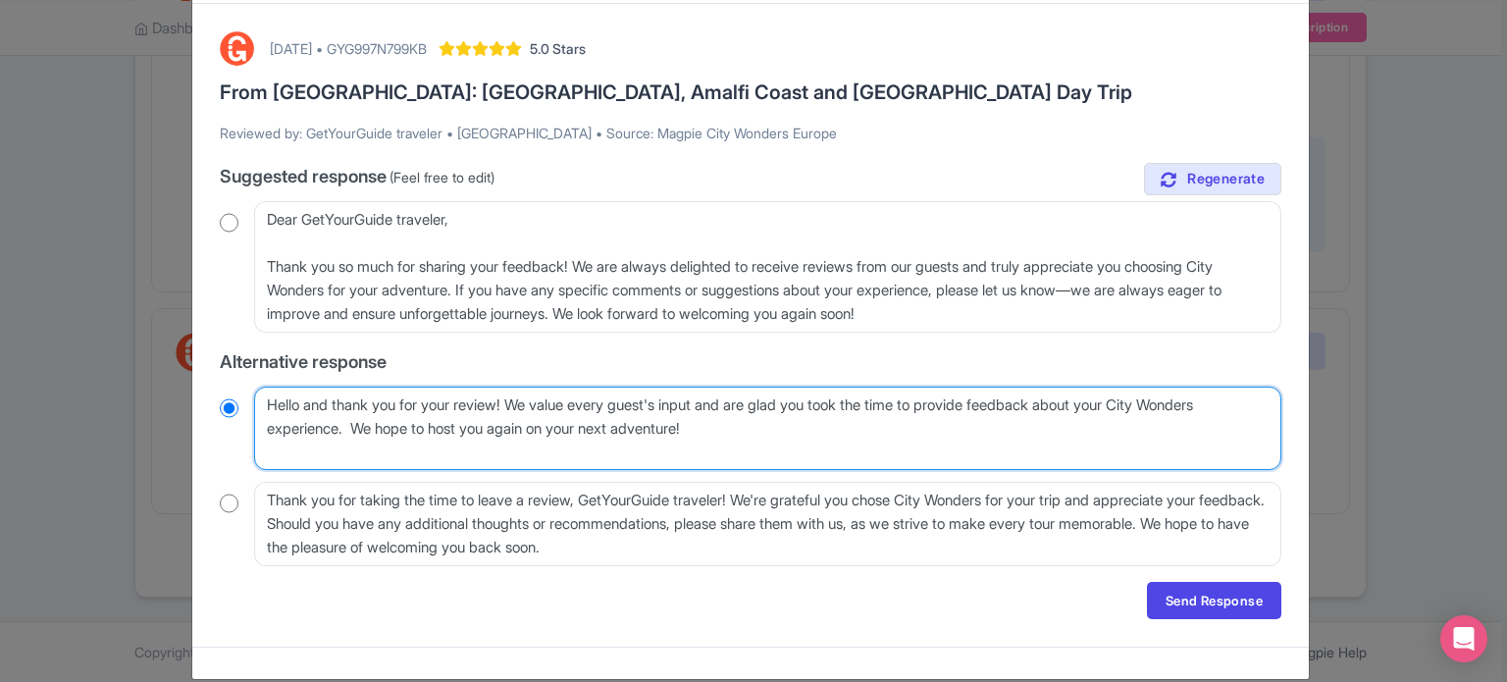
radio input "true"
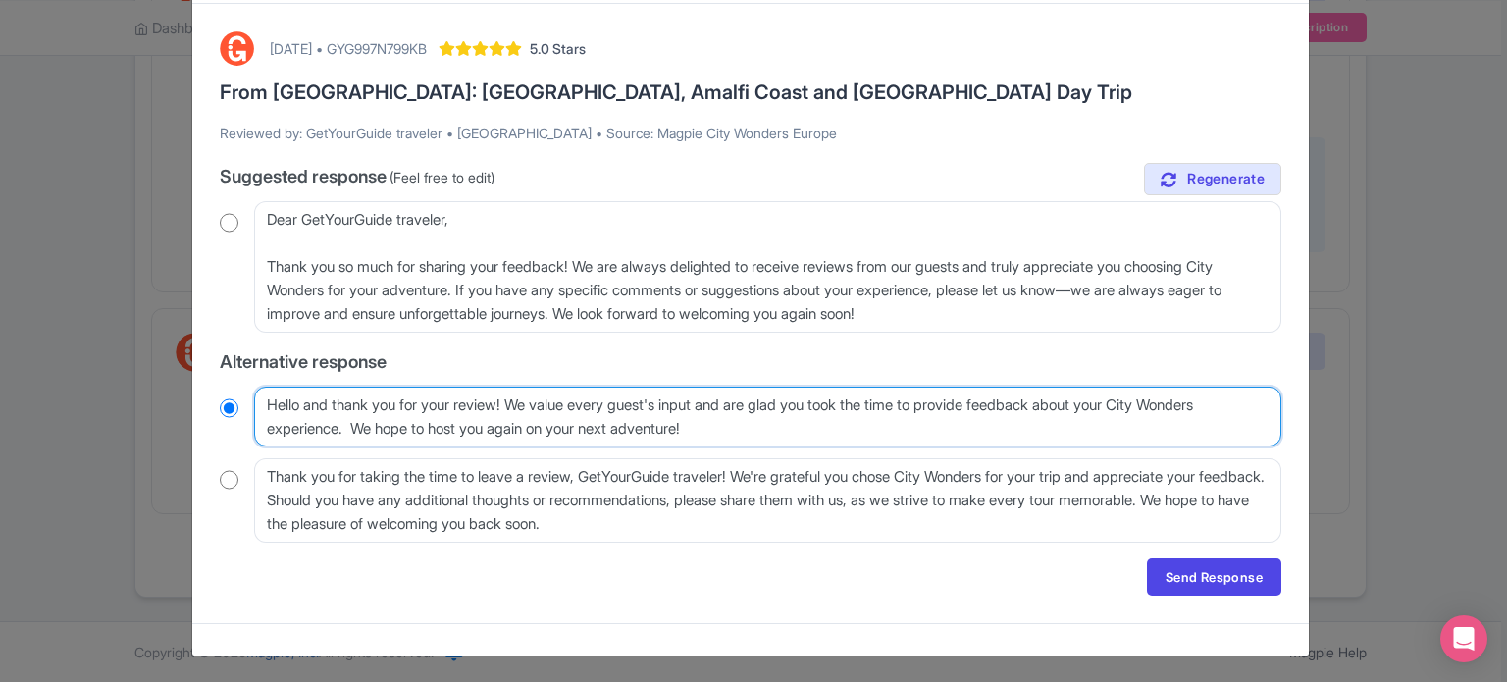
type textarea "Hello and thank you for your review! We value every guest's input and are glad …"
radio input "true"
type textarea "Hello and thank you for your review! We value every guest's input and are glad …"
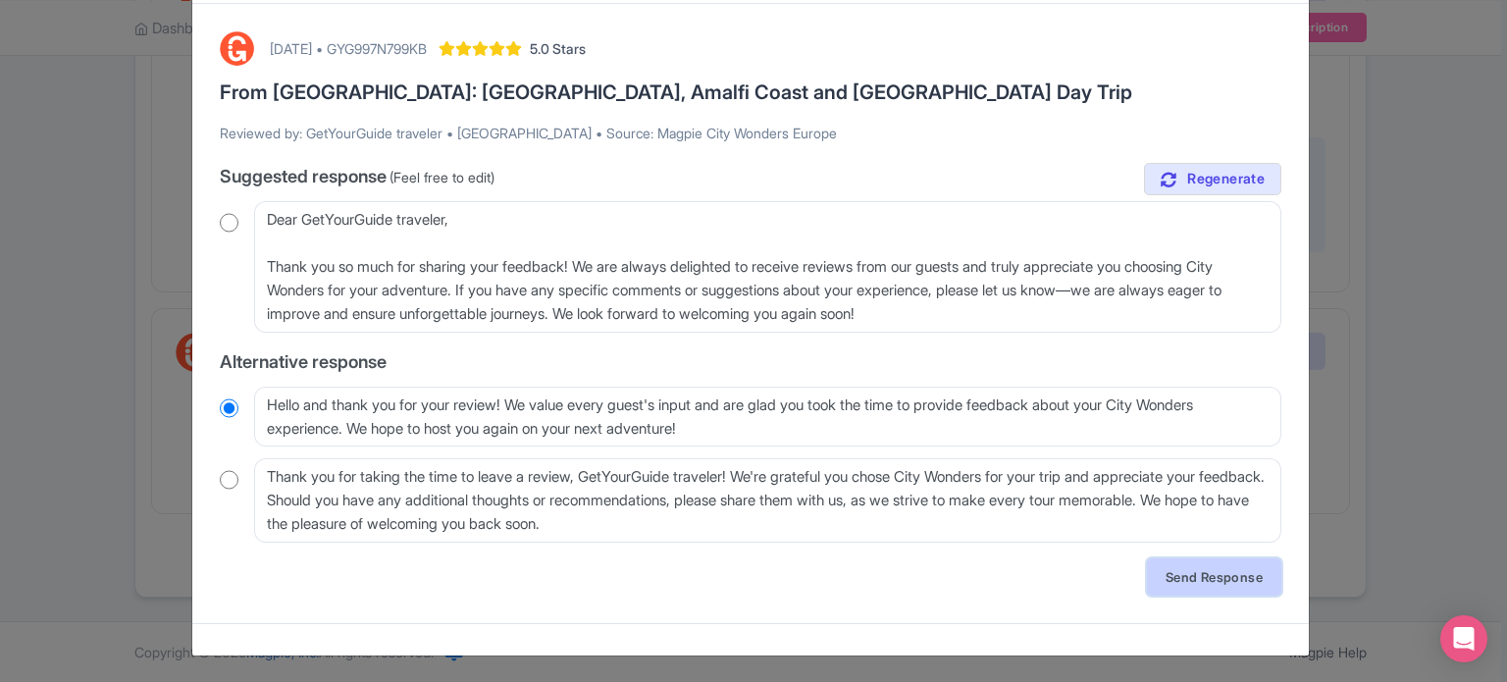
click at [1217, 576] on link "Send Response" at bounding box center [1214, 576] width 134 height 37
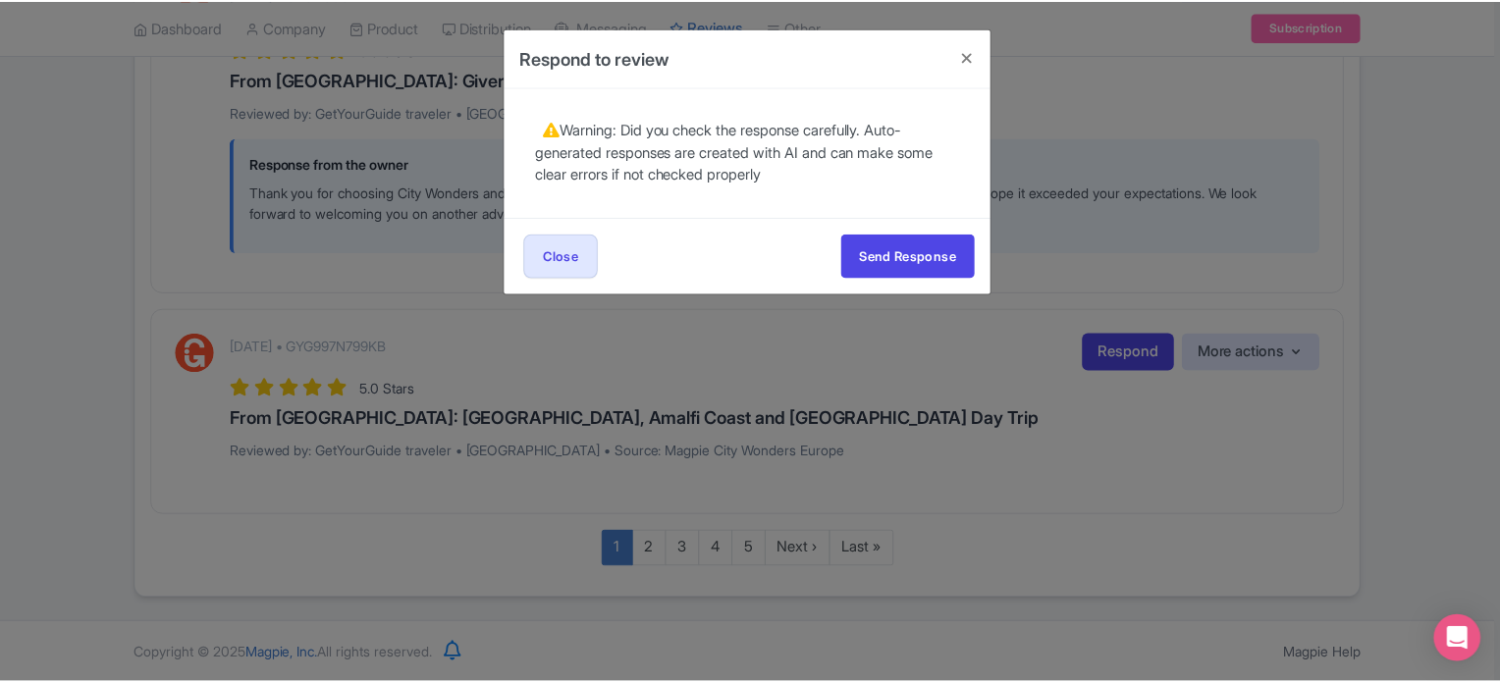
scroll to position [0, 0]
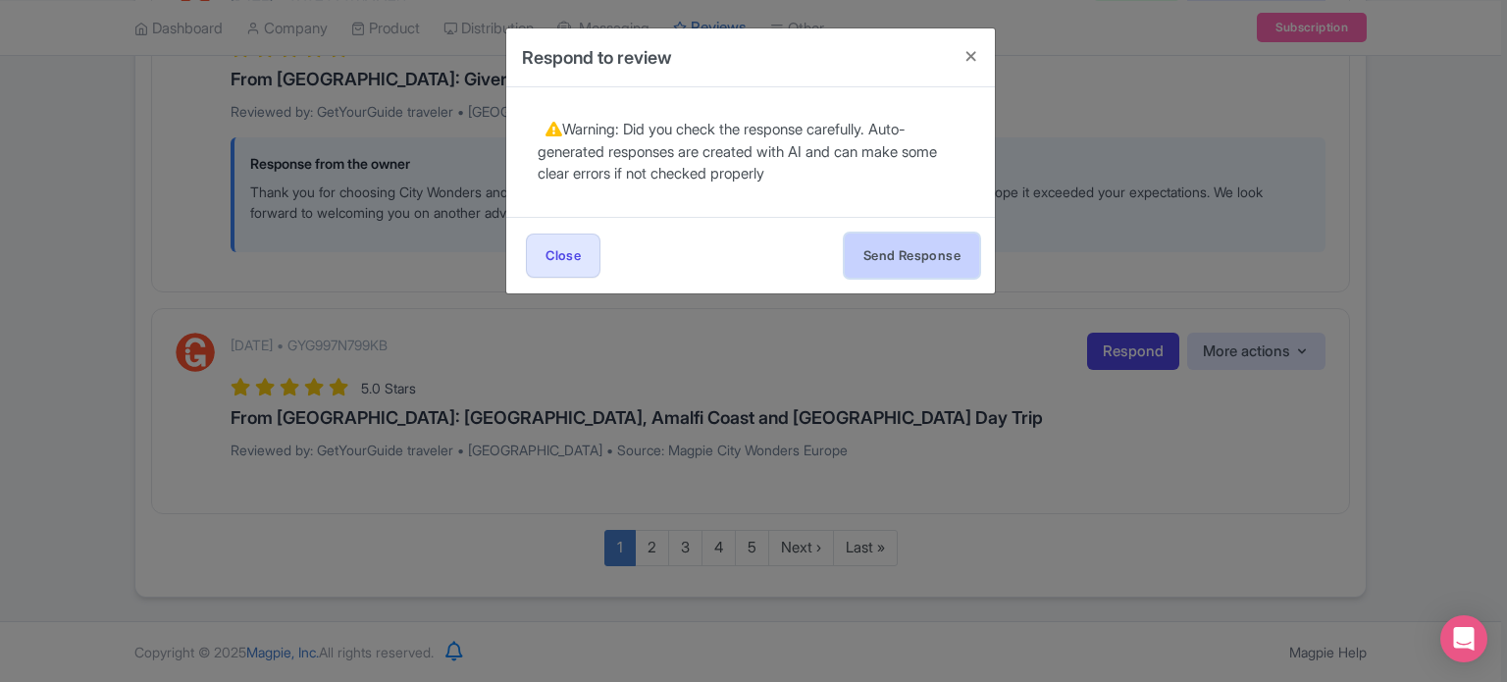
click at [919, 262] on button "Send Response" at bounding box center [912, 256] width 134 height 44
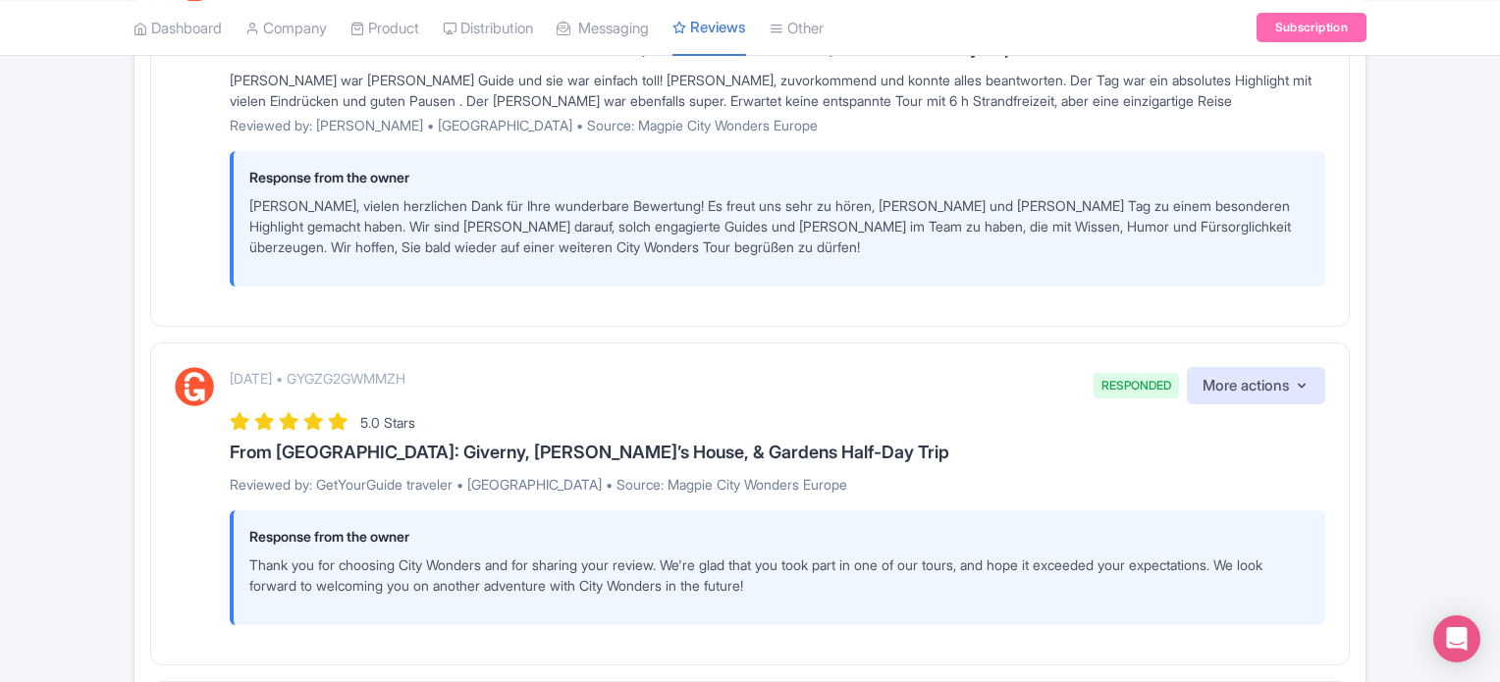
scroll to position [3334, 0]
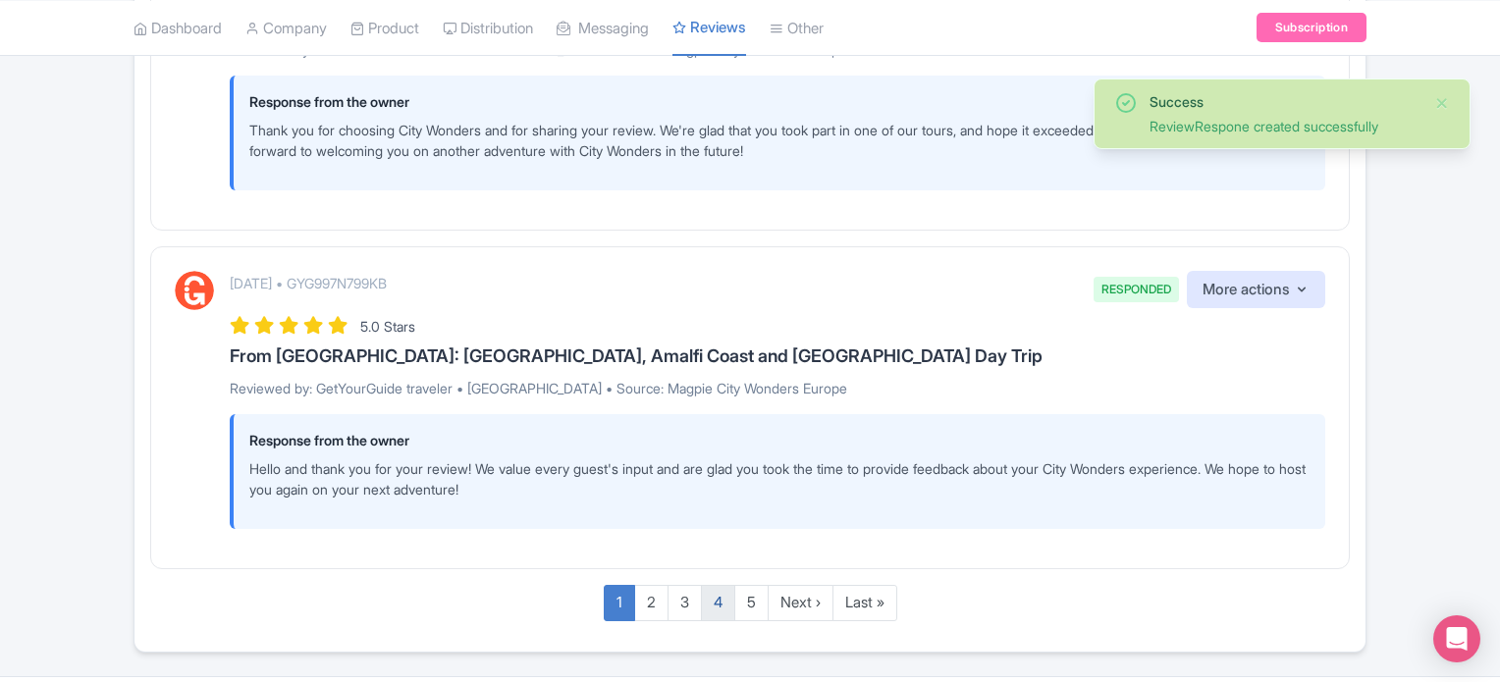
scroll to position [3451, 0]
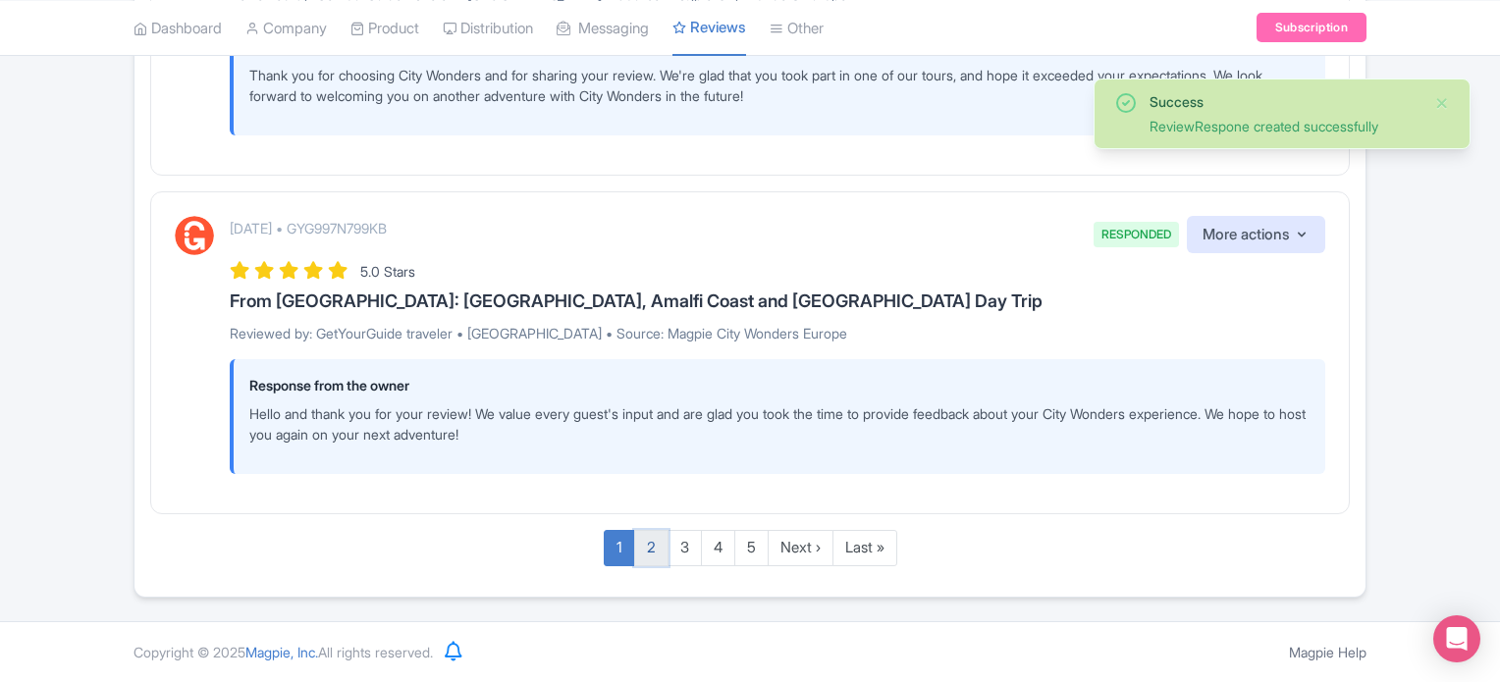
click at [649, 554] on link "2" at bounding box center [651, 548] width 34 height 36
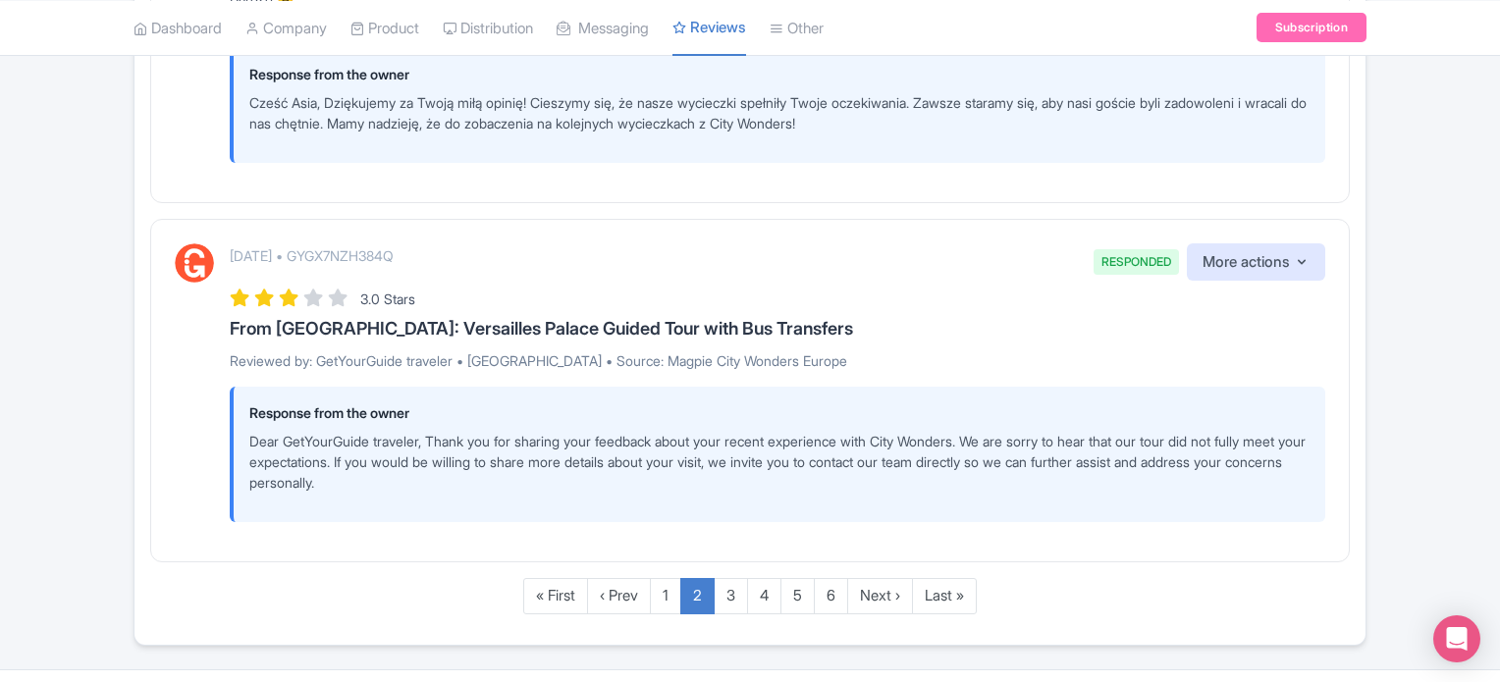
scroll to position [3609, 0]
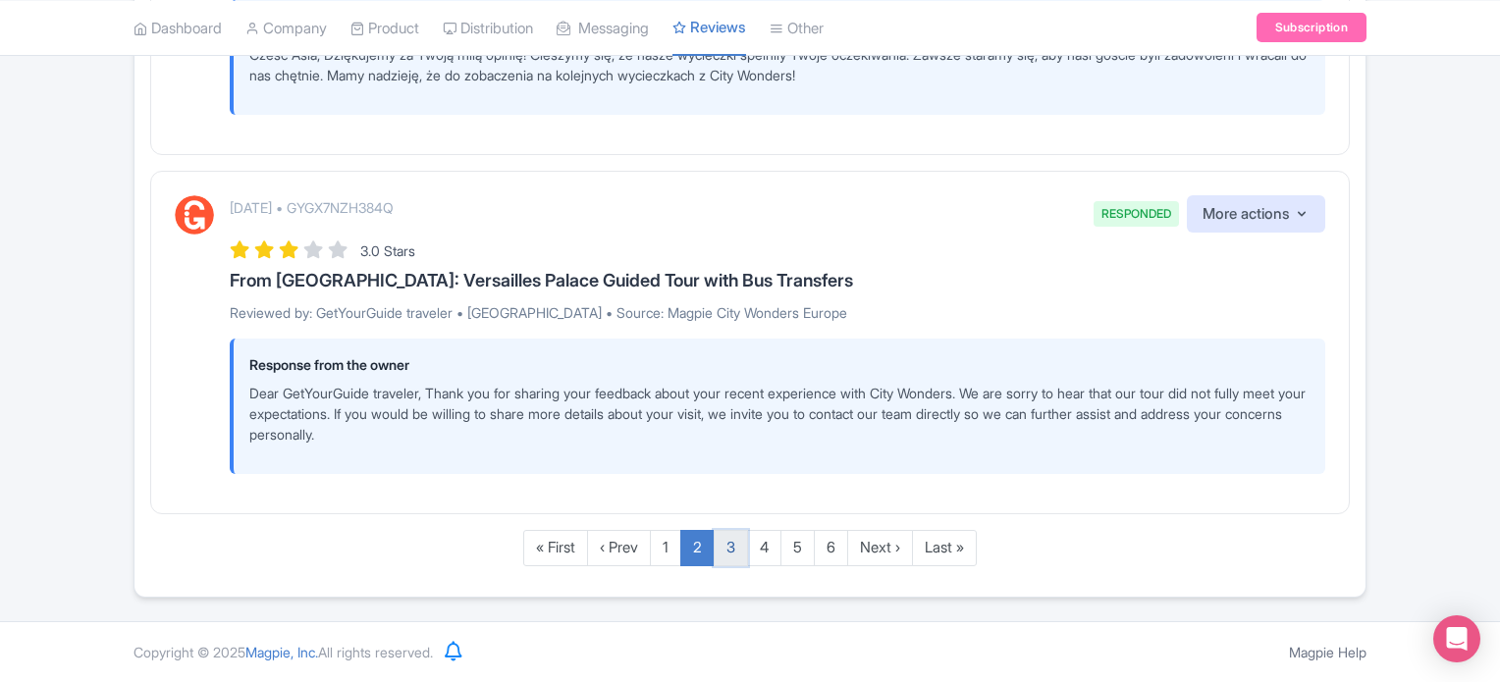
click at [730, 541] on link "3" at bounding box center [730, 548] width 34 height 36
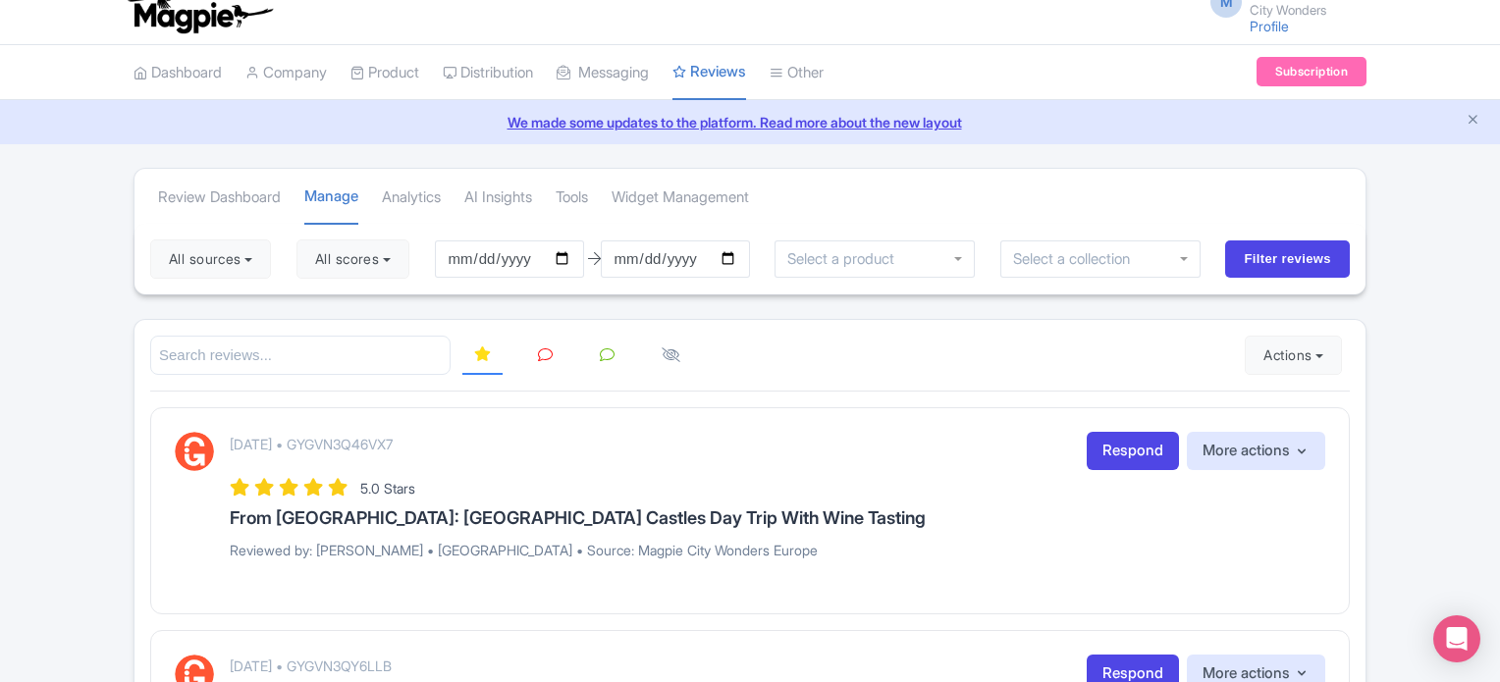
scroll to position [15, 0]
